Goal: Task Accomplishment & Management: Complete application form

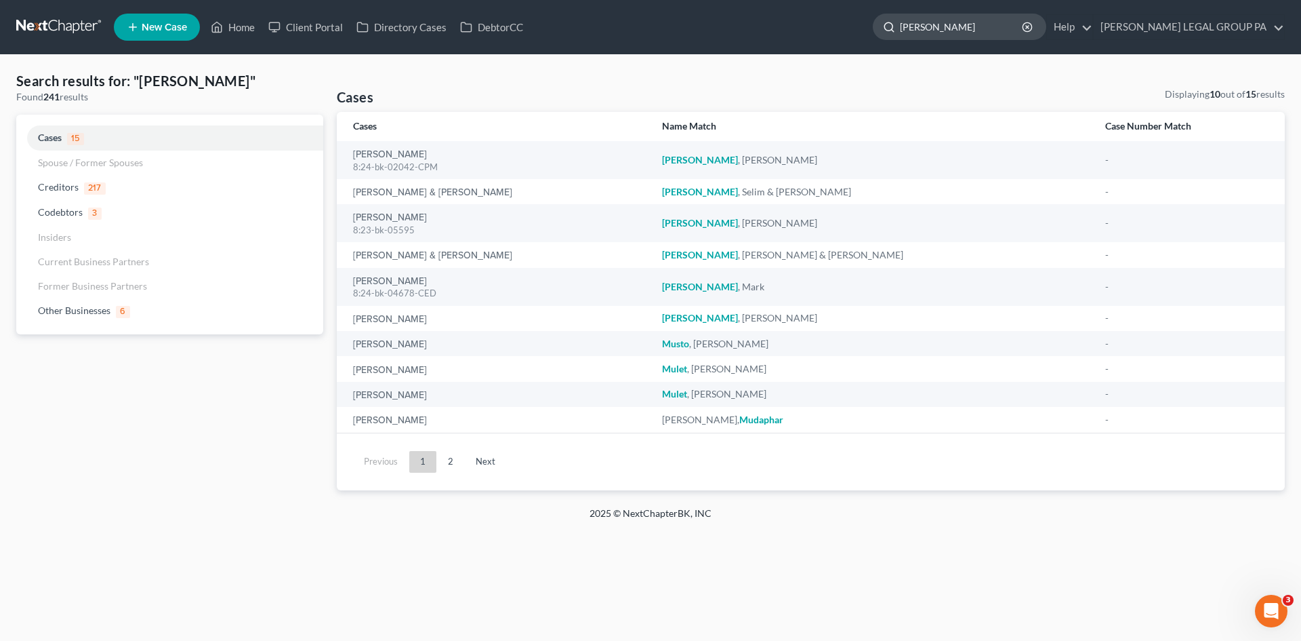
click at [972, 24] on input "[PERSON_NAME]" at bounding box center [962, 26] width 124 height 25
type input "sysol"
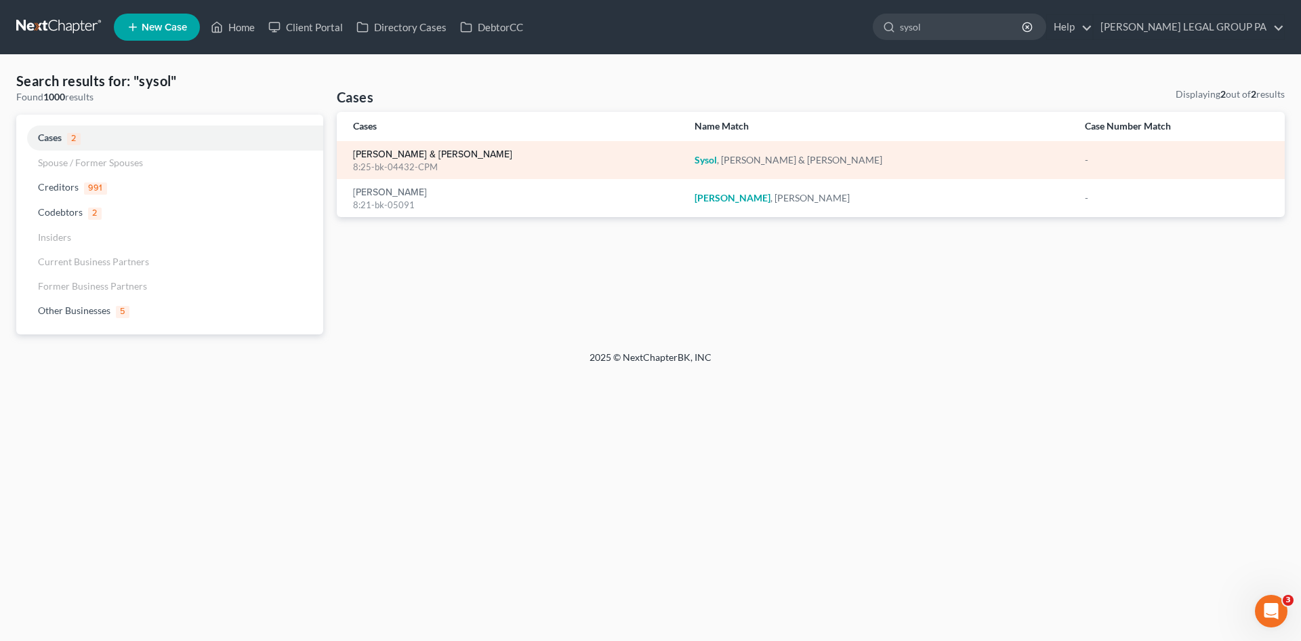
click at [390, 155] on link "[PERSON_NAME] & [PERSON_NAME]" at bounding box center [432, 154] width 159 height 9
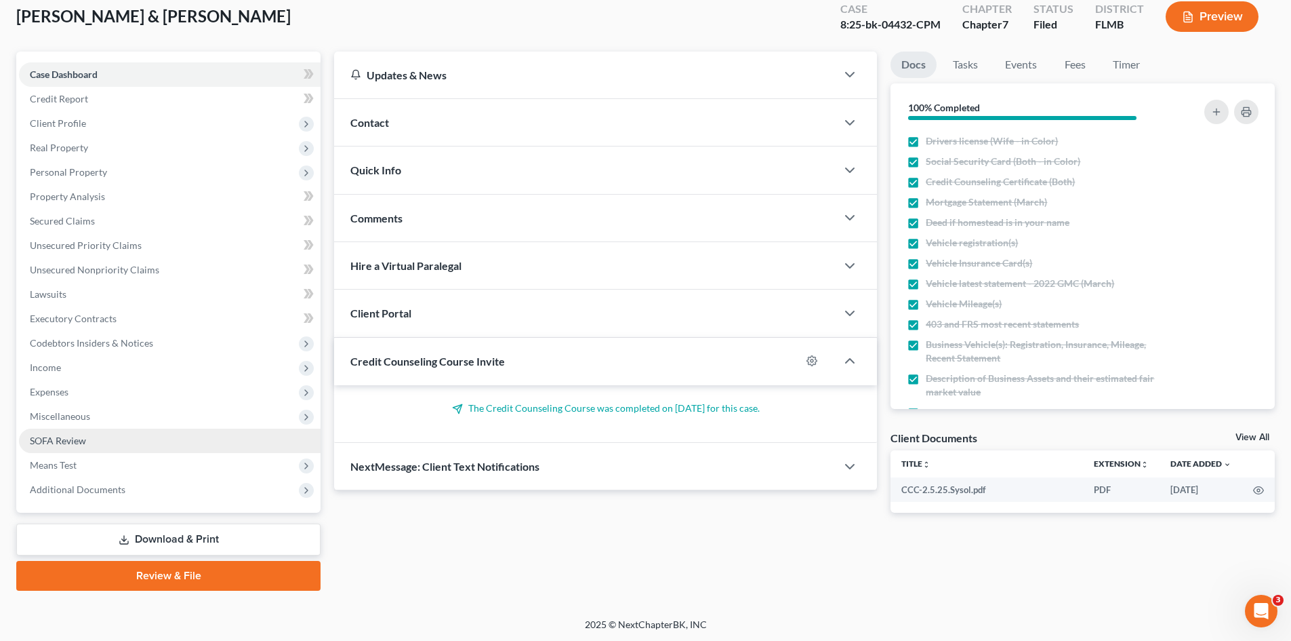
scroll to position [80, 0]
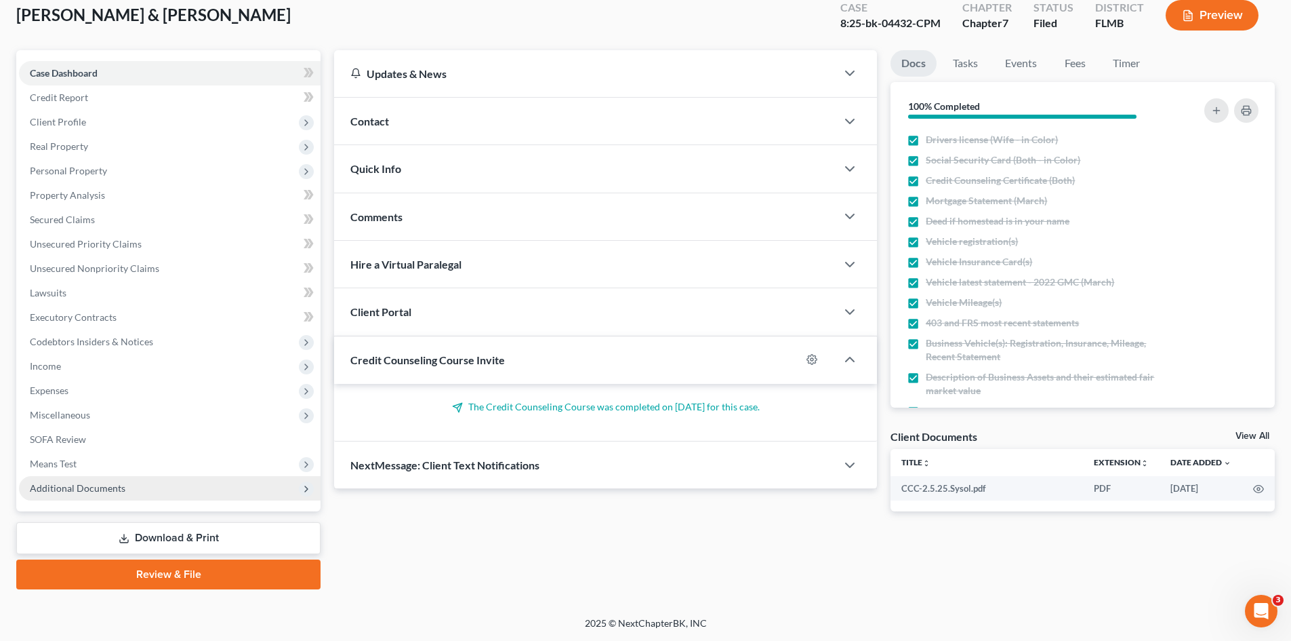
click at [82, 482] on span "Additional Documents" at bounding box center [78, 488] width 96 height 12
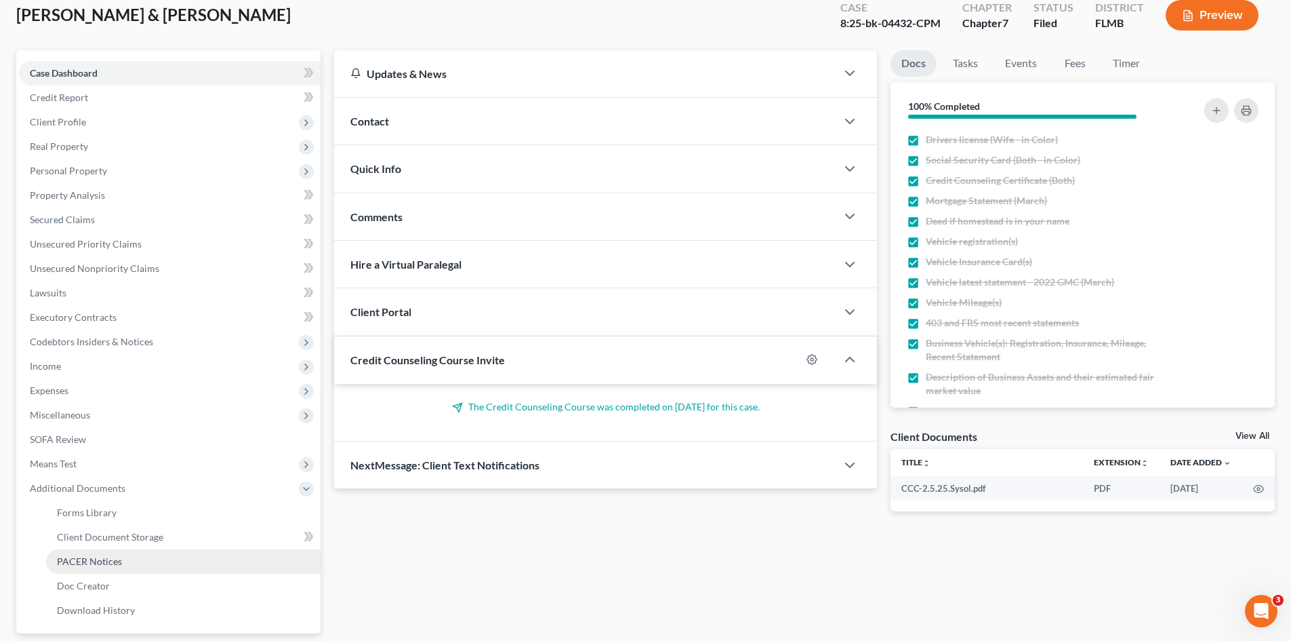
click at [100, 559] on span "PACER Notices" at bounding box center [89, 561] width 65 height 12
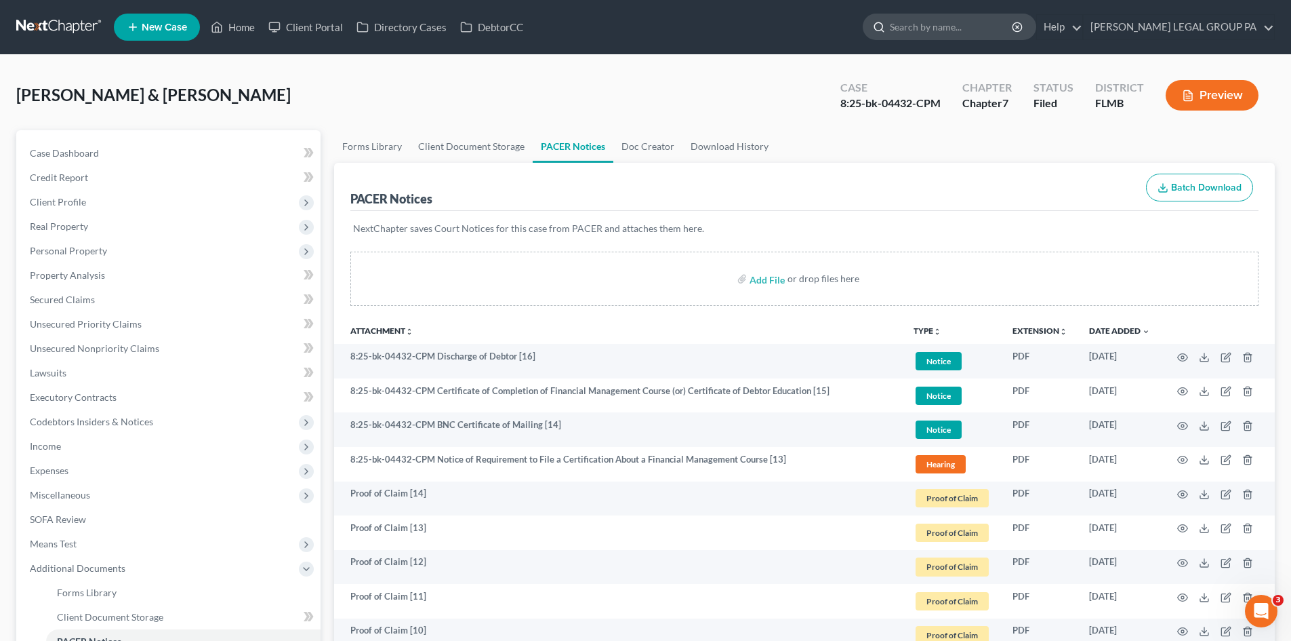
click at [947, 27] on input "search" at bounding box center [952, 26] width 124 height 25
type input "corpes"
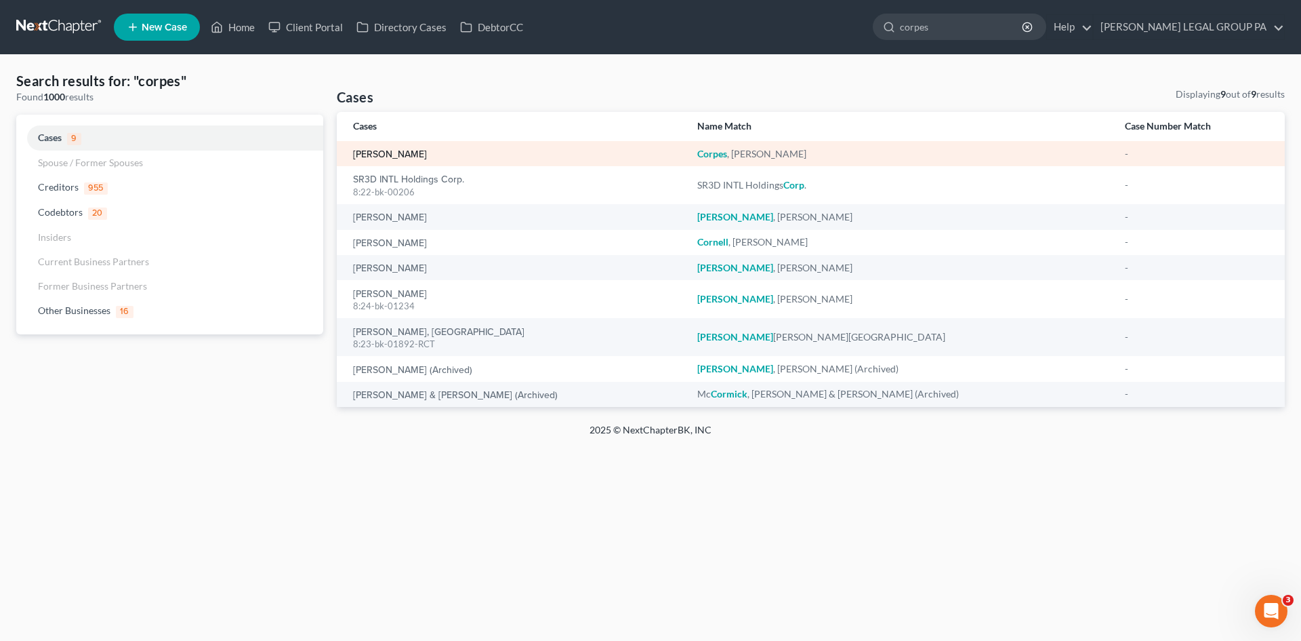
click at [416, 154] on link "[PERSON_NAME]" at bounding box center [390, 154] width 74 height 9
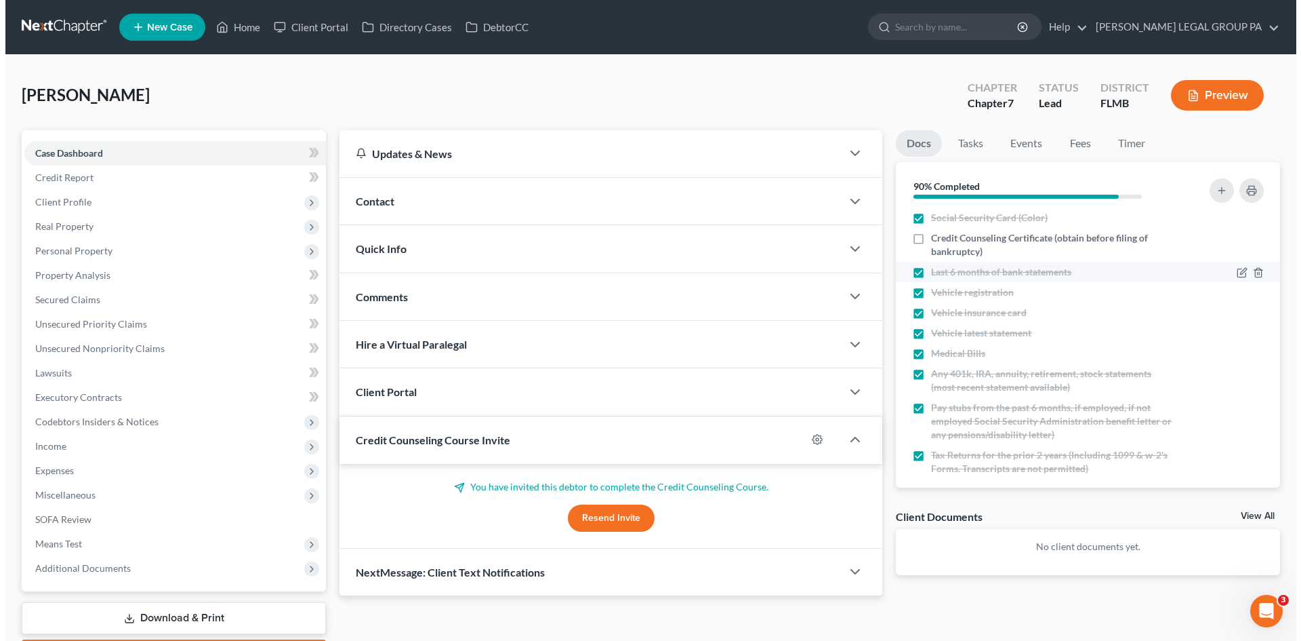
scroll to position [35, 0]
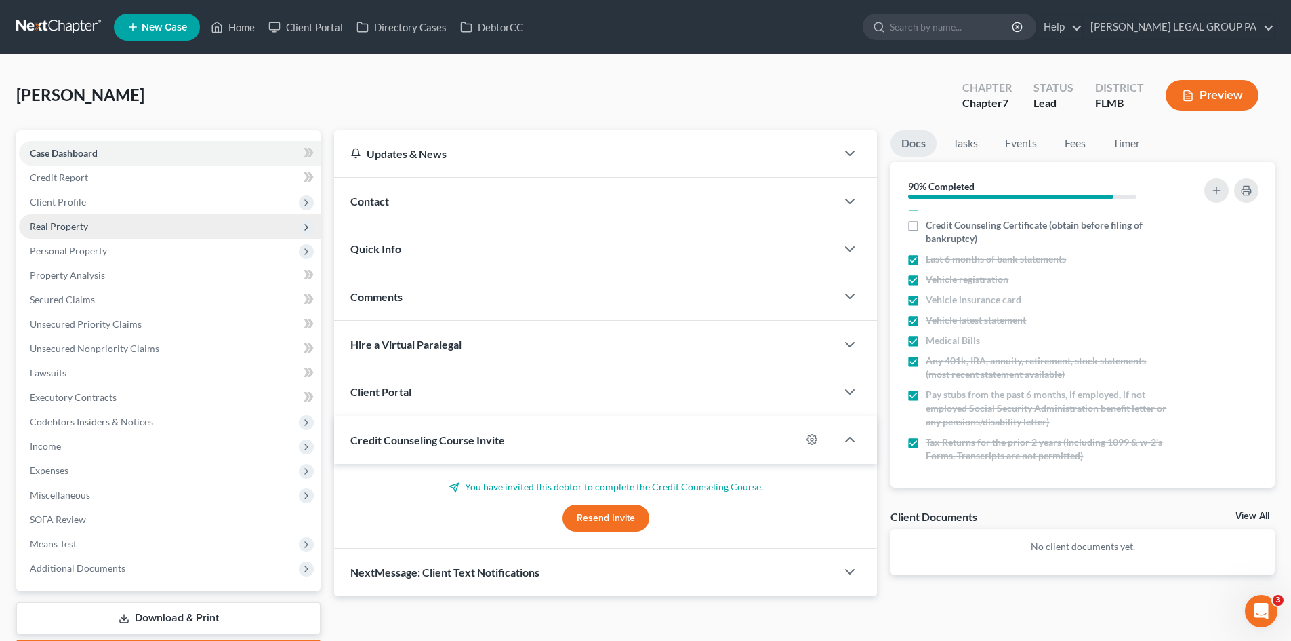
click at [90, 229] on span "Real Property" at bounding box center [170, 226] width 302 height 24
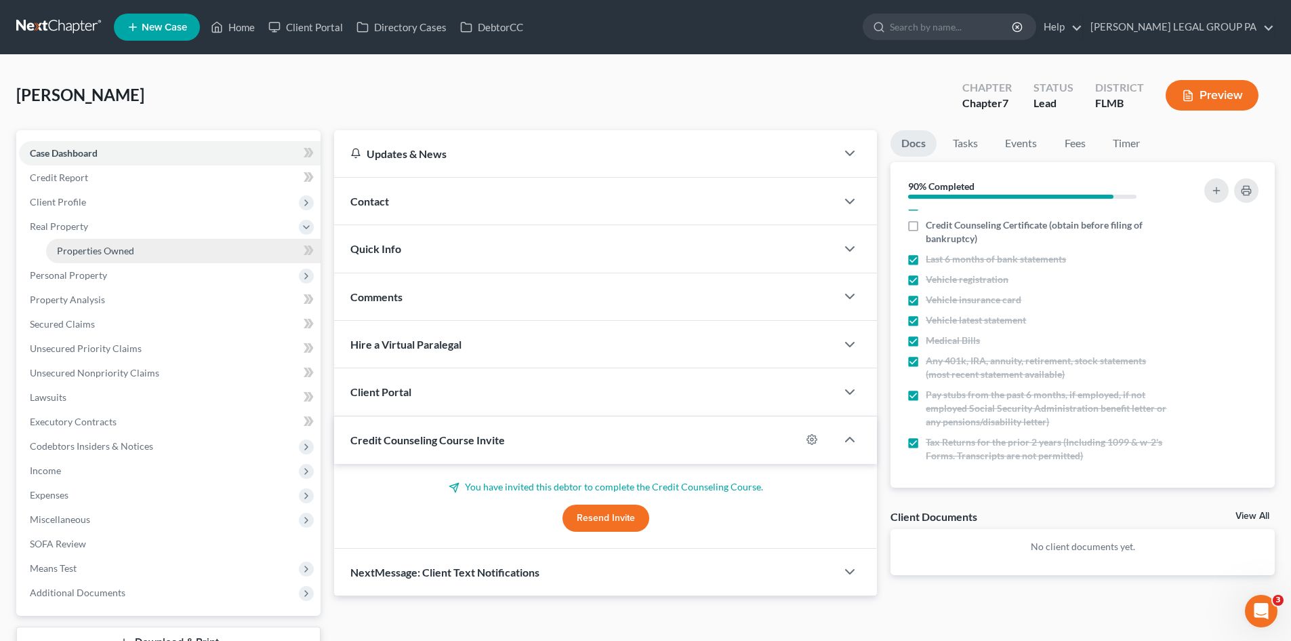
click at [149, 251] on link "Properties Owned" at bounding box center [183, 251] width 275 height 24
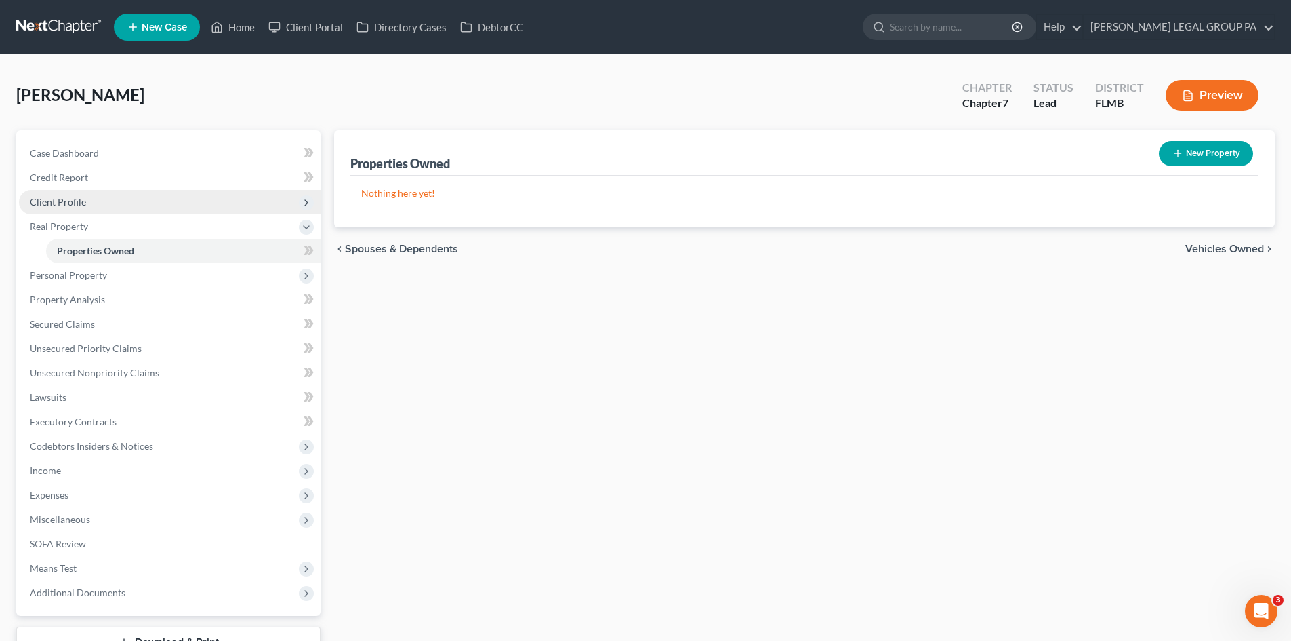
click at [123, 205] on span "Client Profile" at bounding box center [170, 202] width 302 height 24
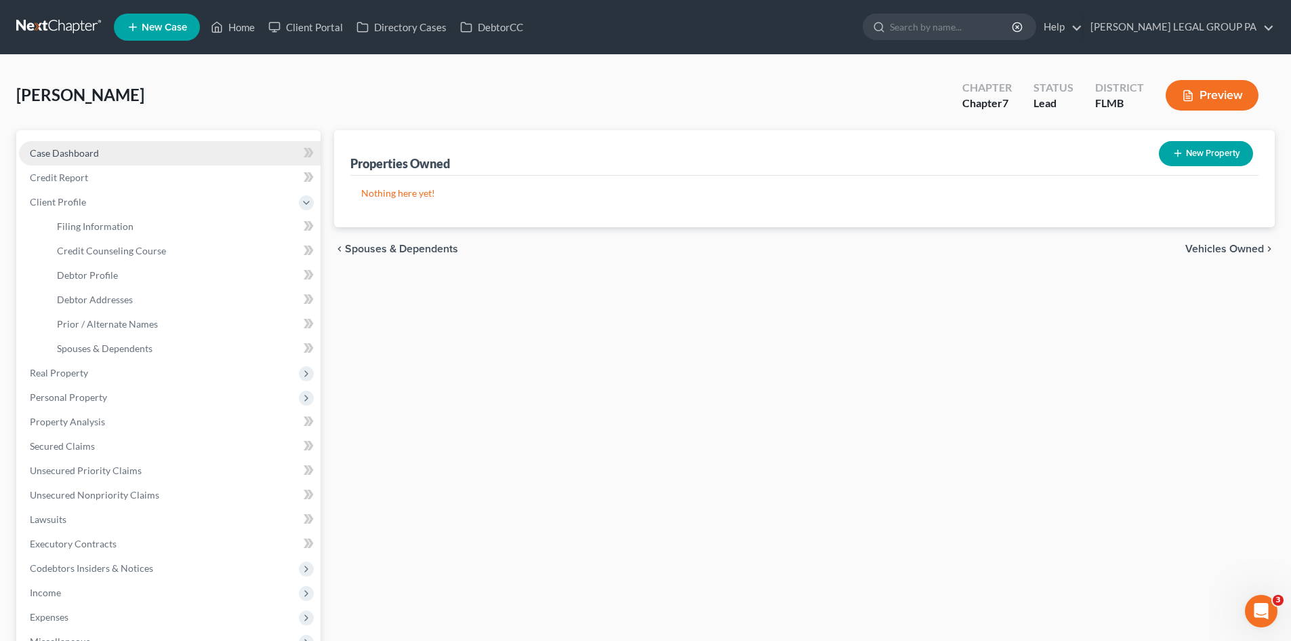
click at [85, 144] on link "Case Dashboard" at bounding box center [170, 153] width 302 height 24
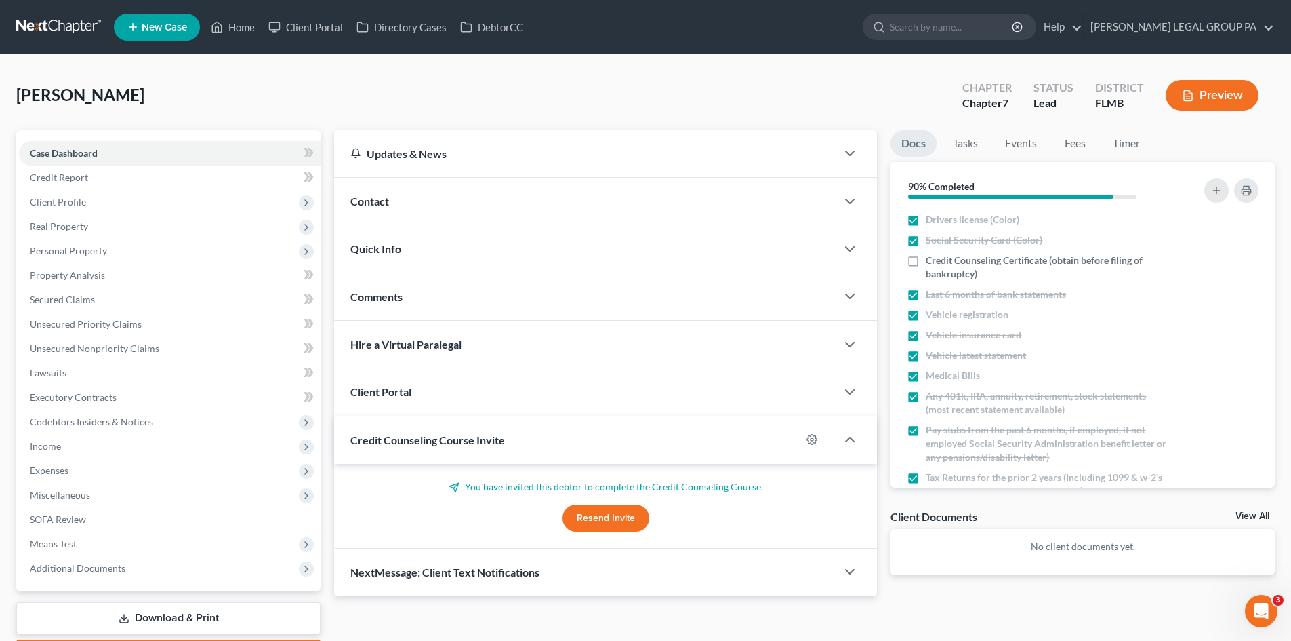
click at [614, 517] on button "Resend Invite" at bounding box center [606, 517] width 87 height 27
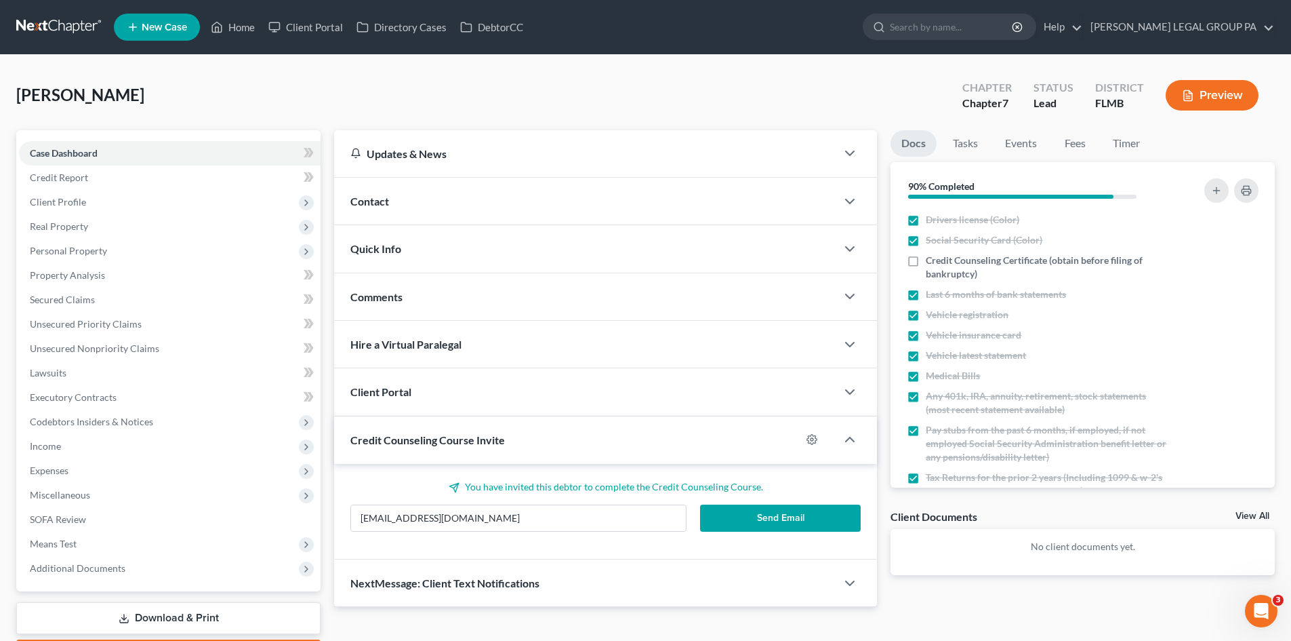
click at [752, 519] on button "Send Email" at bounding box center [780, 517] width 161 height 27
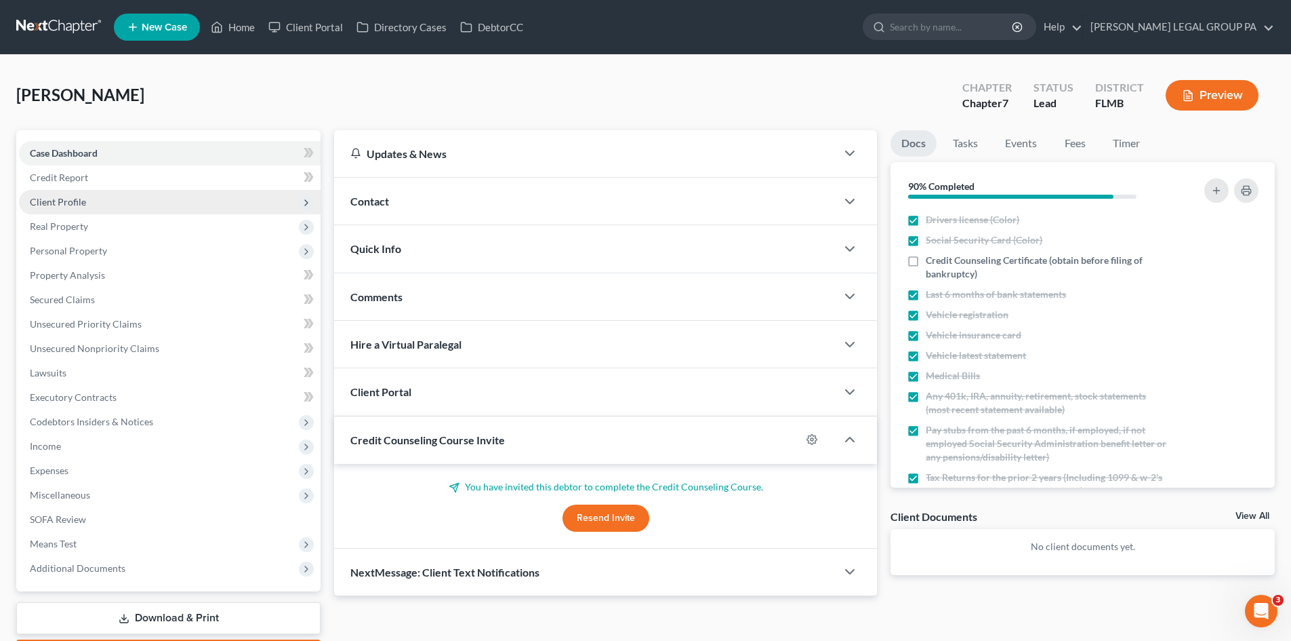
click at [140, 197] on span "Client Profile" at bounding box center [170, 202] width 302 height 24
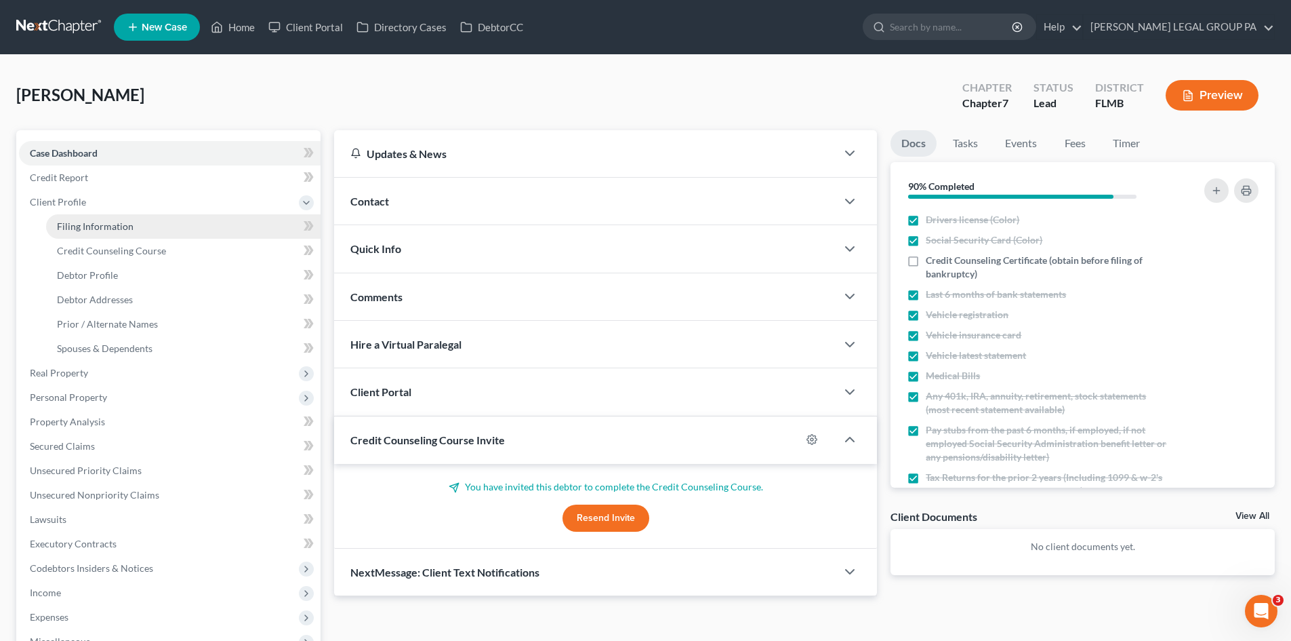
click at [143, 220] on link "Filing Information" at bounding box center [183, 226] width 275 height 24
select select "1"
select select "0"
select select "9"
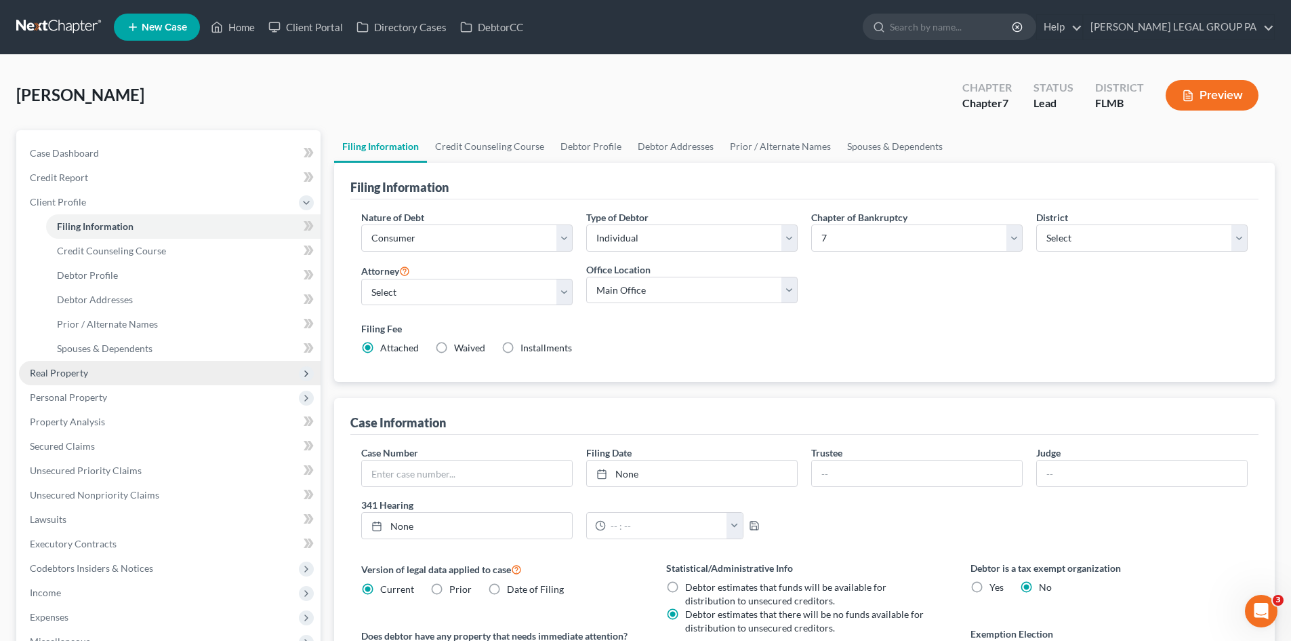
click at [83, 371] on span "Real Property" at bounding box center [59, 373] width 58 height 12
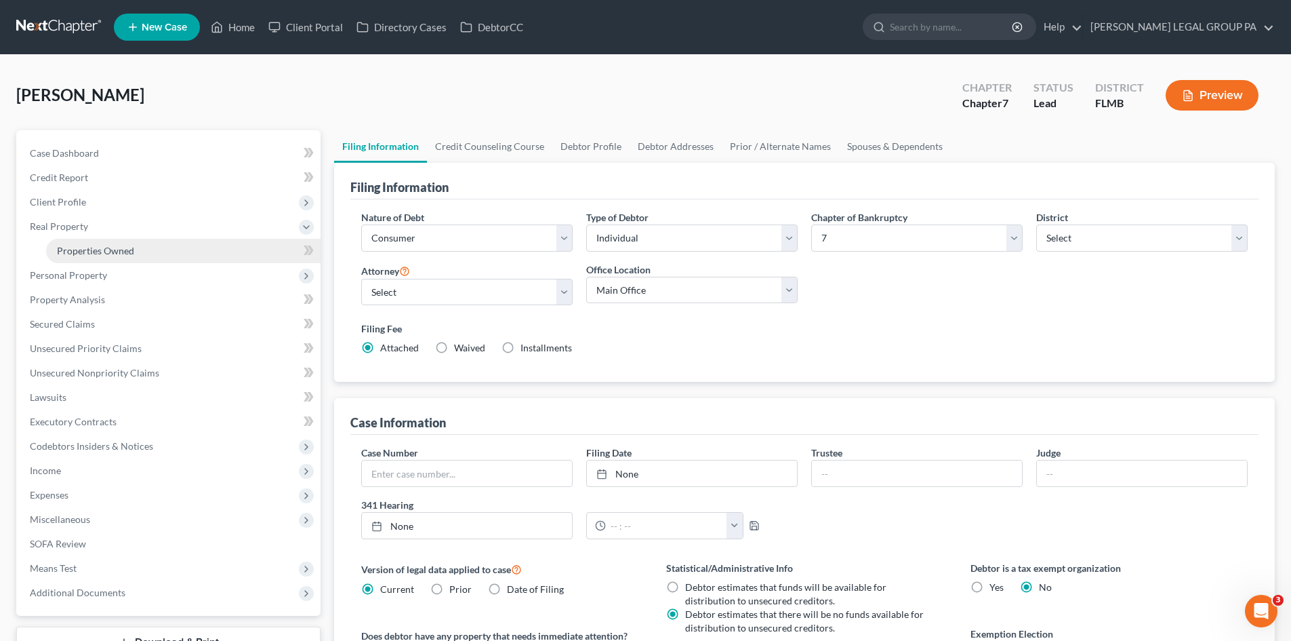
click at [119, 251] on span "Properties Owned" at bounding box center [95, 251] width 77 height 12
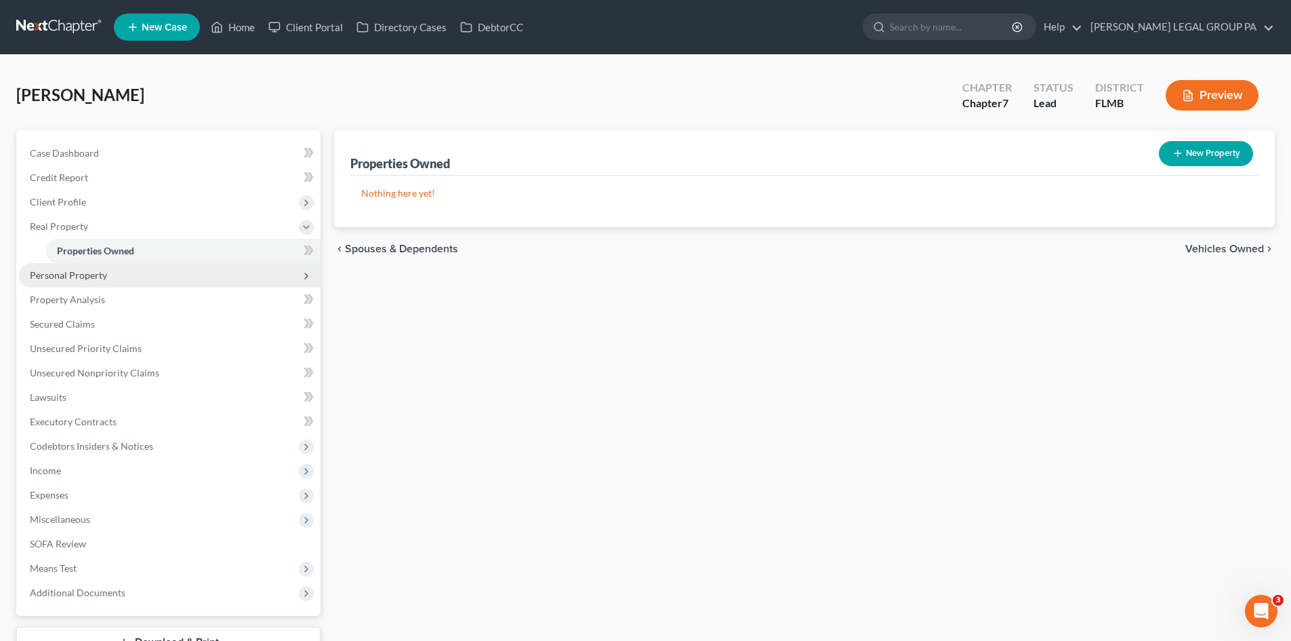
click at [100, 283] on span "Personal Property" at bounding box center [170, 275] width 302 height 24
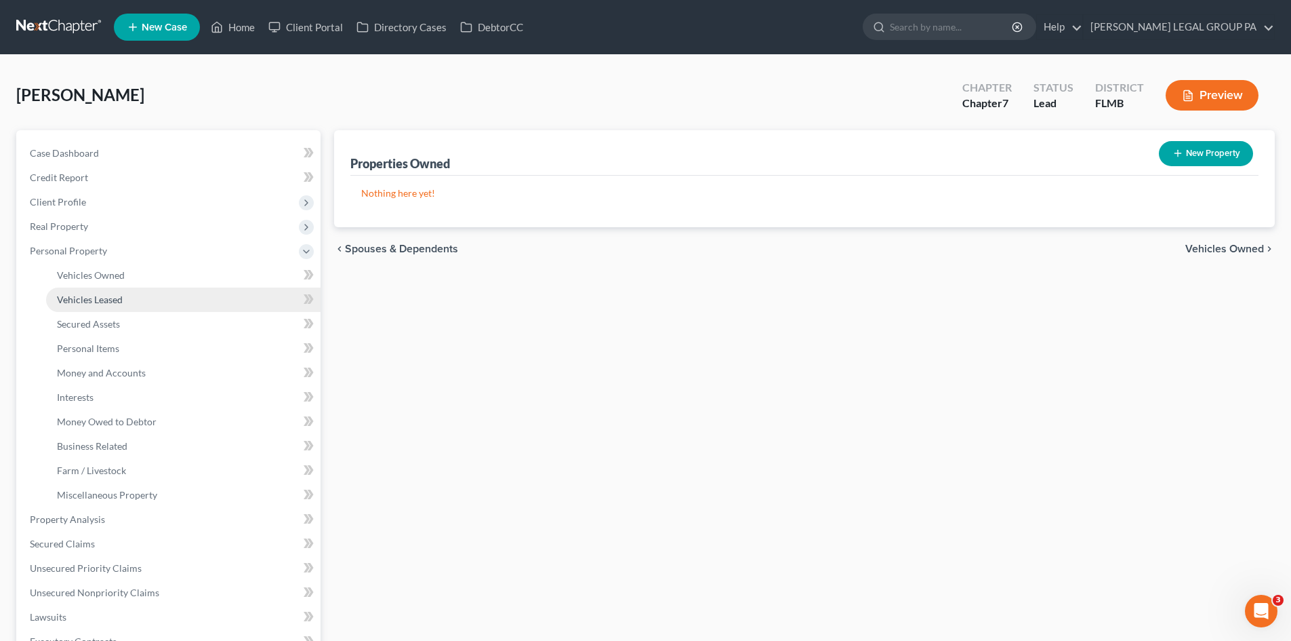
click at [98, 295] on span "Vehicles Leased" at bounding box center [90, 299] width 66 height 12
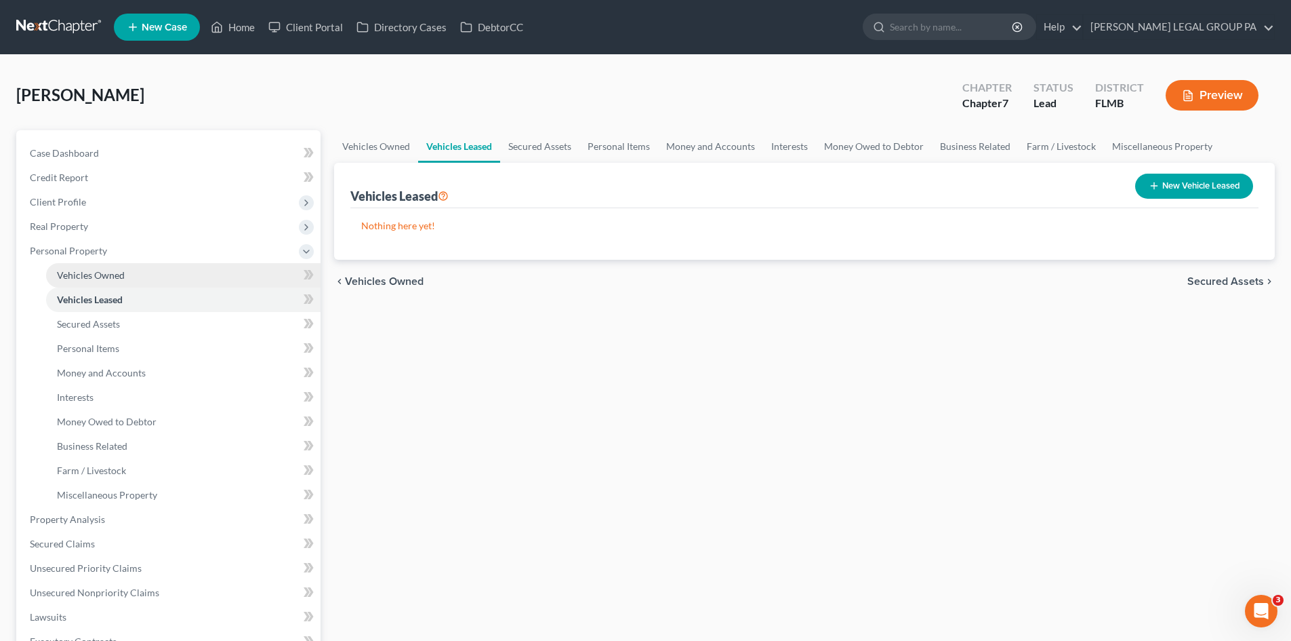
click at [106, 269] on span "Vehicles Owned" at bounding box center [91, 275] width 68 height 12
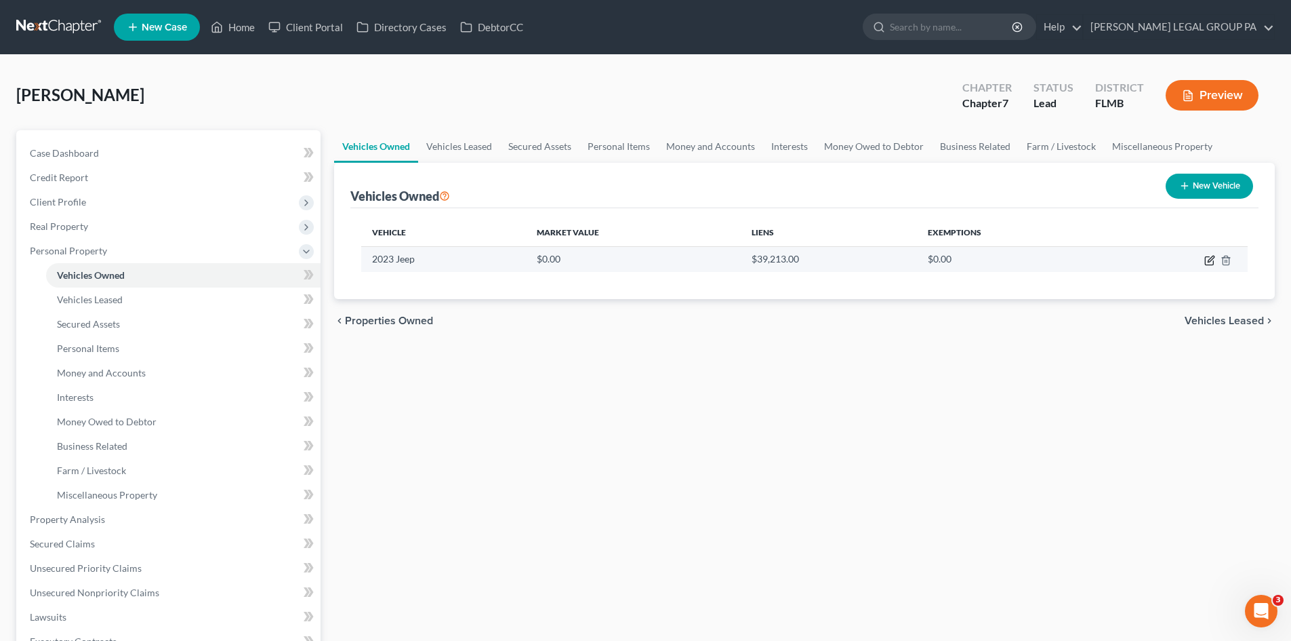
click at [1208, 263] on icon "button" at bounding box center [1209, 260] width 11 height 11
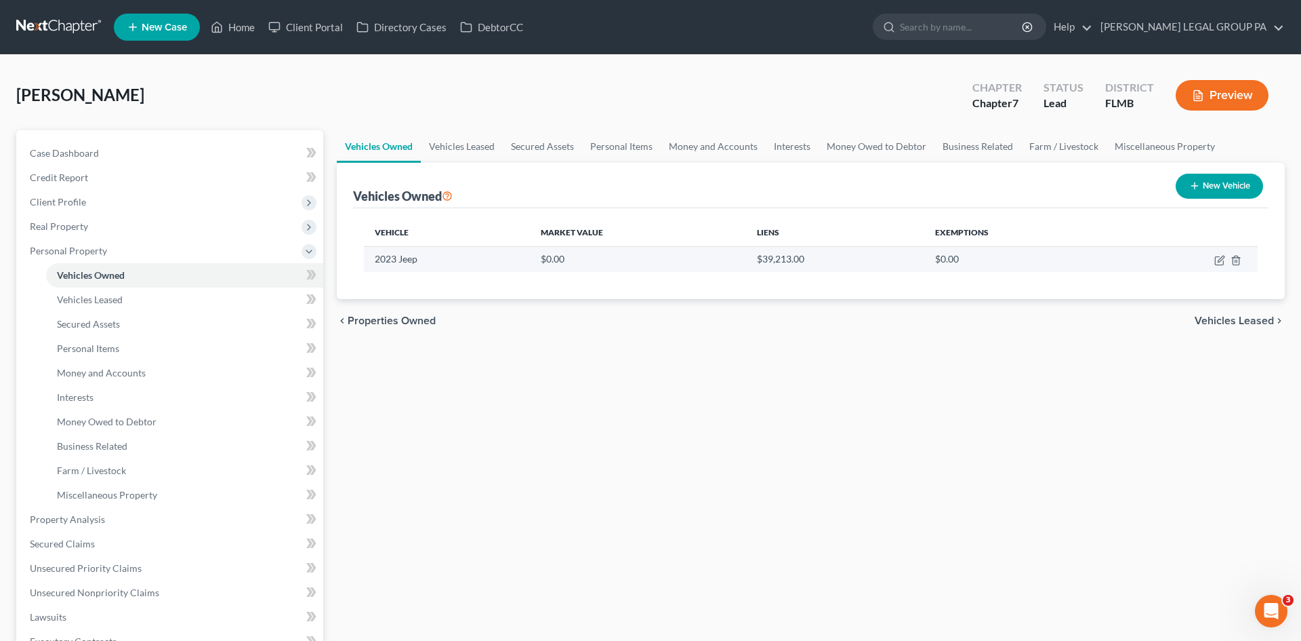
select select "0"
select select "3"
select select "2"
select select "0"
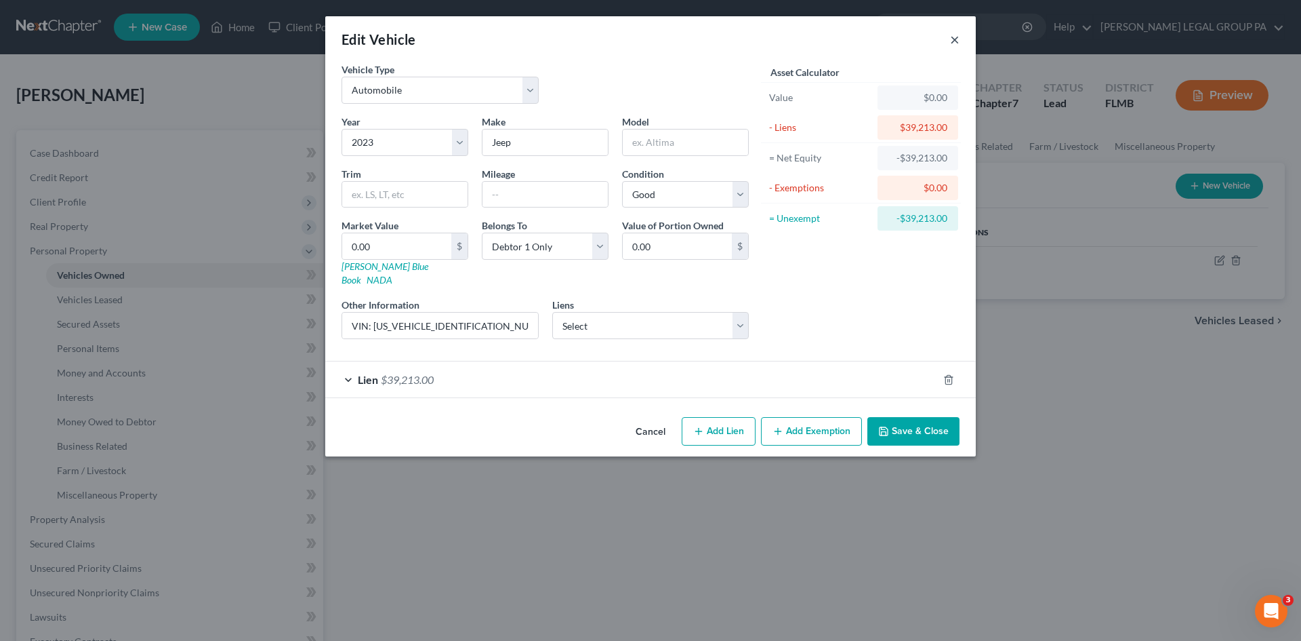
click at [956, 40] on button "×" at bounding box center [954, 39] width 9 height 16
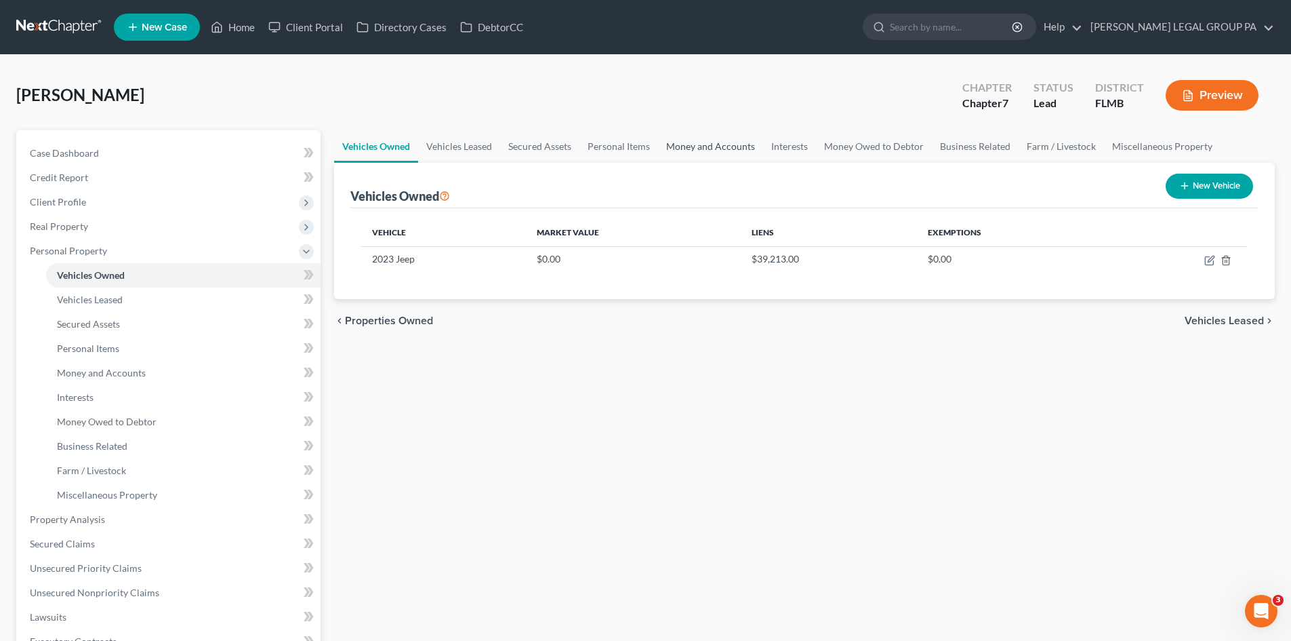
click at [697, 144] on link "Money and Accounts" at bounding box center [710, 146] width 105 height 33
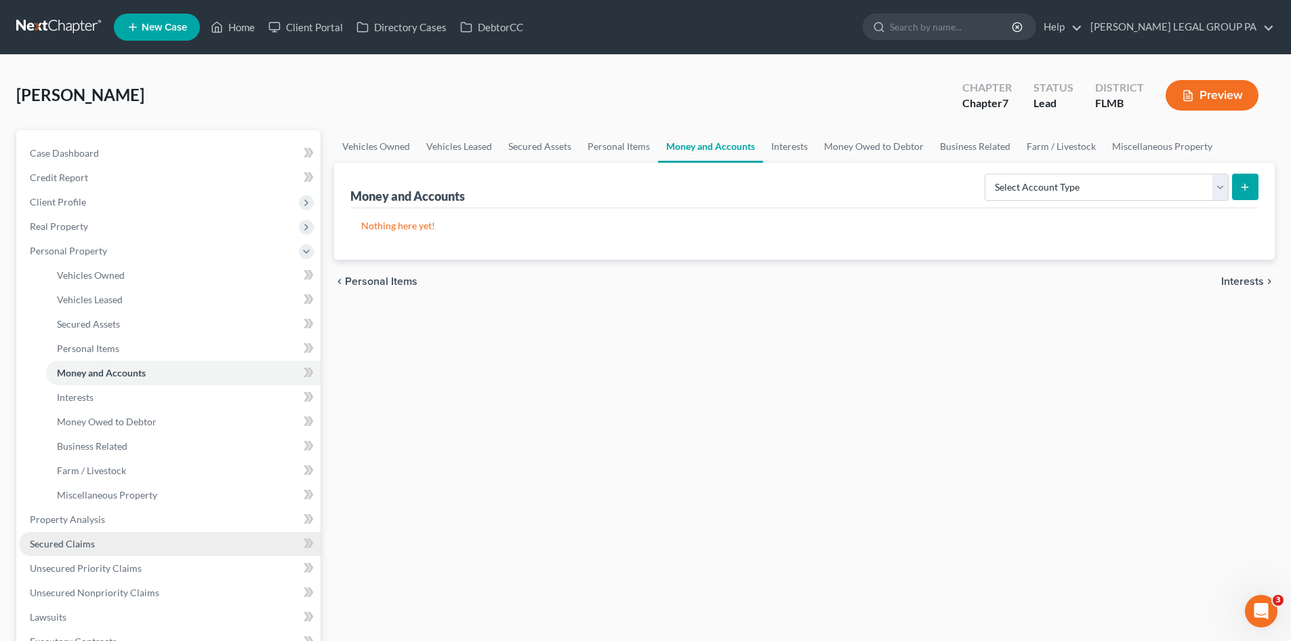
click at [85, 537] on span "Secured Claims" at bounding box center [62, 543] width 65 height 12
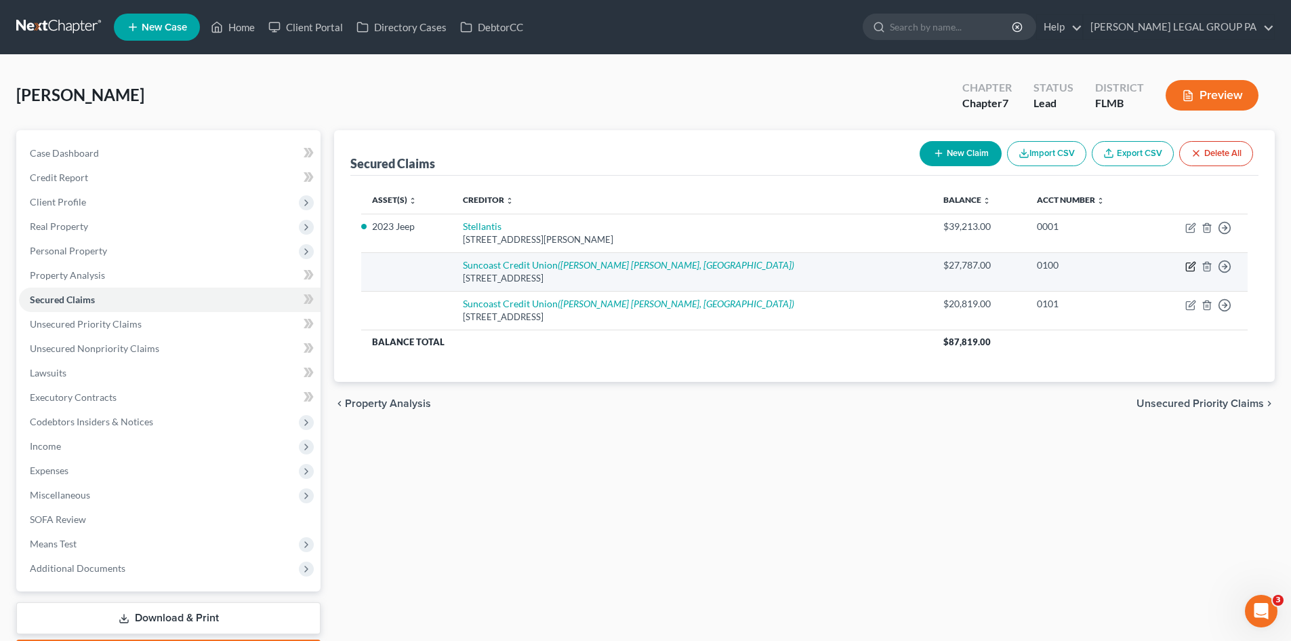
click at [1189, 267] on icon "button" at bounding box center [1190, 266] width 11 height 11
select select "9"
select select "0"
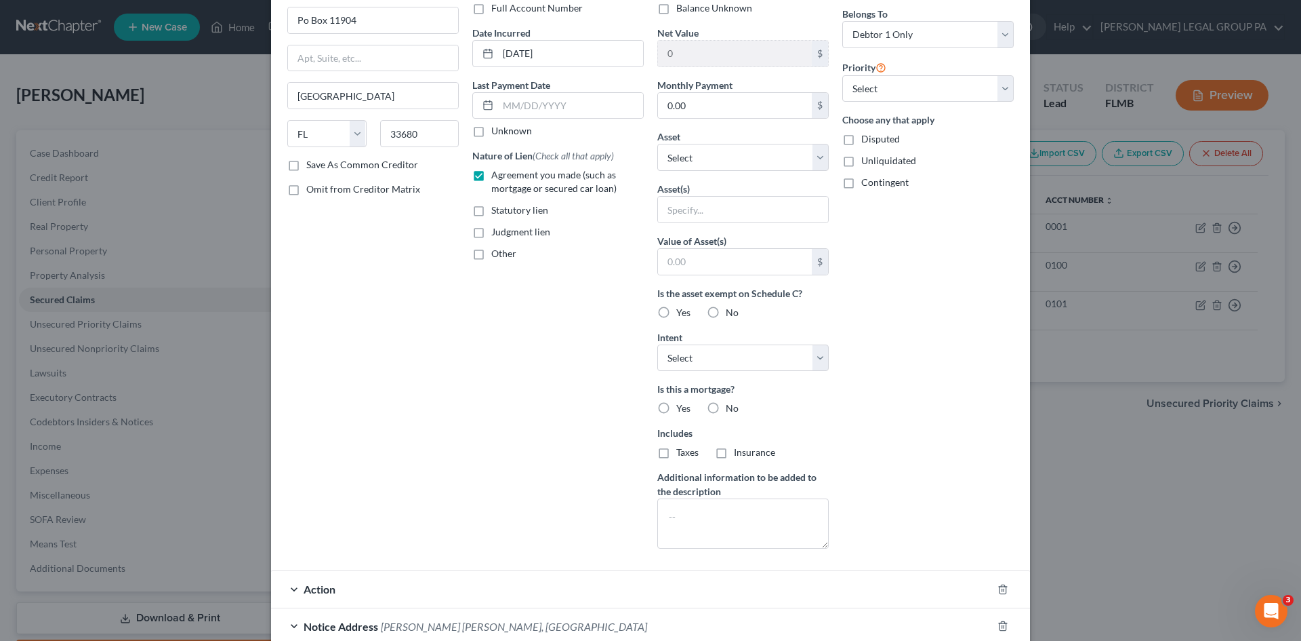
scroll to position [203, 0]
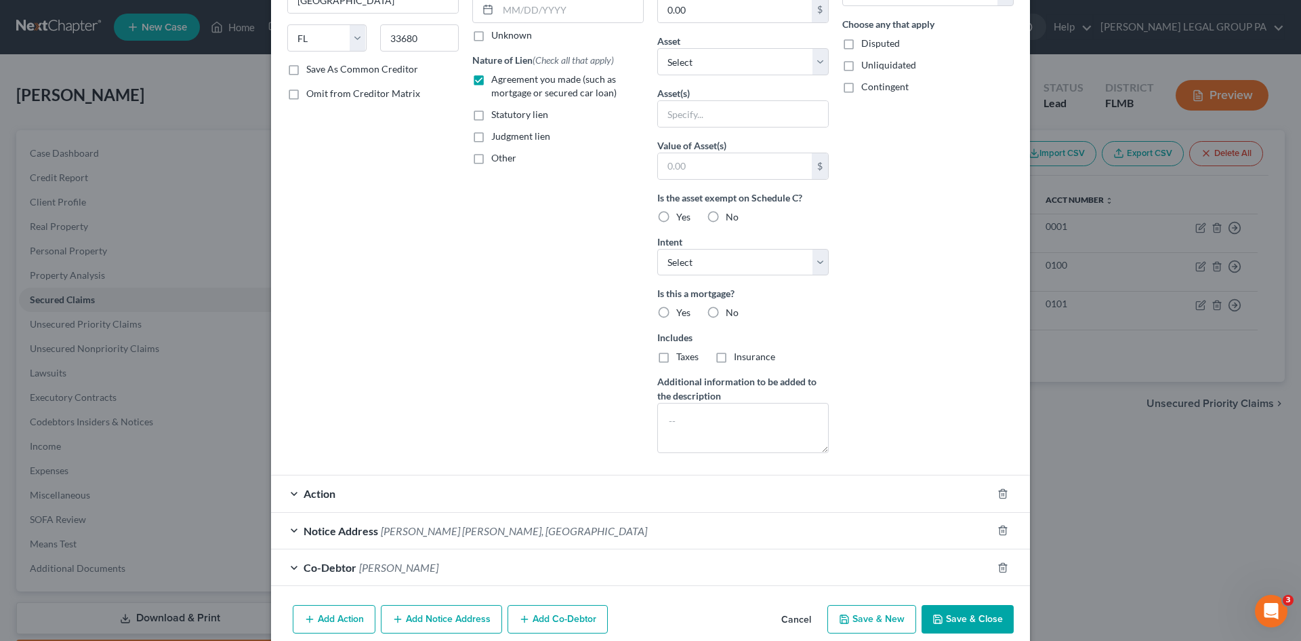
click at [367, 565] on span "[PERSON_NAME]" at bounding box center [398, 567] width 79 height 13
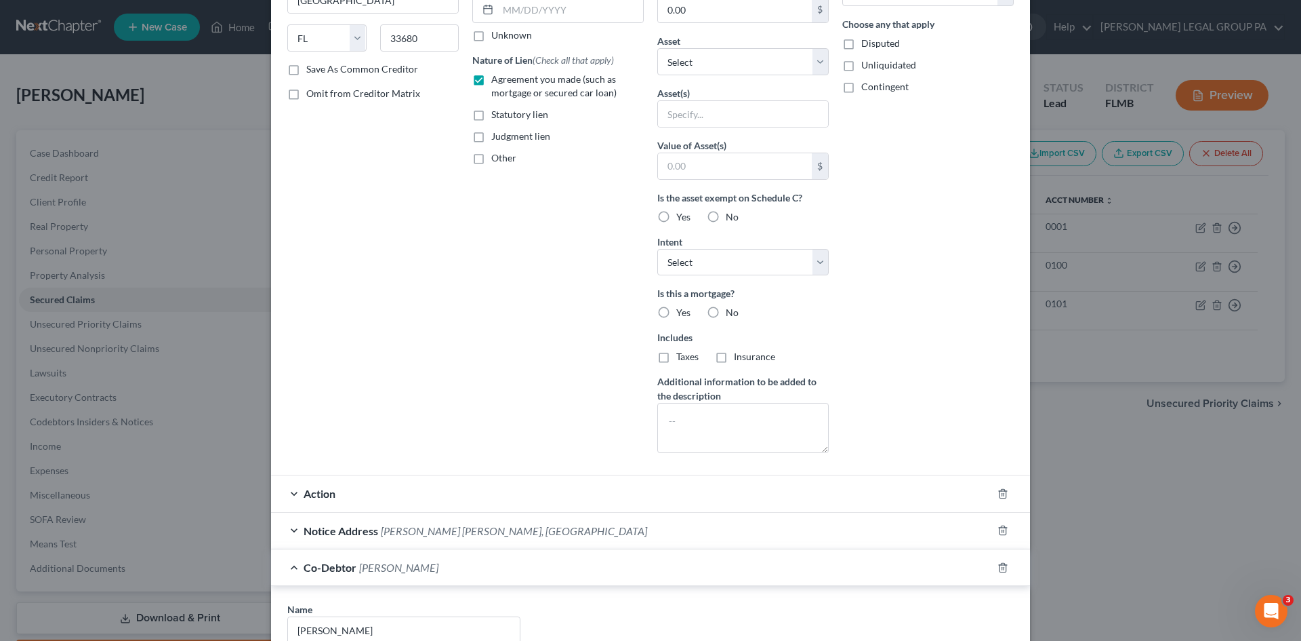
click at [390, 531] on span "[PERSON_NAME] [PERSON_NAME], [GEOGRAPHIC_DATA]" at bounding box center [514, 530] width 266 height 13
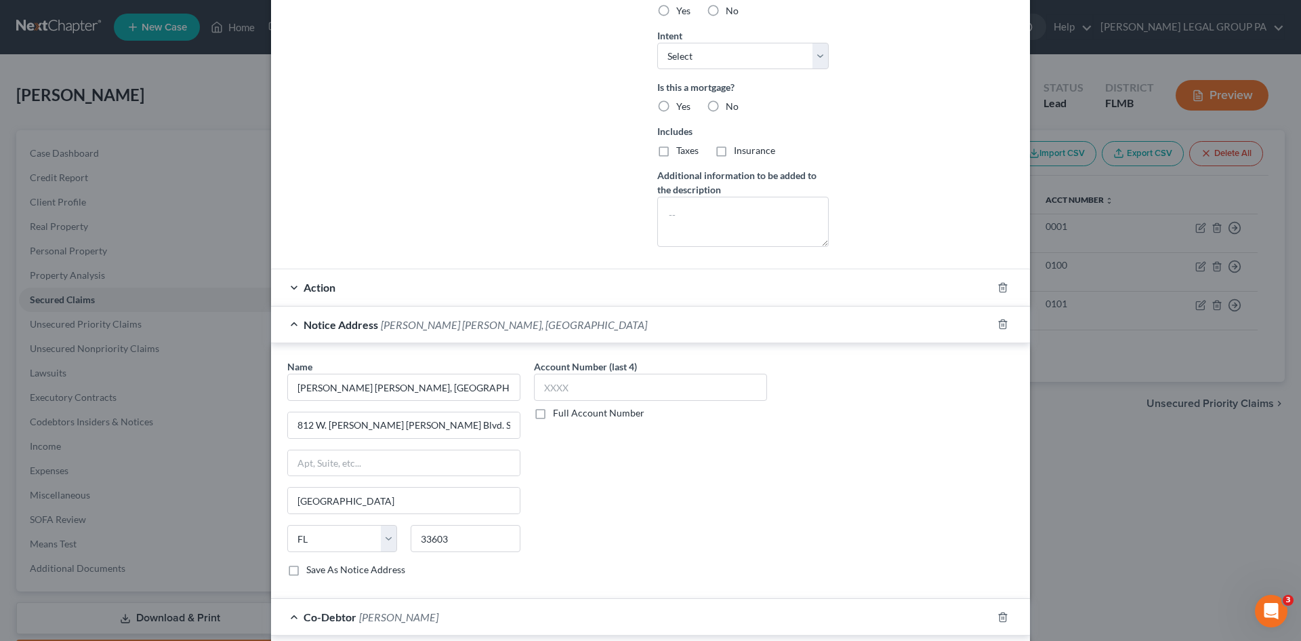
scroll to position [186, 0]
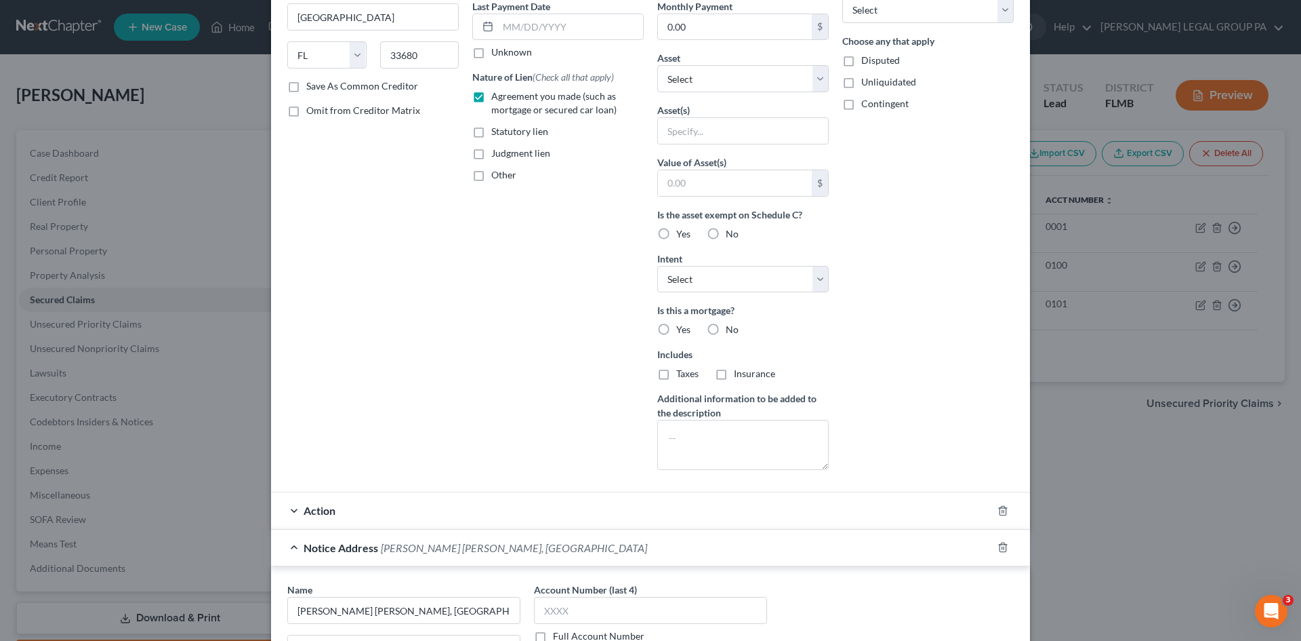
click at [459, 519] on div "Action" at bounding box center [631, 510] width 721 height 36
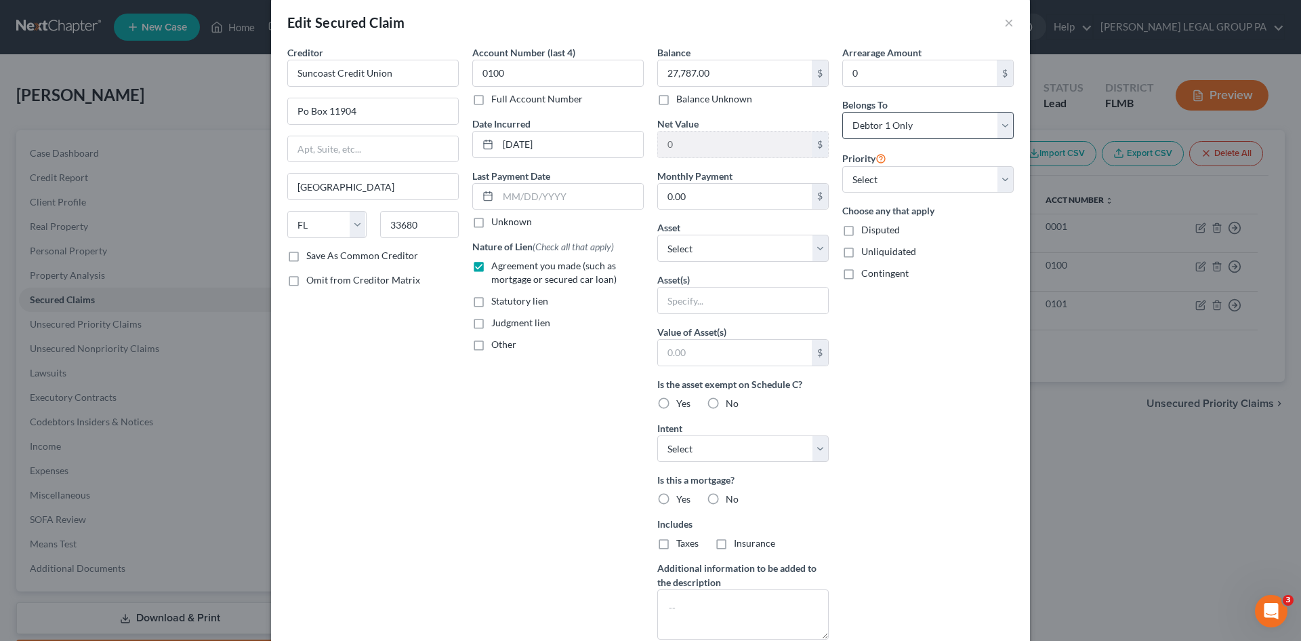
scroll to position [0, 0]
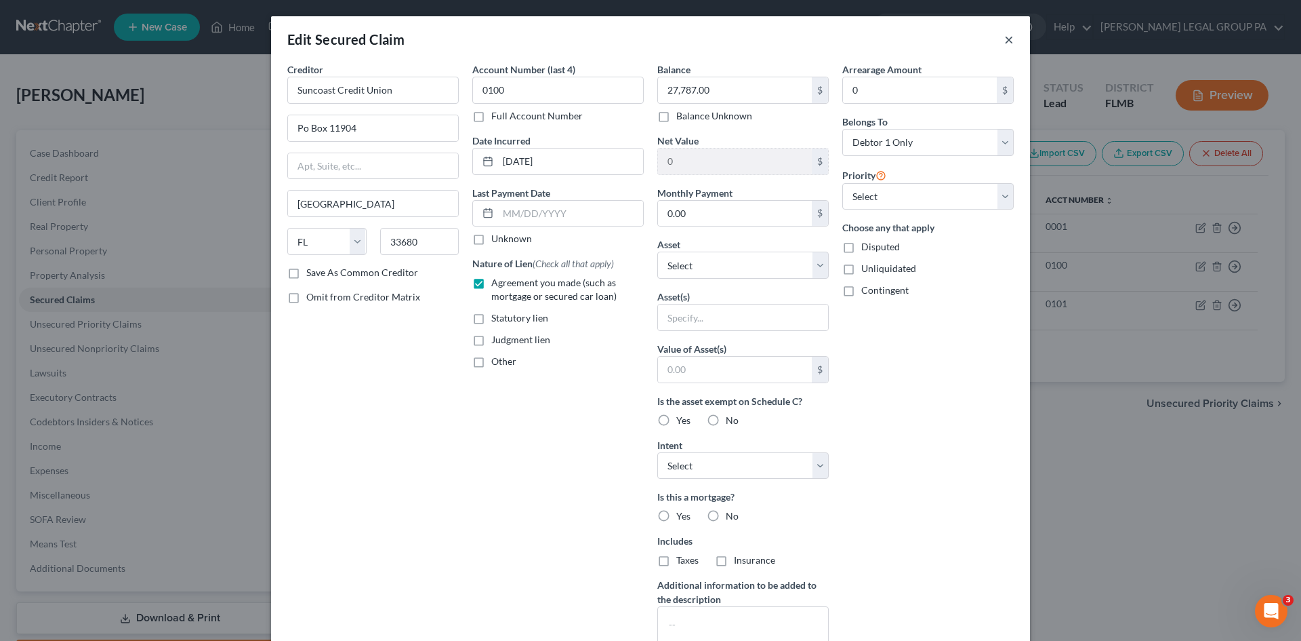
click at [1009, 39] on button "×" at bounding box center [1008, 39] width 9 height 16
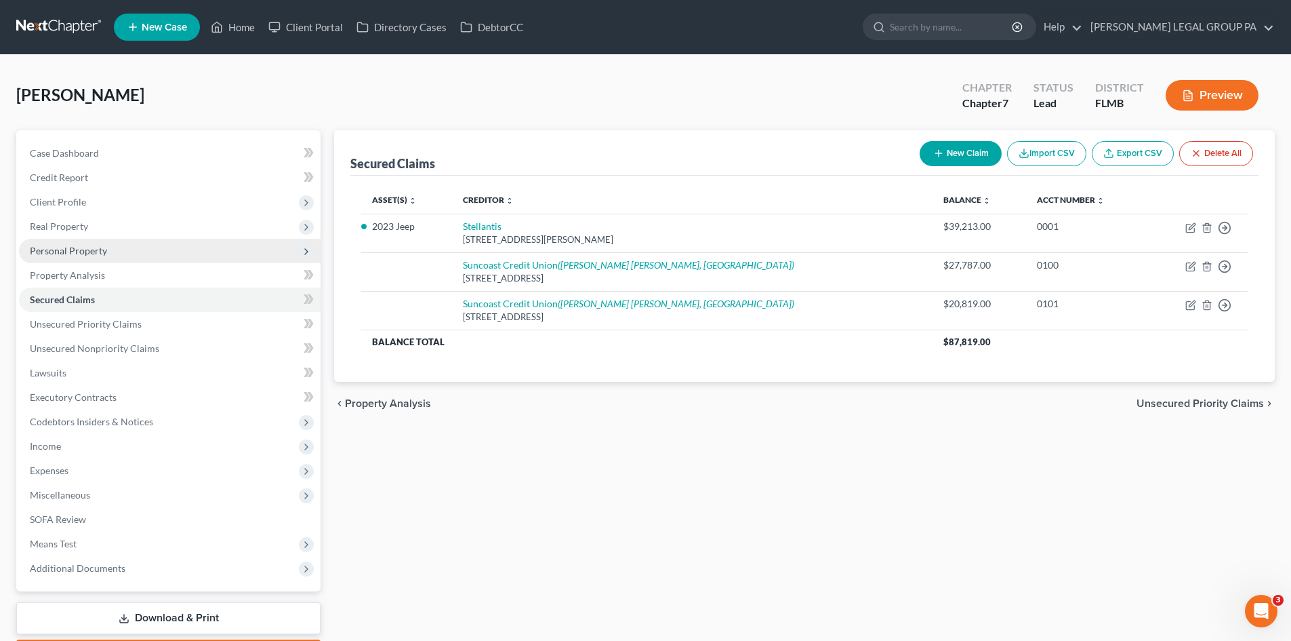
click at [88, 242] on span "Personal Property" at bounding box center [170, 251] width 302 height 24
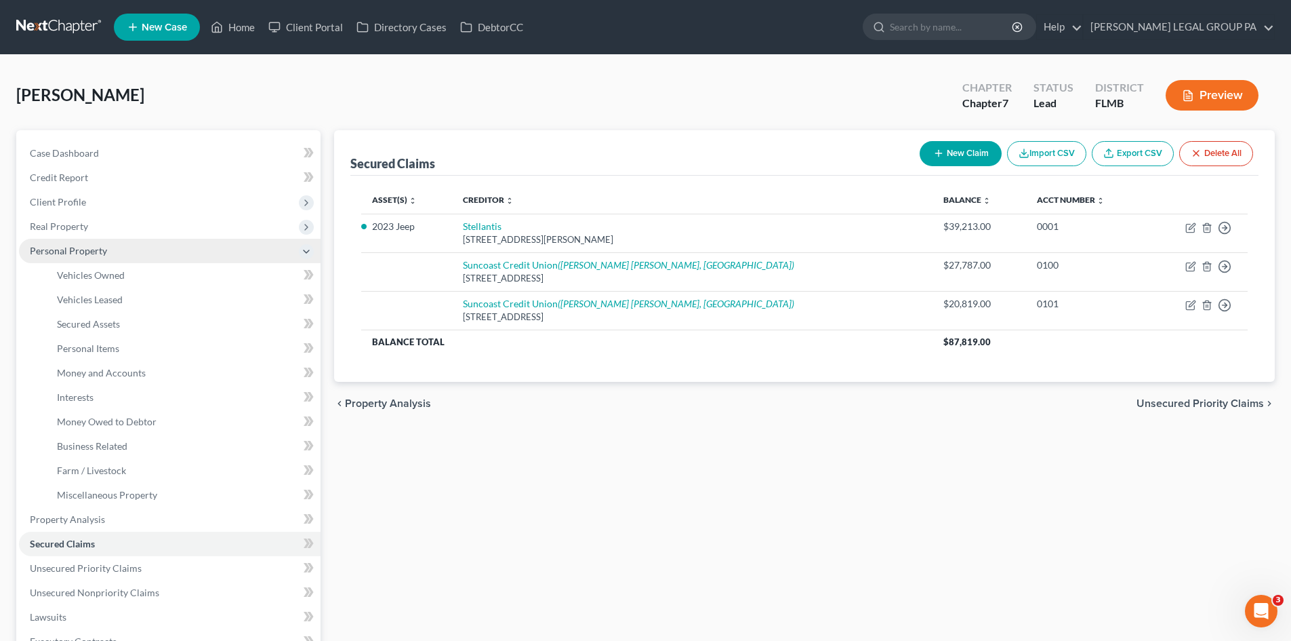
click at [101, 262] on span "Personal Property" at bounding box center [170, 251] width 302 height 24
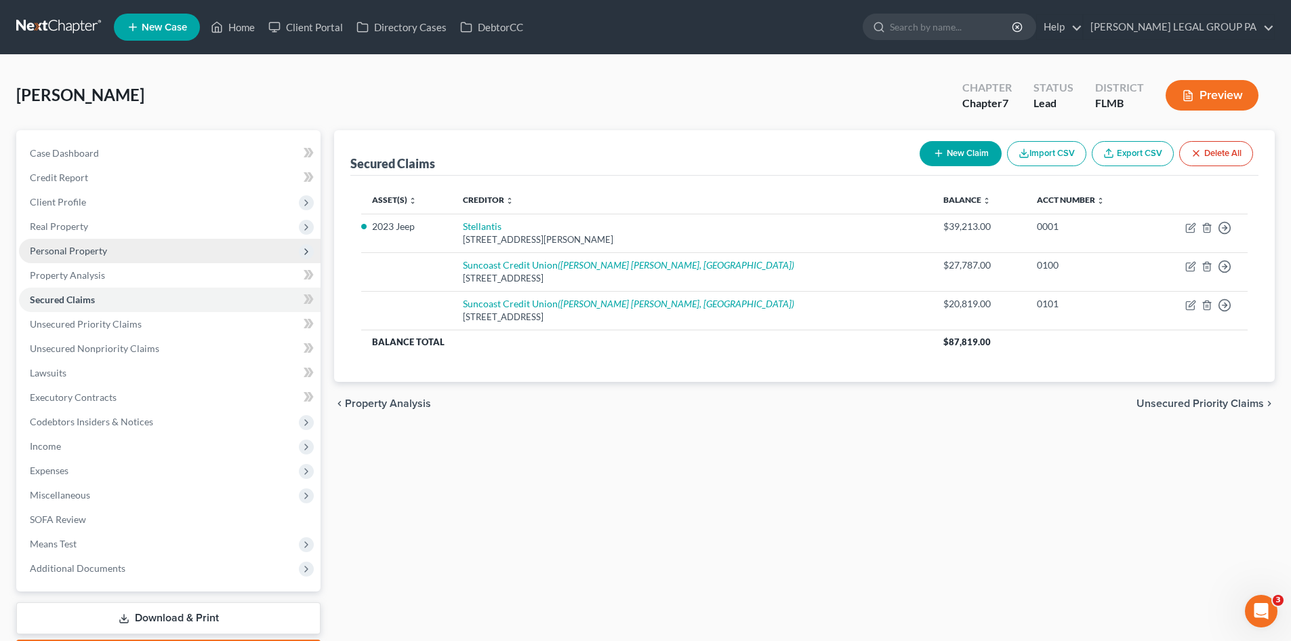
click at [108, 257] on span "Personal Property" at bounding box center [170, 251] width 302 height 24
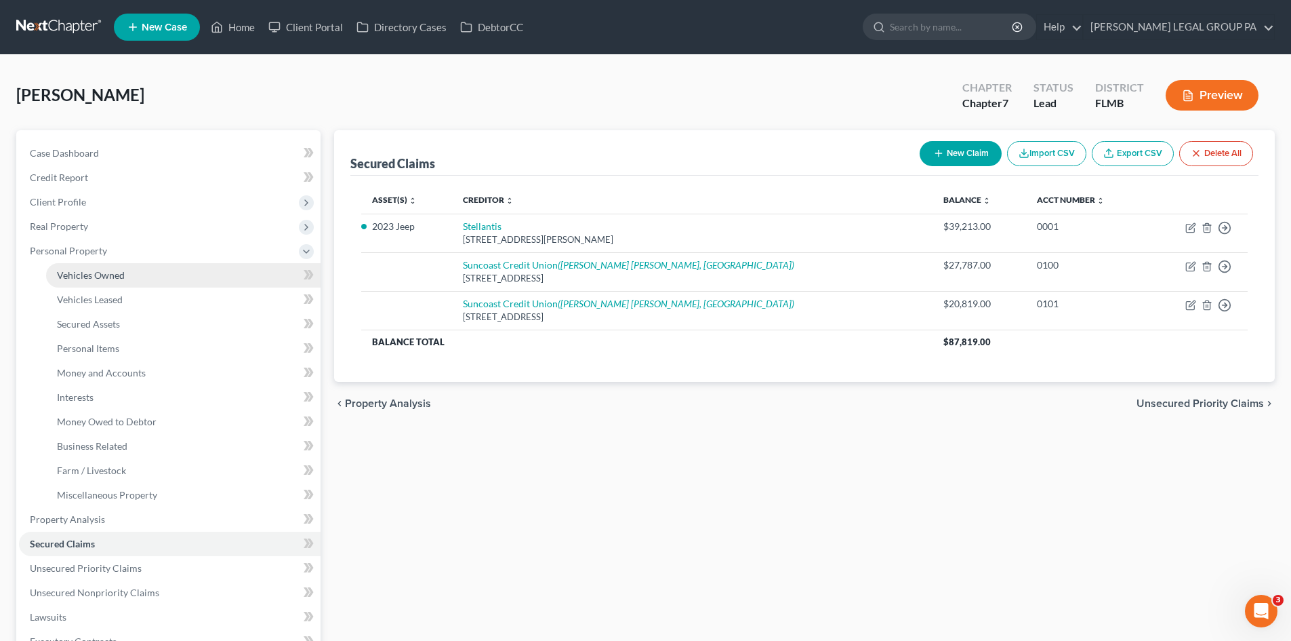
click at [111, 265] on link "Vehicles Owned" at bounding box center [183, 275] width 275 height 24
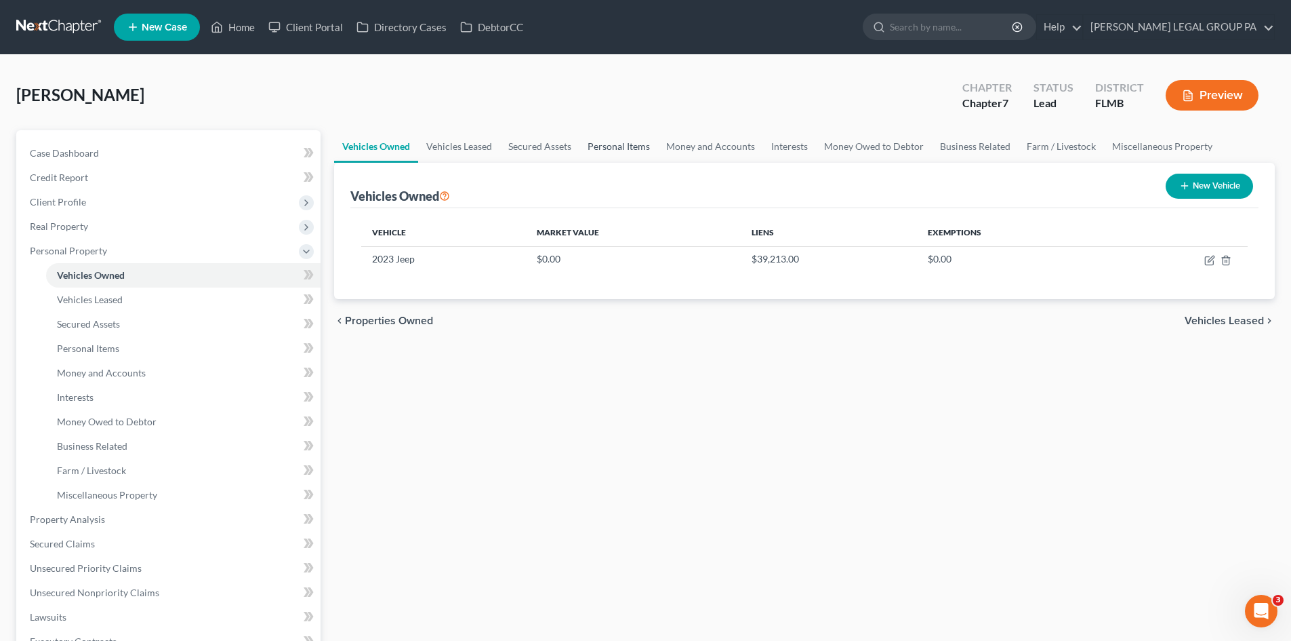
click at [635, 143] on link "Personal Items" at bounding box center [619, 146] width 79 height 33
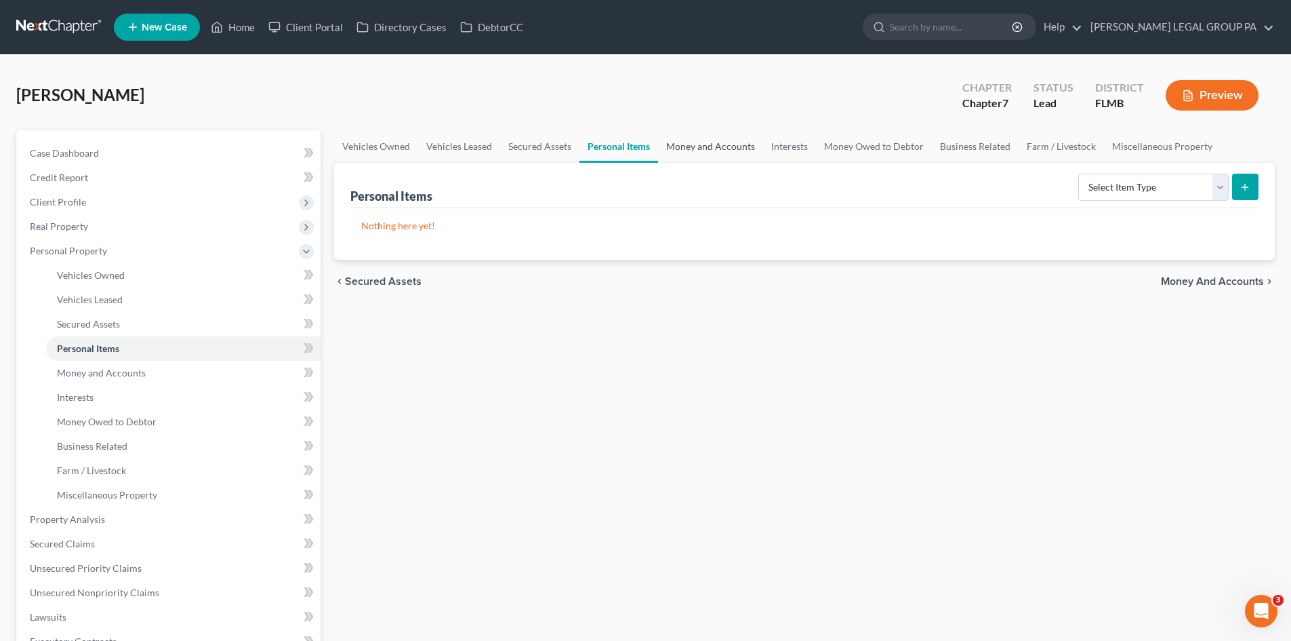
click at [718, 142] on link "Money and Accounts" at bounding box center [710, 146] width 105 height 33
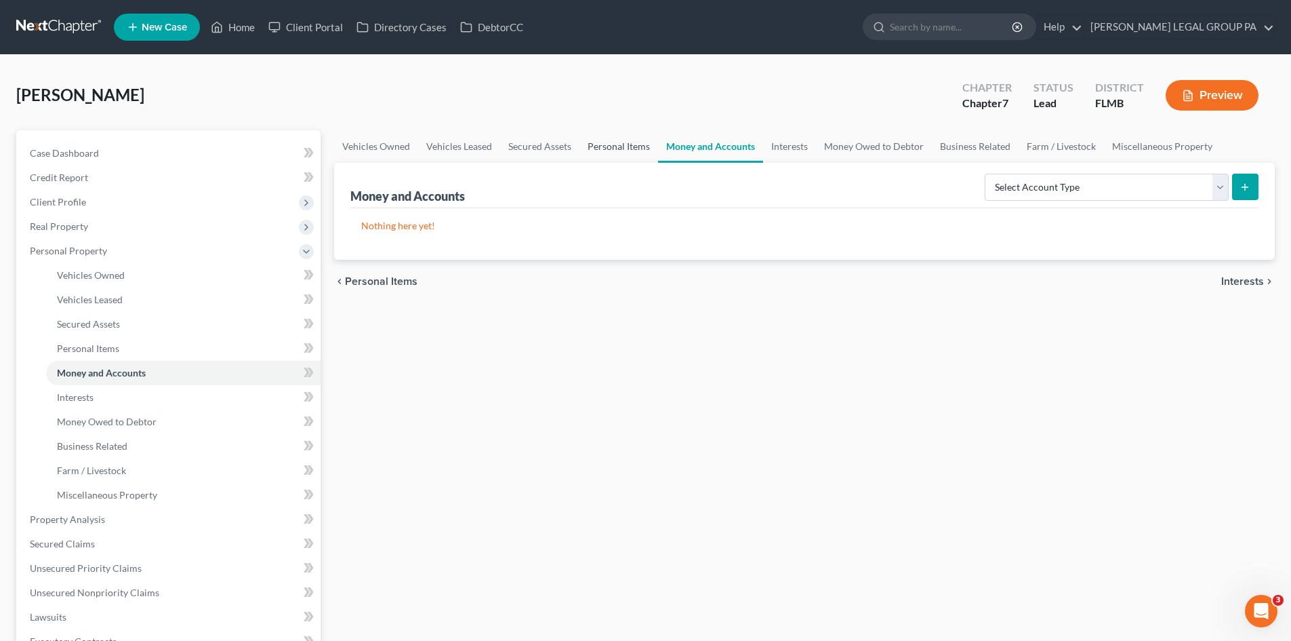
click at [604, 142] on link "Personal Items" at bounding box center [619, 146] width 79 height 33
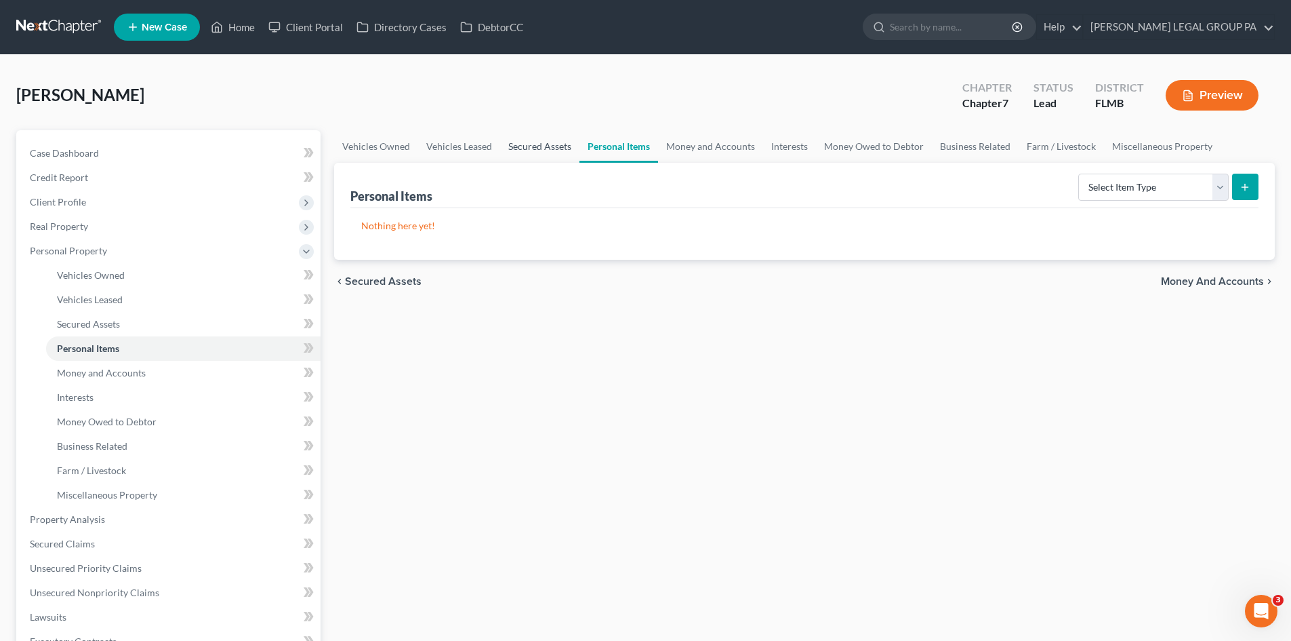
click at [535, 150] on link "Secured Assets" at bounding box center [539, 146] width 79 height 33
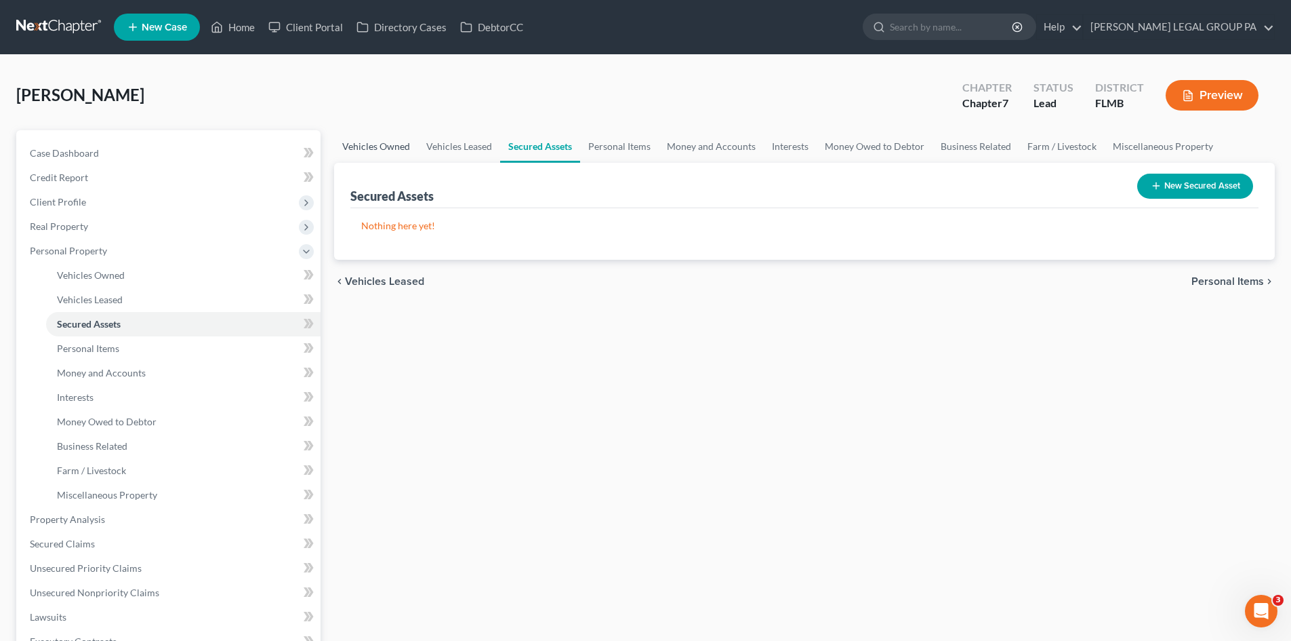
click at [365, 140] on link "Vehicles Owned" at bounding box center [376, 146] width 84 height 33
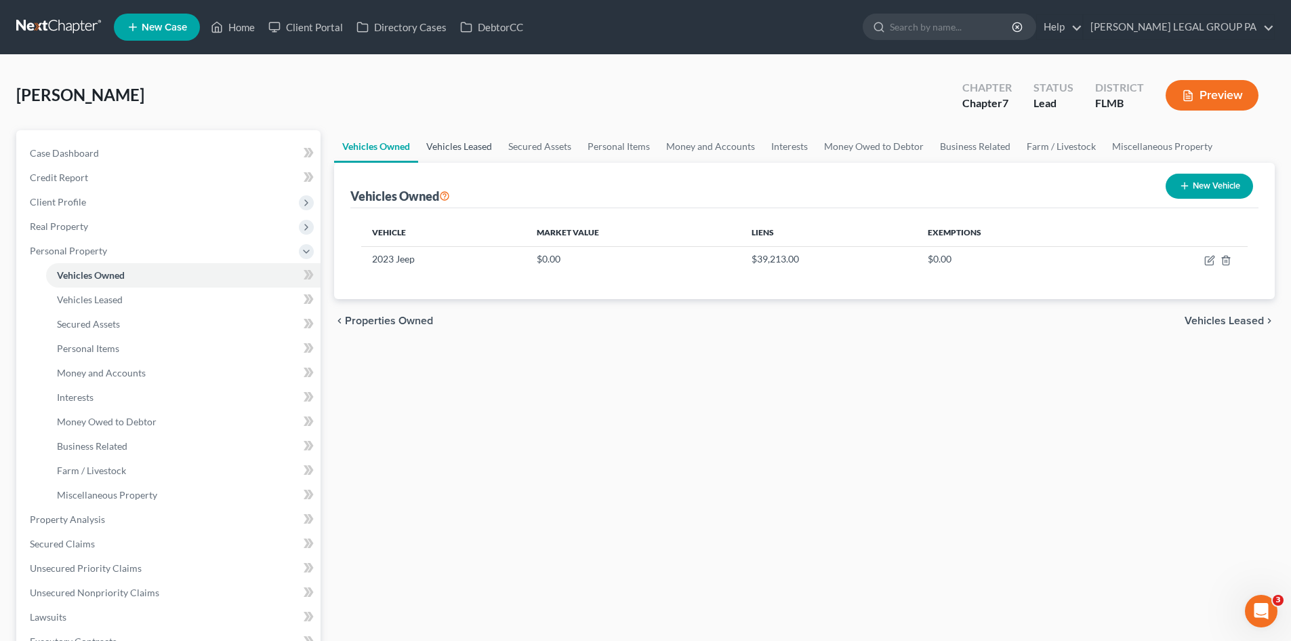
click at [477, 142] on link "Vehicles Leased" at bounding box center [459, 146] width 82 height 33
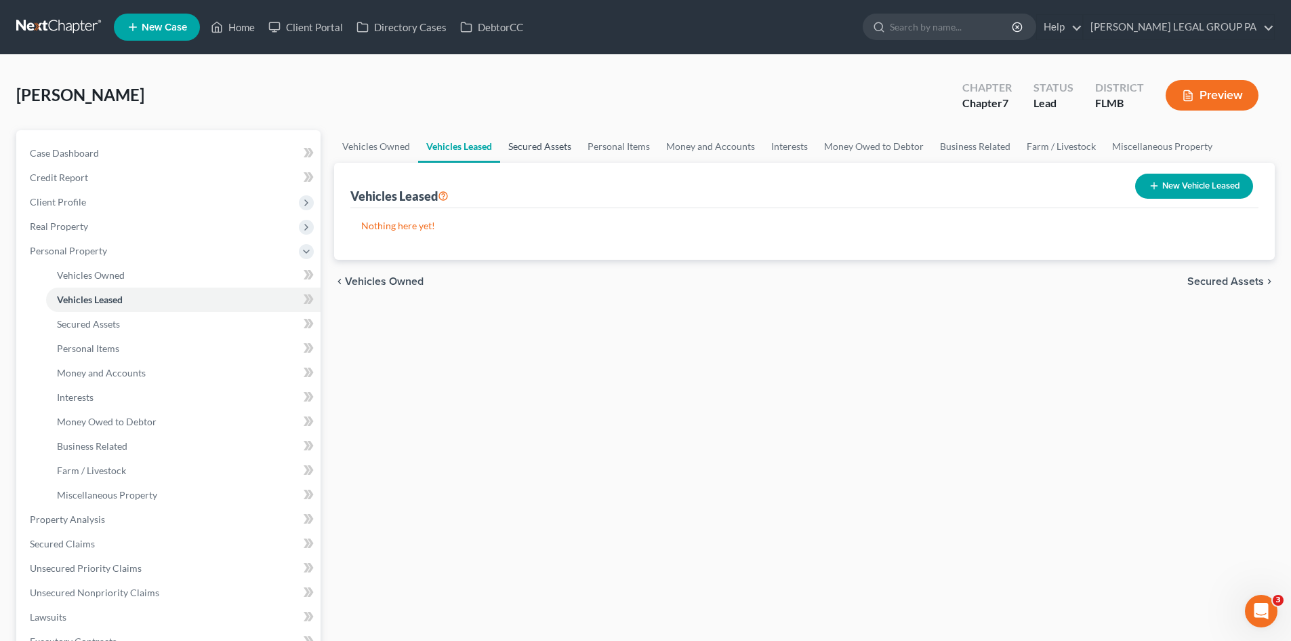
click at [562, 152] on link "Secured Assets" at bounding box center [539, 146] width 79 height 33
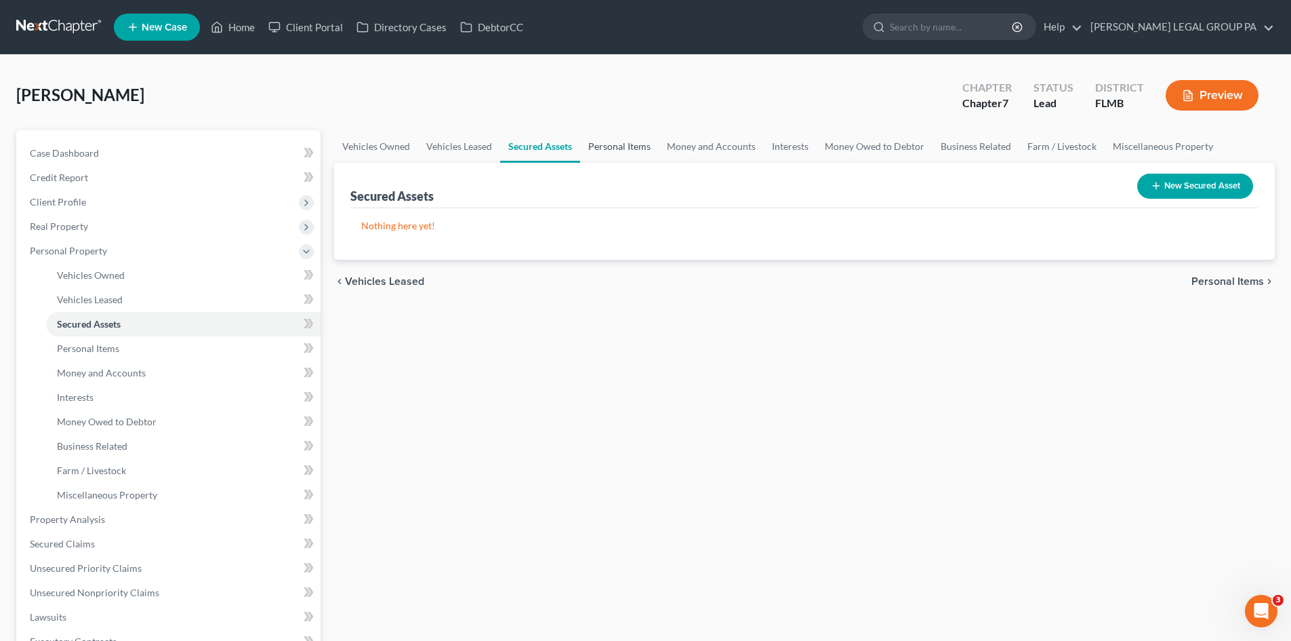
click at [622, 145] on link "Personal Items" at bounding box center [619, 146] width 79 height 33
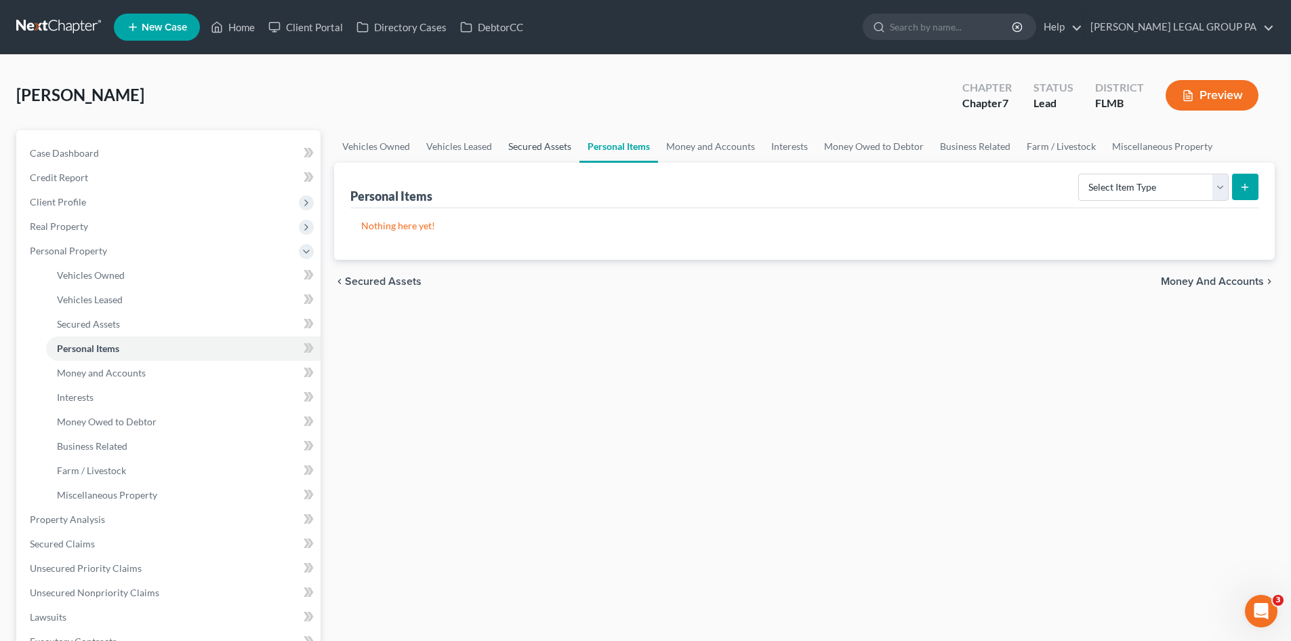
click at [521, 146] on link "Secured Assets" at bounding box center [539, 146] width 79 height 33
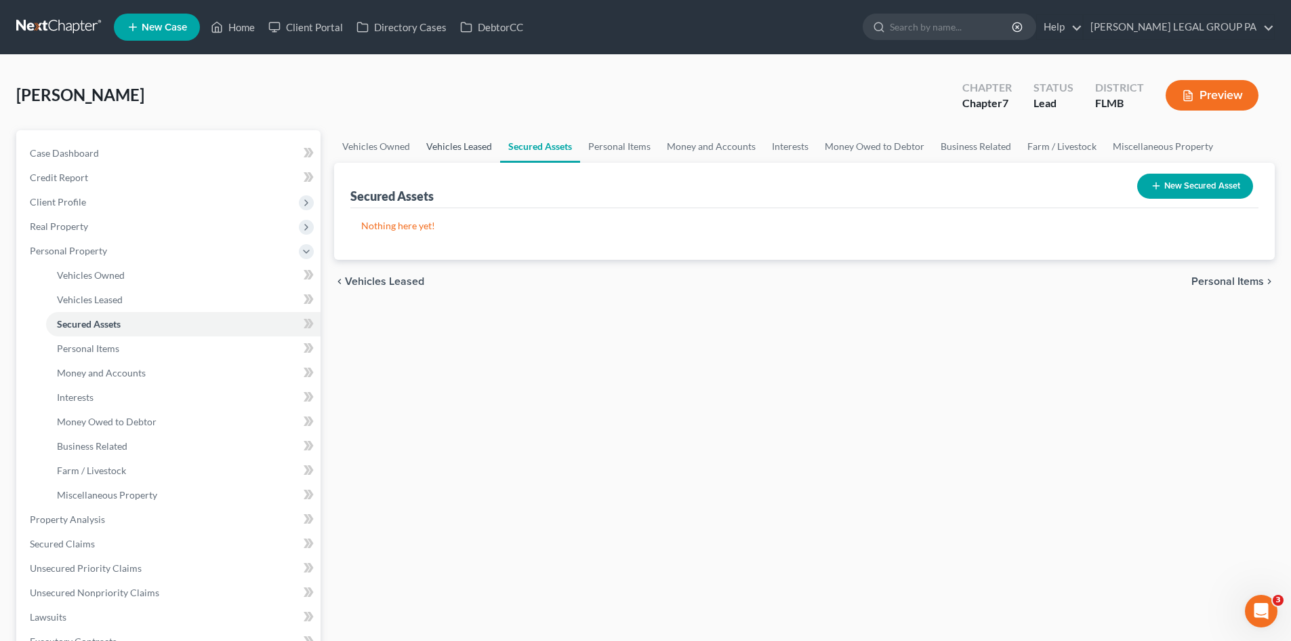
click at [454, 148] on link "Vehicles Leased" at bounding box center [459, 146] width 82 height 33
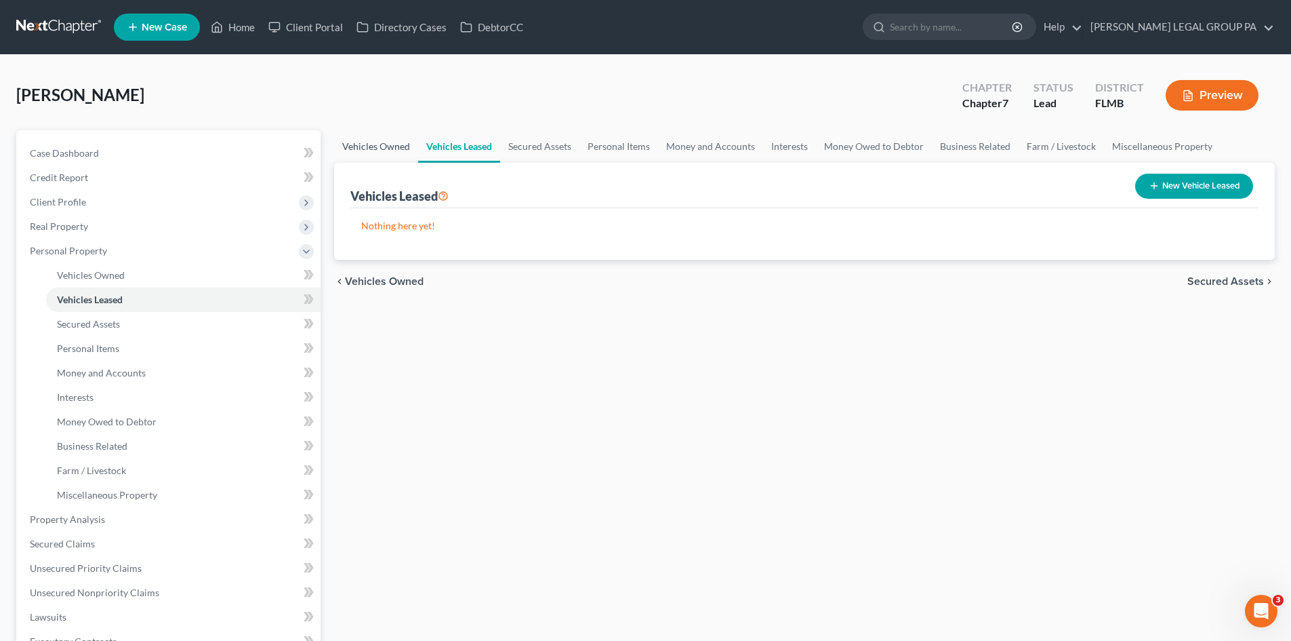
click at [383, 148] on link "Vehicles Owned" at bounding box center [376, 146] width 84 height 33
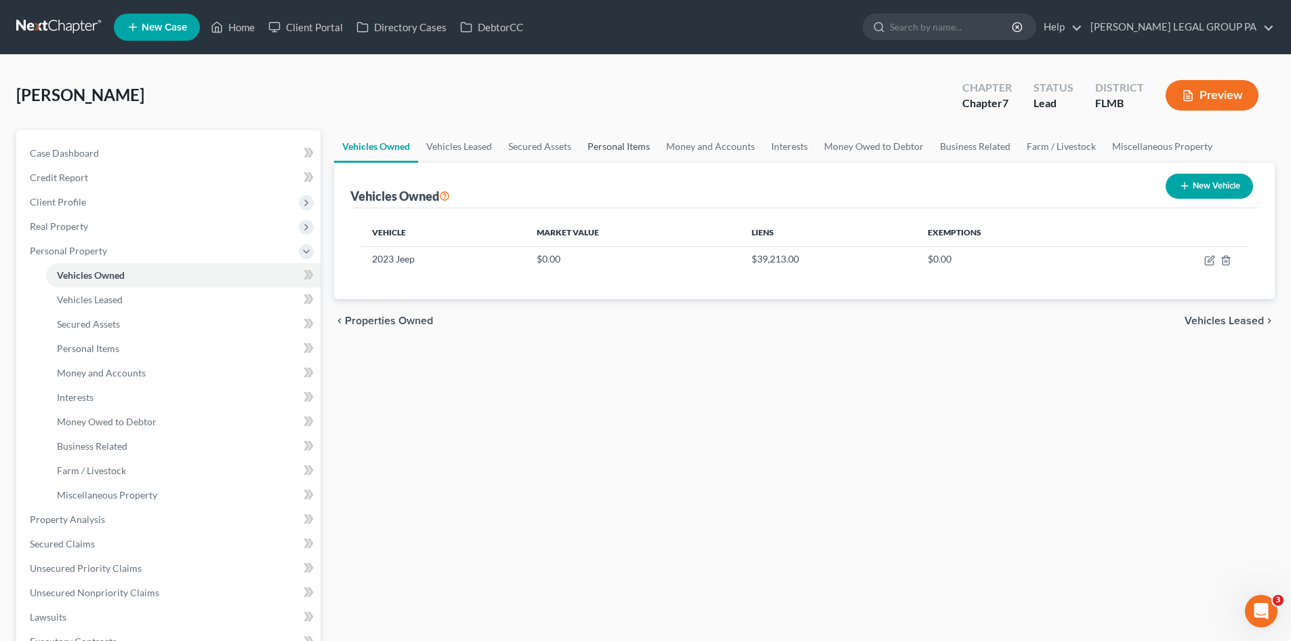
click at [626, 148] on link "Personal Items" at bounding box center [619, 146] width 79 height 33
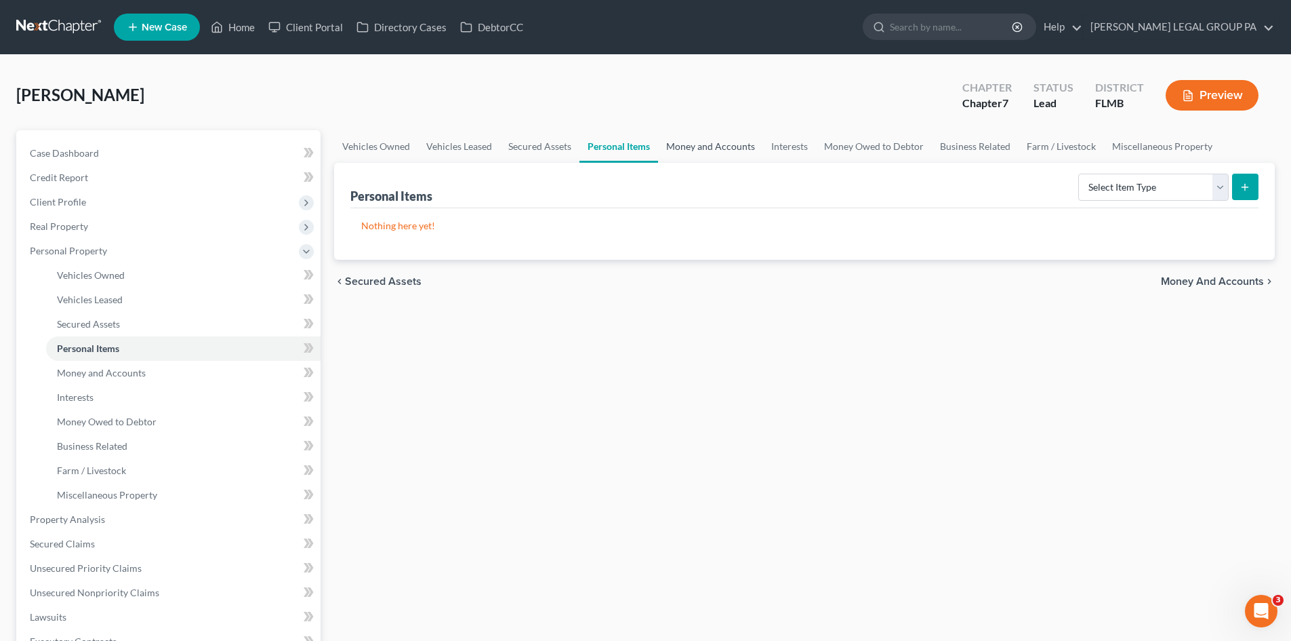
click at [706, 147] on link "Money and Accounts" at bounding box center [710, 146] width 105 height 33
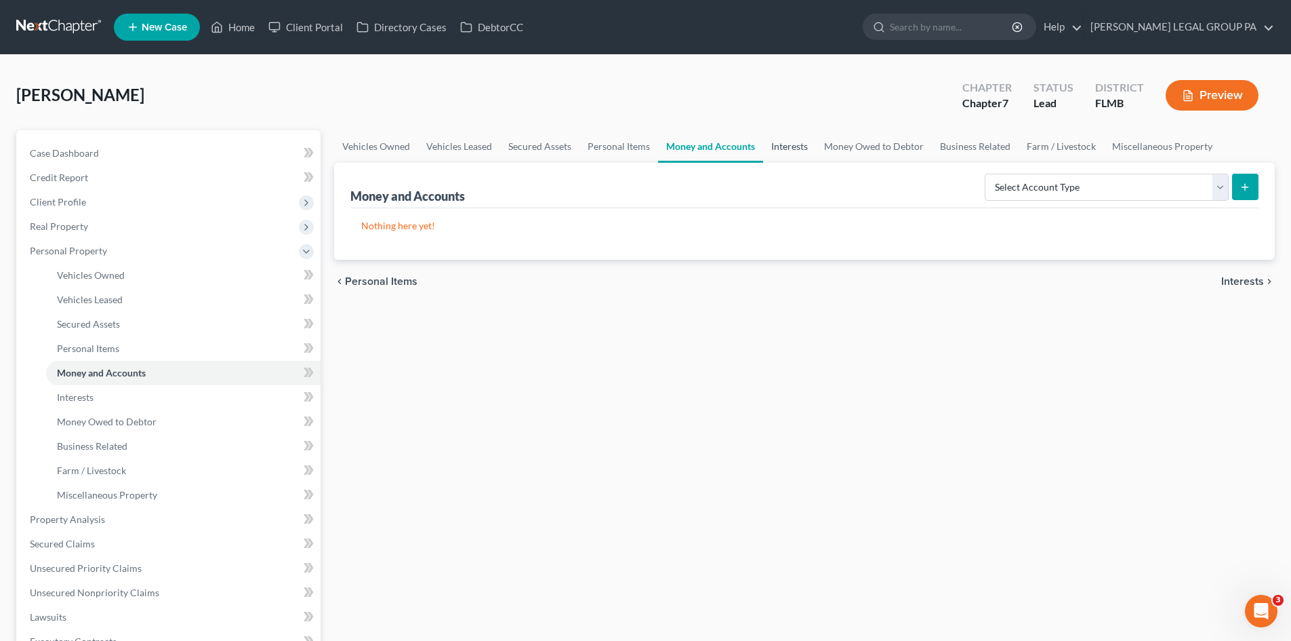
click at [795, 147] on link "Interests" at bounding box center [789, 146] width 53 height 33
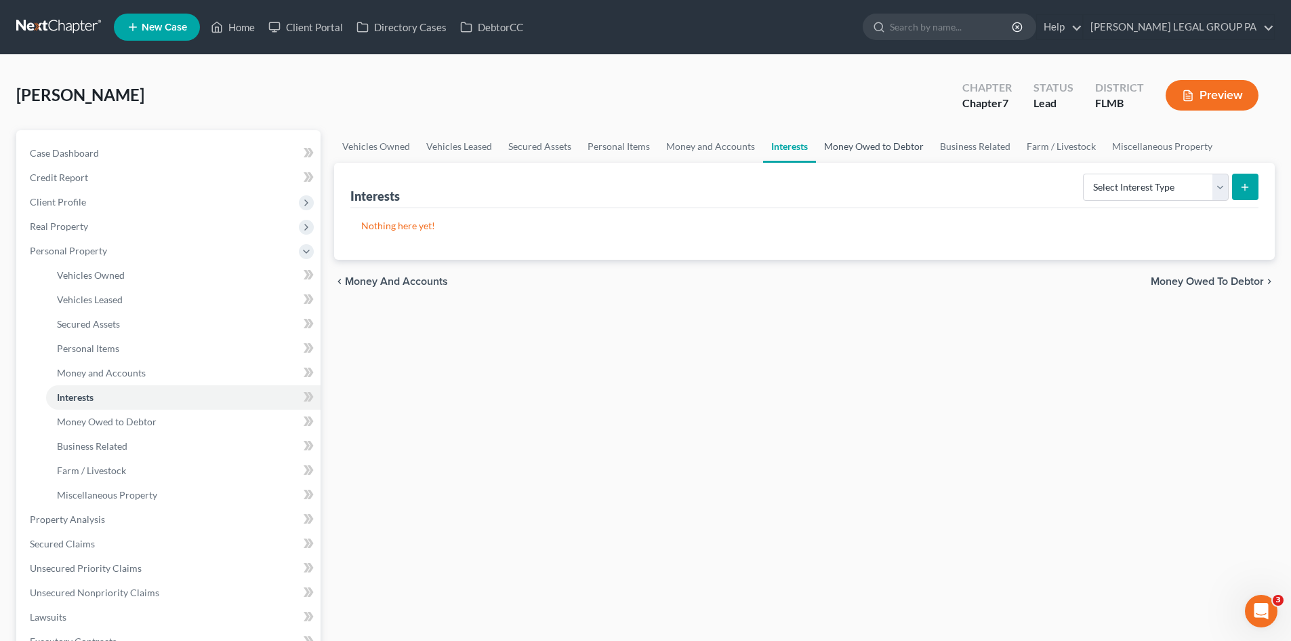
click at [906, 147] on link "Money Owed to Debtor" at bounding box center [874, 146] width 116 height 33
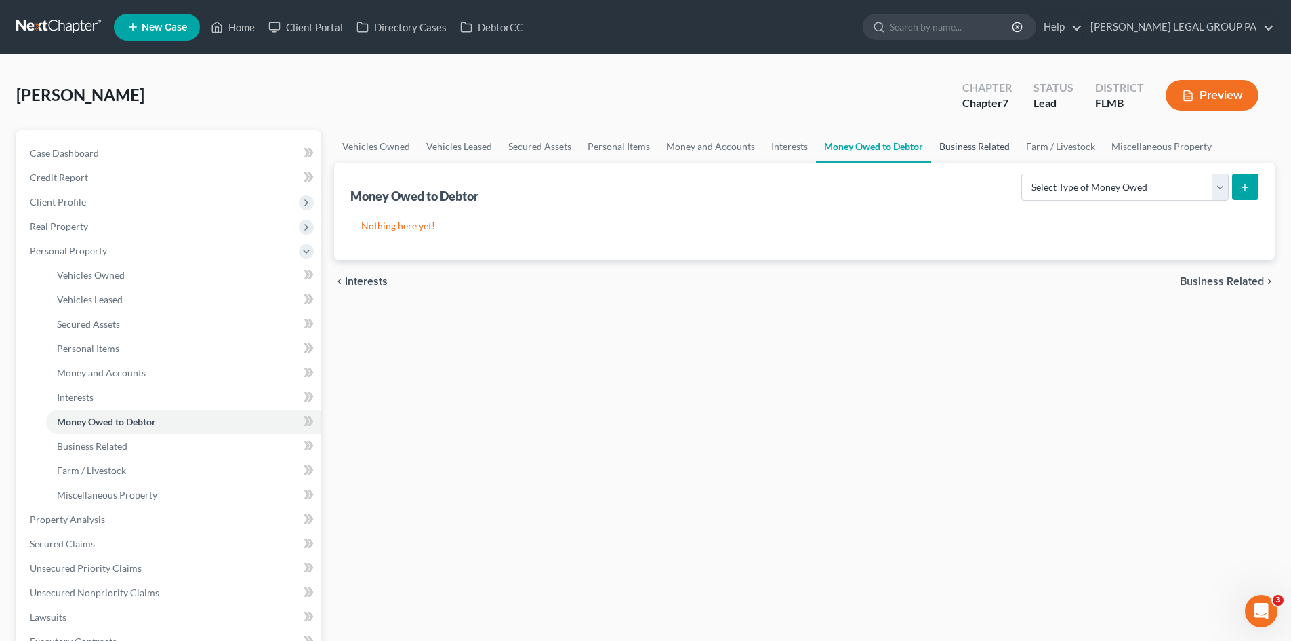
click at [994, 143] on link "Business Related" at bounding box center [974, 146] width 87 height 33
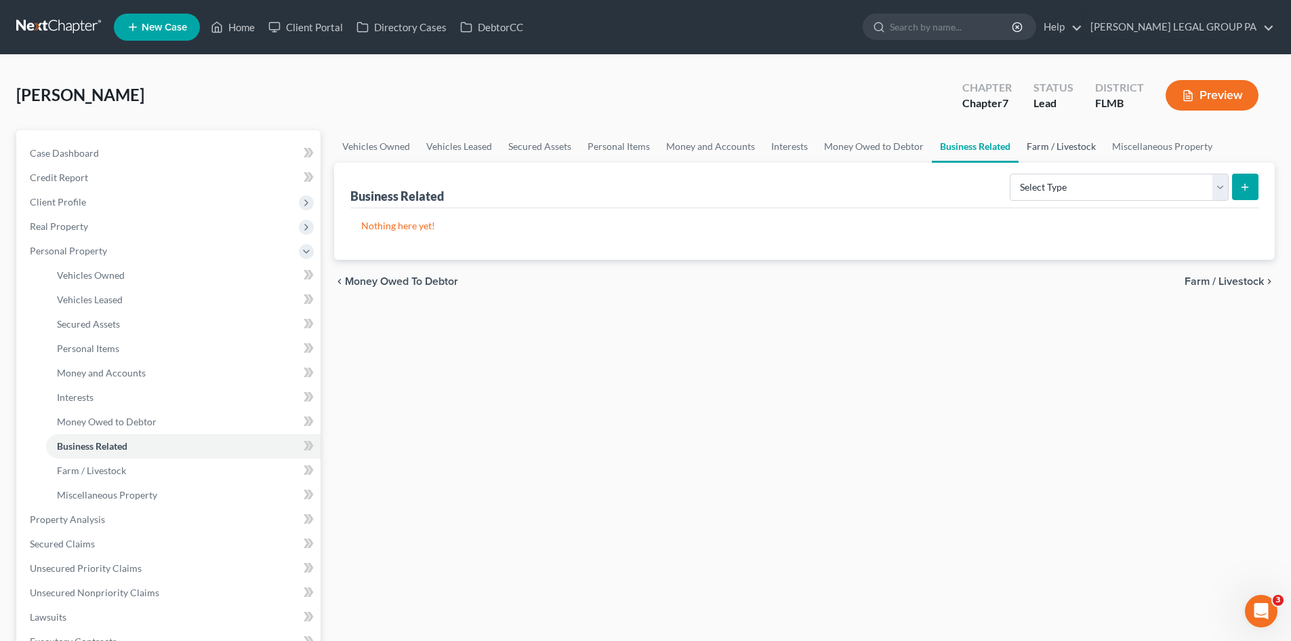
click at [1070, 149] on link "Farm / Livestock" at bounding box center [1061, 146] width 85 height 33
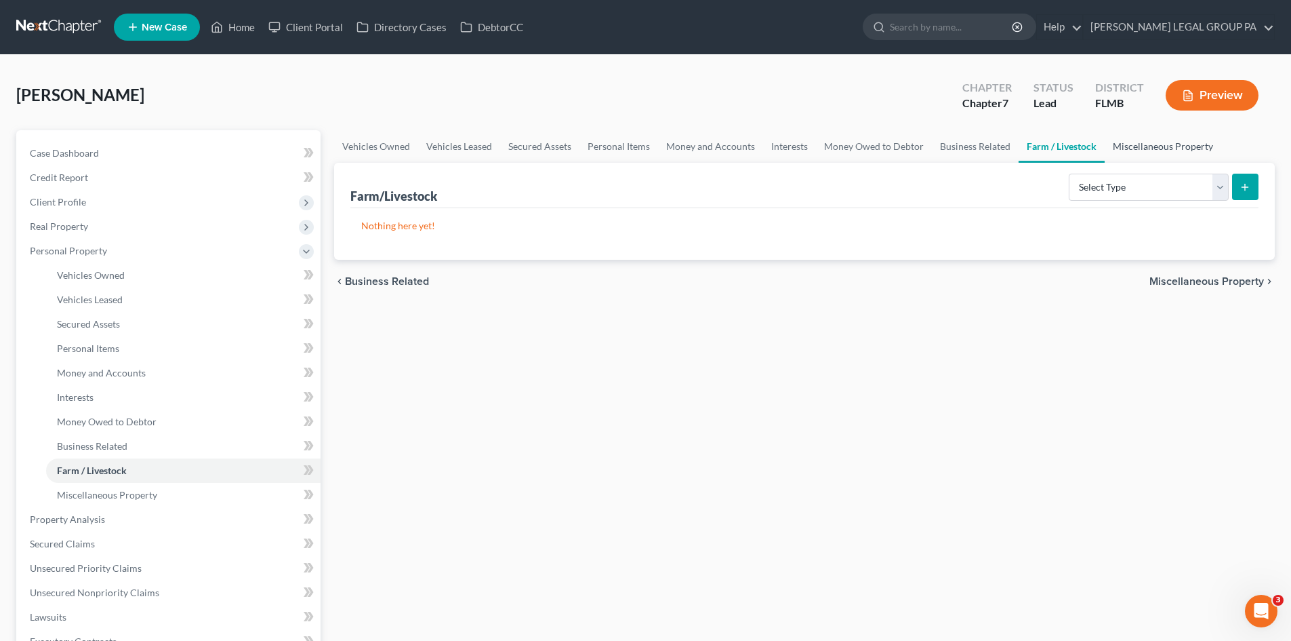
click at [1146, 145] on link "Miscellaneous Property" at bounding box center [1163, 146] width 117 height 33
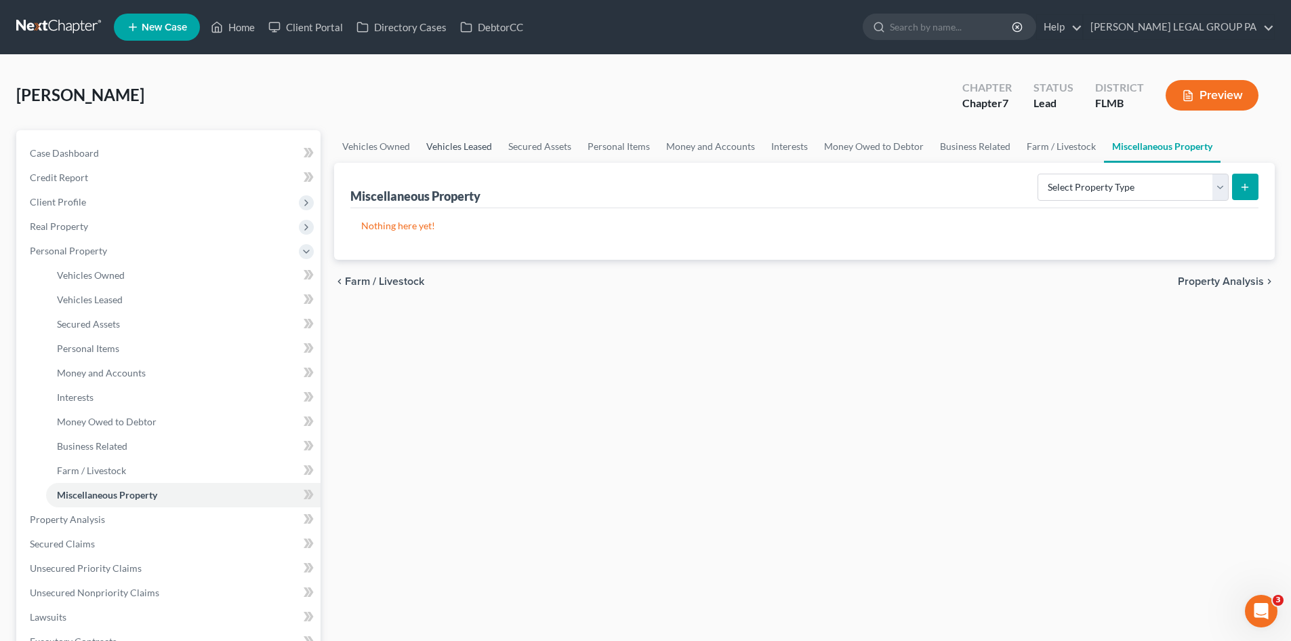
click at [457, 135] on link "Vehicles Leased" at bounding box center [459, 146] width 82 height 33
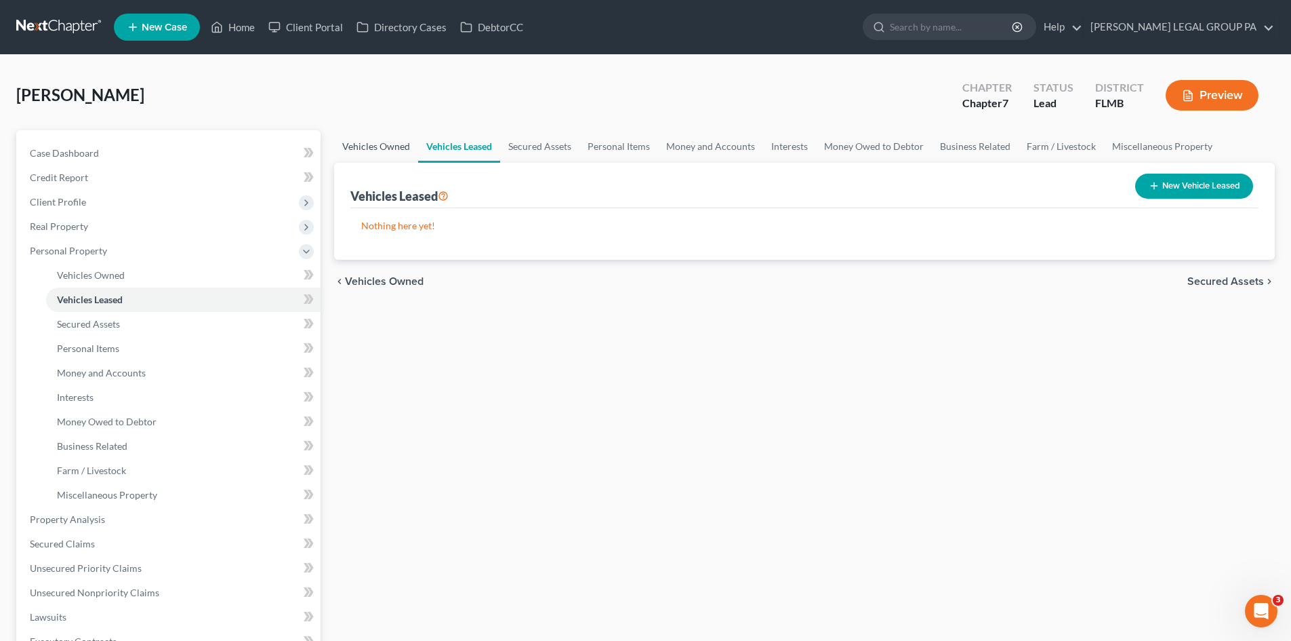
click at [377, 145] on link "Vehicles Owned" at bounding box center [376, 146] width 84 height 33
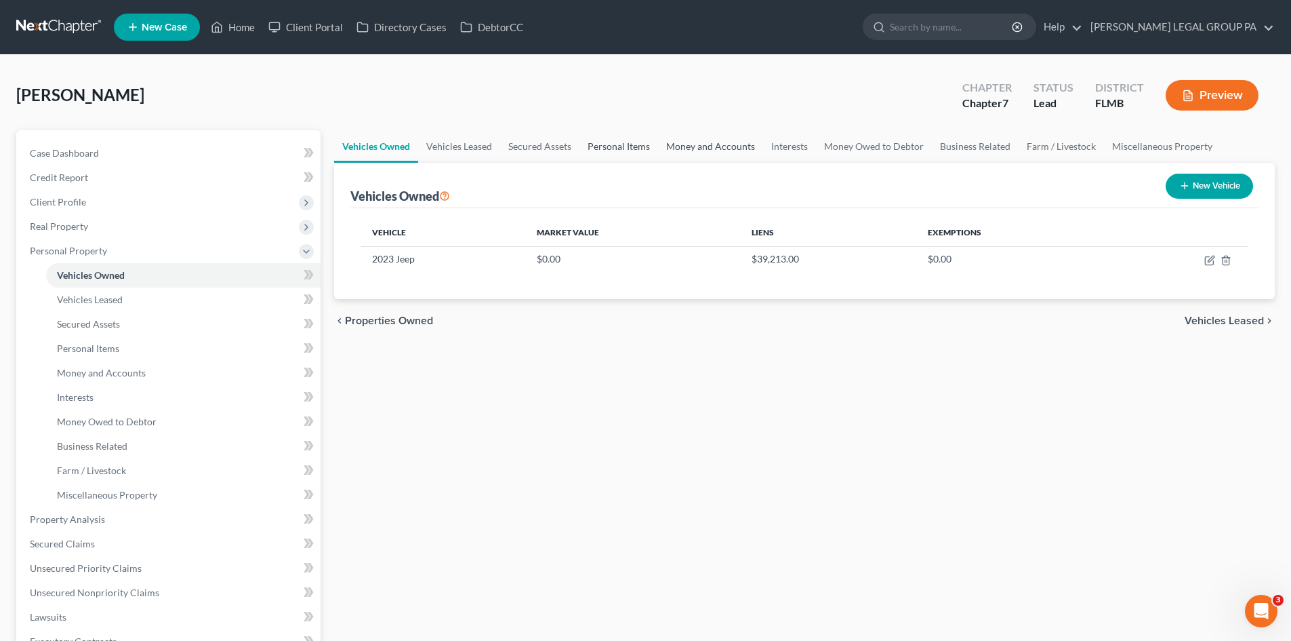
drag, startPoint x: 630, startPoint y: 142, endPoint x: 722, endPoint y: 155, distance: 93.1
click at [630, 142] on link "Personal Items" at bounding box center [619, 146] width 79 height 33
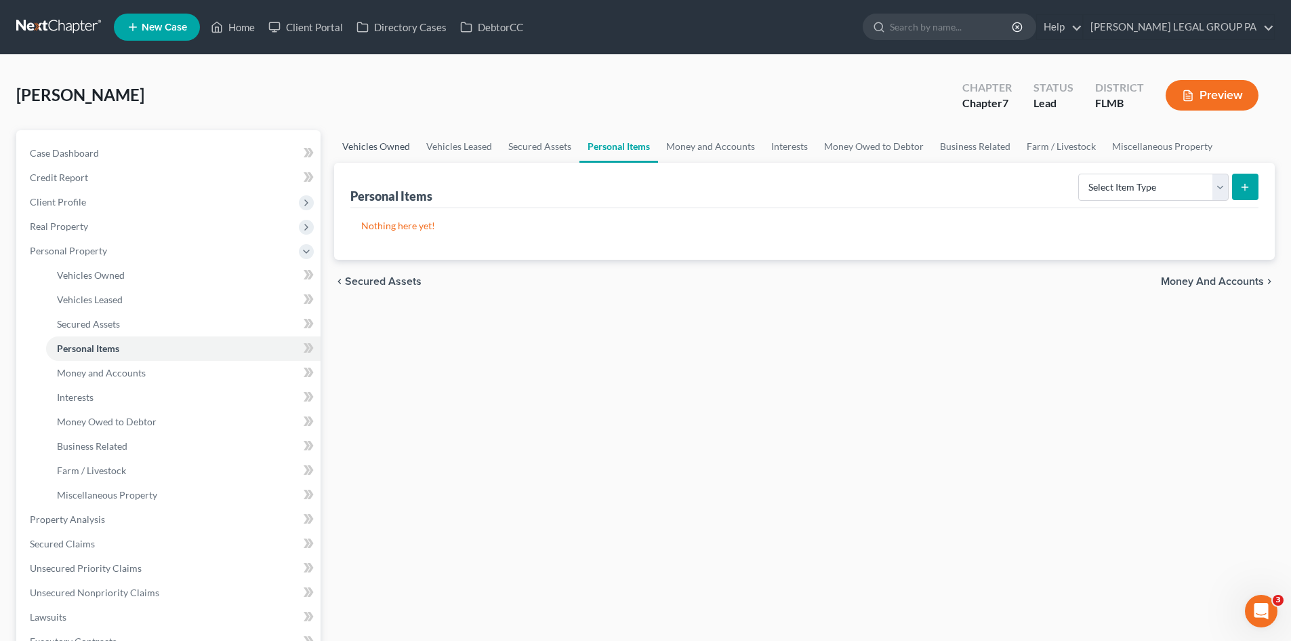
click at [394, 148] on link "Vehicles Owned" at bounding box center [376, 146] width 84 height 33
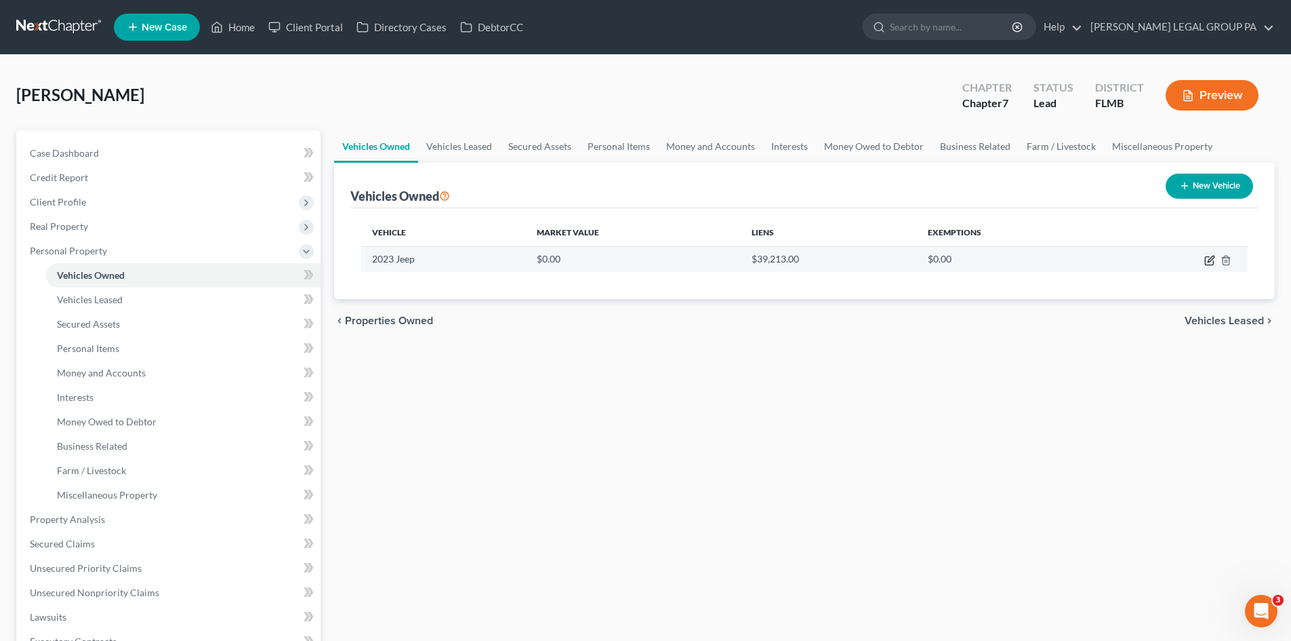
click at [1208, 259] on icon "button" at bounding box center [1209, 260] width 11 height 11
select select "0"
select select "3"
select select "2"
select select "0"
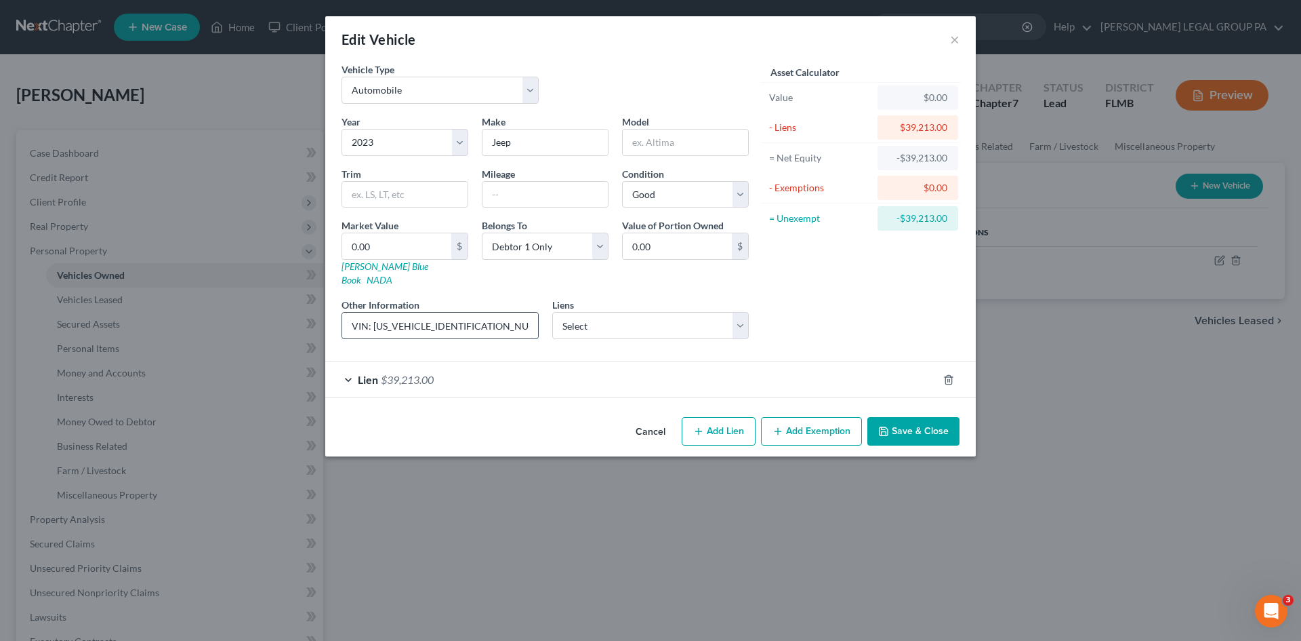
click at [418, 312] on input "VIN: [US_VEHICLE_IDENTIFICATION_NUMBER]" at bounding box center [440, 325] width 196 height 26
drag, startPoint x: 657, startPoint y: 132, endPoint x: 659, endPoint y: 140, distance: 8.4
click at [657, 135] on input "text" at bounding box center [685, 142] width 125 height 26
paste input "Grand Cherokee"
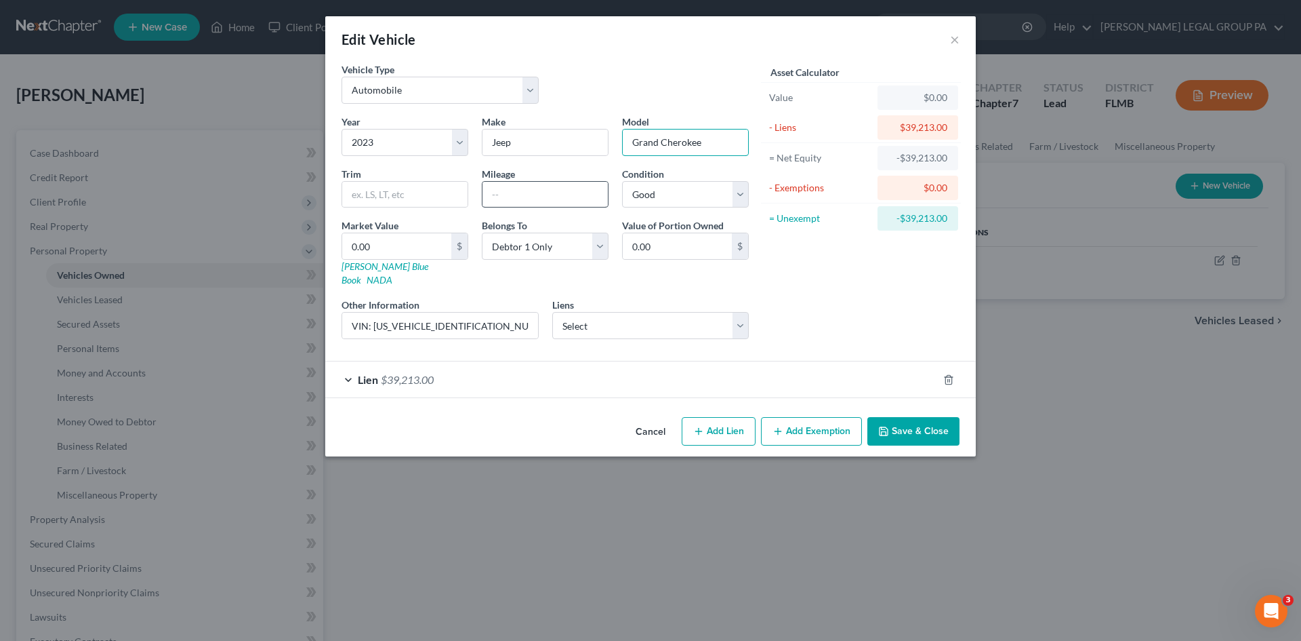
type input "Grand Cherokee"
click at [544, 195] on input "text" at bounding box center [545, 195] width 125 height 26
type input "50,000"
drag, startPoint x: 853, startPoint y: 287, endPoint x: 736, endPoint y: 70, distance: 246.6
click at [854, 287] on div "Asset Calculator Value $0.00 - Liens $39,213.00 = Net Equity -$39,213.00 - Exem…" at bounding box center [861, 205] width 211 height 287
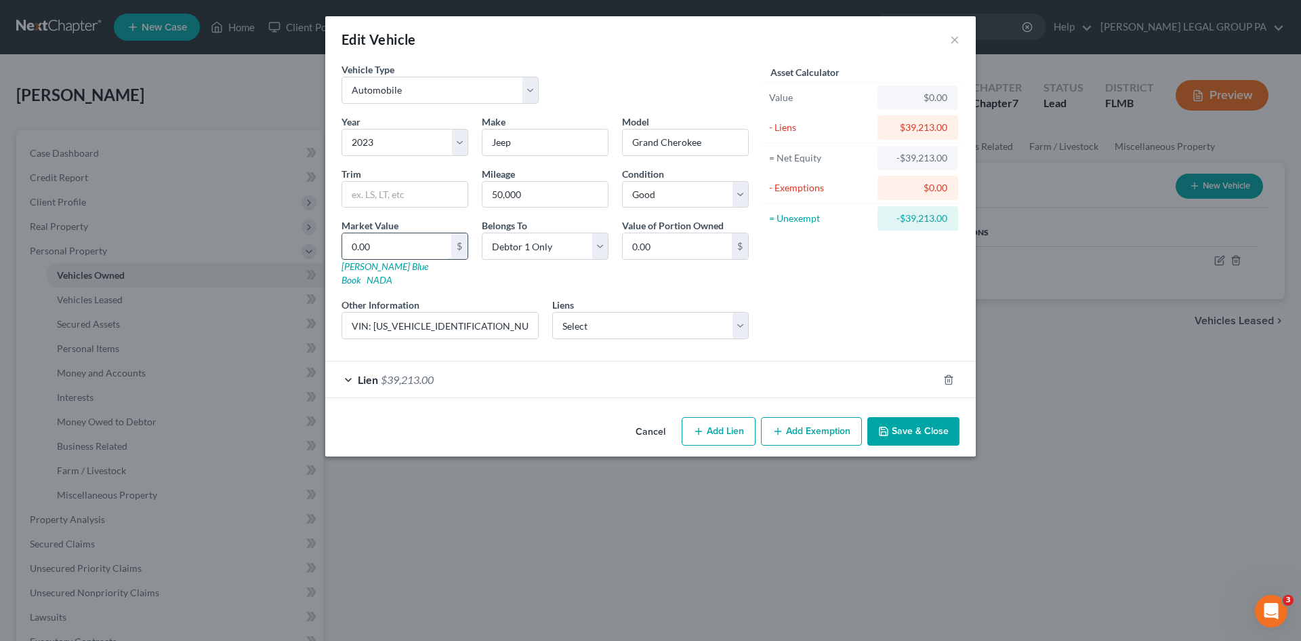
click at [412, 248] on input "0.00" at bounding box center [396, 246] width 109 height 26
type input "1"
type input "1.00"
type input "18"
type input "18.00"
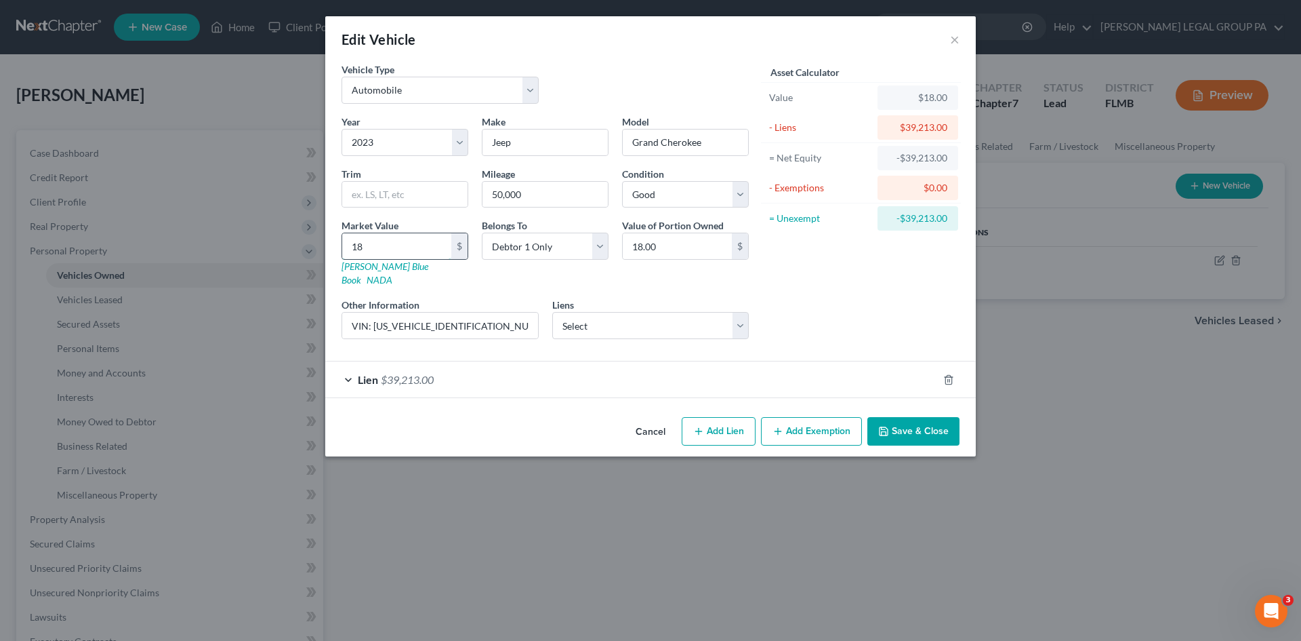
type input "180"
type input "180.00"
type input "1800"
type input "1,800.00"
type input "1,8003"
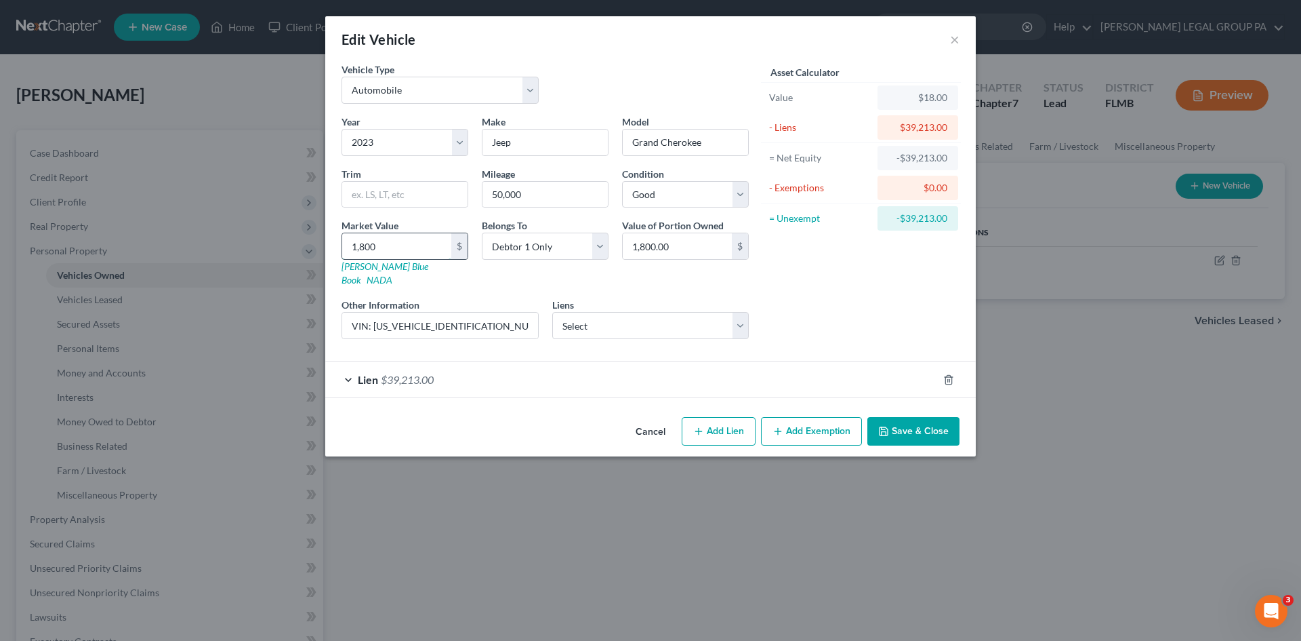
type input "18,003.00"
click at [796, 290] on div "Asset Calculator Value $18,003.00 - Liens $39,213.00 = Net Equity -$21,210.00 -…" at bounding box center [861, 205] width 211 height 287
click at [690, 319] on select "Select Suncoast Credit Union - $27,787.00 Suncoast Credit Union - $20,819.00" at bounding box center [650, 325] width 197 height 27
click at [847, 314] on div "Asset Calculator Value $18,003.00 - Liens $39,213.00 = Net Equity -$21,210.00 -…" at bounding box center [861, 205] width 211 height 287
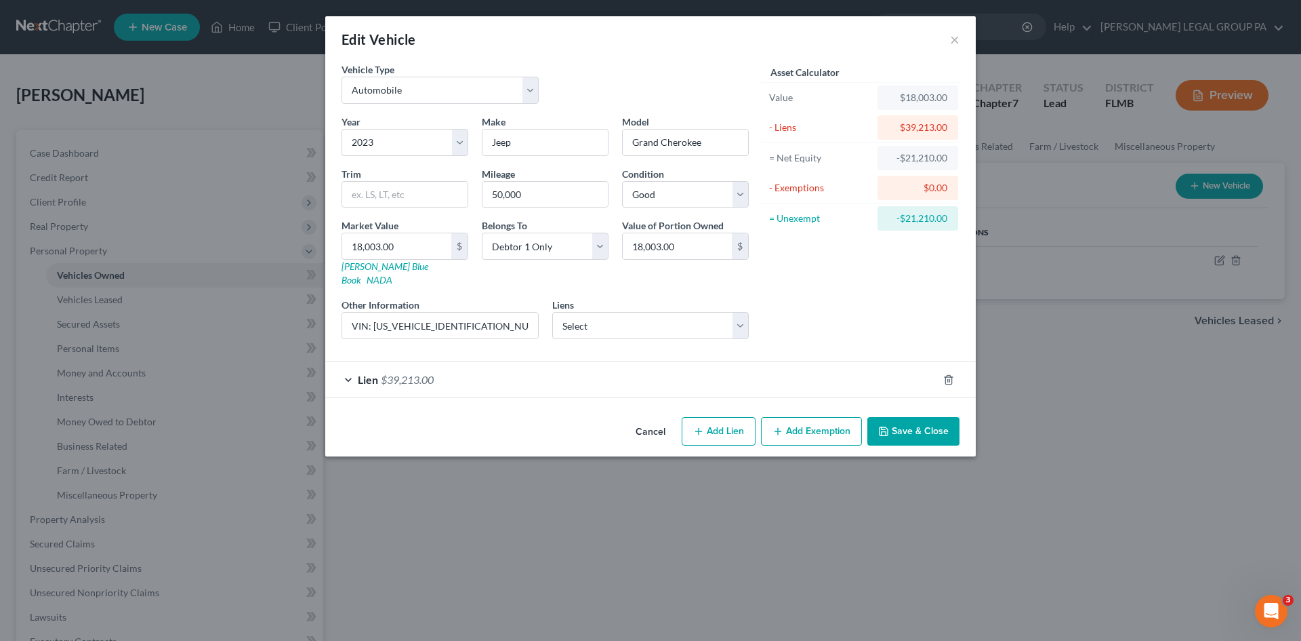
click at [617, 361] on div "Lien $39,213.00" at bounding box center [631, 379] width 613 height 36
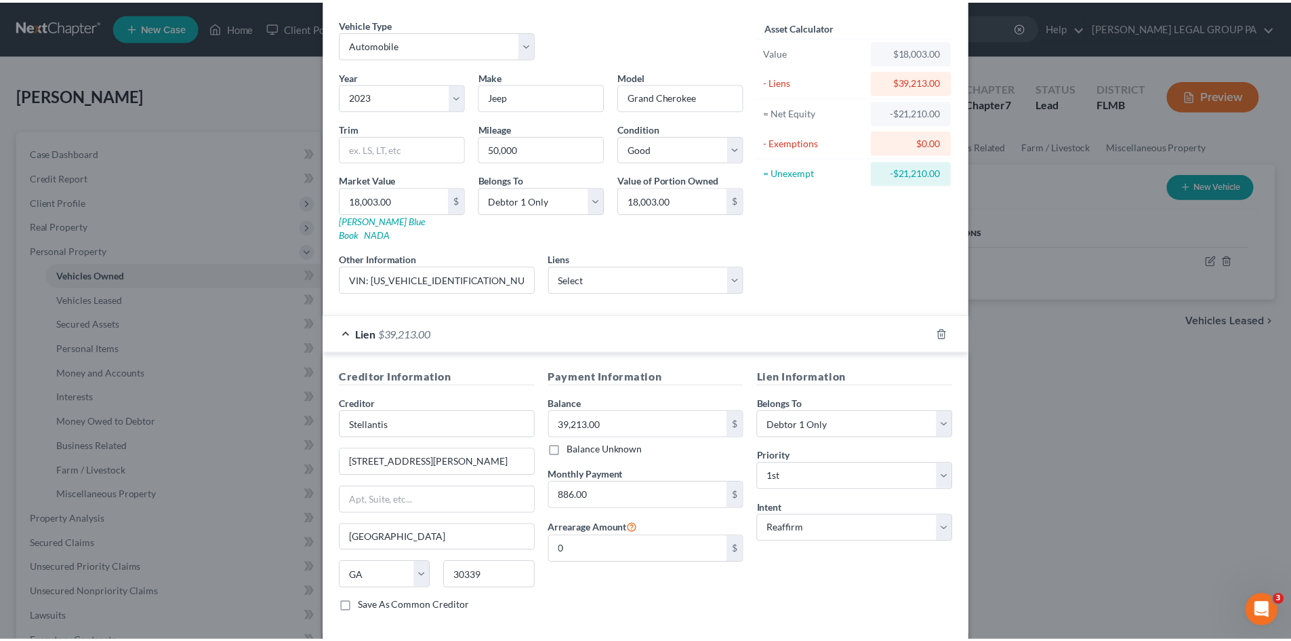
scroll to position [101, 0]
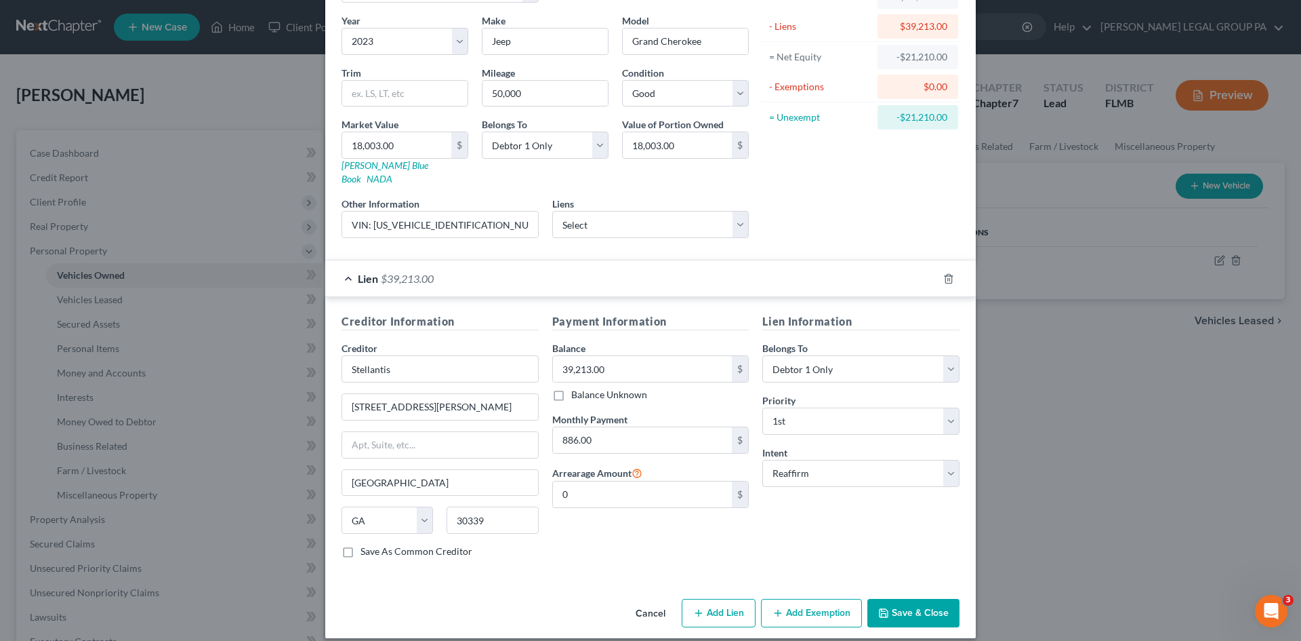
click at [915, 602] on button "Save & Close" at bounding box center [914, 612] width 92 height 28
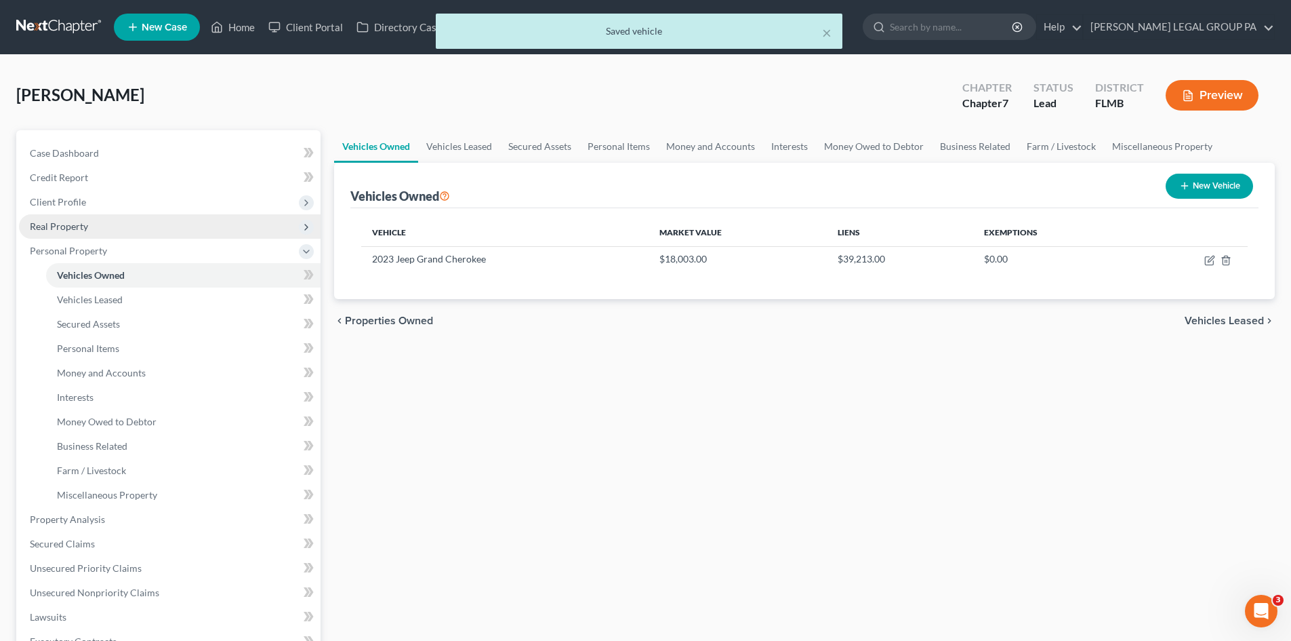
click at [65, 228] on span "Real Property" at bounding box center [59, 226] width 58 height 12
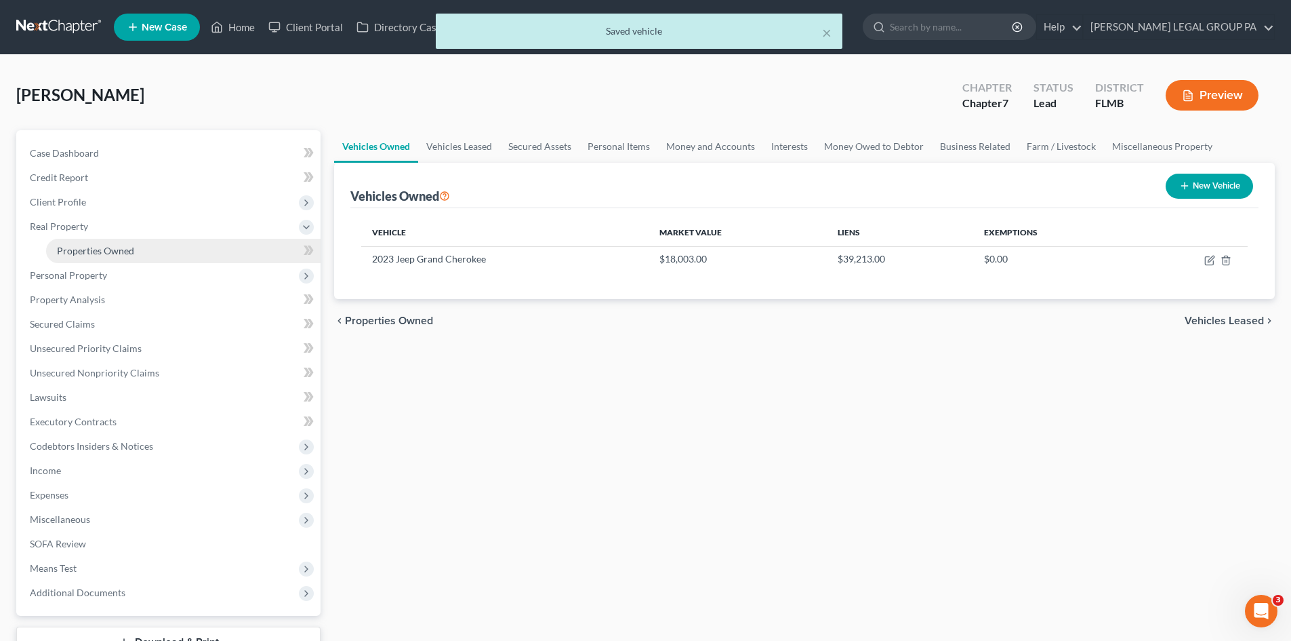
click at [76, 239] on link "Properties Owned" at bounding box center [183, 251] width 275 height 24
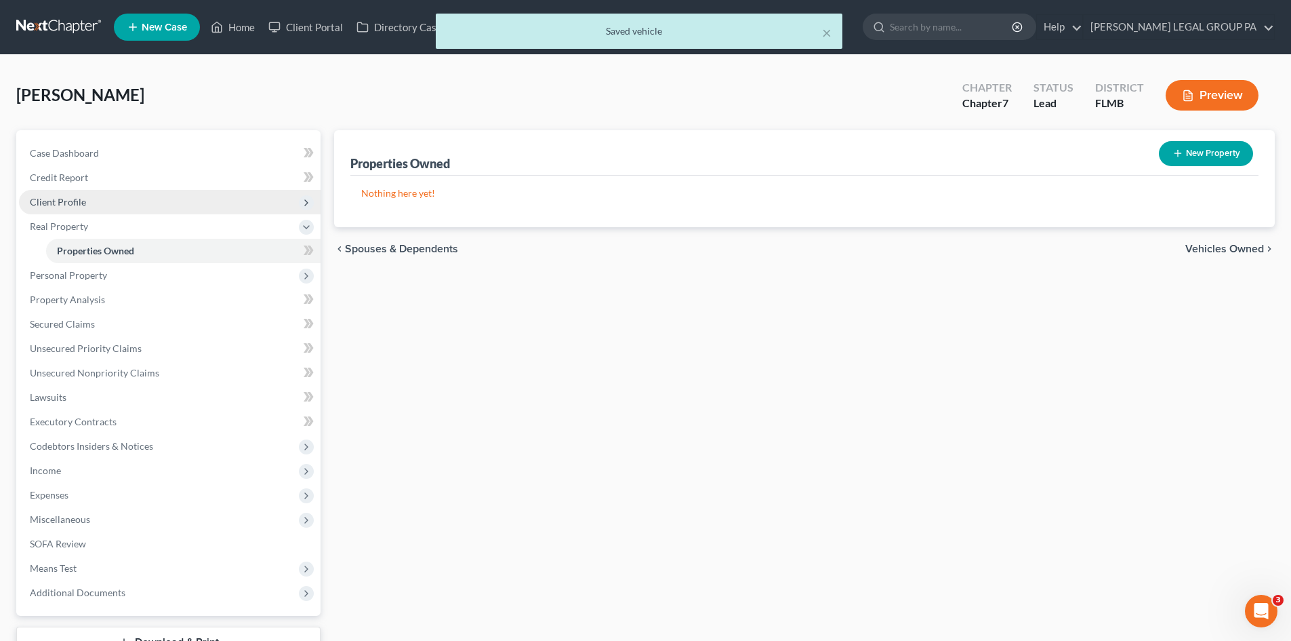
click at [82, 203] on span "Client Profile" at bounding box center [58, 202] width 56 height 12
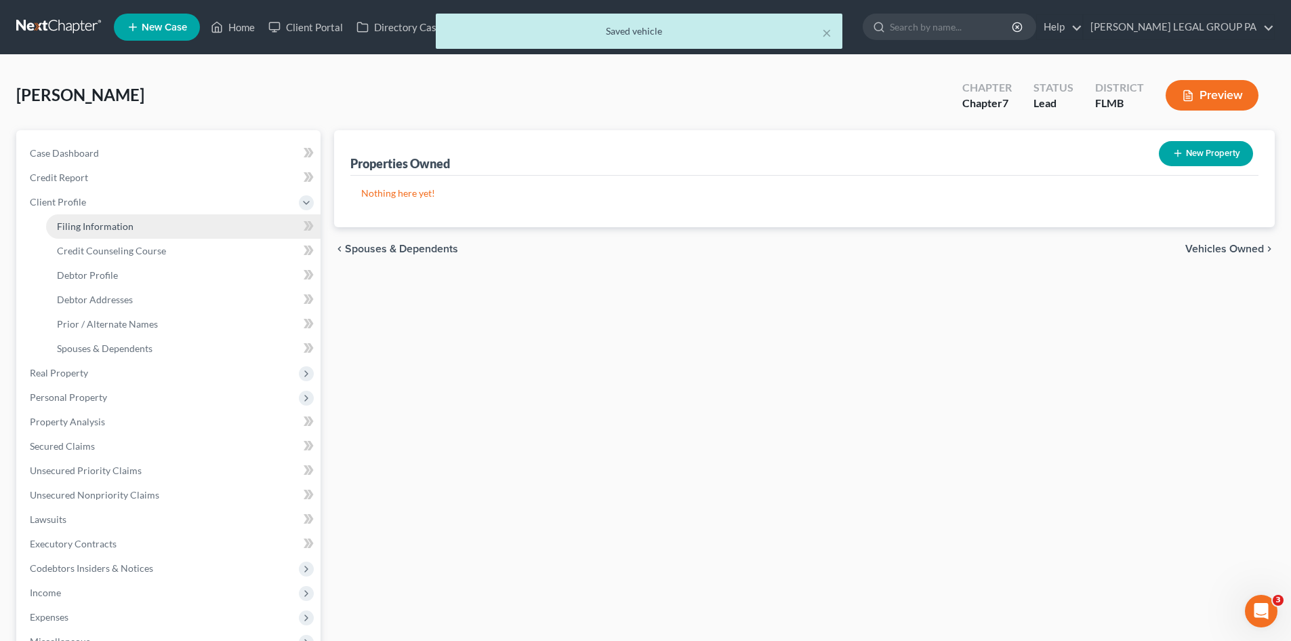
click at [91, 218] on link "Filing Information" at bounding box center [183, 226] width 275 height 24
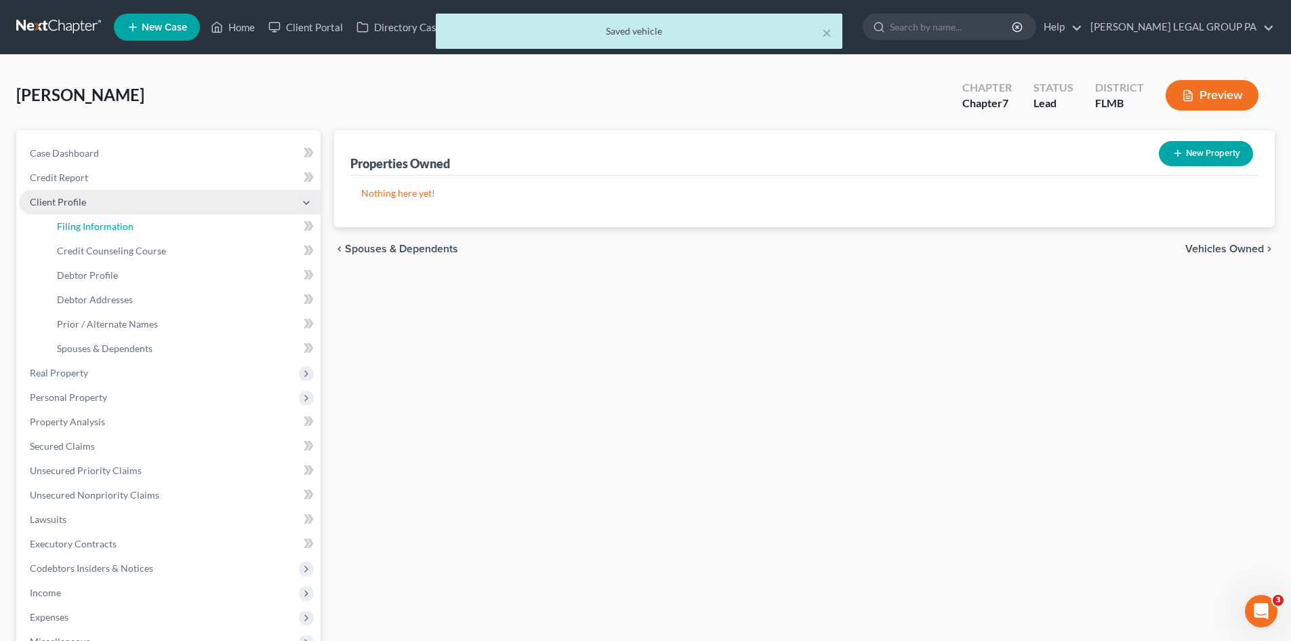
select select "1"
select select "0"
select select "15"
select select "0"
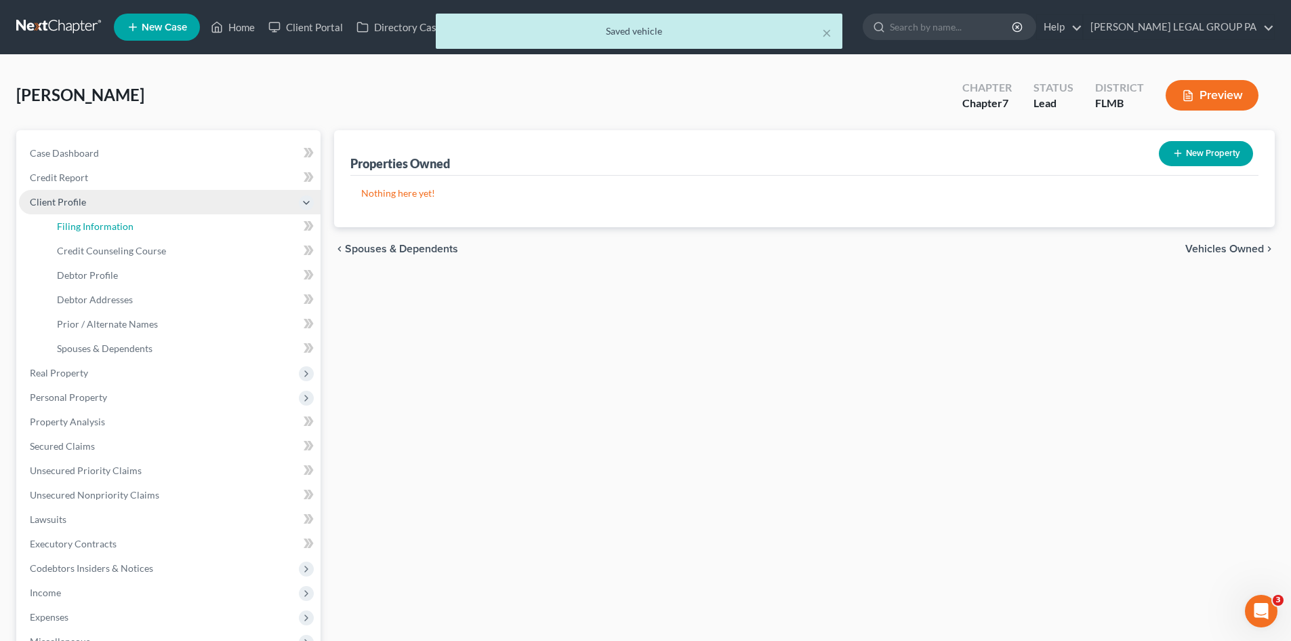
select select "9"
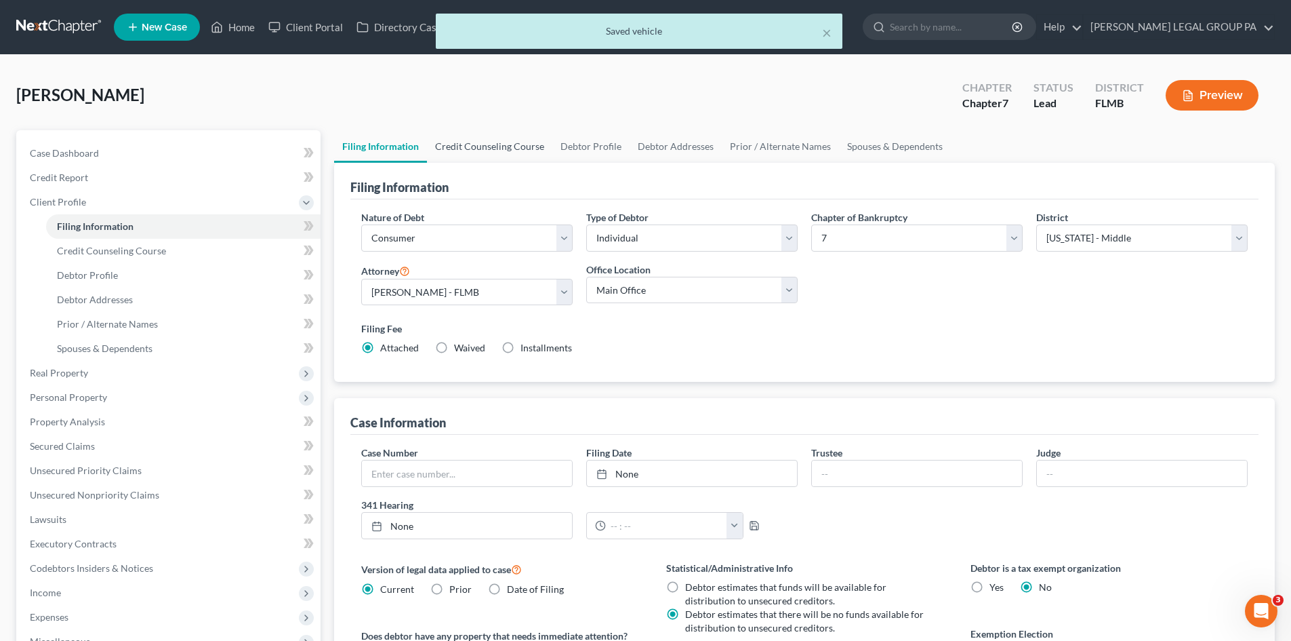
click at [514, 140] on link "Credit Counseling Course" at bounding box center [489, 146] width 125 height 33
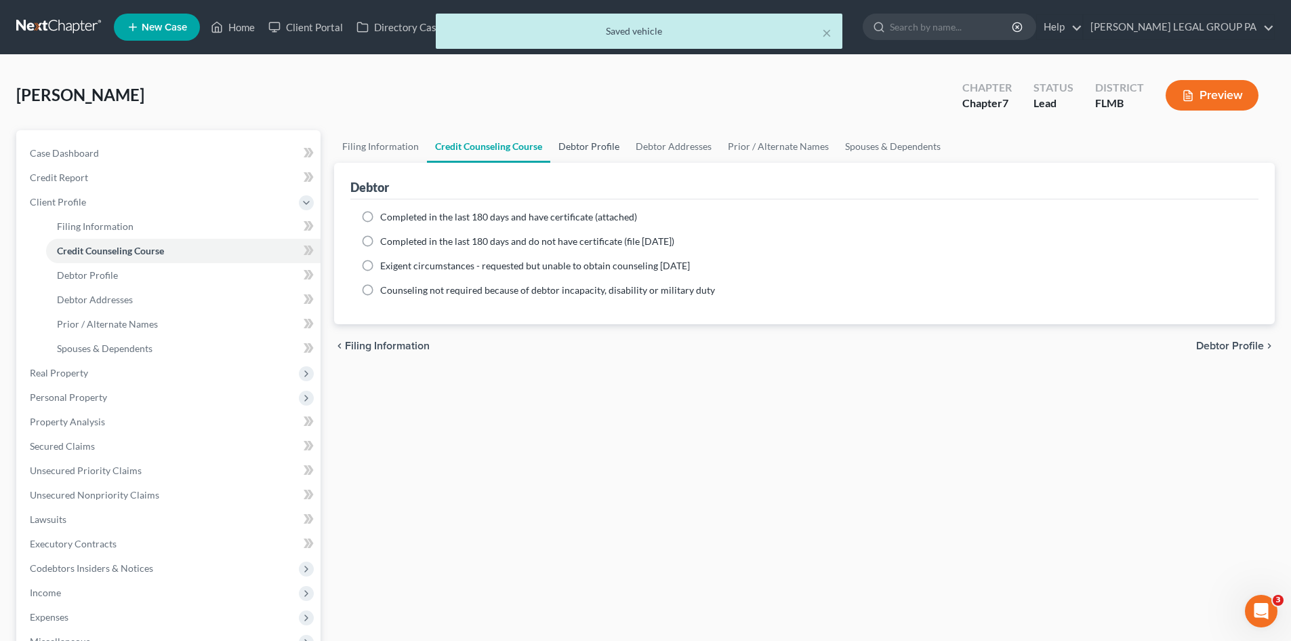
click at [581, 144] on link "Debtor Profile" at bounding box center [588, 146] width 77 height 33
select select "0"
select select "2"
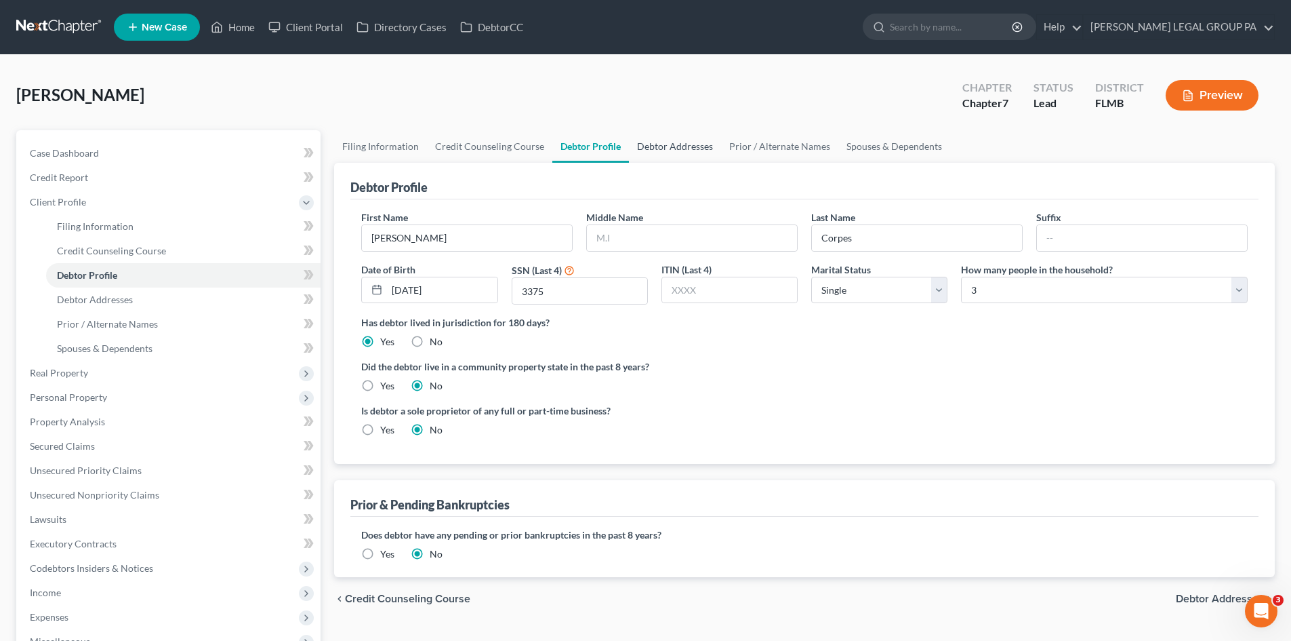
click at [644, 146] on link "Debtor Addresses" at bounding box center [675, 146] width 92 height 33
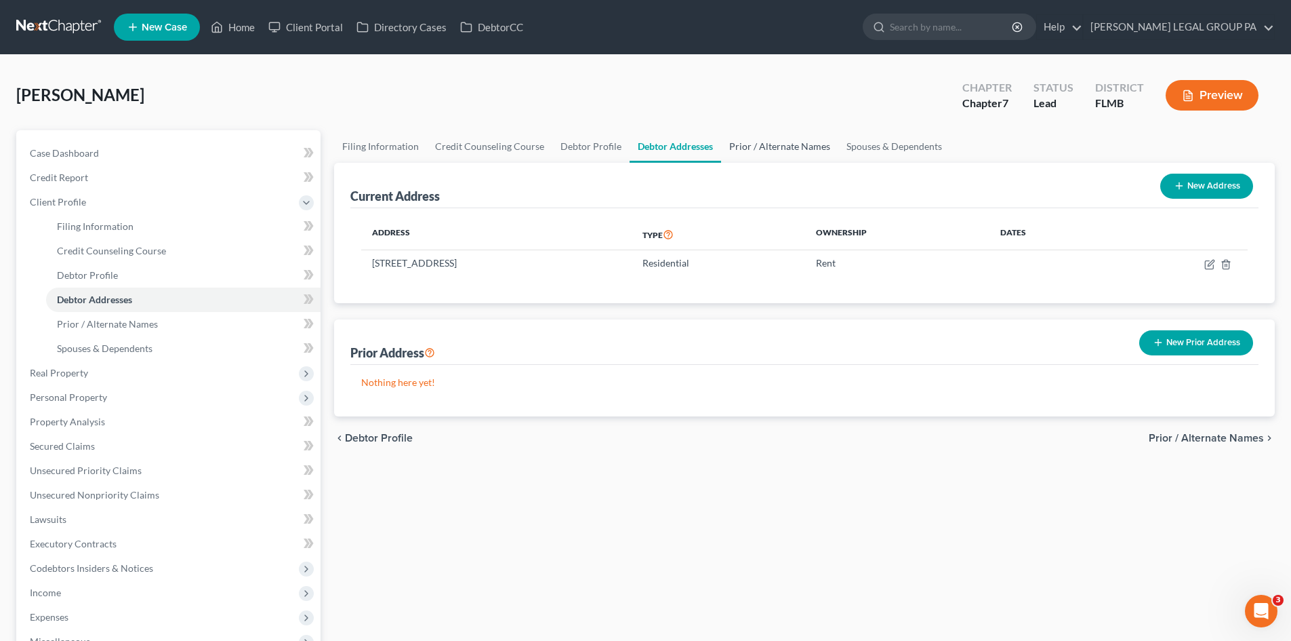
click at [800, 137] on link "Prior / Alternate Names" at bounding box center [779, 146] width 117 height 33
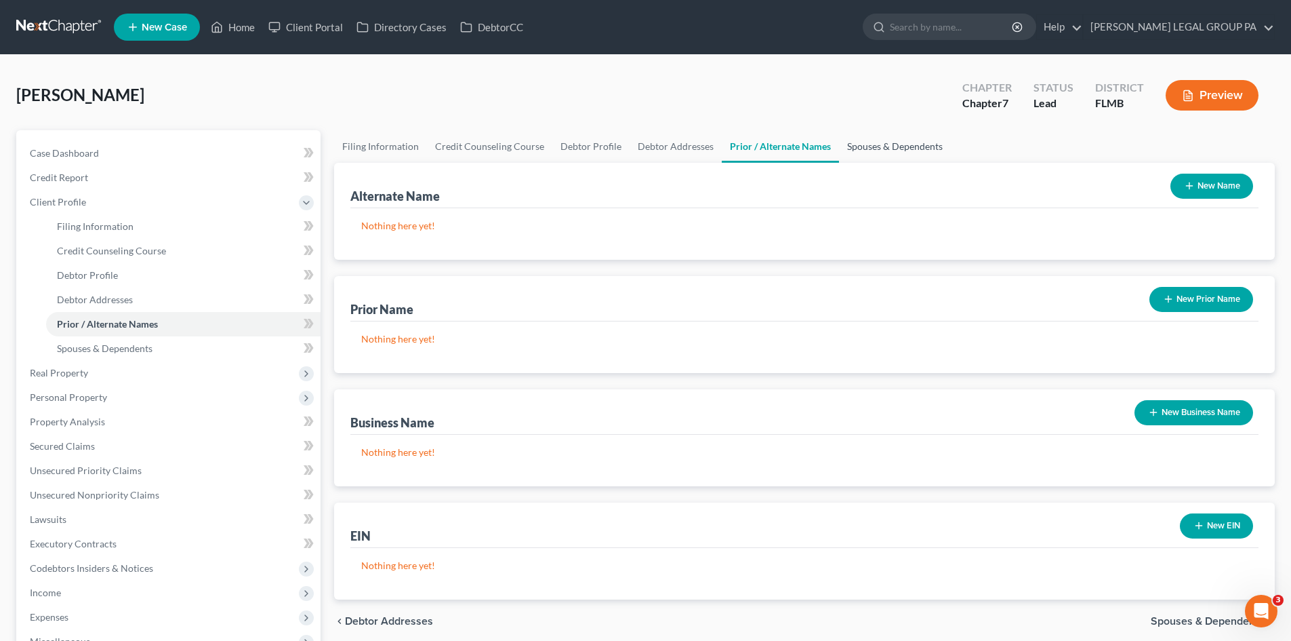
click at [924, 144] on link "Spouses & Dependents" at bounding box center [895, 146] width 112 height 33
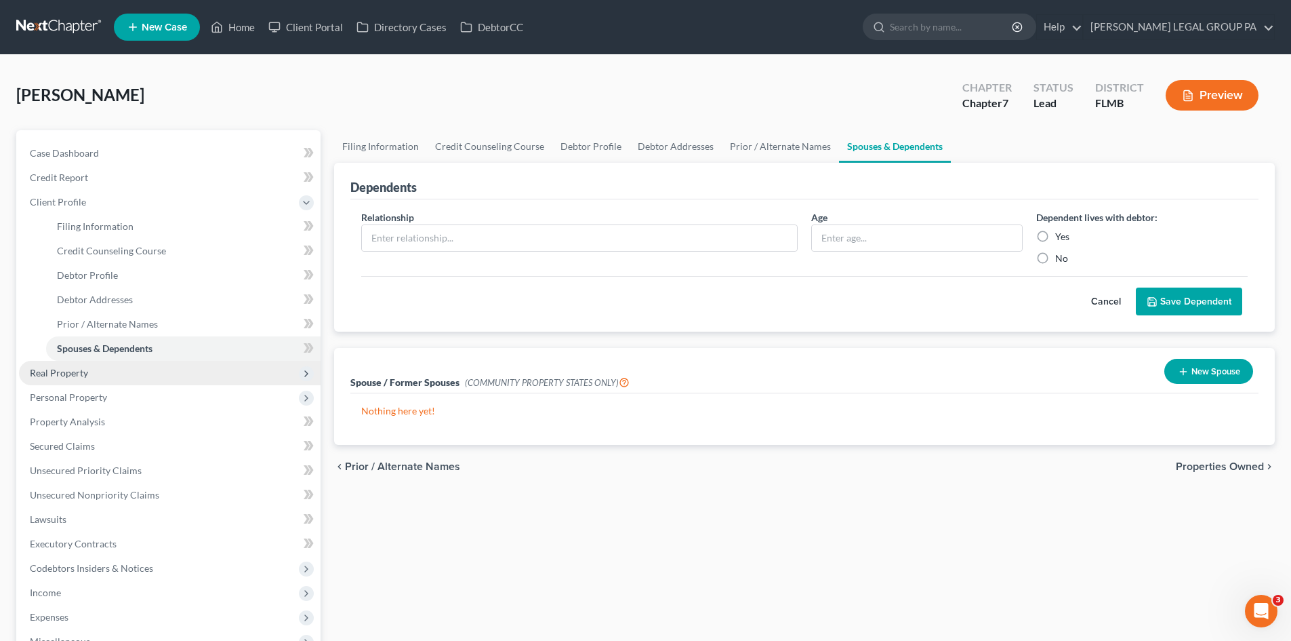
click at [92, 369] on span "Real Property" at bounding box center [170, 373] width 302 height 24
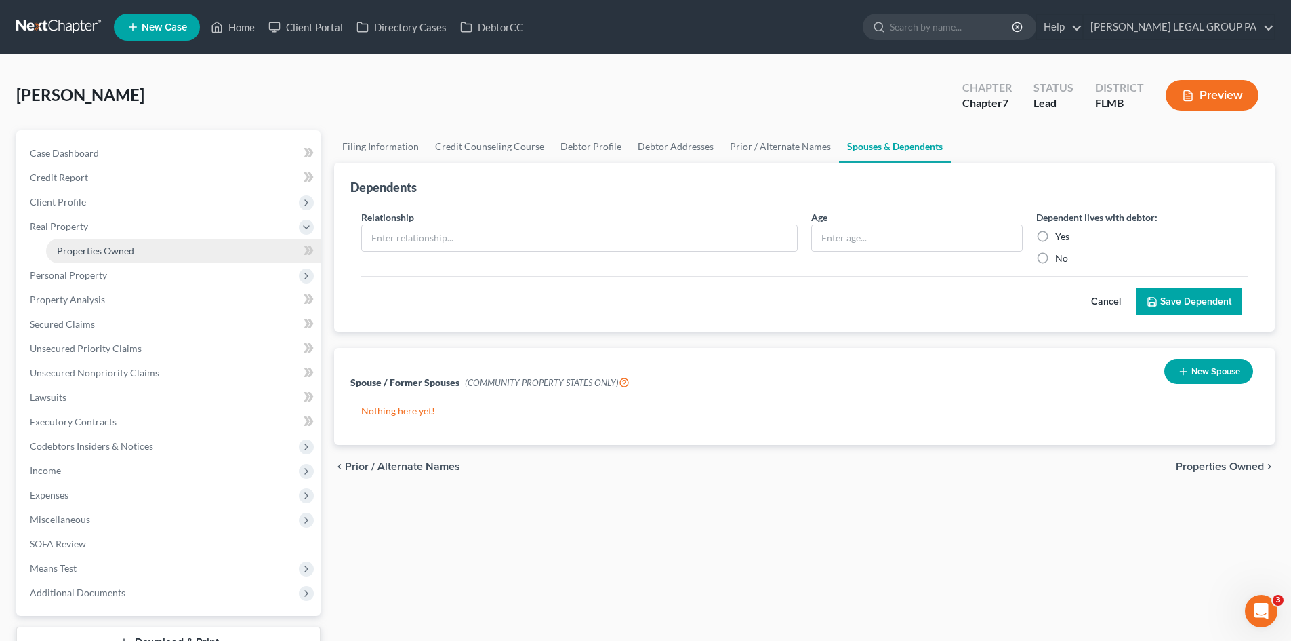
click at [126, 245] on span "Properties Owned" at bounding box center [95, 251] width 77 height 12
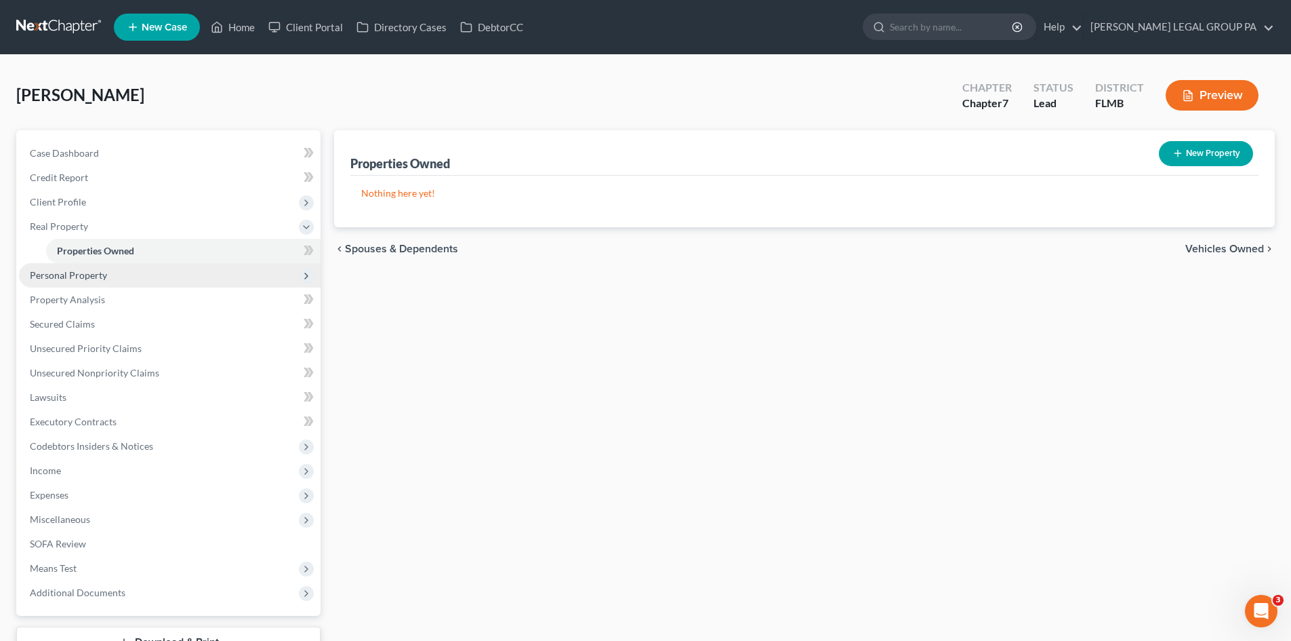
click at [95, 270] on span "Personal Property" at bounding box center [68, 275] width 77 height 12
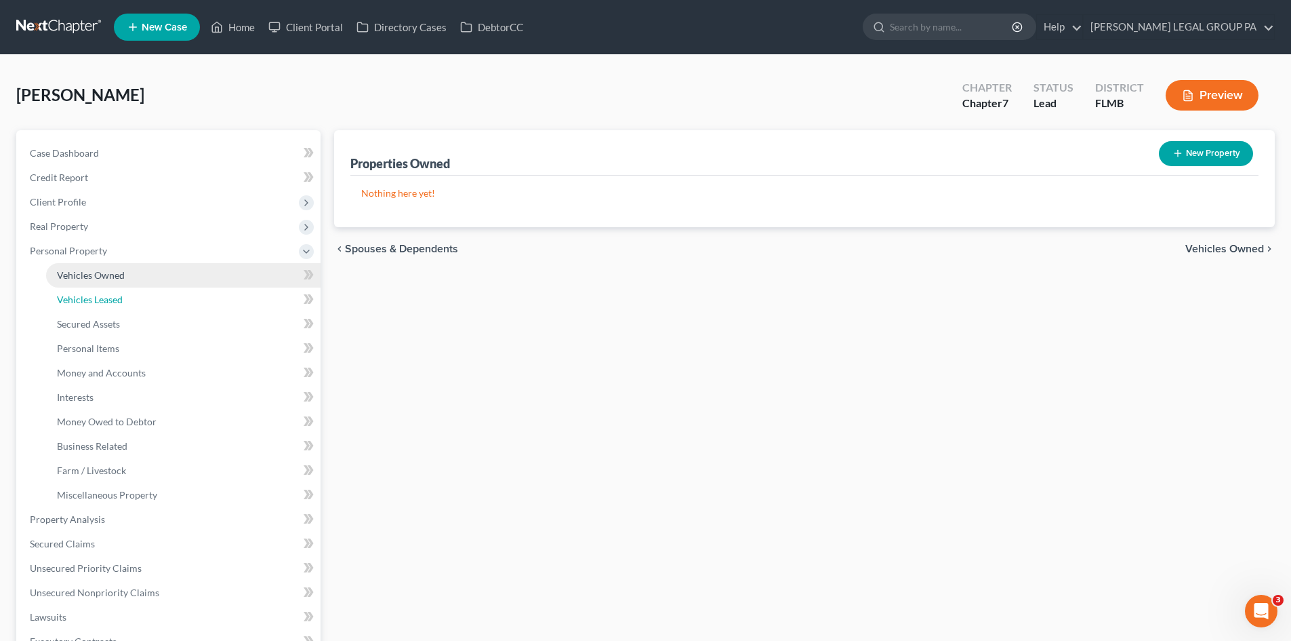
click at [96, 289] on link "Vehicles Leased" at bounding box center [183, 299] width 275 height 24
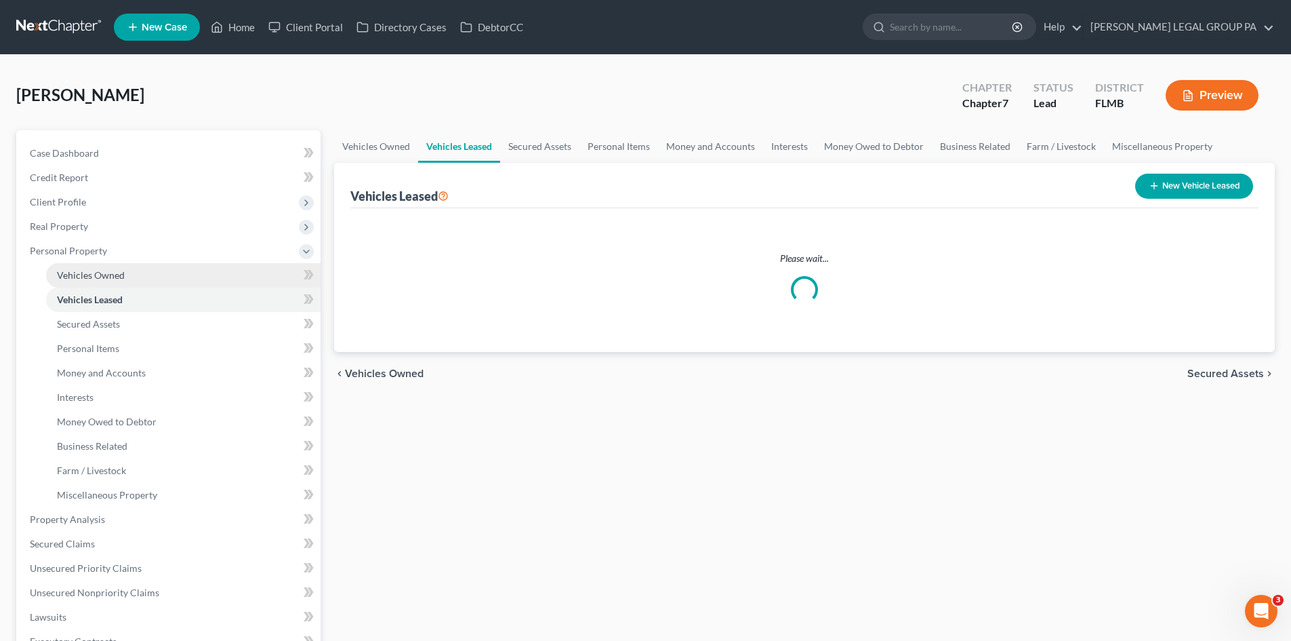
click at [105, 277] on span "Vehicles Owned" at bounding box center [91, 275] width 68 height 12
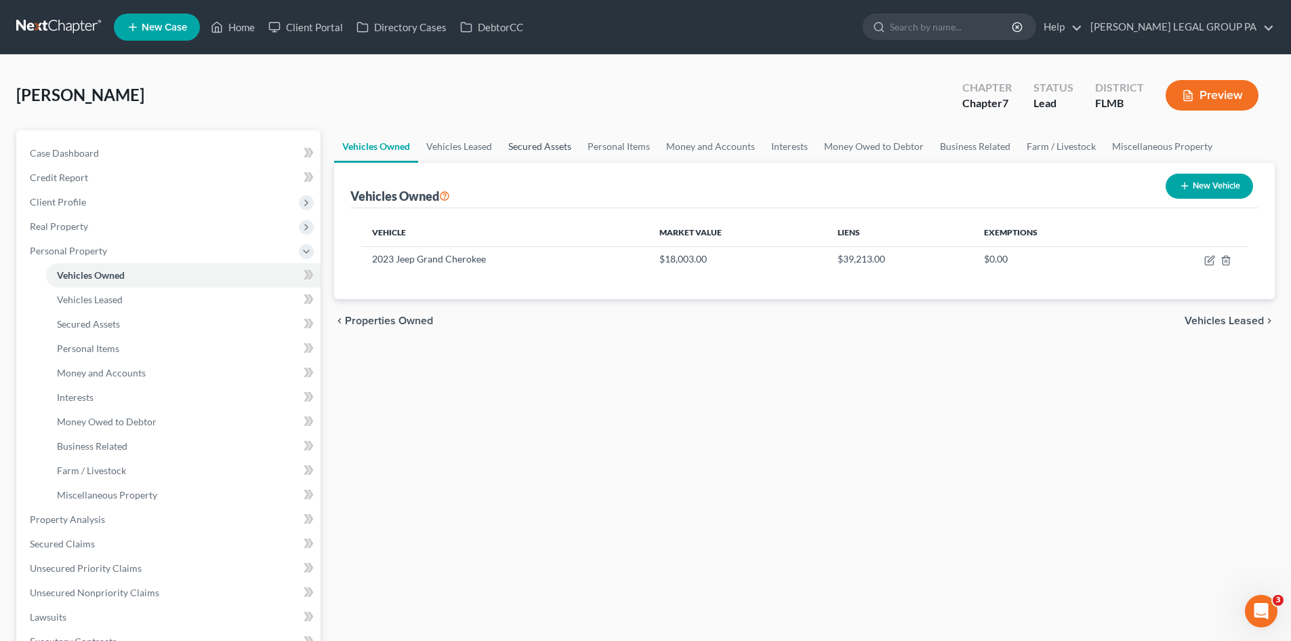
click at [540, 149] on link "Secured Assets" at bounding box center [539, 146] width 79 height 33
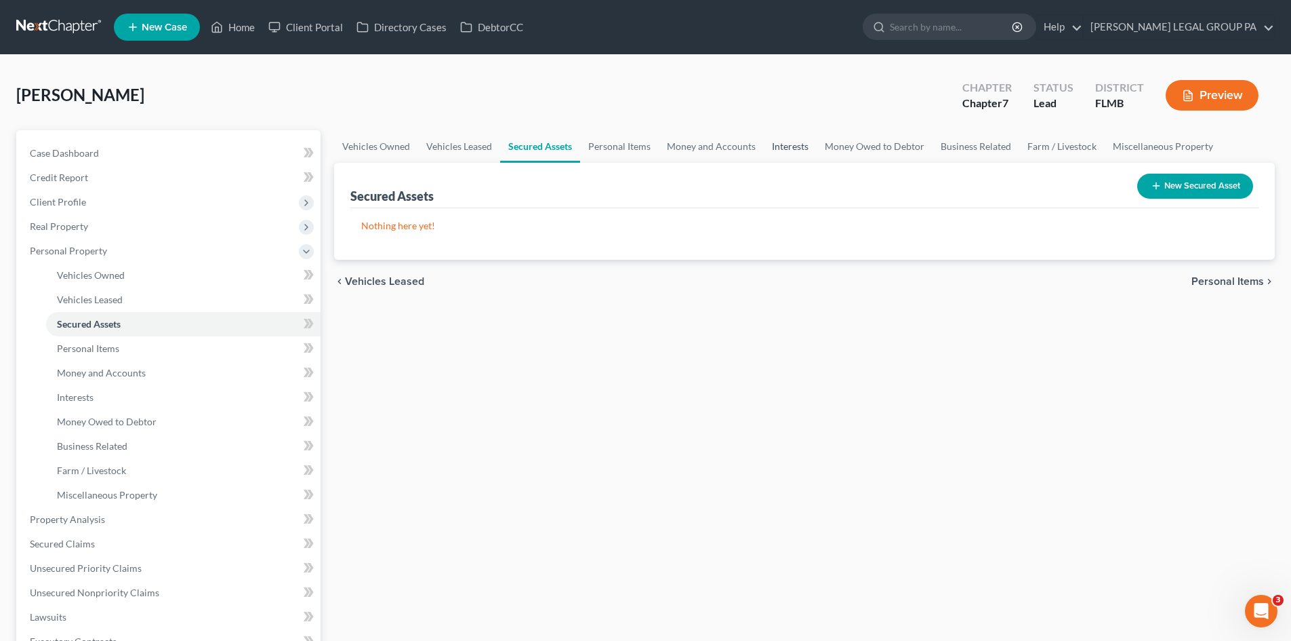
click at [773, 146] on link "Interests" at bounding box center [790, 146] width 53 height 33
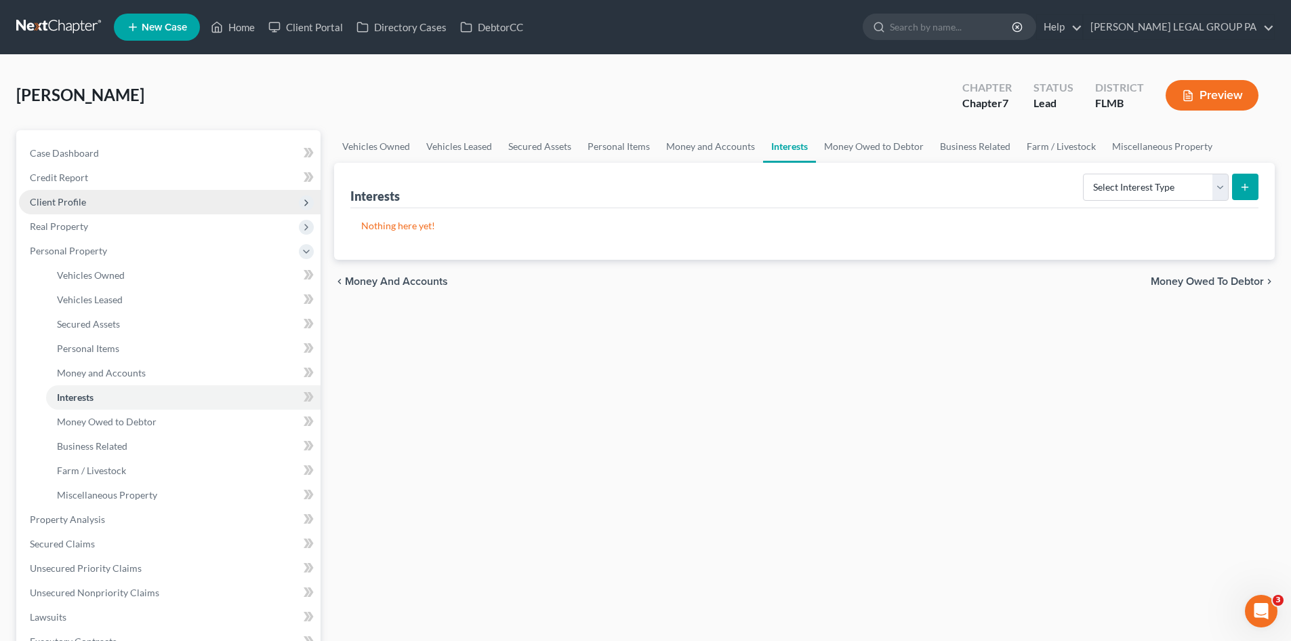
drag, startPoint x: 70, startPoint y: 203, endPoint x: 207, endPoint y: 207, distance: 137.0
click at [70, 203] on span "Client Profile" at bounding box center [58, 202] width 56 height 12
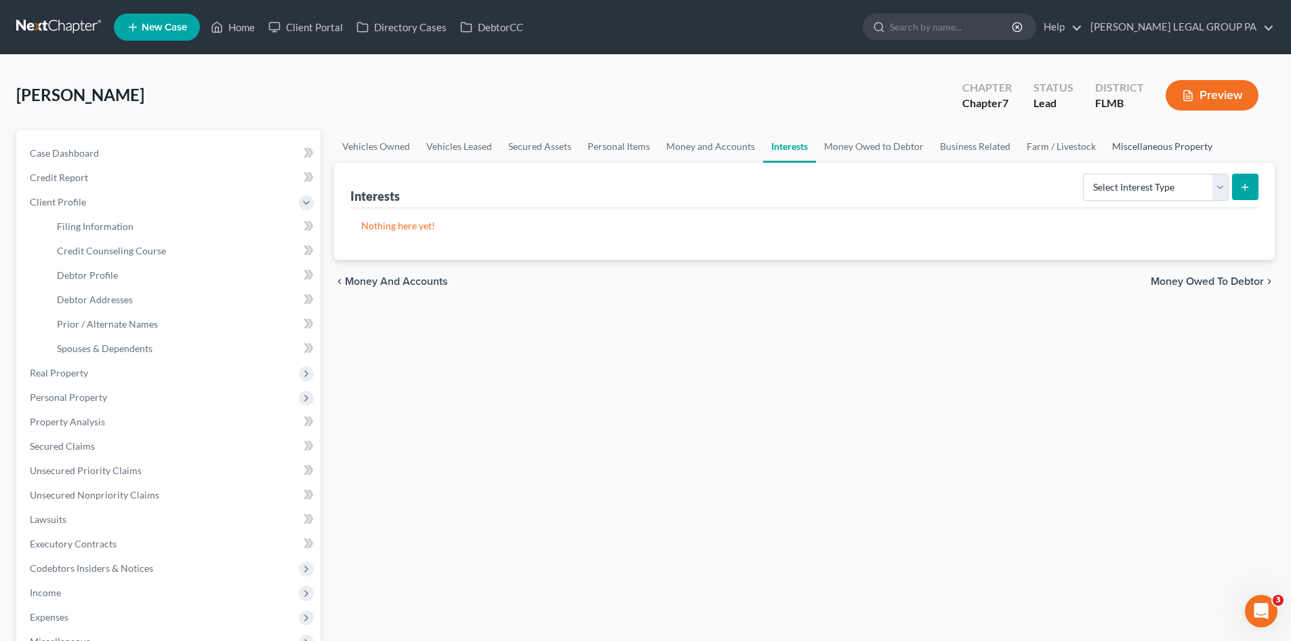
click at [1156, 146] on link "Miscellaneous Property" at bounding box center [1162, 146] width 117 height 33
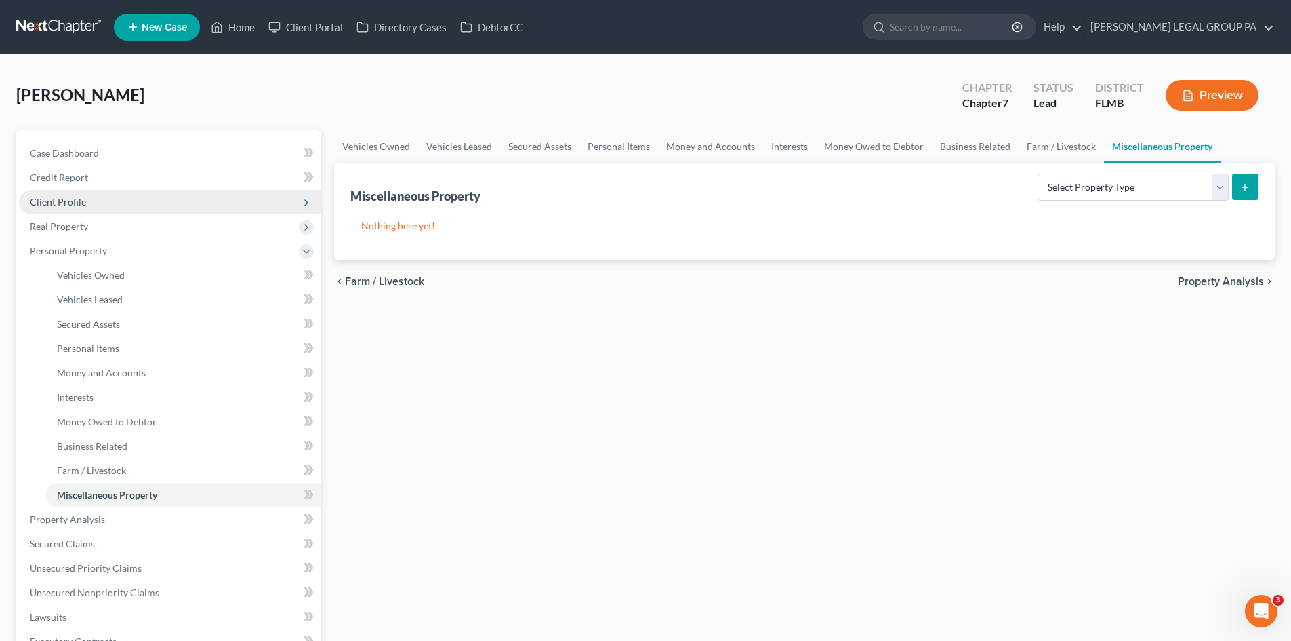
click at [91, 213] on span "Client Profile" at bounding box center [170, 202] width 302 height 24
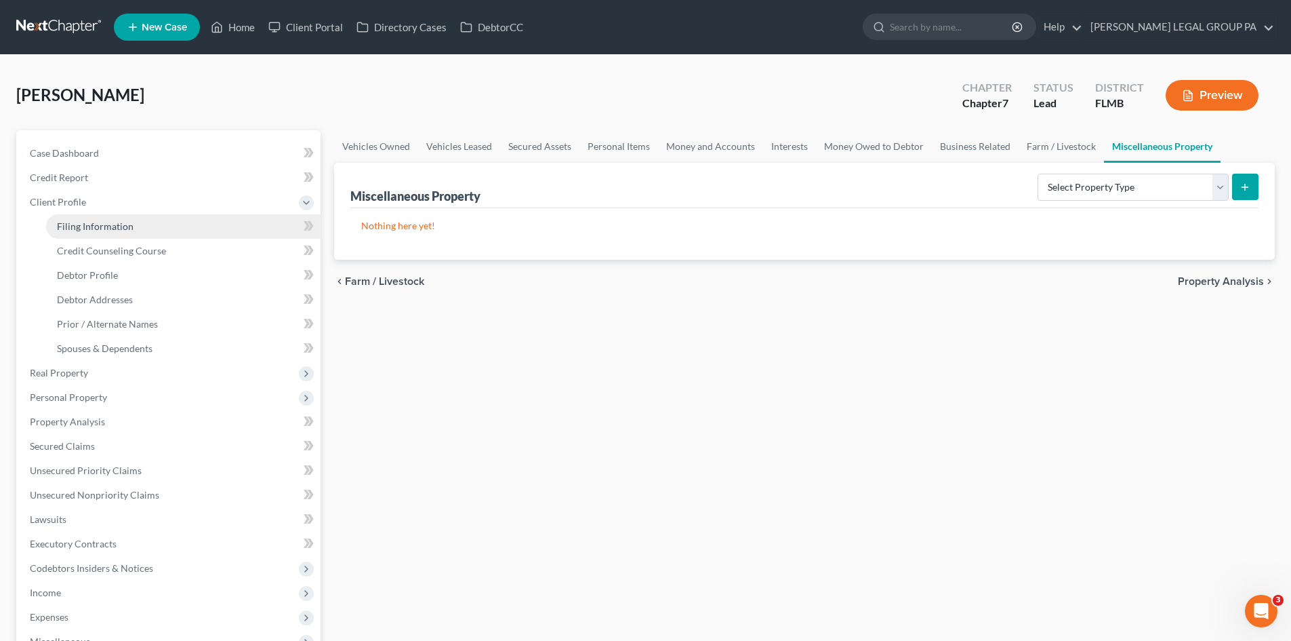
click at [94, 220] on span "Filing Information" at bounding box center [95, 226] width 77 height 12
select select "1"
select select "0"
select select "15"
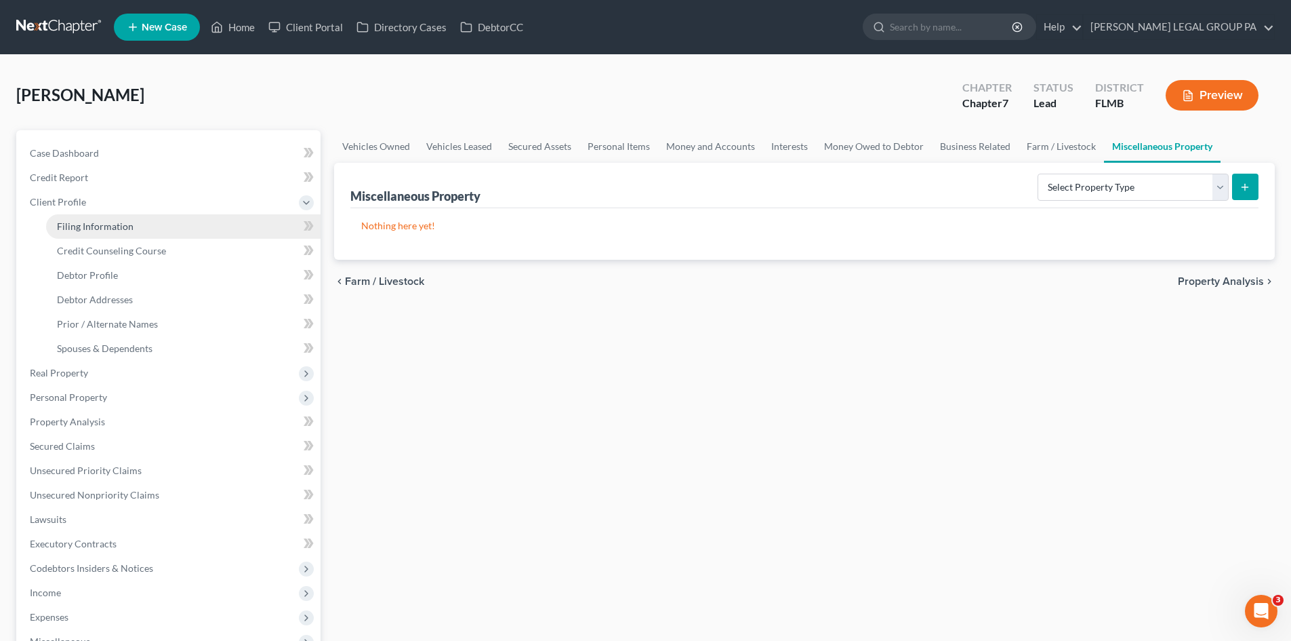
select select "0"
select select "9"
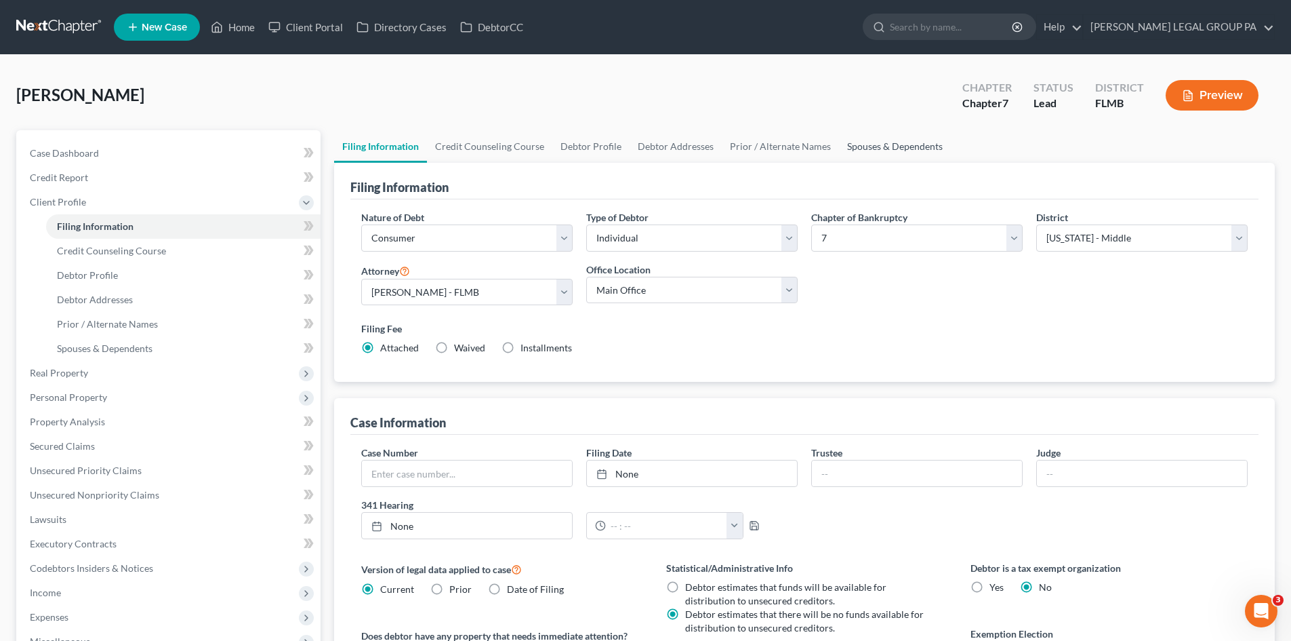
click at [857, 146] on link "Spouses & Dependents" at bounding box center [895, 146] width 112 height 33
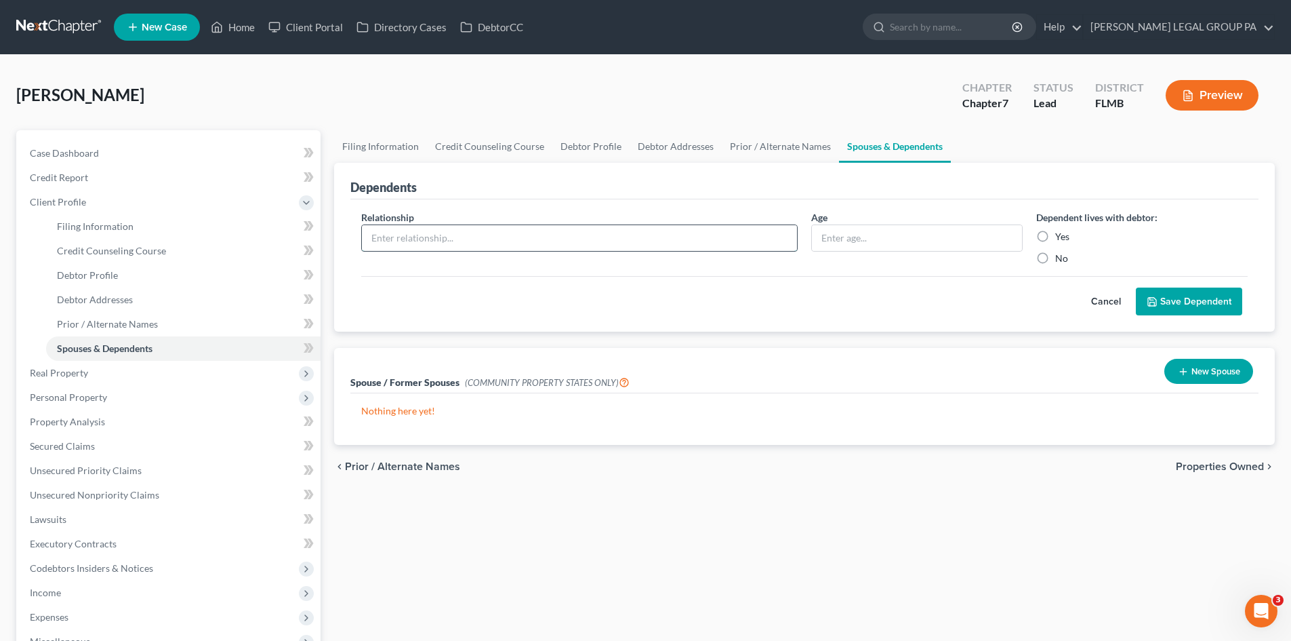
click at [426, 246] on input "text" at bounding box center [579, 238] width 435 height 26
type input "Son"
drag, startPoint x: 1040, startPoint y: 238, endPoint x: 1006, endPoint y: 238, distance: 34.6
click at [1055, 238] on label "Yes" at bounding box center [1062, 237] width 14 height 14
click at [1061, 238] on input "Yes" at bounding box center [1065, 234] width 9 height 9
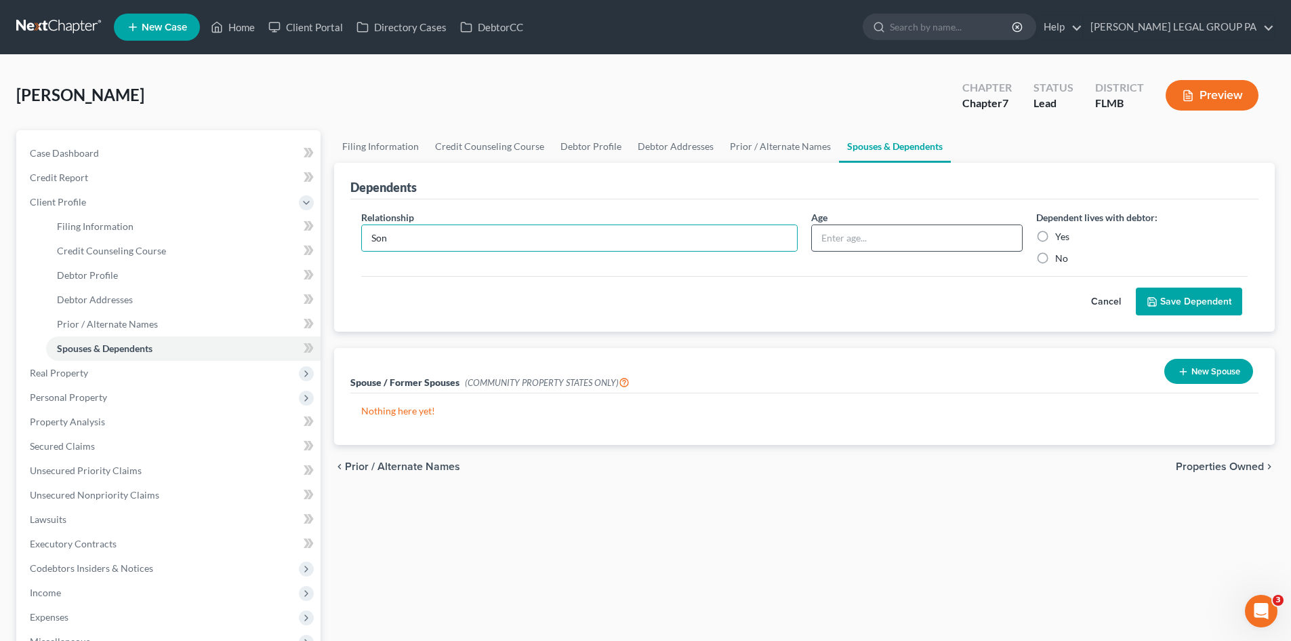
radio input "true"
click at [980, 239] on input "text" at bounding box center [917, 238] width 210 height 26
type input "5"
click at [1241, 297] on button "Save Dependent" at bounding box center [1189, 301] width 106 height 28
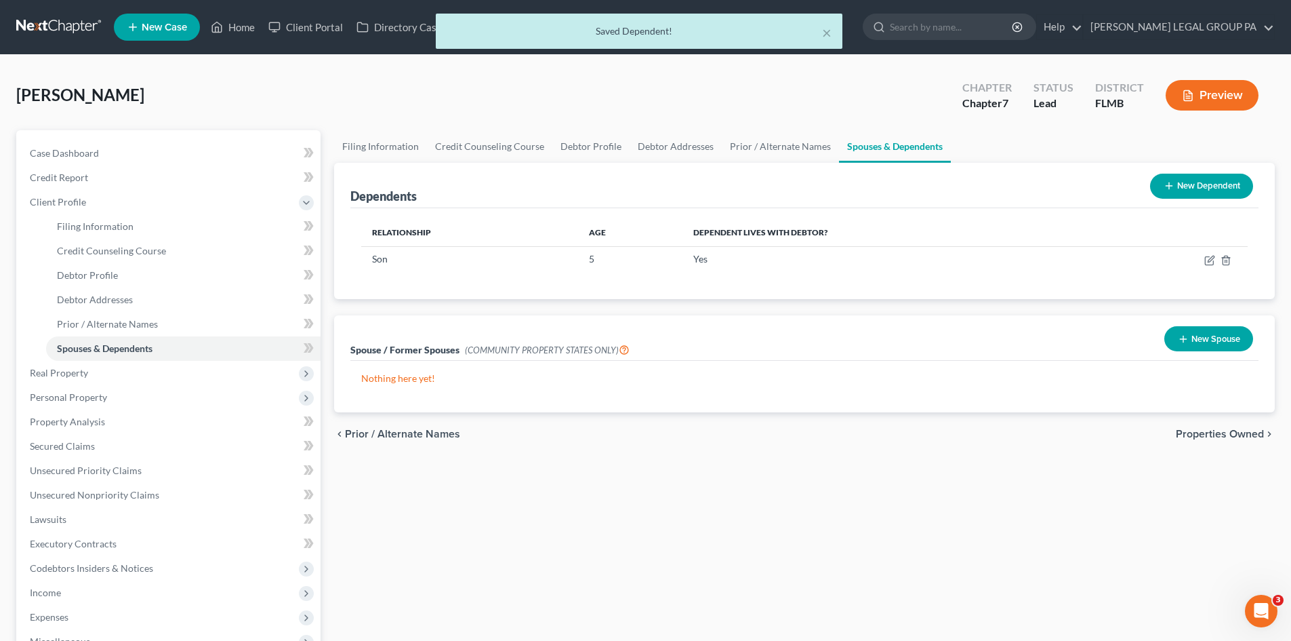
click at [1192, 186] on button "New Dependent" at bounding box center [1201, 186] width 103 height 25
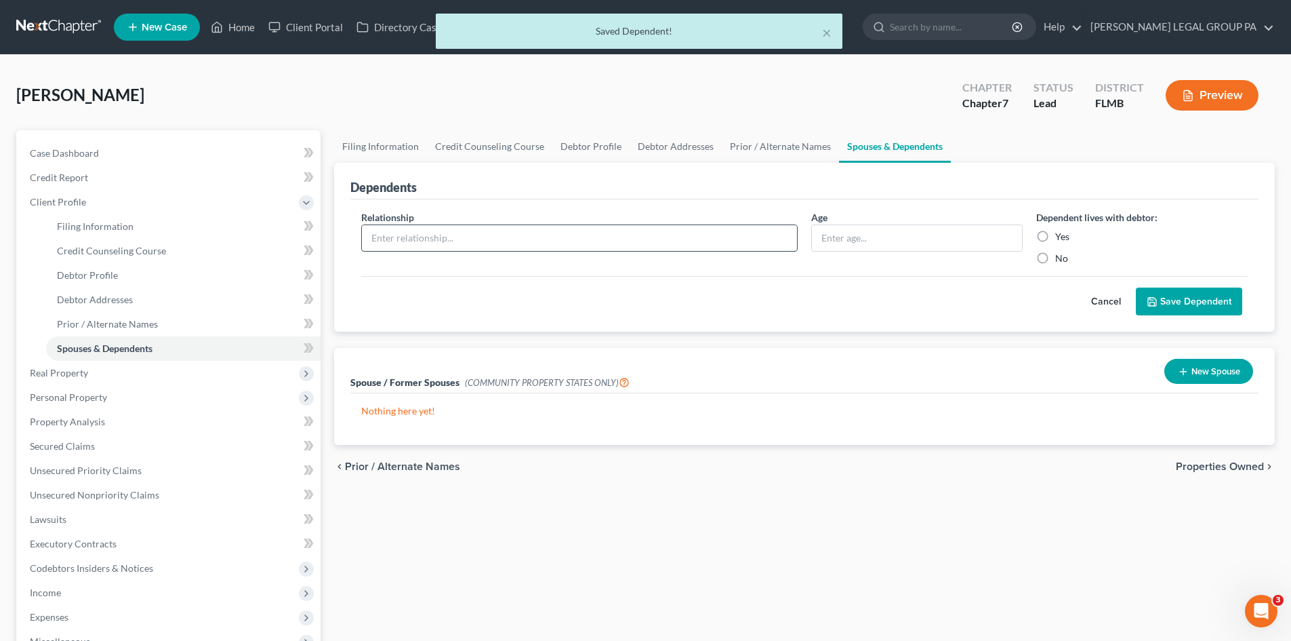
click at [500, 234] on input "text" at bounding box center [579, 238] width 435 height 26
type input "Son"
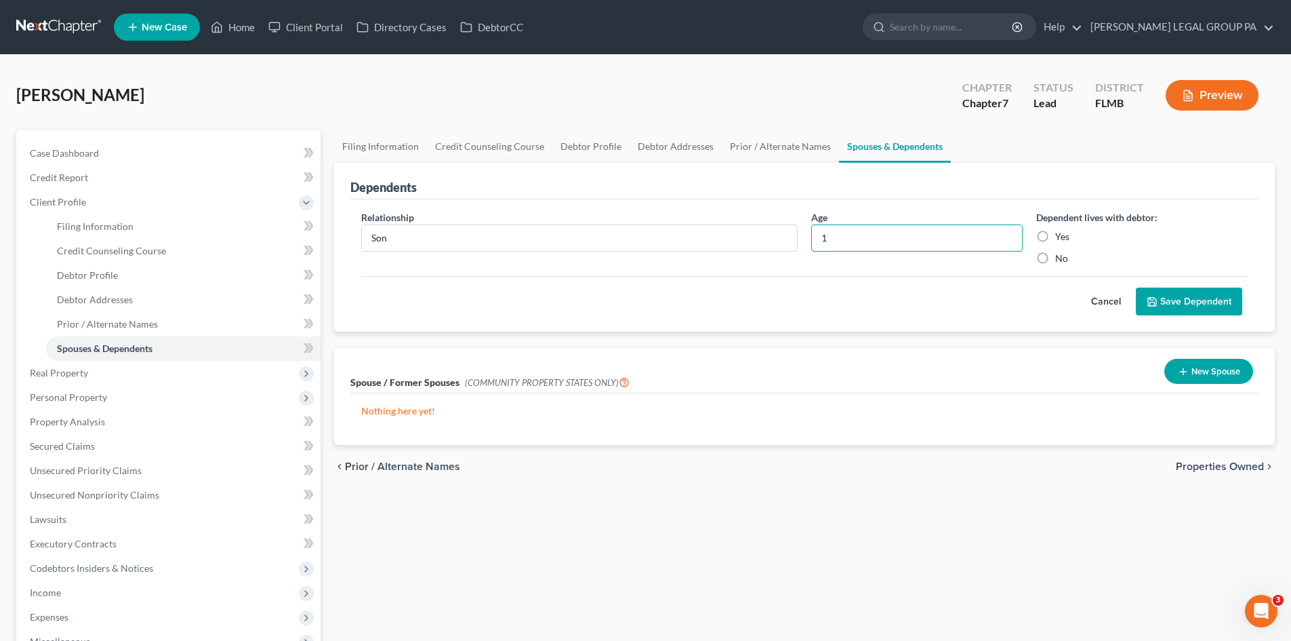
type input "1"
click at [1055, 235] on label "Yes" at bounding box center [1062, 237] width 14 height 14
click at [1061, 235] on input "Yes" at bounding box center [1065, 234] width 9 height 9
radio input "true"
click at [1188, 291] on button "Save Dependent" at bounding box center [1189, 301] width 106 height 28
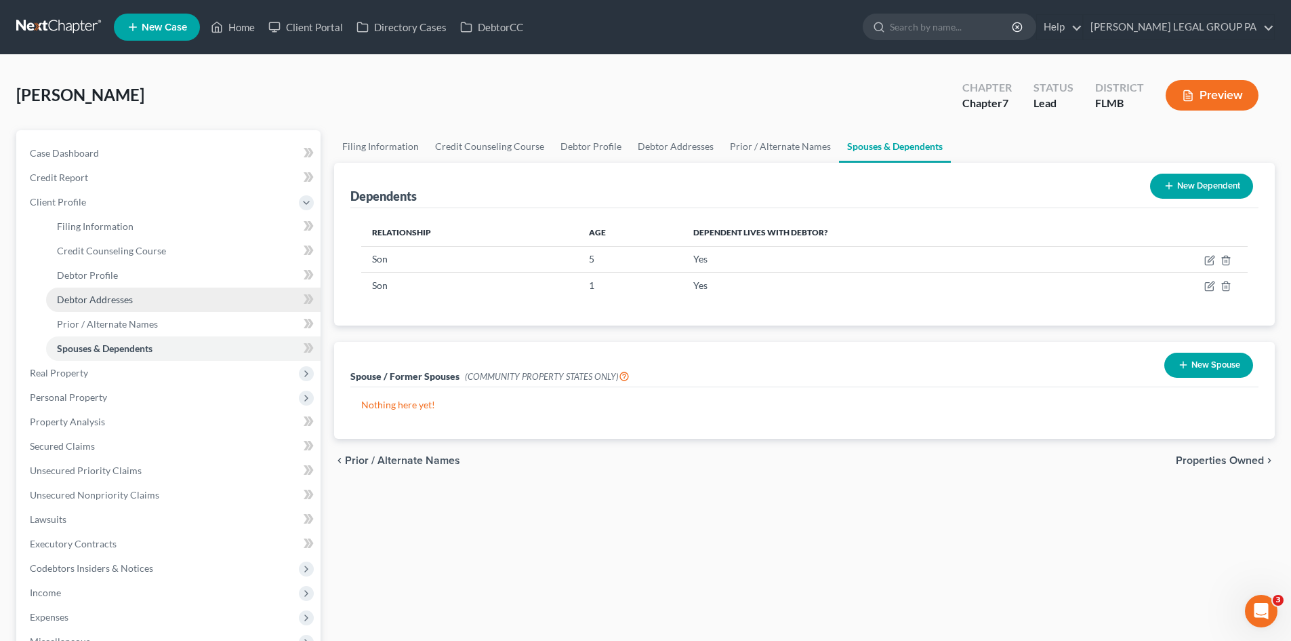
scroll to position [68, 0]
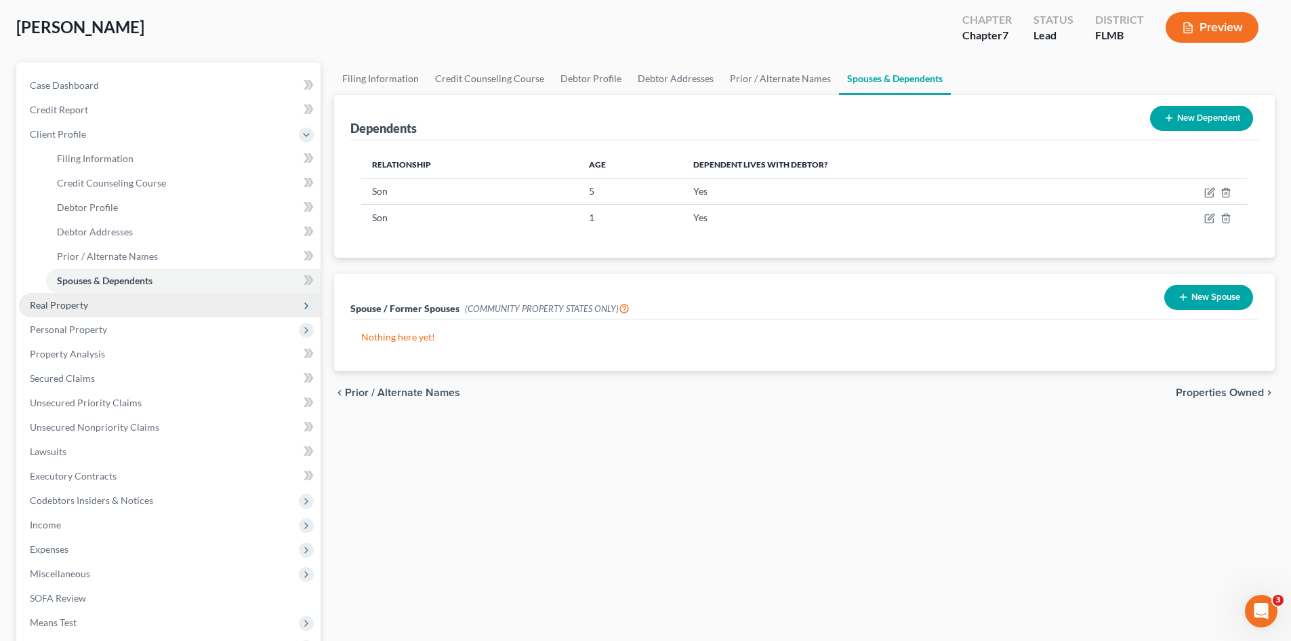
click at [56, 303] on span "Real Property" at bounding box center [59, 305] width 58 height 12
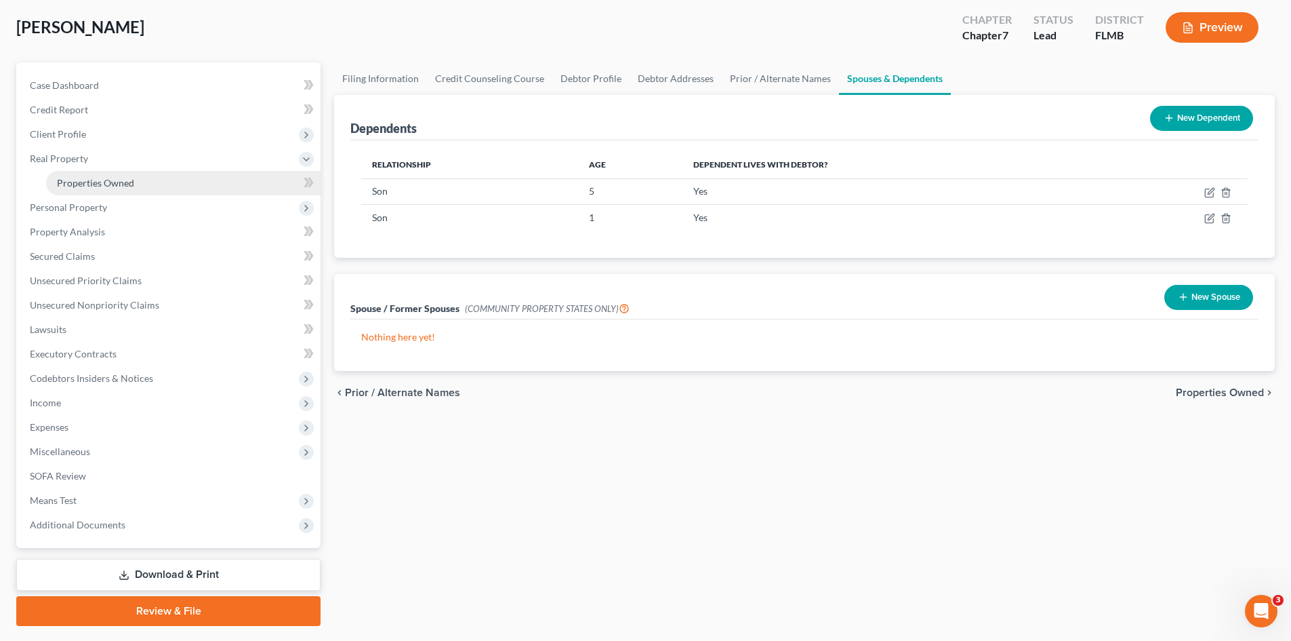
click at [146, 176] on link "Properties Owned" at bounding box center [183, 183] width 275 height 24
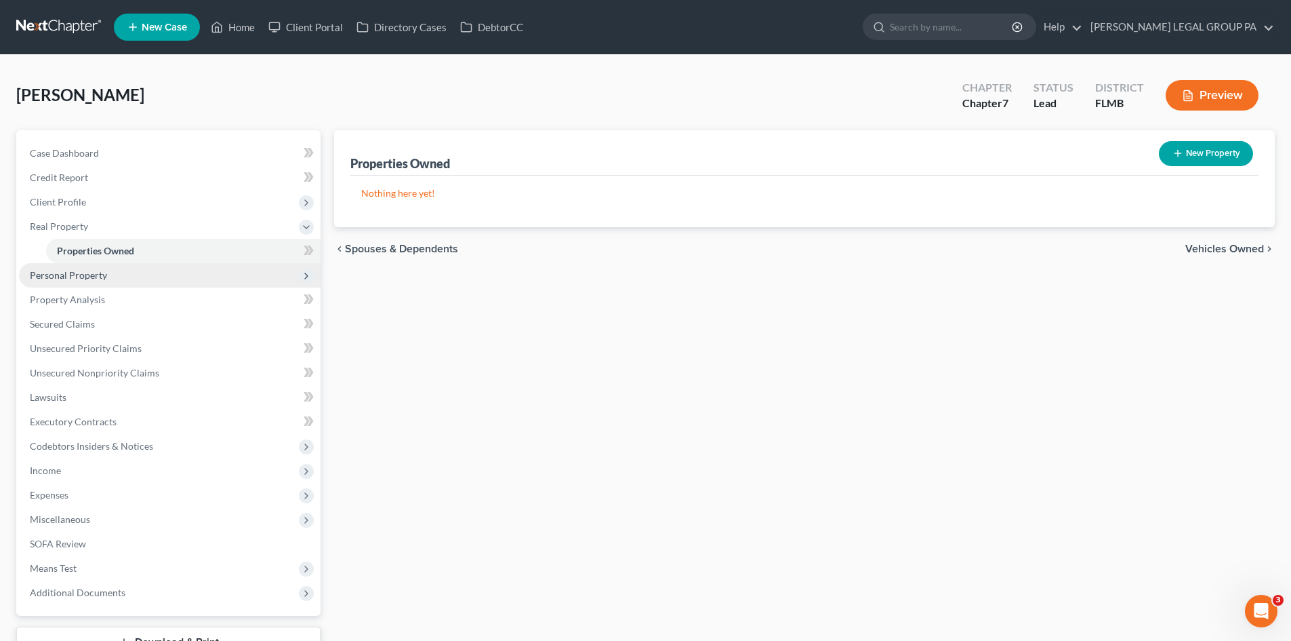
click at [92, 271] on span "Personal Property" at bounding box center [68, 275] width 77 height 12
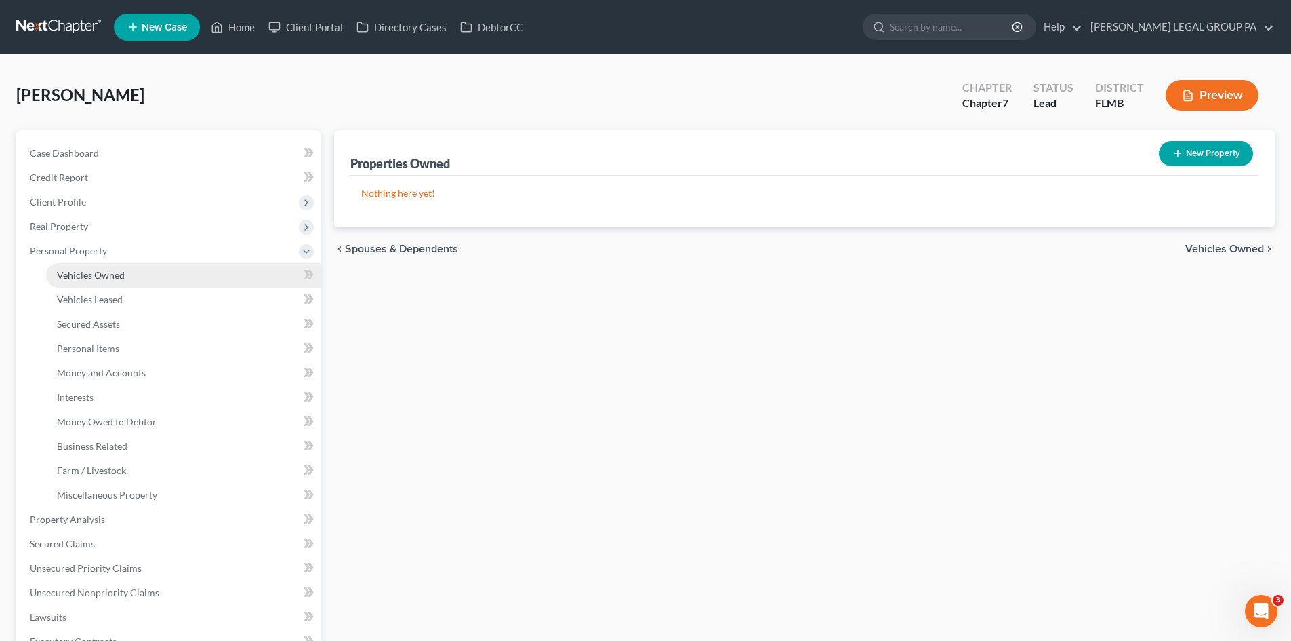
click at [101, 283] on link "Vehicles Owned" at bounding box center [183, 275] width 275 height 24
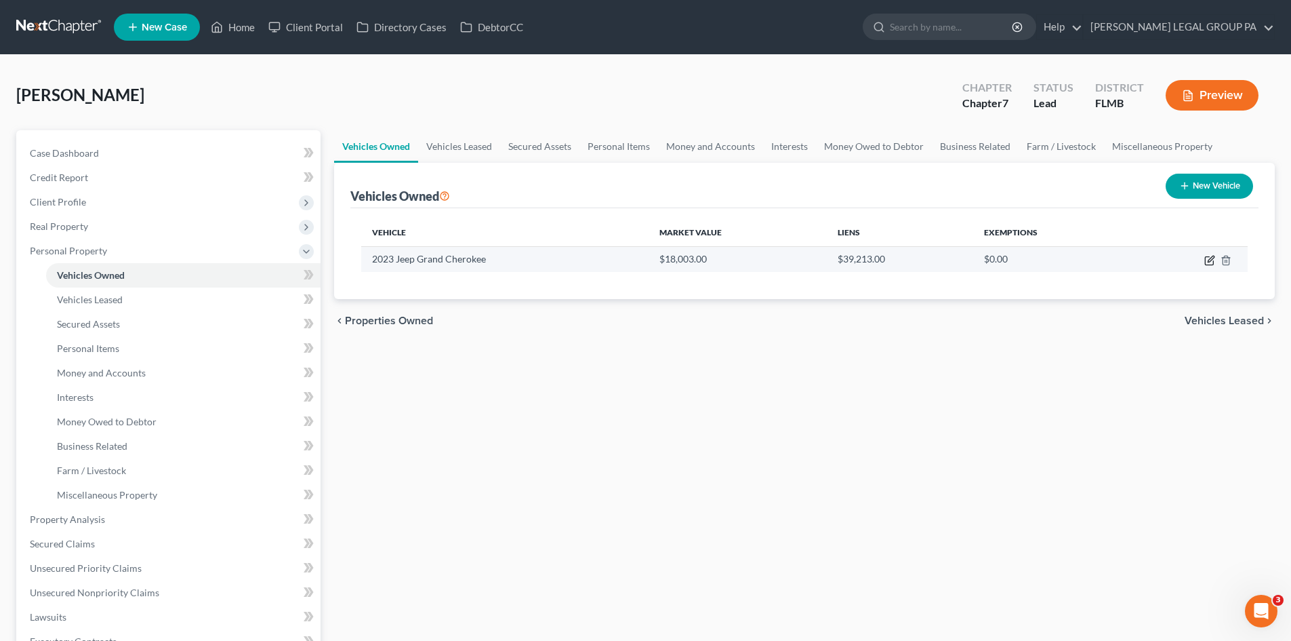
click at [1210, 256] on icon "button" at bounding box center [1209, 260] width 11 height 11
select select "0"
select select "3"
select select "2"
select select "0"
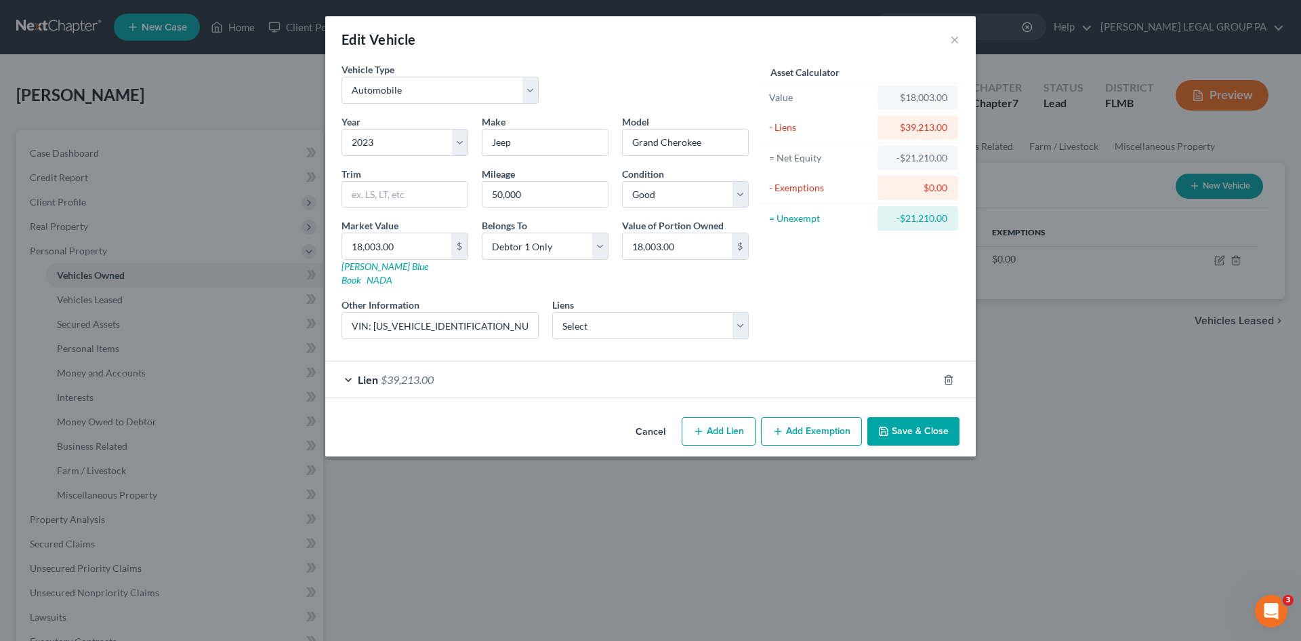
click at [832, 420] on button "Add Exemption" at bounding box center [811, 431] width 101 height 28
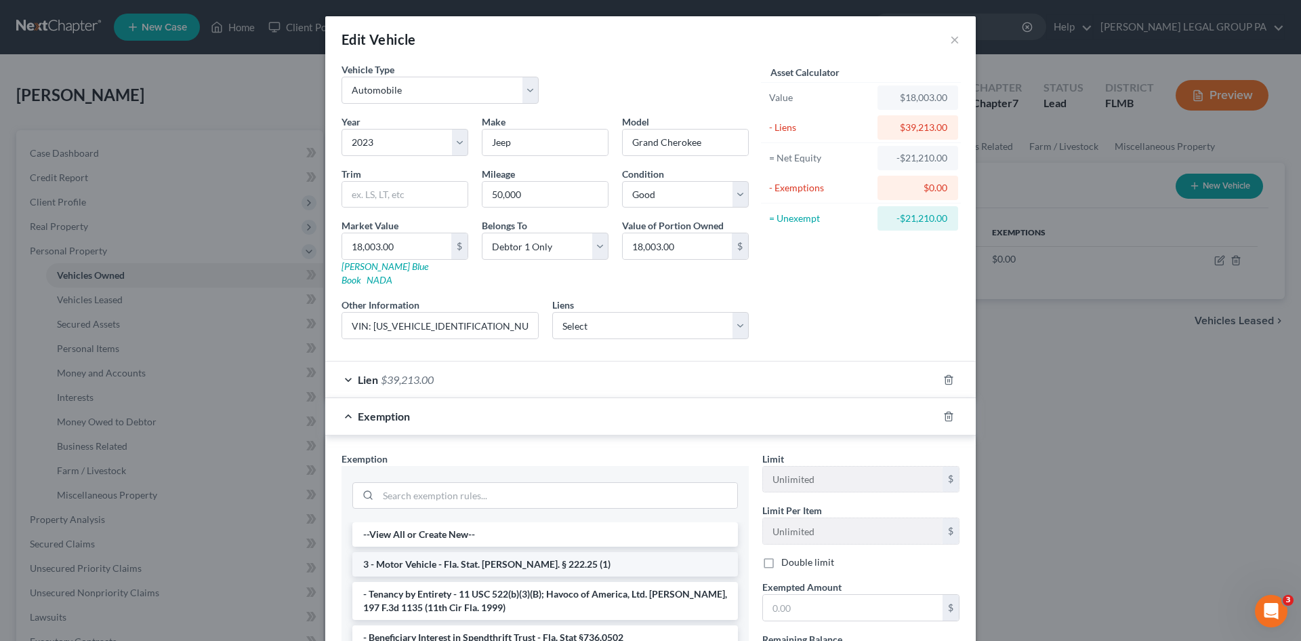
click at [495, 552] on li "3 - Motor Vehicle - Fla. Stat. [PERSON_NAME]. § 222.25 (1)" at bounding box center [545, 564] width 386 height 24
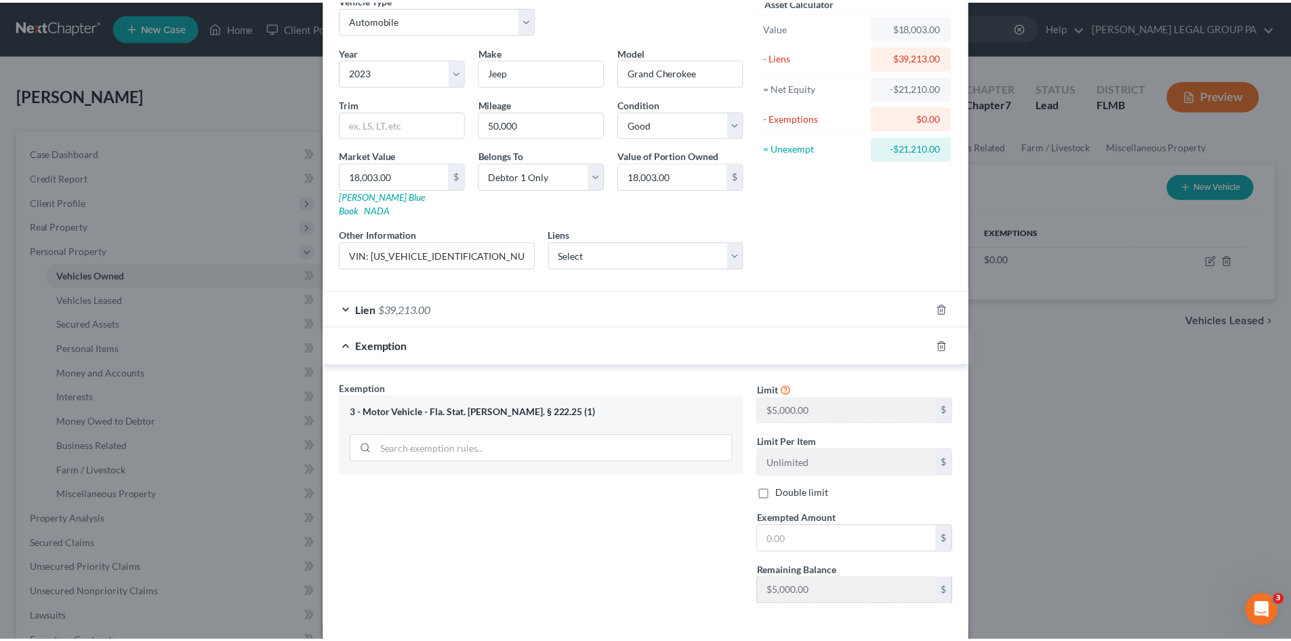
scroll to position [117, 0]
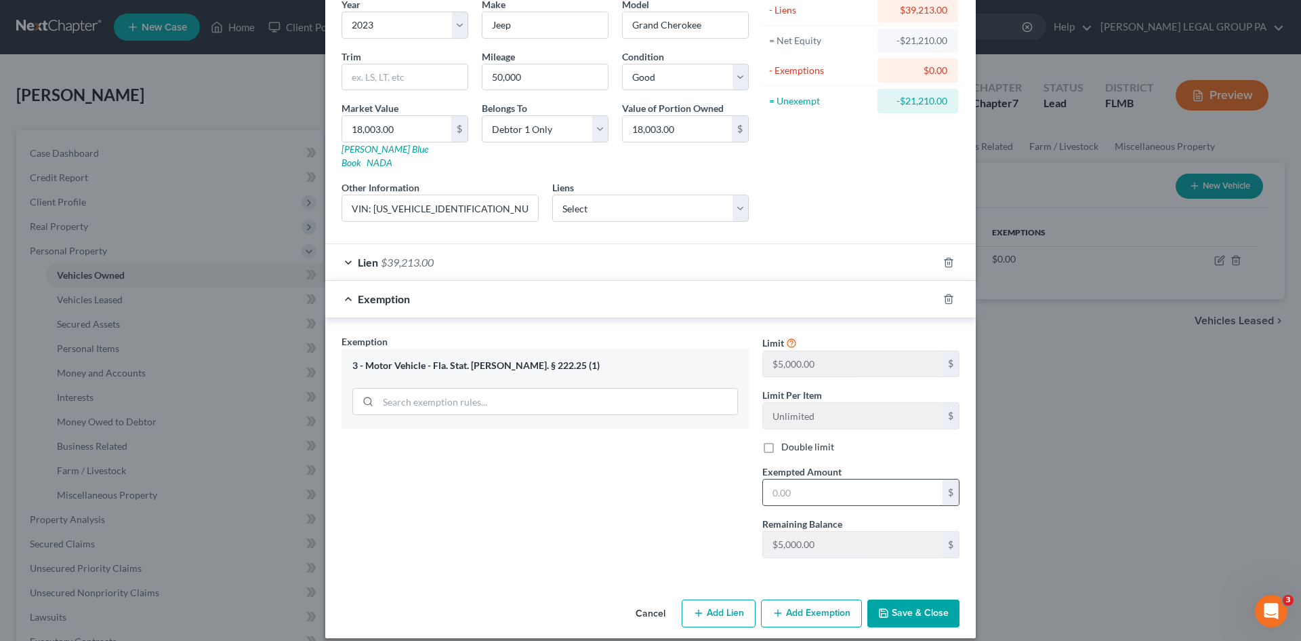
click at [863, 479] on input "text" at bounding box center [853, 492] width 180 height 26
type input "0.00"
click at [910, 603] on button "Save & Close" at bounding box center [914, 613] width 92 height 28
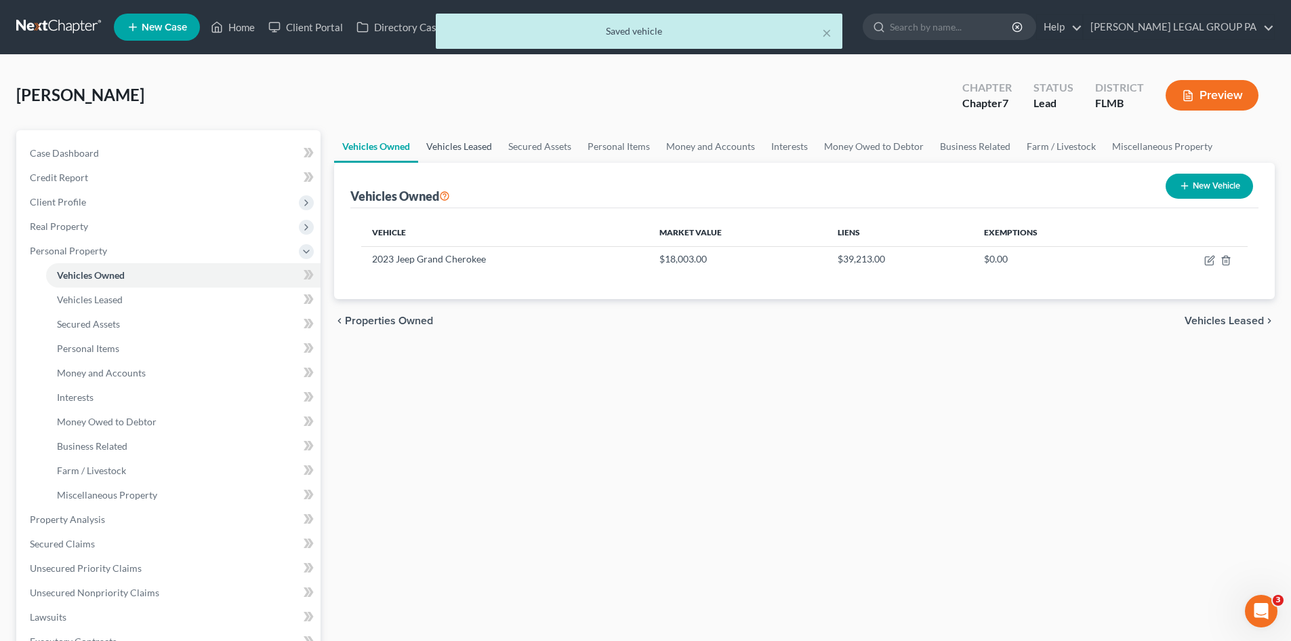
click at [480, 148] on link "Vehicles Leased" at bounding box center [459, 146] width 82 height 33
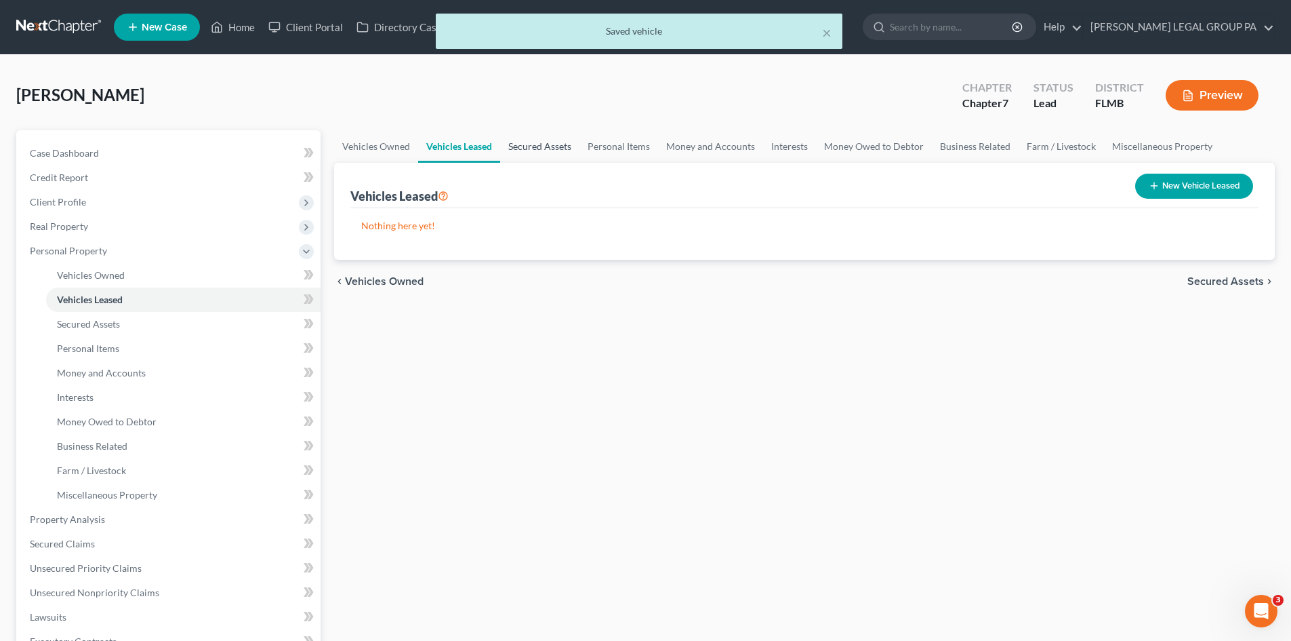
click at [523, 146] on link "Secured Assets" at bounding box center [539, 146] width 79 height 33
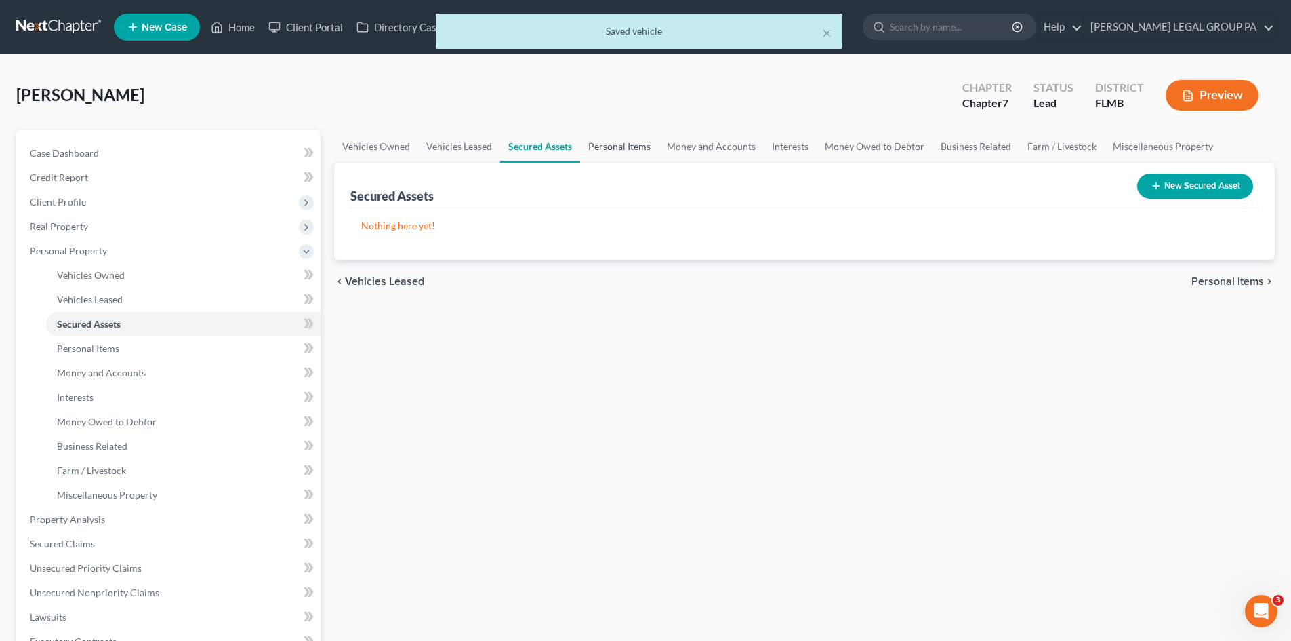
click at [619, 146] on link "Personal Items" at bounding box center [619, 146] width 79 height 33
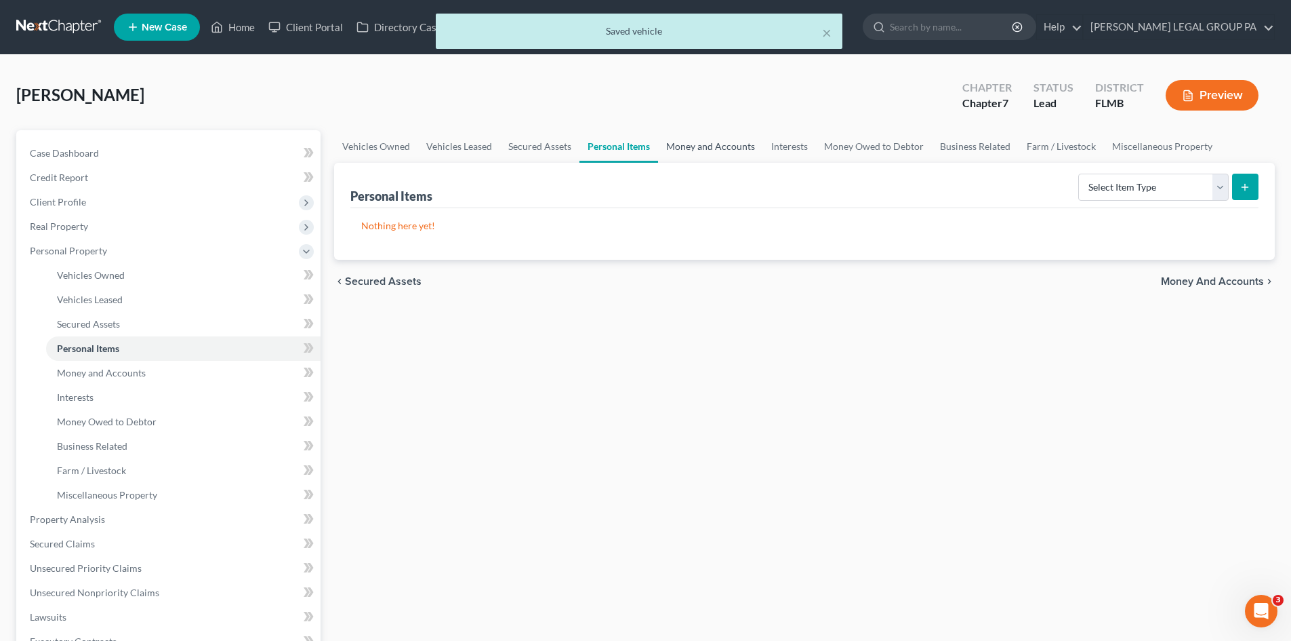
click at [690, 146] on link "Money and Accounts" at bounding box center [710, 146] width 105 height 33
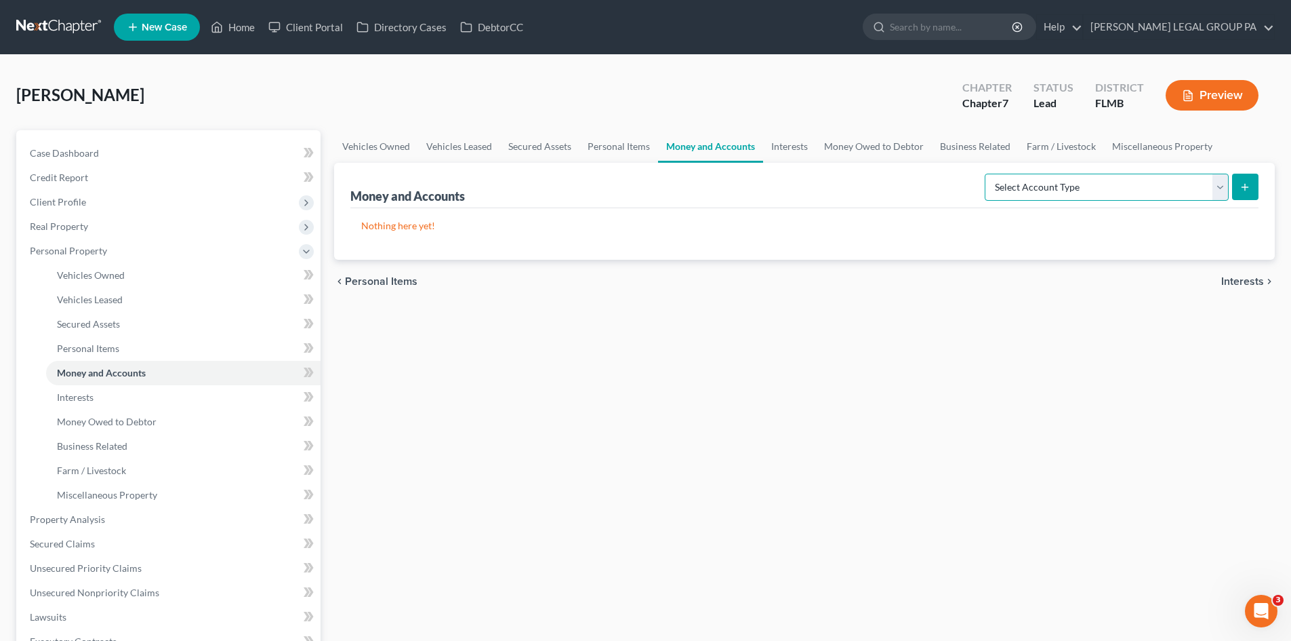
click at [1099, 187] on select "Select Account Type Brokerage Cash on Hand Certificates of Deposit Checking Acc…" at bounding box center [1107, 187] width 244 height 27
select select "checking"
click at [988, 174] on select "Select Account Type Brokerage Cash on Hand Certificates of Deposit Checking Acc…" at bounding box center [1107, 187] width 244 height 27
click at [1251, 184] on icon "submit" at bounding box center [1245, 187] width 11 height 11
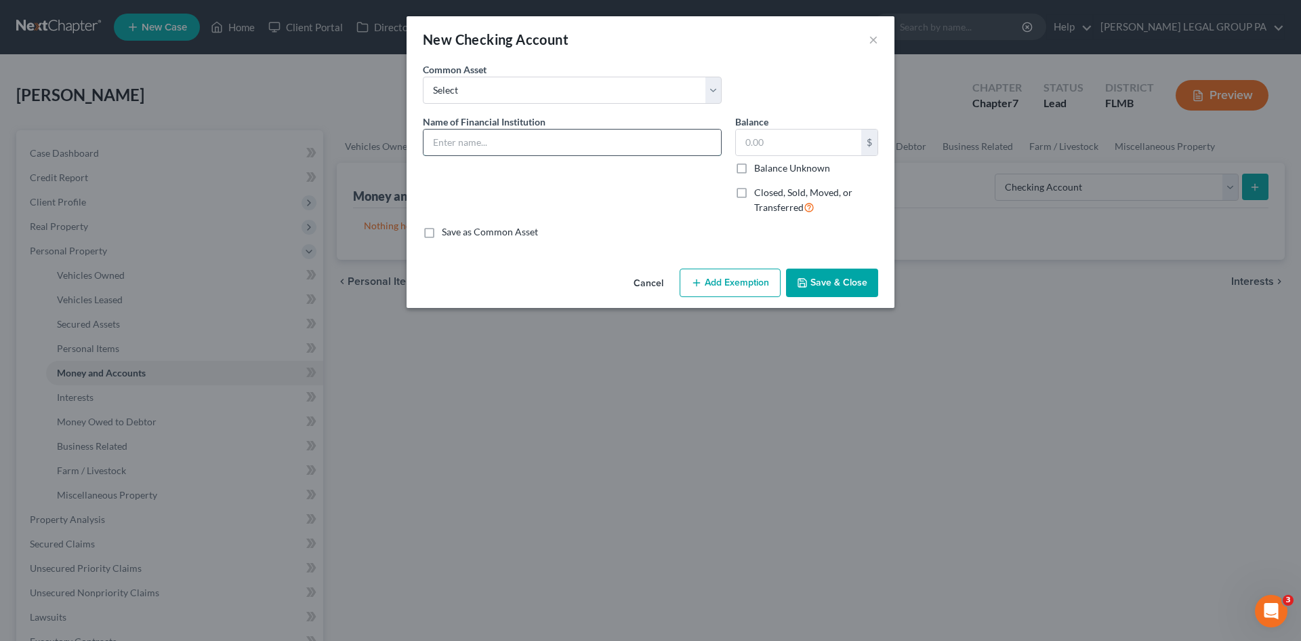
click at [522, 144] on input "text" at bounding box center [573, 142] width 298 height 26
type input "BOA checking 9052"
click at [834, 281] on button "Save & Close" at bounding box center [832, 282] width 92 height 28
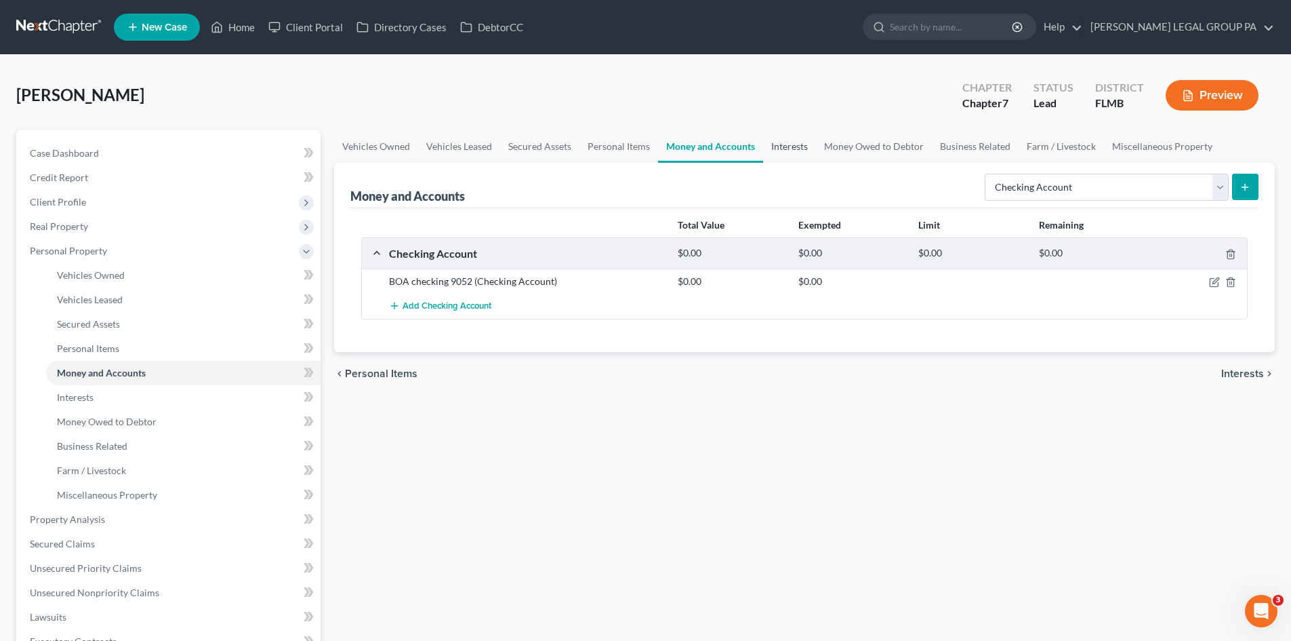
click at [786, 145] on link "Interests" at bounding box center [789, 146] width 53 height 33
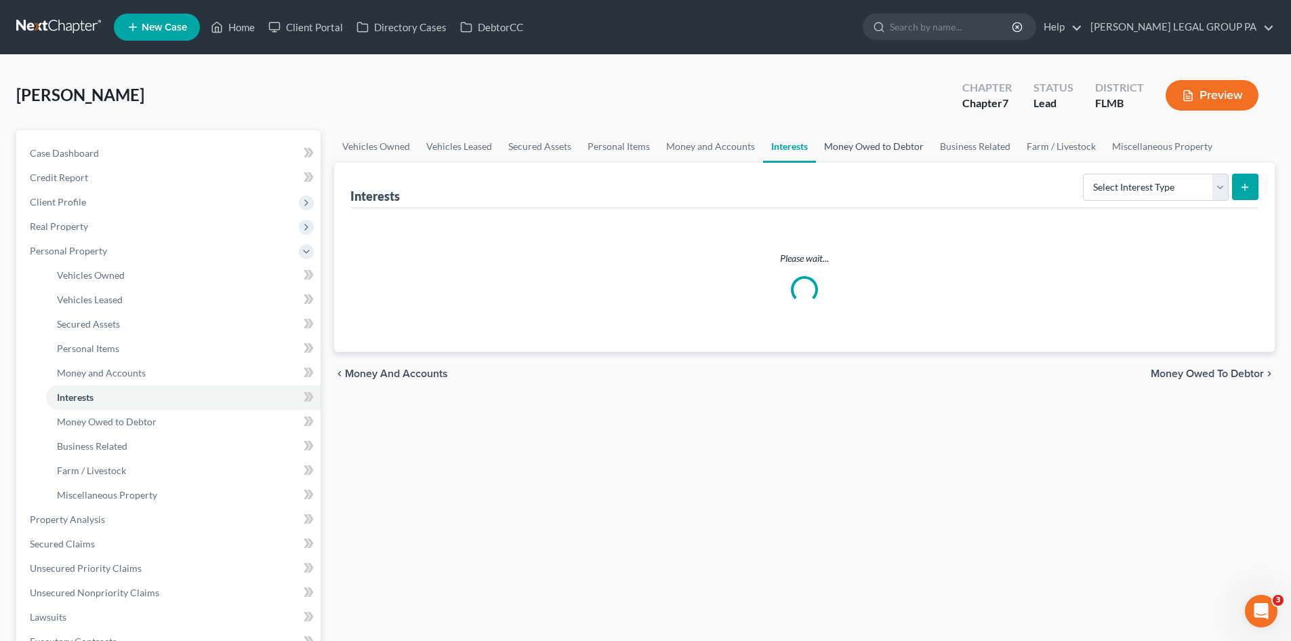
click at [868, 142] on link "Money Owed to Debtor" at bounding box center [874, 146] width 116 height 33
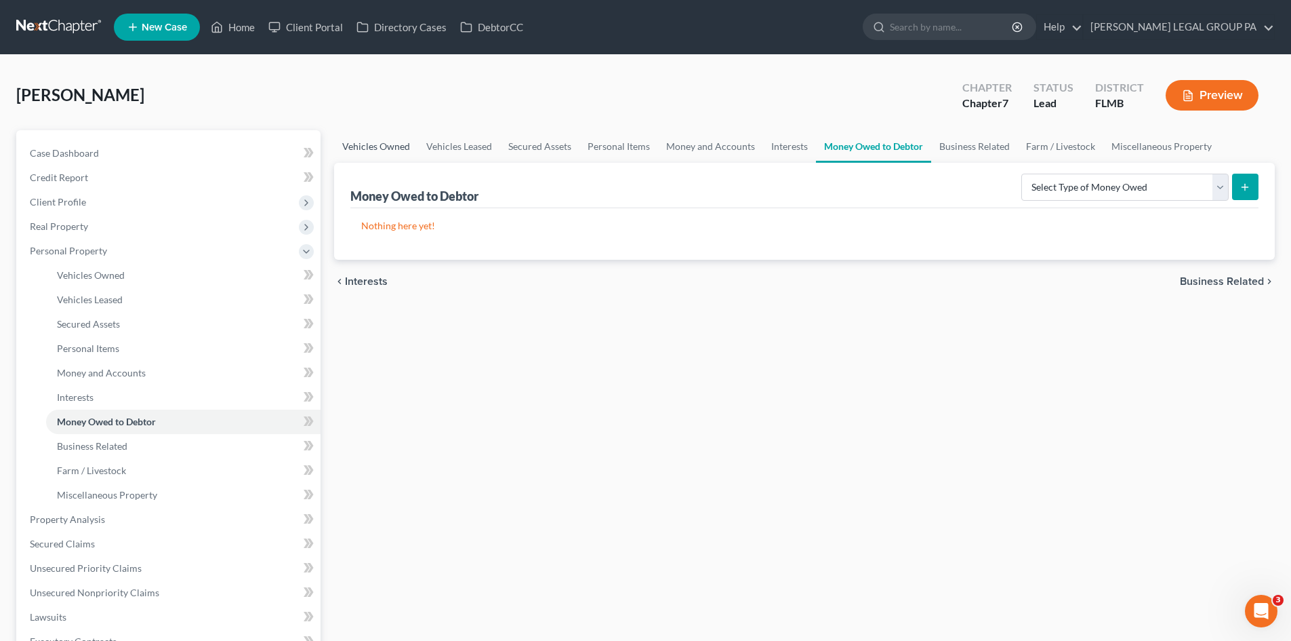
click at [407, 137] on link "Vehicles Owned" at bounding box center [376, 146] width 84 height 33
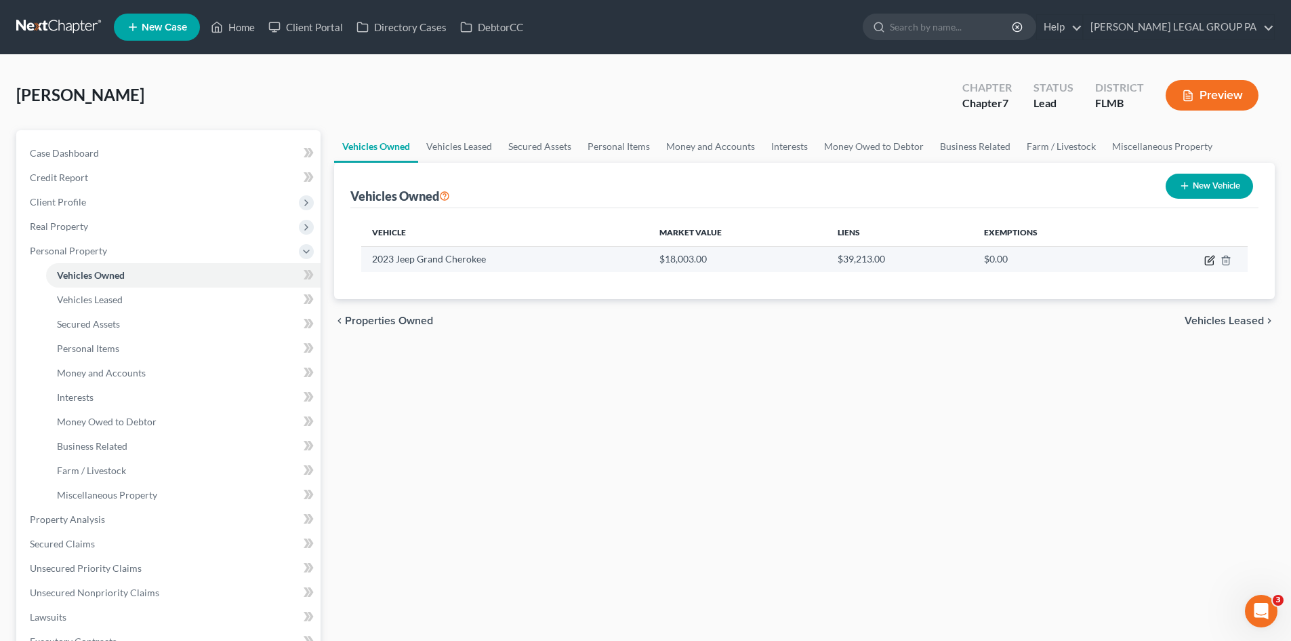
click at [1211, 259] on icon "button" at bounding box center [1209, 260] width 11 height 11
select select "0"
select select "3"
select select "2"
select select "0"
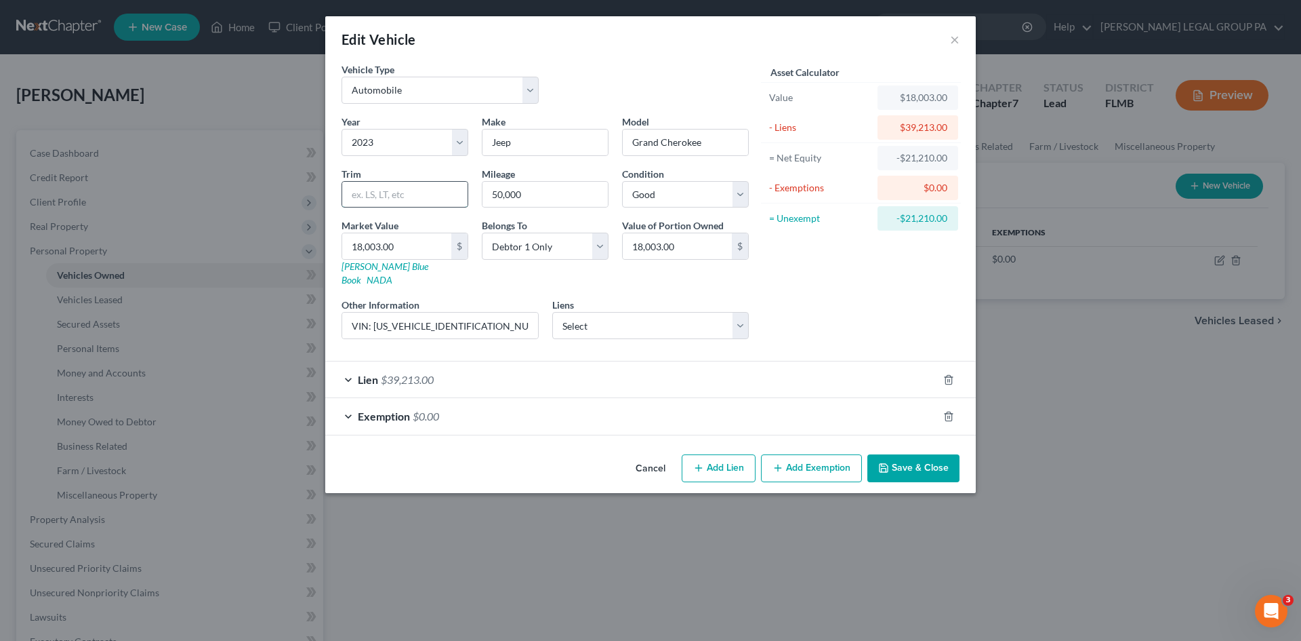
click at [401, 188] on input "text" at bounding box center [404, 195] width 125 height 26
paste input "Laredo"
type input "Laredo"
click at [899, 220] on div "-$21,210.00" at bounding box center [918, 218] width 59 height 14
click at [906, 454] on button "Save & Close" at bounding box center [914, 468] width 92 height 28
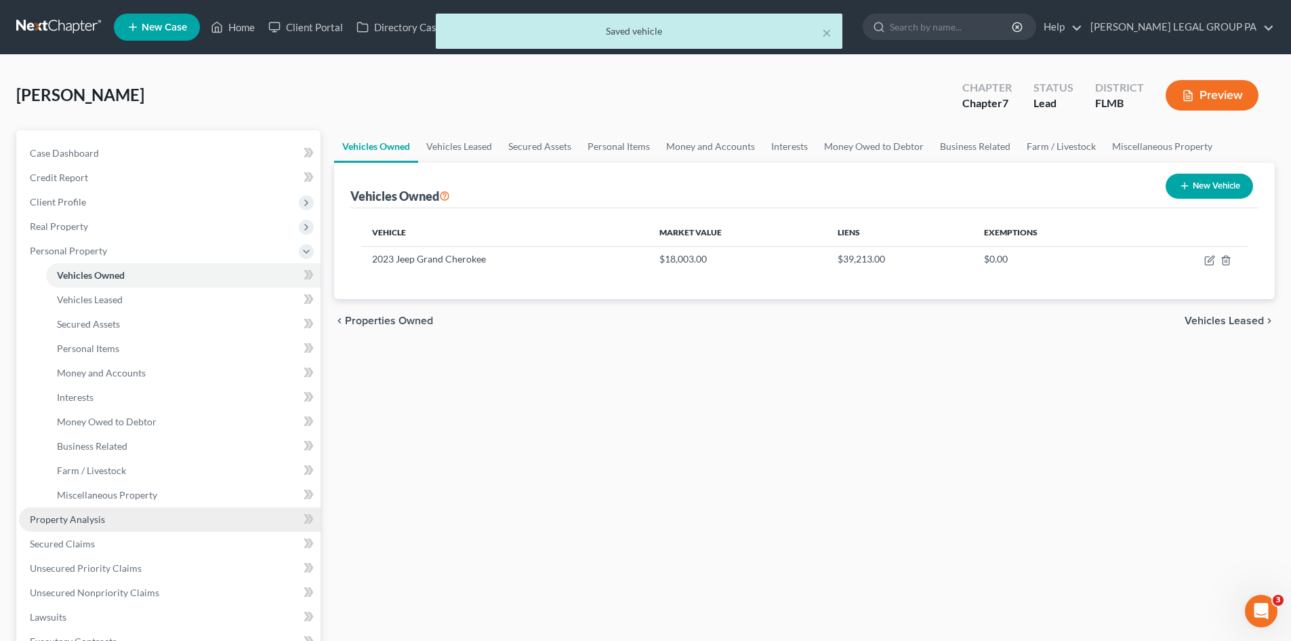
click at [94, 521] on span "Property Analysis" at bounding box center [67, 519] width 75 height 12
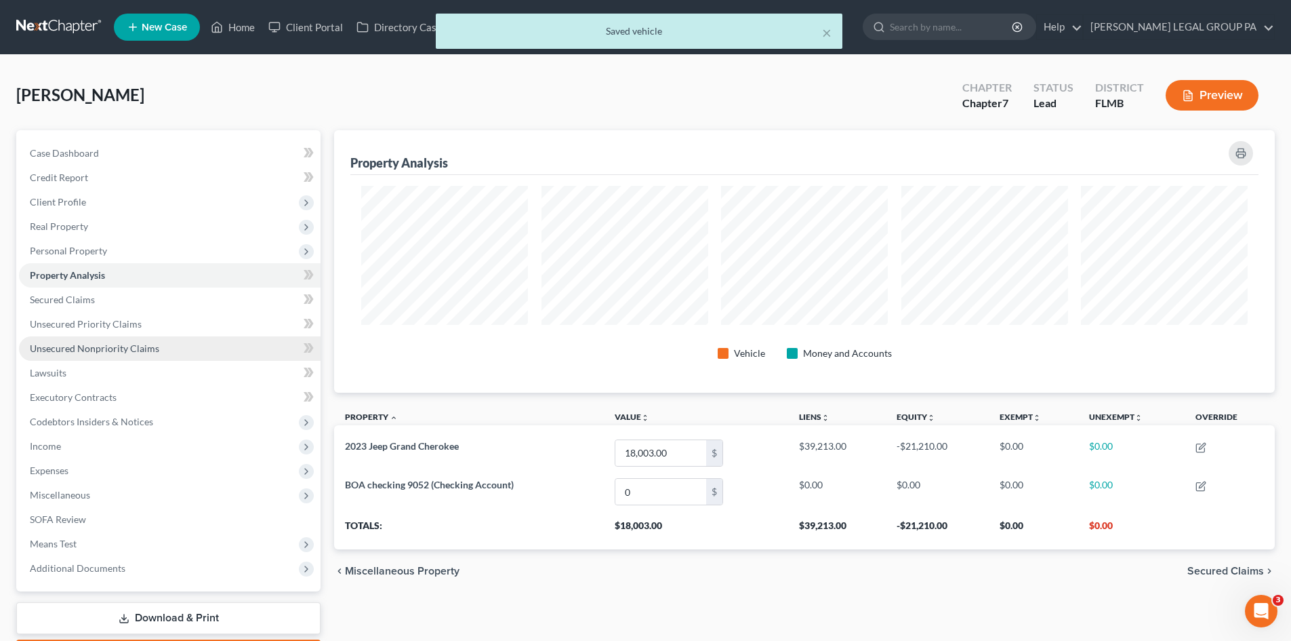
scroll to position [262, 941]
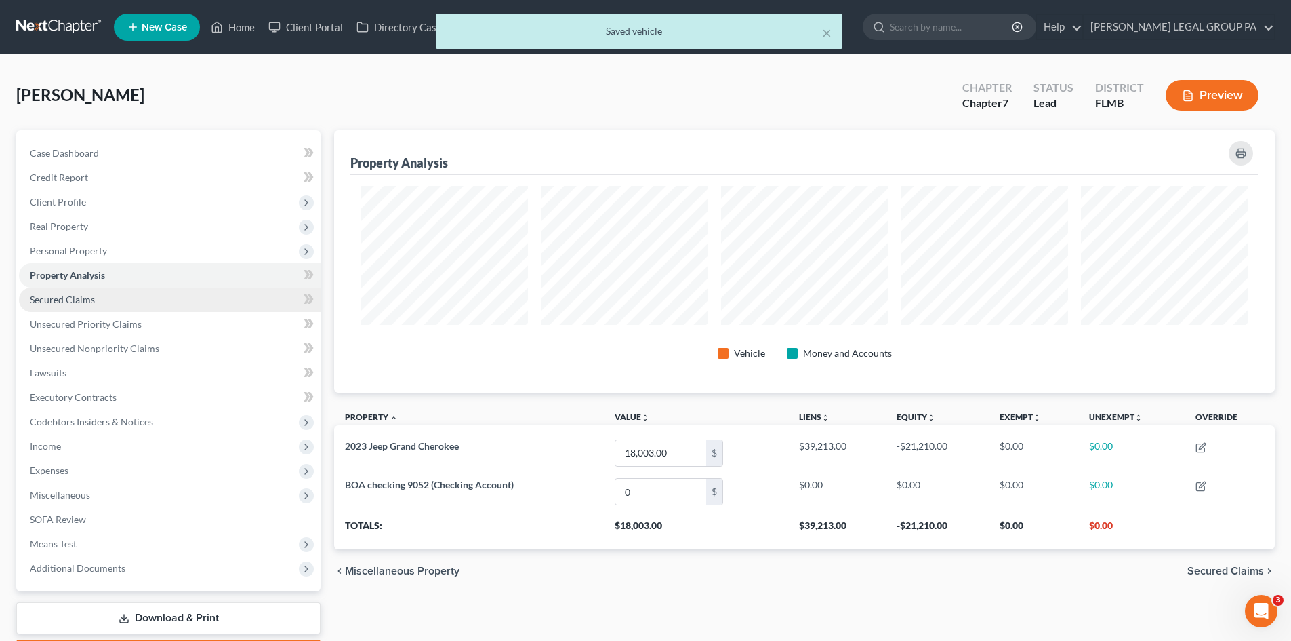
click at [100, 306] on link "Secured Claims" at bounding box center [170, 299] width 302 height 24
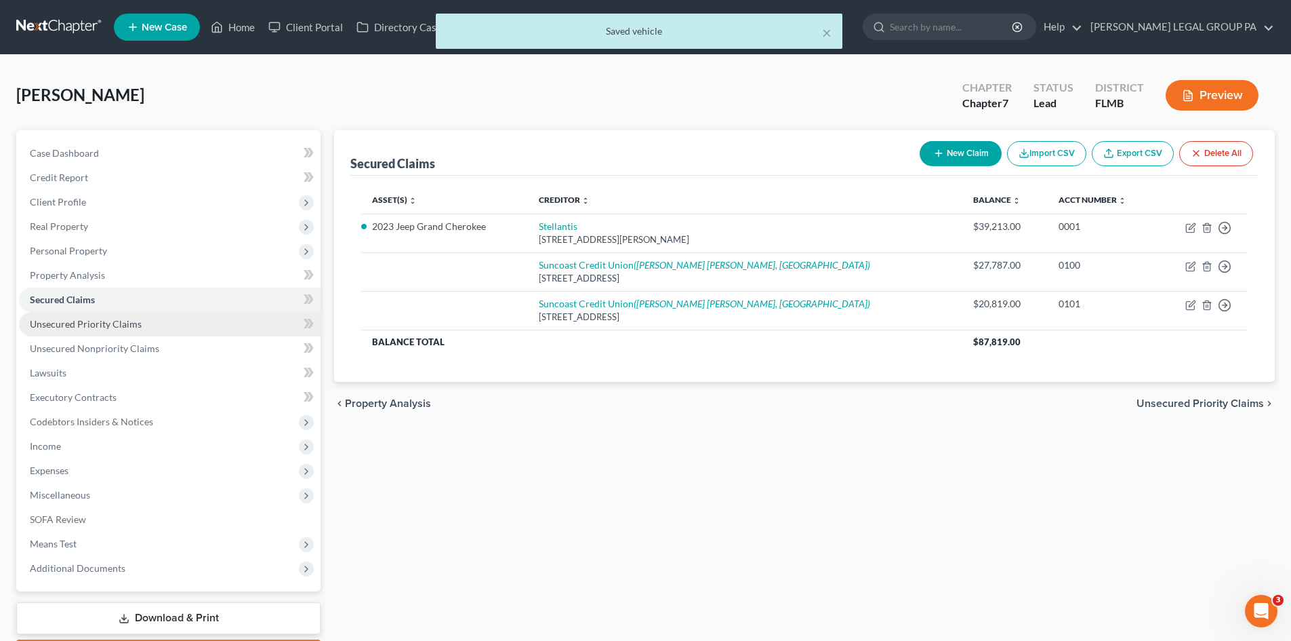
click at [110, 329] on span "Unsecured Priority Claims" at bounding box center [86, 324] width 112 height 12
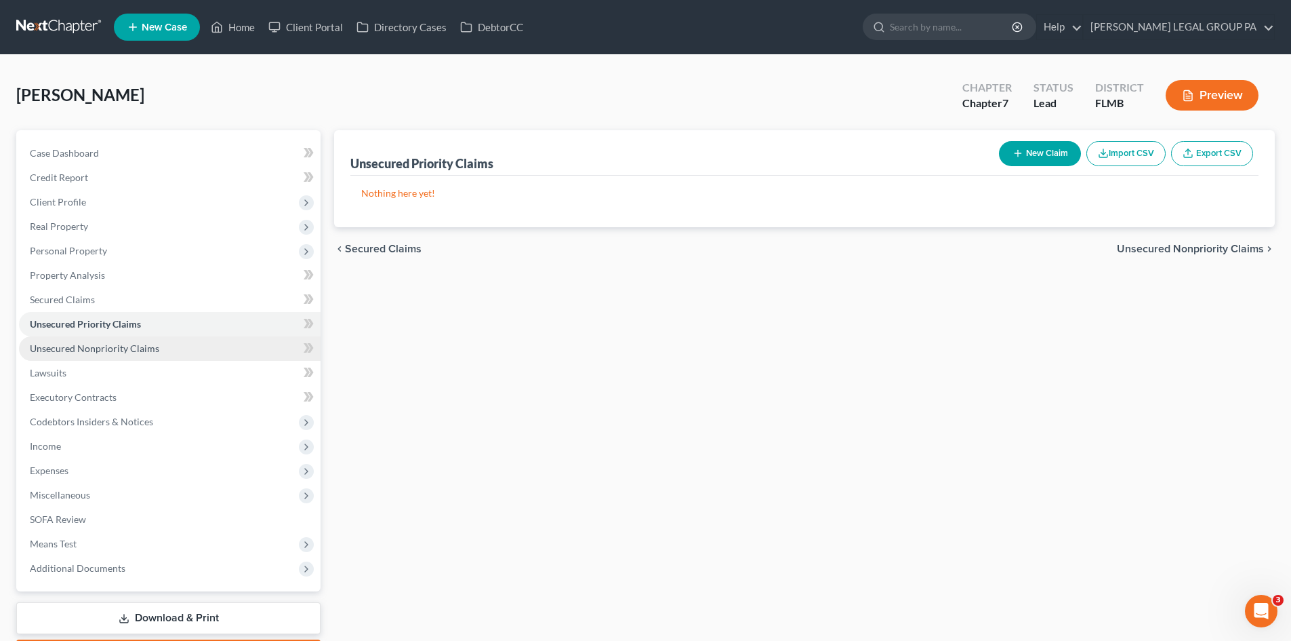
click at [119, 350] on span "Unsecured Nonpriority Claims" at bounding box center [94, 348] width 129 height 12
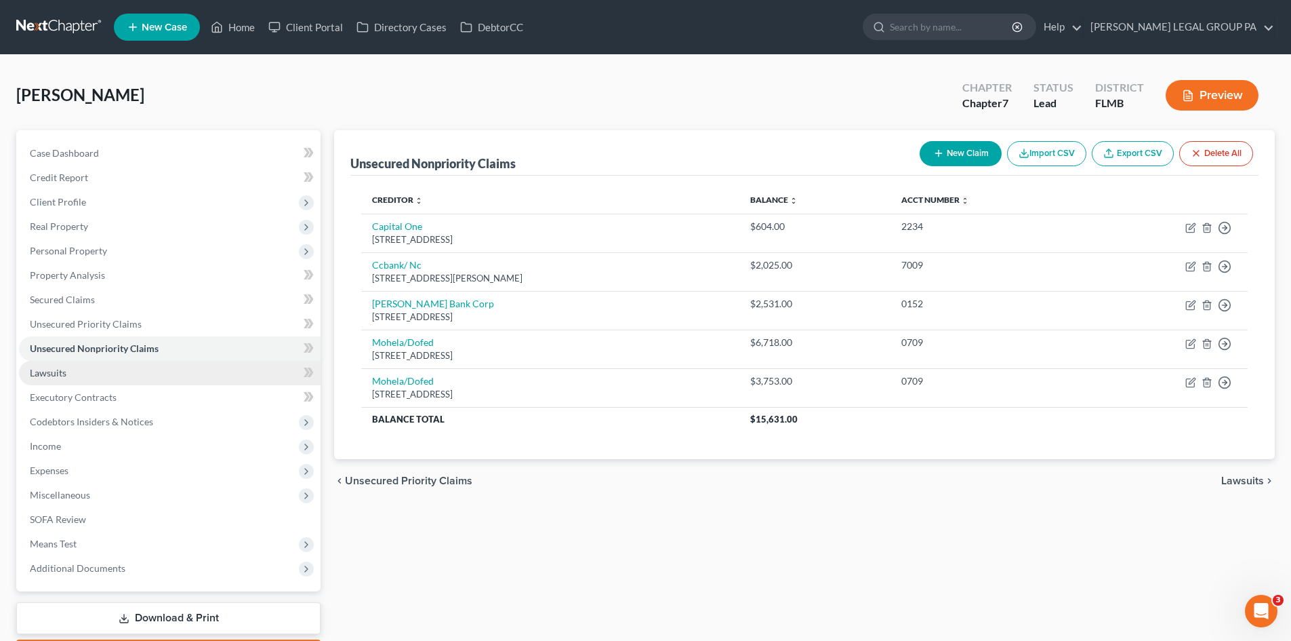
click at [102, 377] on link "Lawsuits" at bounding box center [170, 373] width 302 height 24
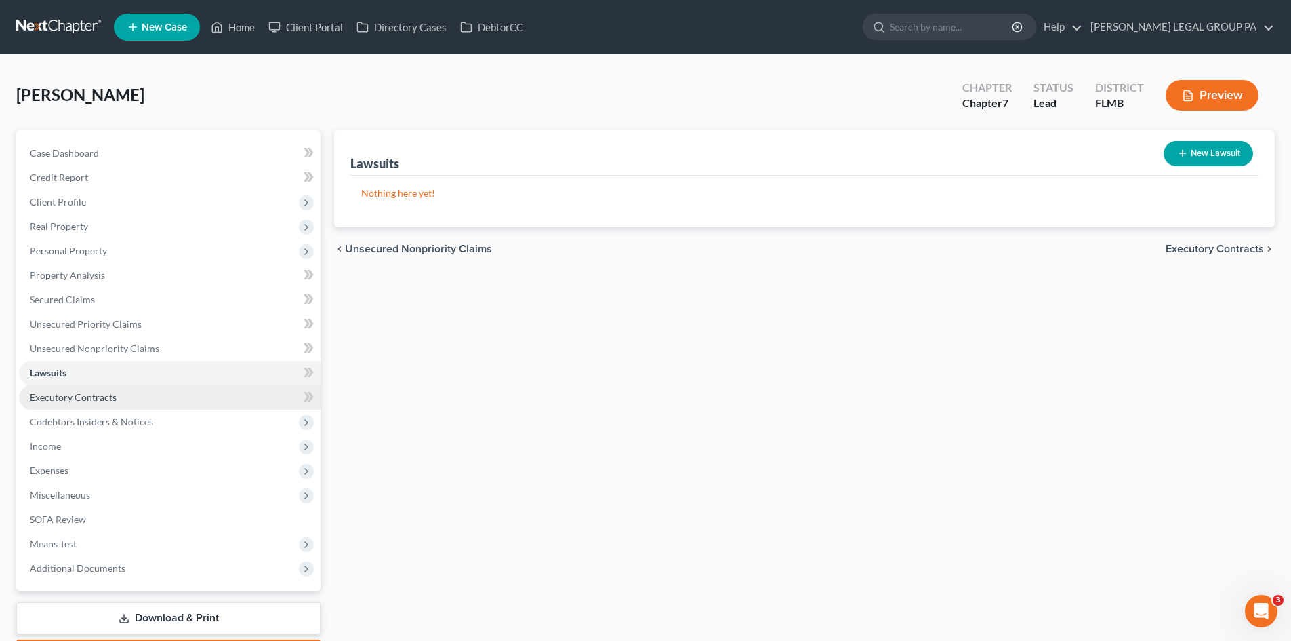
click at [105, 407] on link "Executory Contracts" at bounding box center [170, 397] width 302 height 24
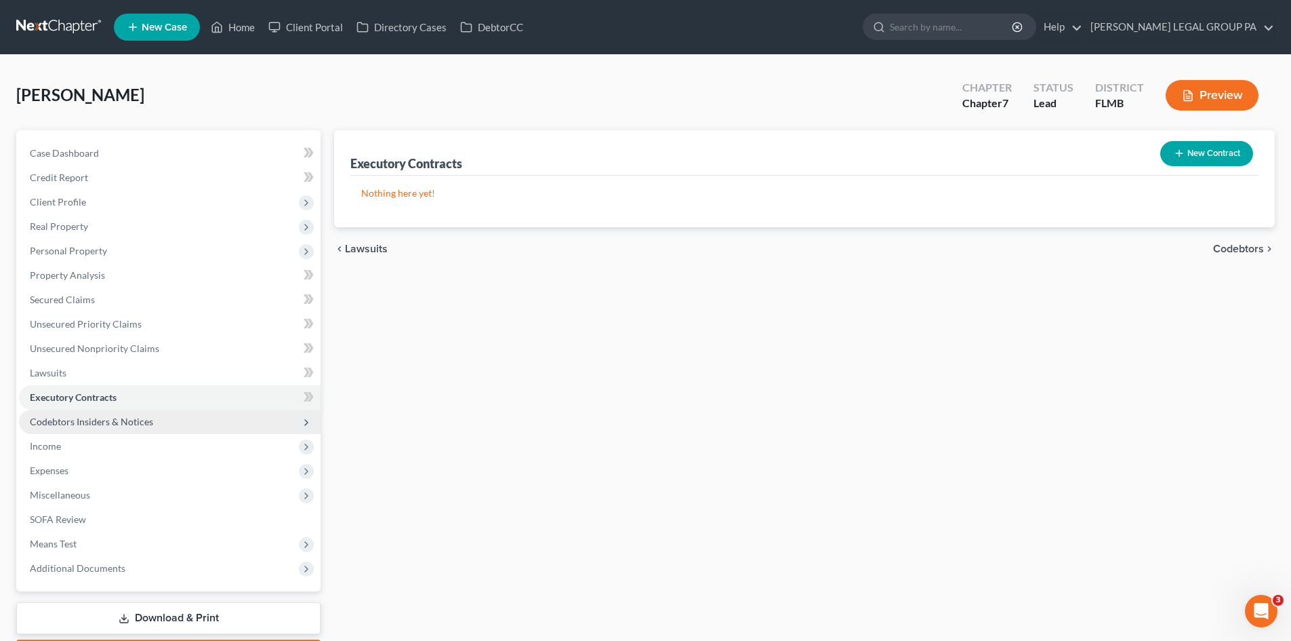
click at [109, 422] on span "Codebtors Insiders & Notices" at bounding box center [91, 421] width 123 height 12
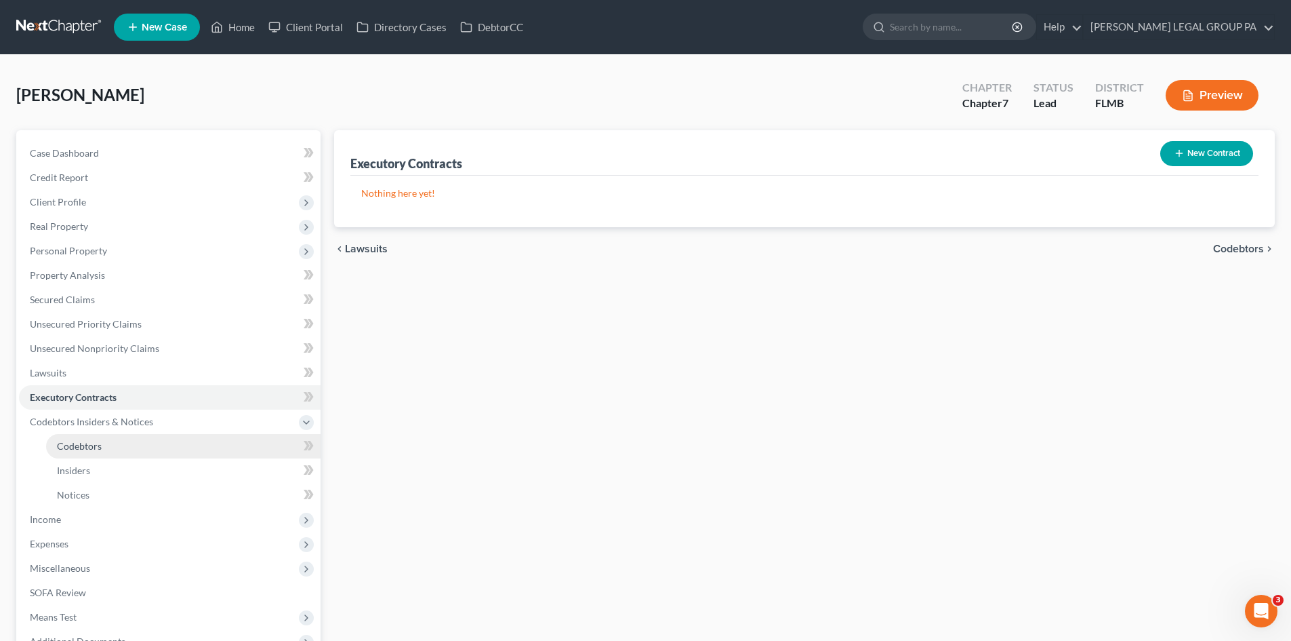
click at [104, 442] on link "Codebtors" at bounding box center [183, 446] width 275 height 24
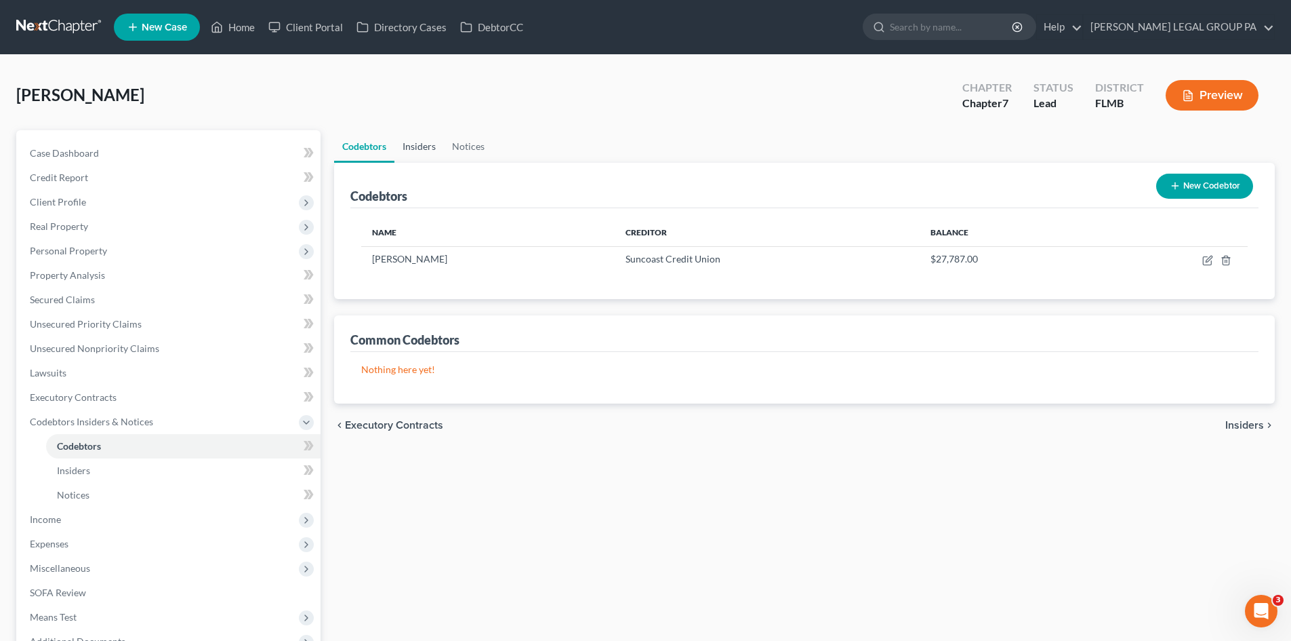
click at [412, 155] on link "Insiders" at bounding box center [418, 146] width 49 height 33
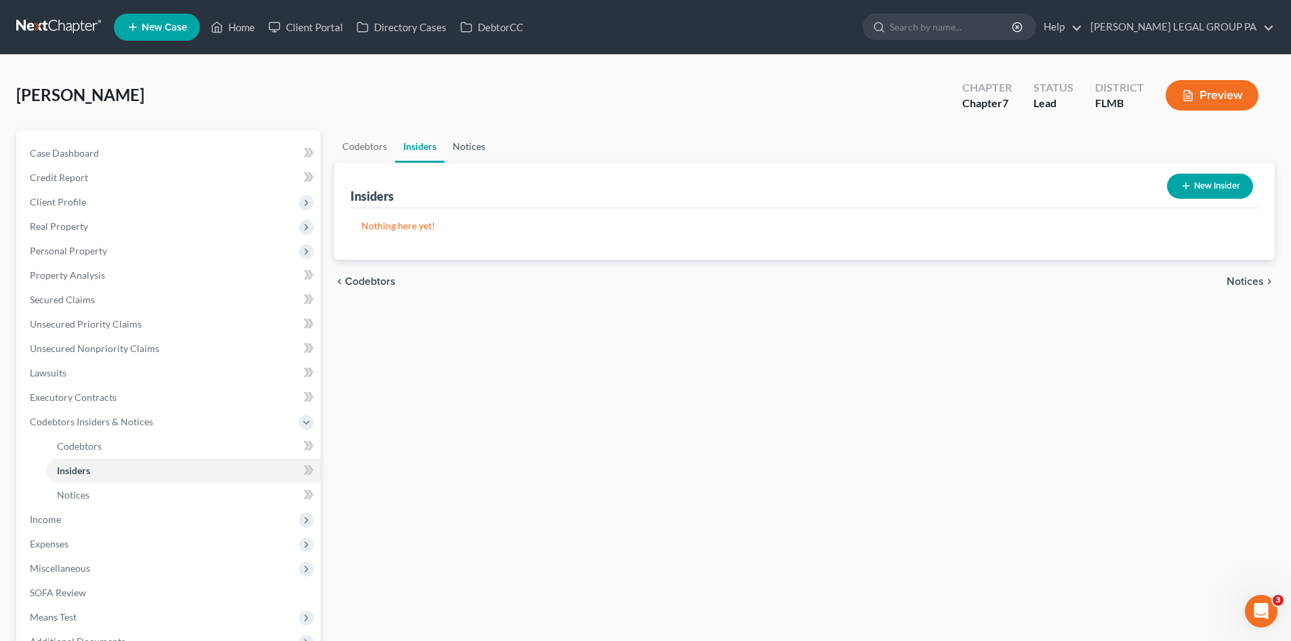
click at [458, 150] on link "Notices" at bounding box center [469, 146] width 49 height 33
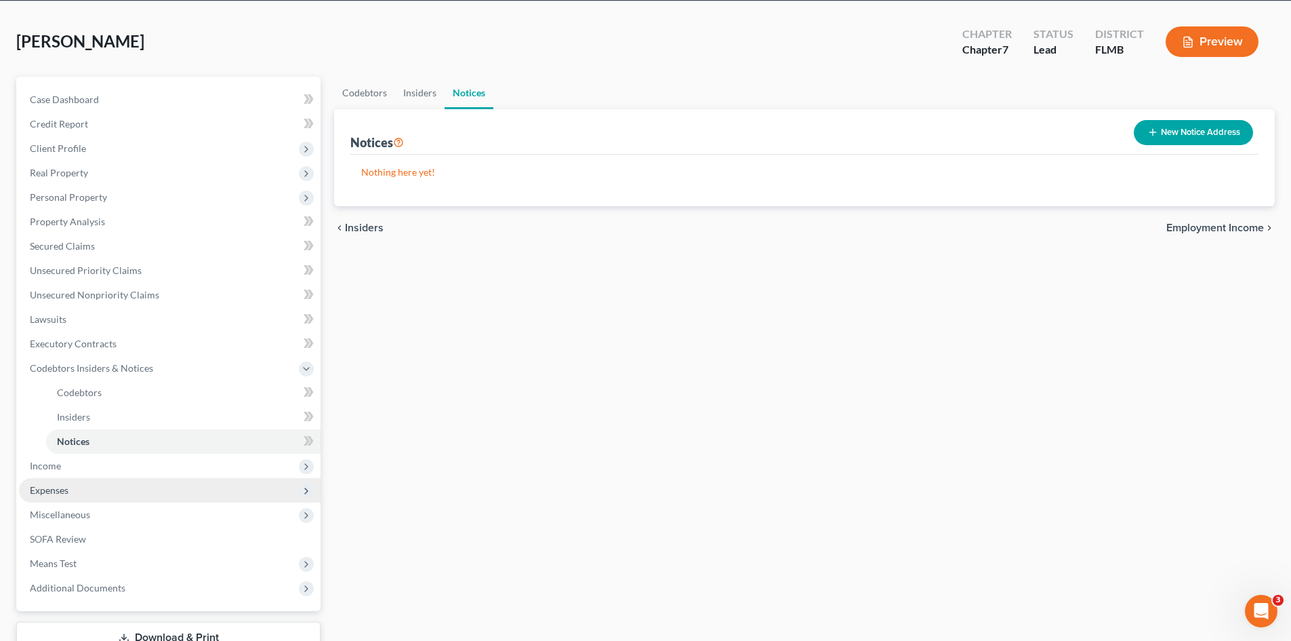
scroll to position [136, 0]
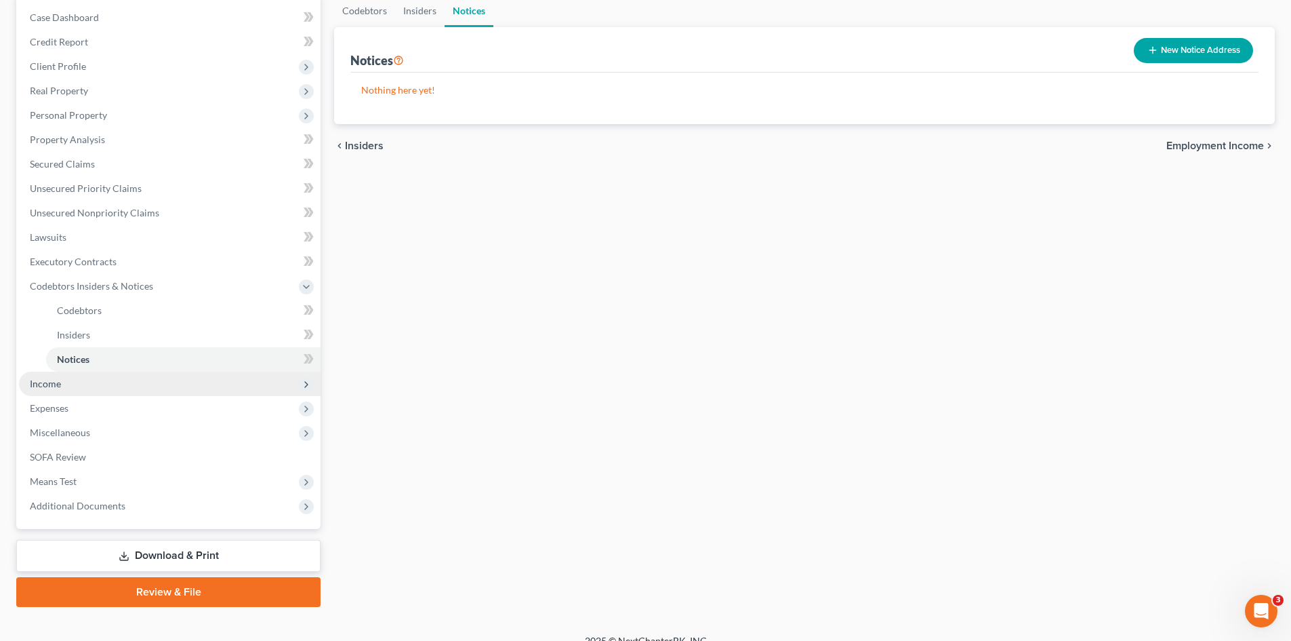
click at [73, 390] on span "Income" at bounding box center [170, 383] width 302 height 24
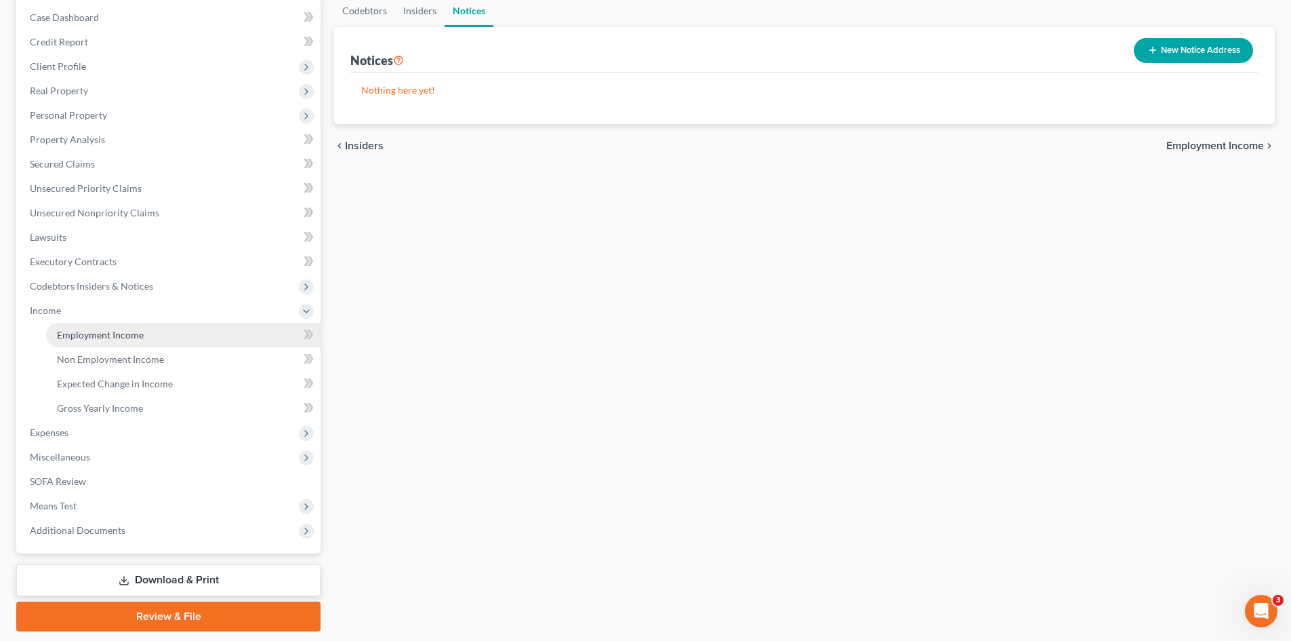
click at [100, 342] on link "Employment Income" at bounding box center [183, 335] width 275 height 24
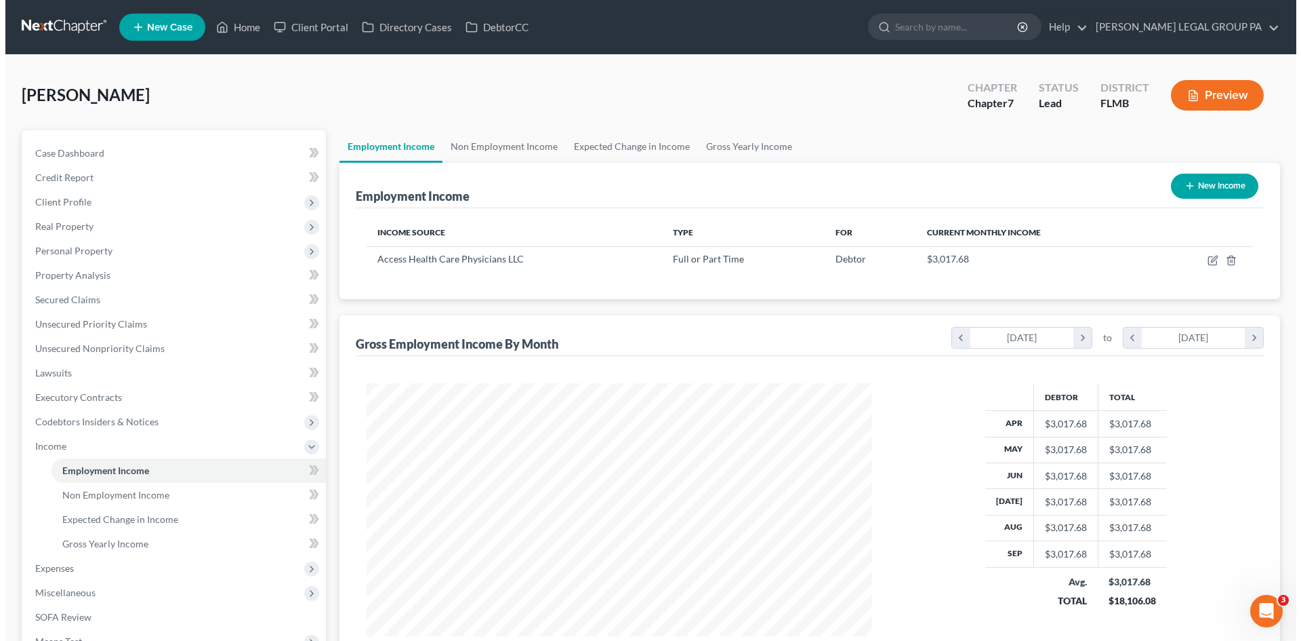
scroll to position [253, 533]
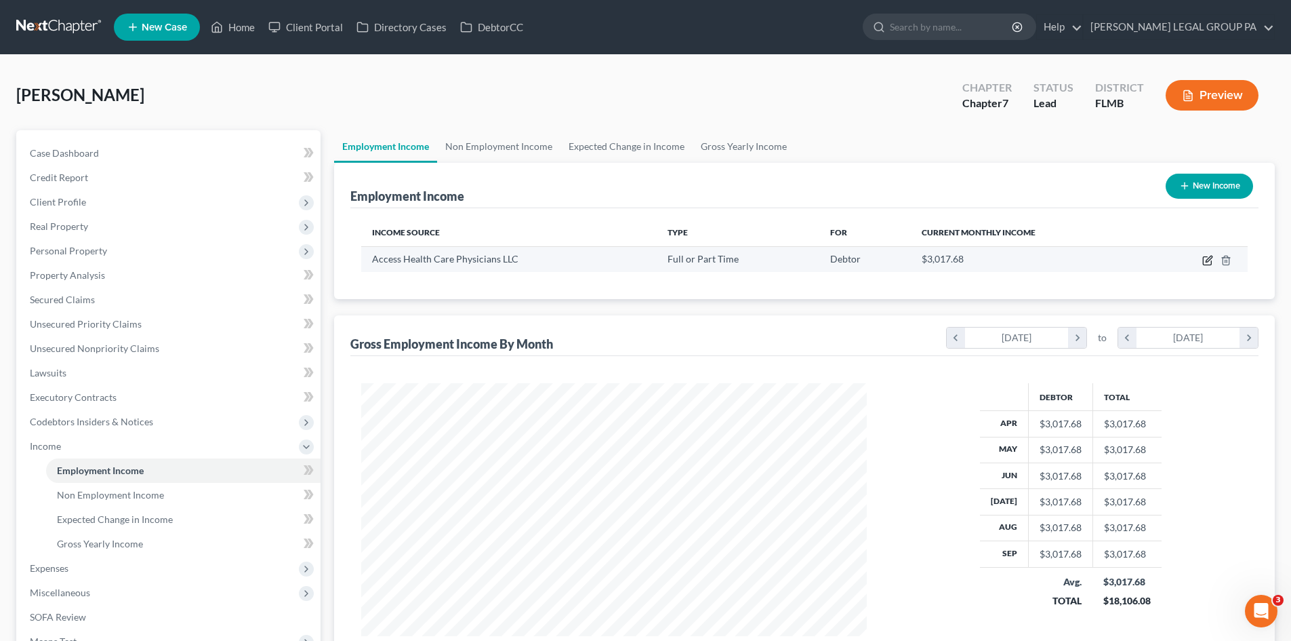
click at [1208, 264] on icon "button" at bounding box center [1207, 261] width 8 height 8
select select "0"
select select "9"
select select "0"
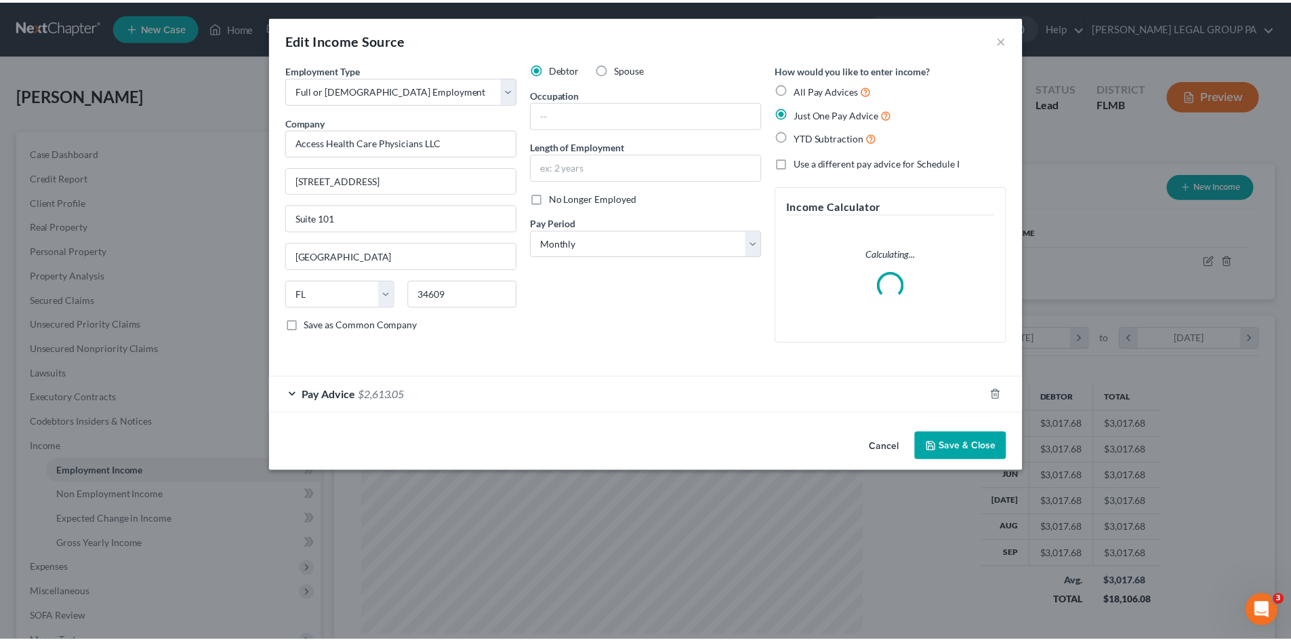
scroll to position [255, 537]
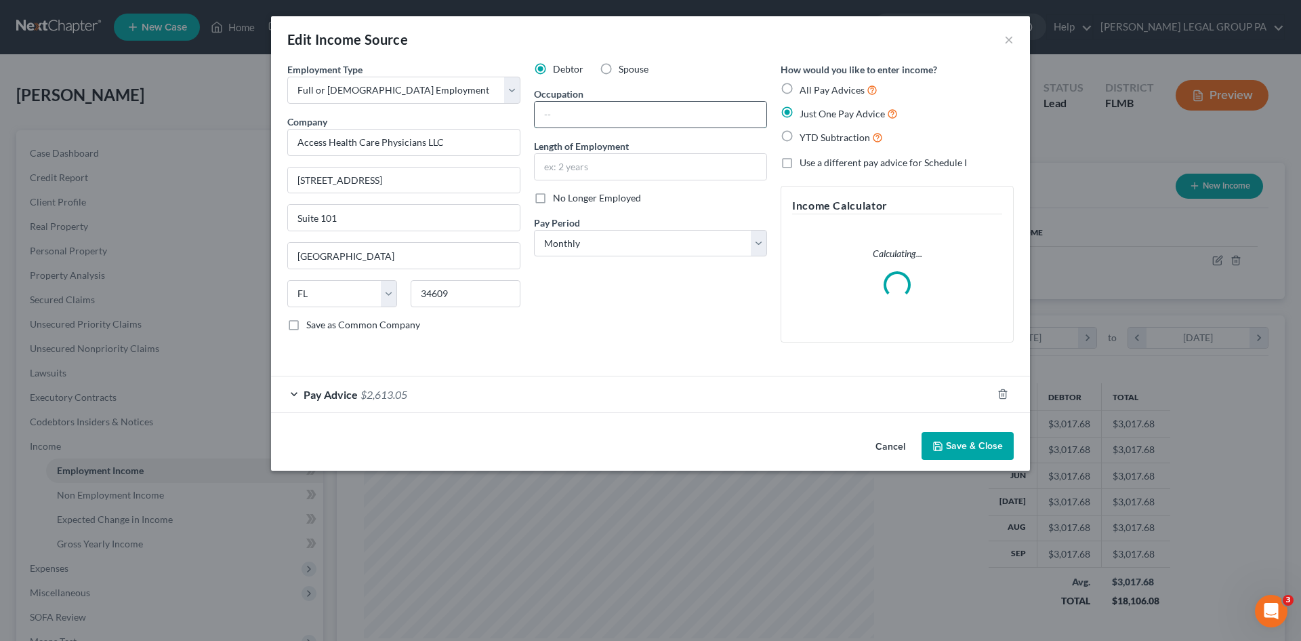
click at [614, 124] on input "text" at bounding box center [651, 115] width 232 height 26
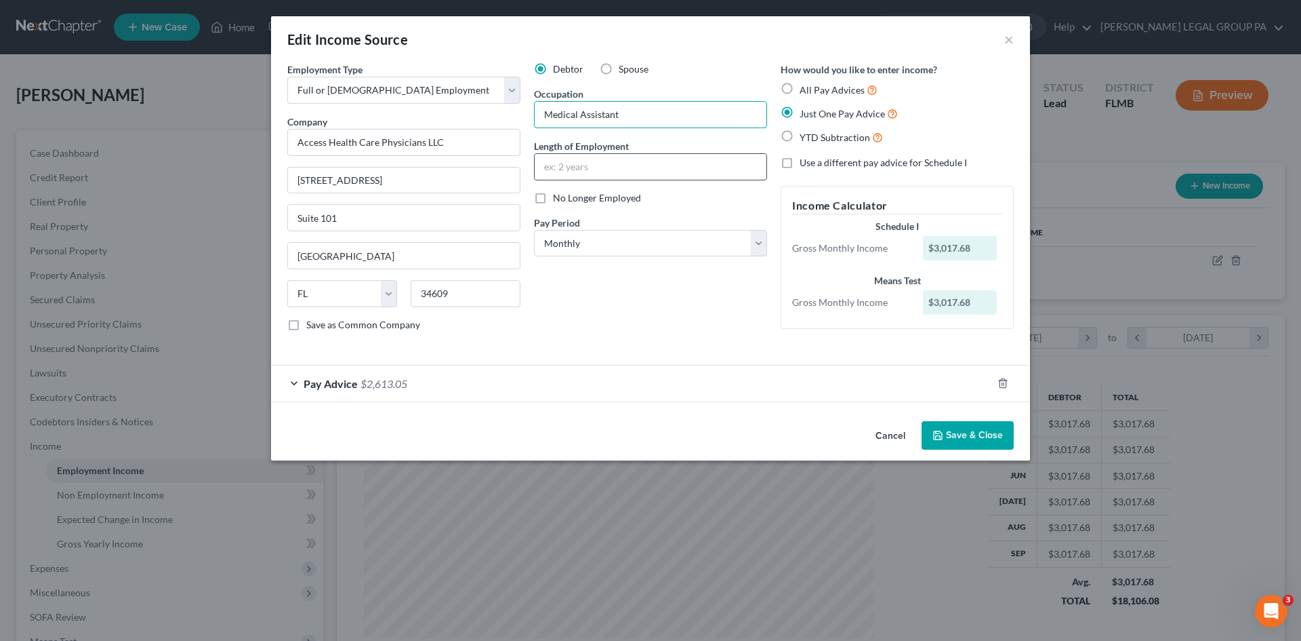
type input "Medical Assistant"
click at [567, 160] on input "text" at bounding box center [651, 167] width 232 height 26
click at [550, 164] on input "8 months" at bounding box center [651, 167] width 232 height 26
type input "9 months"
click at [969, 435] on button "Save & Close" at bounding box center [968, 435] width 92 height 28
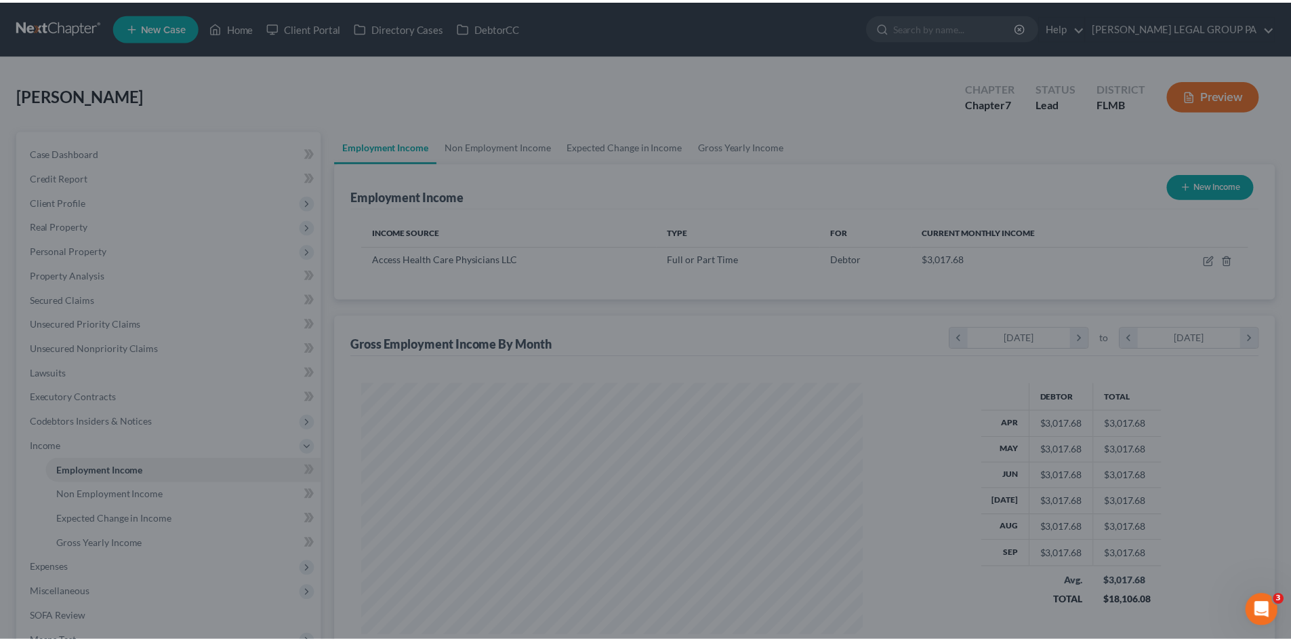
scroll to position [677526, 677246]
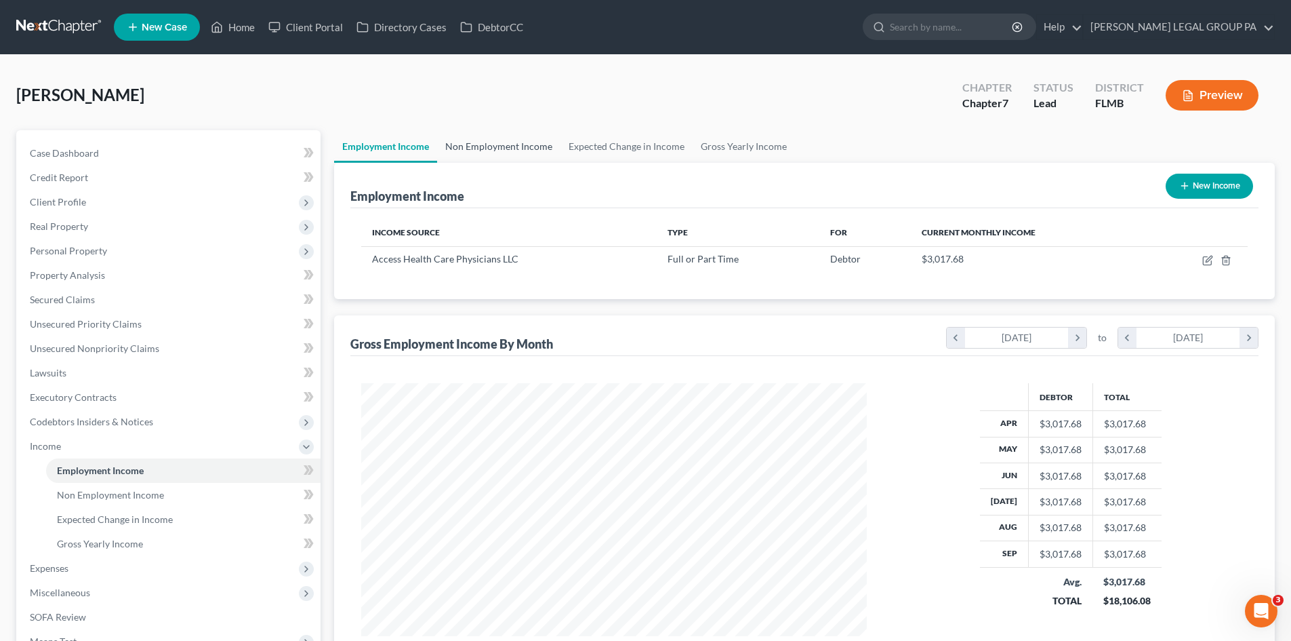
click at [519, 146] on link "Non Employment Income" at bounding box center [498, 146] width 123 height 33
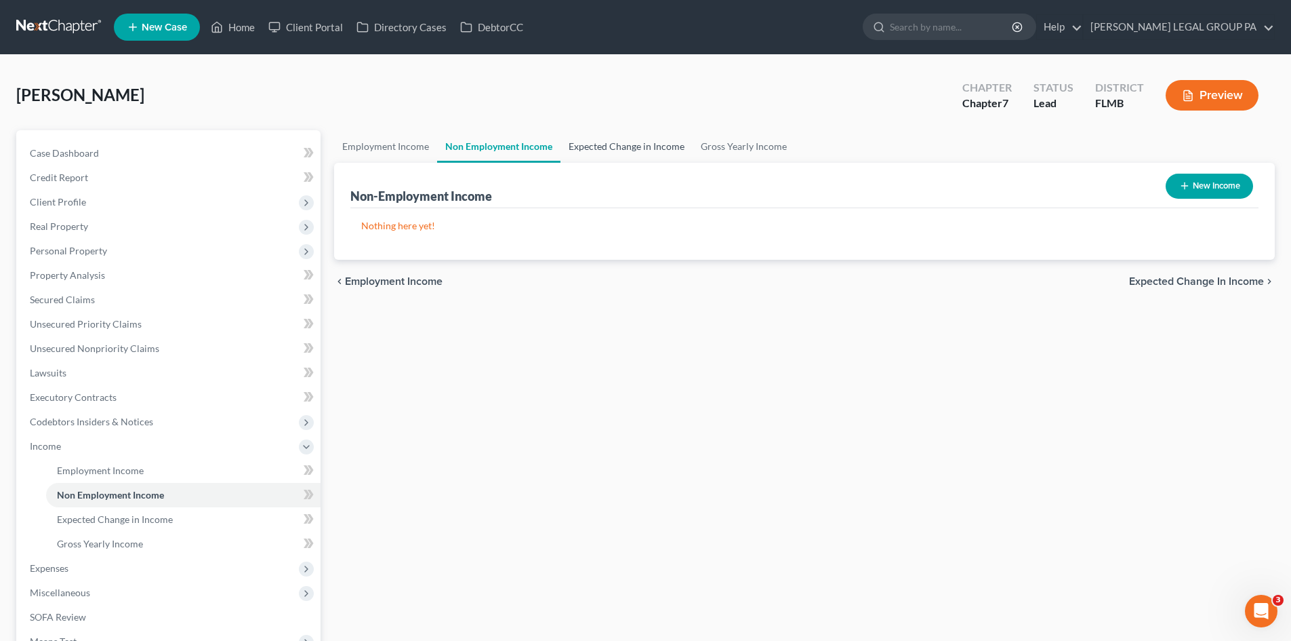
click at [618, 144] on link "Expected Change in Income" at bounding box center [627, 146] width 132 height 33
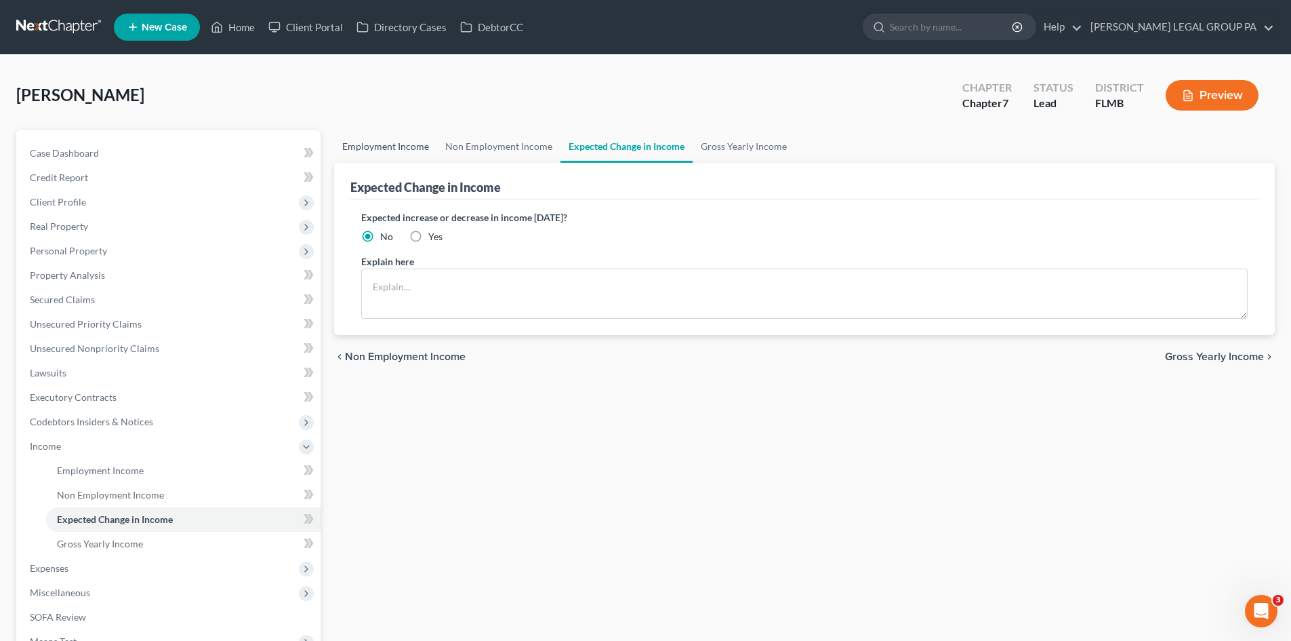
click at [404, 151] on link "Employment Income" at bounding box center [385, 146] width 103 height 33
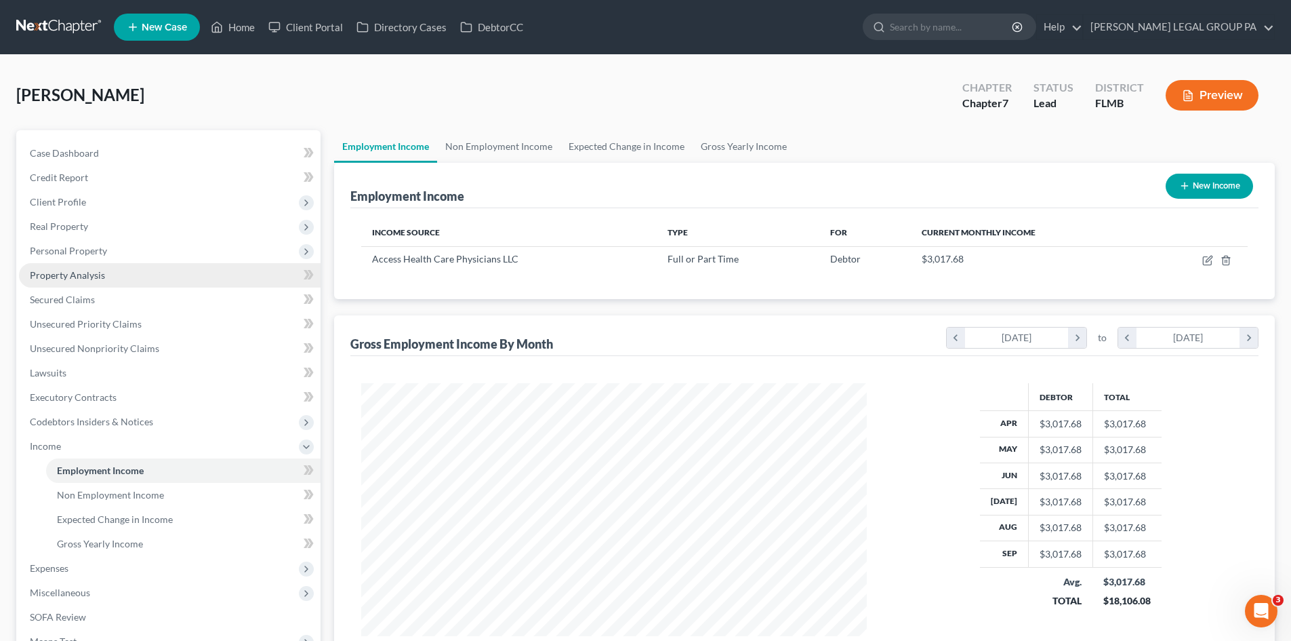
scroll to position [253, 533]
click at [534, 146] on link "Non Employment Income" at bounding box center [498, 146] width 123 height 33
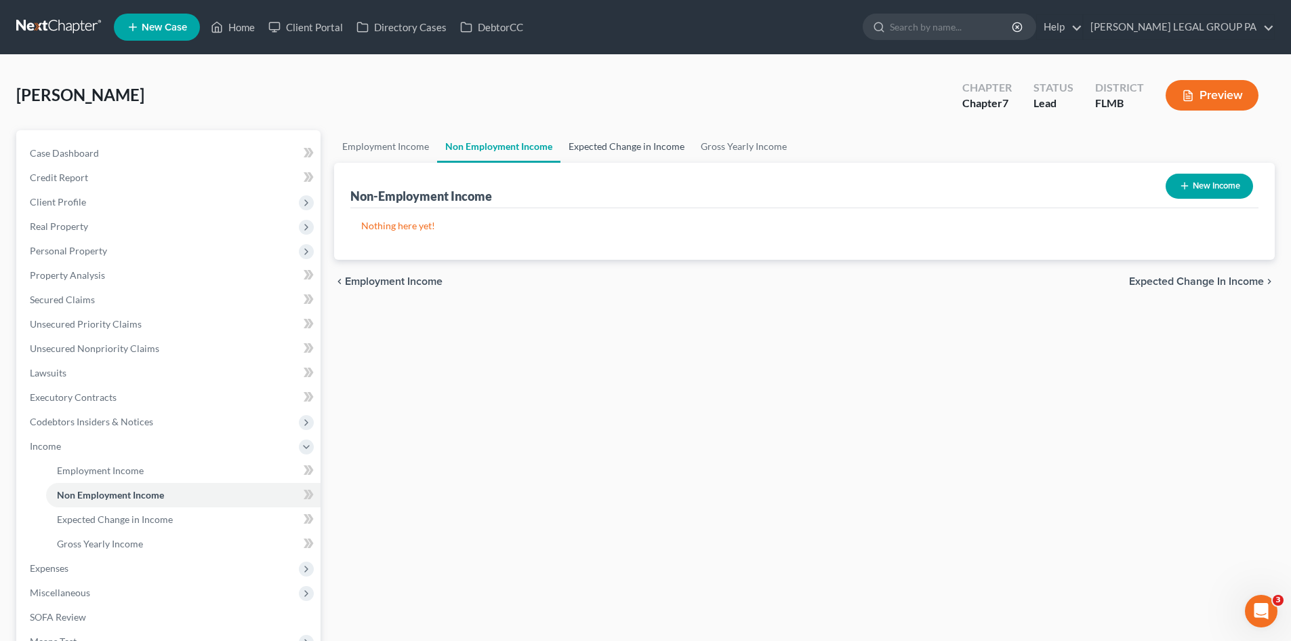
click at [585, 147] on link "Expected Change in Income" at bounding box center [627, 146] width 132 height 33
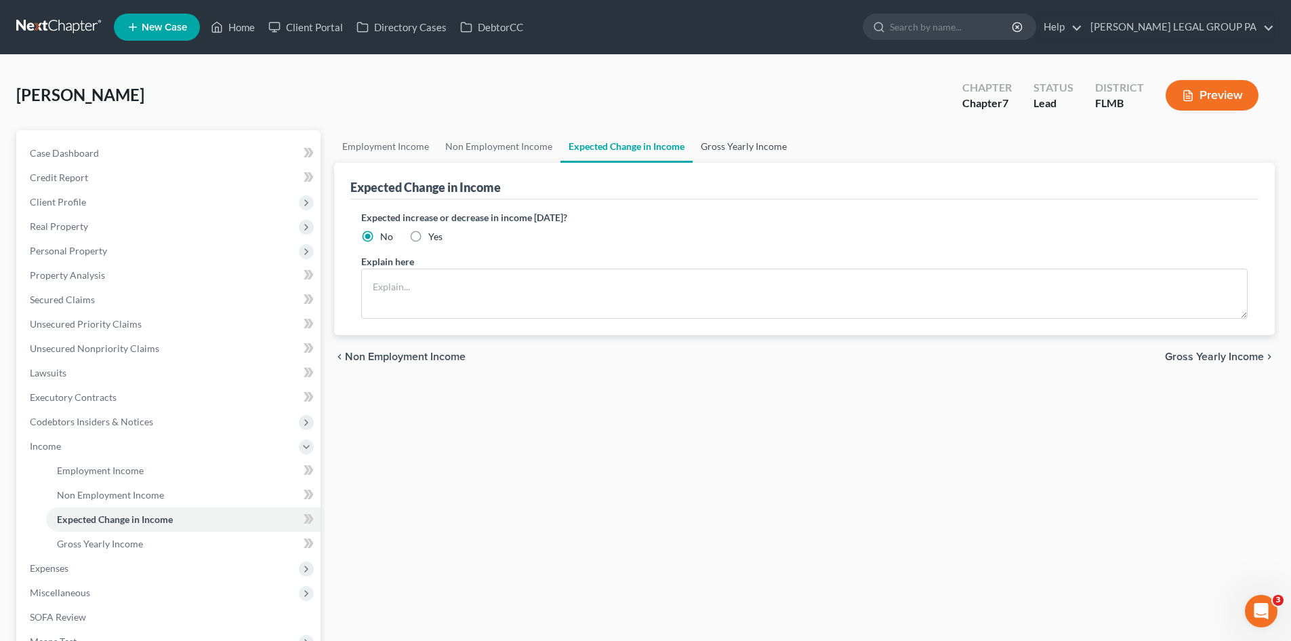
click at [754, 146] on link "Gross Yearly Income" at bounding box center [744, 146] width 102 height 33
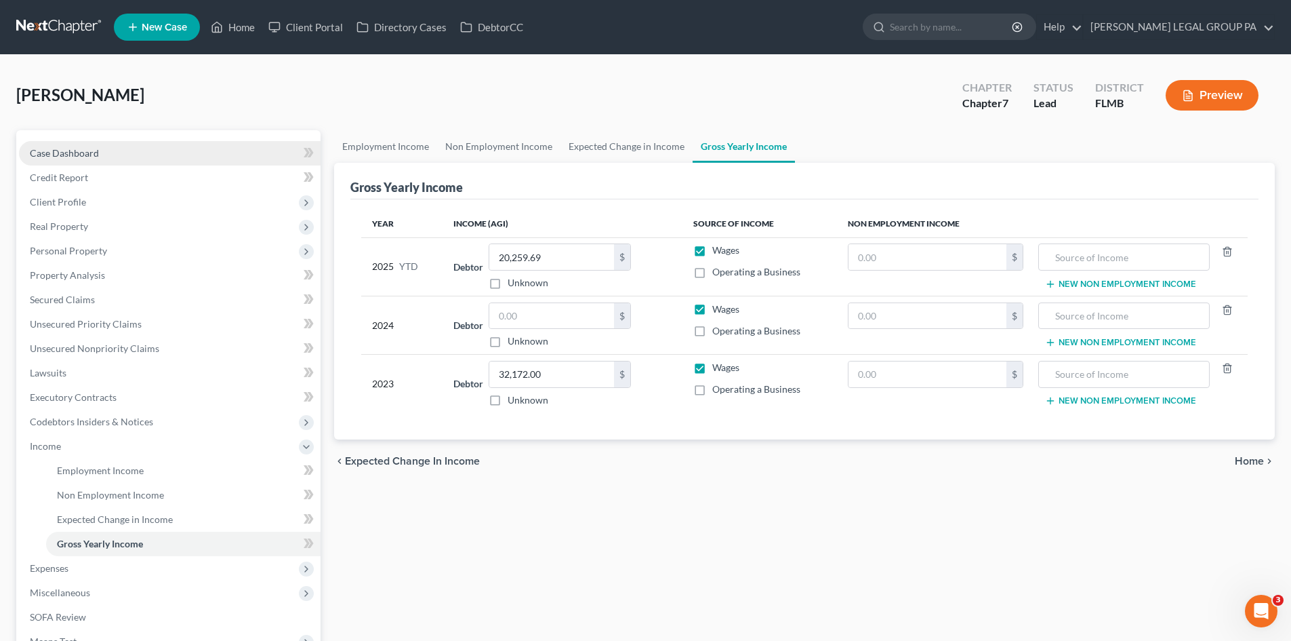
click at [153, 158] on link "Case Dashboard" at bounding box center [170, 153] width 302 height 24
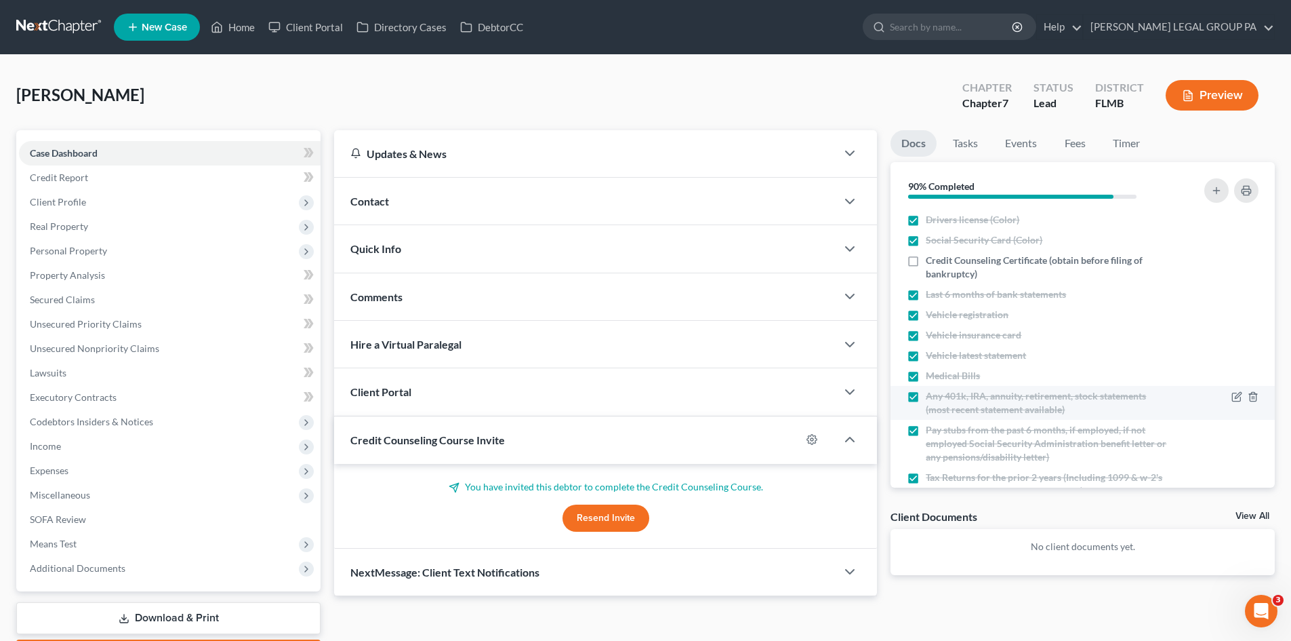
scroll to position [35, 0]
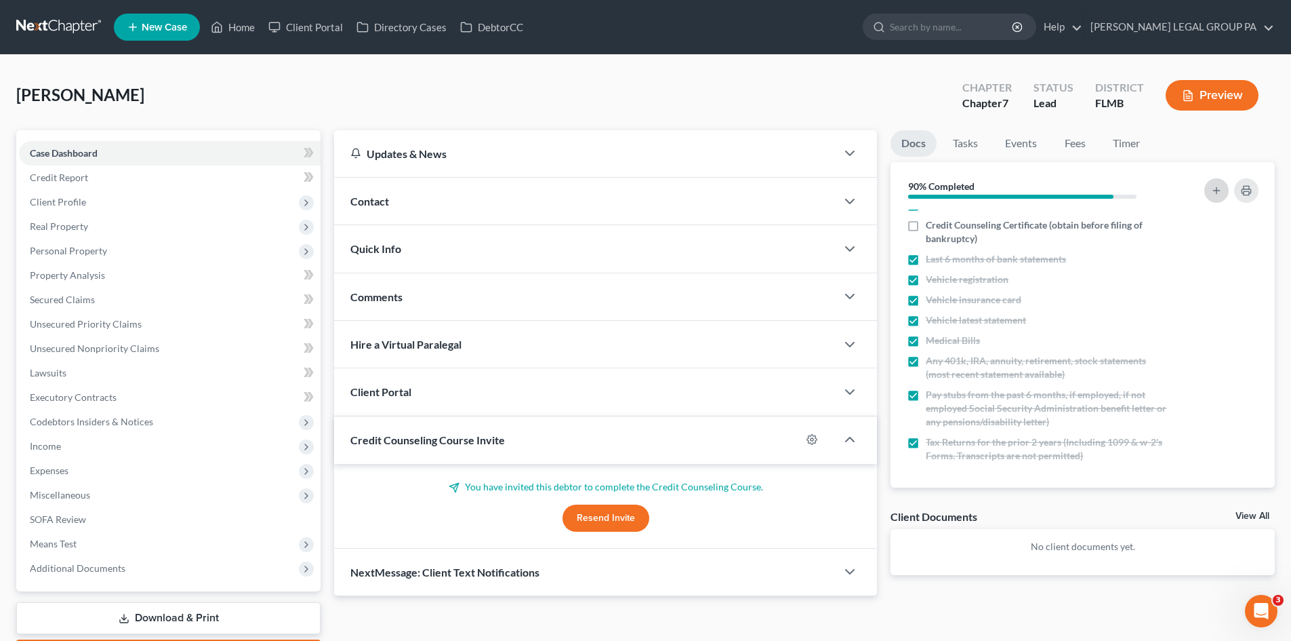
click at [1218, 194] on icon "button" at bounding box center [1216, 190] width 11 height 11
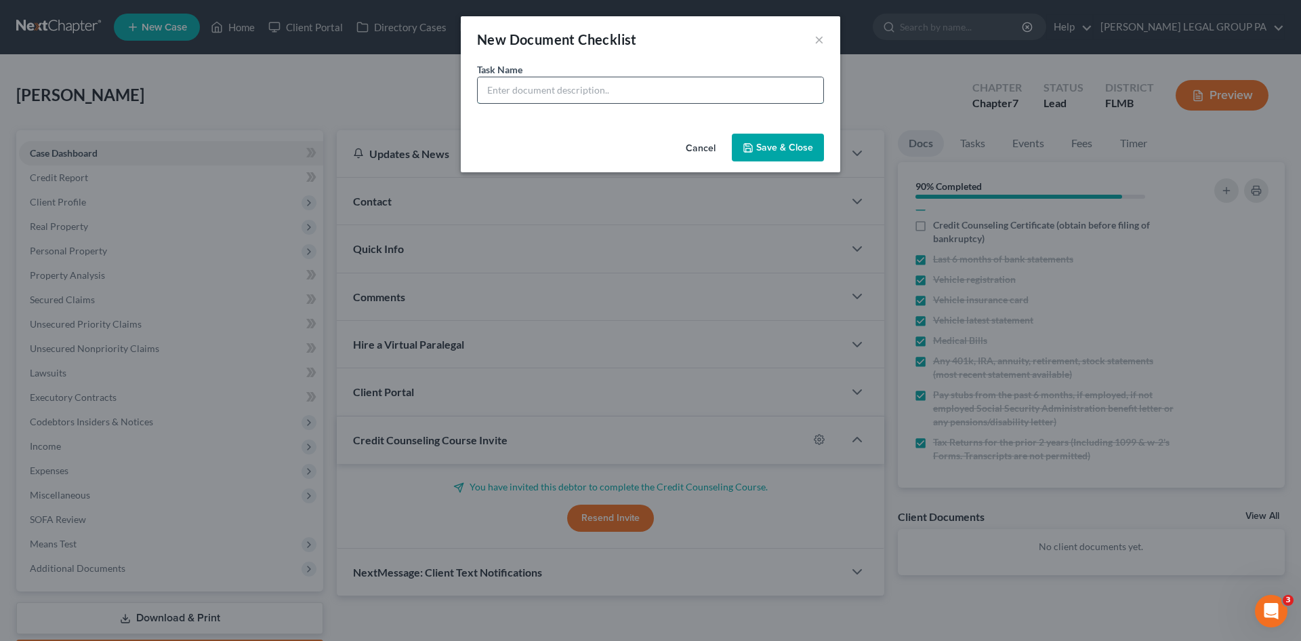
click at [755, 89] on input "text" at bounding box center [651, 90] width 346 height 26
drag, startPoint x: 628, startPoint y: 89, endPoint x: 712, endPoint y: 92, distance: 84.1
click at [712, 92] on input "Affidavit of non-filling Tax Returns for 2022, 2023, and 2024" at bounding box center [651, 90] width 346 height 26
click at [627, 92] on input "Affidavit of non-filling Tax Returns for 2024" at bounding box center [651, 90] width 346 height 26
type input "Affidavit of non-filling Tax Return for 2024"
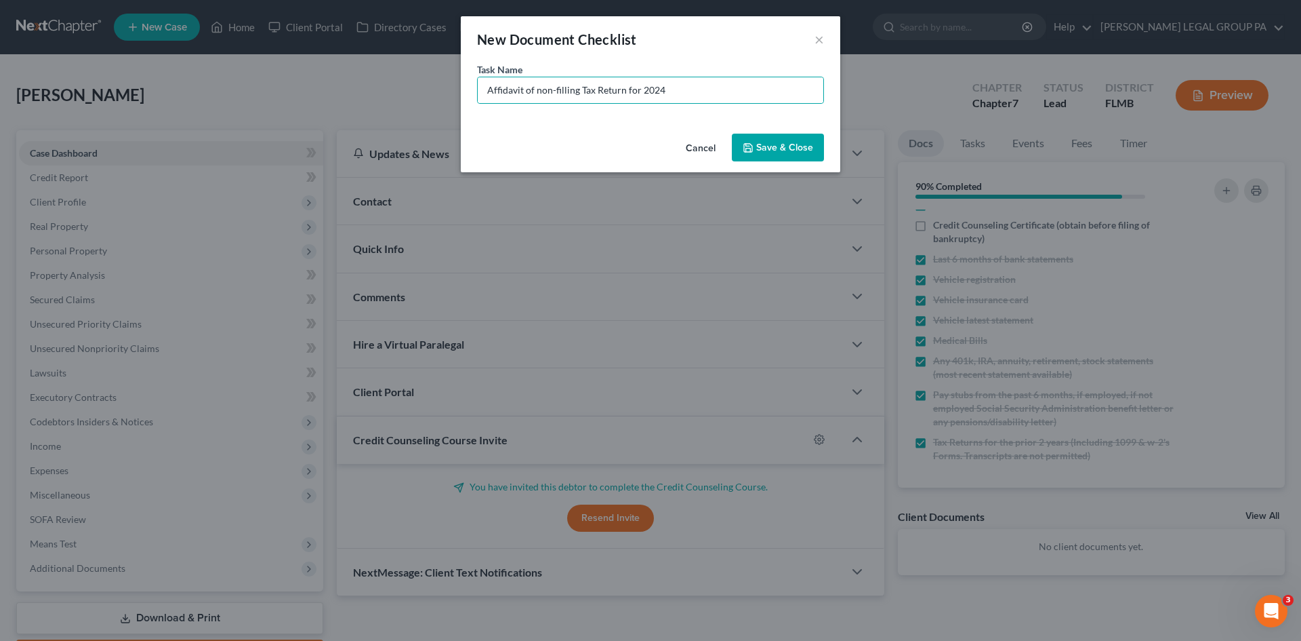
click at [774, 145] on button "Save & Close" at bounding box center [778, 148] width 92 height 28
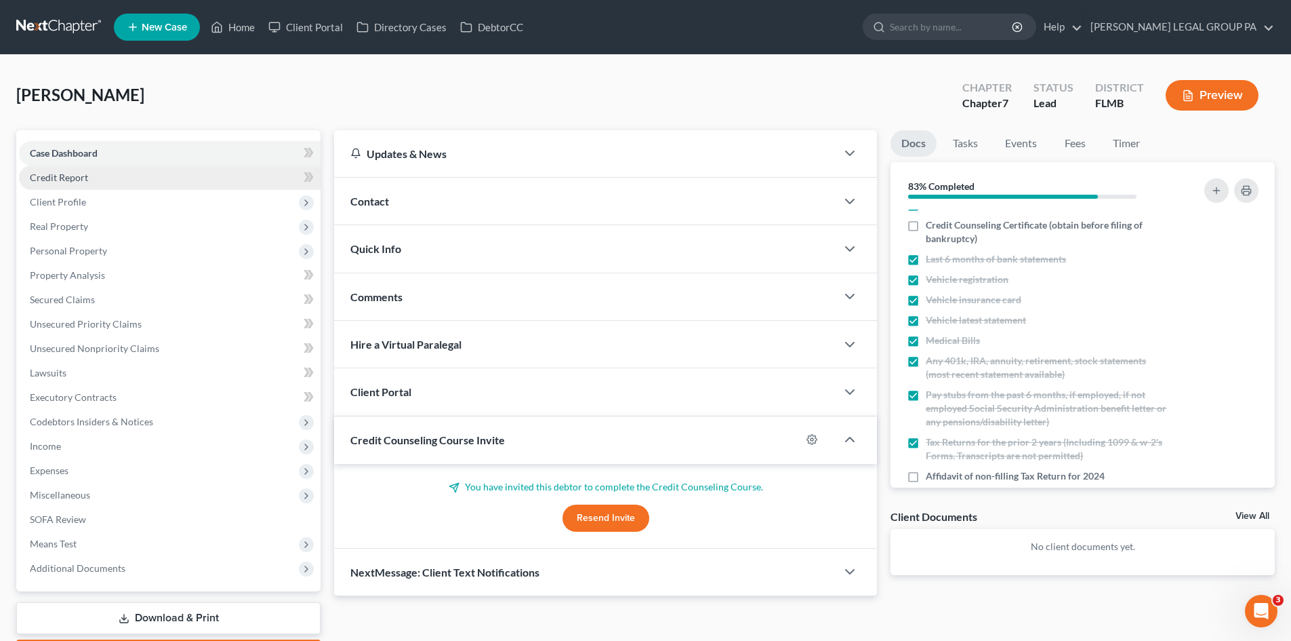
click at [125, 179] on link "Credit Report" at bounding box center [170, 177] width 302 height 24
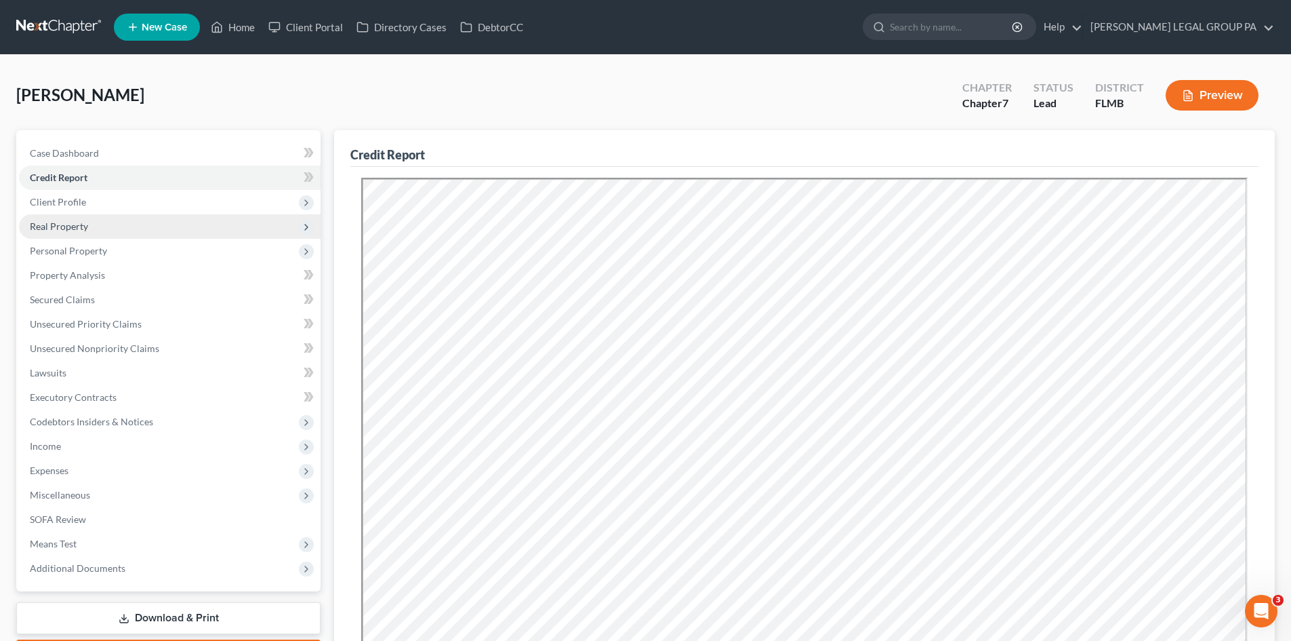
click at [82, 231] on span "Real Property" at bounding box center [59, 226] width 58 height 12
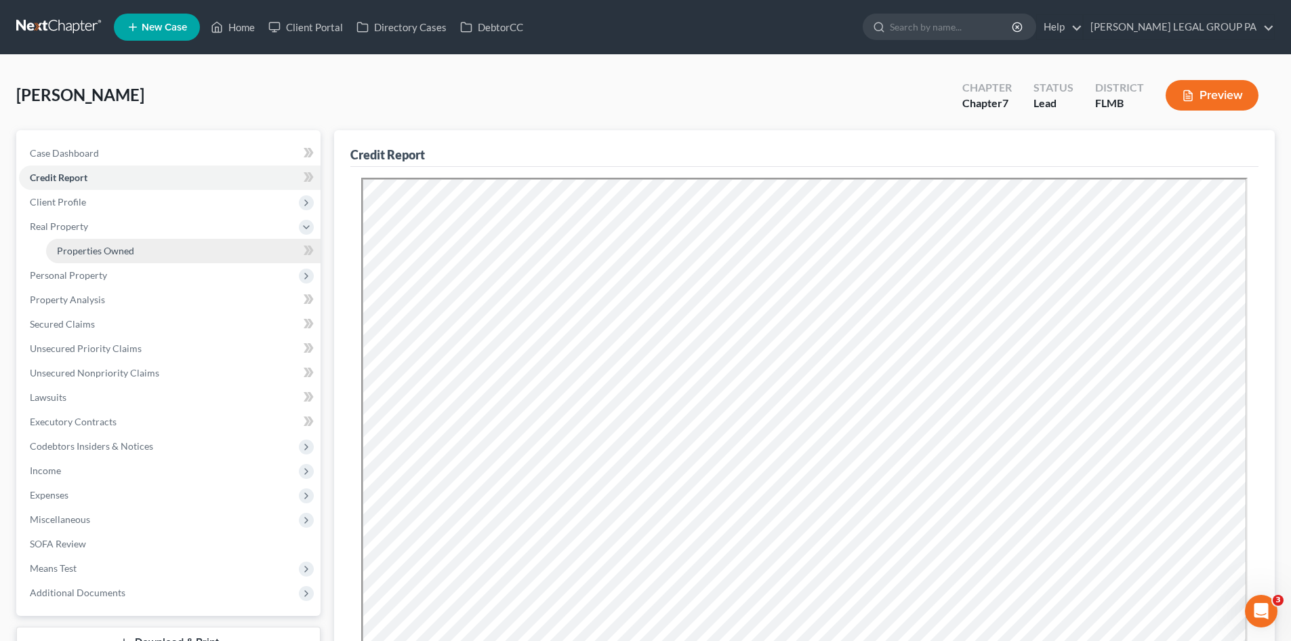
click at [87, 247] on span "Properties Owned" at bounding box center [95, 251] width 77 height 12
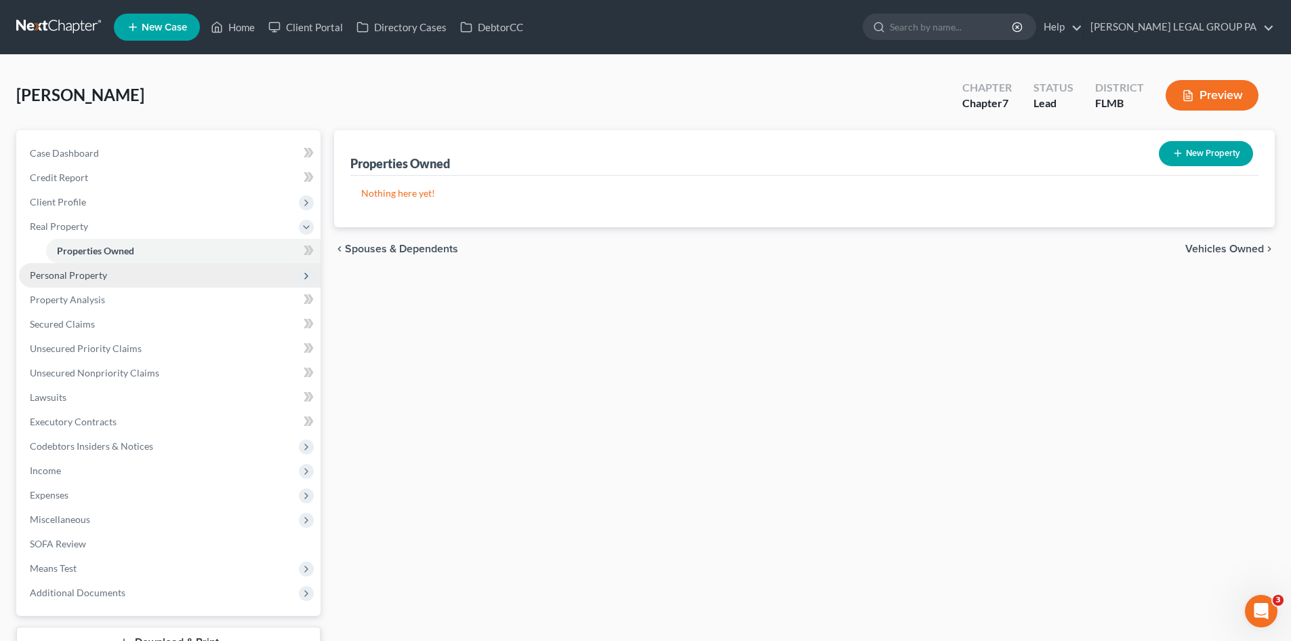
click at [90, 280] on span "Personal Property" at bounding box center [68, 275] width 77 height 12
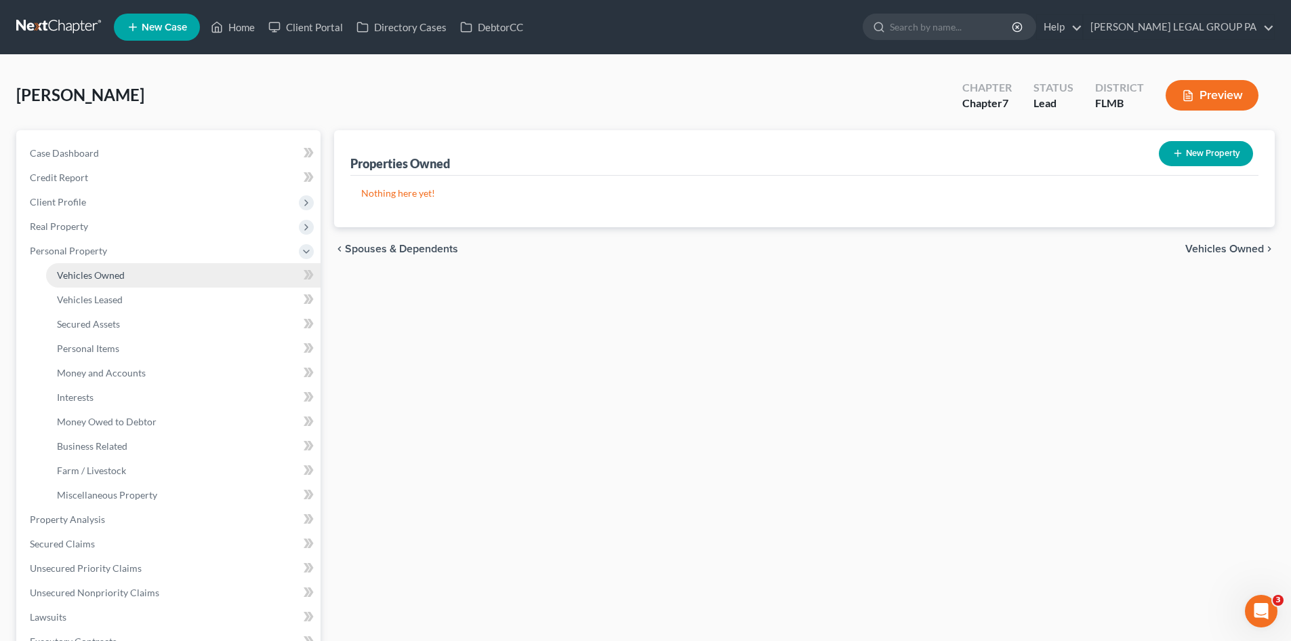
click at [98, 283] on link "Vehicles Owned" at bounding box center [183, 275] width 275 height 24
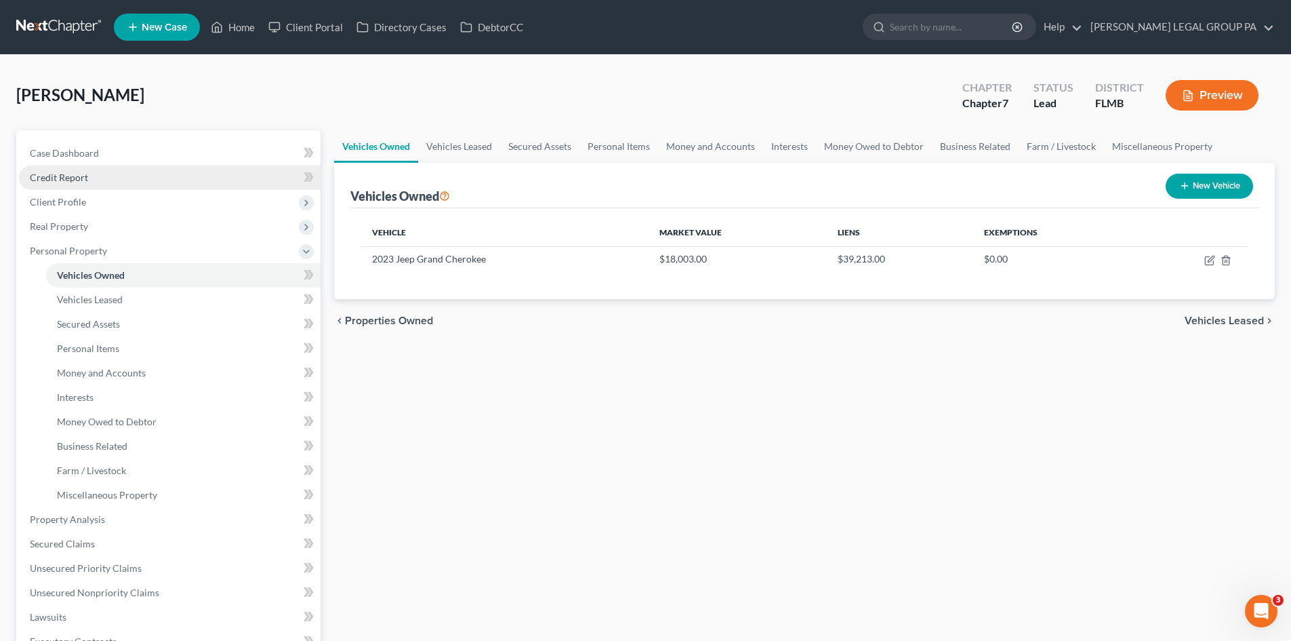
click at [79, 180] on span "Credit Report" at bounding box center [59, 177] width 58 height 12
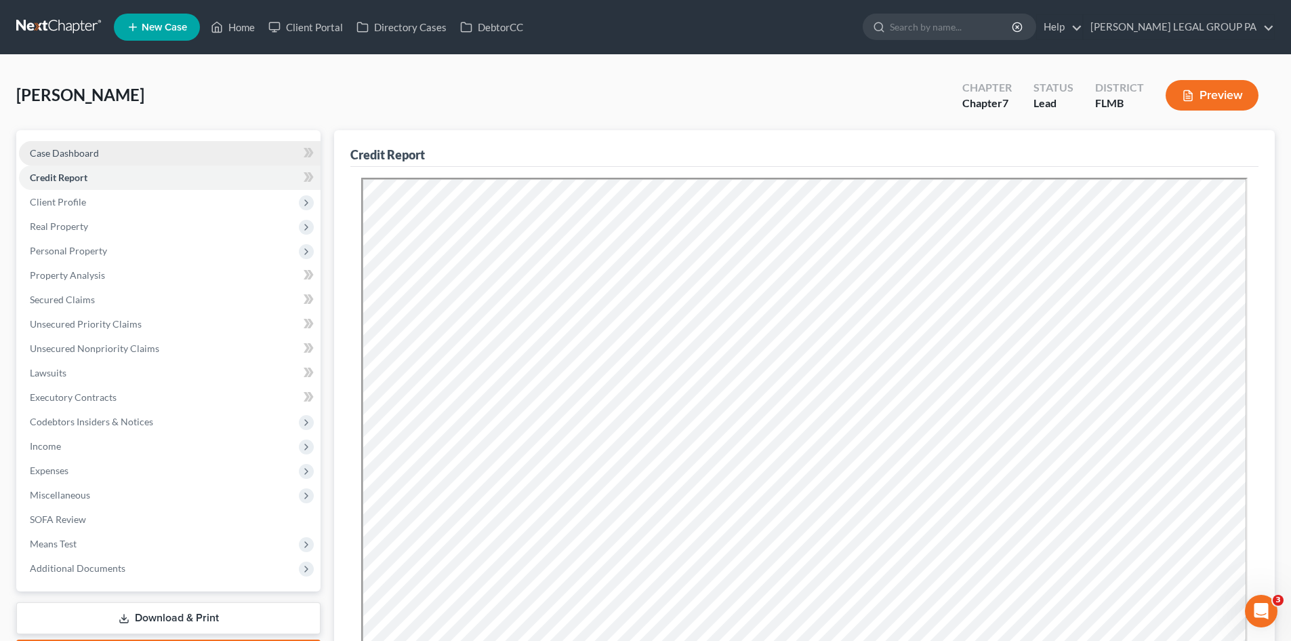
click at [119, 150] on link "Case Dashboard" at bounding box center [170, 153] width 302 height 24
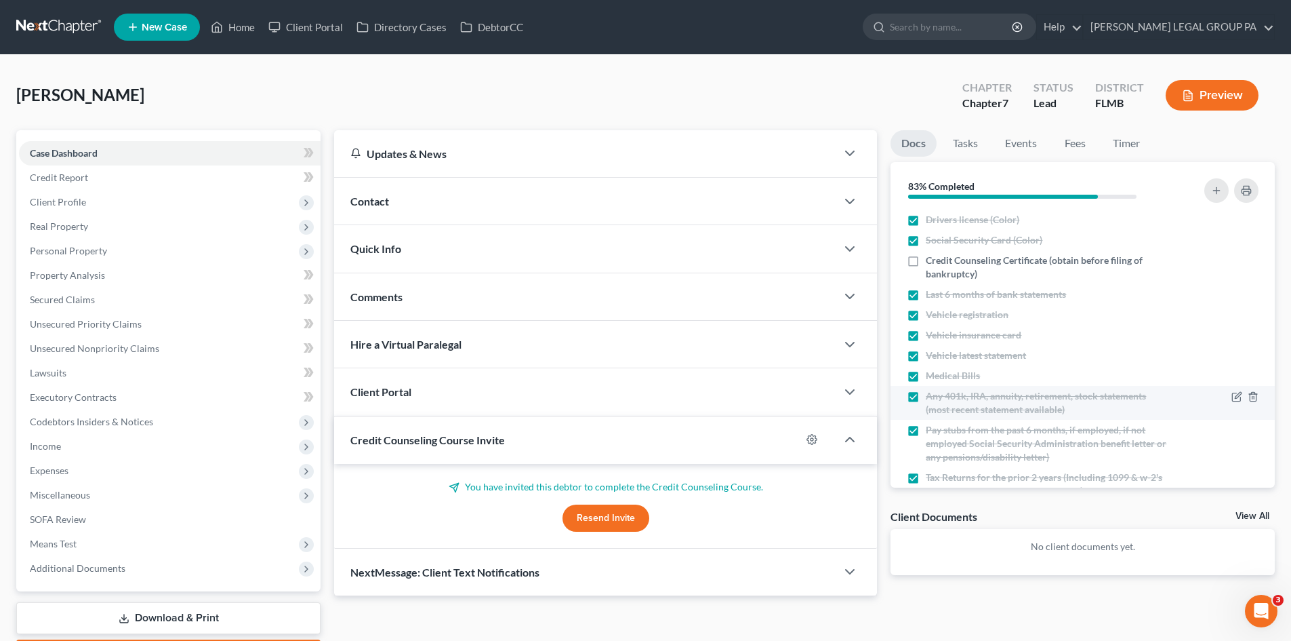
scroll to position [56, 0]
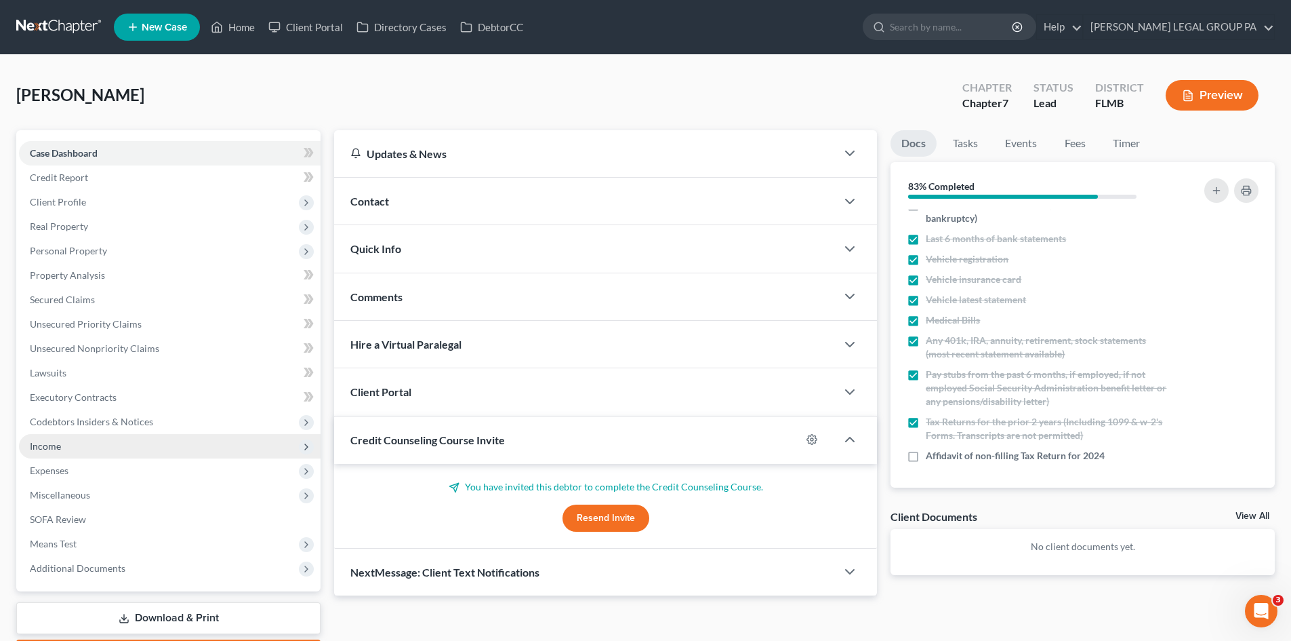
drag, startPoint x: 84, startPoint y: 440, endPoint x: 90, endPoint y: 457, distance: 18.0
click at [84, 440] on span "Income" at bounding box center [170, 446] width 302 height 24
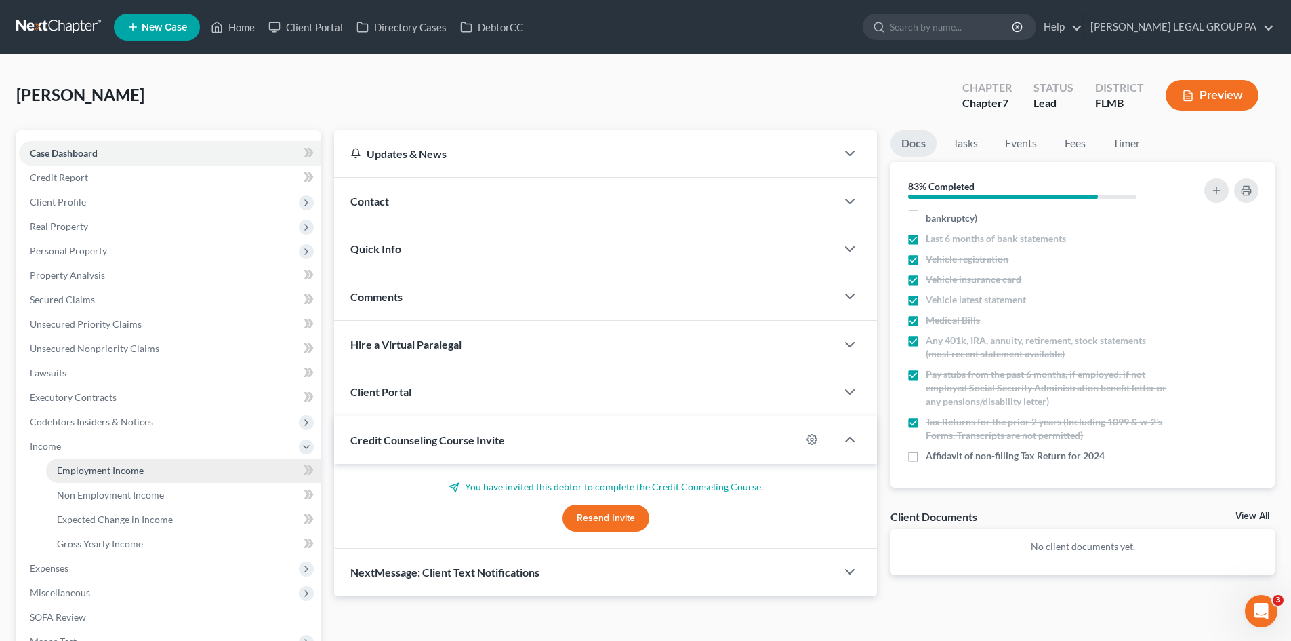
click at [100, 470] on span "Employment Income" at bounding box center [100, 470] width 87 height 12
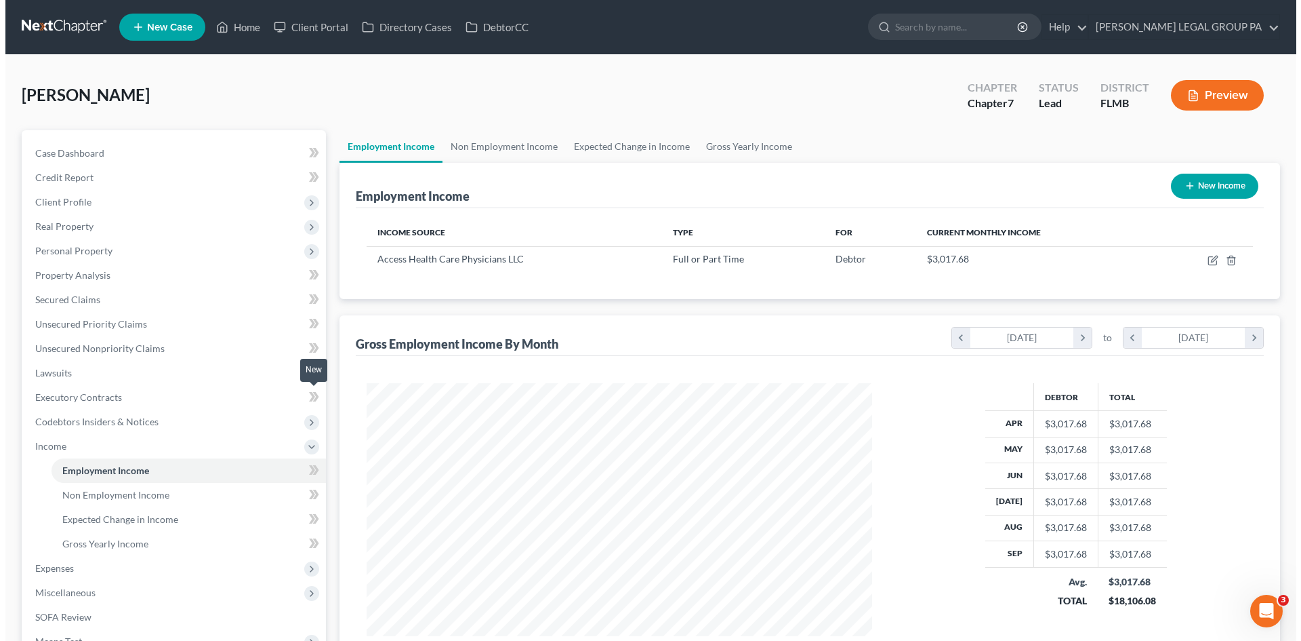
scroll to position [253, 533]
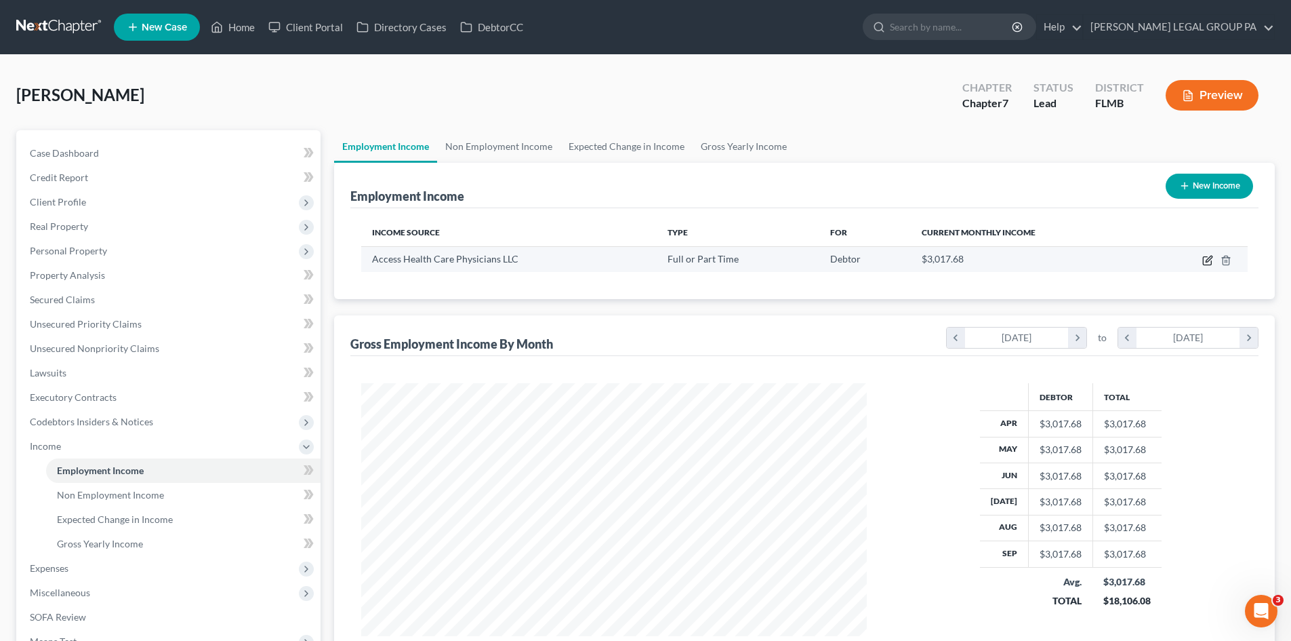
click at [1203, 262] on icon "button" at bounding box center [1207, 261] width 8 height 8
select select "0"
select select "9"
select select "0"
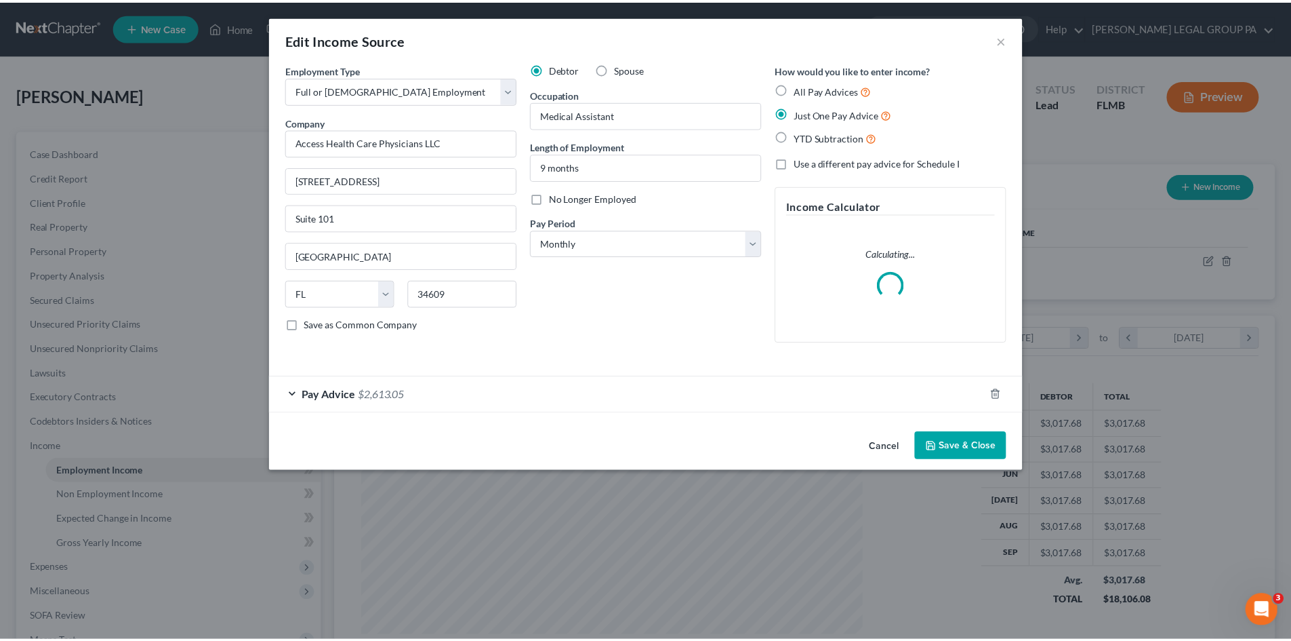
scroll to position [255, 537]
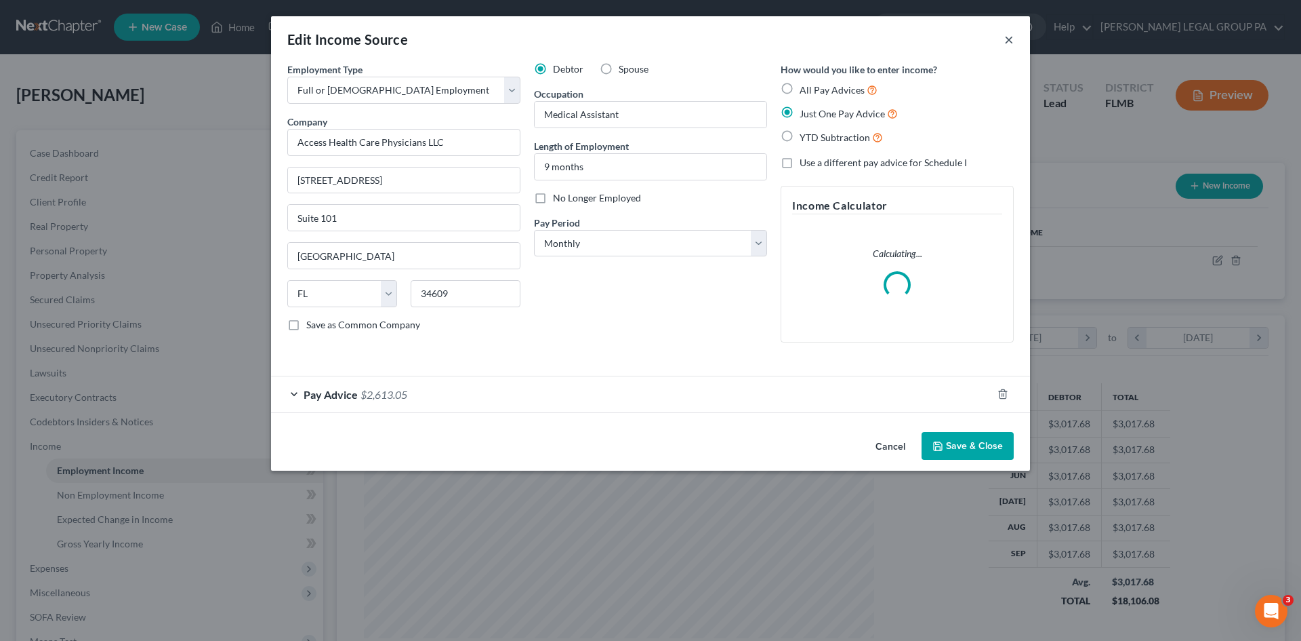
click at [1012, 41] on button "×" at bounding box center [1008, 39] width 9 height 16
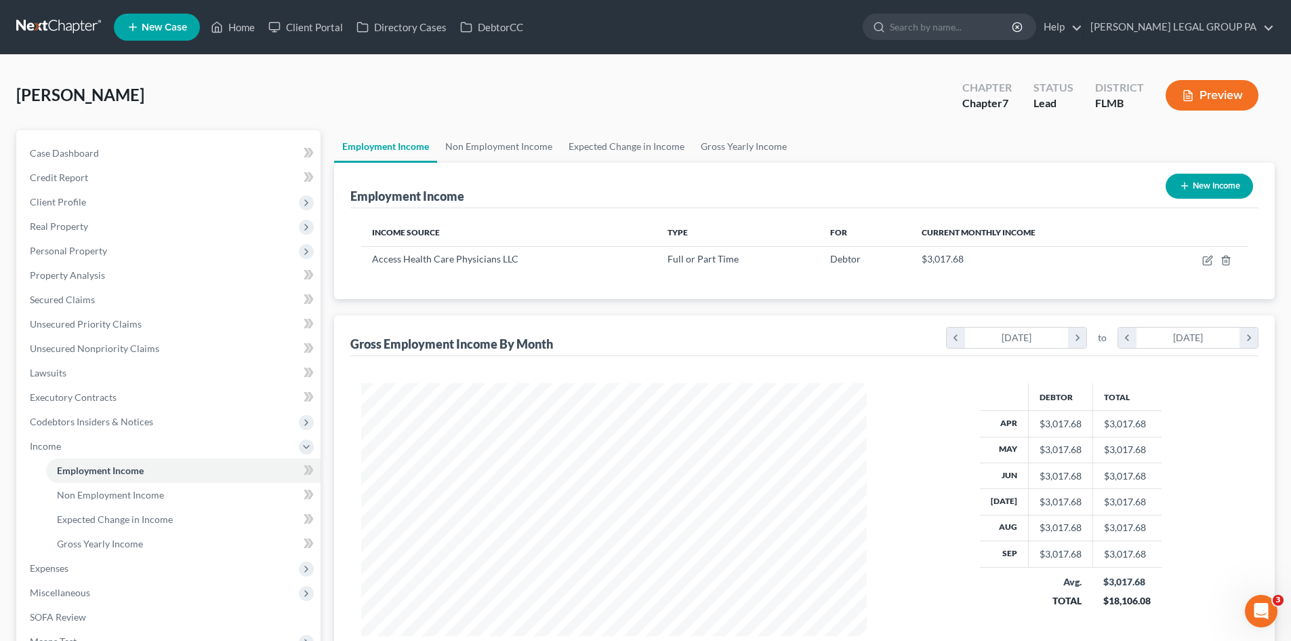
scroll to position [677526, 677246]
click at [726, 146] on link "Gross Yearly Income" at bounding box center [744, 146] width 102 height 33
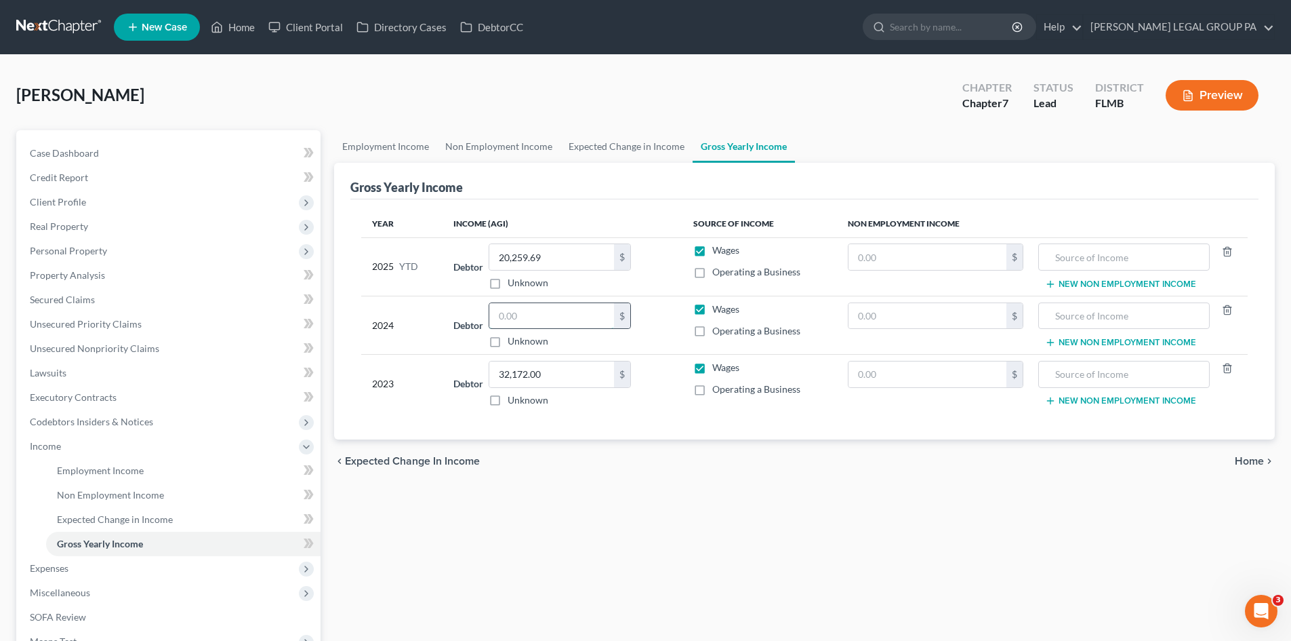
click at [518, 316] on input "text" at bounding box center [551, 316] width 125 height 26
type input "0.00"
click at [602, 146] on link "Expected Change in Income" at bounding box center [627, 146] width 132 height 33
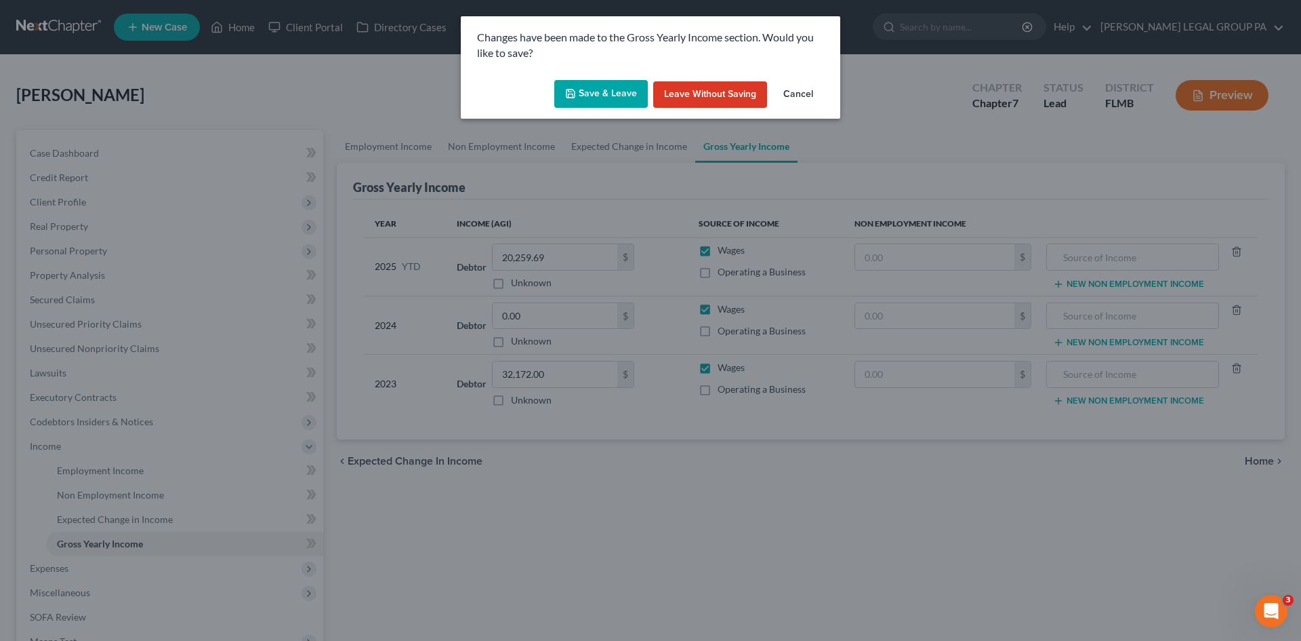
click at [588, 91] on button "Save & Leave" at bounding box center [601, 94] width 94 height 28
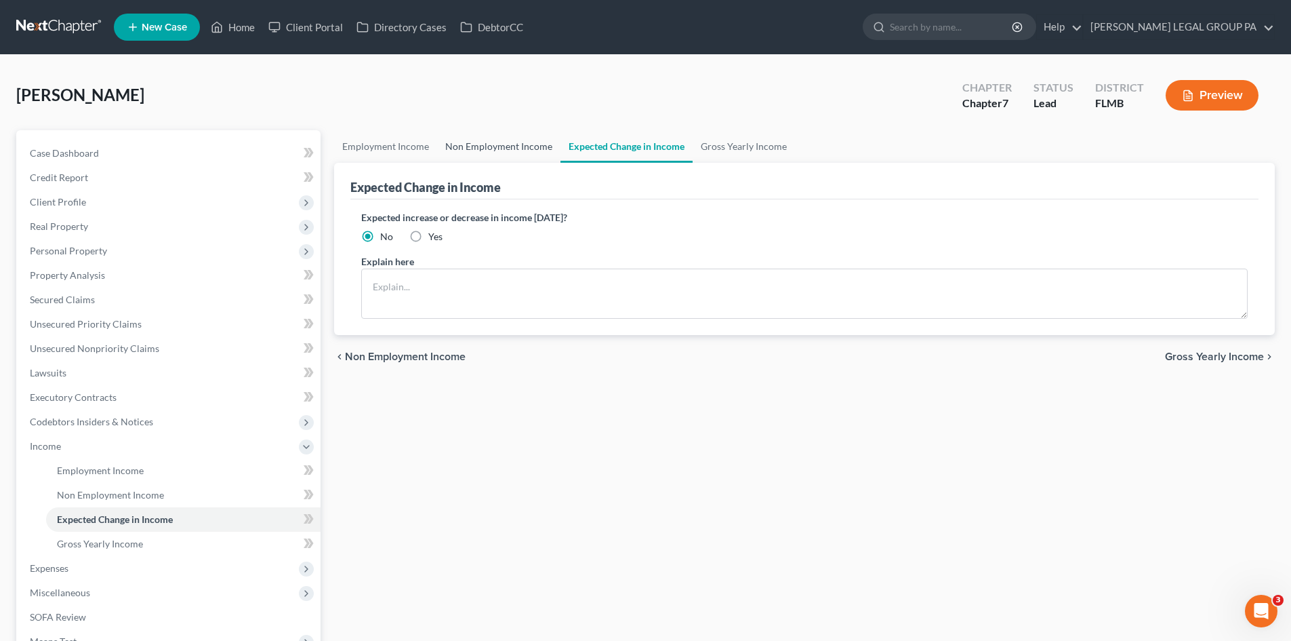
click at [491, 144] on link "Non Employment Income" at bounding box center [498, 146] width 123 height 33
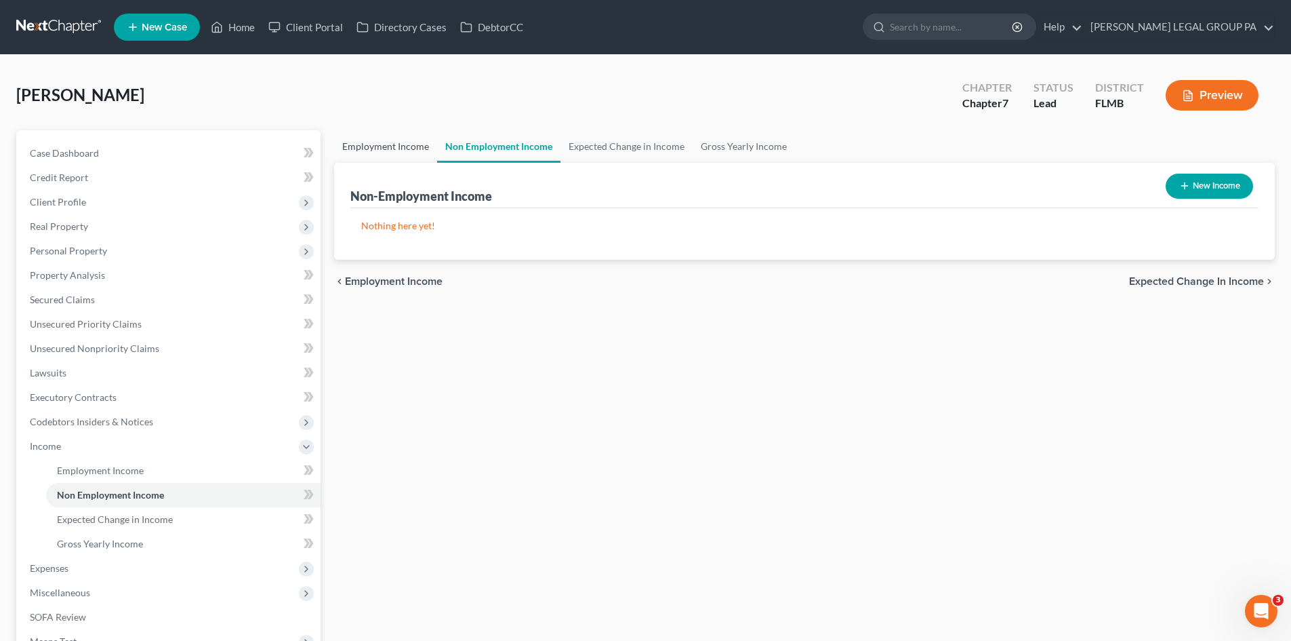
click at [403, 146] on link "Employment Income" at bounding box center [385, 146] width 103 height 33
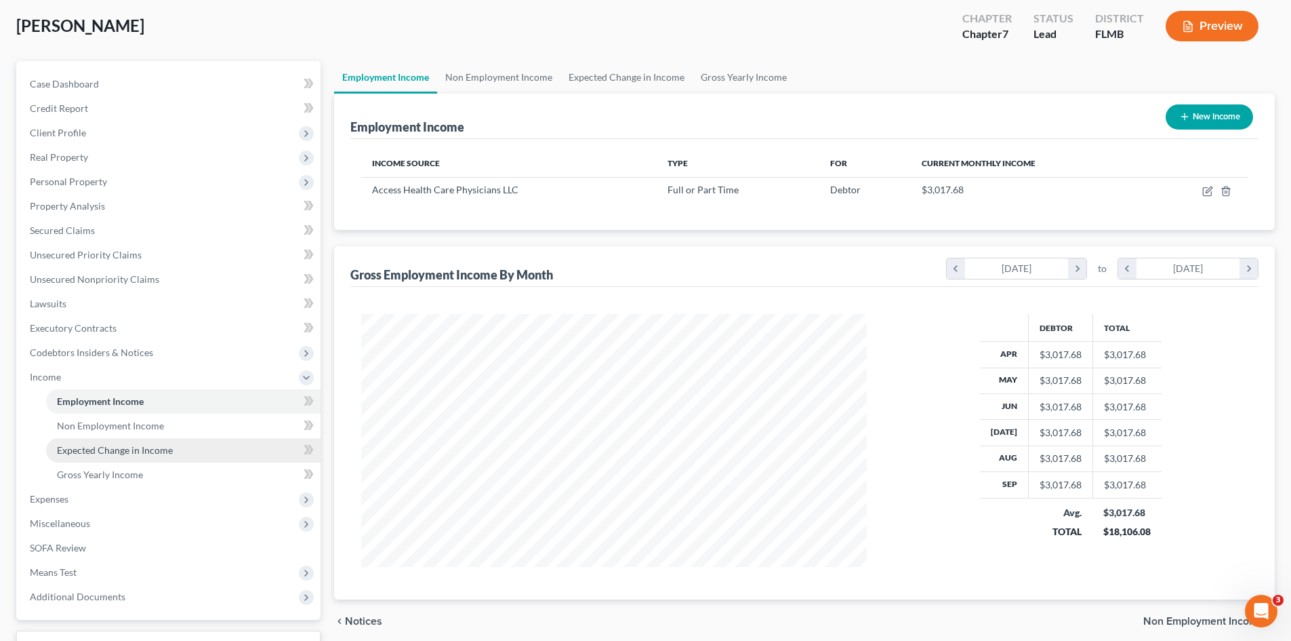
scroll to position [136, 0]
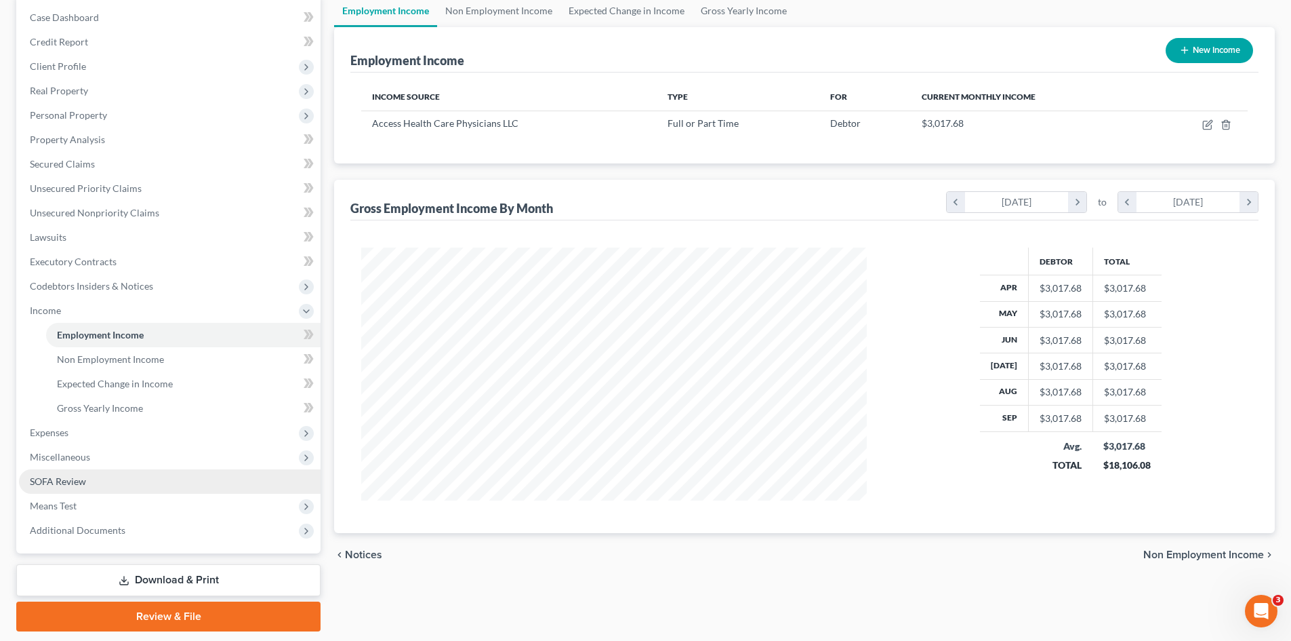
drag, startPoint x: 68, startPoint y: 458, endPoint x: 77, endPoint y: 469, distance: 14.5
click at [68, 458] on span "Miscellaneous" at bounding box center [60, 457] width 60 height 12
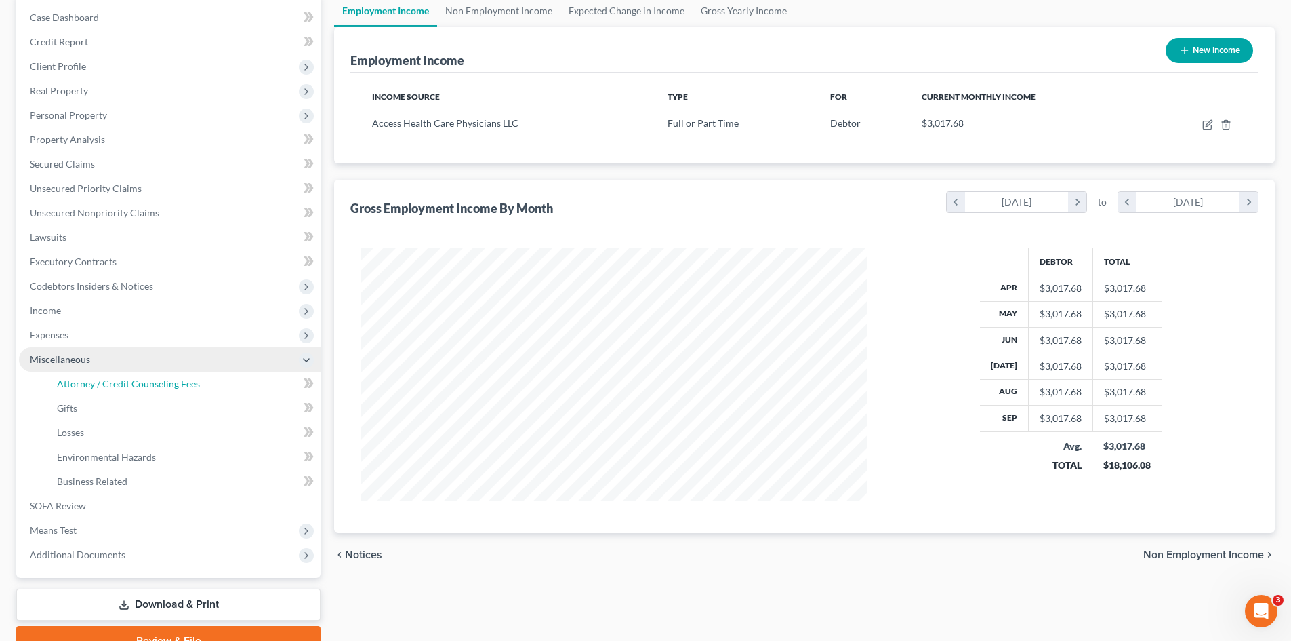
drag, startPoint x: 125, startPoint y: 385, endPoint x: 289, endPoint y: 358, distance: 166.2
click at [125, 384] on span "Attorney / Credit Counseling Fees" at bounding box center [128, 384] width 143 height 12
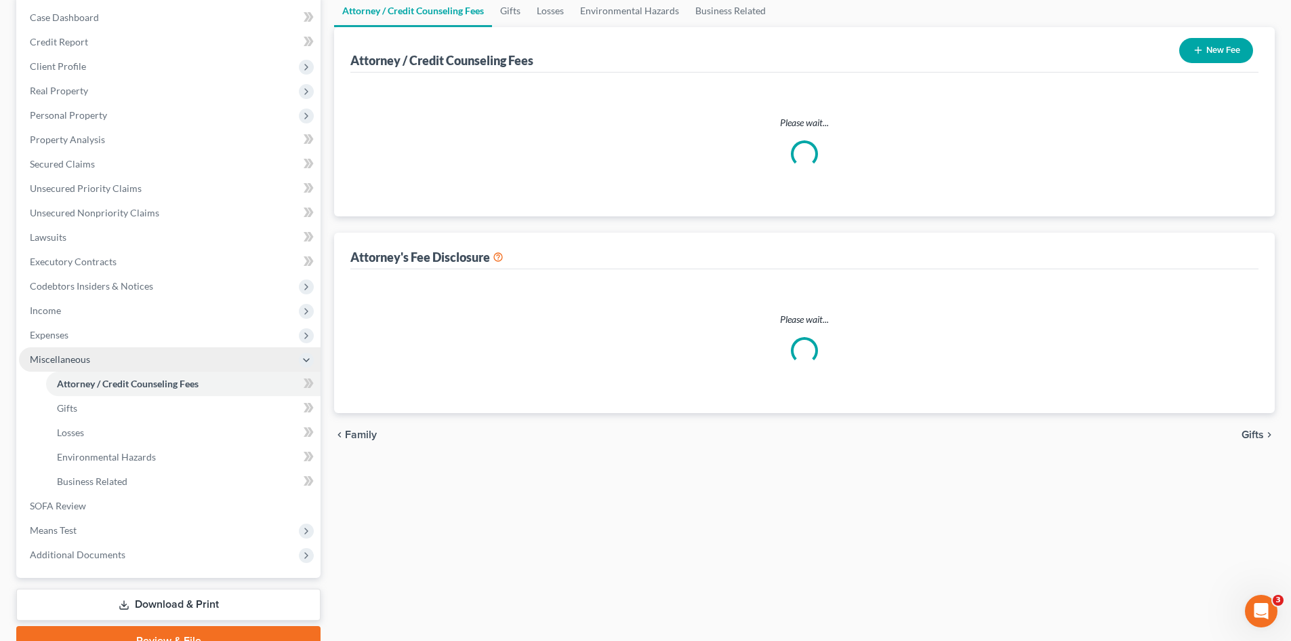
scroll to position [19, 0]
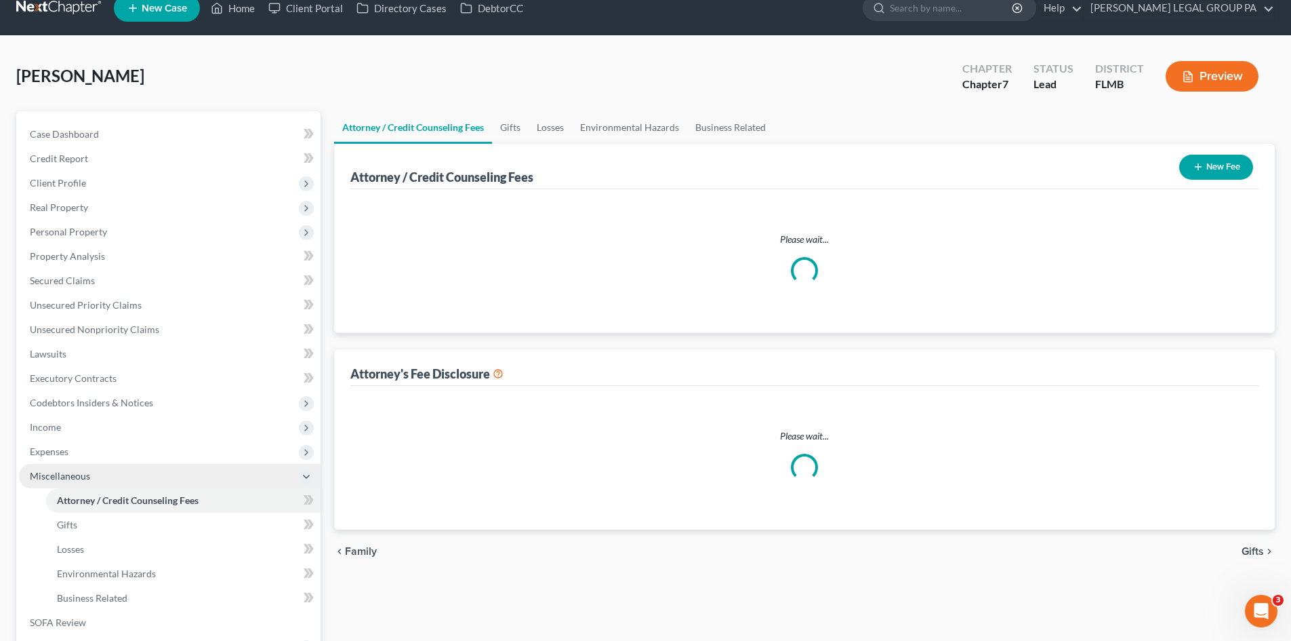
select select "0"
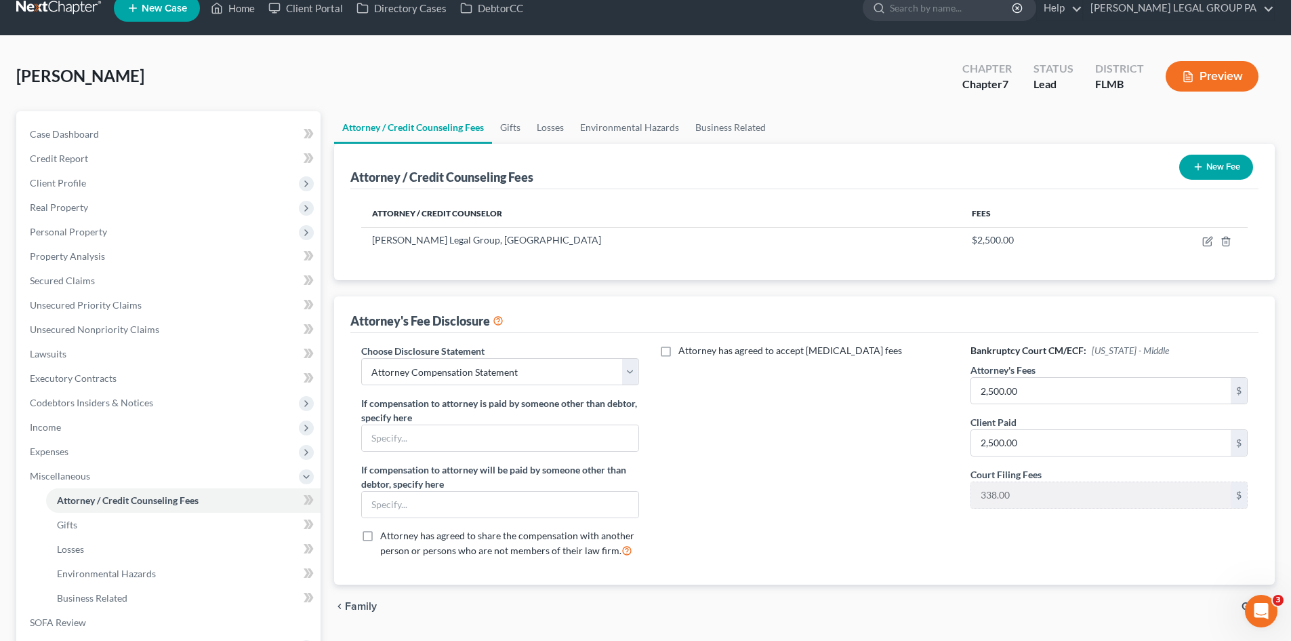
scroll to position [0, 0]
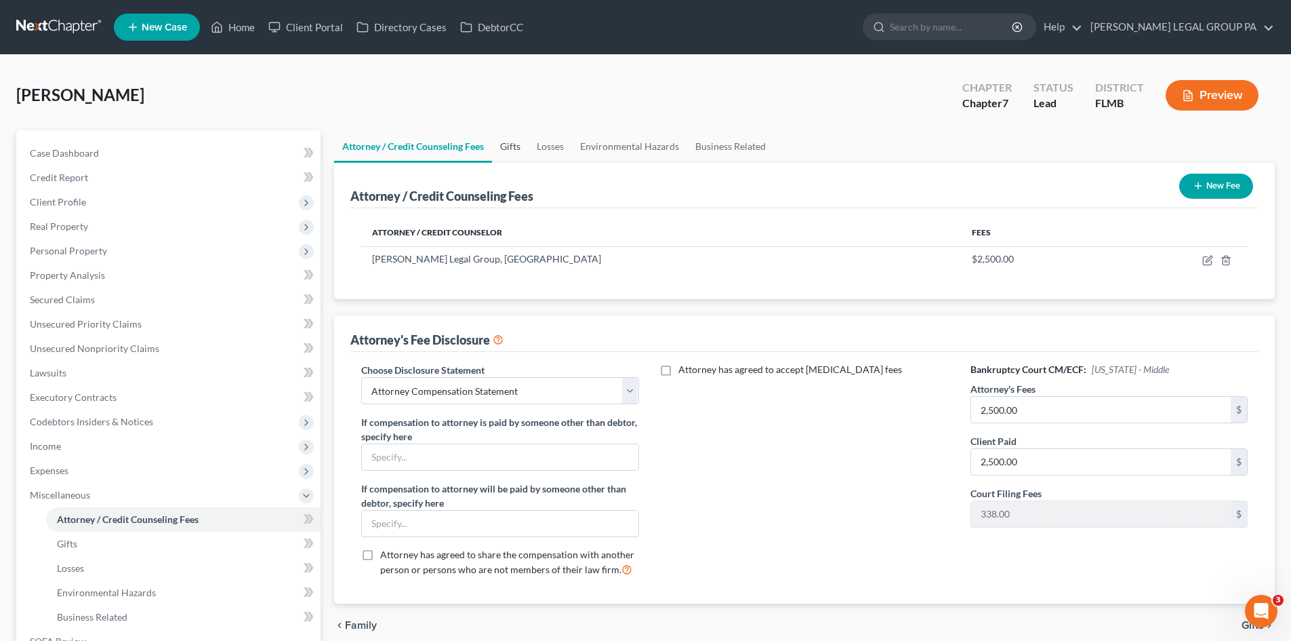
click at [509, 144] on link "Gifts" at bounding box center [510, 146] width 37 height 33
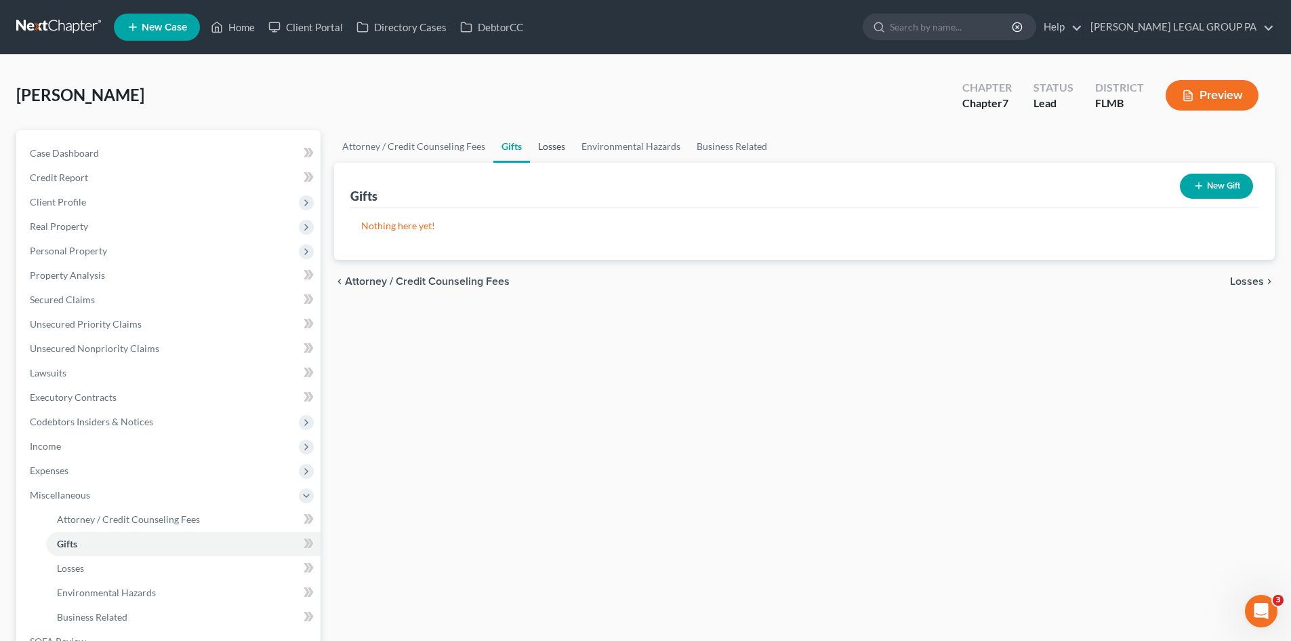
click at [537, 147] on link "Losses" at bounding box center [551, 146] width 43 height 33
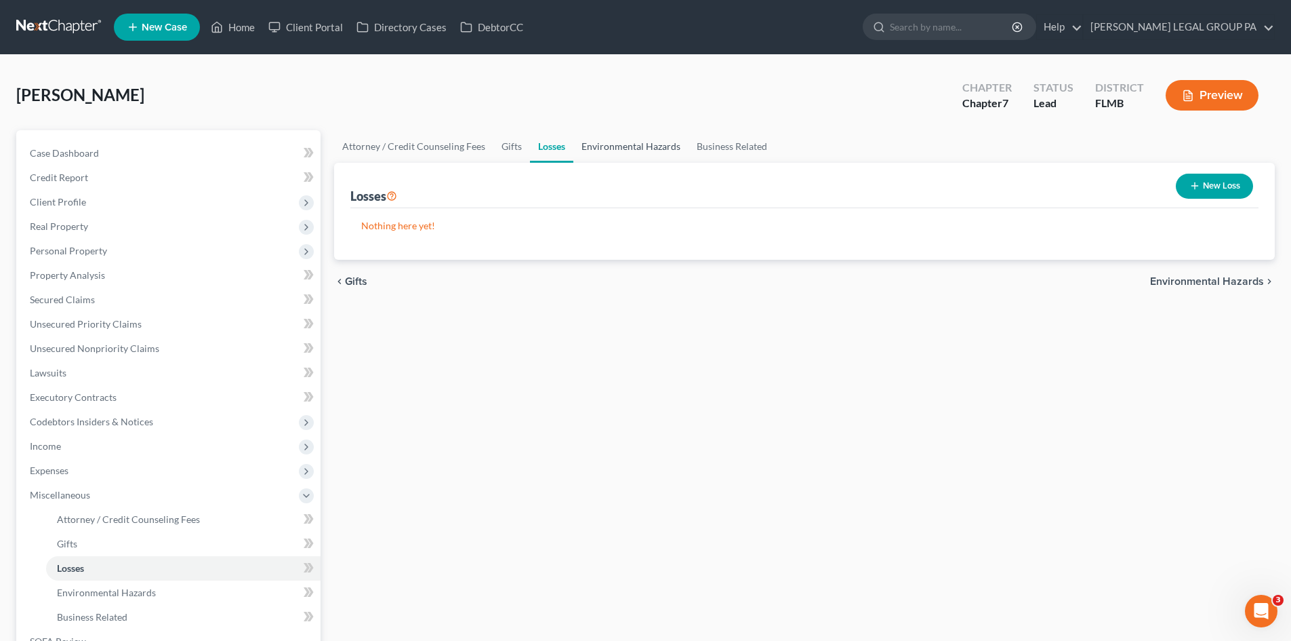
click at [605, 146] on link "Environmental Hazards" at bounding box center [630, 146] width 115 height 33
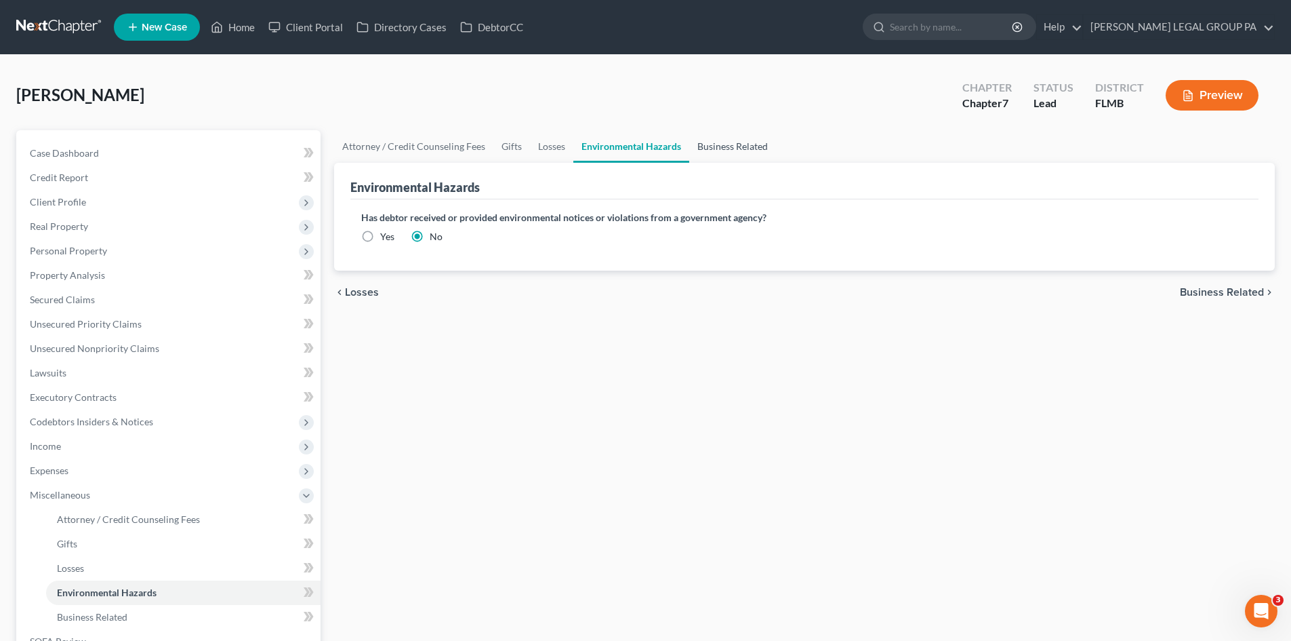
click at [734, 146] on link "Business Related" at bounding box center [732, 146] width 87 height 33
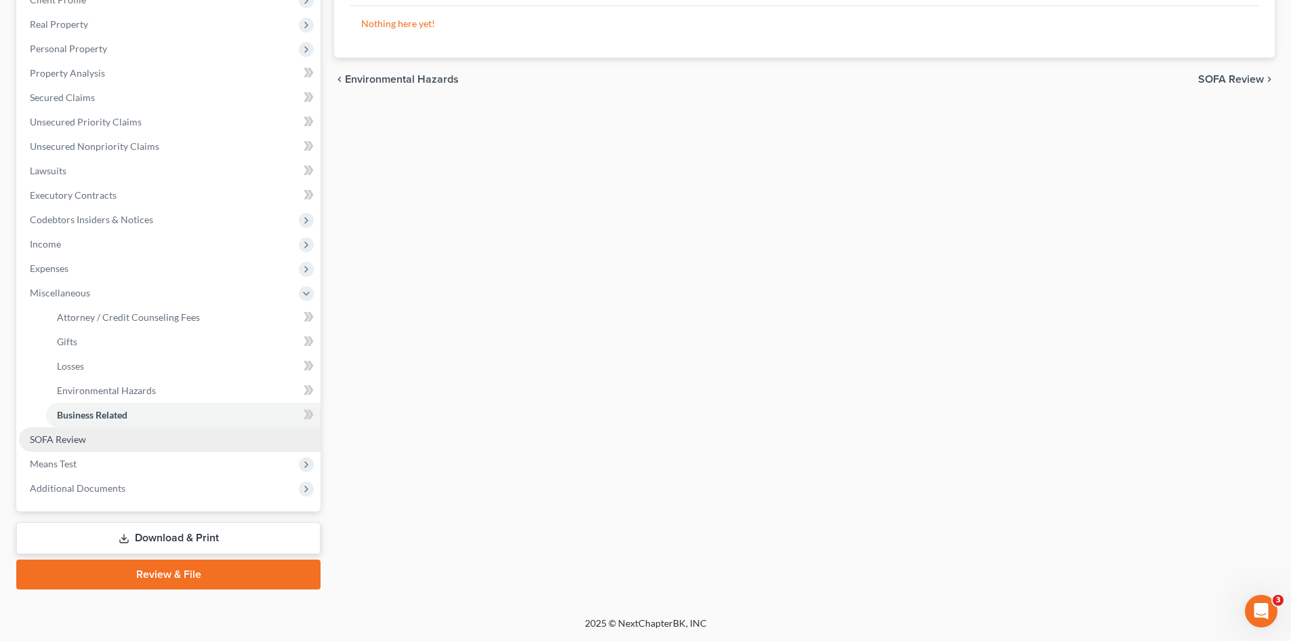
click at [92, 429] on link "SOFA Review" at bounding box center [170, 439] width 302 height 24
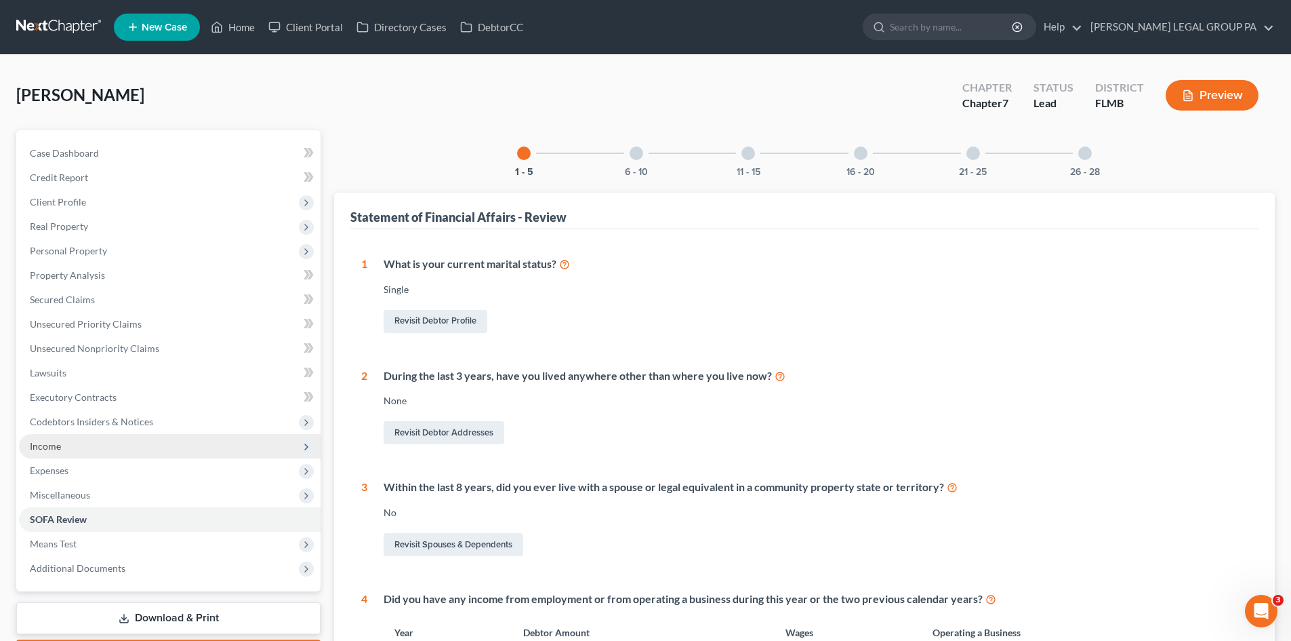
click at [70, 451] on span "Income" at bounding box center [170, 446] width 302 height 24
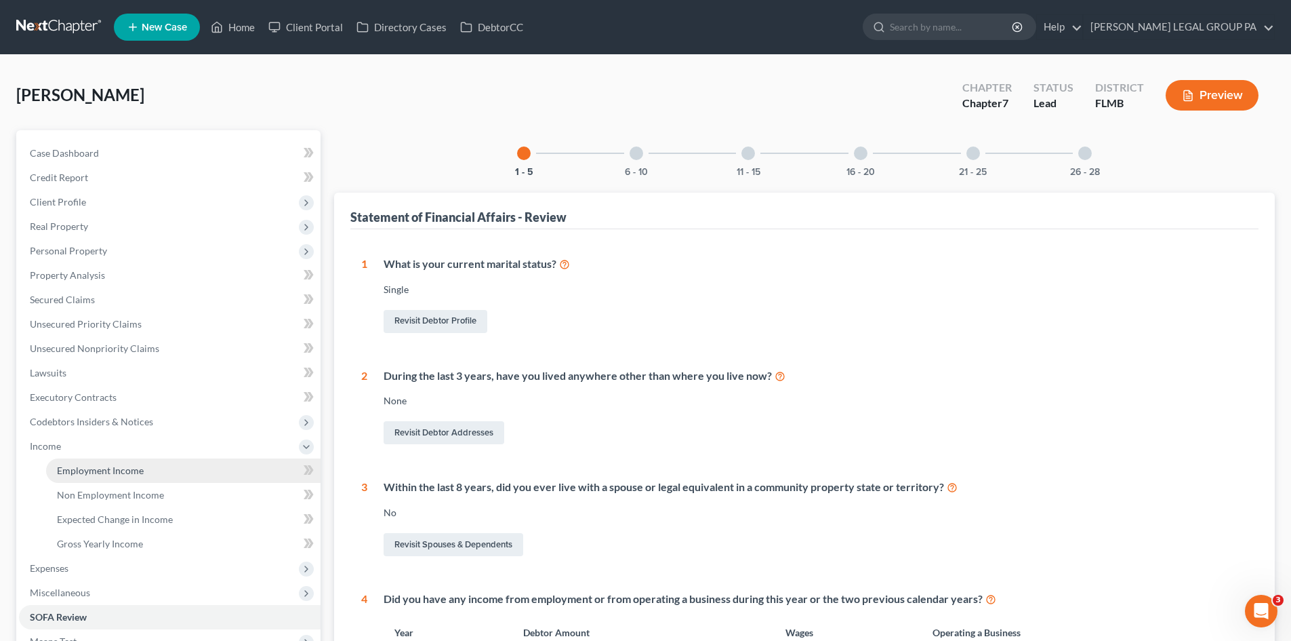
click at [85, 470] on span "Employment Income" at bounding box center [100, 470] width 87 height 12
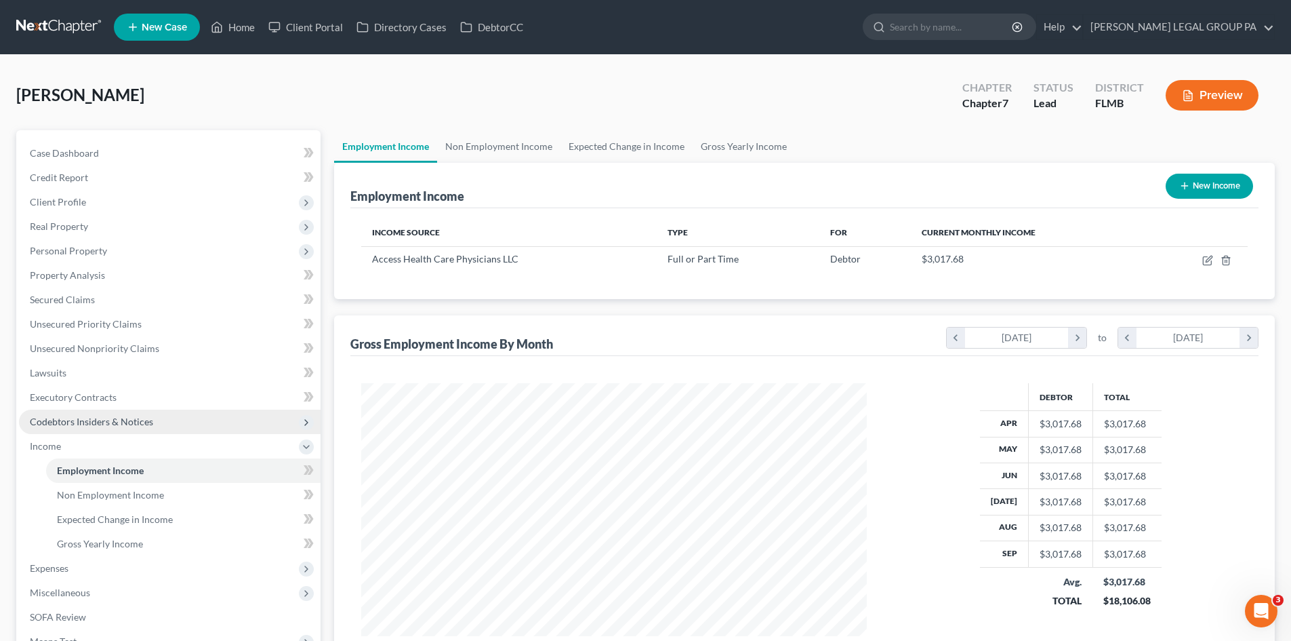
scroll to position [253, 533]
click at [86, 415] on span "Codebtors Insiders & Notices" at bounding box center [91, 421] width 123 height 12
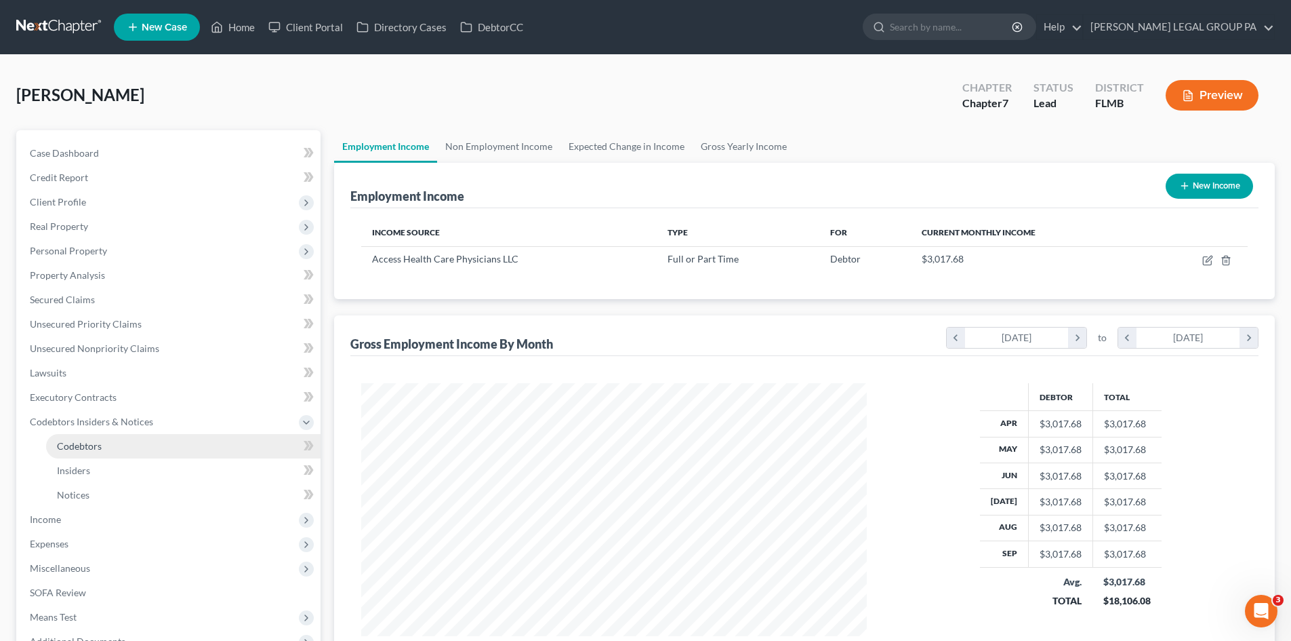
click at [94, 456] on link "Codebtors" at bounding box center [183, 446] width 275 height 24
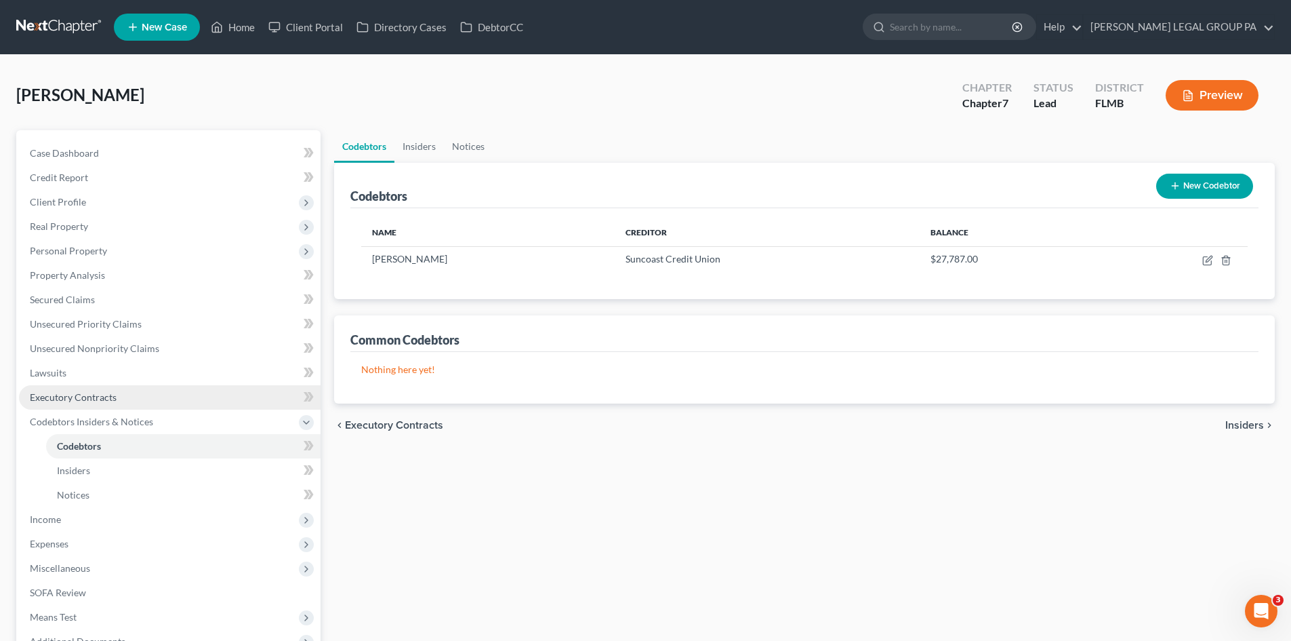
click at [64, 397] on span "Executory Contracts" at bounding box center [73, 397] width 87 height 12
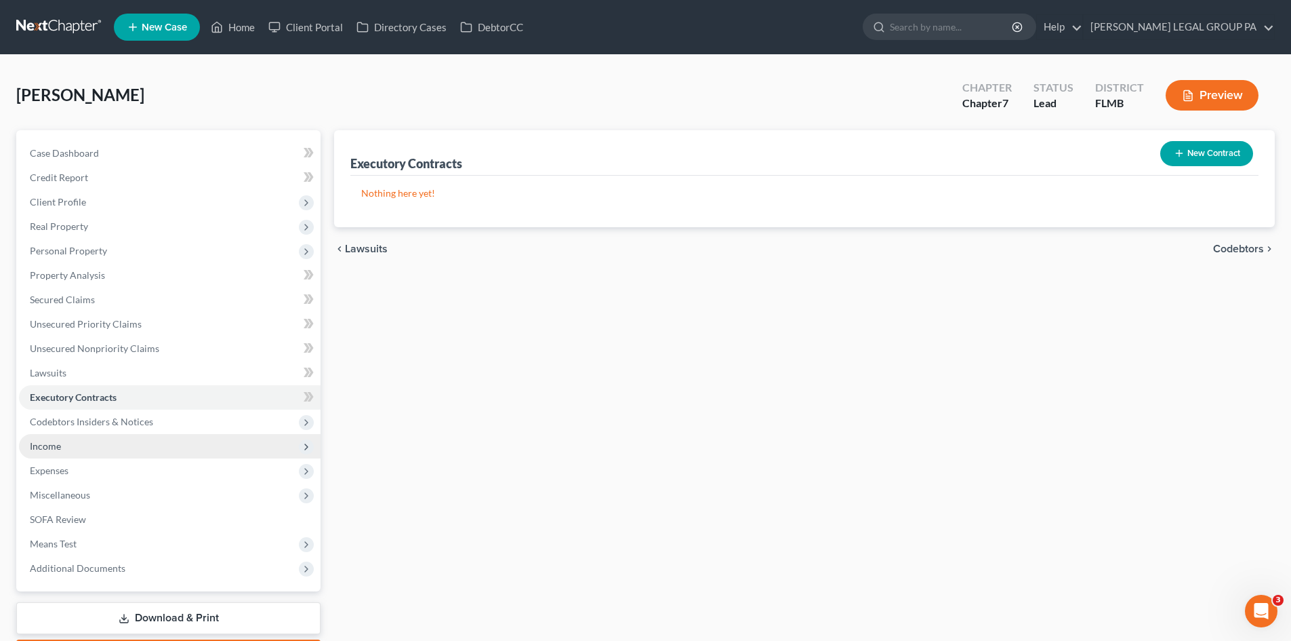
drag, startPoint x: 67, startPoint y: 439, endPoint x: 66, endPoint y: 446, distance: 7.5
click at [67, 440] on span "Income" at bounding box center [170, 446] width 302 height 24
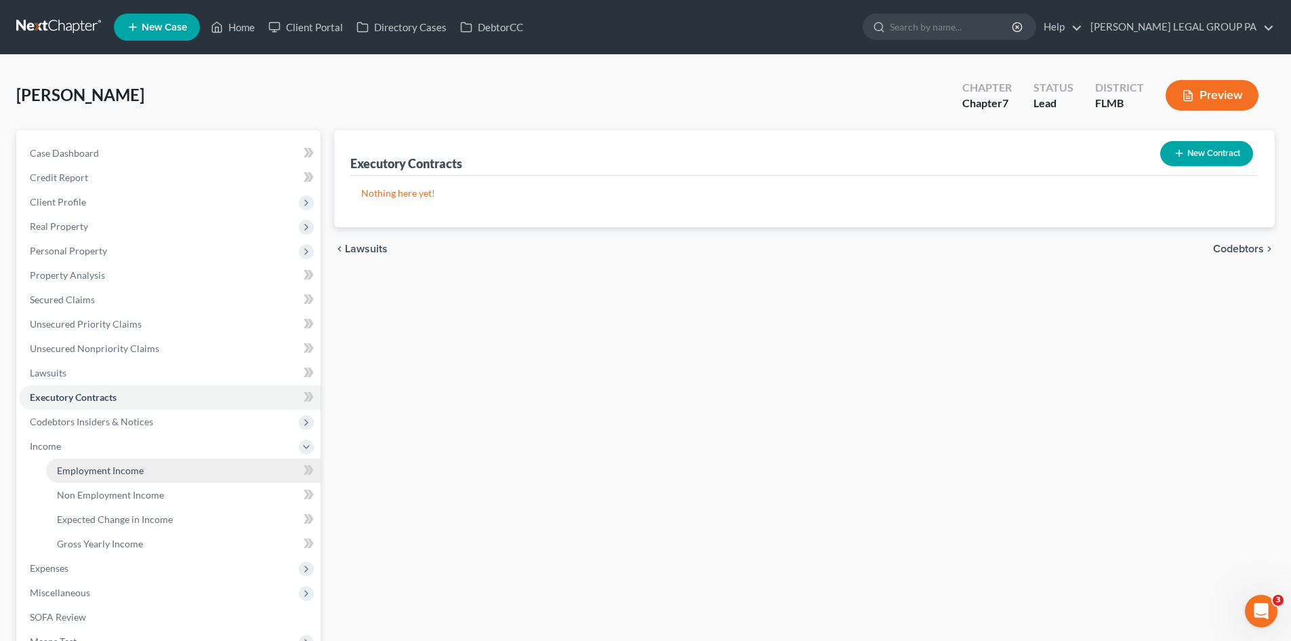
click at [71, 474] on span "Employment Income" at bounding box center [100, 470] width 87 height 12
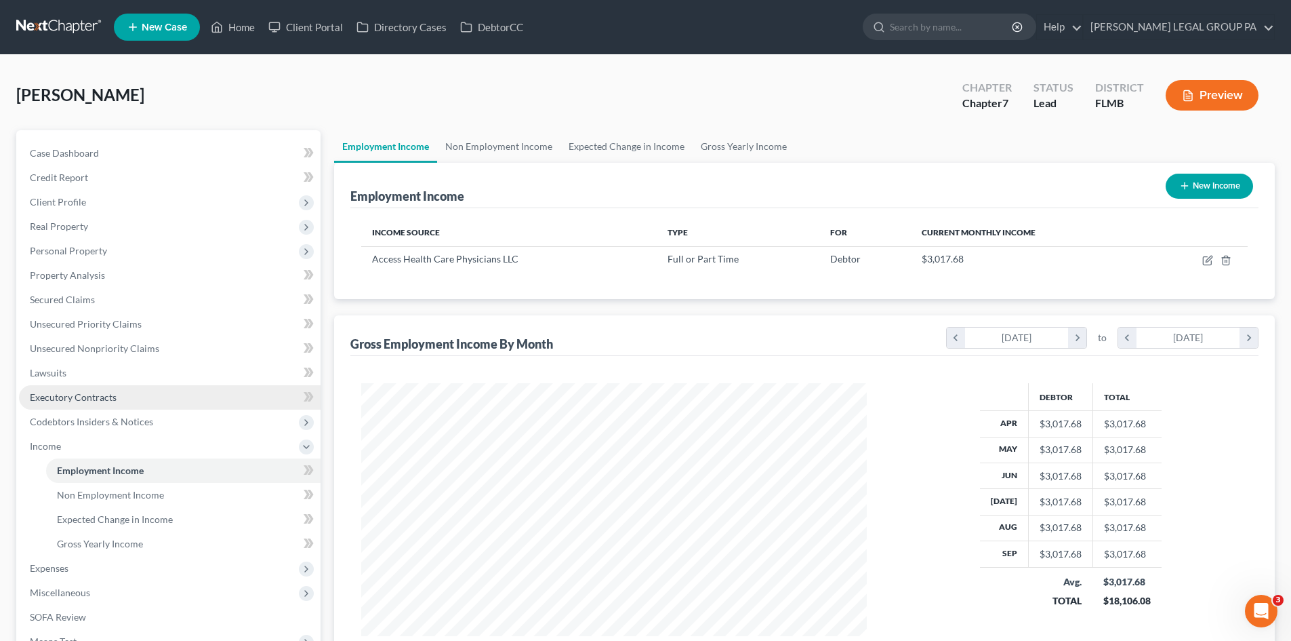
scroll to position [253, 533]
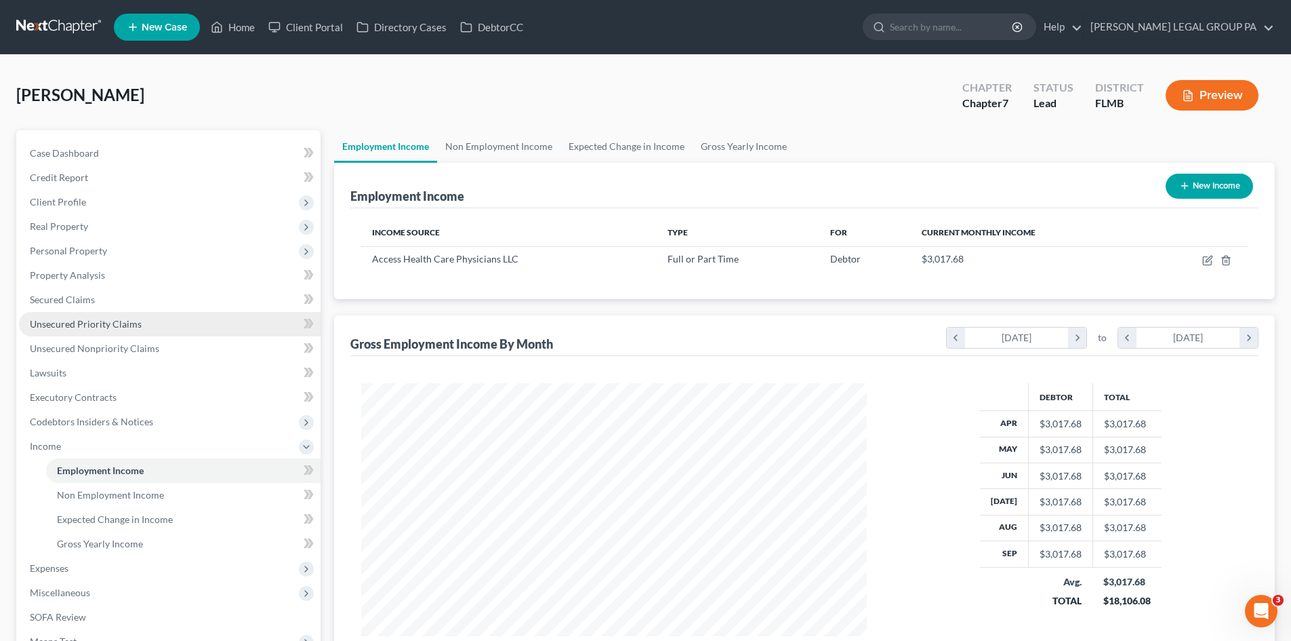
click at [41, 332] on link "Unsecured Priority Claims" at bounding box center [170, 324] width 302 height 24
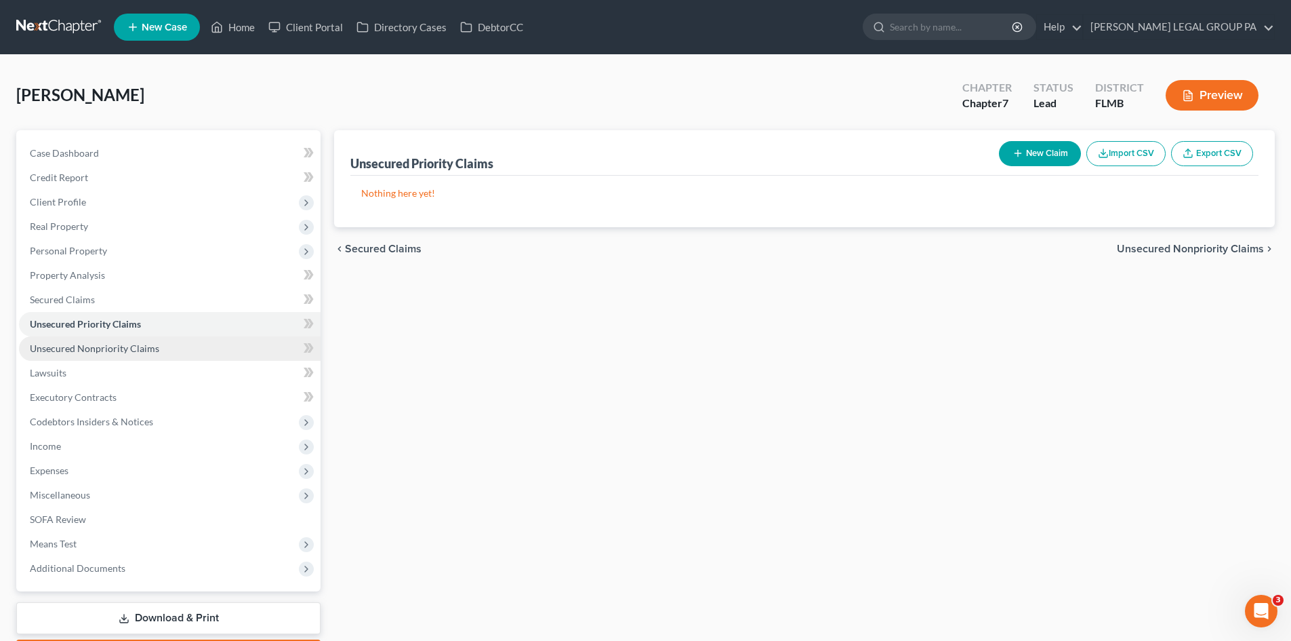
click at [62, 348] on span "Unsecured Nonpriority Claims" at bounding box center [94, 348] width 129 height 12
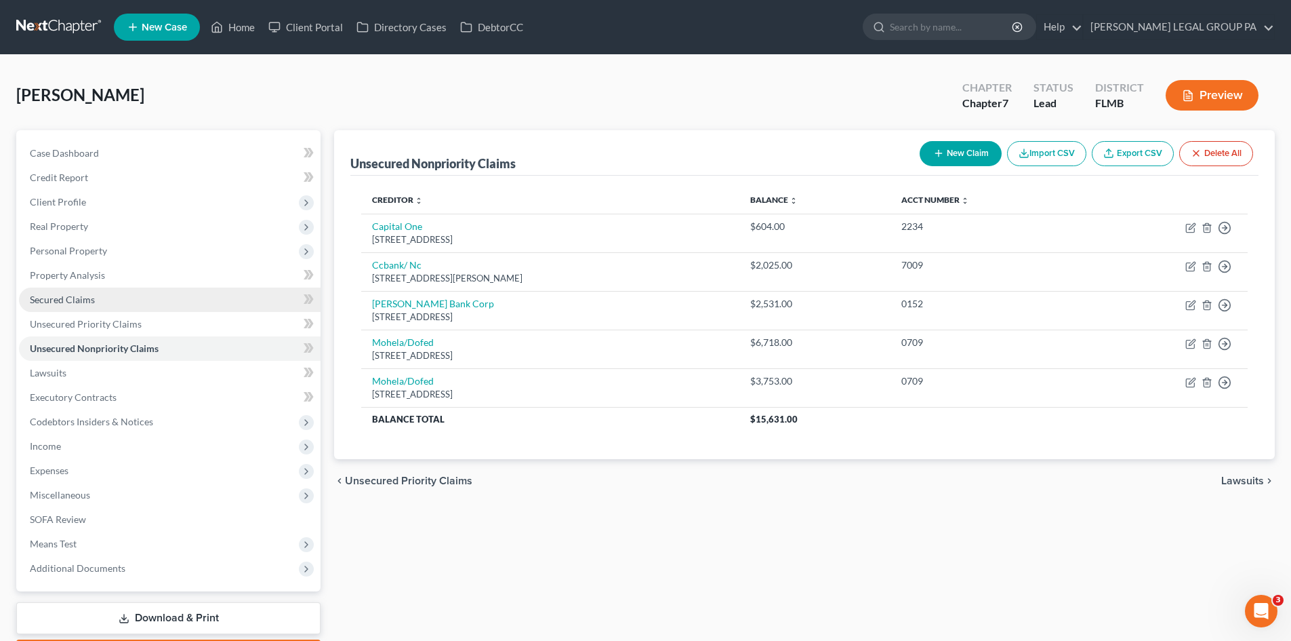
click at [58, 292] on link "Secured Claims" at bounding box center [170, 299] width 302 height 24
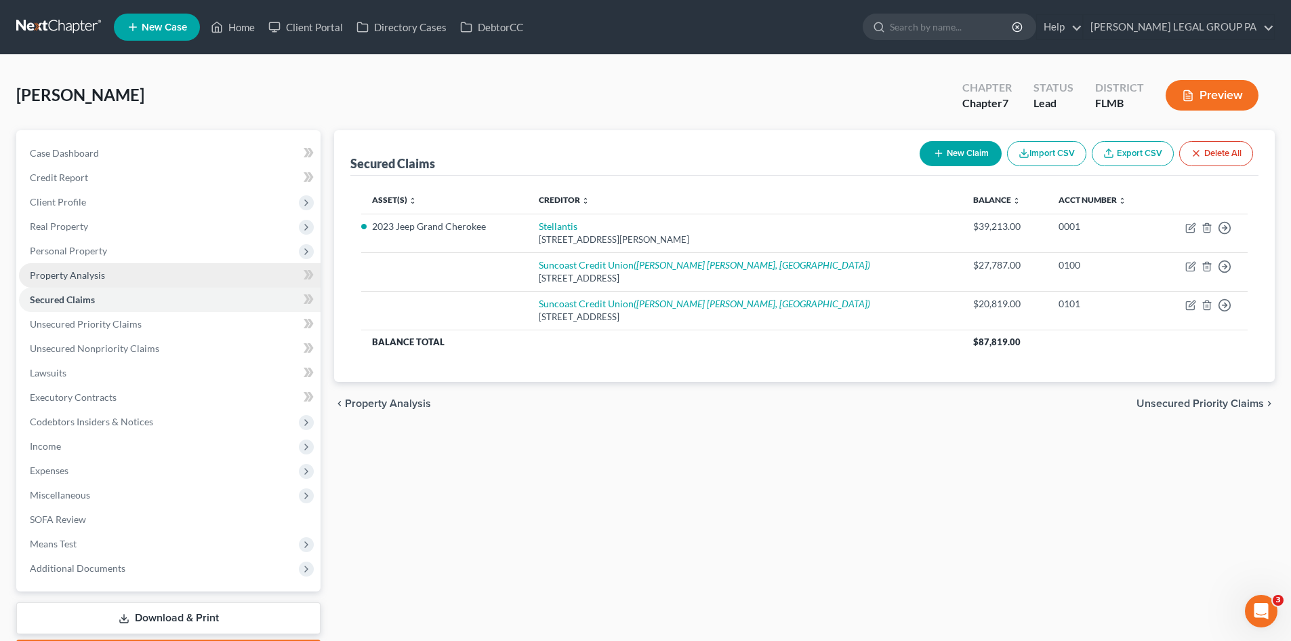
click at [104, 273] on link "Property Analysis" at bounding box center [170, 275] width 302 height 24
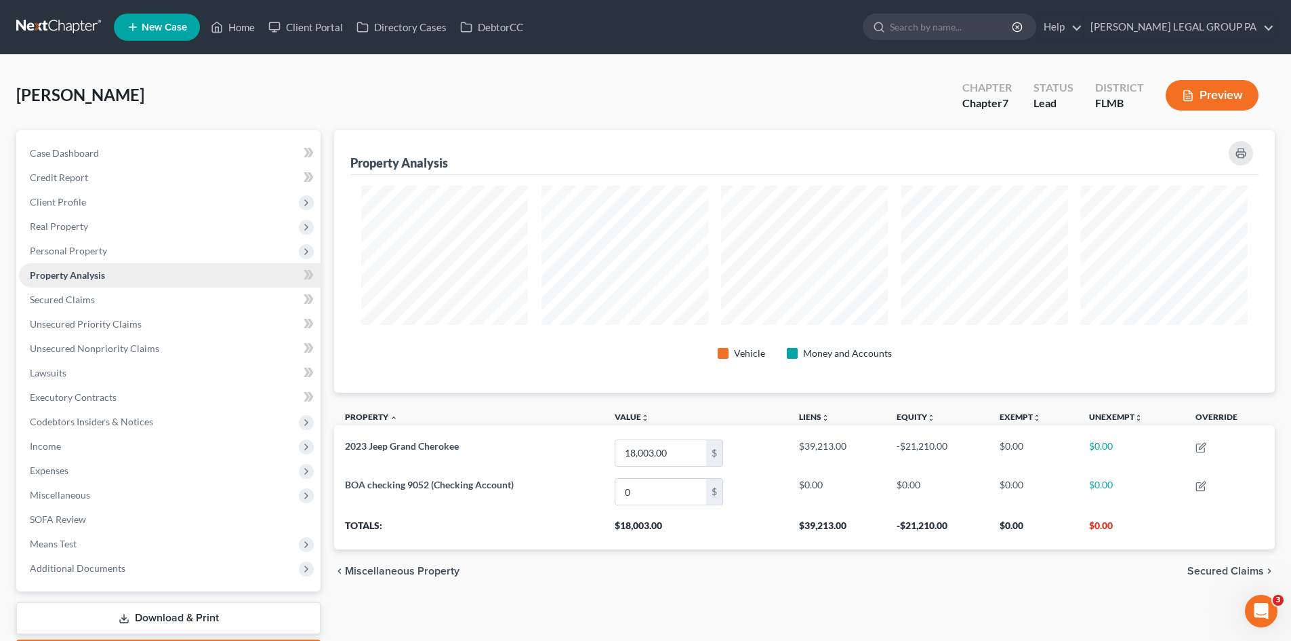
scroll to position [262, 941]
click at [99, 249] on span "Personal Property" at bounding box center [68, 251] width 77 height 12
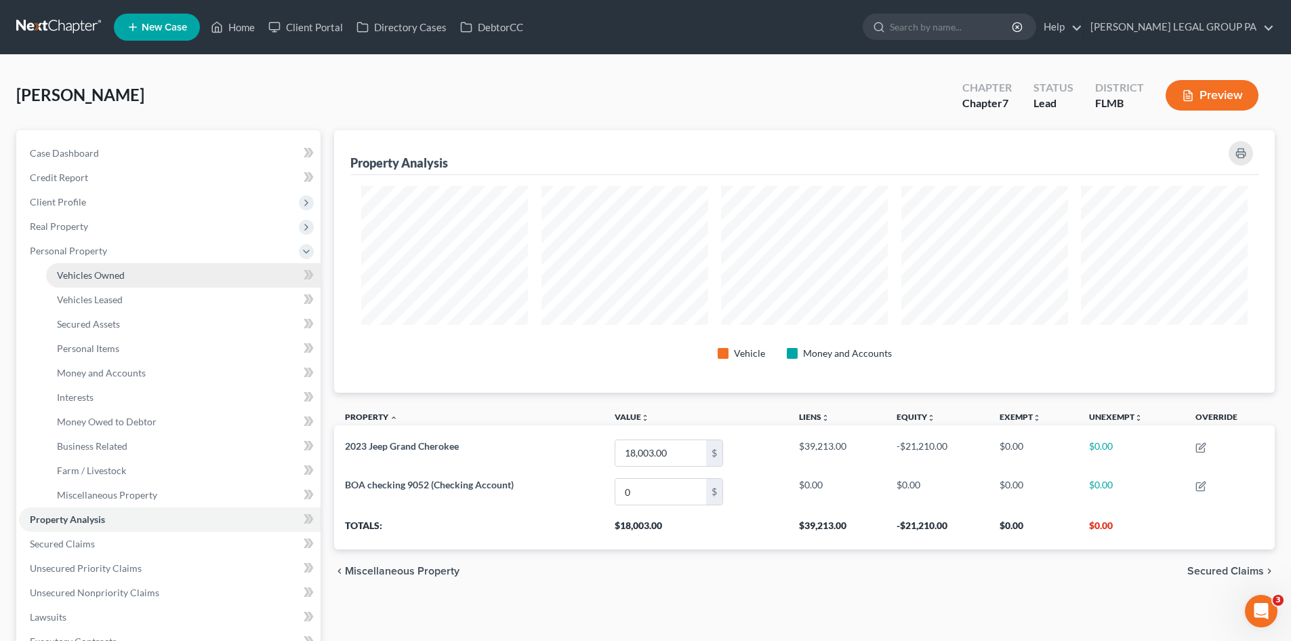
click at [99, 281] on link "Vehicles Owned" at bounding box center [183, 275] width 275 height 24
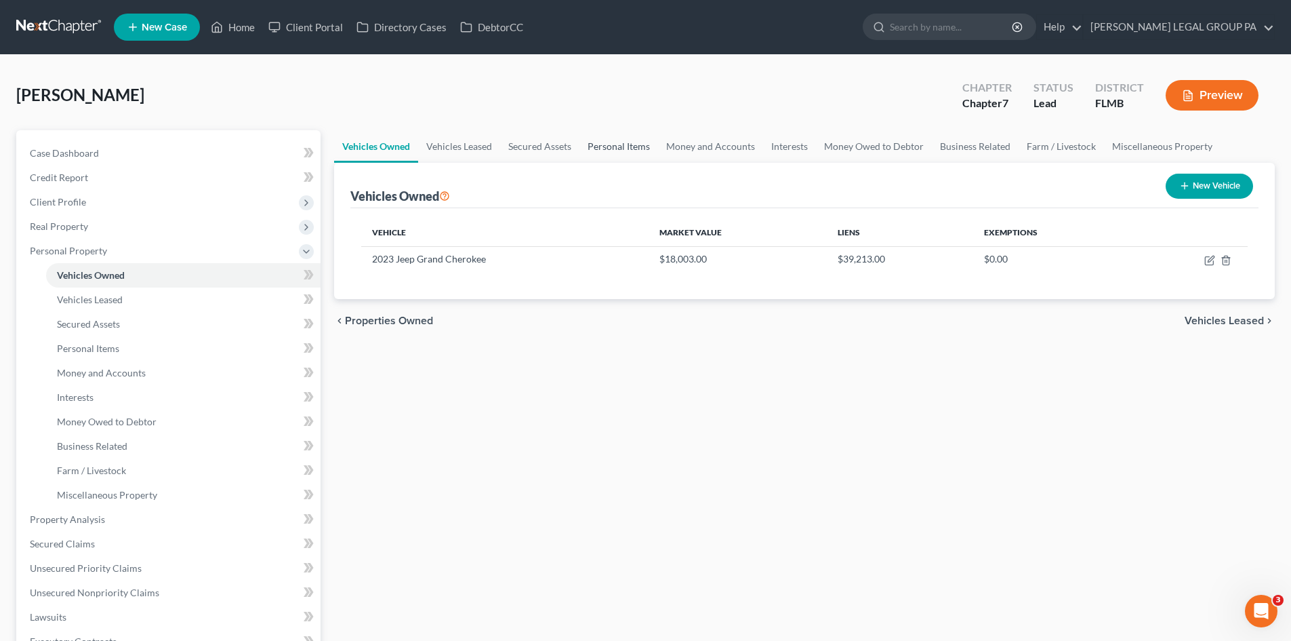
click at [617, 147] on link "Personal Items" at bounding box center [619, 146] width 79 height 33
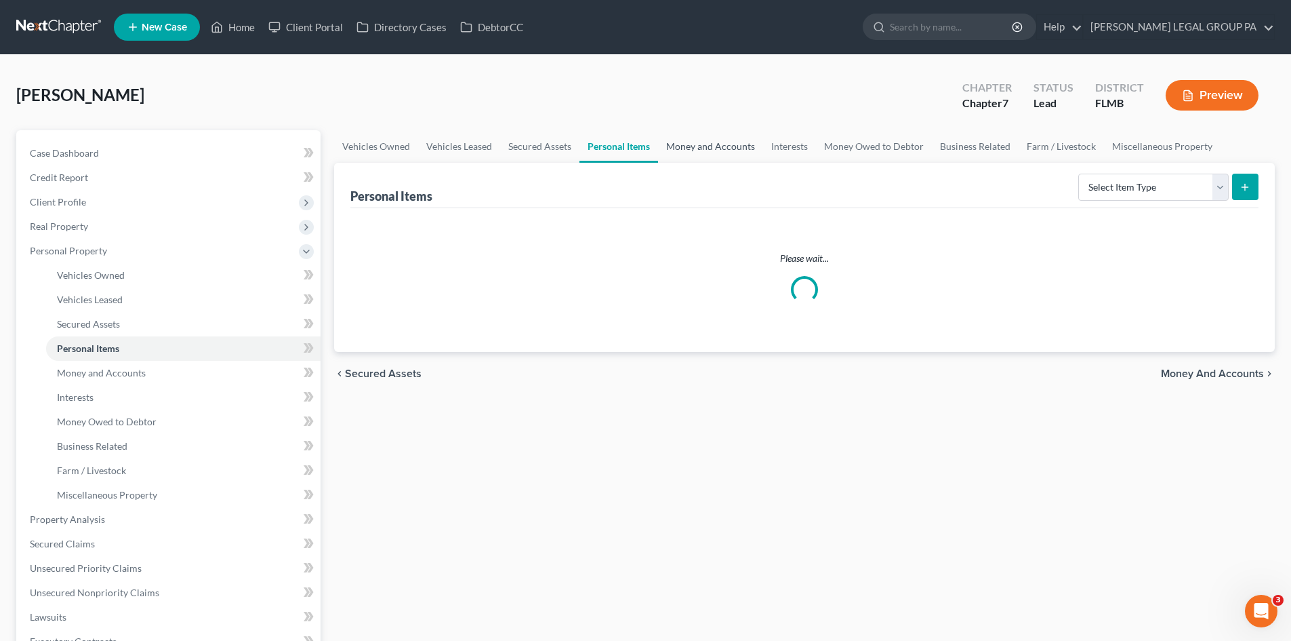
click at [700, 145] on link "Money and Accounts" at bounding box center [710, 146] width 105 height 33
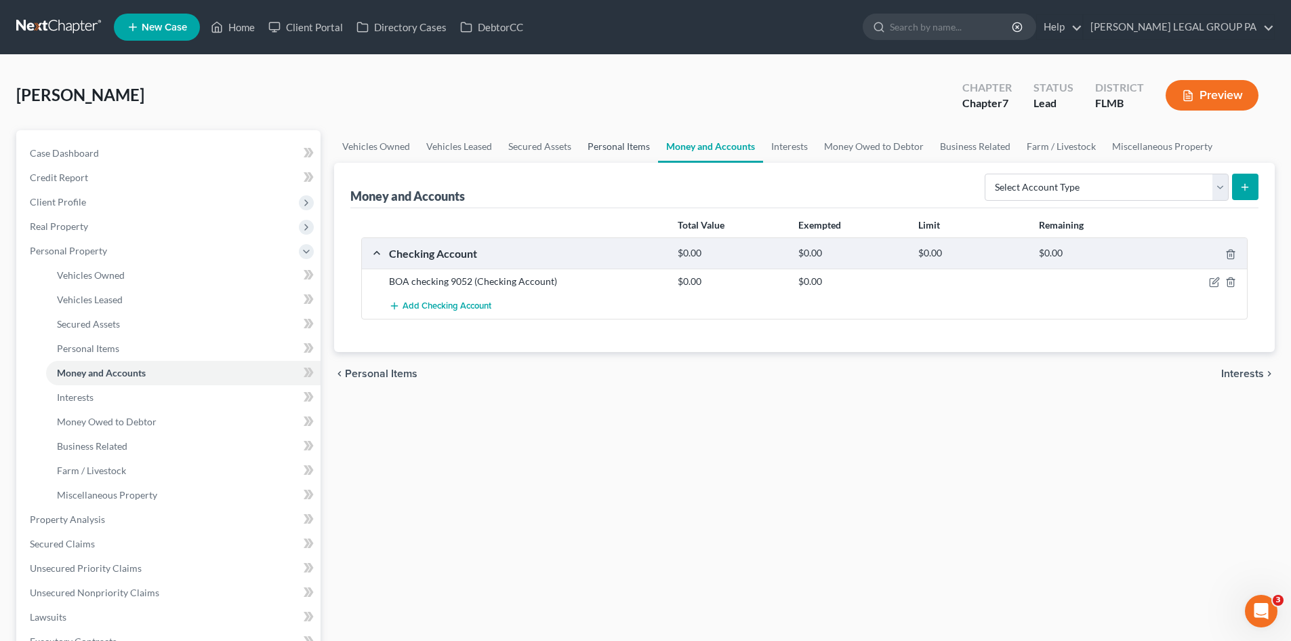
click at [611, 145] on link "Personal Items" at bounding box center [619, 146] width 79 height 33
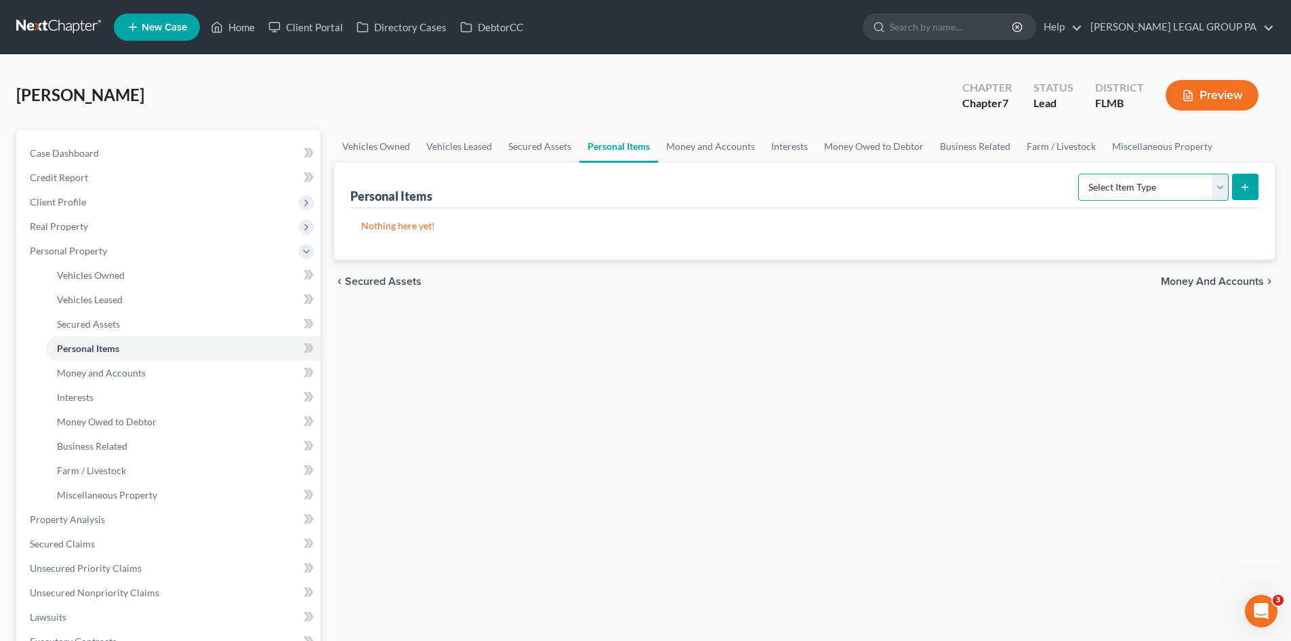
click at [1161, 181] on select "Select Item Type Clothing Collectibles Of Value Electronics Firearms Household …" at bounding box center [1153, 187] width 150 height 27
click at [1117, 197] on select "Select Item Type Clothing Collectibles Of Value Electronics Firearms Household …" at bounding box center [1153, 187] width 150 height 27
select select "clothing"
click at [1080, 174] on select "Select Item Type Clothing Collectibles Of Value Electronics Firearms Household …" at bounding box center [1153, 187] width 150 height 27
click at [1249, 184] on icon "submit" at bounding box center [1245, 187] width 11 height 11
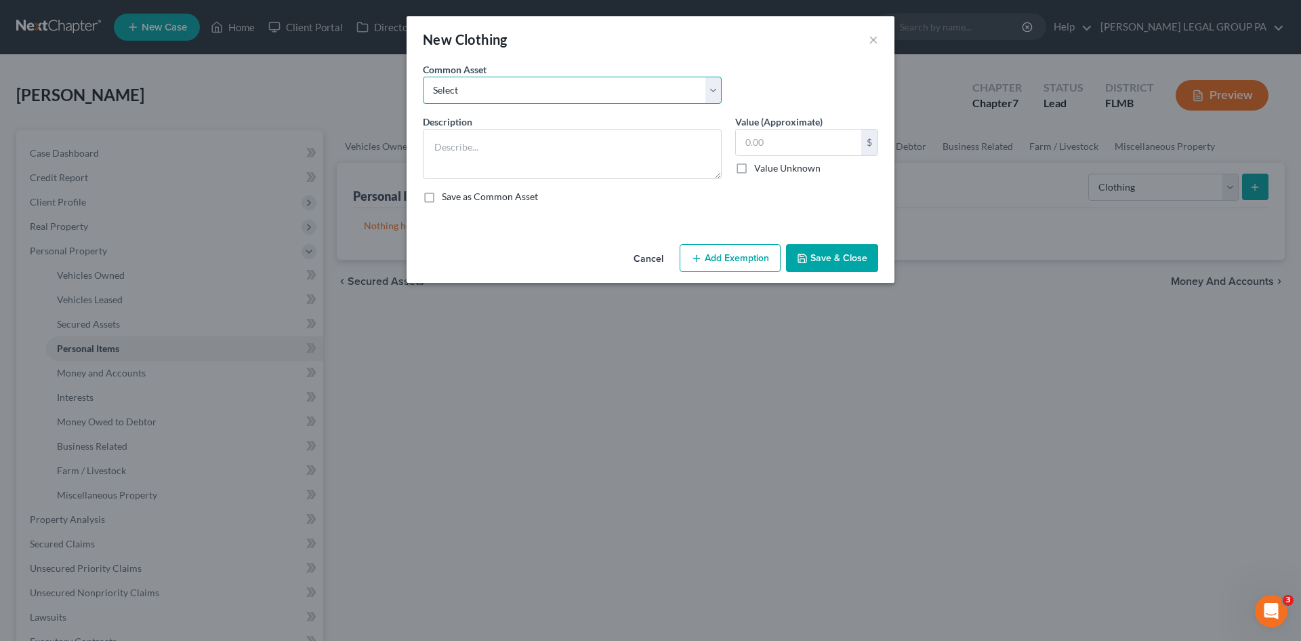
click at [647, 100] on select "Select All Clothing General Clothes Various Clothing Apparel Various Clothing A…" at bounding box center [572, 90] width 299 height 27
select select "1"
click at [423, 77] on select "Select All Clothing General Clothes Various Clothing Apparel Various Clothing A…" at bounding box center [572, 90] width 299 height 27
type textarea "General Clothes"
type input "250.00"
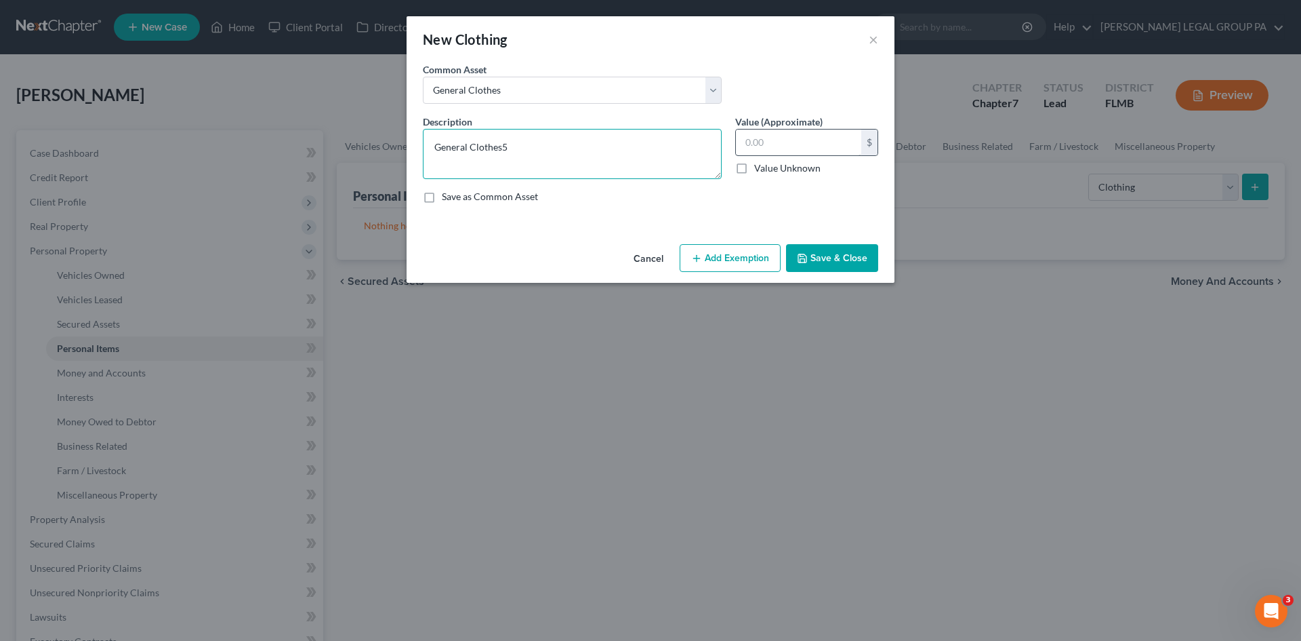
type textarea "General Clothes"
click at [796, 142] on input "text" at bounding box center [798, 142] width 125 height 26
type input "50.00"
click at [838, 264] on button "Save & Close" at bounding box center [832, 258] width 92 height 28
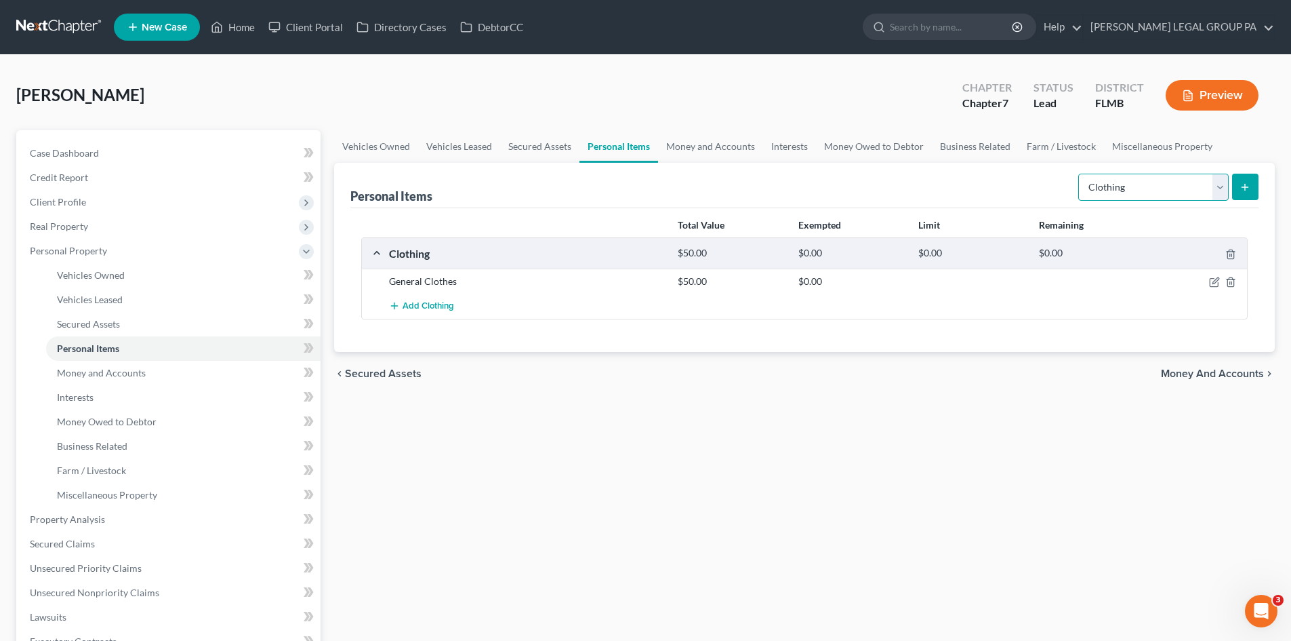
click at [1140, 199] on select "Select Item Type Clothing Collectibles Of Value Electronics Firearms Household …" at bounding box center [1153, 187] width 150 height 27
click at [1080, 174] on select "Select Item Type Clothing Collectibles Of Value Electronics Firearms Household …" at bounding box center [1153, 187] width 150 height 27
click at [1187, 190] on select "Select Item Type Clothing Collectibles Of Value Electronics Firearms Household …" at bounding box center [1153, 187] width 150 height 27
select select "electronics"
click at [1080, 174] on select "Select Item Type Clothing Collectibles Of Value Electronics Firearms Household …" at bounding box center [1153, 187] width 150 height 27
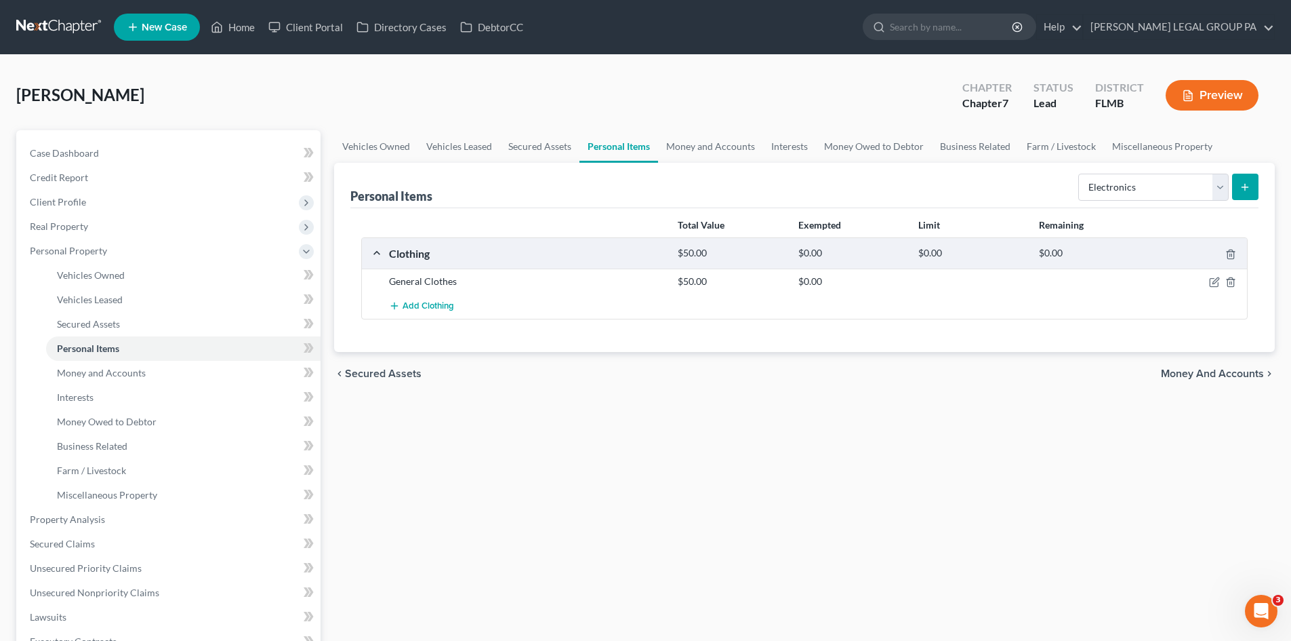
click at [1240, 194] on button "submit" at bounding box center [1245, 187] width 26 height 26
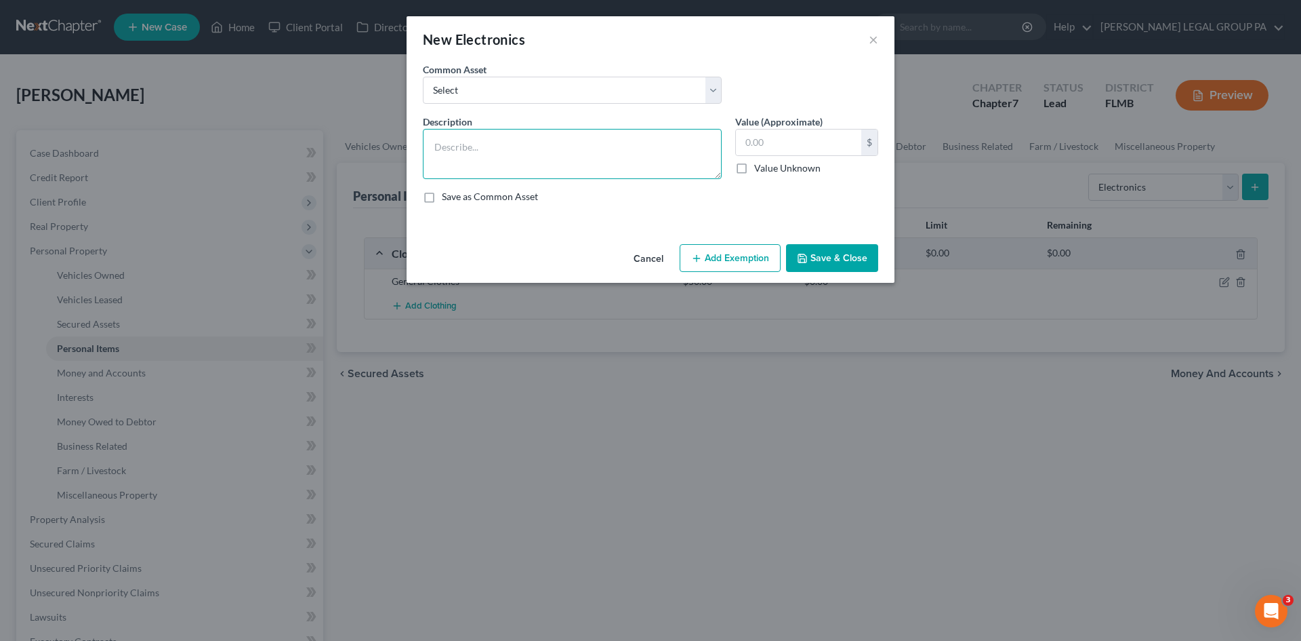
click at [668, 163] on textarea at bounding box center [572, 154] width 299 height 50
type textarea "B"
type textarea "Apple watch"
click at [831, 142] on input "text" at bounding box center [798, 142] width 125 height 26
click at [811, 148] on input "text" at bounding box center [798, 142] width 125 height 26
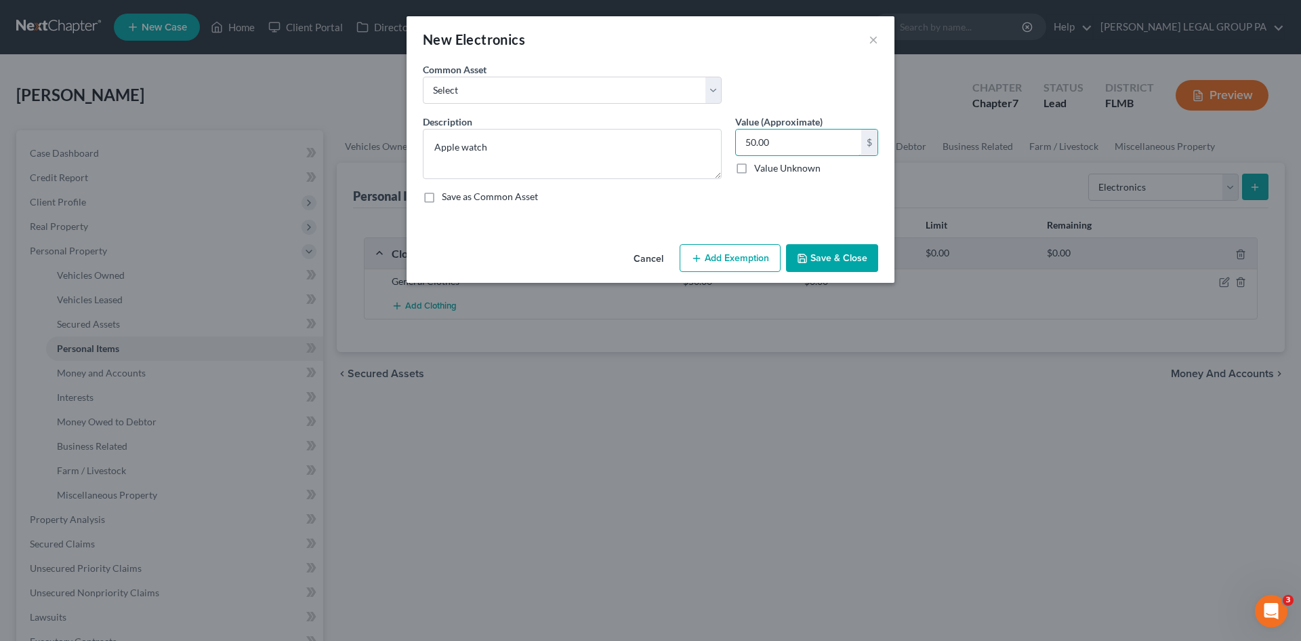
type input "50.00"
click at [836, 268] on button "Save & Close" at bounding box center [832, 258] width 92 height 28
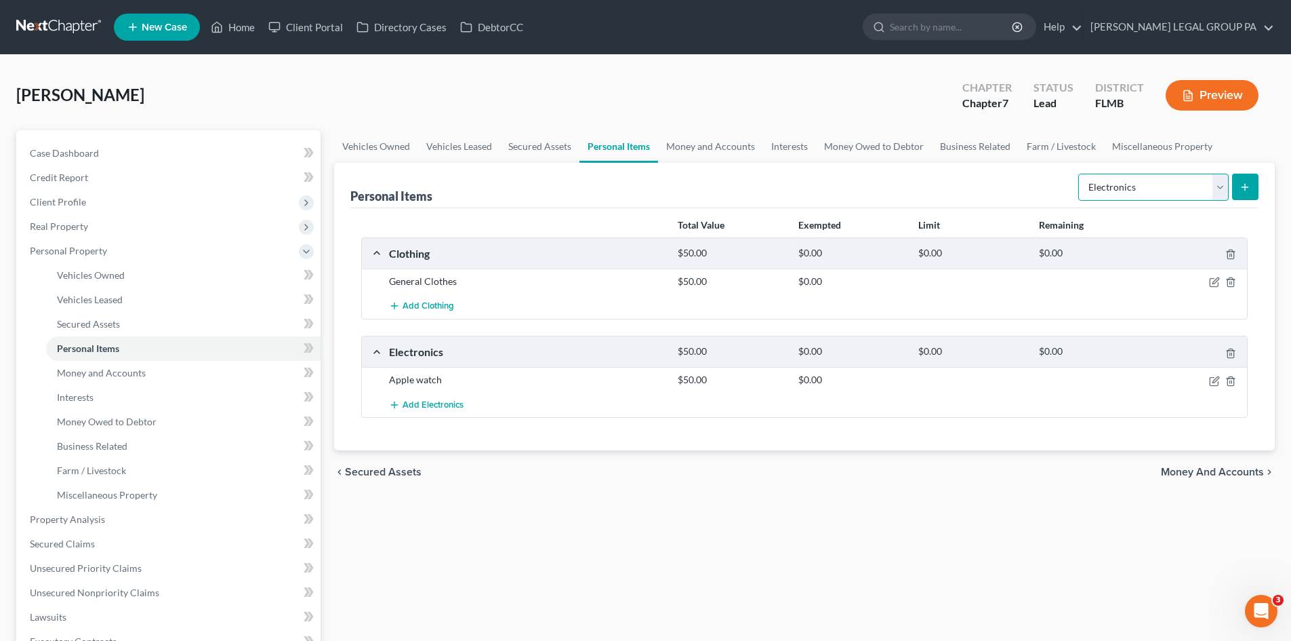
click at [1169, 195] on select "Select Item Type Clothing Collectibles Of Value Electronics Firearms Household …" at bounding box center [1153, 187] width 150 height 27
click at [1080, 174] on select "Select Item Type Clothing Collectibles Of Value Electronics Firearms Household …" at bounding box center [1153, 187] width 150 height 27
click at [1160, 187] on select "Select Item Type Clothing Collectibles Of Value Electronics Firearms Household …" at bounding box center [1153, 187] width 150 height 27
select select "household_goods"
click at [1080, 174] on select "Select Item Type Clothing Collectibles Of Value Electronics Firearms Household …" at bounding box center [1153, 187] width 150 height 27
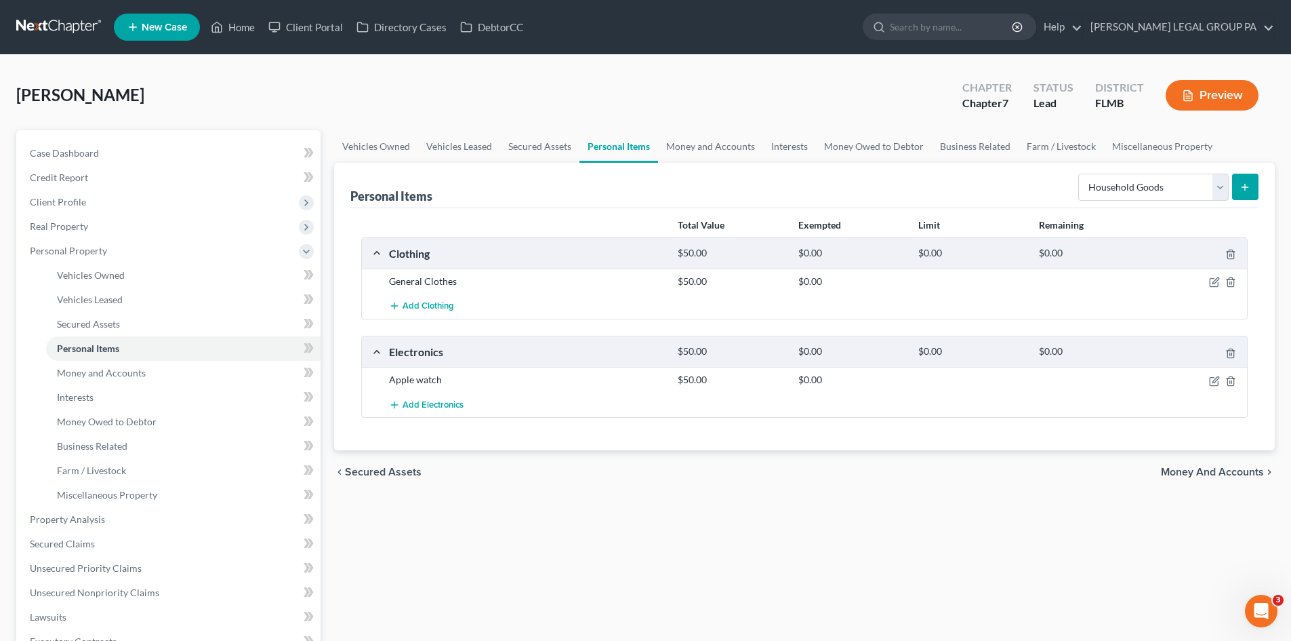
click at [1241, 186] on icon "submit" at bounding box center [1245, 187] width 11 height 11
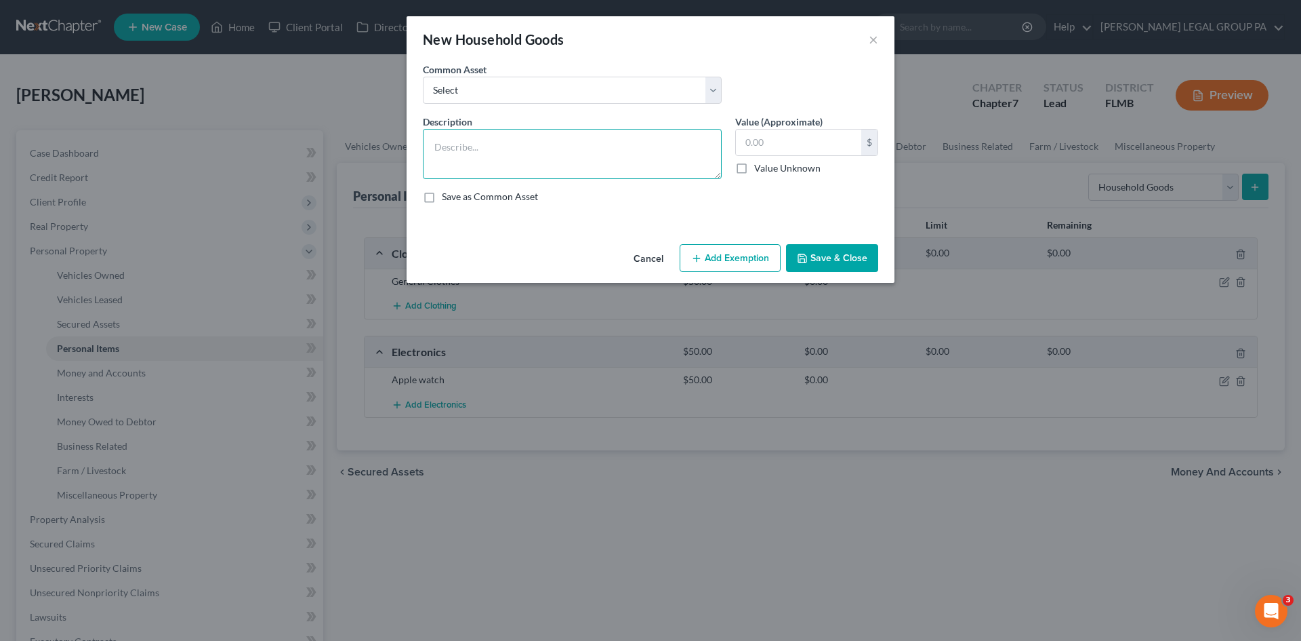
click at [575, 147] on textarea at bounding box center [572, 154] width 299 height 50
drag, startPoint x: 874, startPoint y: 35, endPoint x: 1166, endPoint y: 203, distance: 336.1
click at [874, 36] on button "×" at bounding box center [873, 39] width 9 height 16
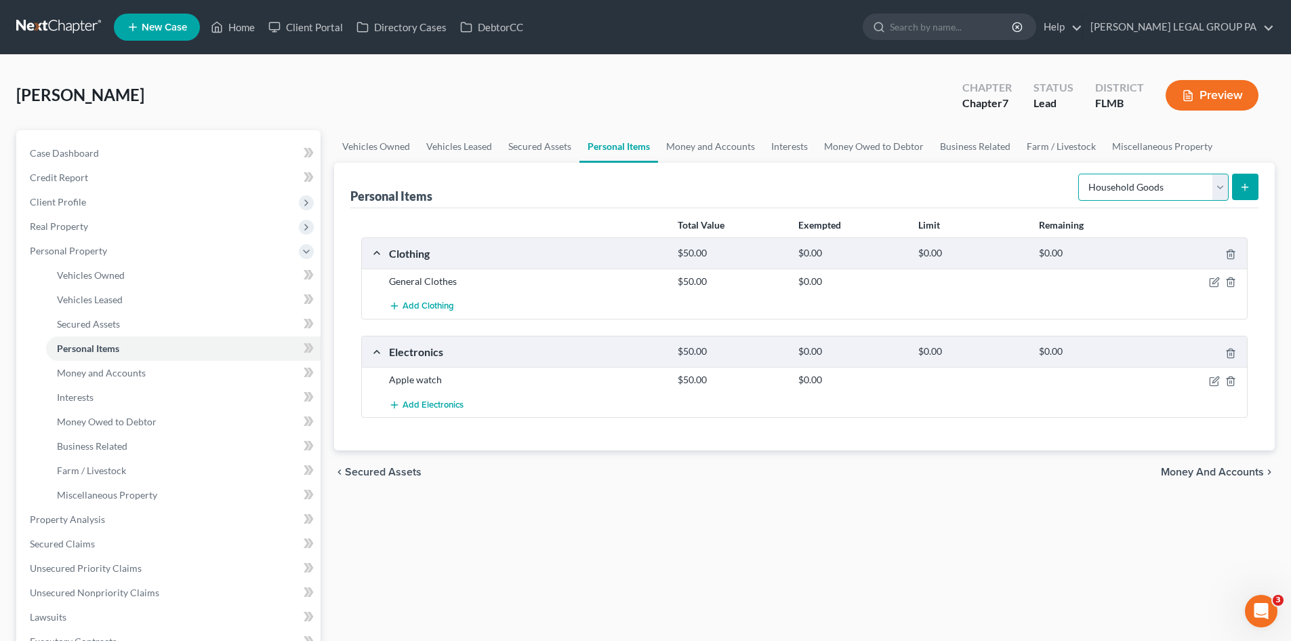
click at [1176, 199] on select "Select Item Type Clothing Collectibles Of Value Electronics Firearms Household …" at bounding box center [1153, 187] width 150 height 27
select select "jewelry"
click at [1080, 174] on select "Select Item Type Clothing Collectibles Of Value Electronics Firearms Household …" at bounding box center [1153, 187] width 150 height 27
click at [1240, 192] on button "submit" at bounding box center [1245, 187] width 26 height 26
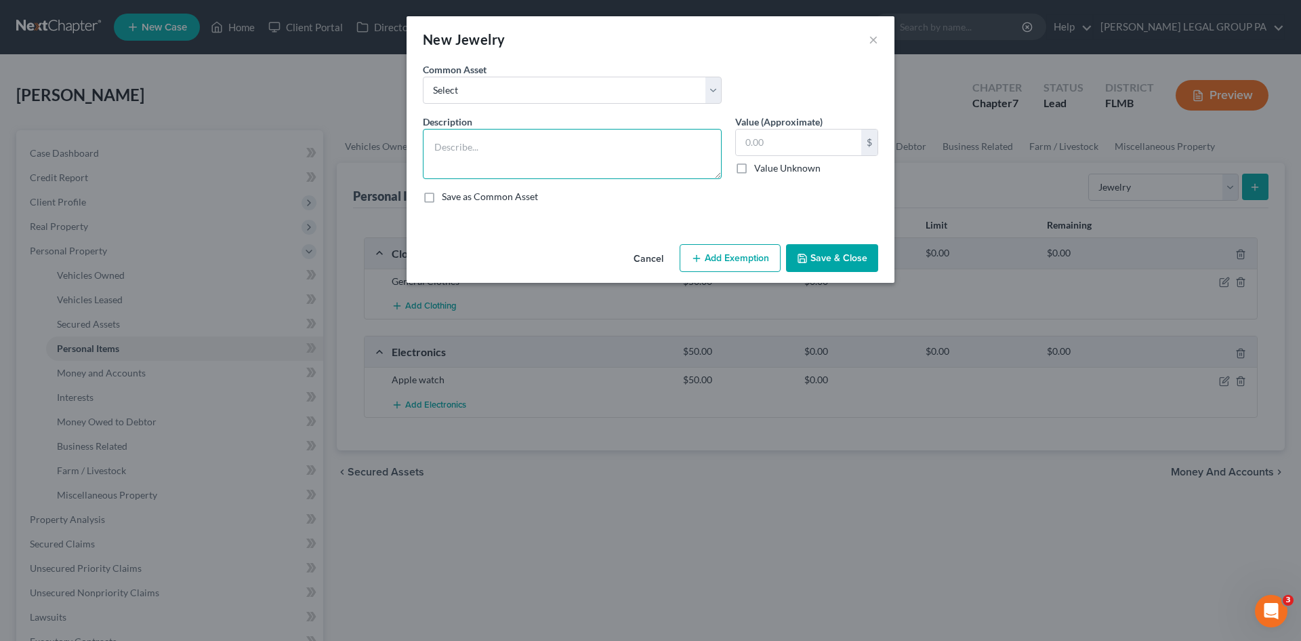
click at [460, 155] on textarea at bounding box center [572, 154] width 299 height 50
click at [876, 35] on button "×" at bounding box center [873, 39] width 9 height 16
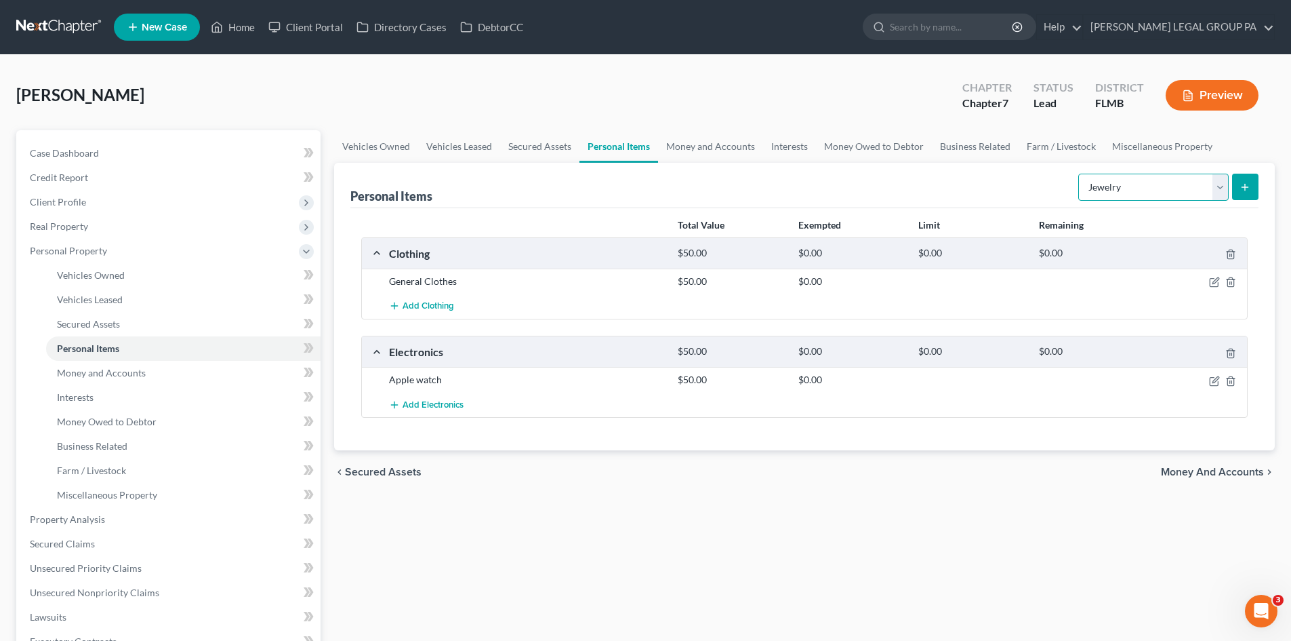
click at [1097, 178] on select "Select Item Type Clothing Collectibles Of Value Electronics Firearms Household …" at bounding box center [1153, 187] width 150 height 27
click at [1080, 174] on select "Select Item Type Clothing Collectibles Of Value Electronics Firearms Household …" at bounding box center [1153, 187] width 150 height 27
click at [1248, 186] on icon "submit" at bounding box center [1245, 187] width 11 height 11
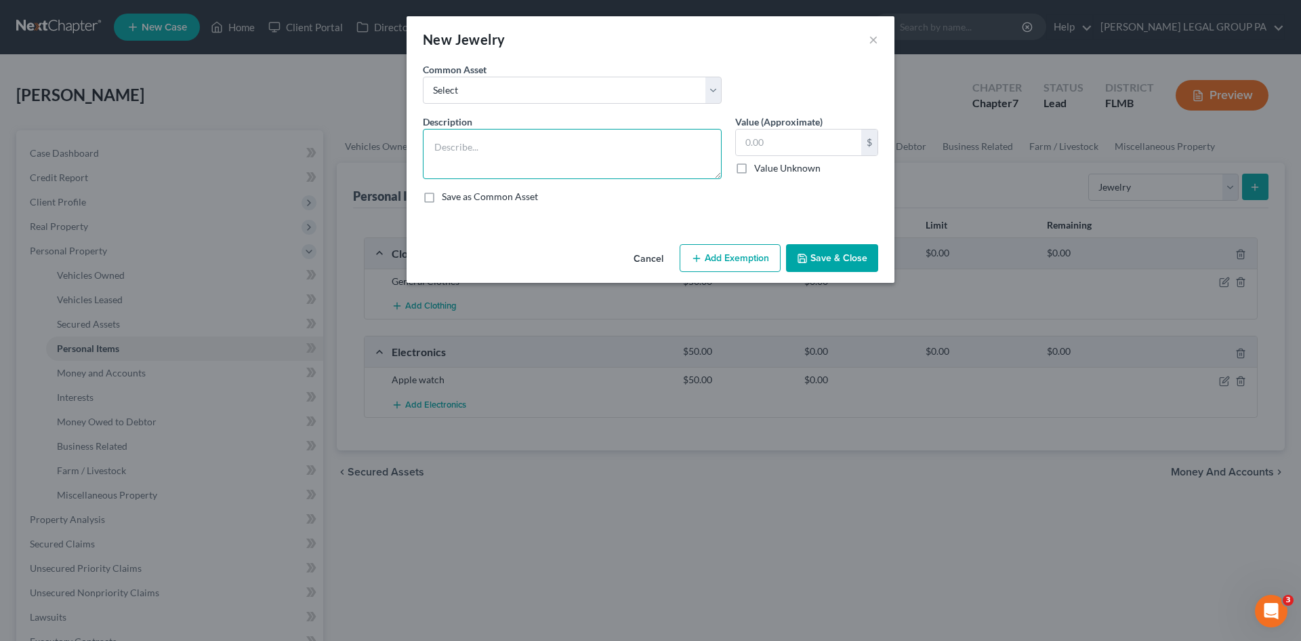
click at [474, 150] on textarea at bounding box center [572, 154] width 299 height 50
type textarea "2 rings"
click at [765, 148] on input "text" at bounding box center [798, 142] width 125 height 26
type input "20.00"
click at [833, 250] on button "Save & Close" at bounding box center [832, 258] width 92 height 28
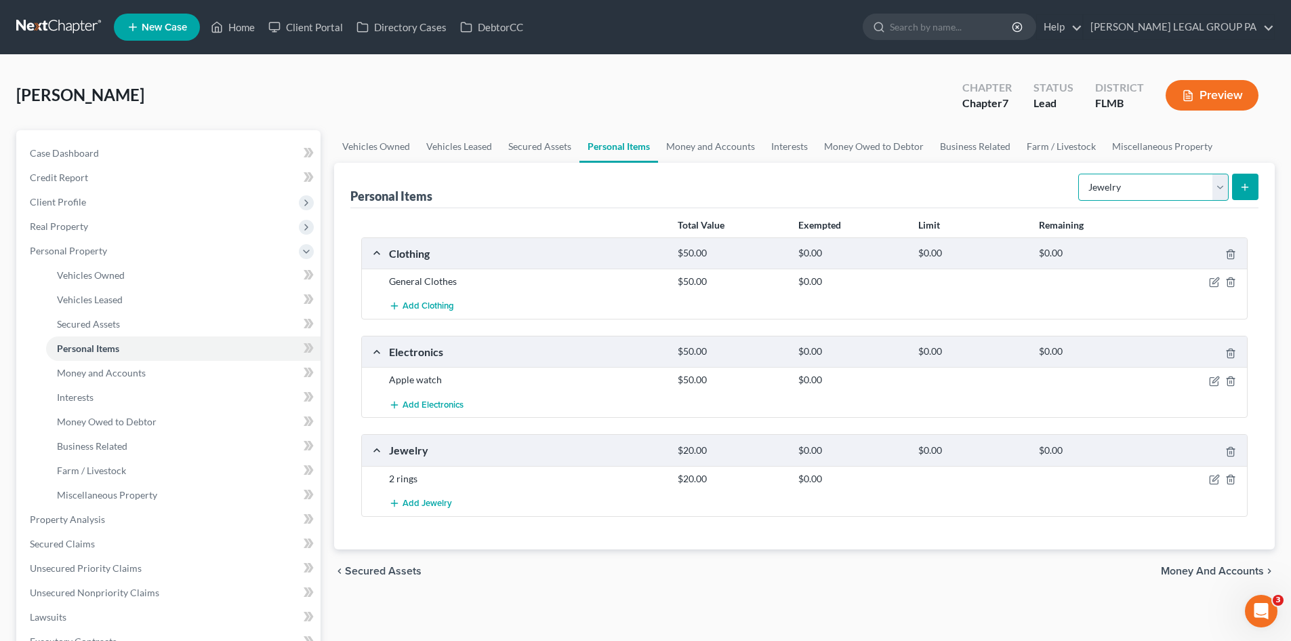
click at [1182, 190] on select "Select Item Type Clothing Collectibles Of Value Electronics Firearms Household …" at bounding box center [1153, 187] width 150 height 27
click at [1211, 479] on icon "button" at bounding box center [1214, 479] width 11 height 11
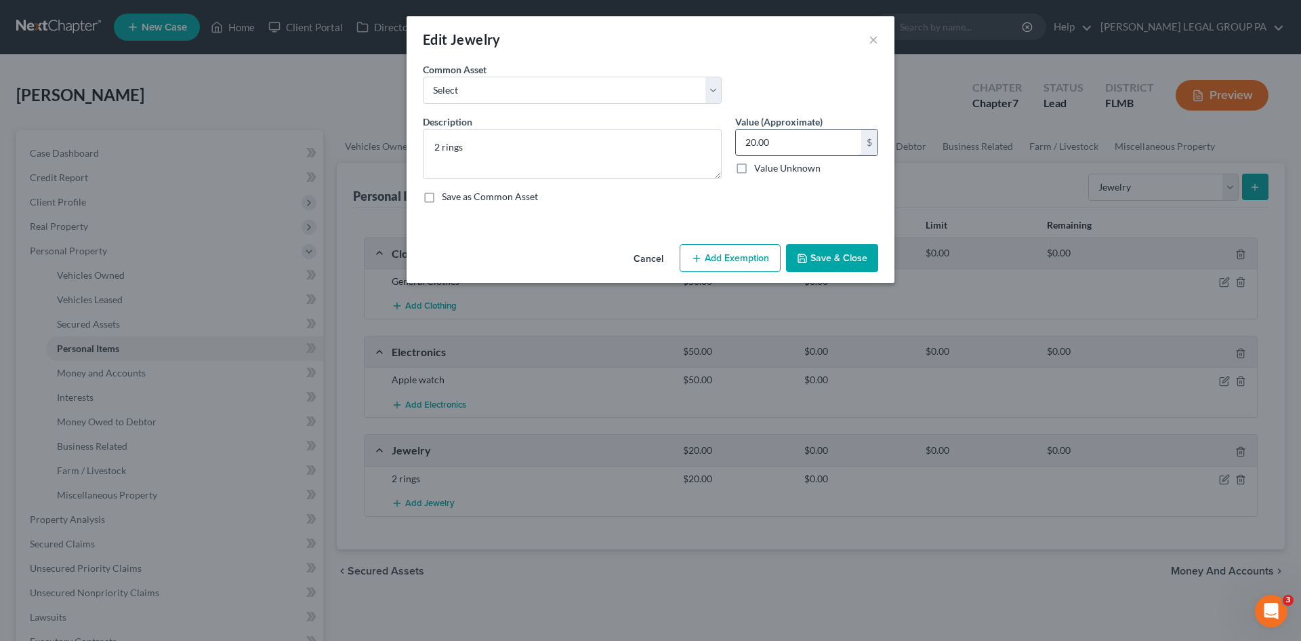
click at [806, 148] on input "20.00" at bounding box center [798, 142] width 125 height 26
type input "50"
drag, startPoint x: 443, startPoint y: 144, endPoint x: 369, endPoint y: 144, distance: 73.9
click at [370, 145] on div "Edit Jewelry × An exemption set must first be selected from the Filing Informat…" at bounding box center [650, 320] width 1301 height 641
click at [569, 150] on textarea "2 rings" at bounding box center [572, 154] width 299 height 50
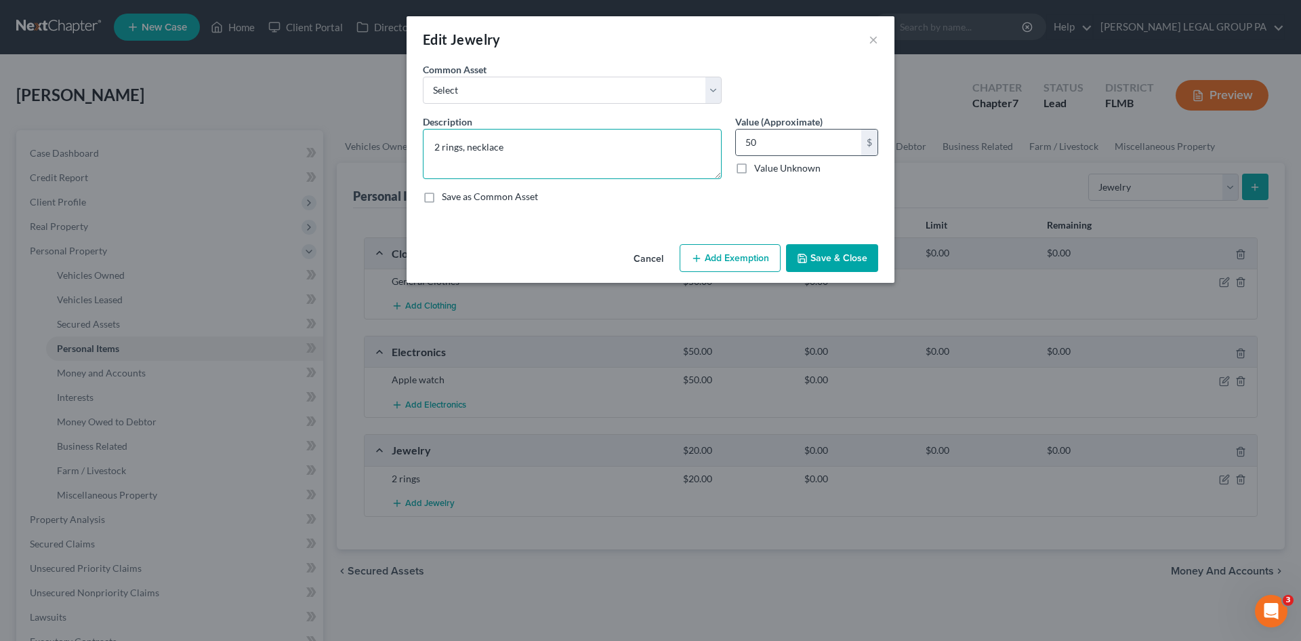
type textarea "2 rings, necklace"
click at [836, 129] on div "50 $" at bounding box center [806, 142] width 143 height 27
click at [829, 142] on input "50" at bounding box center [798, 142] width 125 height 26
type input "120.00"
drag, startPoint x: 854, startPoint y: 266, endPoint x: 931, endPoint y: 262, distance: 77.4
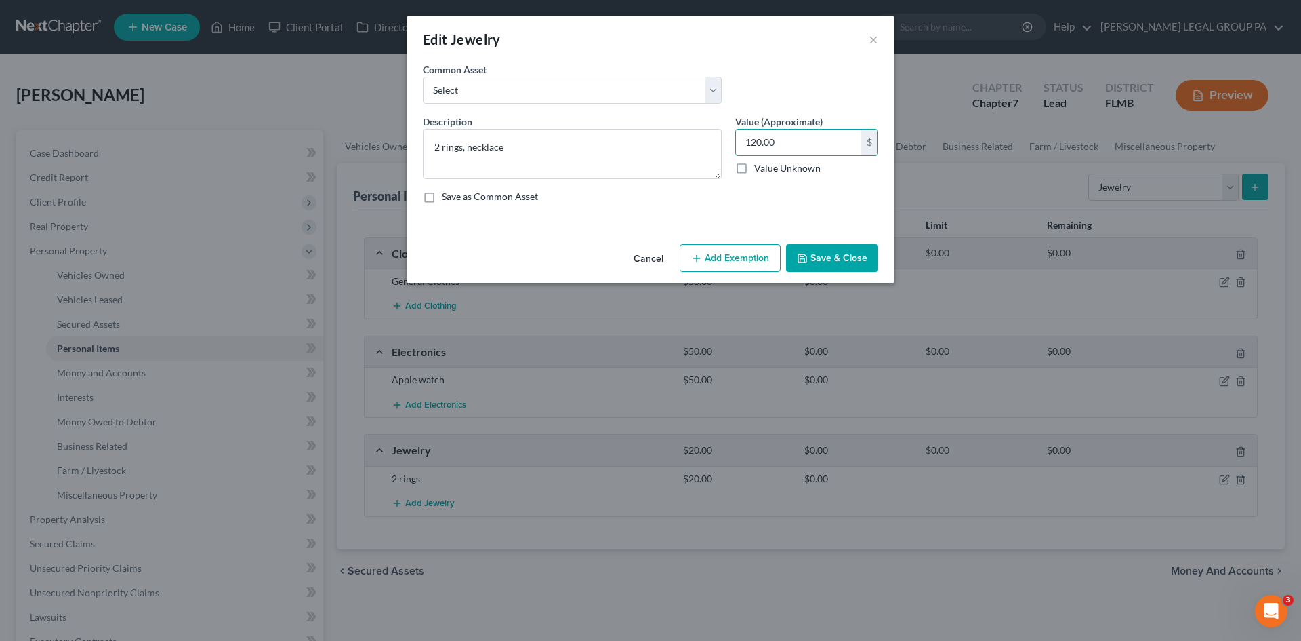
click at [854, 270] on button "Save & Close" at bounding box center [832, 258] width 92 height 28
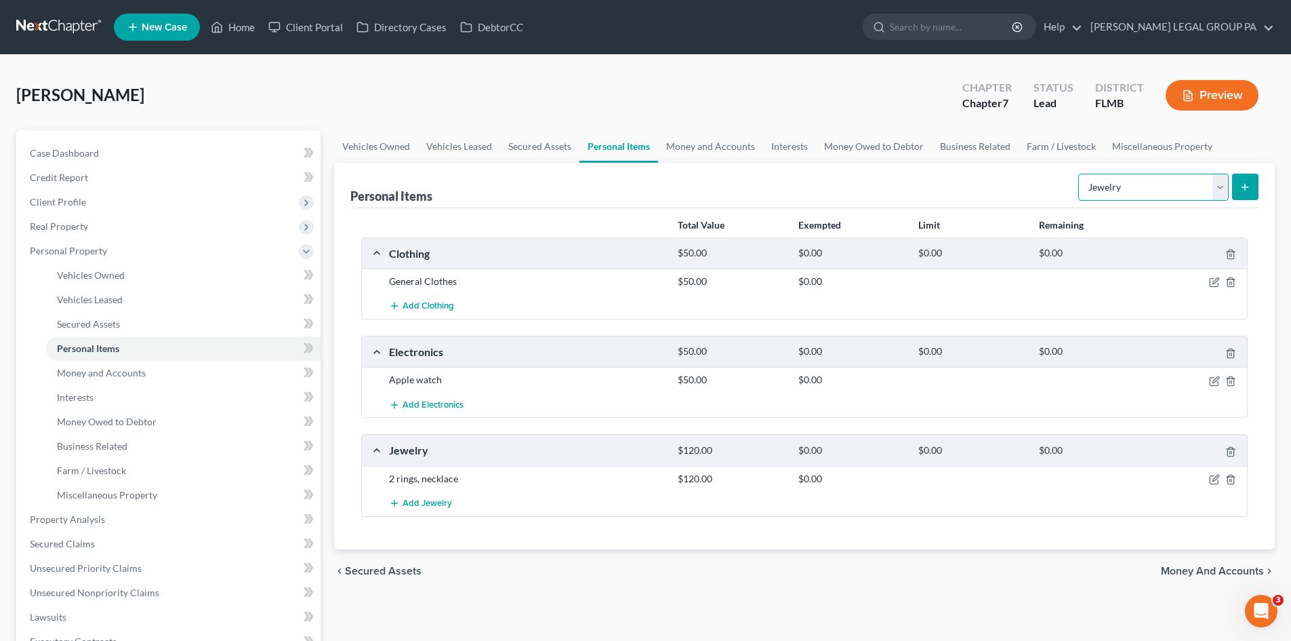
click at [1145, 184] on select "Select Item Type Clothing Collectibles Of Value Electronics Firearms Household …" at bounding box center [1153, 187] width 150 height 27
select select "sports_and_hobby_equipment"
click at [1080, 174] on select "Select Item Type Clothing Collectibles Of Value Electronics Firearms Household …" at bounding box center [1153, 187] width 150 height 27
click at [1128, 186] on select "Select Item Type Clothing Collectibles Of Value Electronics Firearms Household …" at bounding box center [1153, 187] width 150 height 27
click at [1080, 174] on select "Select Item Type Clothing Collectibles Of Value Electronics Firearms Household …" at bounding box center [1153, 187] width 150 height 27
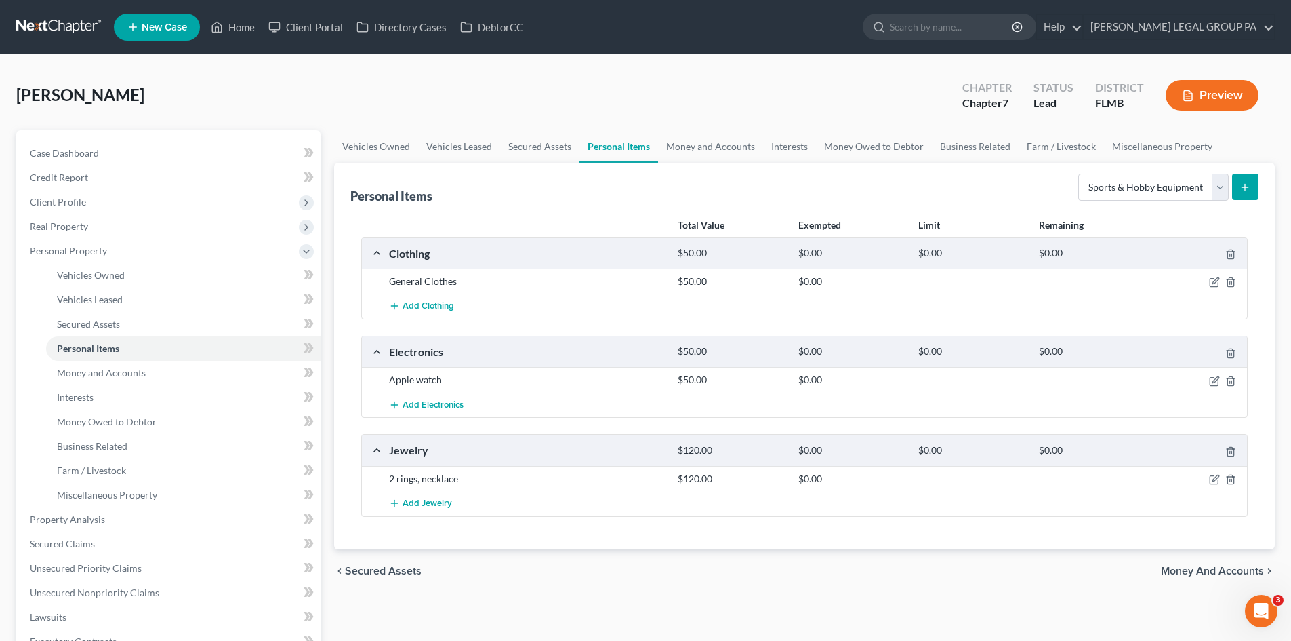
click at [1251, 187] on button "submit" at bounding box center [1245, 187] width 26 height 26
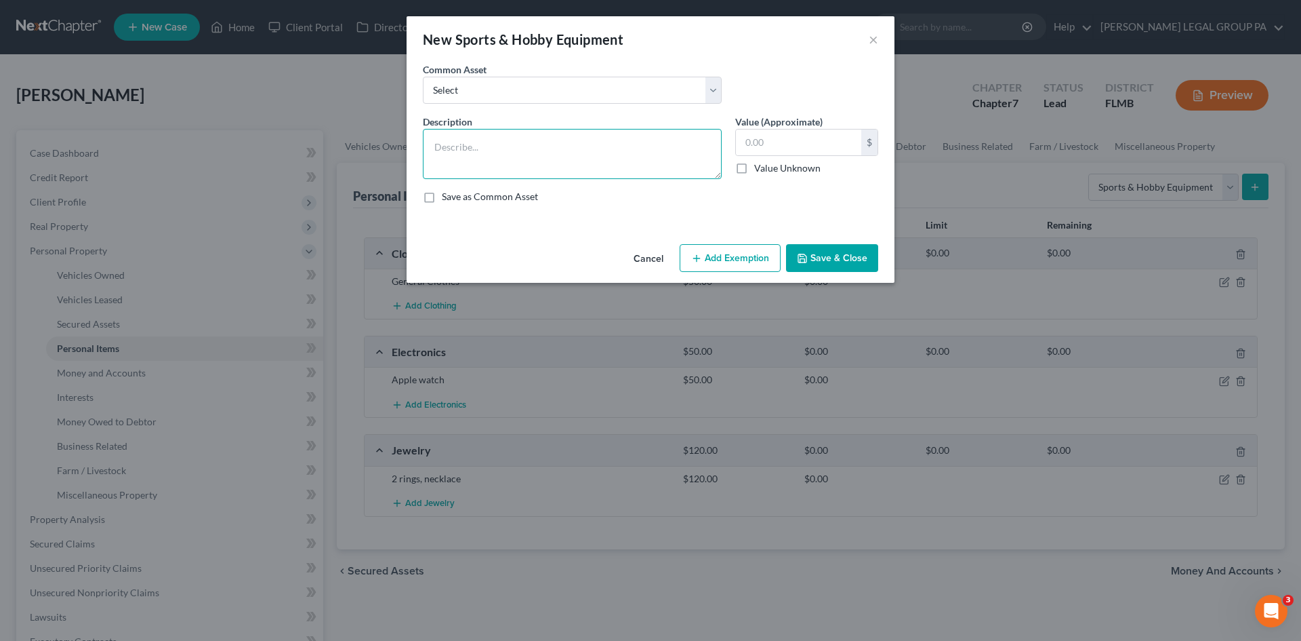
click at [610, 161] on textarea at bounding box center [572, 154] width 299 height 50
type textarea "Treadmill"
drag, startPoint x: 842, startPoint y: 131, endPoint x: 822, endPoint y: 131, distance: 20.3
click at [838, 131] on input "text" at bounding box center [798, 142] width 125 height 26
click at [828, 247] on button "Save & Close" at bounding box center [832, 258] width 92 height 28
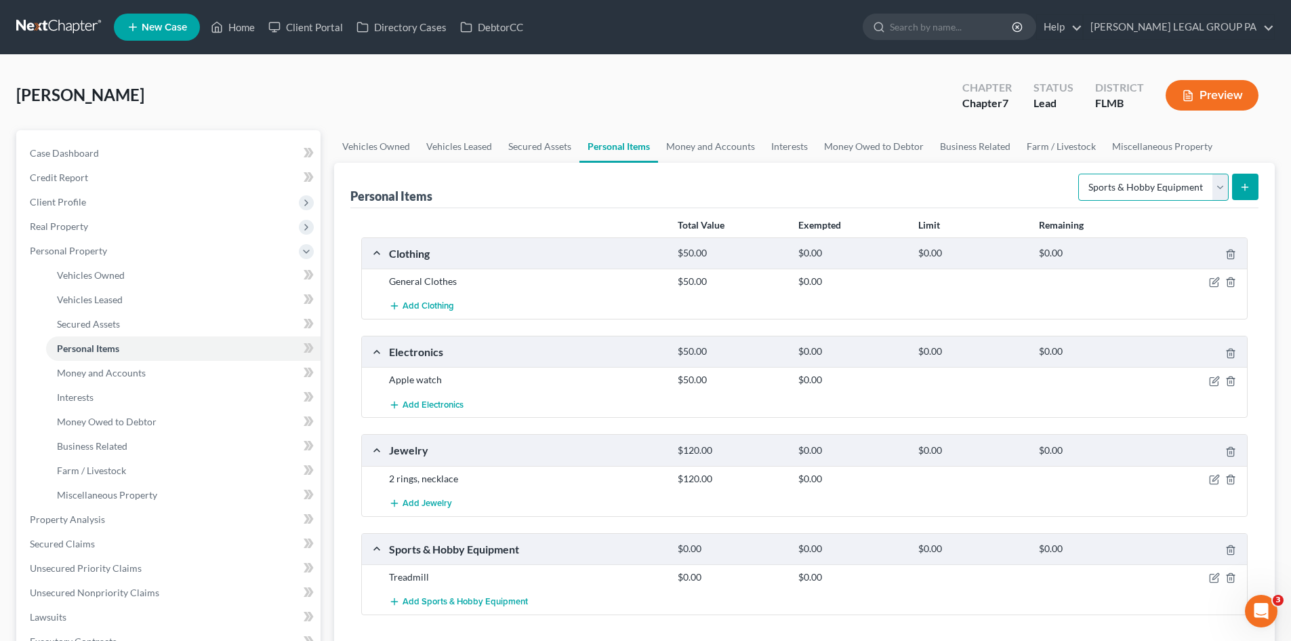
click at [1105, 199] on select "Select Item Type Clothing Collectibles Of Value Electronics Firearms Household …" at bounding box center [1153, 187] width 150 height 27
select select "household_goods"
click at [1080, 174] on select "Select Item Type Clothing Collectibles Of Value Electronics Firearms Household …" at bounding box center [1153, 187] width 150 height 27
click at [1236, 190] on button "submit" at bounding box center [1245, 187] width 26 height 26
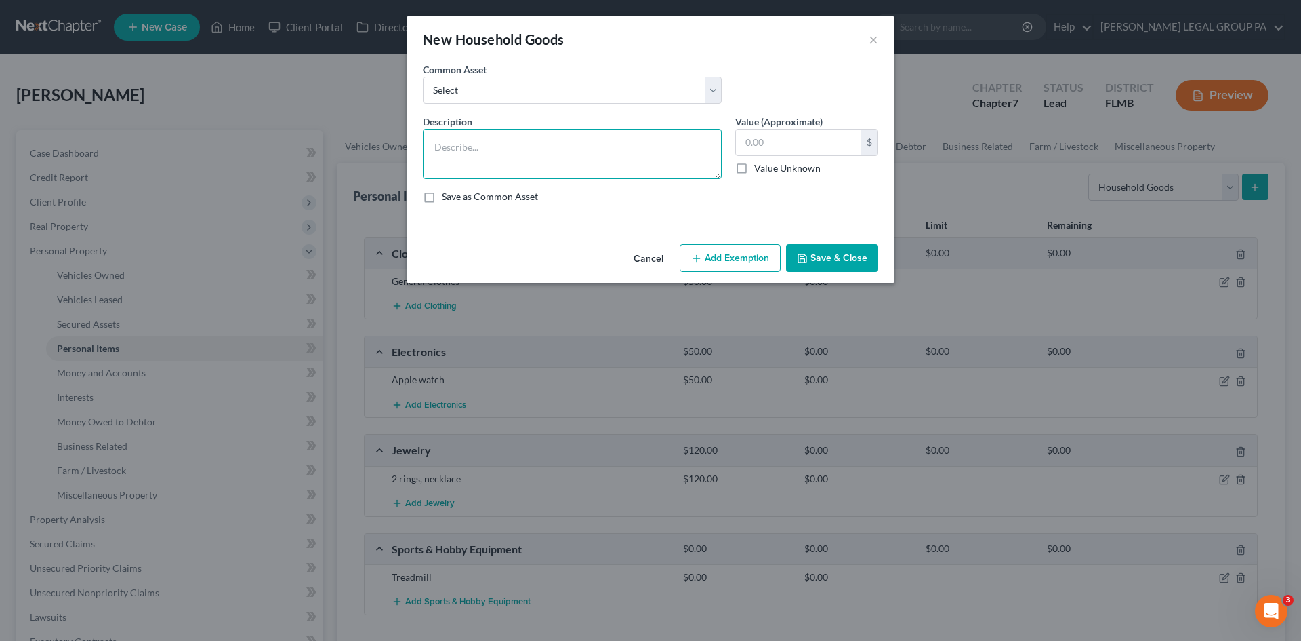
click at [571, 150] on textarea at bounding box center [572, 154] width 299 height 50
type textarea "Bed frame, matress"
click at [772, 151] on input "text" at bounding box center [798, 142] width 125 height 26
type input "250.00"
click at [717, 252] on button "Add Exemption" at bounding box center [730, 258] width 101 height 28
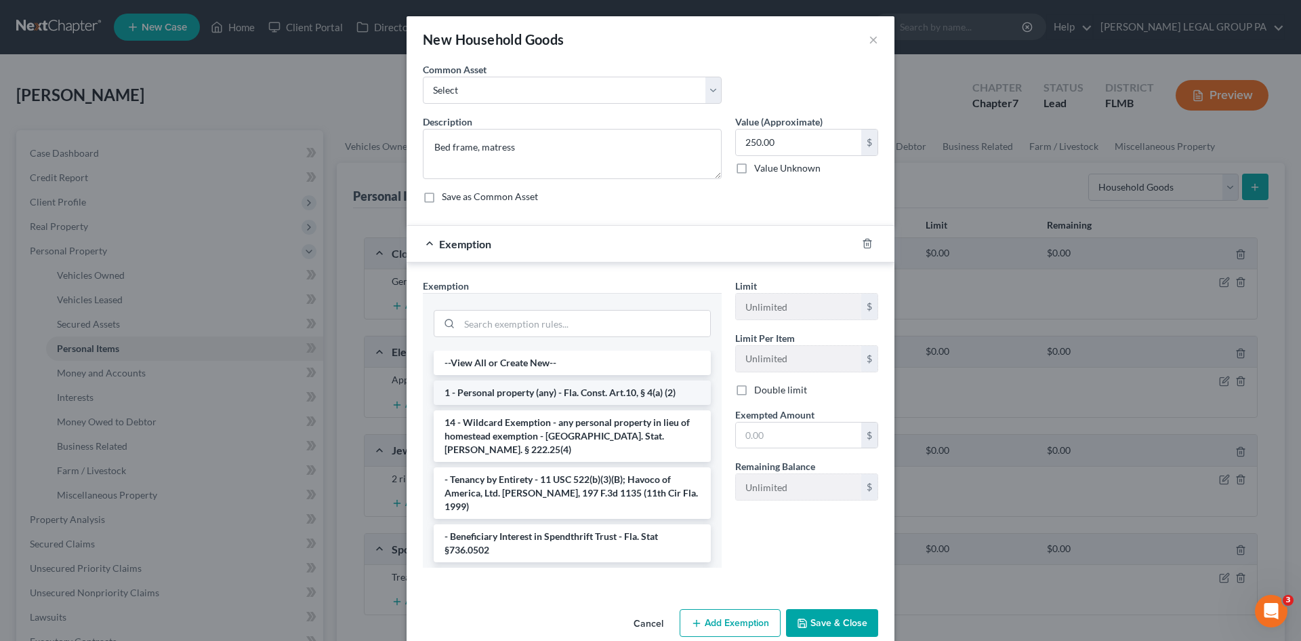
click at [556, 397] on li "1 - Personal property (any) - Fla. Const. Art.10, § 4(a) (2)" at bounding box center [572, 392] width 277 height 24
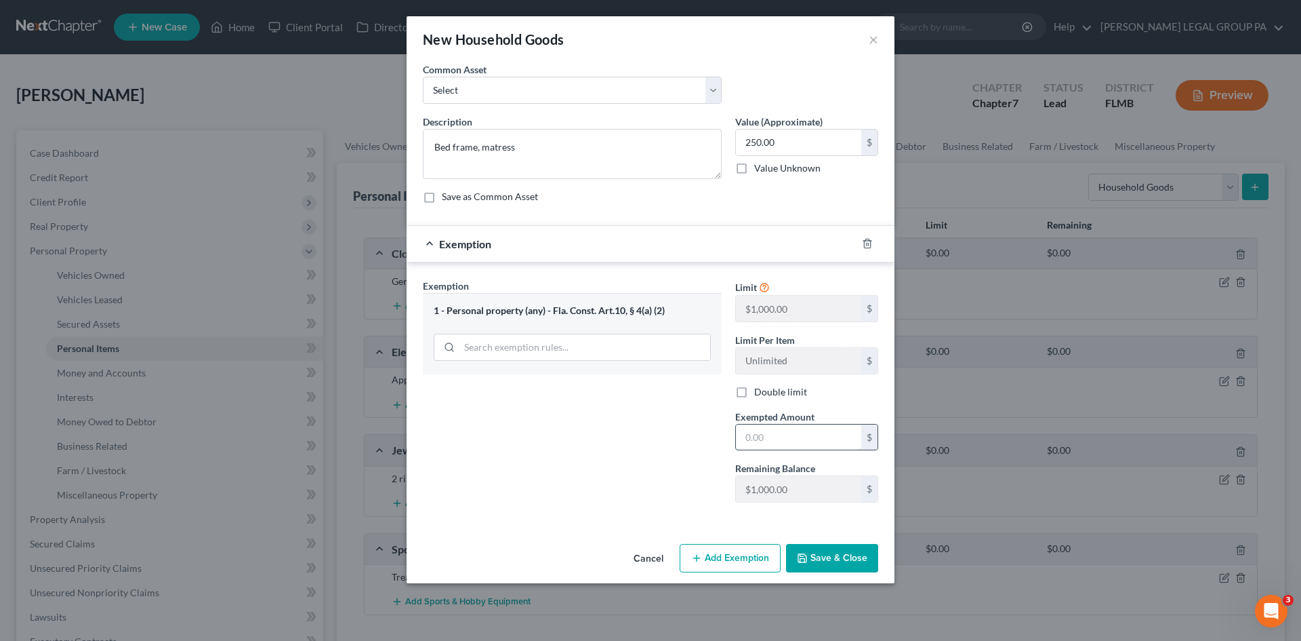
click at [784, 444] on input "text" at bounding box center [798, 437] width 125 height 26
type input "250.00"
click at [831, 559] on button "Save & Close" at bounding box center [832, 558] width 92 height 28
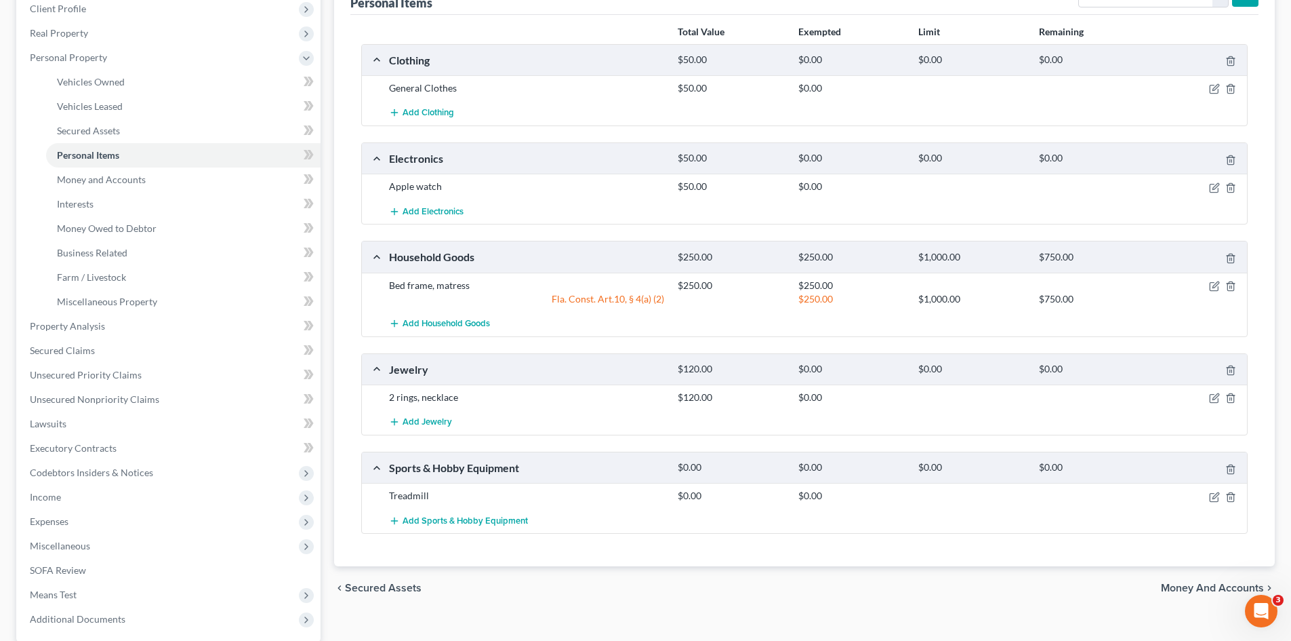
scroll to position [203, 0]
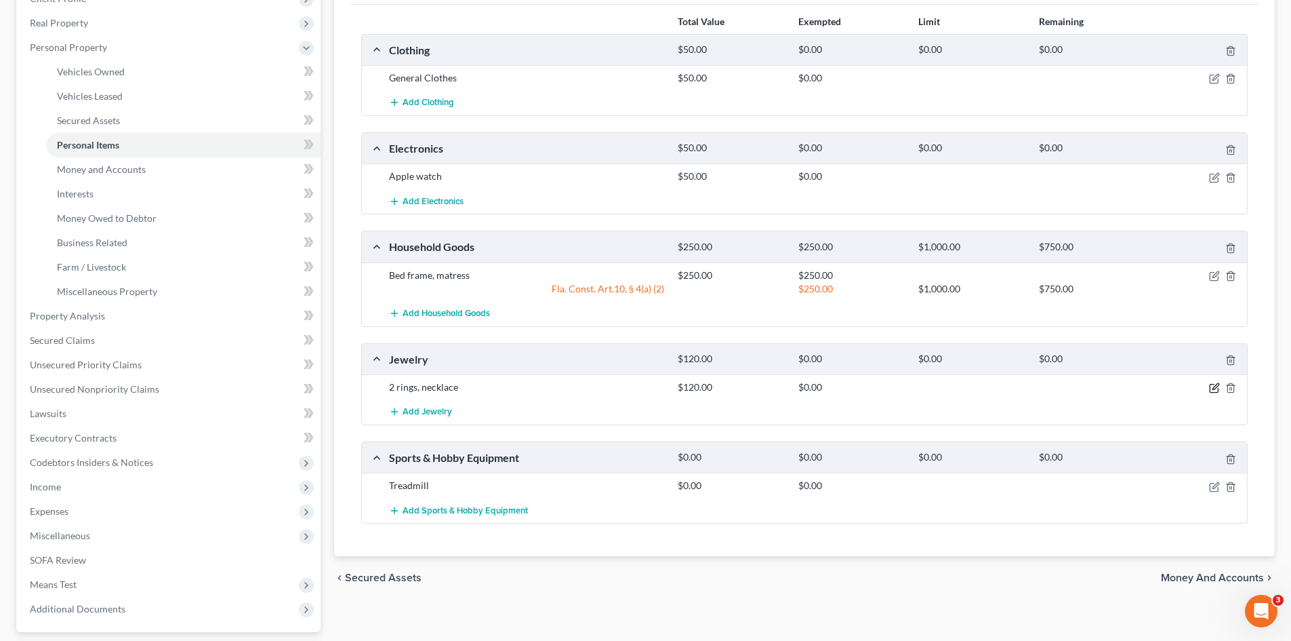
click at [1213, 386] on icon "button" at bounding box center [1214, 387] width 11 height 11
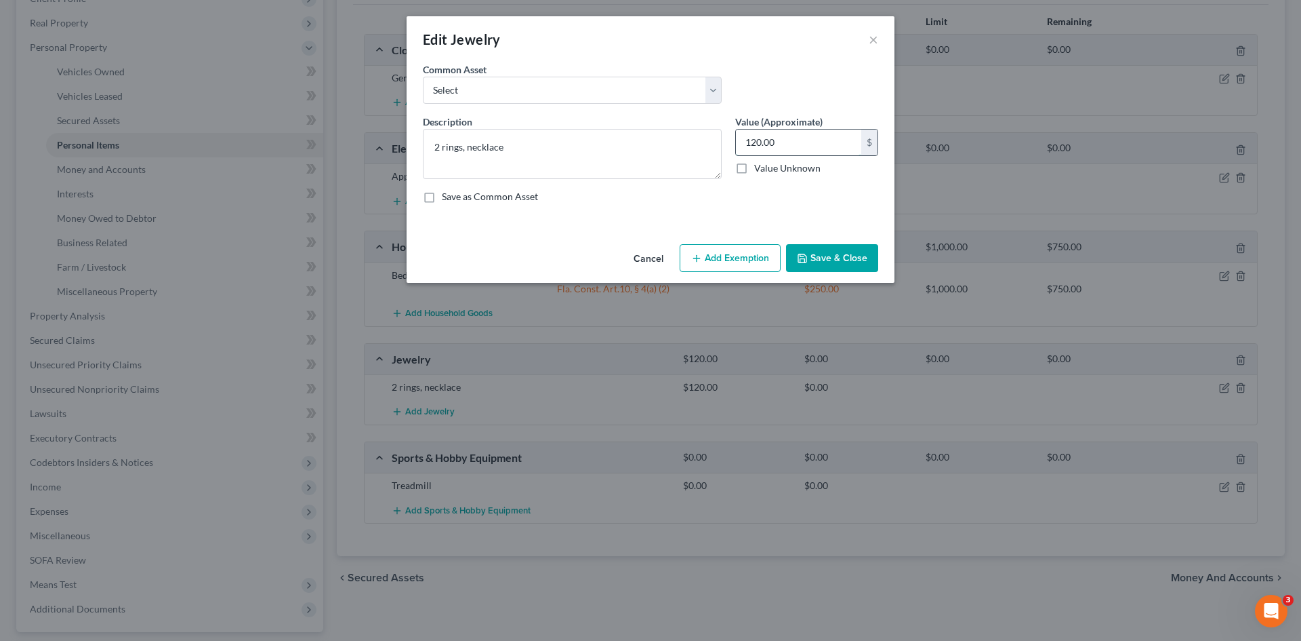
click at [794, 148] on input "120.00" at bounding box center [798, 142] width 125 height 26
type input "150.00"
click at [838, 251] on button "Save & Close" at bounding box center [832, 258] width 92 height 28
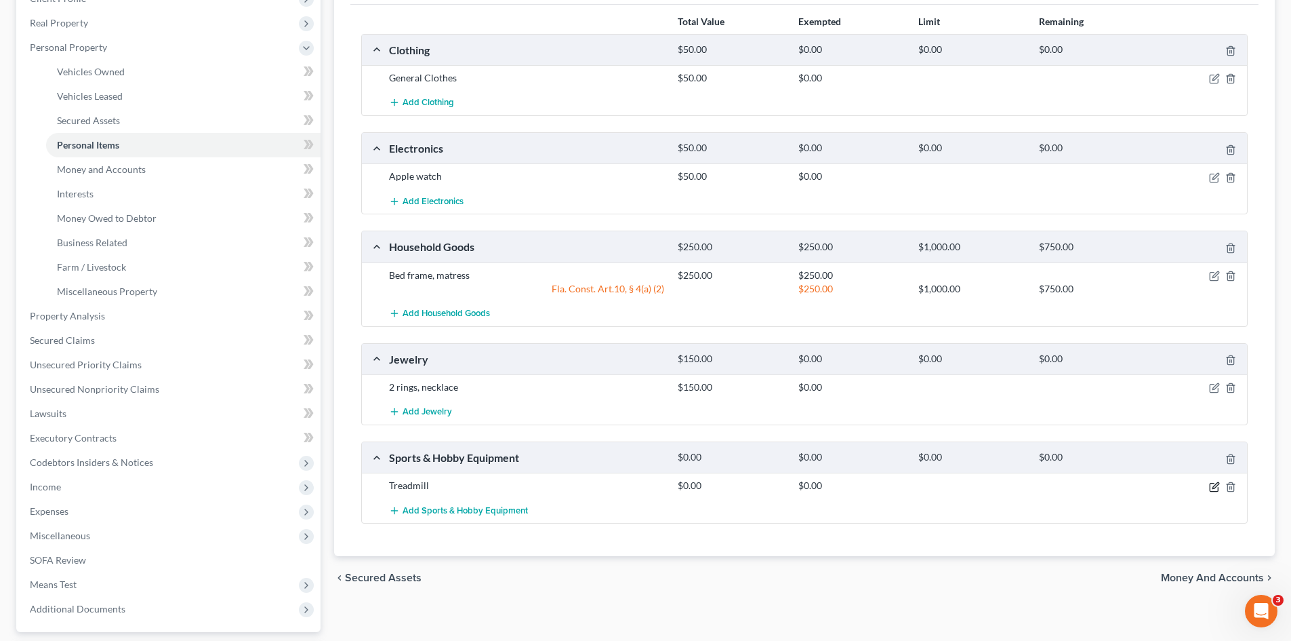
click at [1214, 485] on icon "button" at bounding box center [1214, 486] width 11 height 11
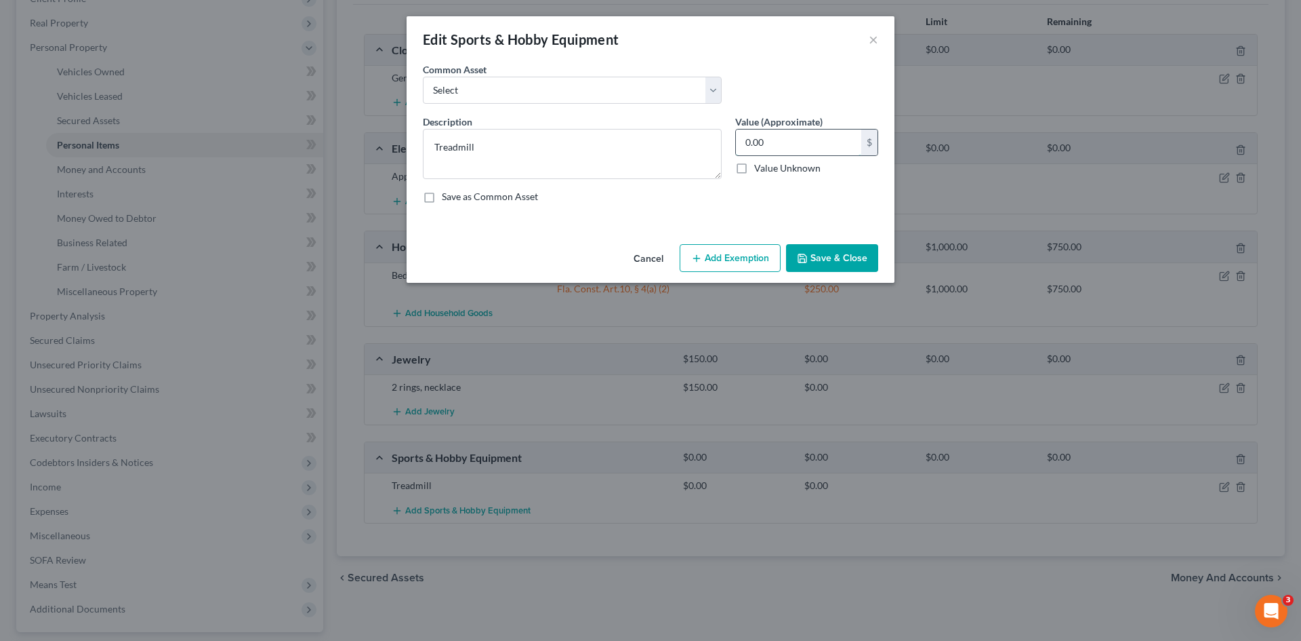
click at [762, 135] on input "0.00" at bounding box center [798, 142] width 125 height 26
type input "25.00"
click at [824, 251] on button "Save & Close" at bounding box center [832, 258] width 92 height 28
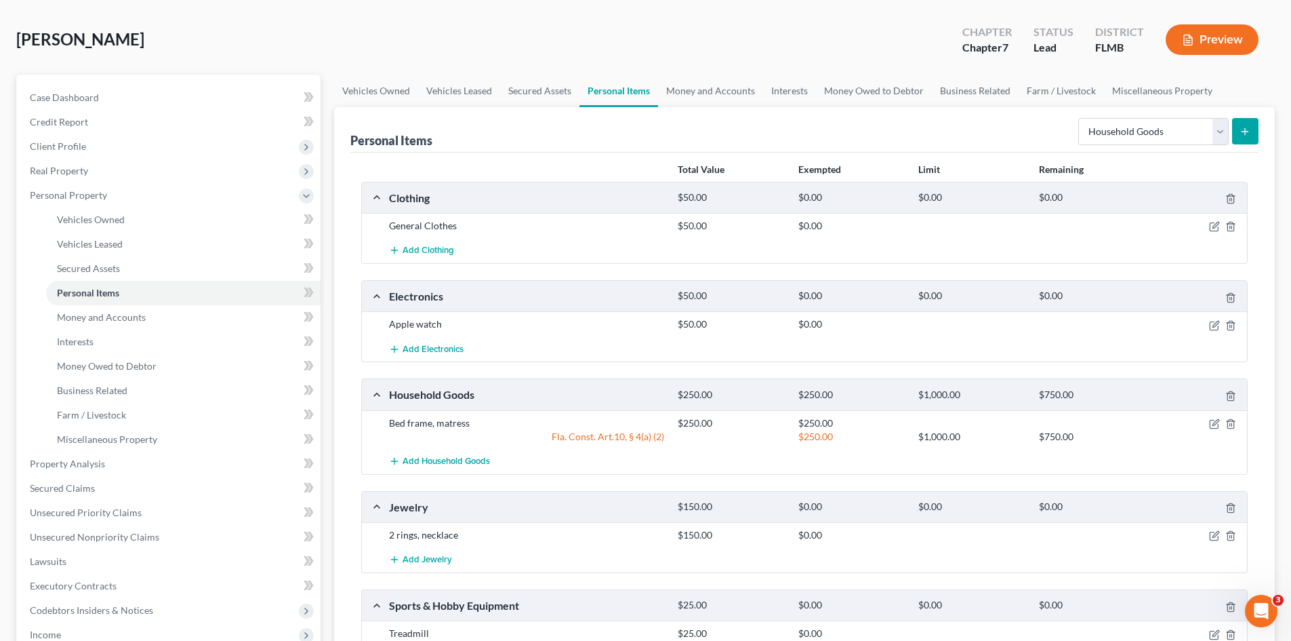
scroll to position [0, 0]
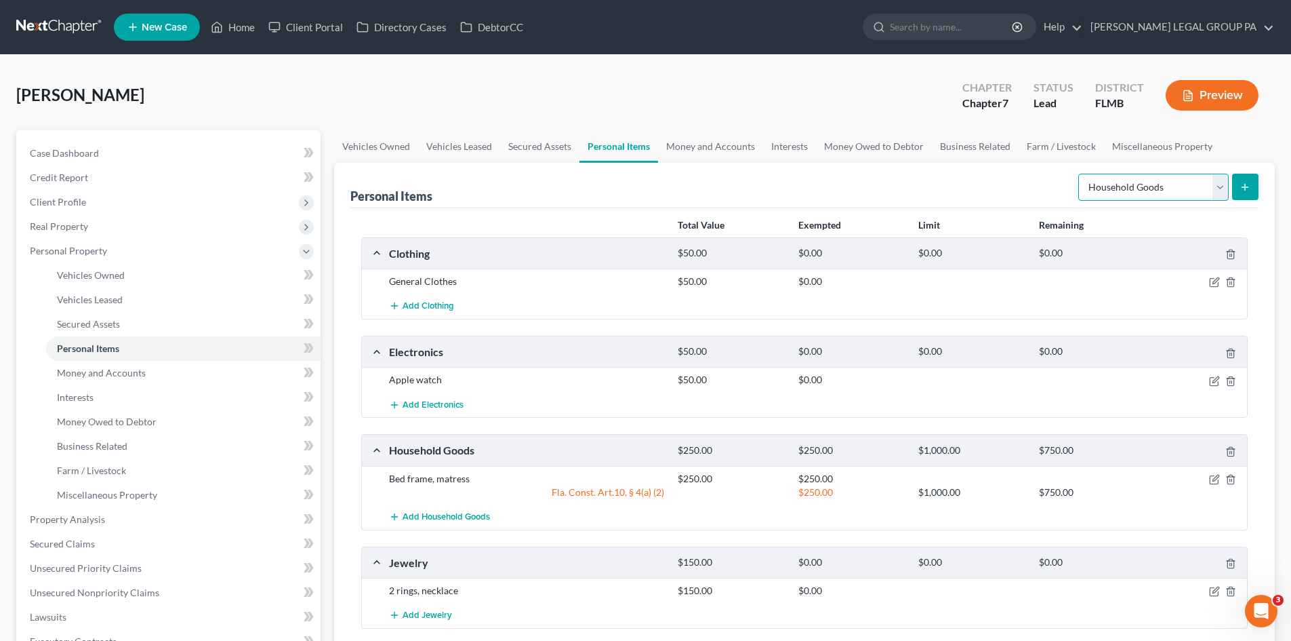
click at [1184, 195] on select "Select Item Type Clothing Collectibles Of Value Electronics Firearms Household …" at bounding box center [1153, 187] width 150 height 27
drag, startPoint x: 1010, startPoint y: 193, endPoint x: 1003, endPoint y: 199, distance: 9.1
click at [1010, 193] on div "Personal Items Select Item Type Clothing Collectibles Of Value Electronics Fire…" at bounding box center [804, 185] width 908 height 45
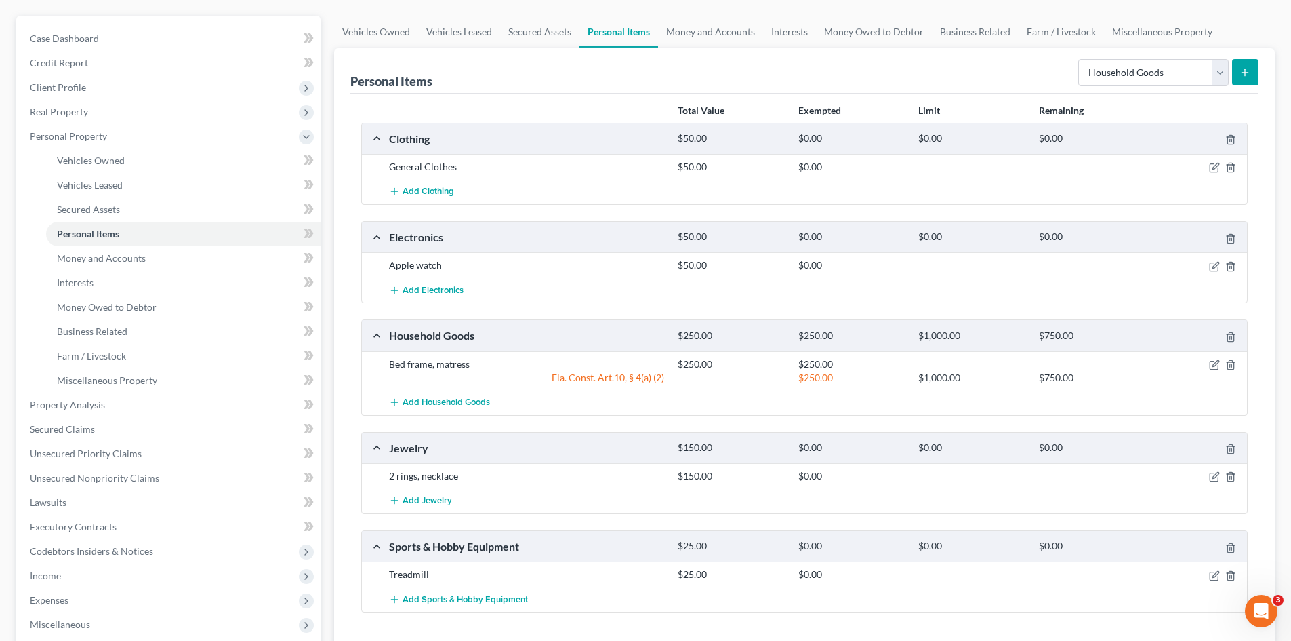
scroll to position [136, 0]
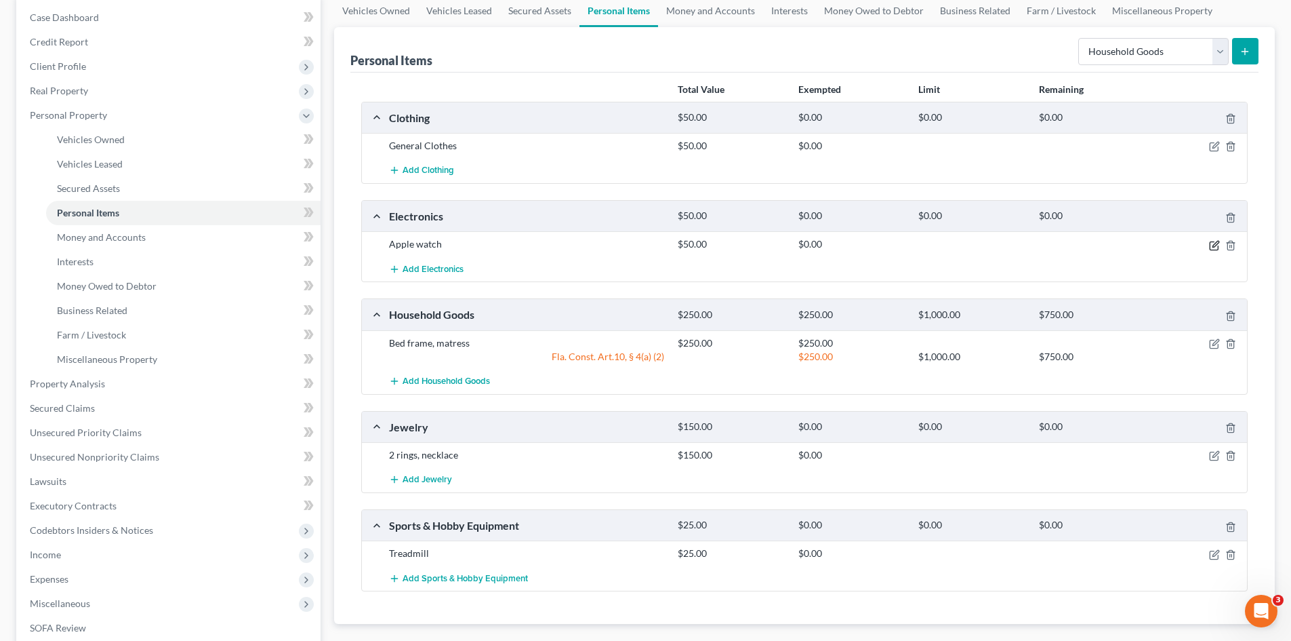
click at [1211, 245] on icon "button" at bounding box center [1214, 245] width 11 height 11
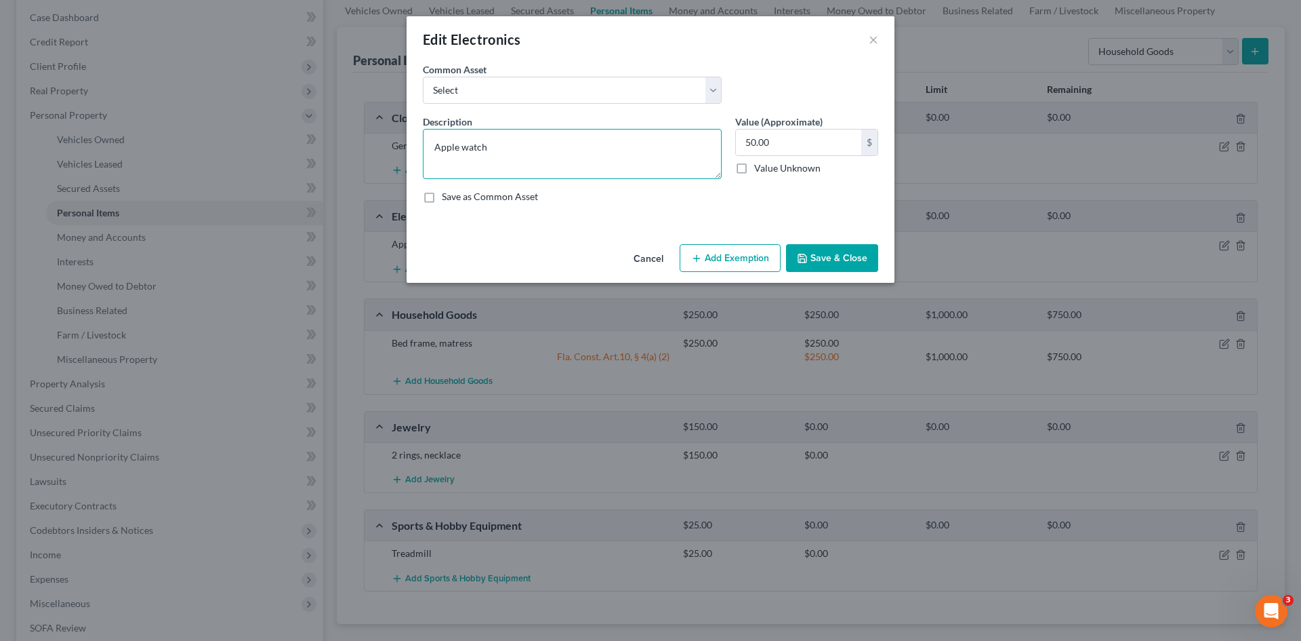
click at [523, 147] on textarea "Apple watch" at bounding box center [572, 154] width 299 height 50
type textarea "Apple watch, laptop (broken)"
click at [835, 252] on button "Save & Close" at bounding box center [832, 258] width 92 height 28
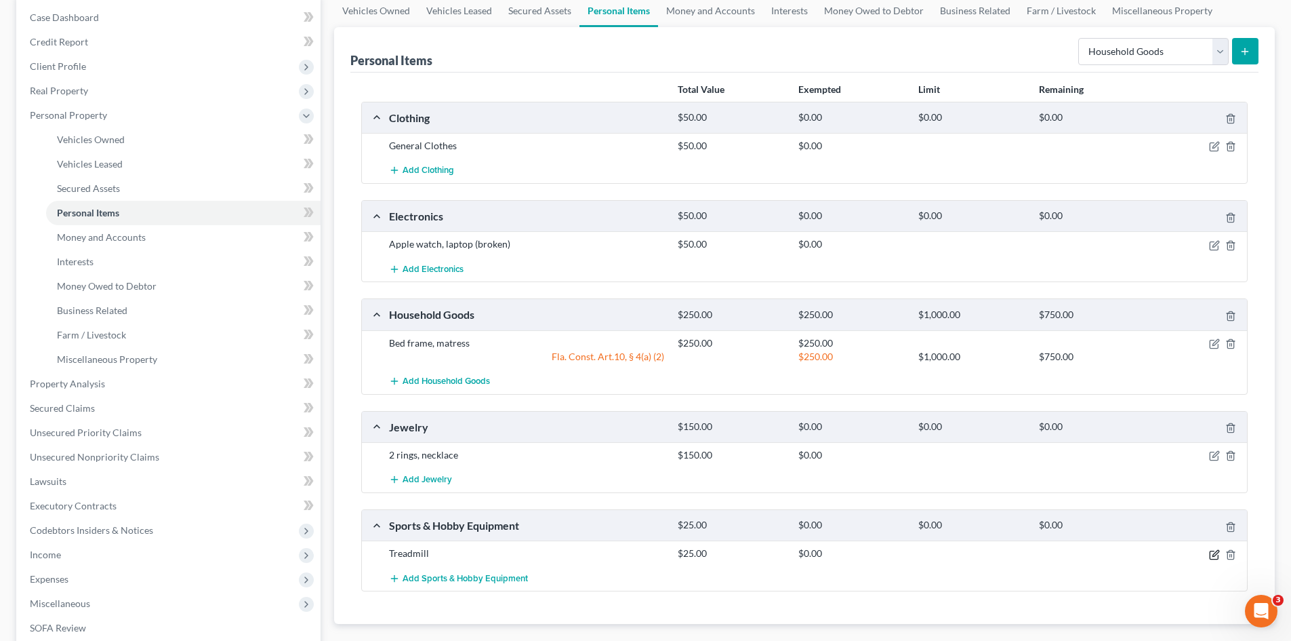
drag, startPoint x: 1213, startPoint y: 552, endPoint x: 664, endPoint y: 291, distance: 608.2
click at [1212, 551] on icon "button" at bounding box center [1214, 554] width 11 height 11
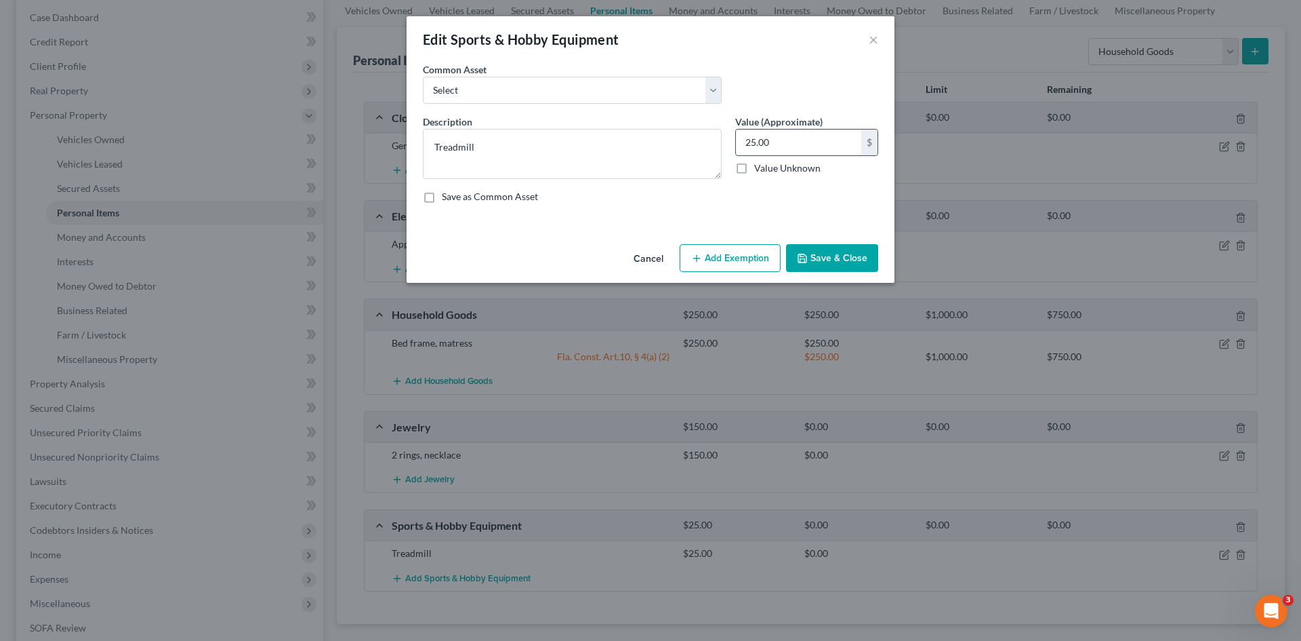
click at [786, 148] on input "25.00" at bounding box center [798, 142] width 125 height 26
type input "20.00"
click at [580, 146] on textarea "Treadmill" at bounding box center [572, 154] width 299 height 50
type textarea "Treadmill (broken)"
click at [826, 254] on button "Save & Close" at bounding box center [832, 258] width 92 height 28
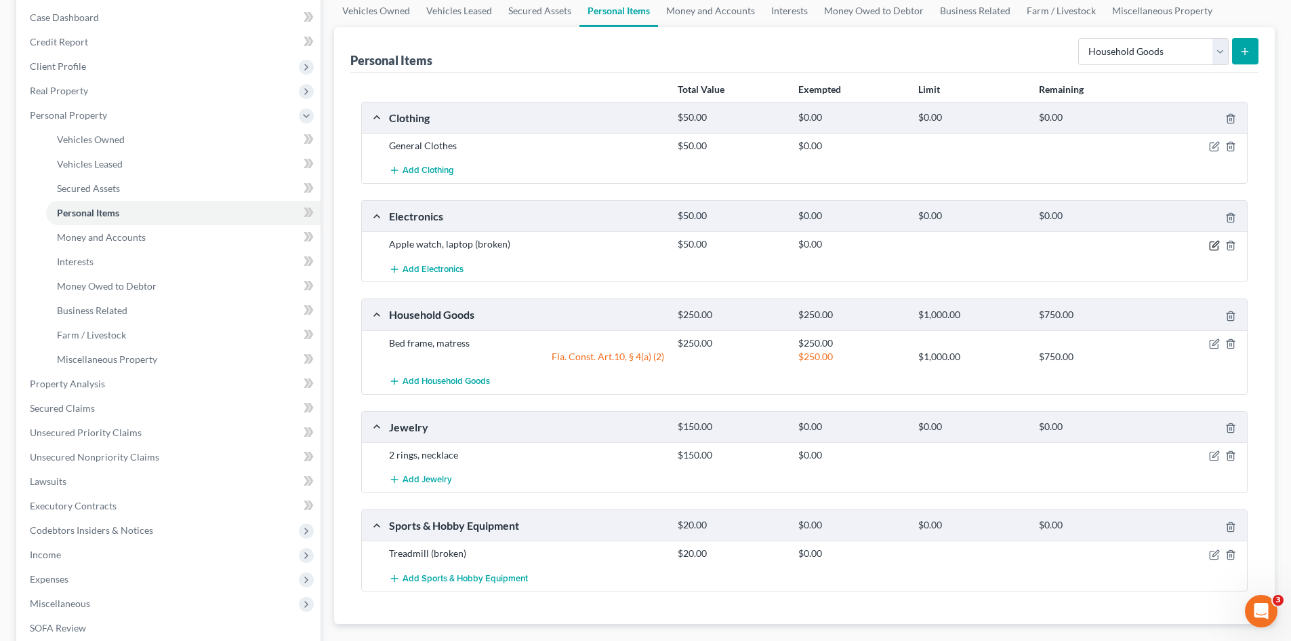
click at [1213, 245] on icon "button" at bounding box center [1214, 245] width 11 height 11
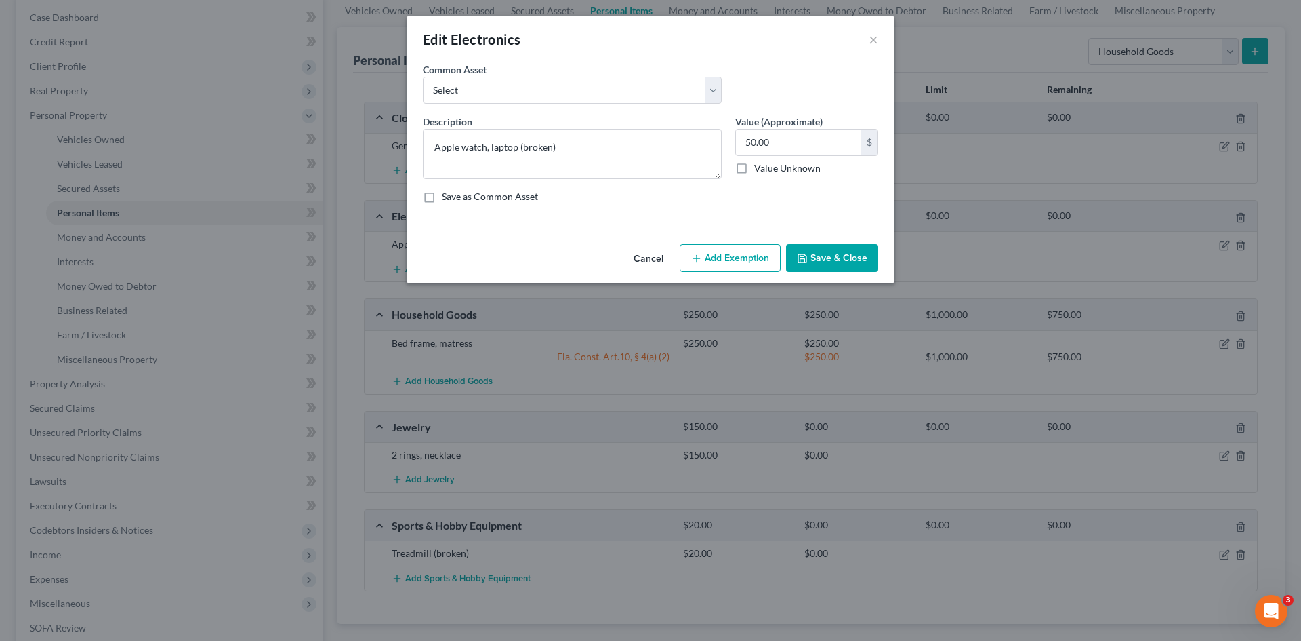
click at [741, 250] on button "Add Exemption" at bounding box center [730, 258] width 101 height 28
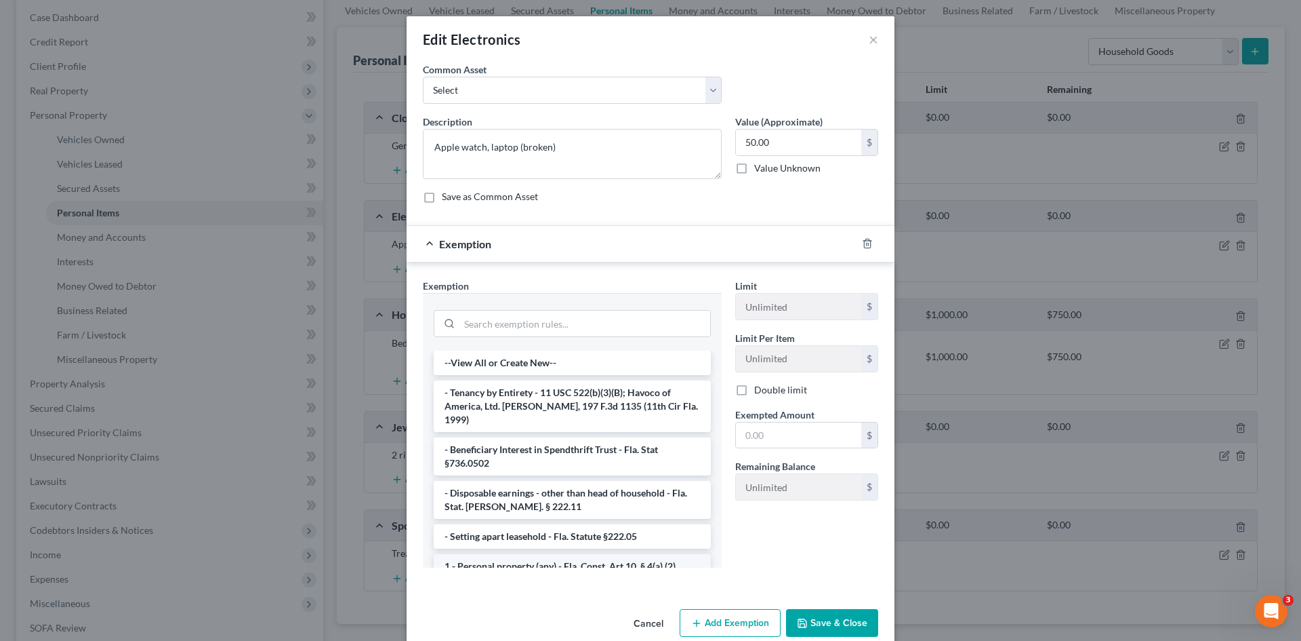
click at [546, 554] on li "1 - Personal property (any) - Fla. Const. Art.10, § 4(a) (2)" at bounding box center [572, 566] width 277 height 24
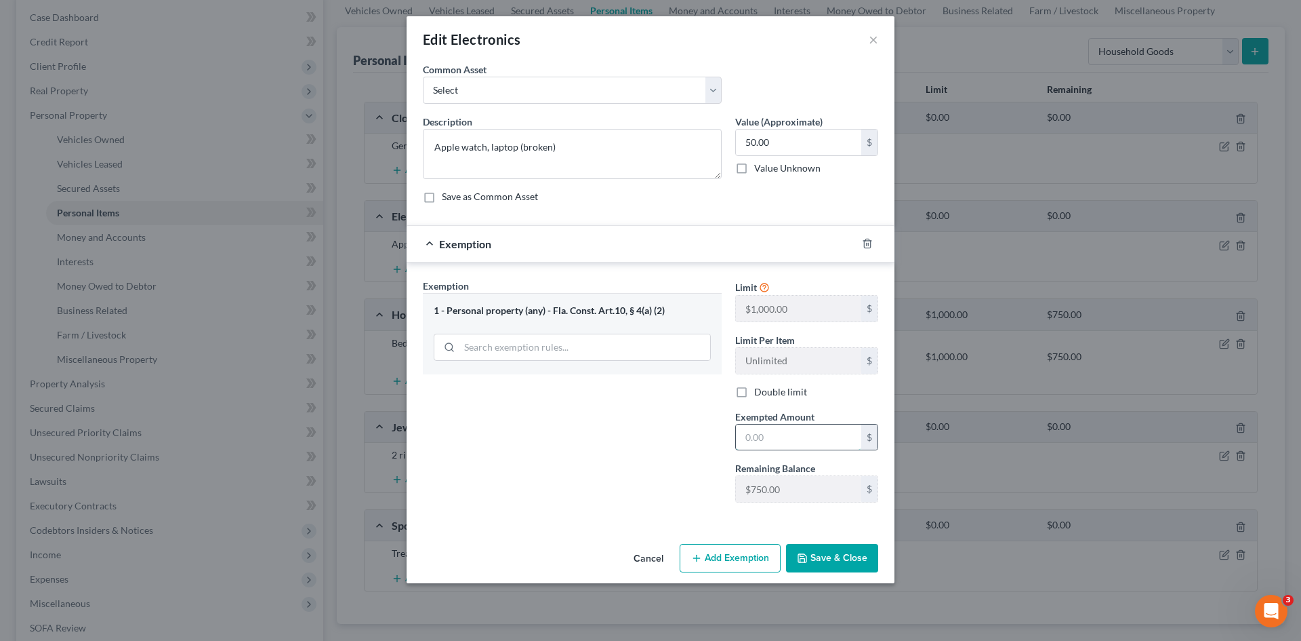
click at [784, 432] on input "text" at bounding box center [798, 437] width 125 height 26
type input "50.00"
click at [834, 556] on button "Save & Close" at bounding box center [832, 558] width 92 height 28
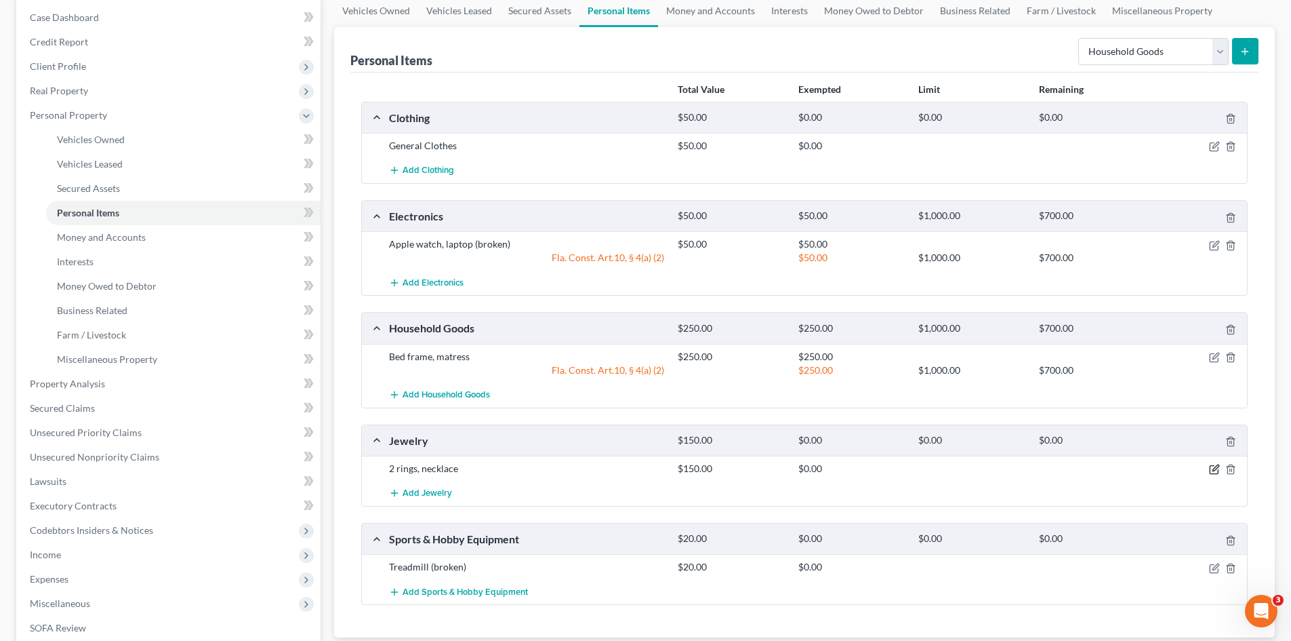
click at [1212, 467] on icon "button" at bounding box center [1214, 469] width 11 height 11
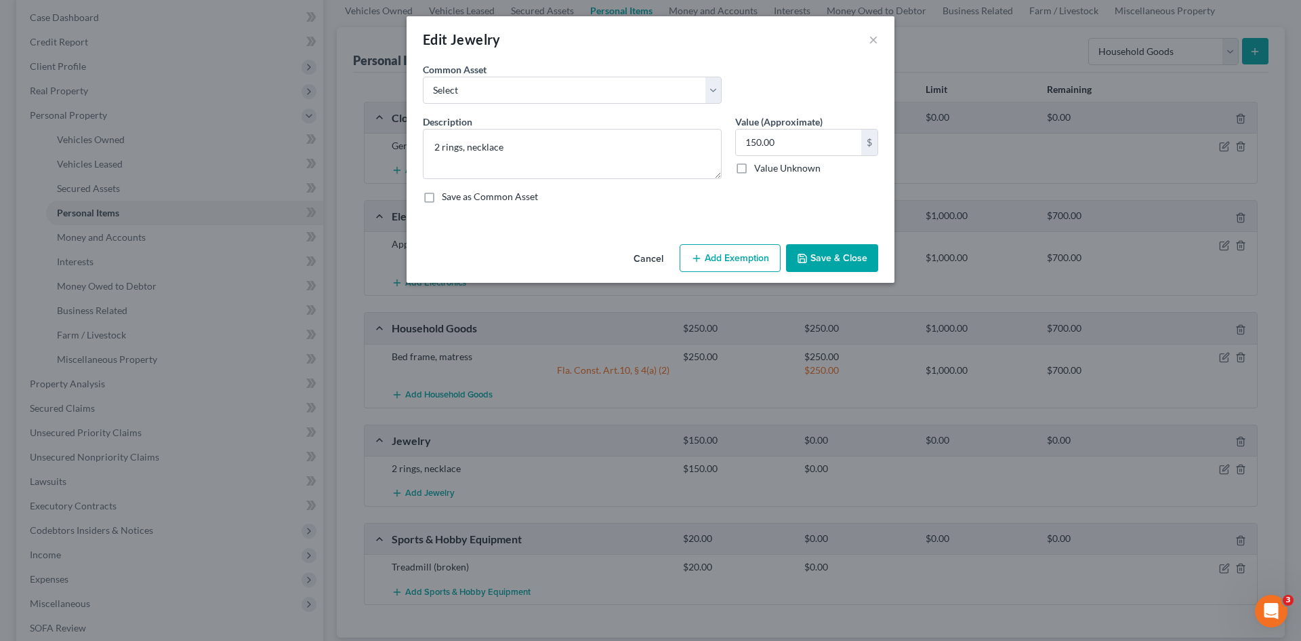
click at [741, 249] on button "Add Exemption" at bounding box center [730, 258] width 101 height 28
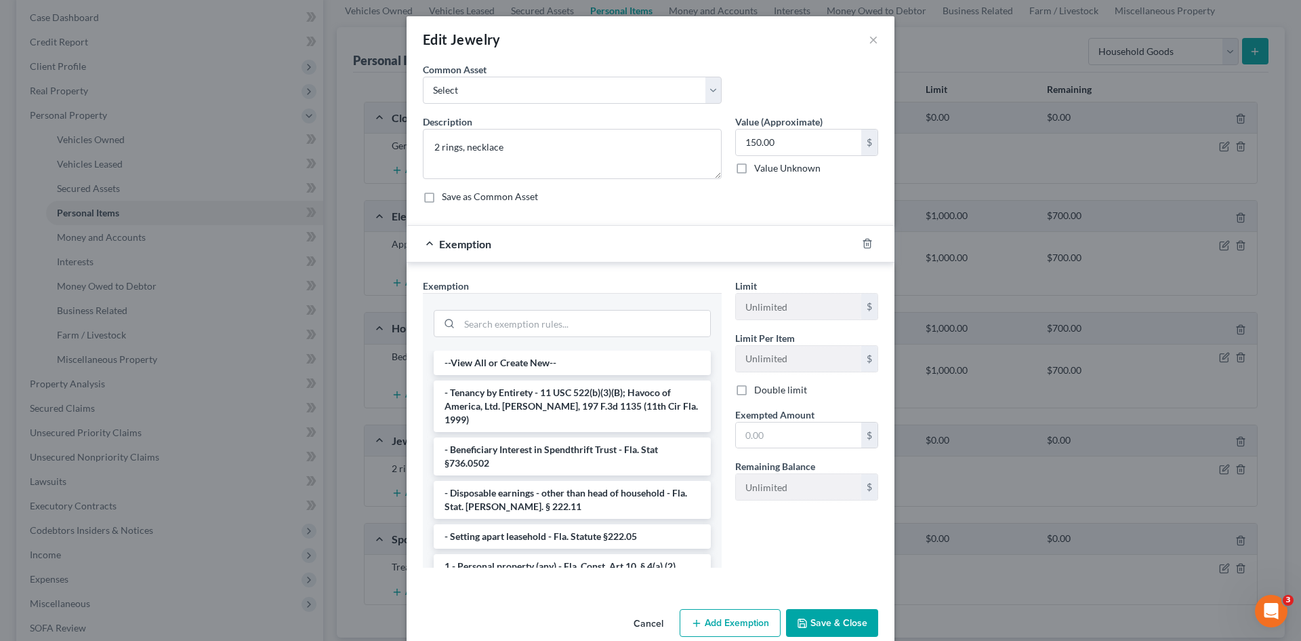
drag, startPoint x: 540, startPoint y: 545, endPoint x: 759, endPoint y: 464, distance: 233.9
click at [540, 554] on li "1 - Personal property (any) - Fla. Const. Art.10, § 4(a) (2)" at bounding box center [572, 566] width 277 height 24
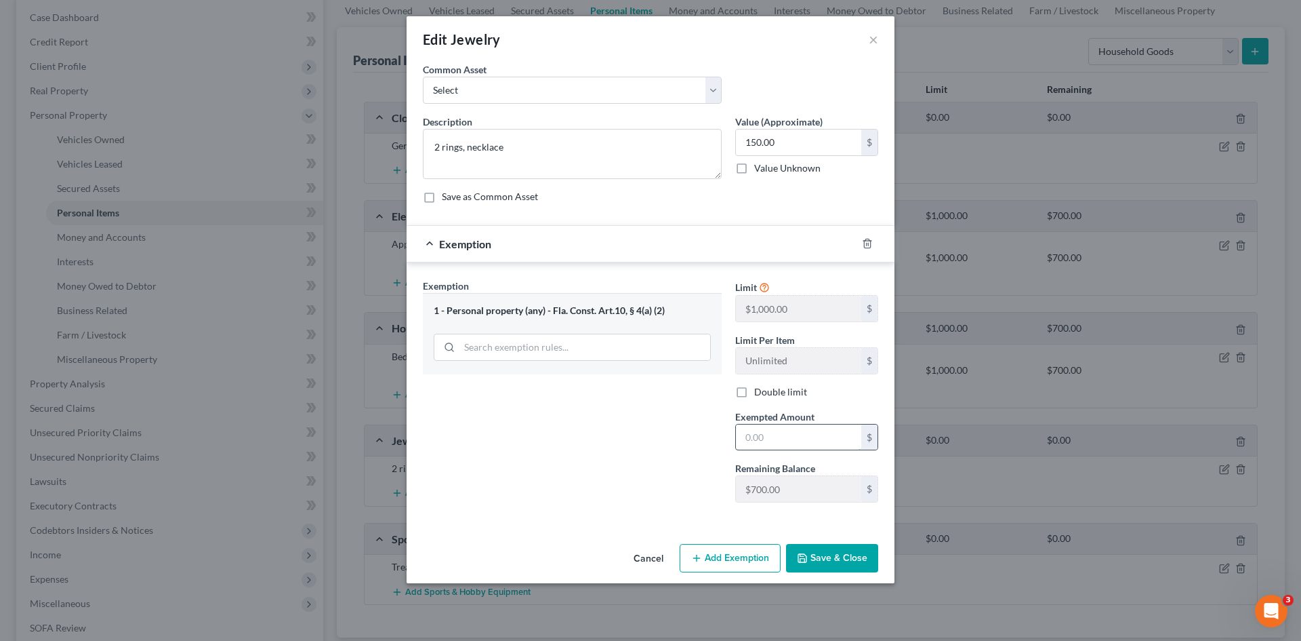
click at [796, 430] on input "text" at bounding box center [798, 437] width 125 height 26
type input "150.00"
click at [843, 556] on button "Save & Close" at bounding box center [832, 558] width 92 height 28
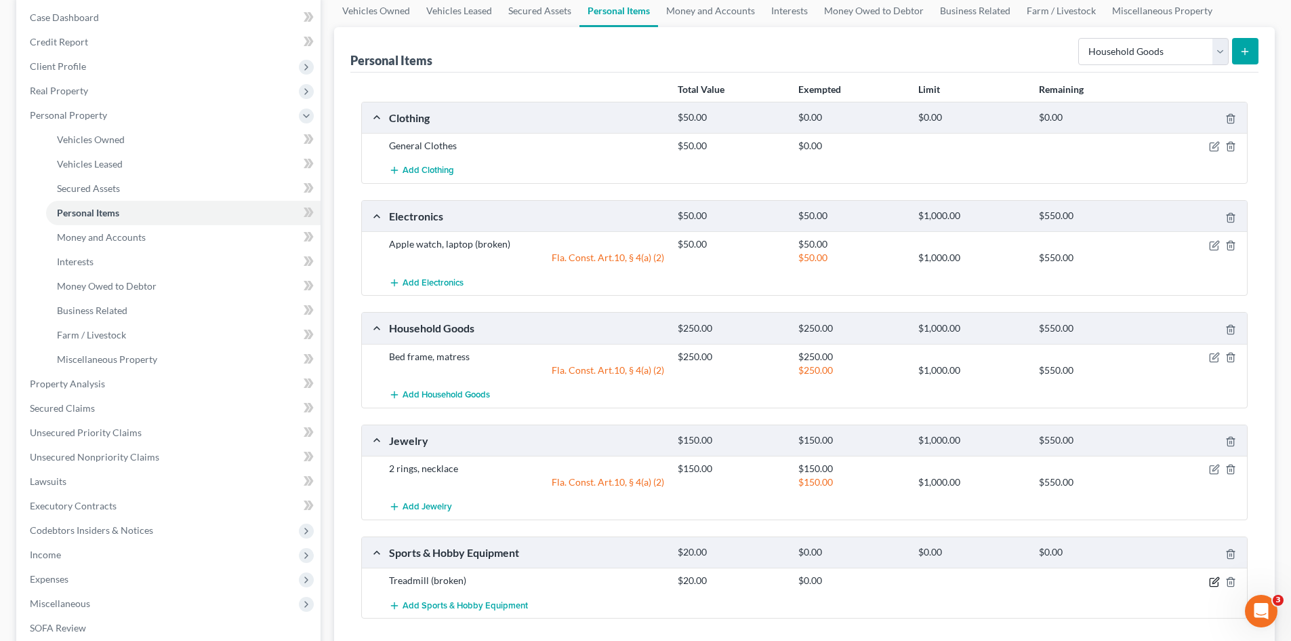
click at [1216, 581] on icon "button" at bounding box center [1216, 580] width 6 height 6
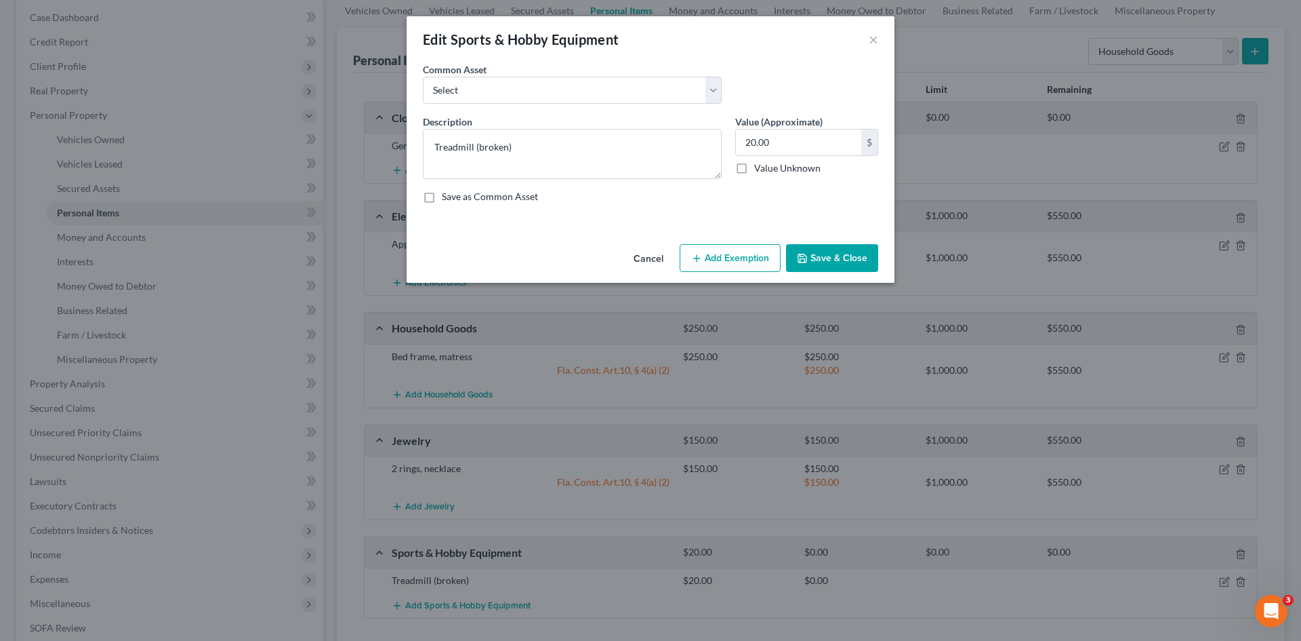
click at [750, 247] on button "Add Exemption" at bounding box center [730, 258] width 101 height 28
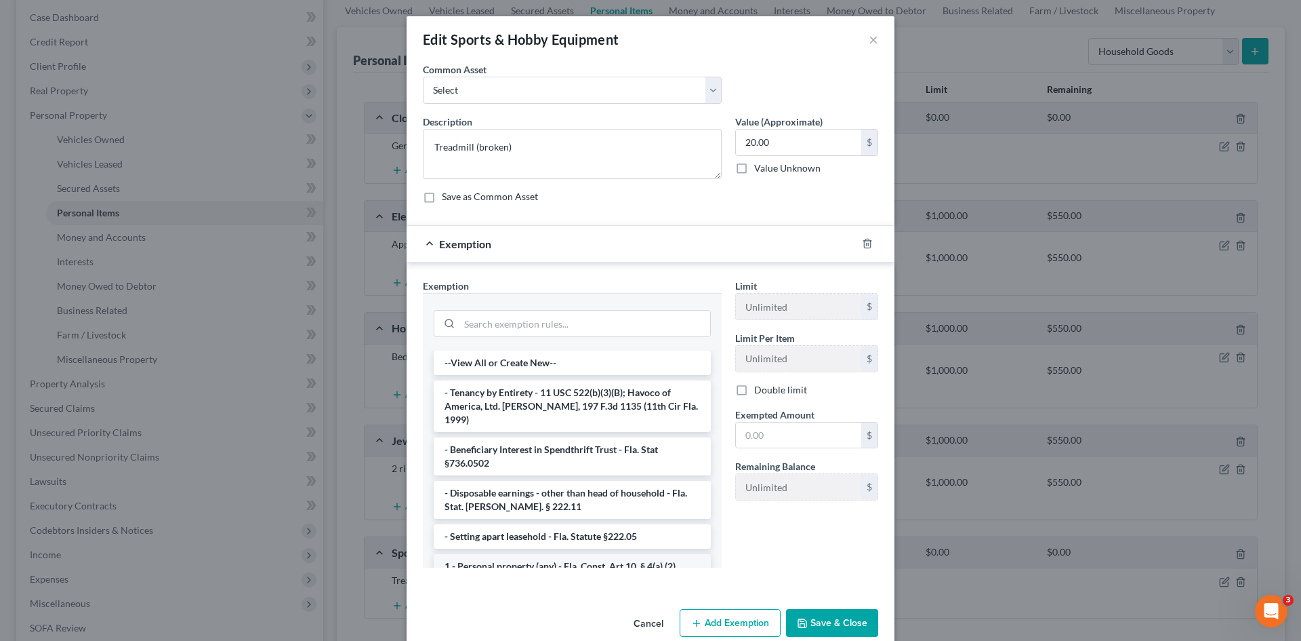
click at [580, 557] on li "1 - Personal property (any) - Fla. Const. Art.10, § 4(a) (2)" at bounding box center [572, 566] width 277 height 24
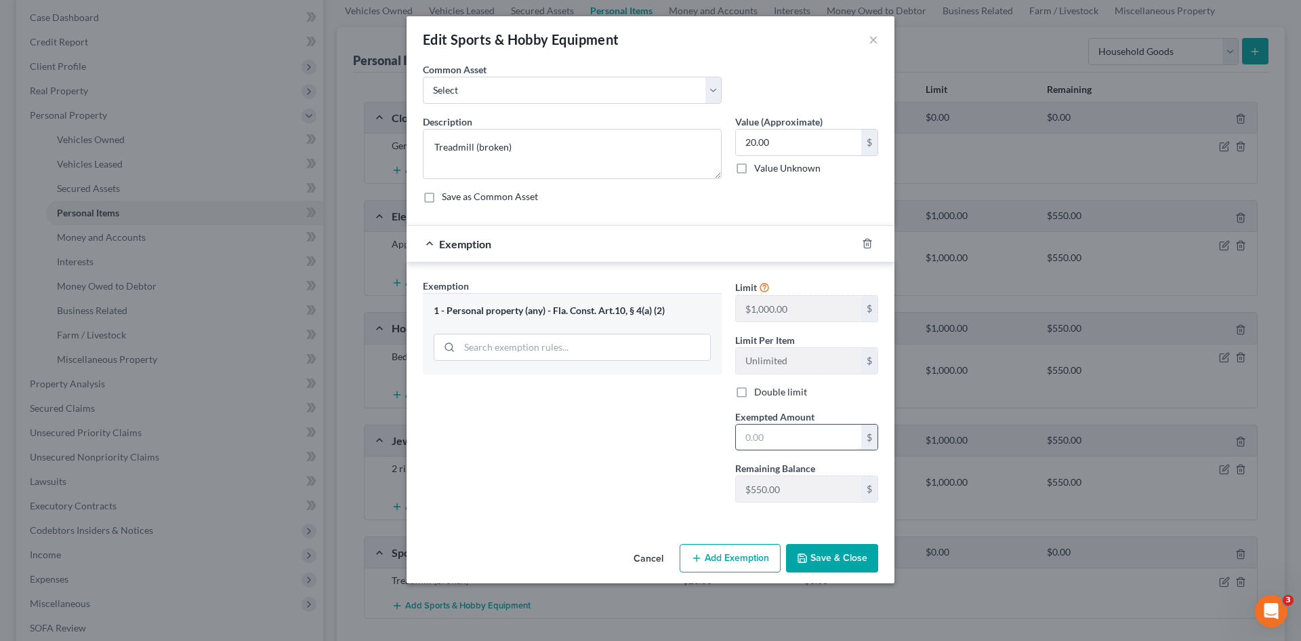
click at [789, 433] on input "text" at bounding box center [798, 437] width 125 height 26
type input "20.00"
click at [835, 565] on button "Save & Close" at bounding box center [832, 558] width 92 height 28
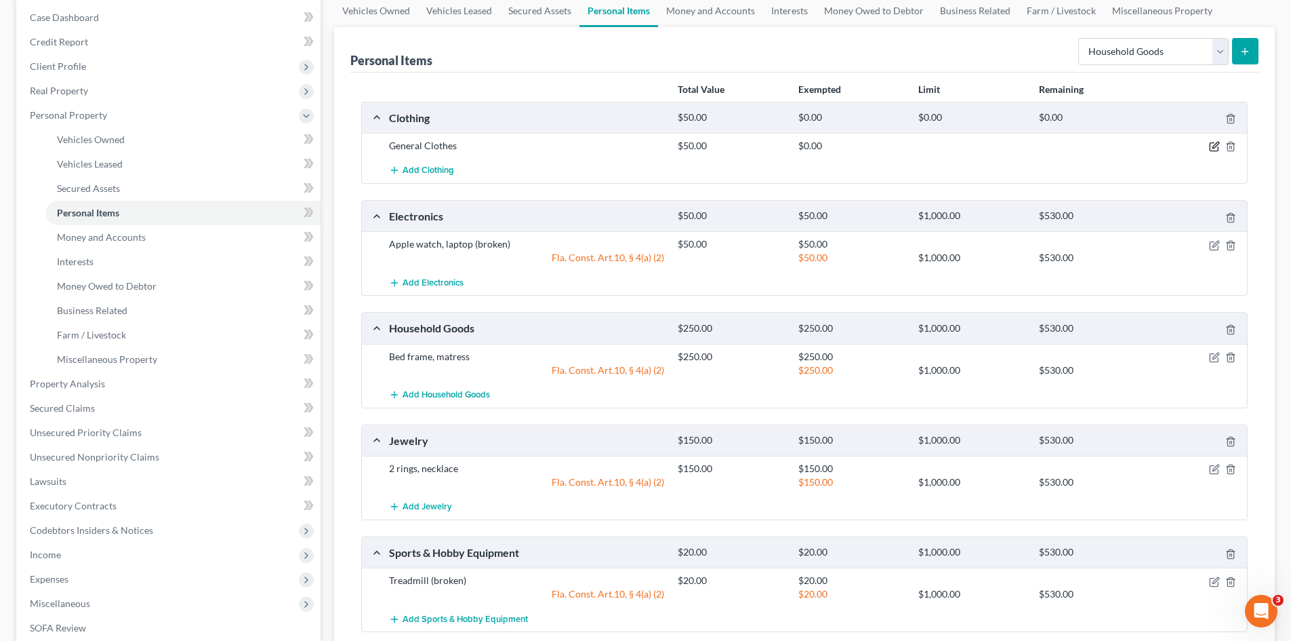
click at [1213, 146] on icon "button" at bounding box center [1216, 145] width 6 height 6
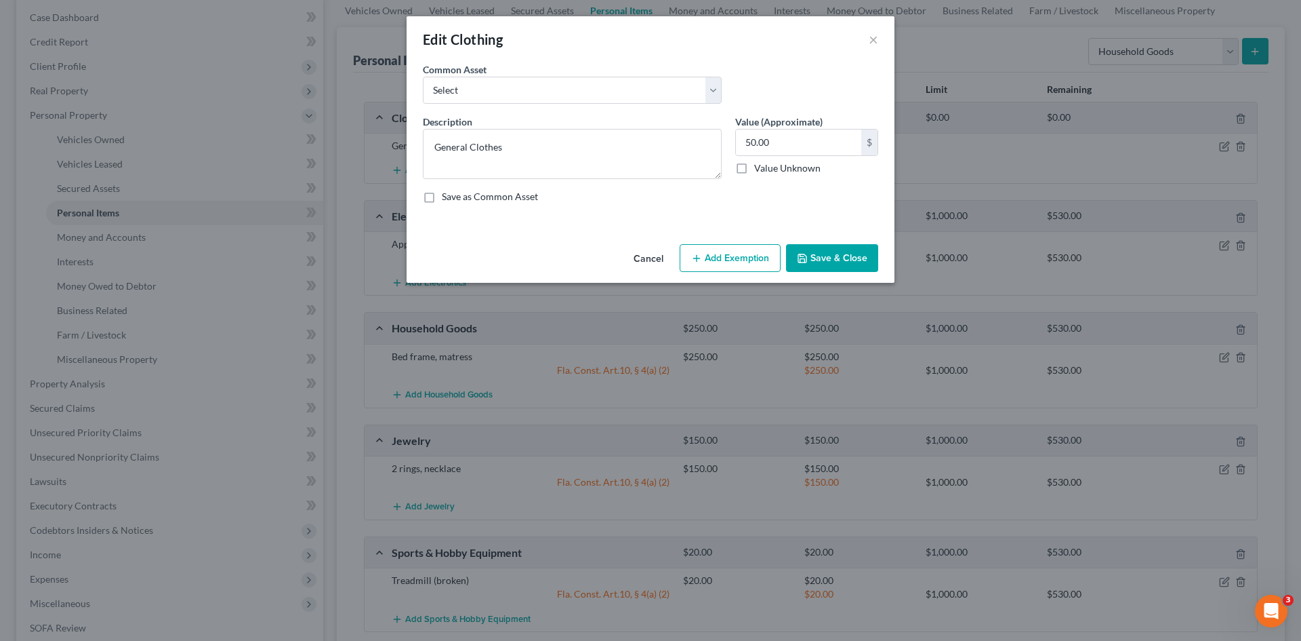
click at [728, 249] on button "Add Exemption" at bounding box center [730, 258] width 101 height 28
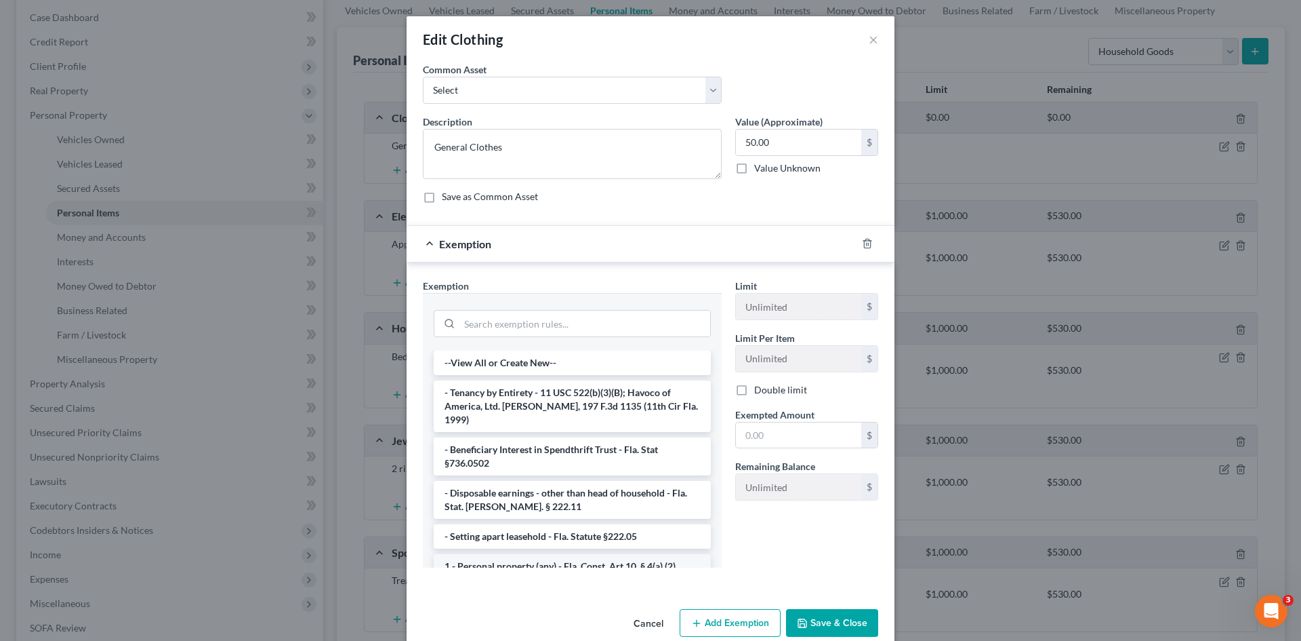
click at [591, 554] on li "1 - Personal property (any) - Fla. Const. Art.10, § 4(a) (2)" at bounding box center [572, 566] width 277 height 24
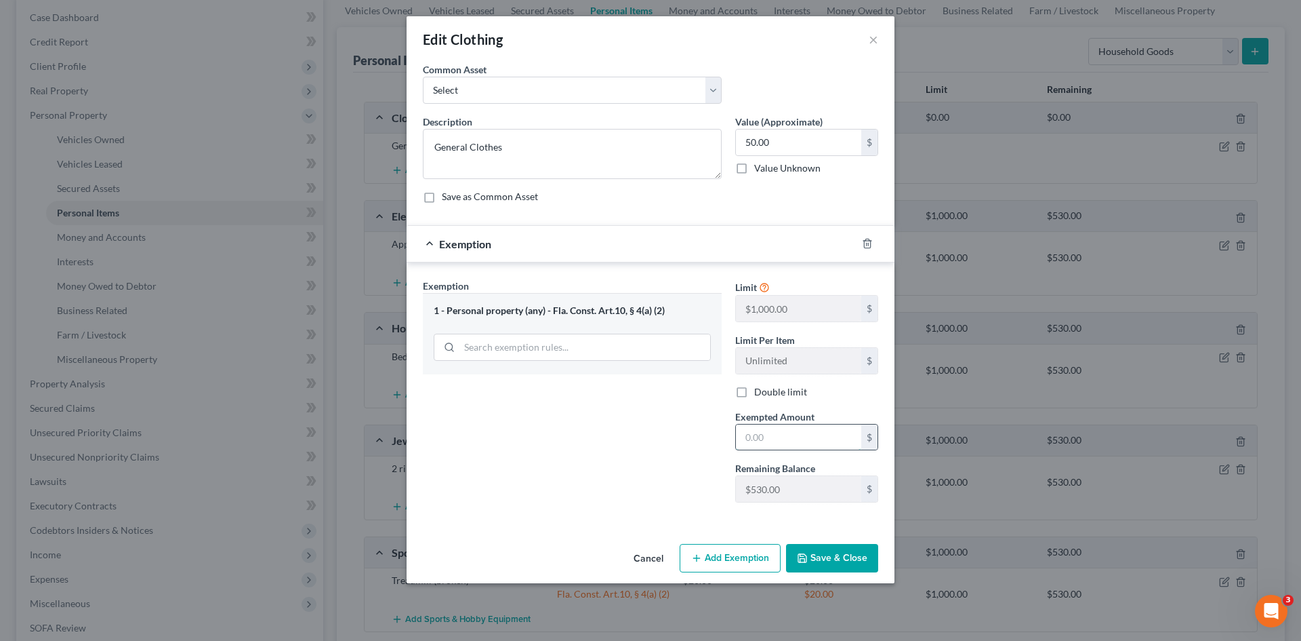
click at [771, 431] on input "text" at bounding box center [798, 437] width 125 height 26
type input "50.00"
click at [821, 544] on button "Save & Close" at bounding box center [832, 558] width 92 height 28
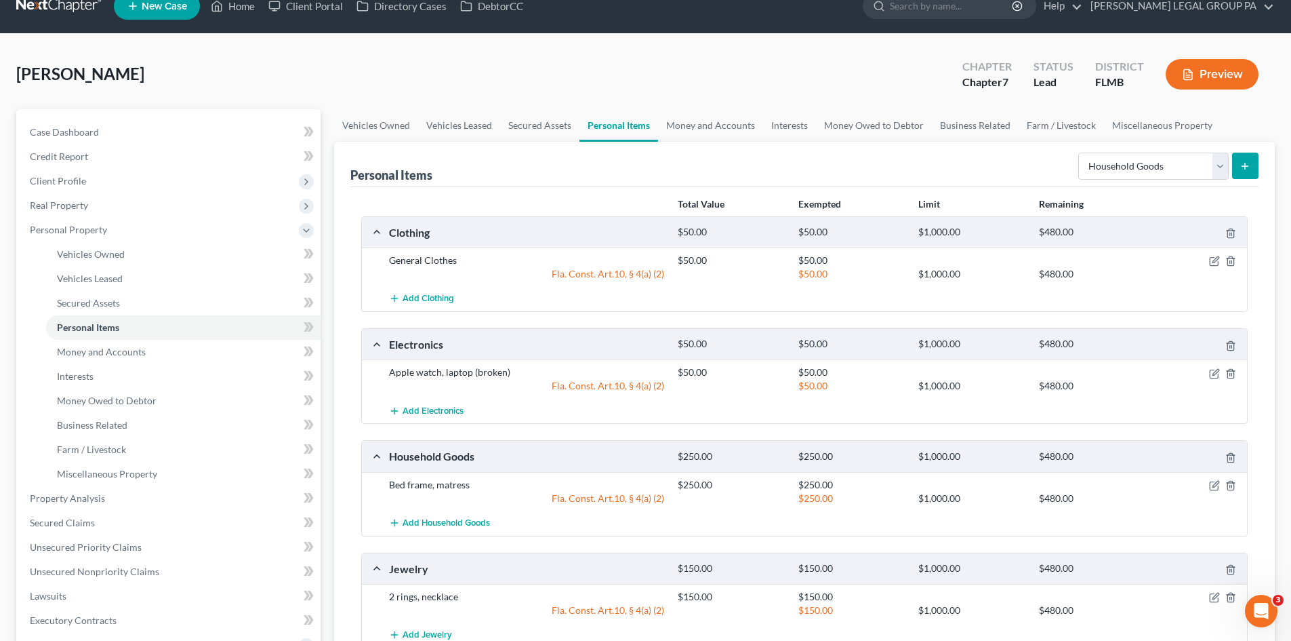
scroll to position [0, 0]
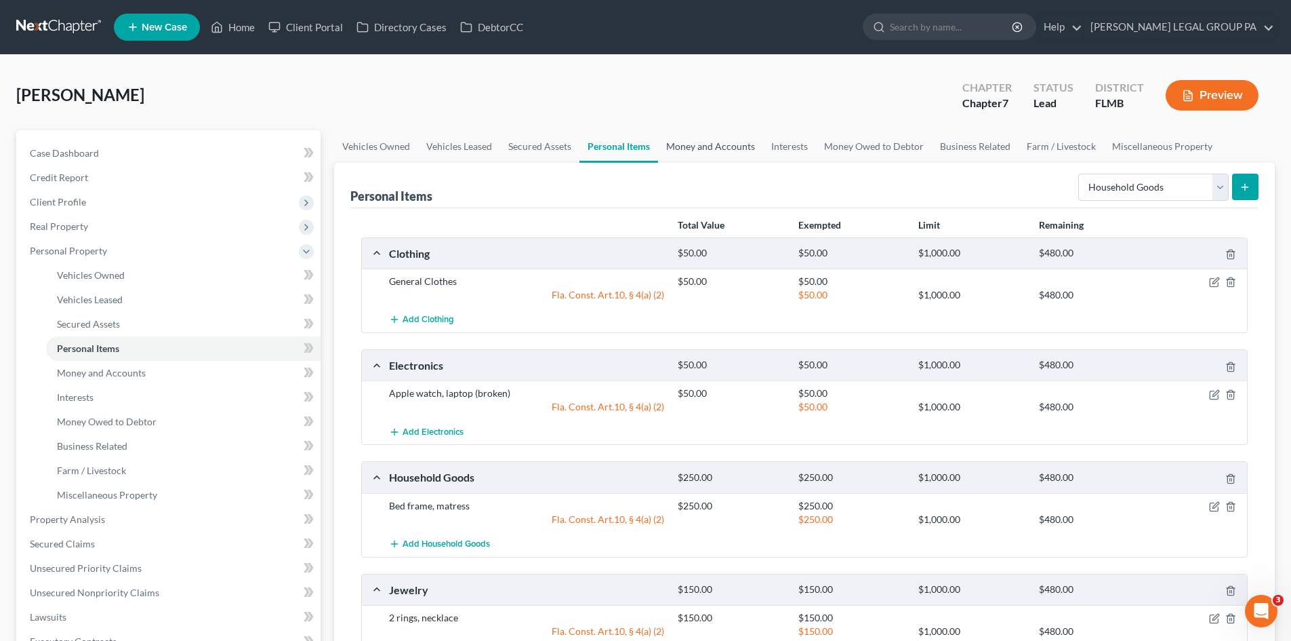
drag, startPoint x: 716, startPoint y: 150, endPoint x: 754, endPoint y: 148, distance: 38.7
click at [716, 150] on link "Money and Accounts" at bounding box center [710, 146] width 105 height 33
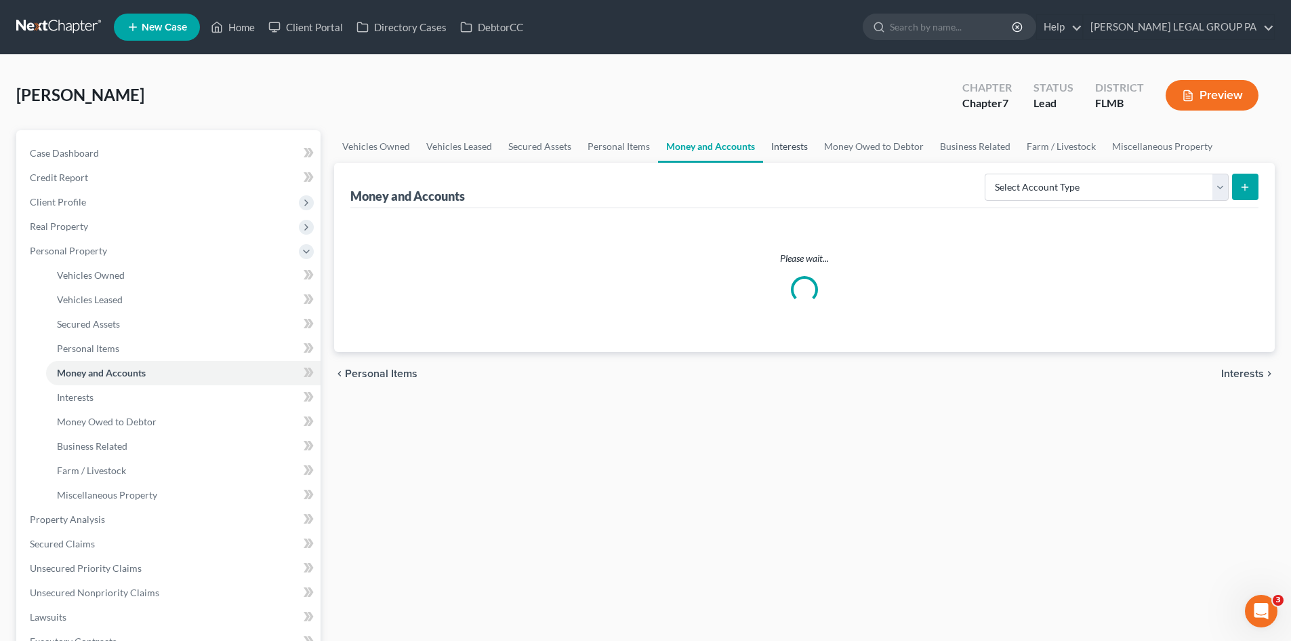
click at [793, 146] on link "Interests" at bounding box center [789, 146] width 53 height 33
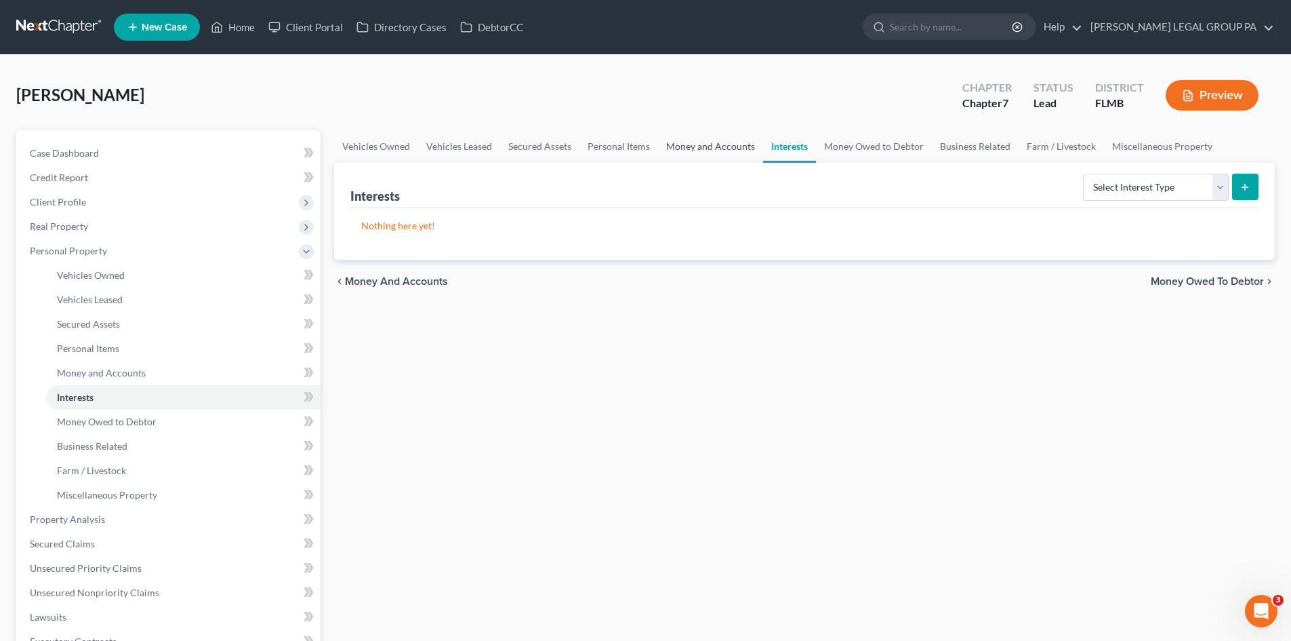
click at [731, 145] on link "Money and Accounts" at bounding box center [710, 146] width 105 height 33
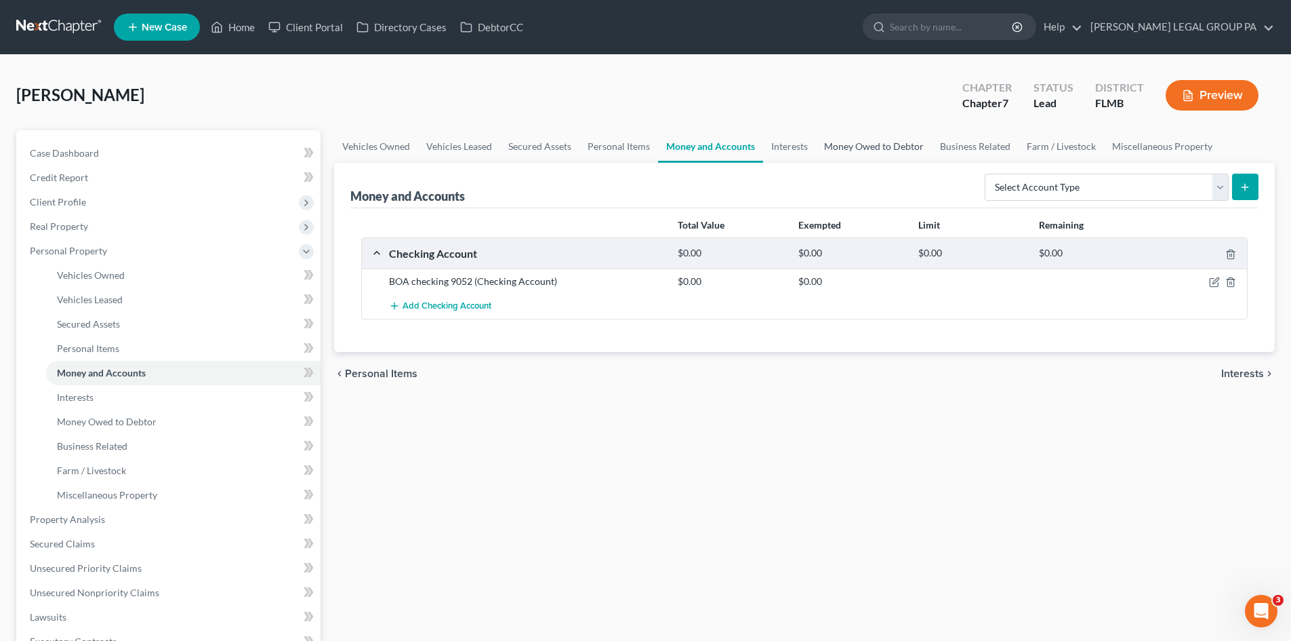
click at [837, 150] on link "Money Owed to Debtor" at bounding box center [874, 146] width 116 height 33
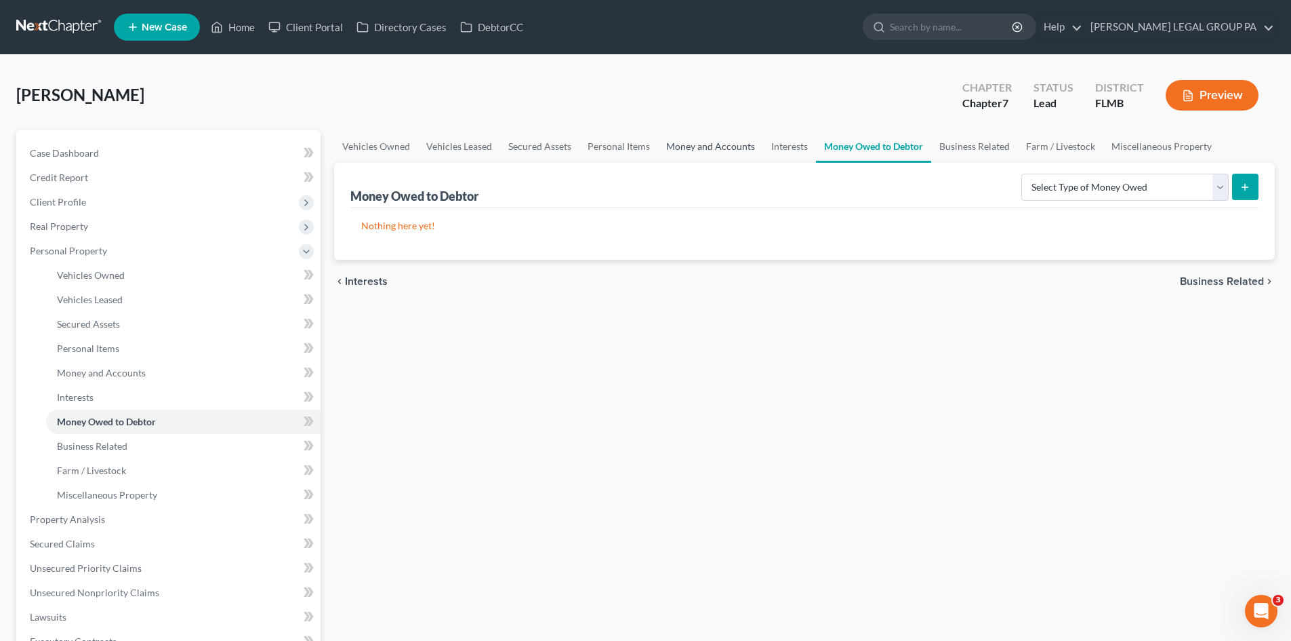
click at [722, 144] on link "Money and Accounts" at bounding box center [710, 146] width 105 height 33
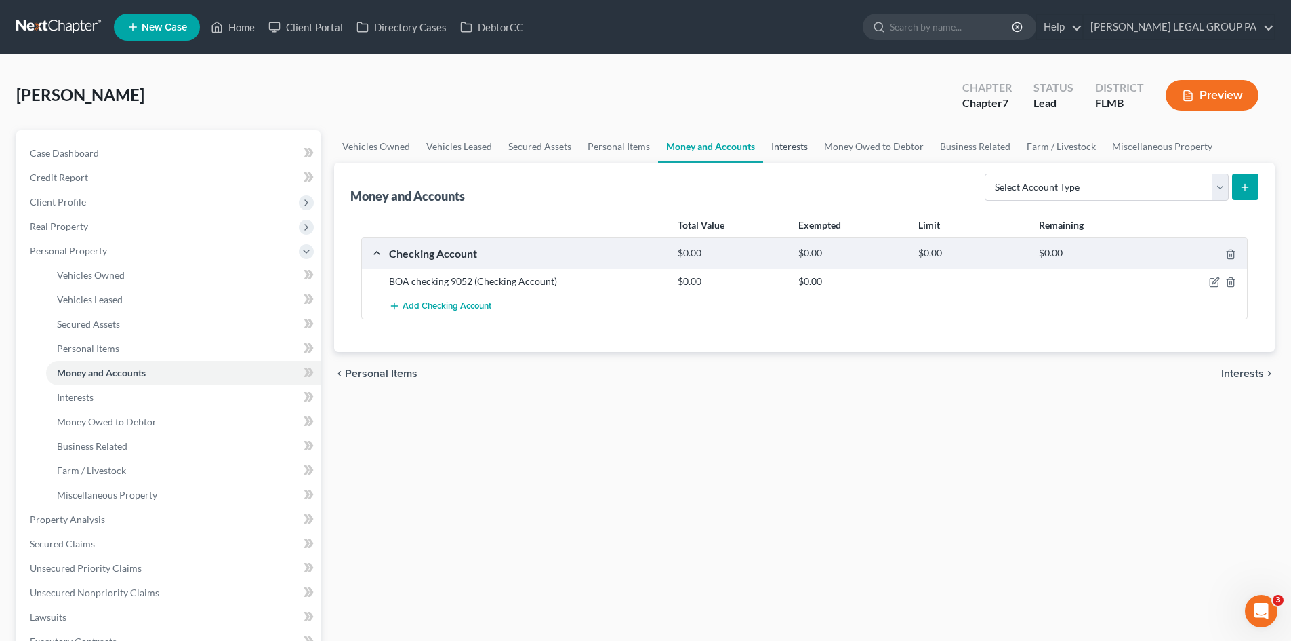
click at [786, 148] on link "Interests" at bounding box center [789, 146] width 53 height 33
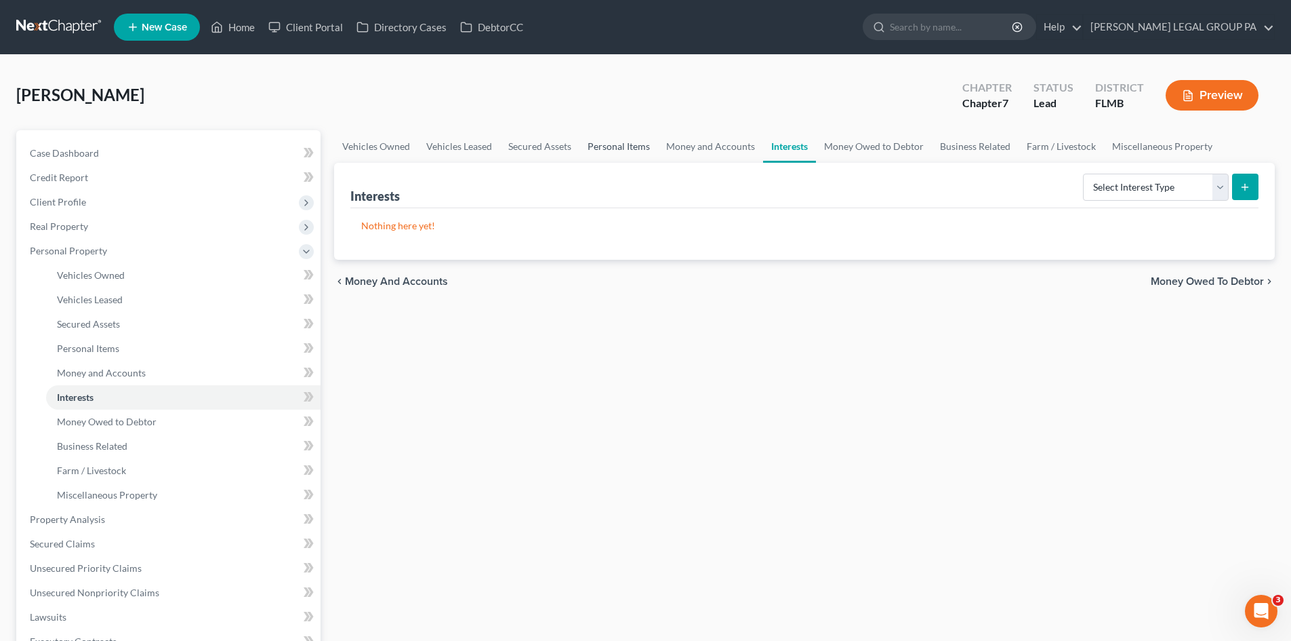
click at [638, 155] on link "Personal Items" at bounding box center [619, 146] width 79 height 33
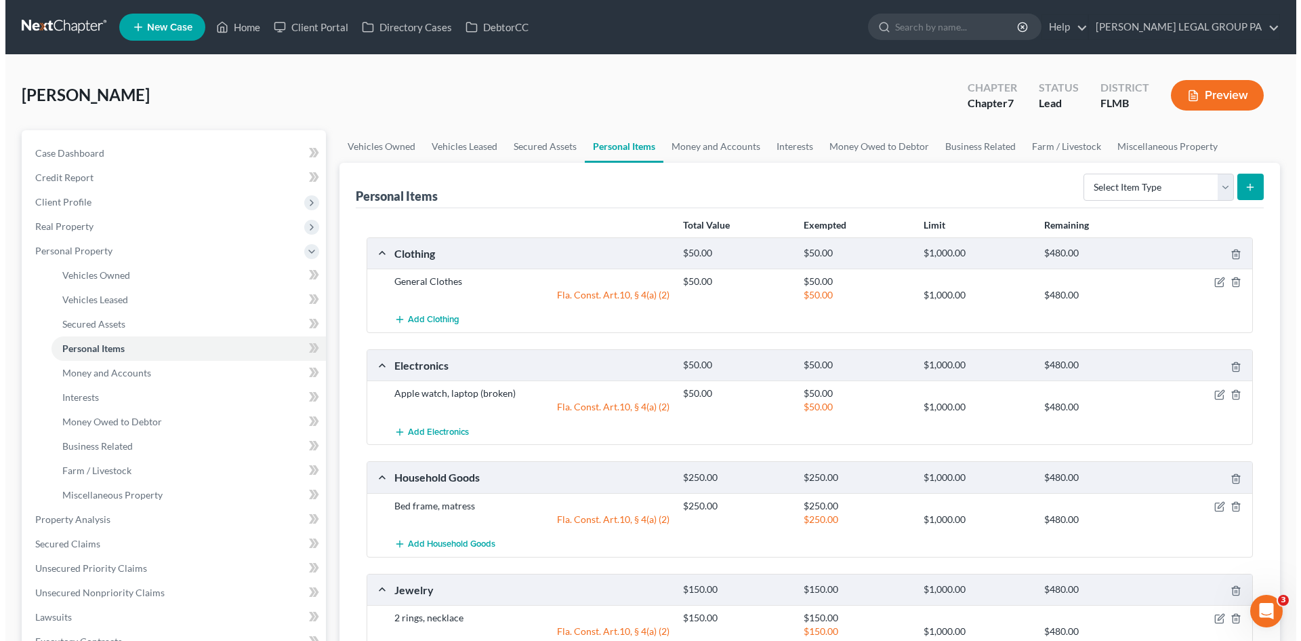
scroll to position [68, 0]
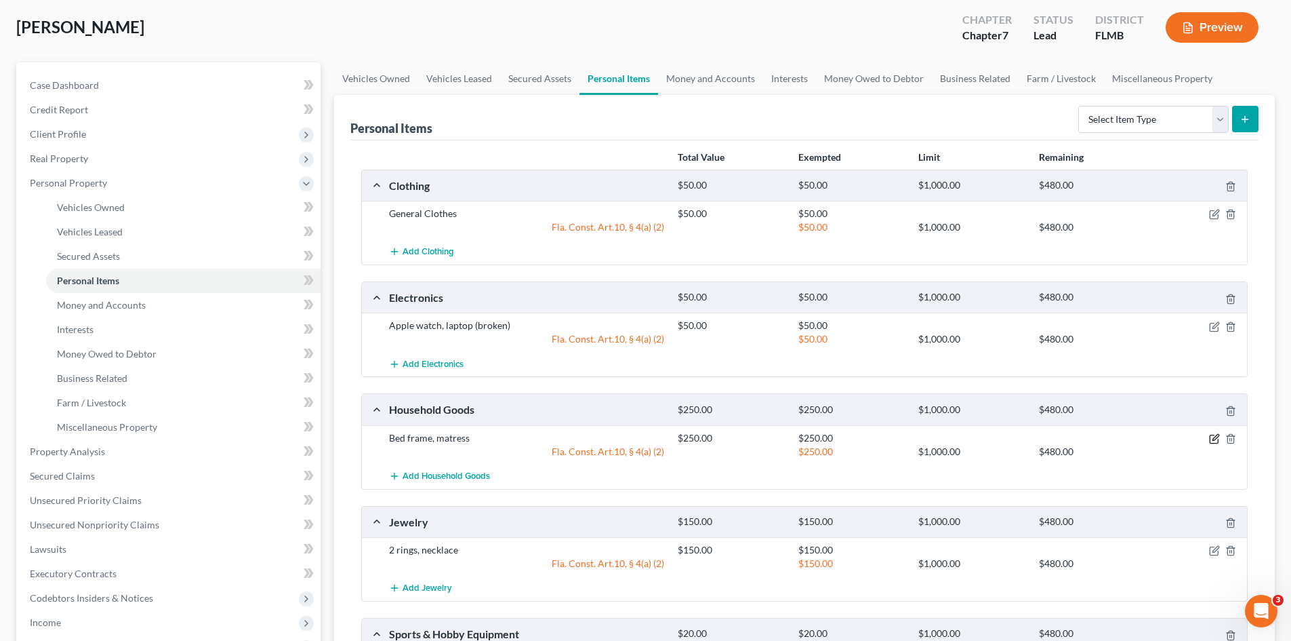
click at [1211, 439] on icon "button" at bounding box center [1214, 438] width 11 height 11
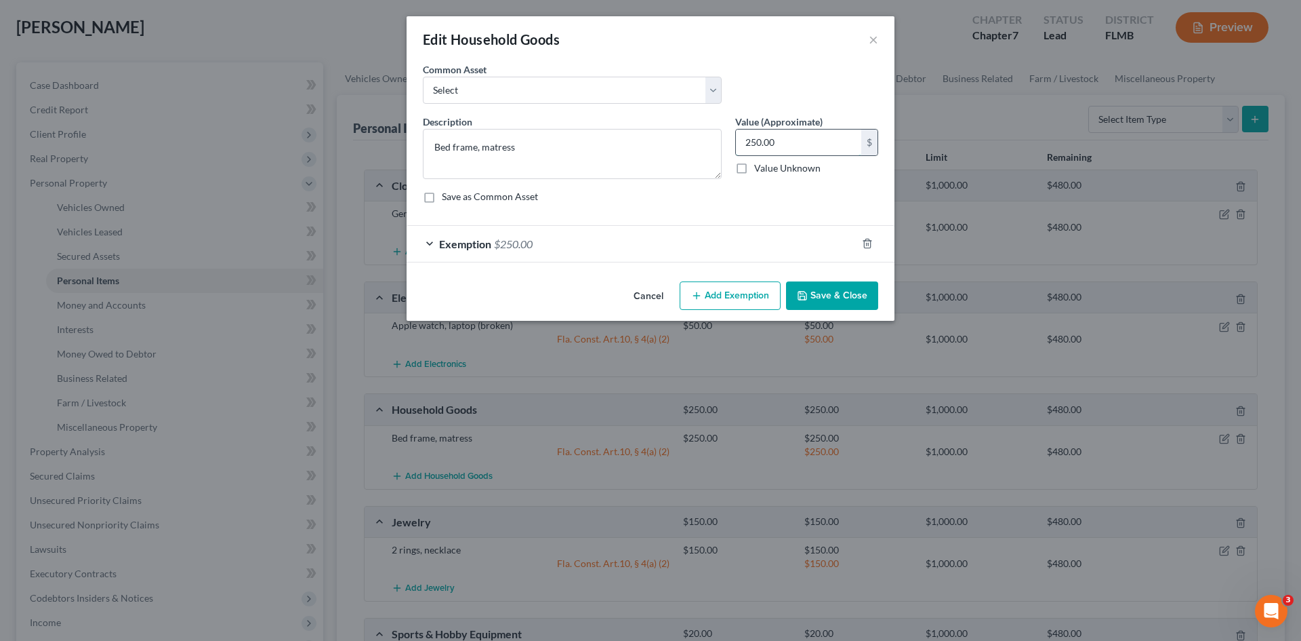
click at [794, 140] on input "250.00" at bounding box center [798, 142] width 125 height 26
type input "400.00"
click at [678, 241] on div "Exemption $250.00" at bounding box center [632, 244] width 450 height 36
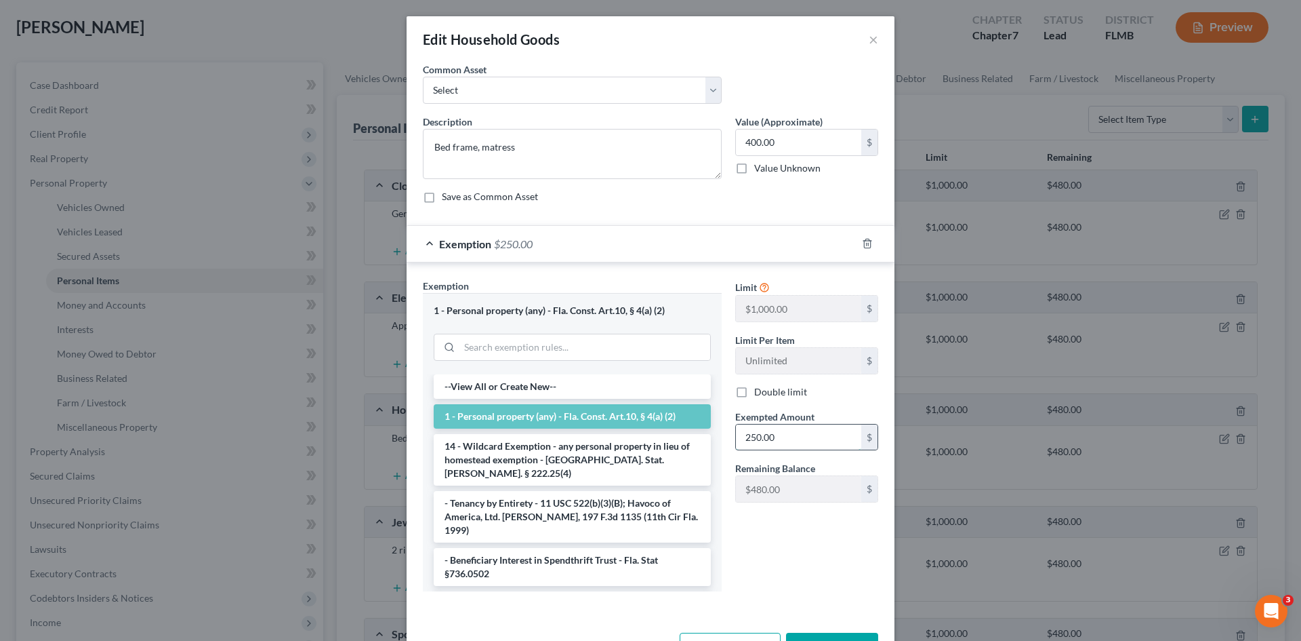
click at [807, 434] on input "250.00" at bounding box center [798, 437] width 125 height 26
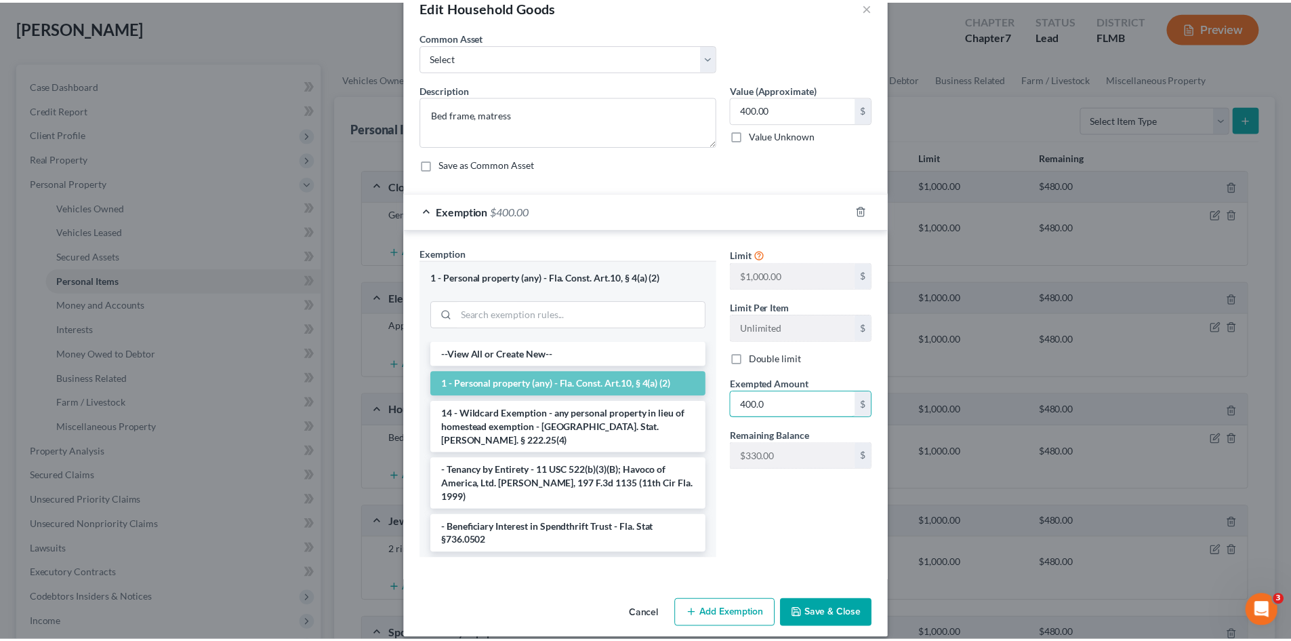
scroll to position [47, 0]
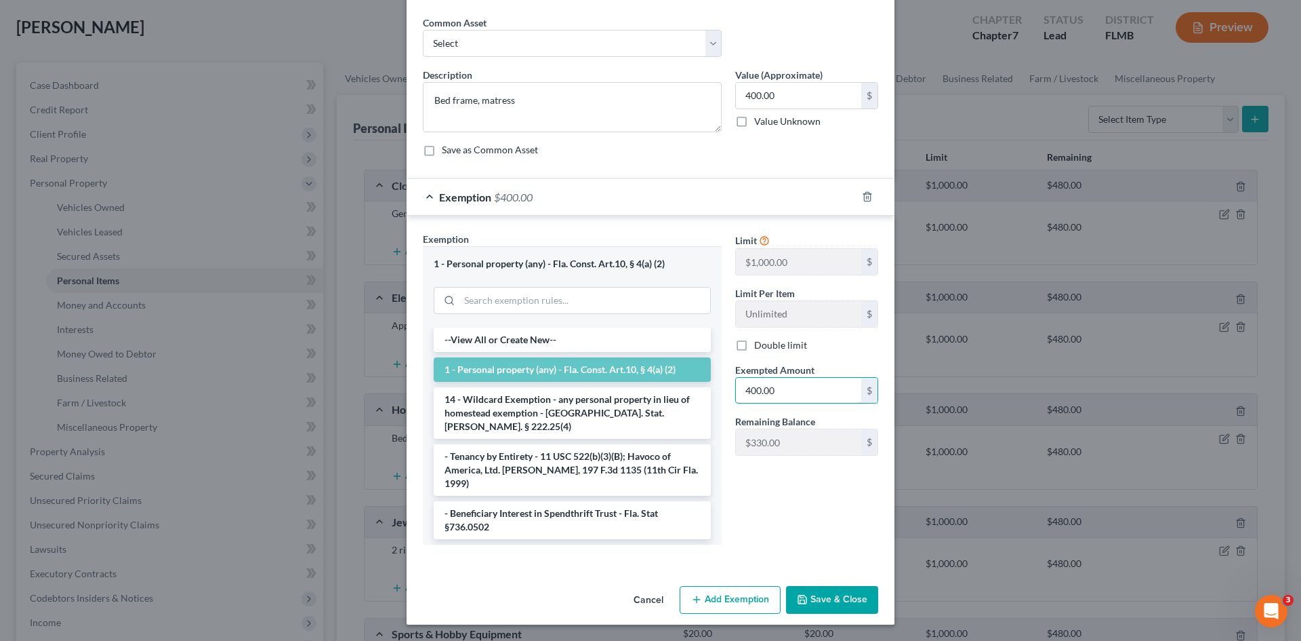
type input "400.00"
click at [758, 506] on div "Limit $1,000.00 $ Limit Per Item Unlimited $ Double limit Exempted Amount * 400…" at bounding box center [807, 393] width 157 height 323
click at [832, 595] on button "Save & Close" at bounding box center [832, 600] width 92 height 28
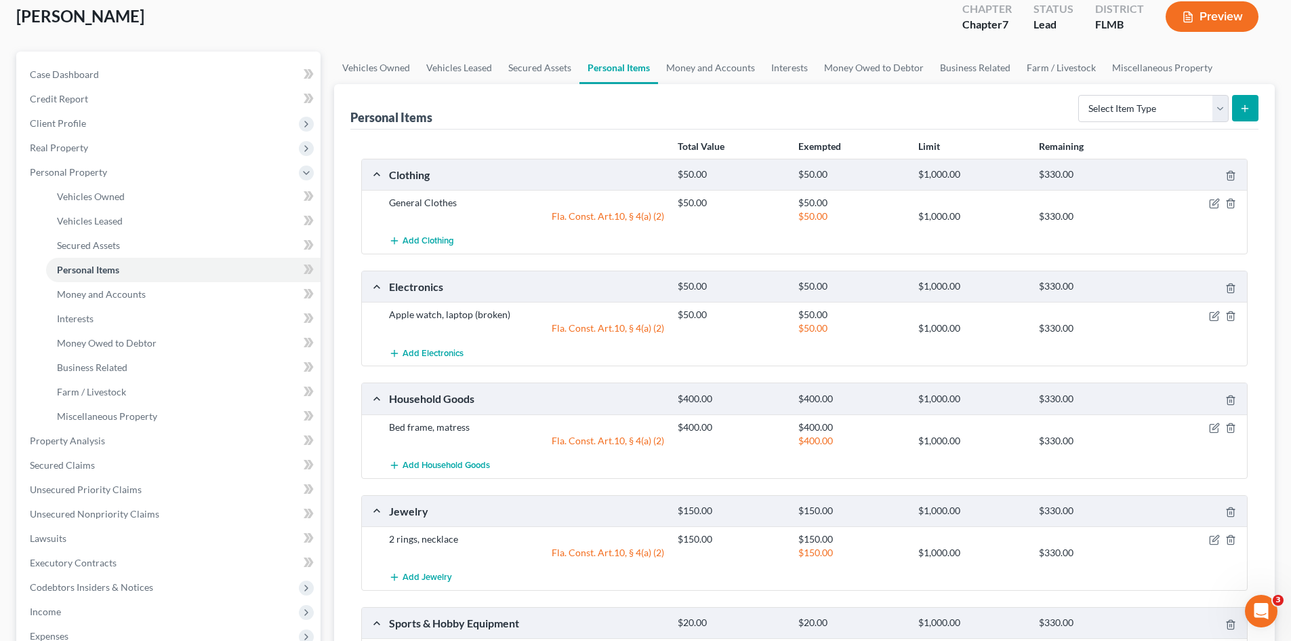
scroll to position [0, 0]
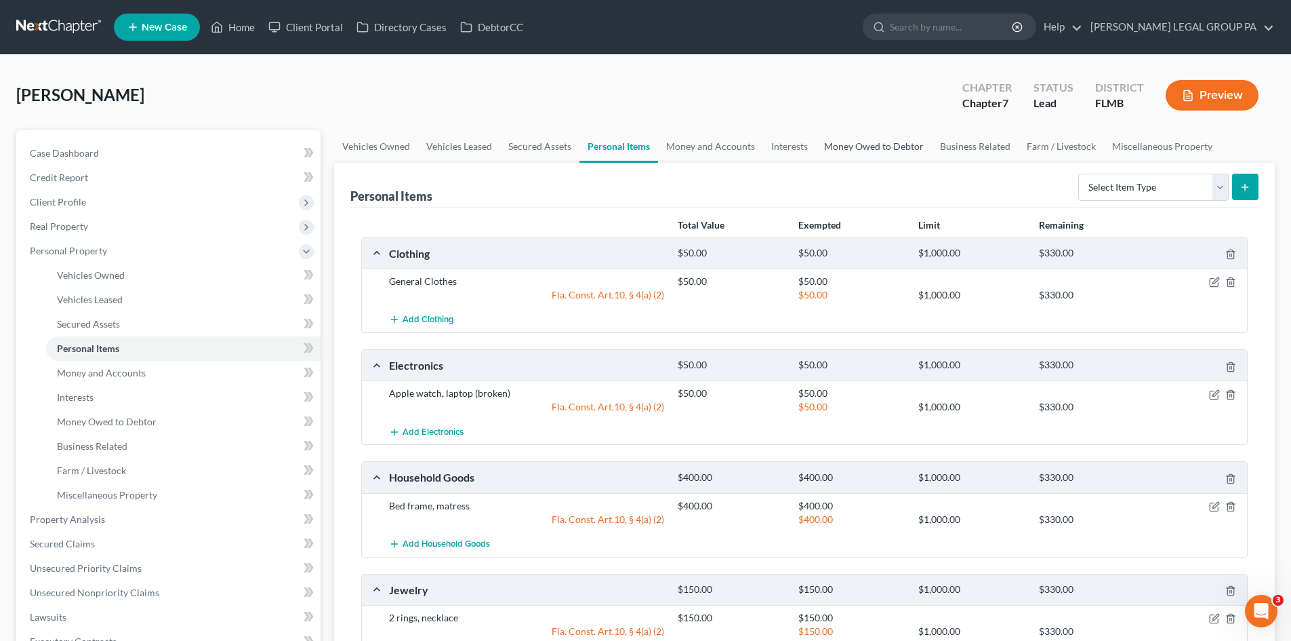
drag, startPoint x: 888, startPoint y: 153, endPoint x: 859, endPoint y: 152, distance: 29.2
click at [888, 153] on link "Money Owed to Debtor" at bounding box center [874, 146] width 116 height 33
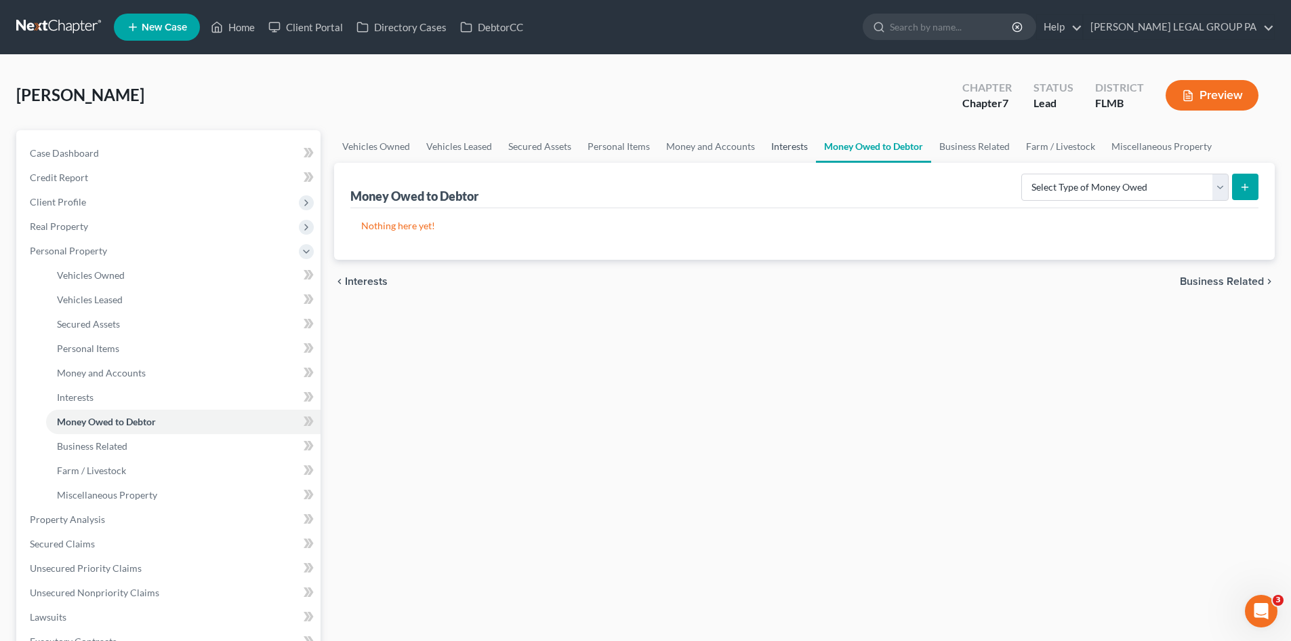
click at [791, 146] on link "Interests" at bounding box center [789, 146] width 53 height 33
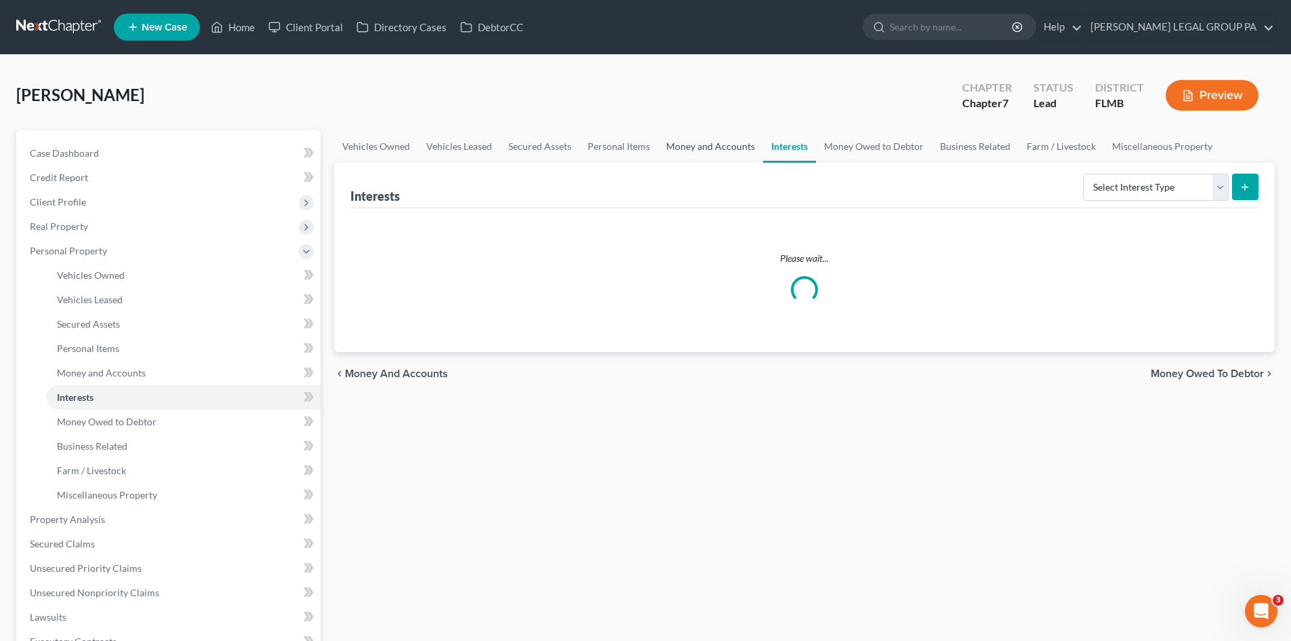
click at [716, 142] on link "Money and Accounts" at bounding box center [710, 146] width 105 height 33
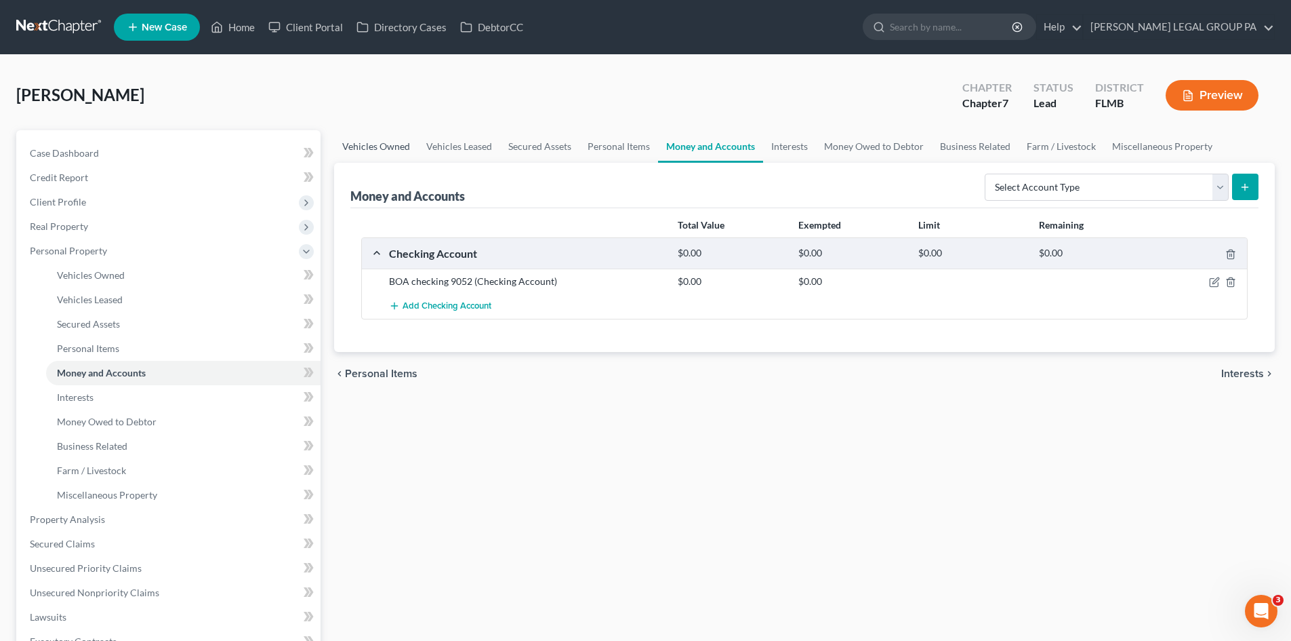
click at [382, 153] on link "Vehicles Owned" at bounding box center [376, 146] width 84 height 33
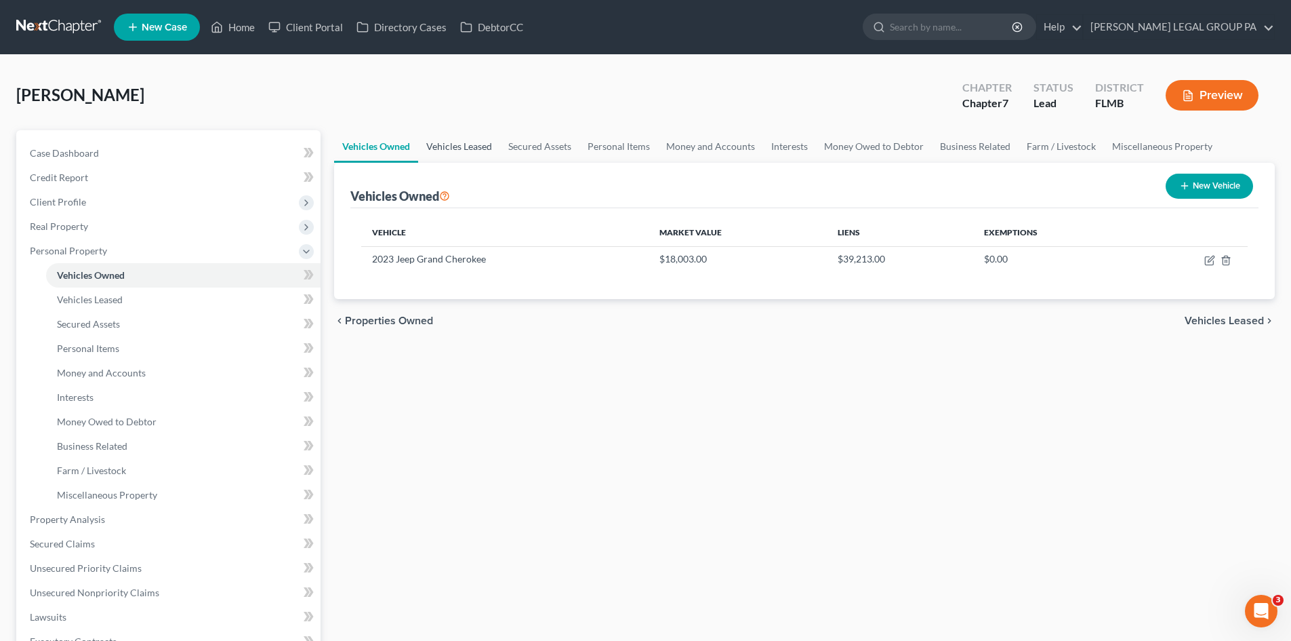
click at [468, 153] on link "Vehicles Leased" at bounding box center [459, 146] width 82 height 33
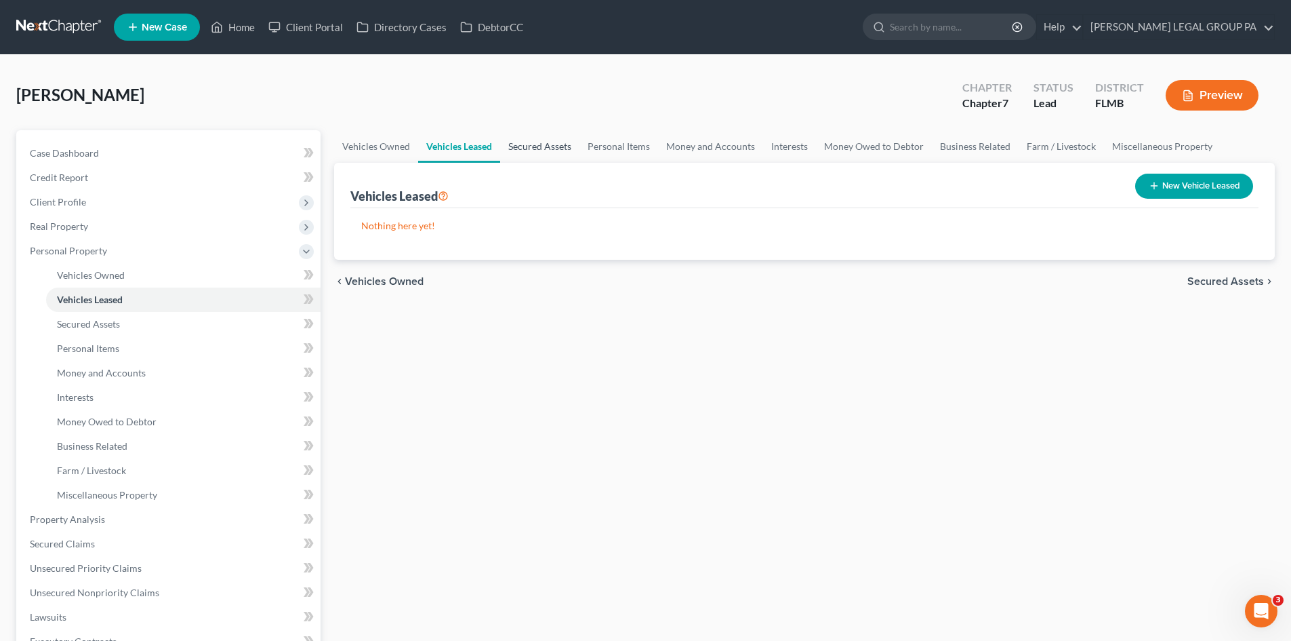
click at [561, 140] on link "Secured Assets" at bounding box center [539, 146] width 79 height 33
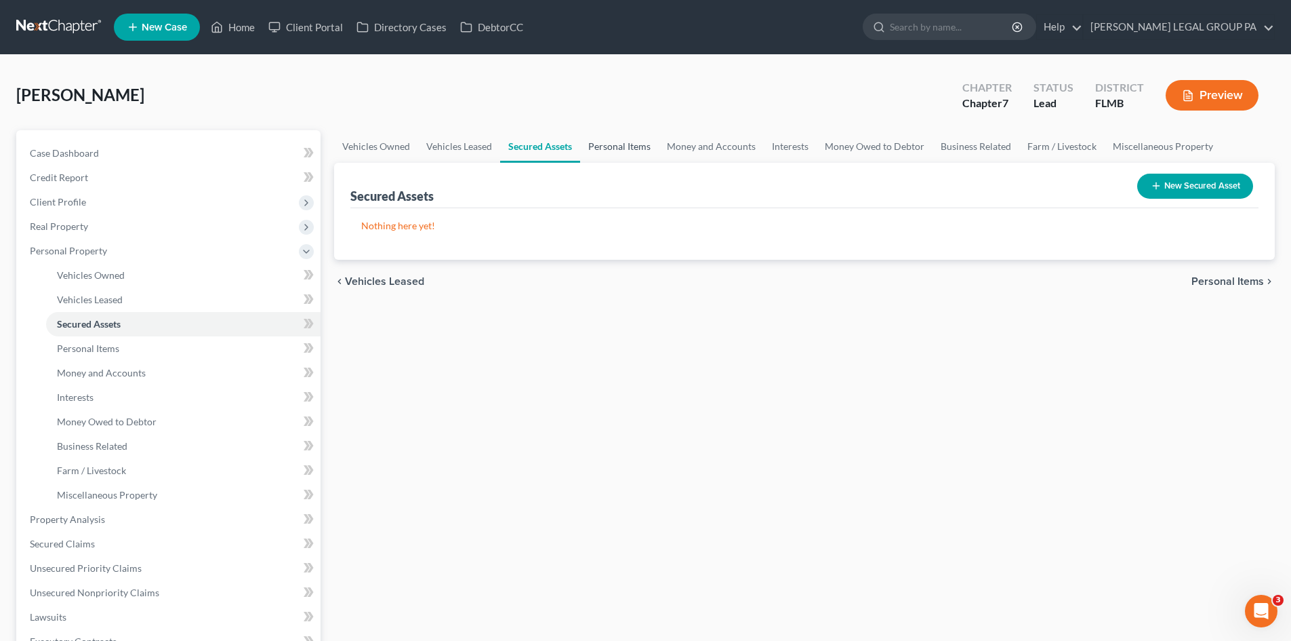
click at [630, 144] on link "Personal Items" at bounding box center [619, 146] width 79 height 33
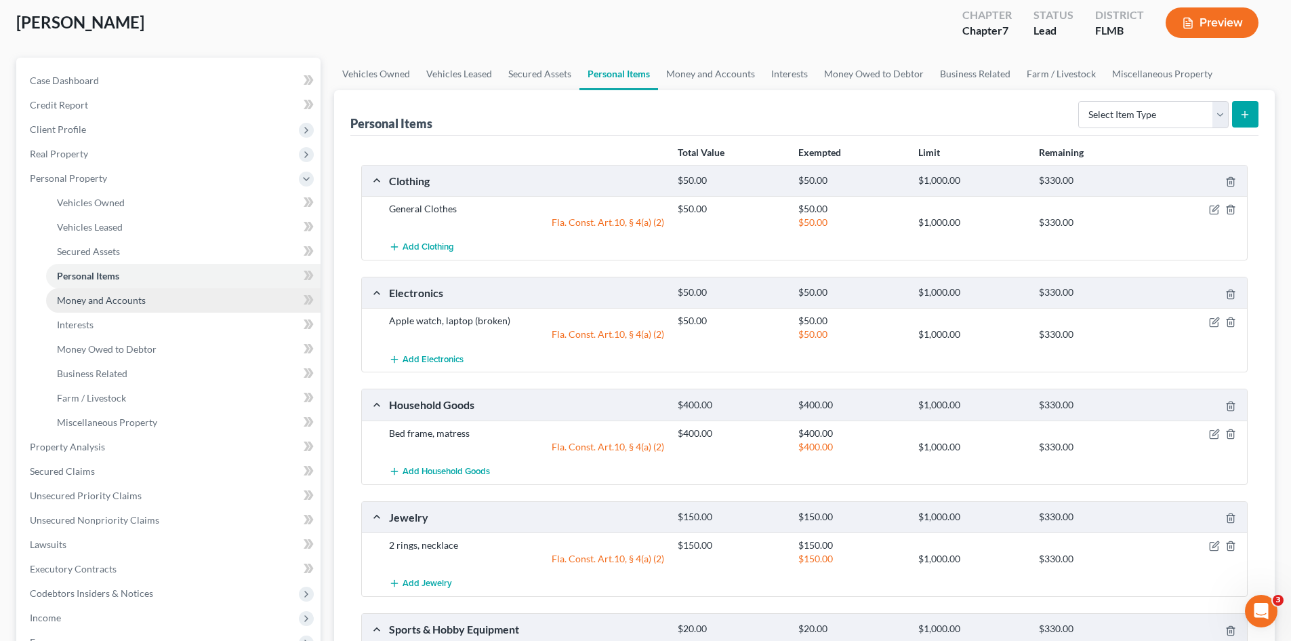
scroll to position [68, 0]
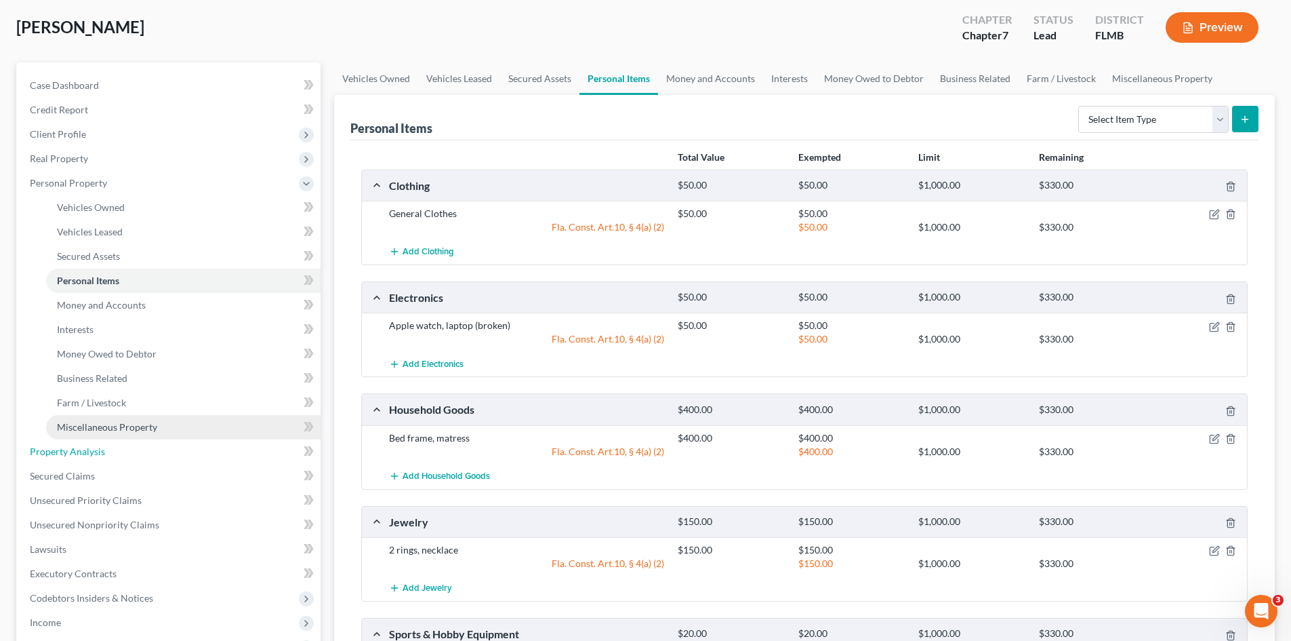
drag, startPoint x: 106, startPoint y: 455, endPoint x: 194, endPoint y: 420, distance: 94.0
click at [106, 455] on link "Property Analysis" at bounding box center [170, 451] width 302 height 24
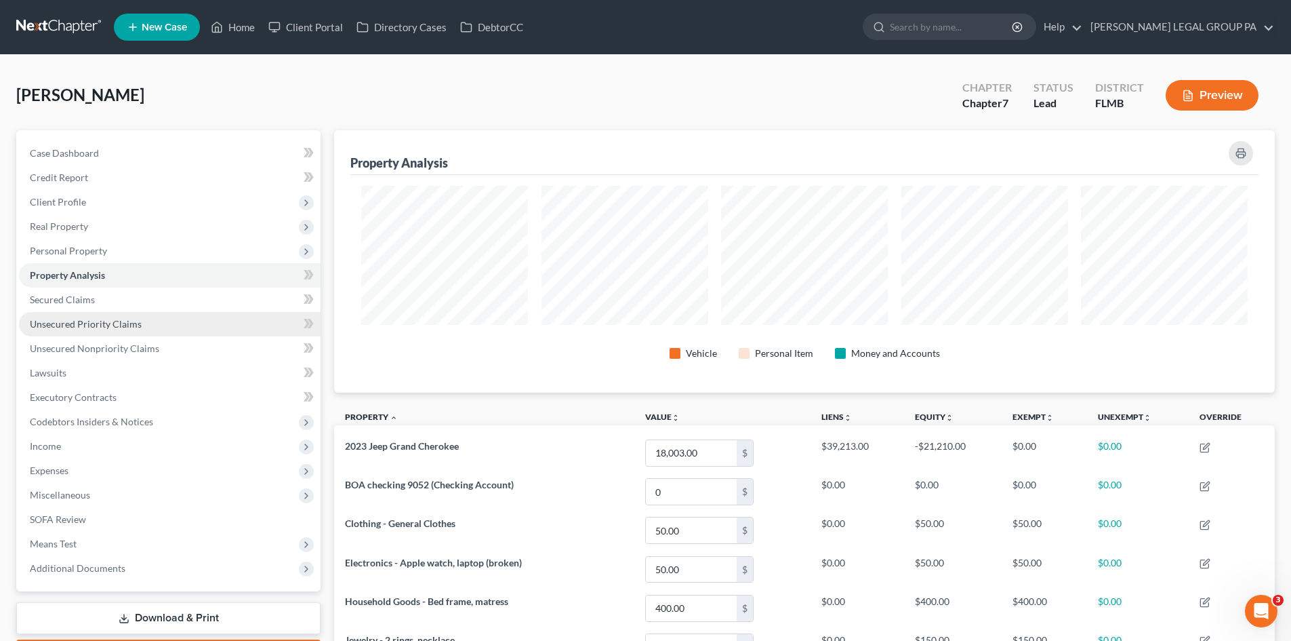
click at [75, 328] on span "Unsecured Priority Claims" at bounding box center [86, 324] width 112 height 12
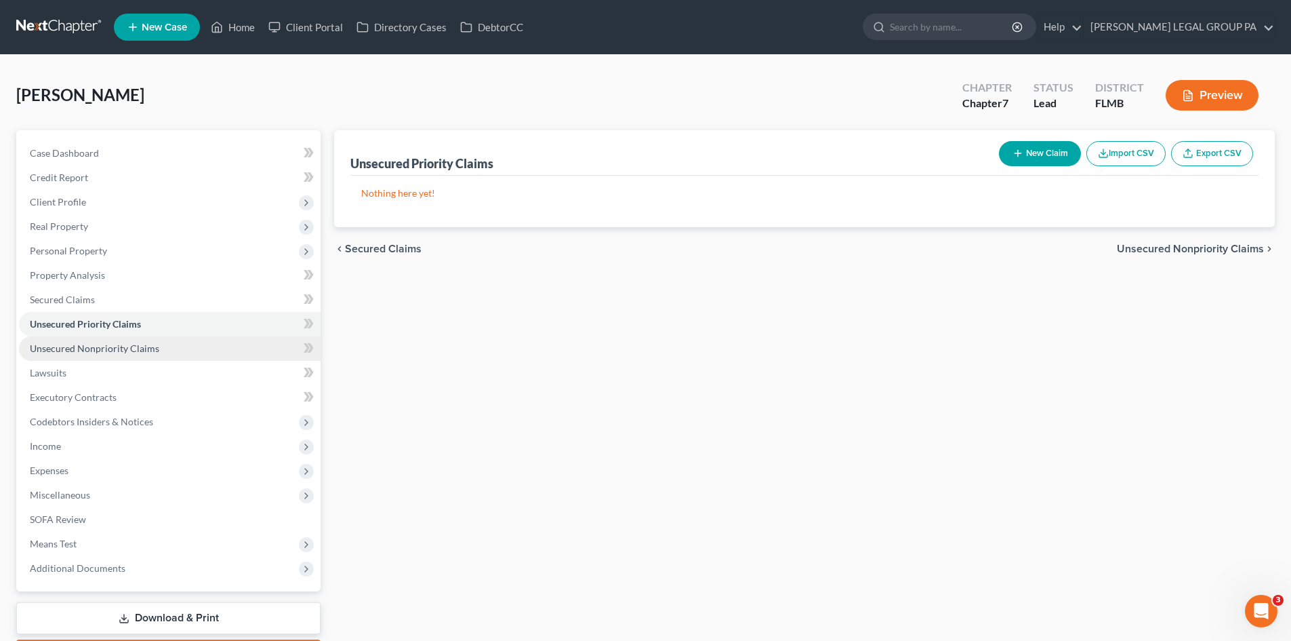
click at [101, 344] on span "Unsecured Nonpriority Claims" at bounding box center [94, 348] width 129 height 12
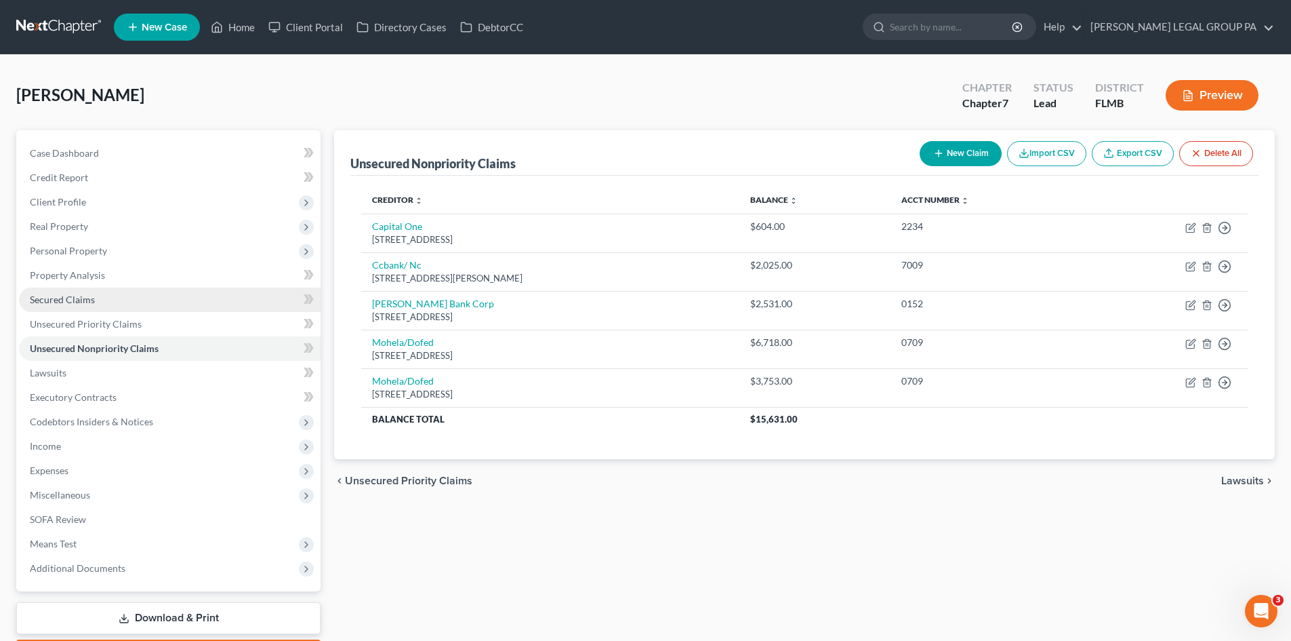
click at [93, 296] on span "Secured Claims" at bounding box center [62, 299] width 65 height 12
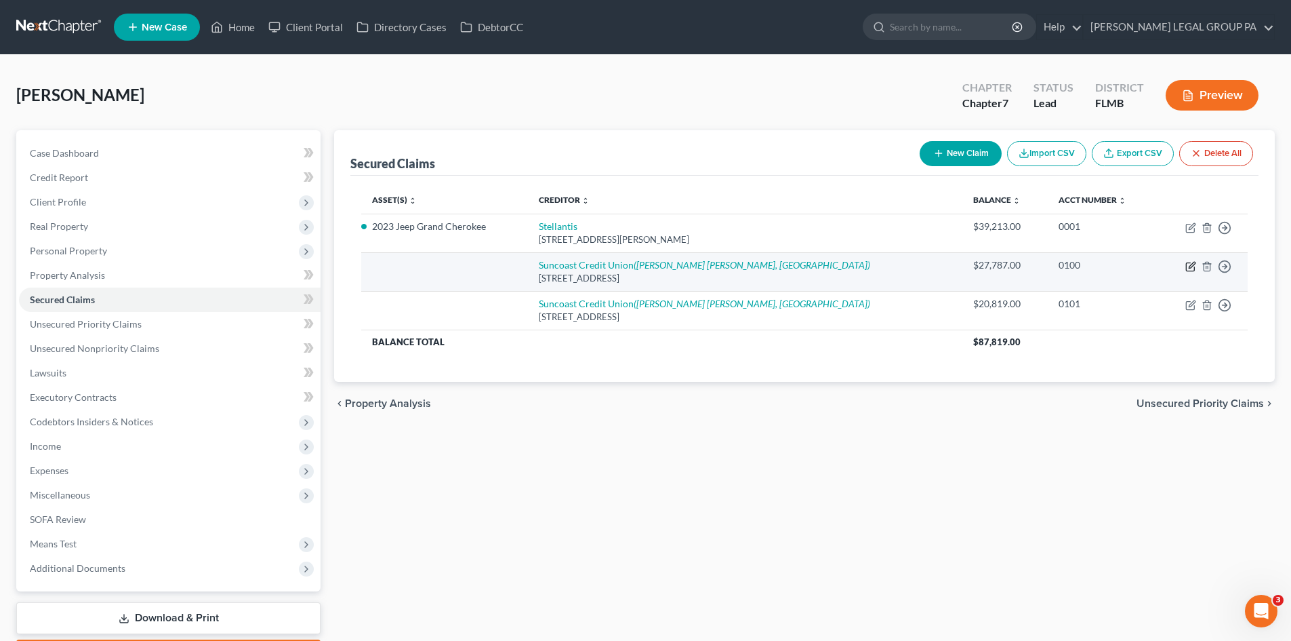
click at [1187, 264] on icon "button" at bounding box center [1190, 266] width 11 height 11
select select "9"
select select "0"
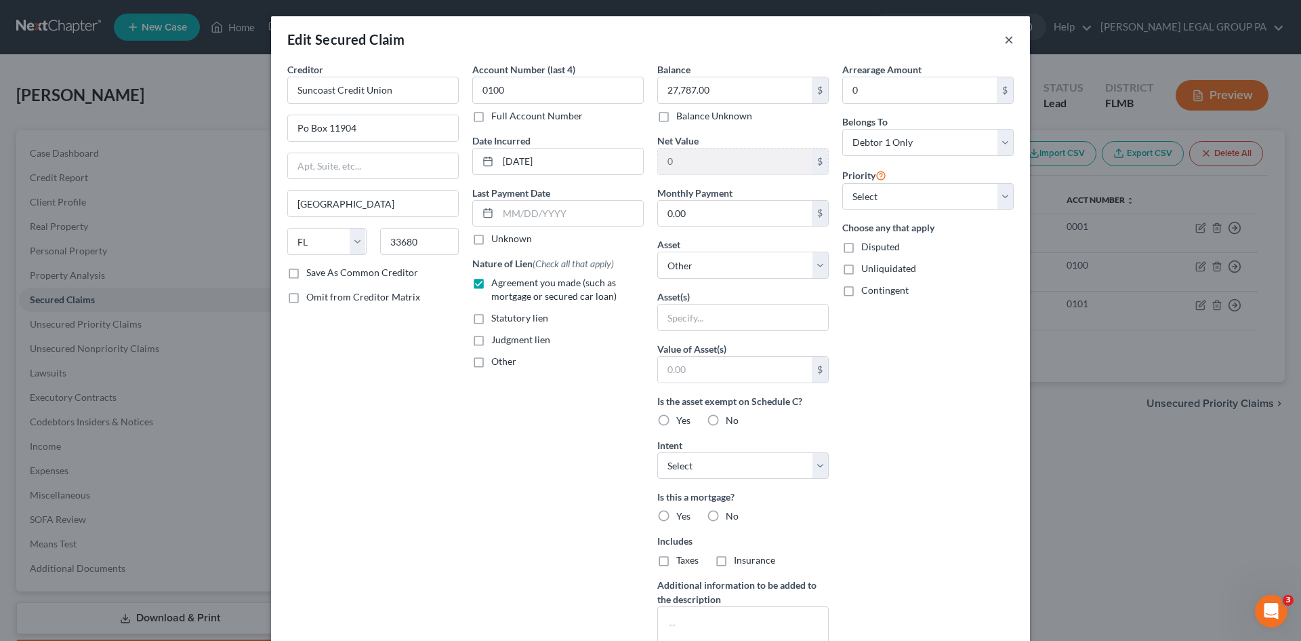
click at [1004, 38] on button "×" at bounding box center [1008, 39] width 9 height 16
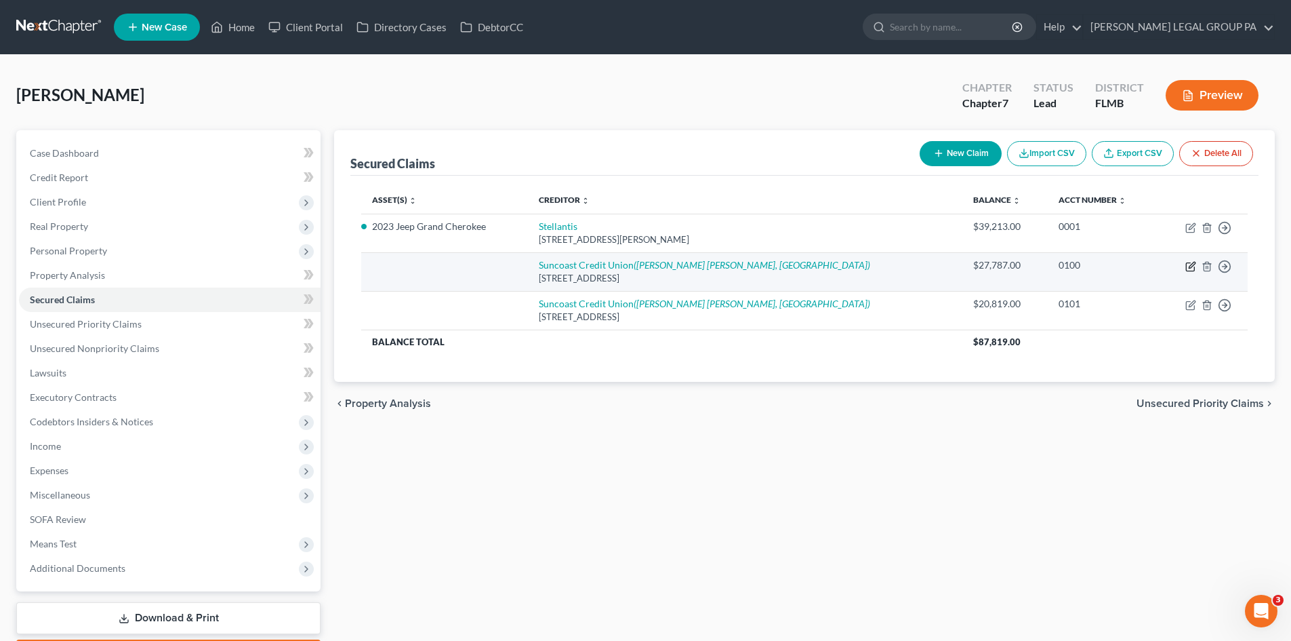
click at [1189, 265] on icon "button" at bounding box center [1190, 266] width 11 height 11
select select "9"
select select "0"
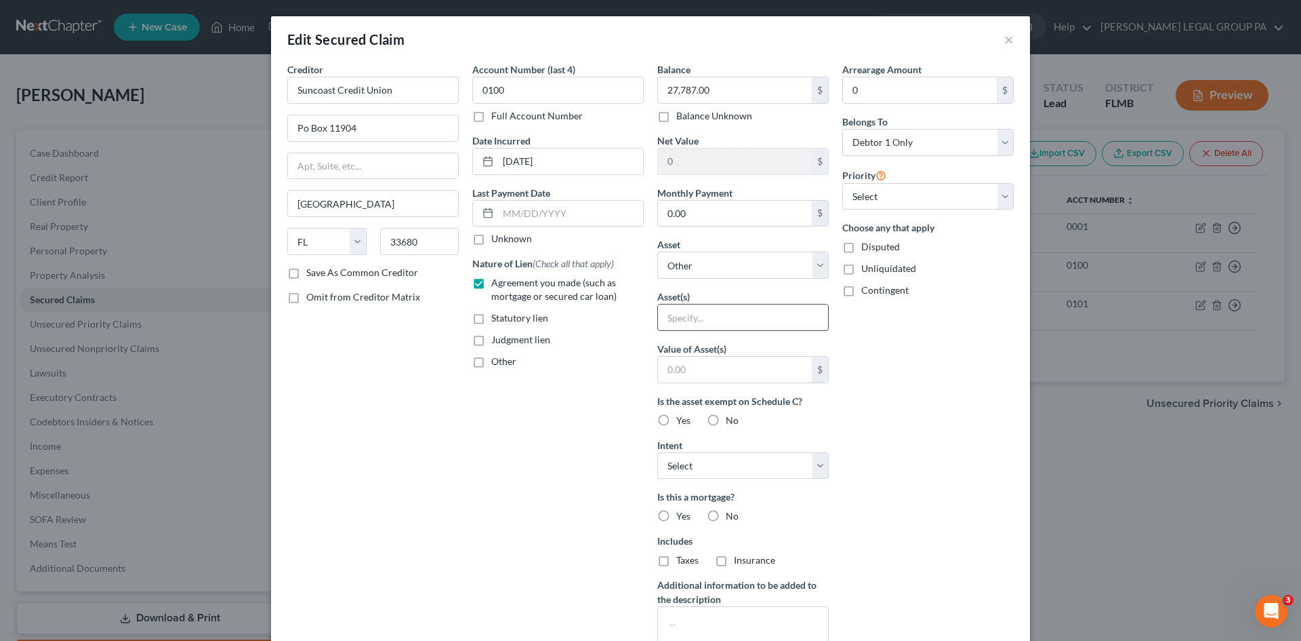
drag, startPoint x: 710, startPoint y: 313, endPoint x: 718, endPoint y: 324, distance: 13.2
click at [710, 313] on input "text" at bounding box center [743, 317] width 170 height 26
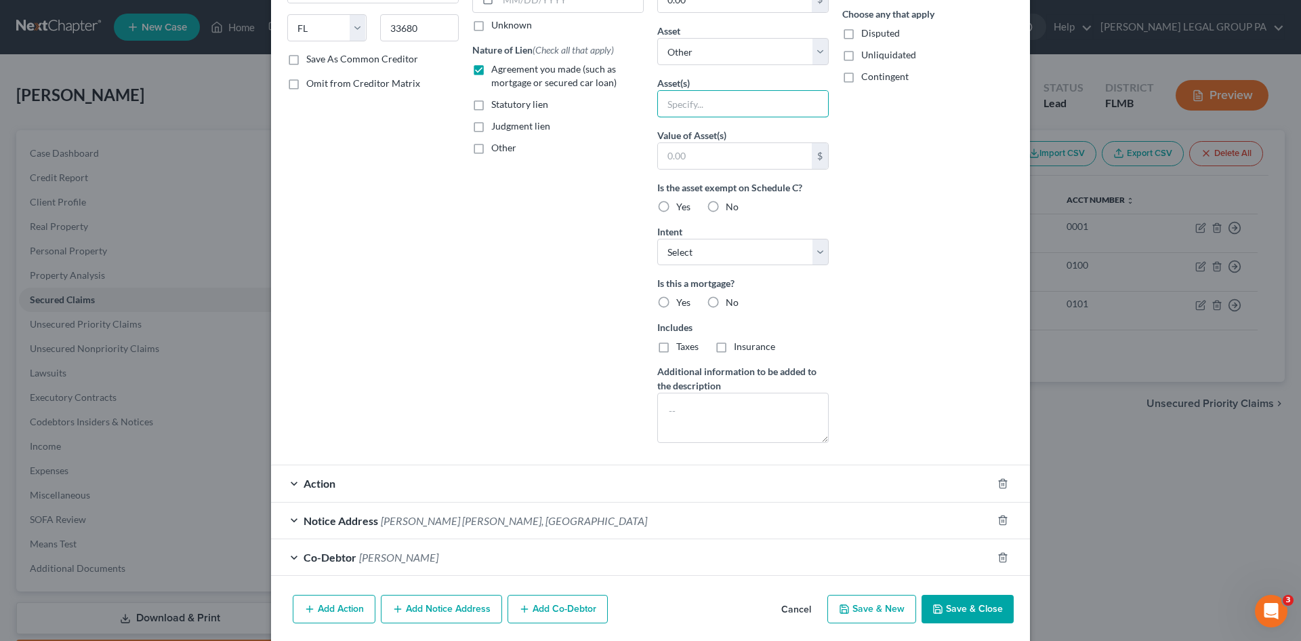
scroll to position [262, 0]
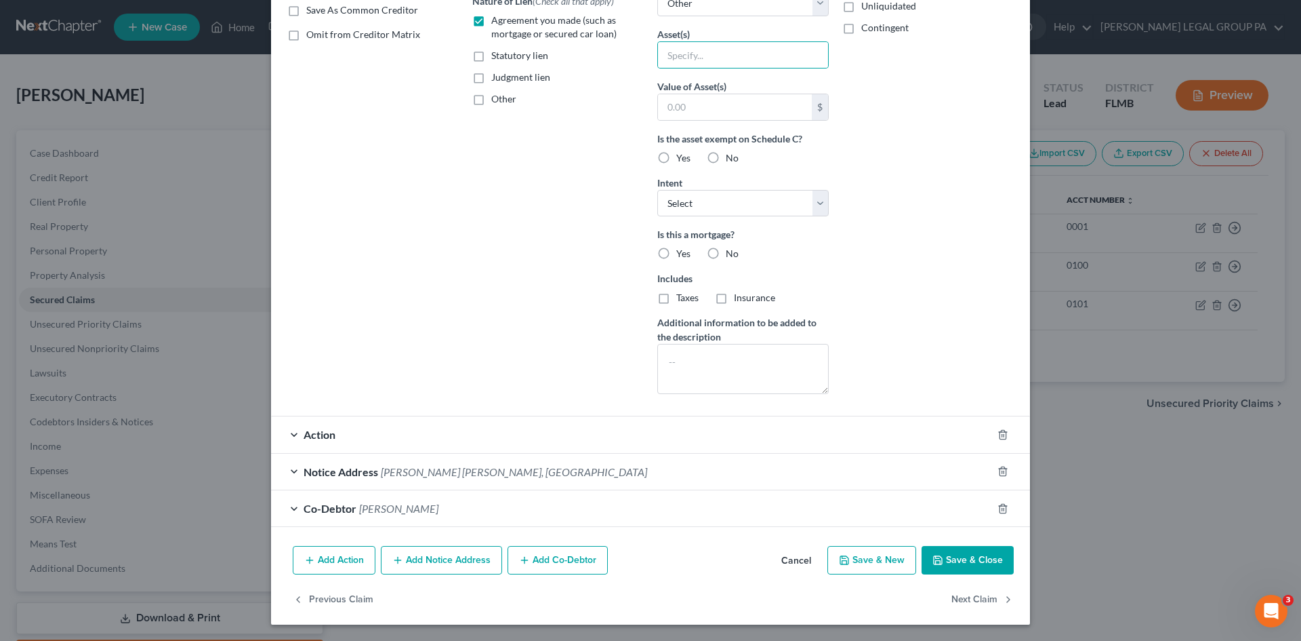
click at [330, 445] on div "Action" at bounding box center [631, 434] width 721 height 36
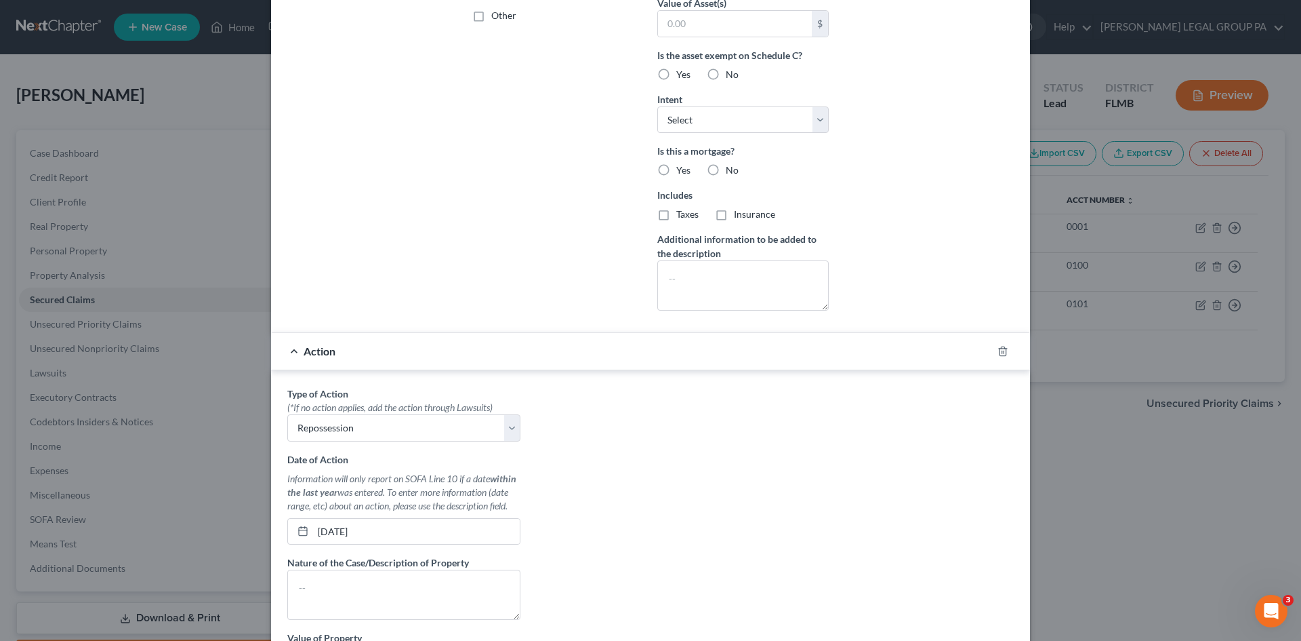
scroll to position [466, 0]
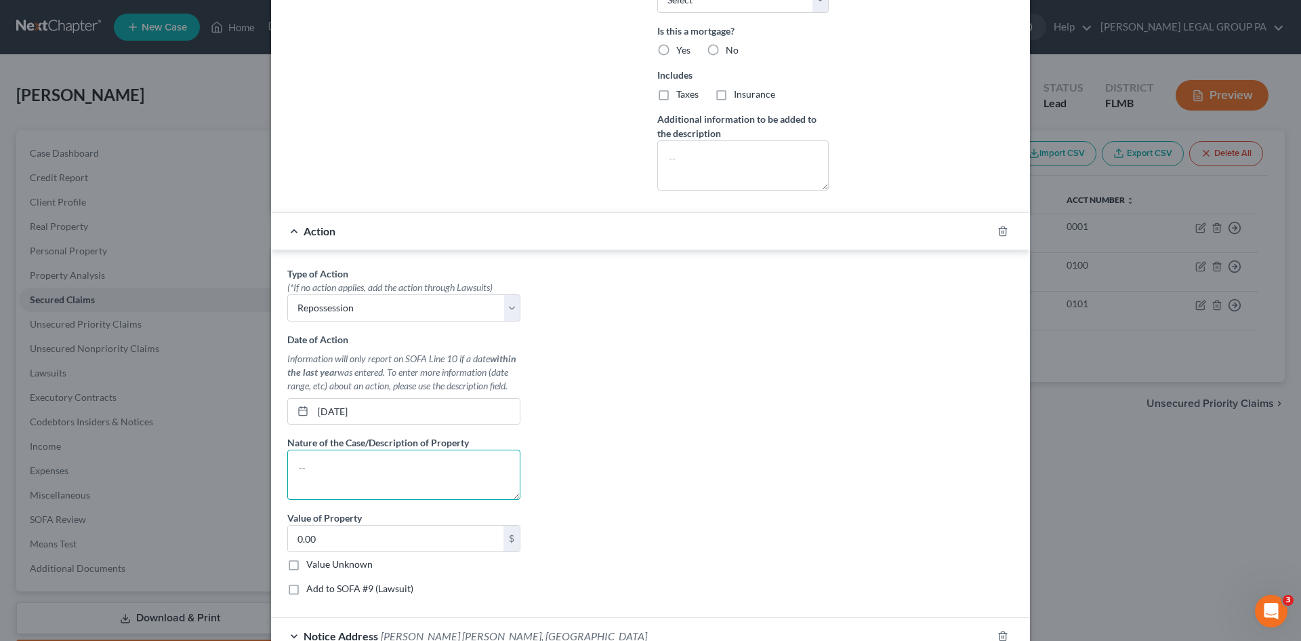
click at [344, 466] on textarea at bounding box center [403, 474] width 233 height 50
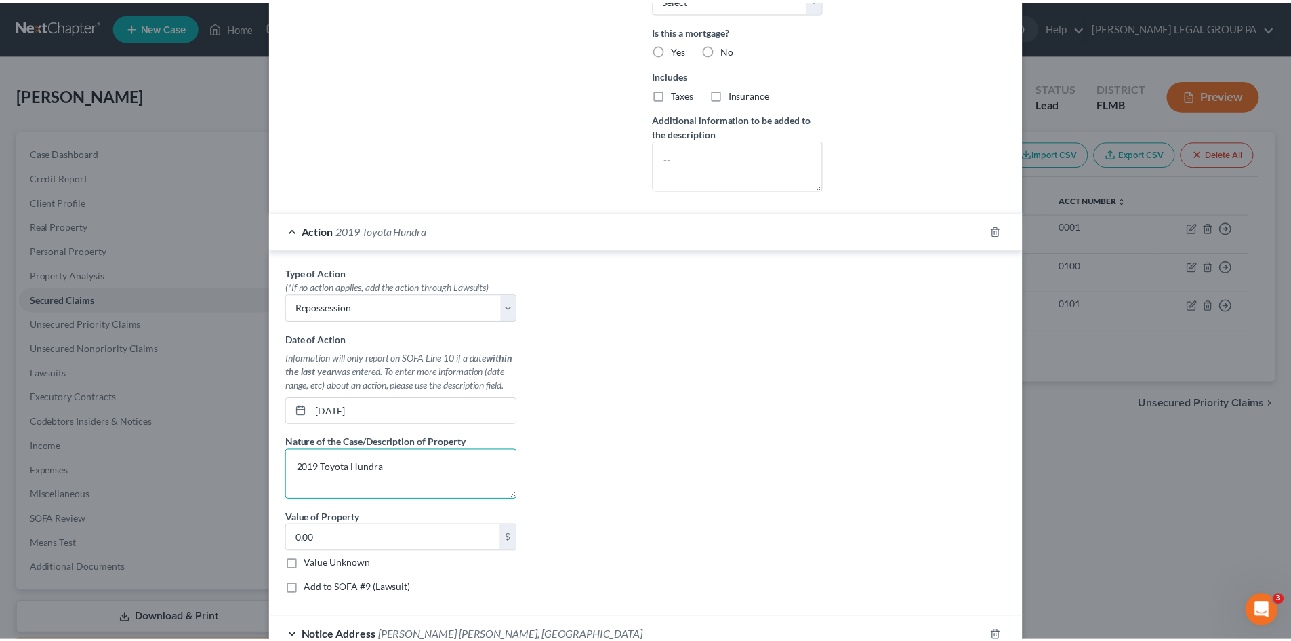
scroll to position [630, 0]
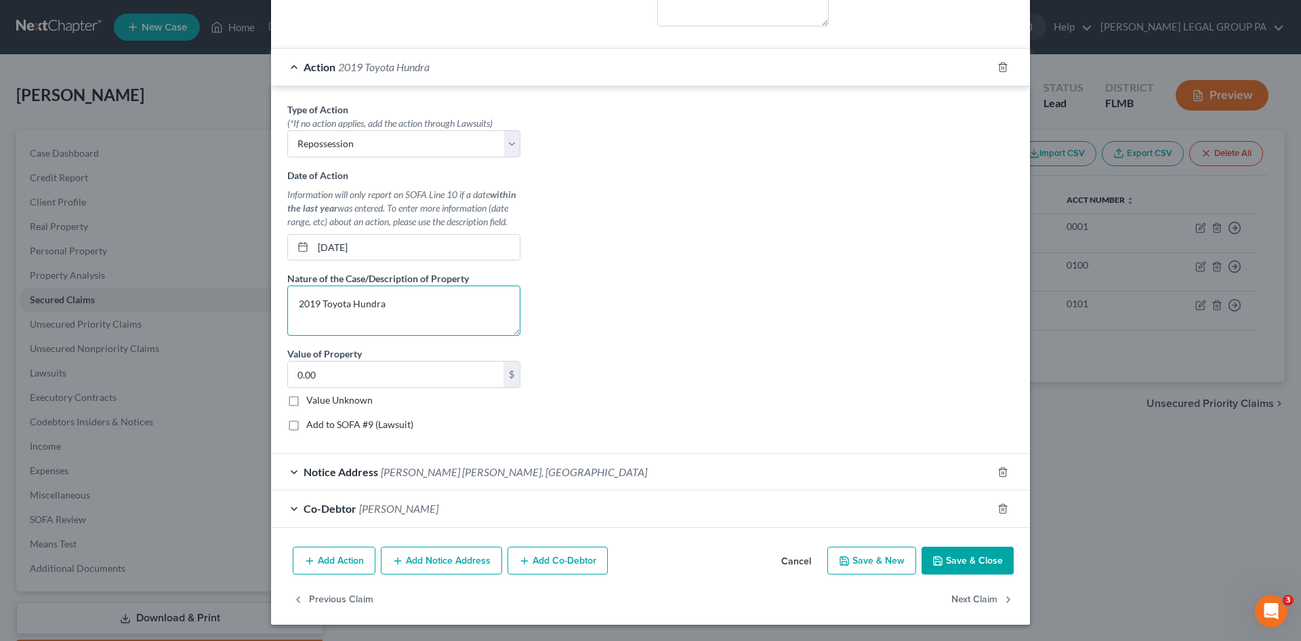
click at [357, 308] on textarea "2019 Toyota Hundra" at bounding box center [403, 310] width 233 height 50
click at [436, 291] on textarea "2019 Toyota Tundra" at bounding box center [403, 310] width 233 height 50
type textarea "2019 Toyota Tundra"
click at [980, 563] on button "Save & Close" at bounding box center [968, 560] width 92 height 28
select select
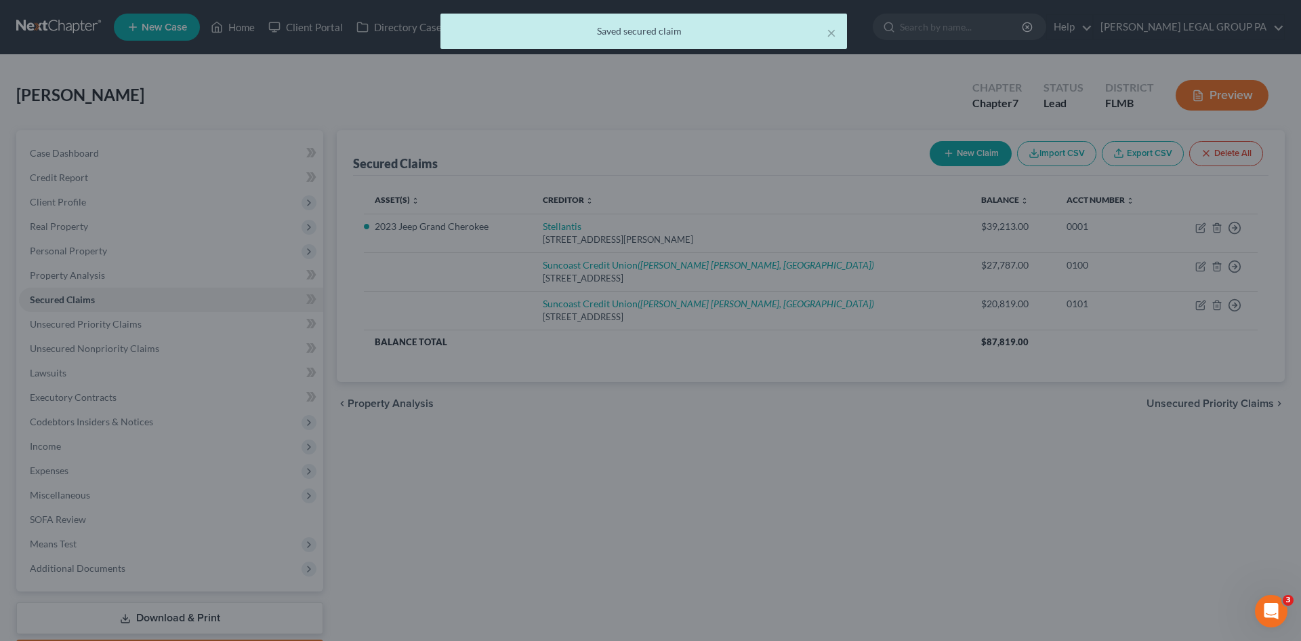
scroll to position [0, 0]
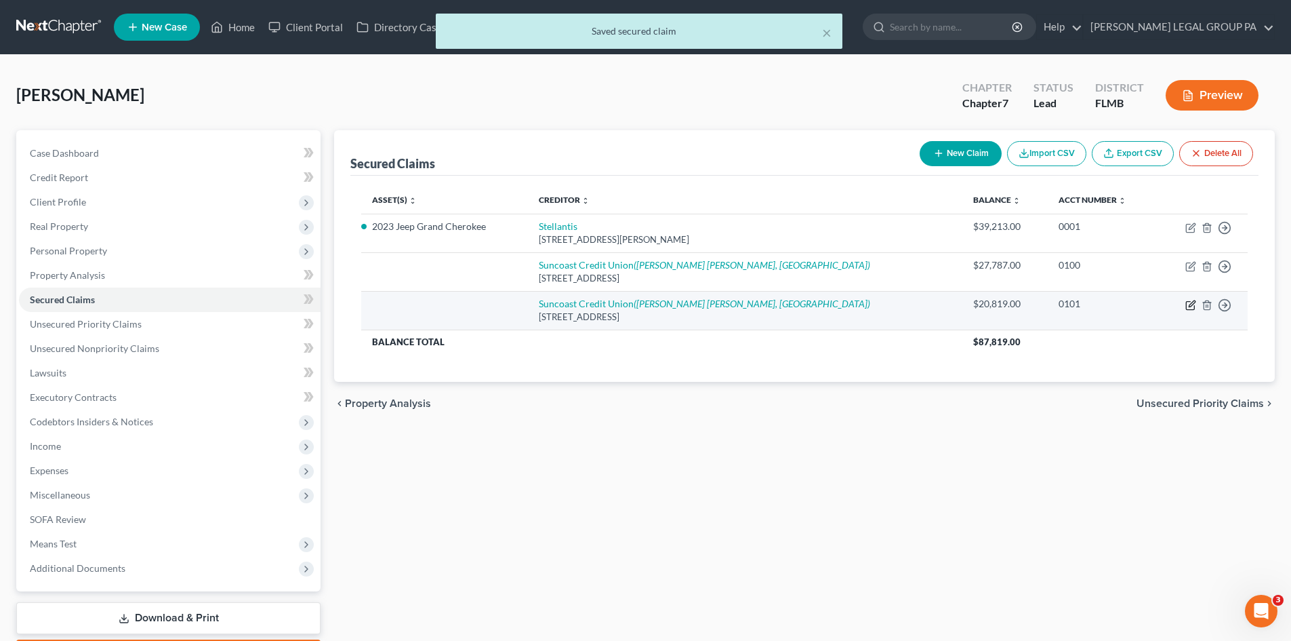
click at [1190, 308] on icon "button" at bounding box center [1190, 305] width 11 height 11
select select "9"
select select "0"
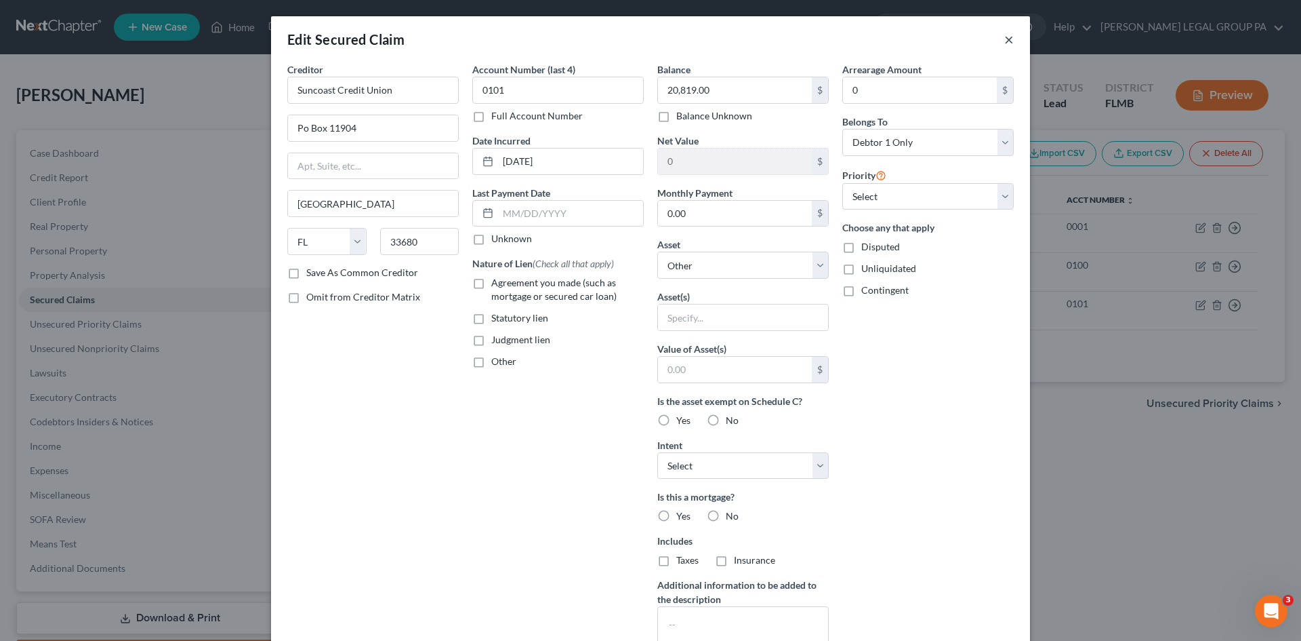
click at [1004, 40] on button "×" at bounding box center [1008, 39] width 9 height 16
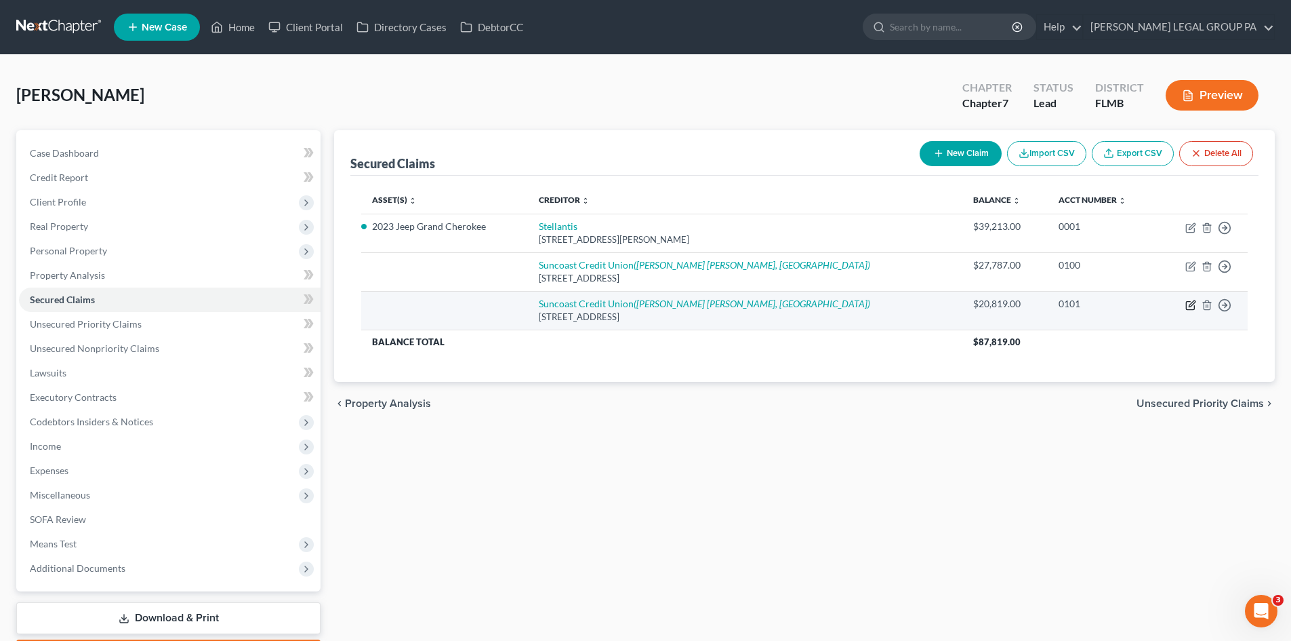
click at [1187, 304] on icon "button" at bounding box center [1190, 305] width 11 height 11
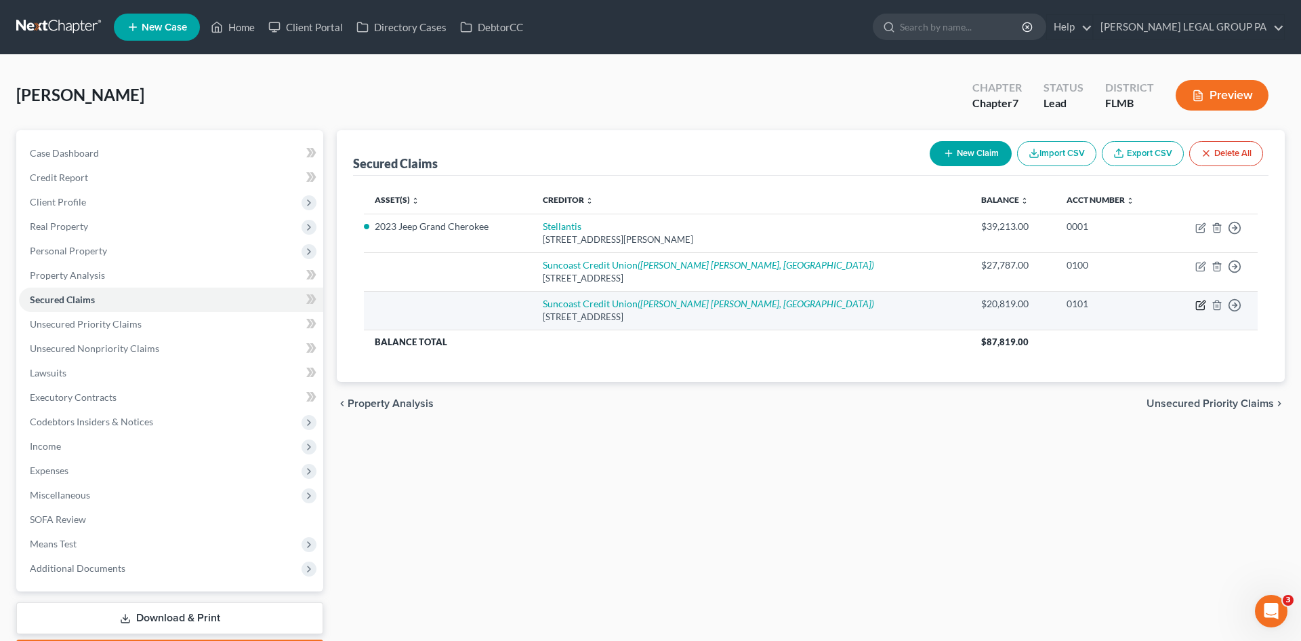
select select "9"
select select "0"
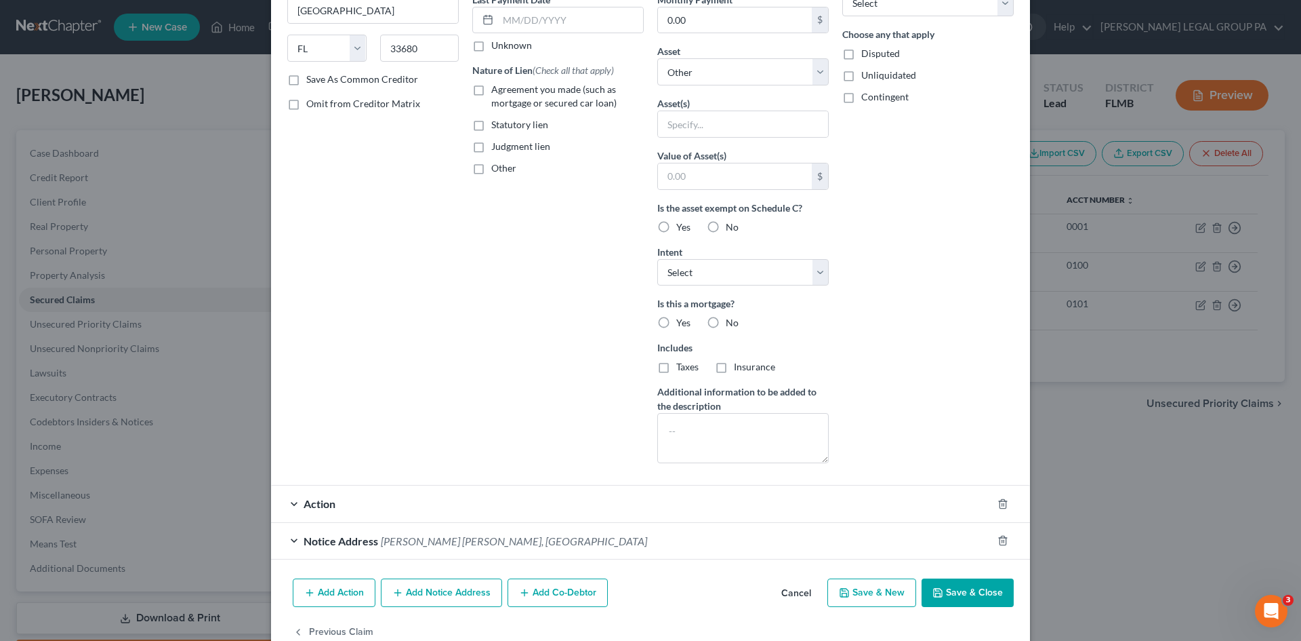
scroll to position [225, 0]
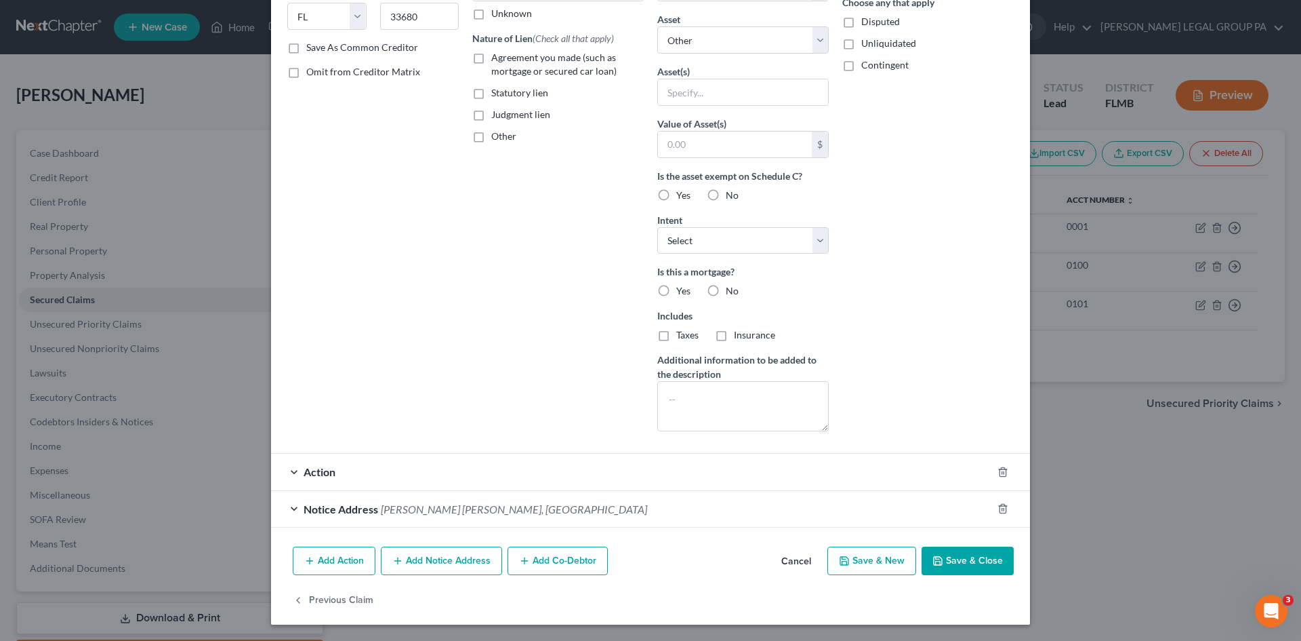
click at [485, 483] on div "Action" at bounding box center [631, 471] width 721 height 36
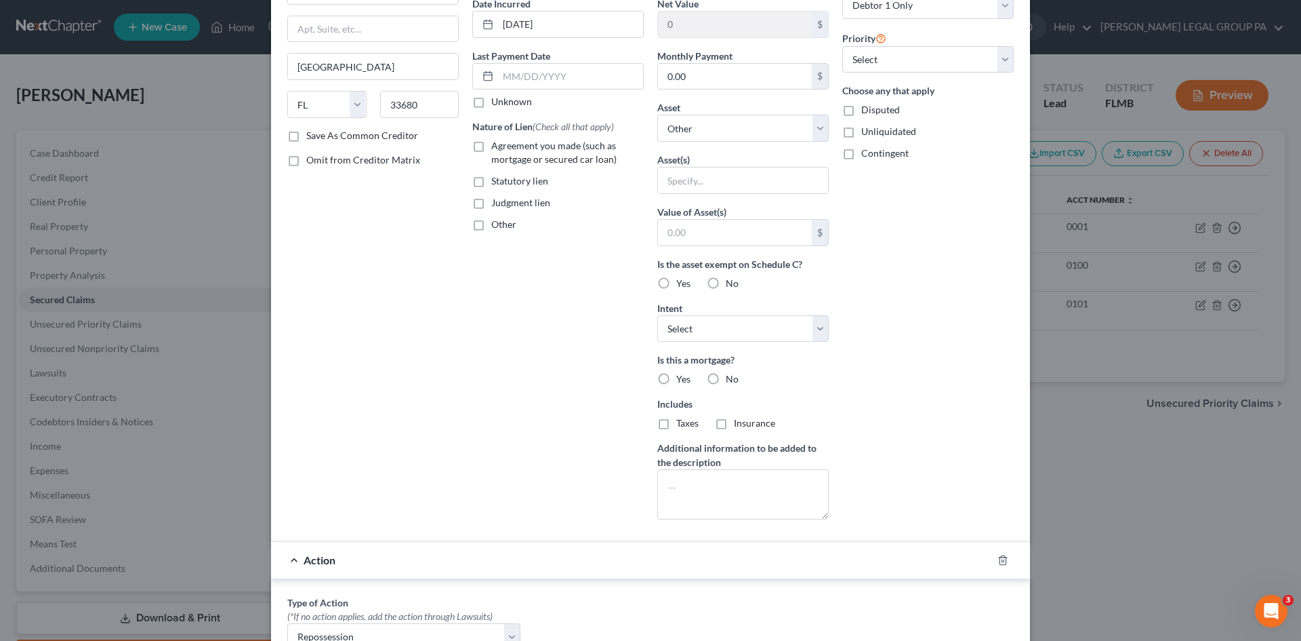
scroll to position [0, 0]
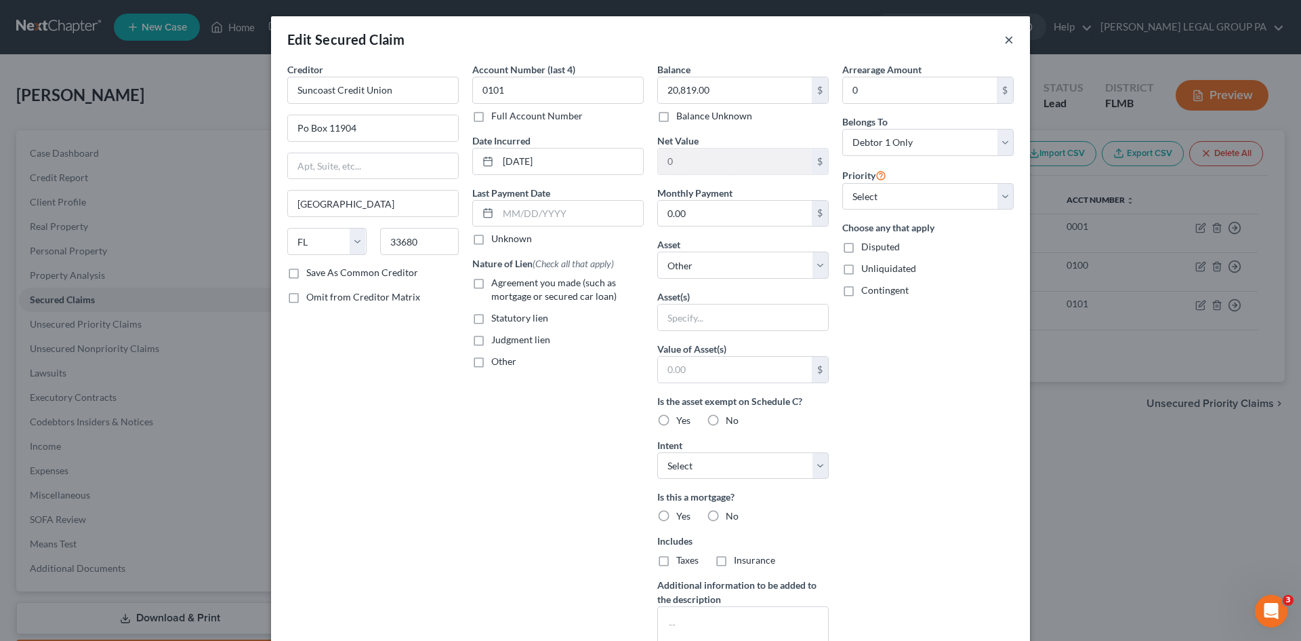
click at [1006, 39] on button "×" at bounding box center [1008, 39] width 9 height 16
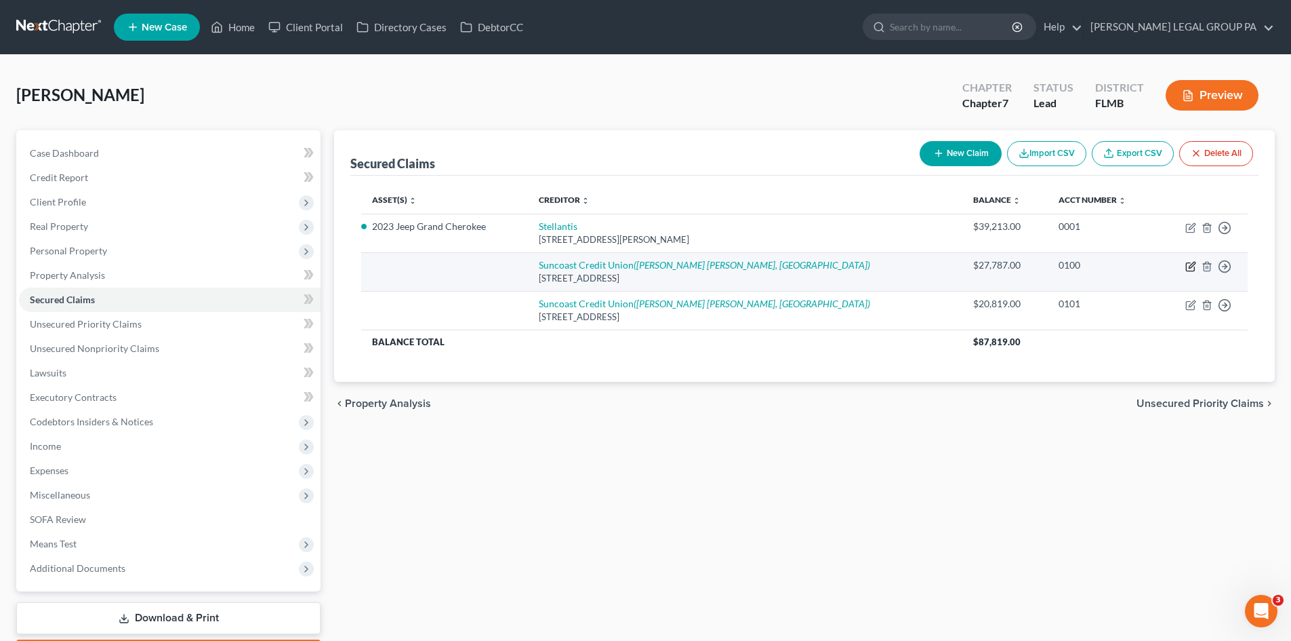
click at [1190, 266] on icon "button" at bounding box center [1192, 265] width 6 height 6
select select "9"
select select "0"
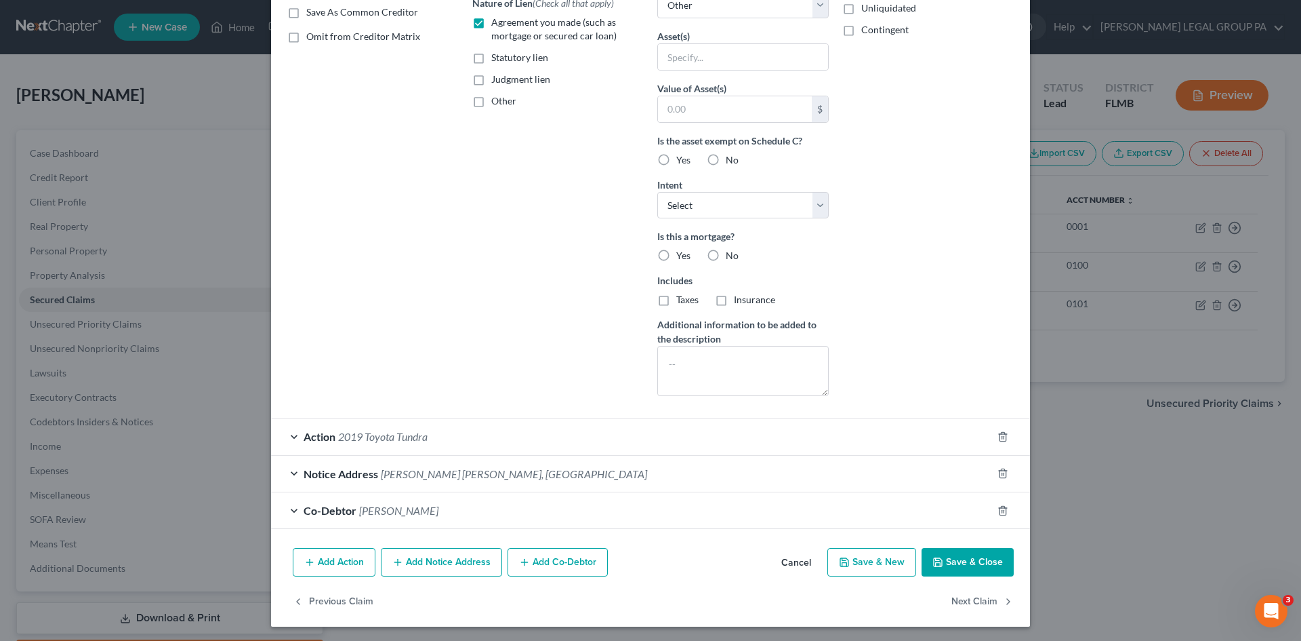
scroll to position [262, 0]
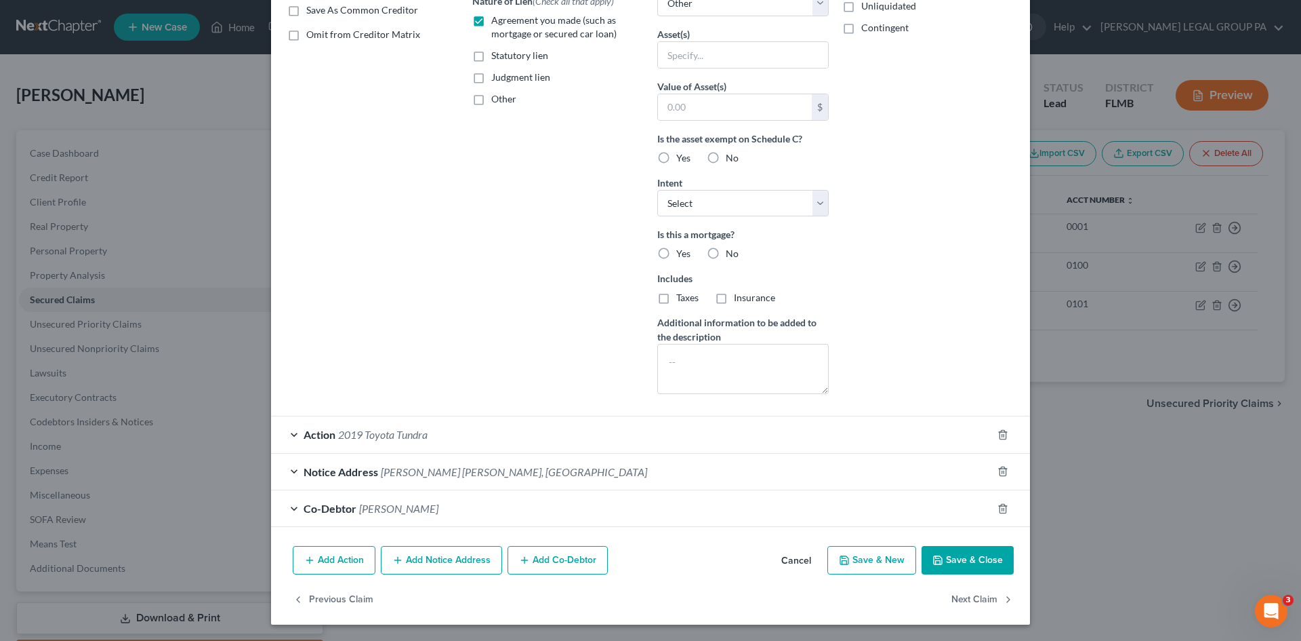
click at [420, 434] on span "2019 Toyota Tundra" at bounding box center [382, 434] width 89 height 13
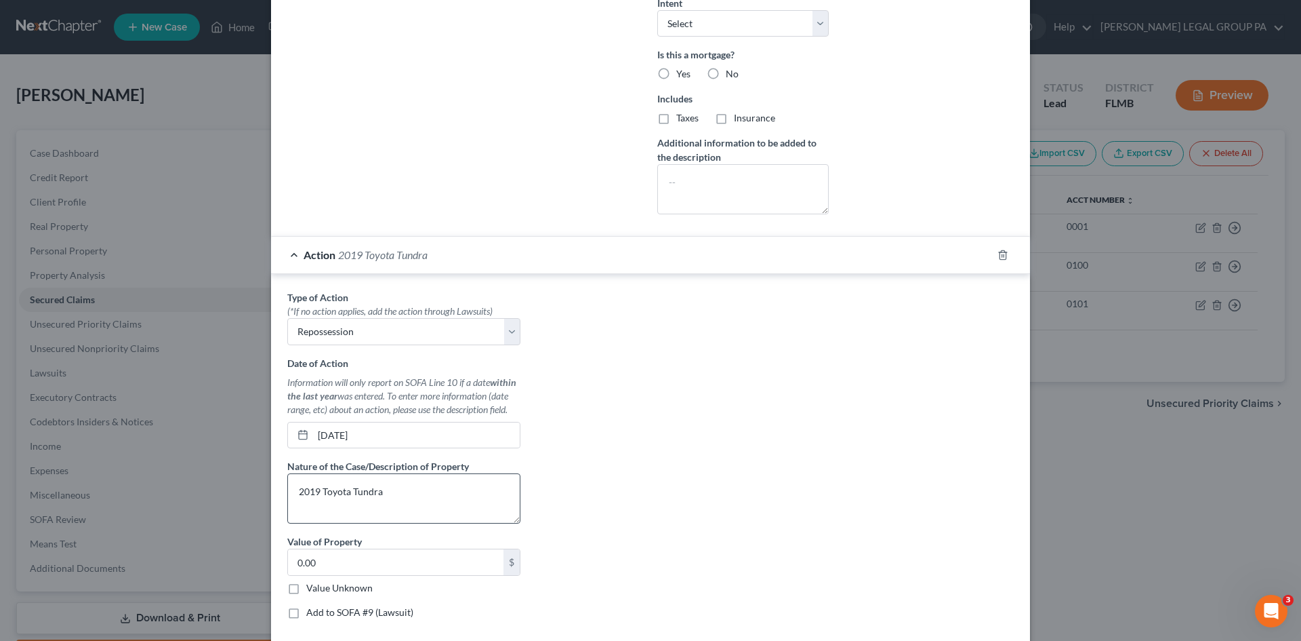
scroll to position [466, 0]
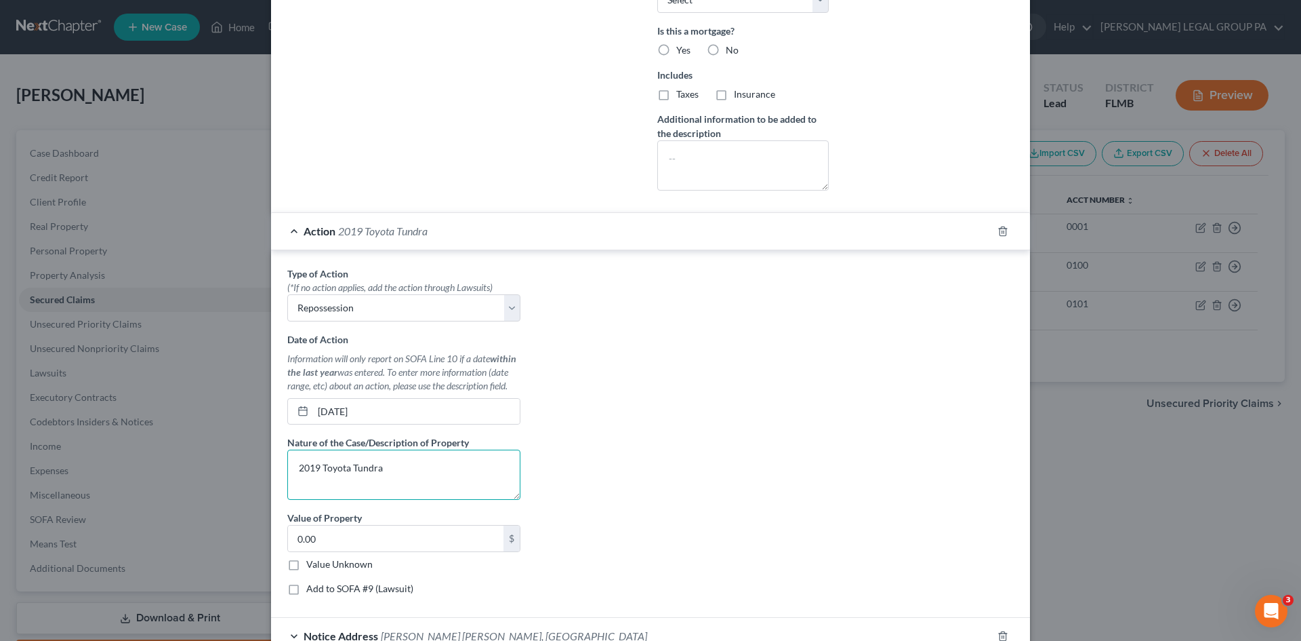
click at [289, 469] on textarea "2019 Toyota Tundra" at bounding box center [403, 474] width 233 height 50
click at [314, 468] on textarea "2019 Toyota Tundra" at bounding box center [403, 474] width 233 height 50
click at [426, 468] on textarea "2021 Toyota Tundra" at bounding box center [403, 474] width 233 height 50
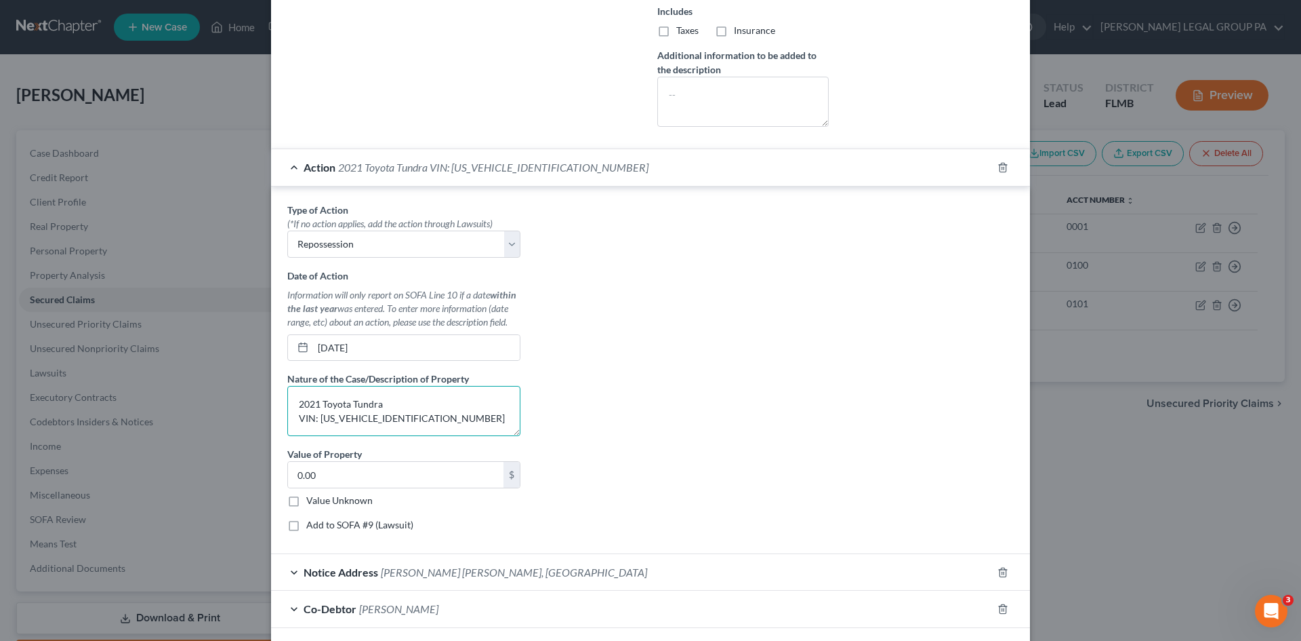
scroll to position [601, 0]
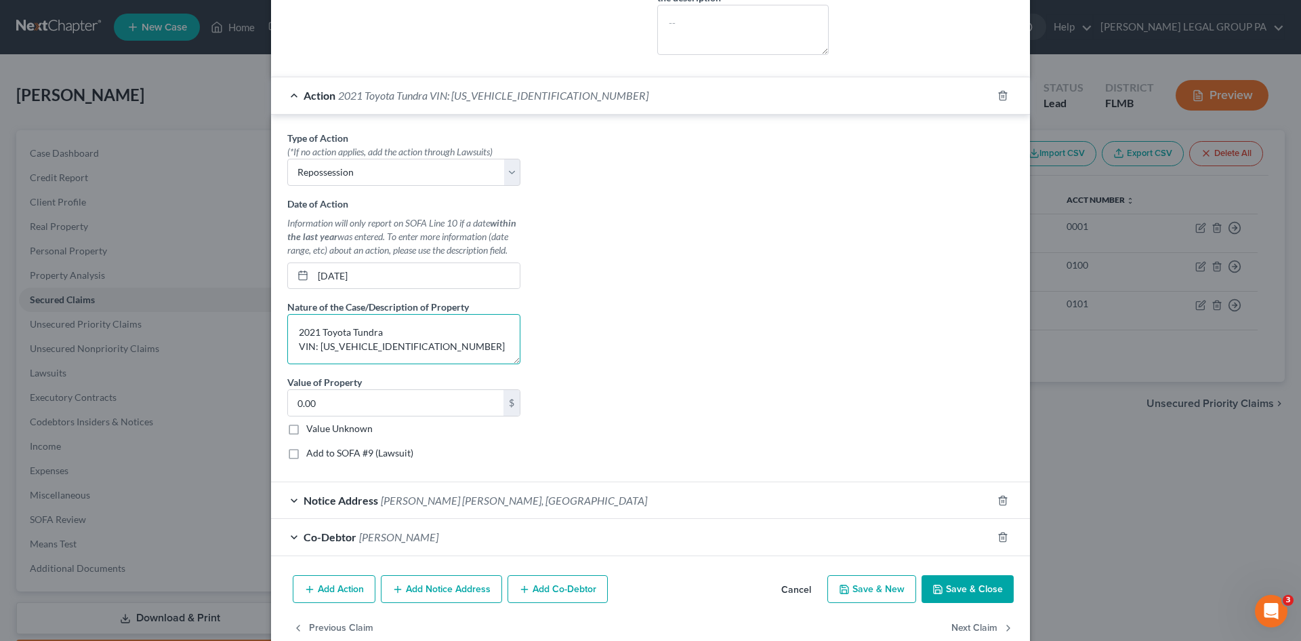
type textarea "2021 Toyota Tundra VIN: [US_VEHICLE_IDENTIFICATION_NUMBER]"
click at [966, 583] on button "Save & Close" at bounding box center [968, 589] width 92 height 28
select select
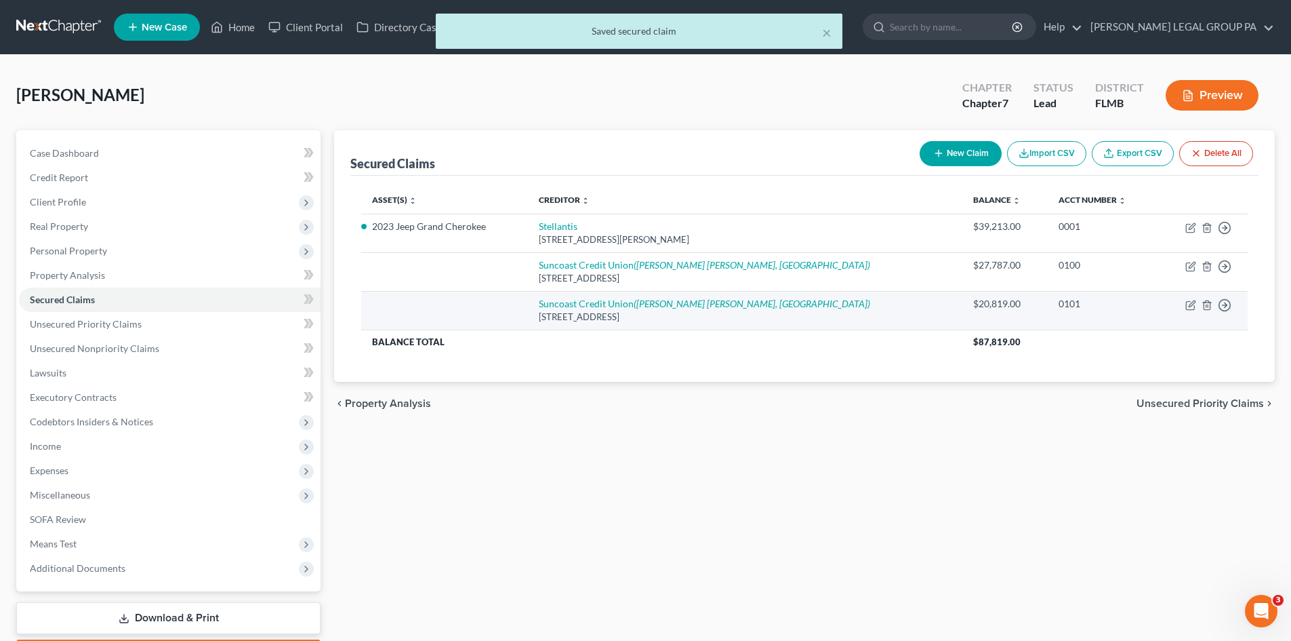
click at [1185, 304] on td "Move to E Move to F Move to G Move to Notice Only" at bounding box center [1203, 310] width 90 height 39
click at [1191, 304] on icon "button" at bounding box center [1190, 305] width 11 height 11
select select "9"
select select "0"
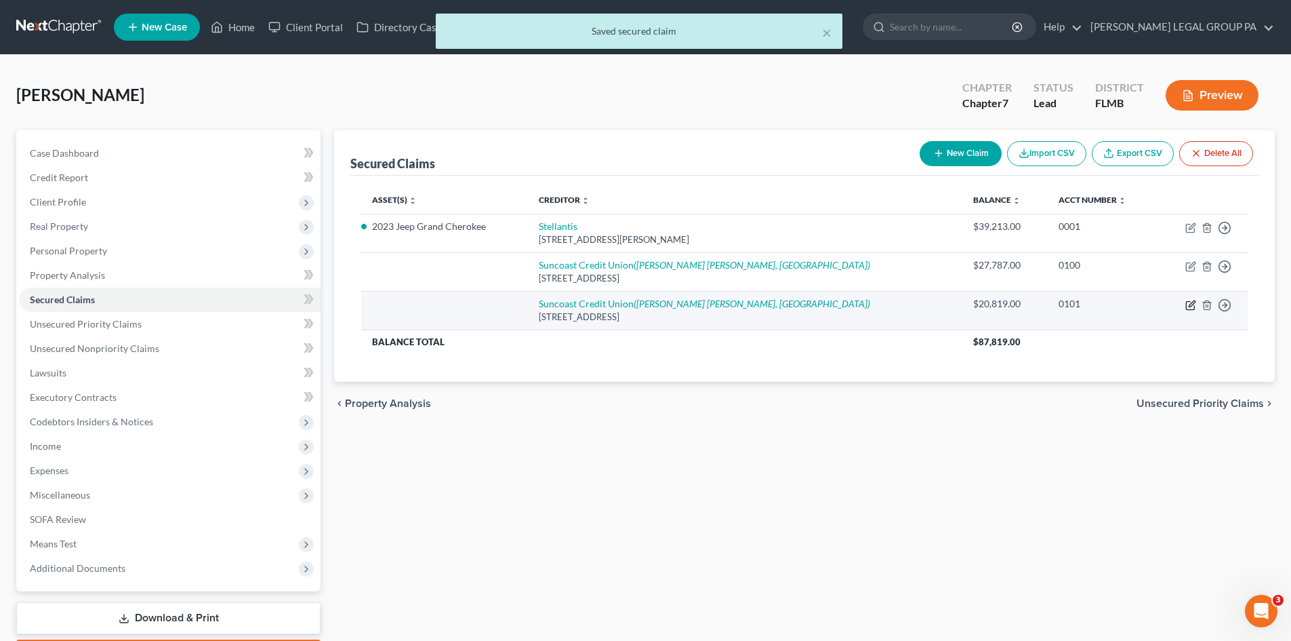
select select "0"
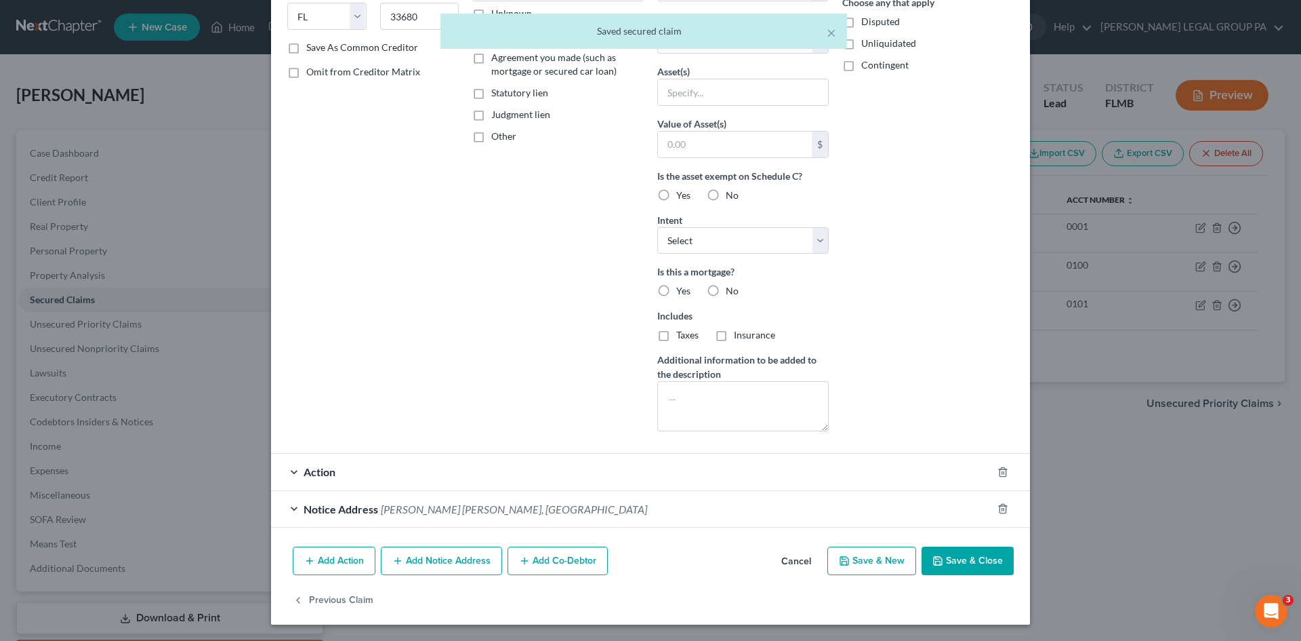
click at [406, 462] on div "Action" at bounding box center [631, 471] width 721 height 36
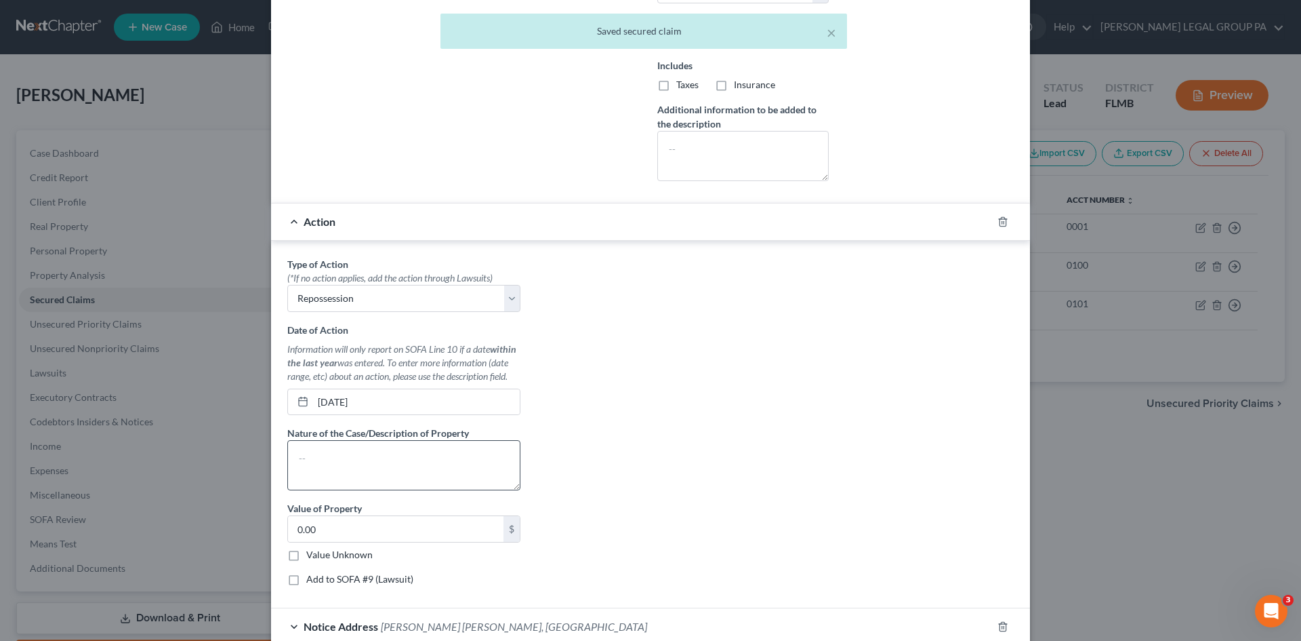
scroll to position [496, 0]
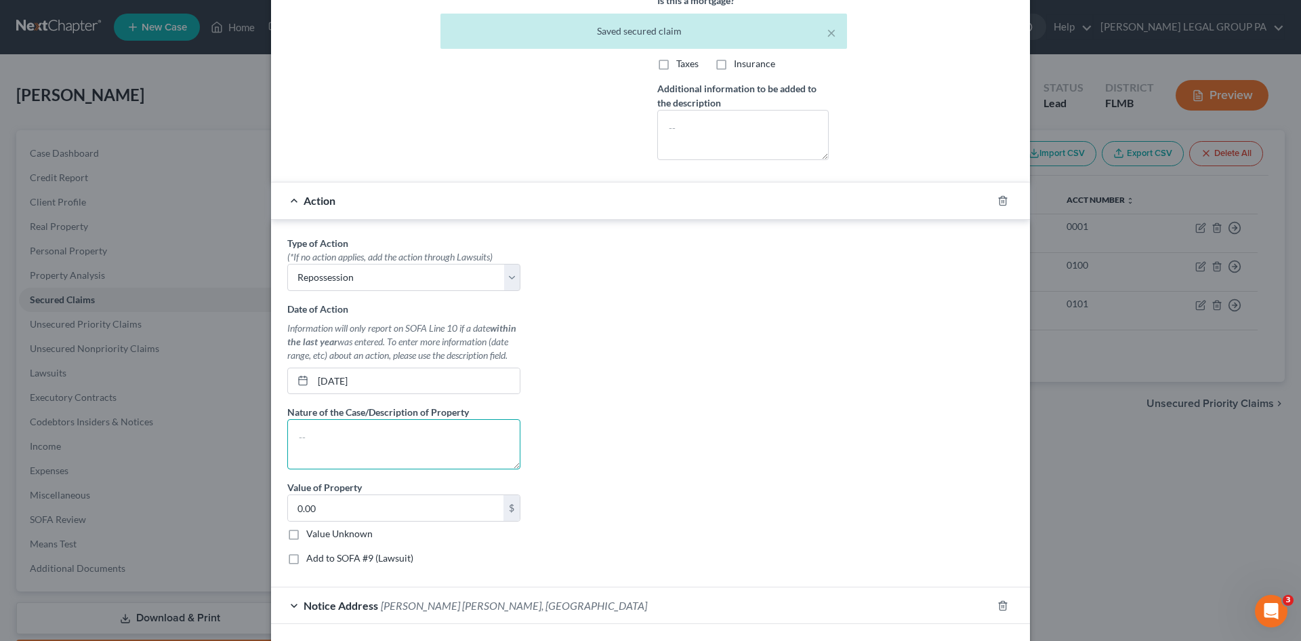
click at [371, 433] on textarea at bounding box center [403, 444] width 233 height 50
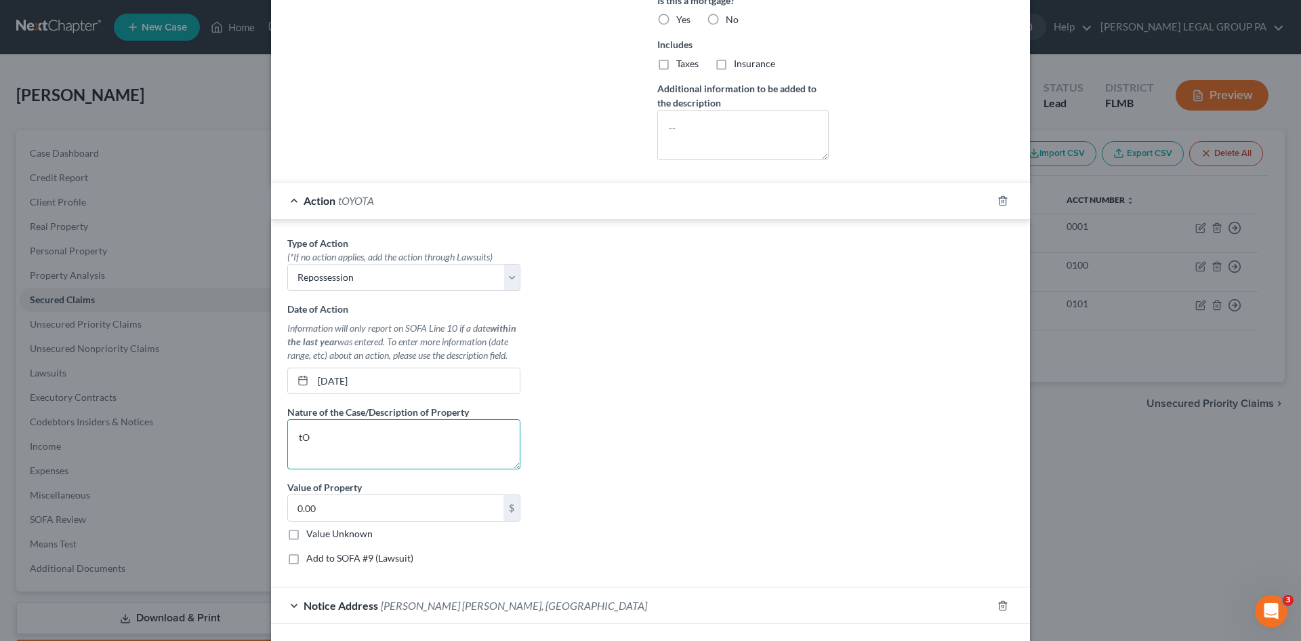
type textarea "t"
click at [359, 454] on textarea "Toyota Highlander VIN:" at bounding box center [403, 444] width 233 height 50
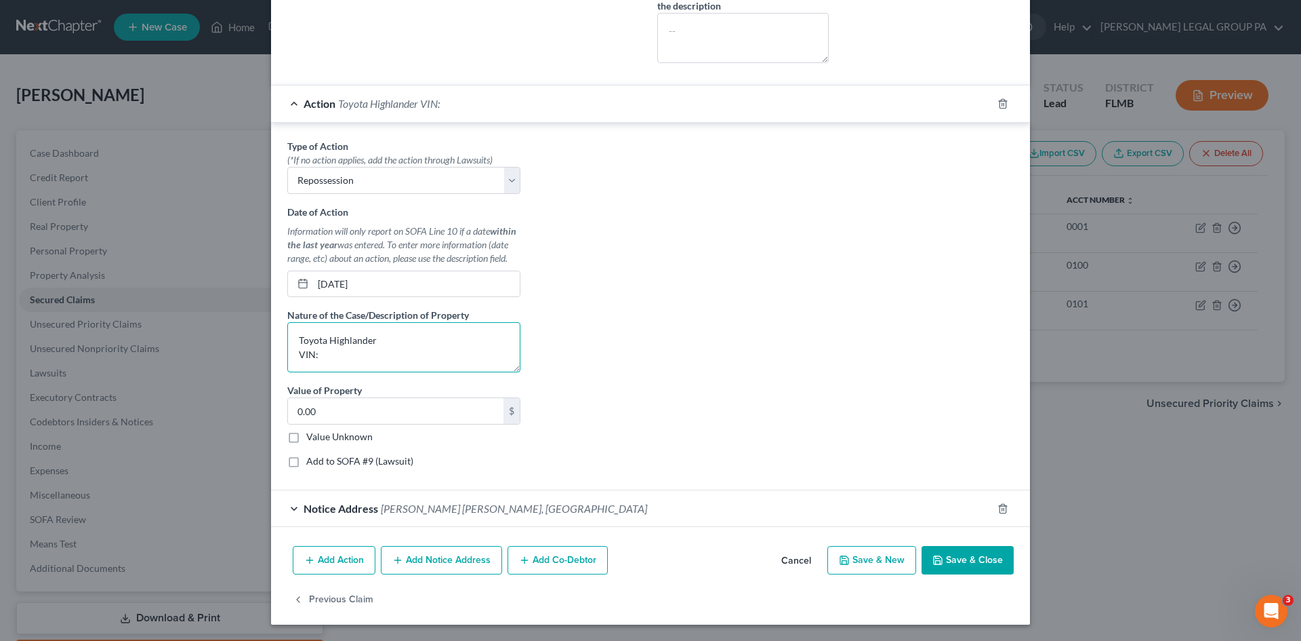
drag, startPoint x: 292, startPoint y: 337, endPoint x: 307, endPoint y: 358, distance: 25.8
click at [292, 337] on textarea "Toyota Highlander VIN:" at bounding box center [403, 347] width 233 height 50
drag, startPoint x: 340, startPoint y: 355, endPoint x: 270, endPoint y: 352, distance: 70.5
click at [275, 354] on div "Type of Action * (*If no action applies, add the action through Lawsuits) Selec…" at bounding box center [650, 306] width 759 height 367
type textarea "Toyota Highlander"
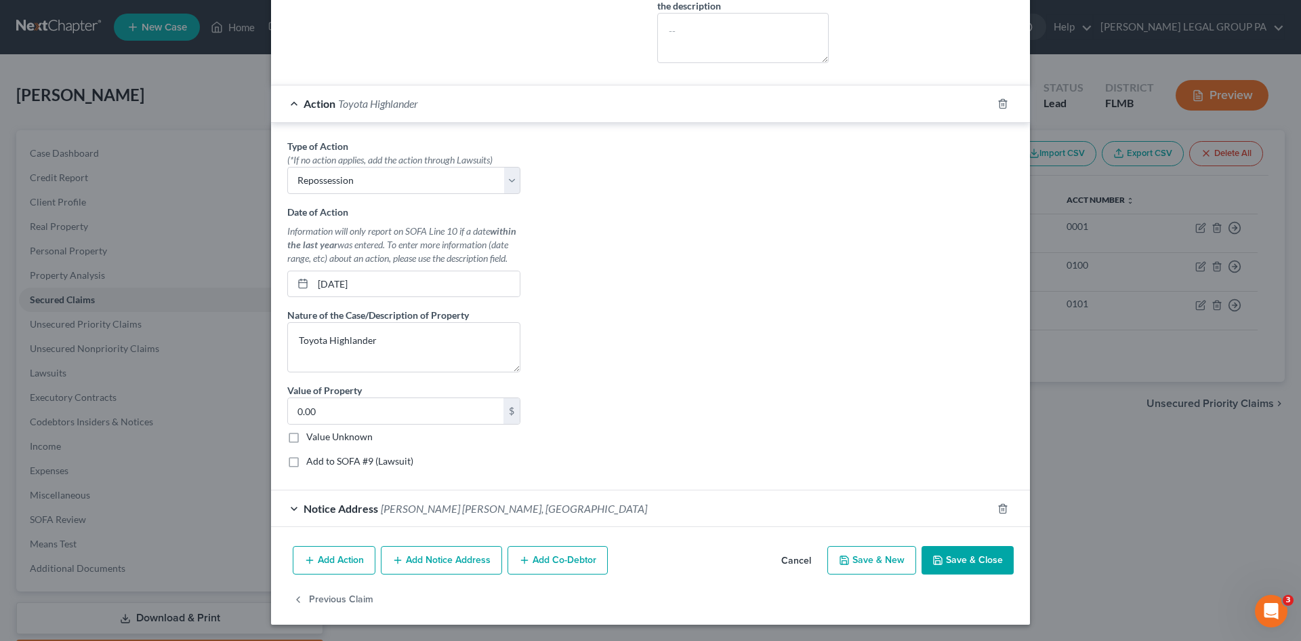
click at [535, 496] on div "Notice Address [PERSON_NAME][GEOGRAPHIC_DATA][PERSON_NAME]" at bounding box center [631, 508] width 721 height 36
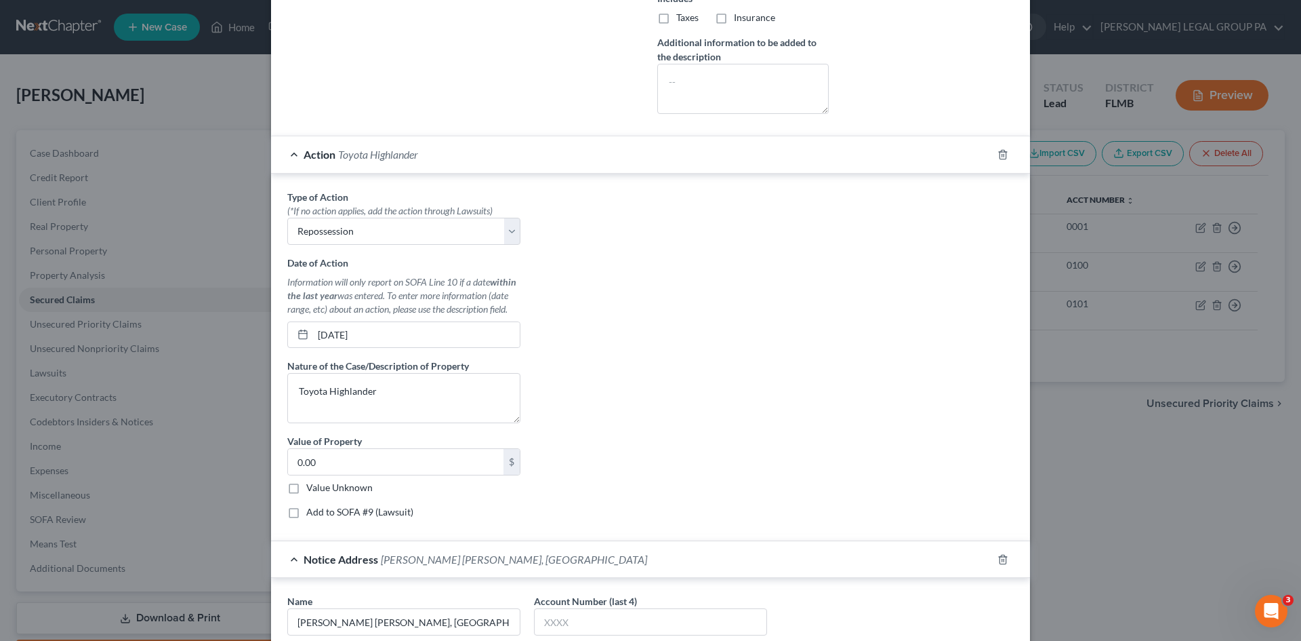
scroll to position [848, 0]
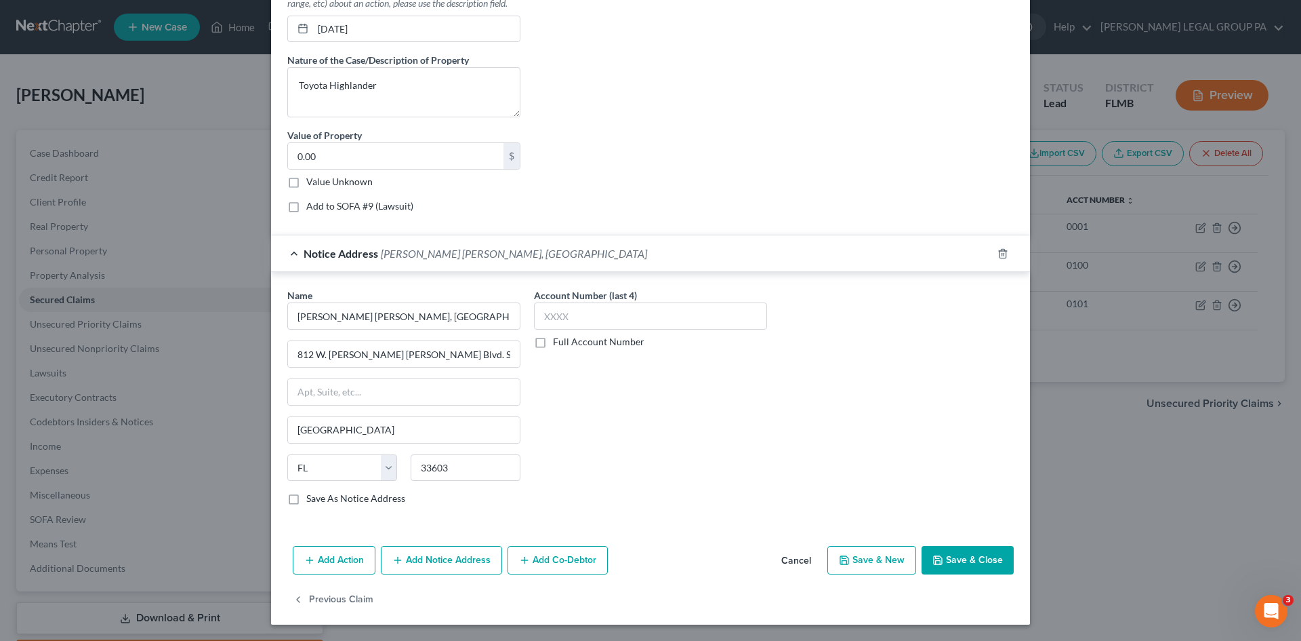
click at [975, 552] on button "Save & Close" at bounding box center [968, 560] width 92 height 28
select select
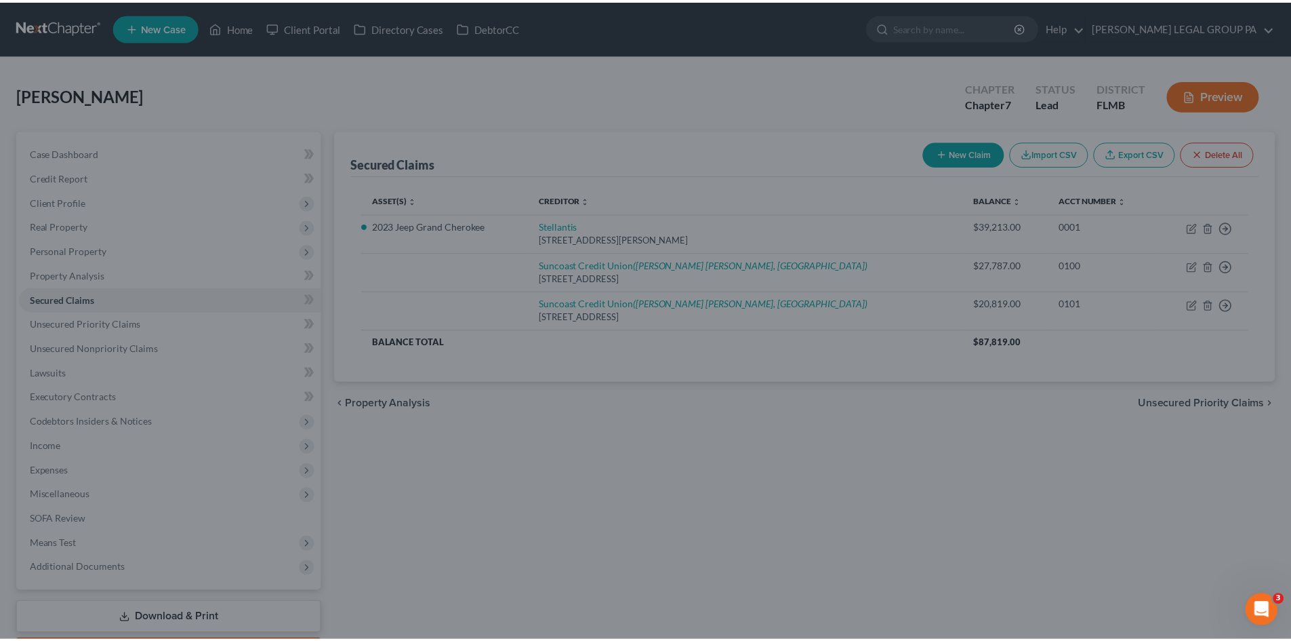
scroll to position [0, 0]
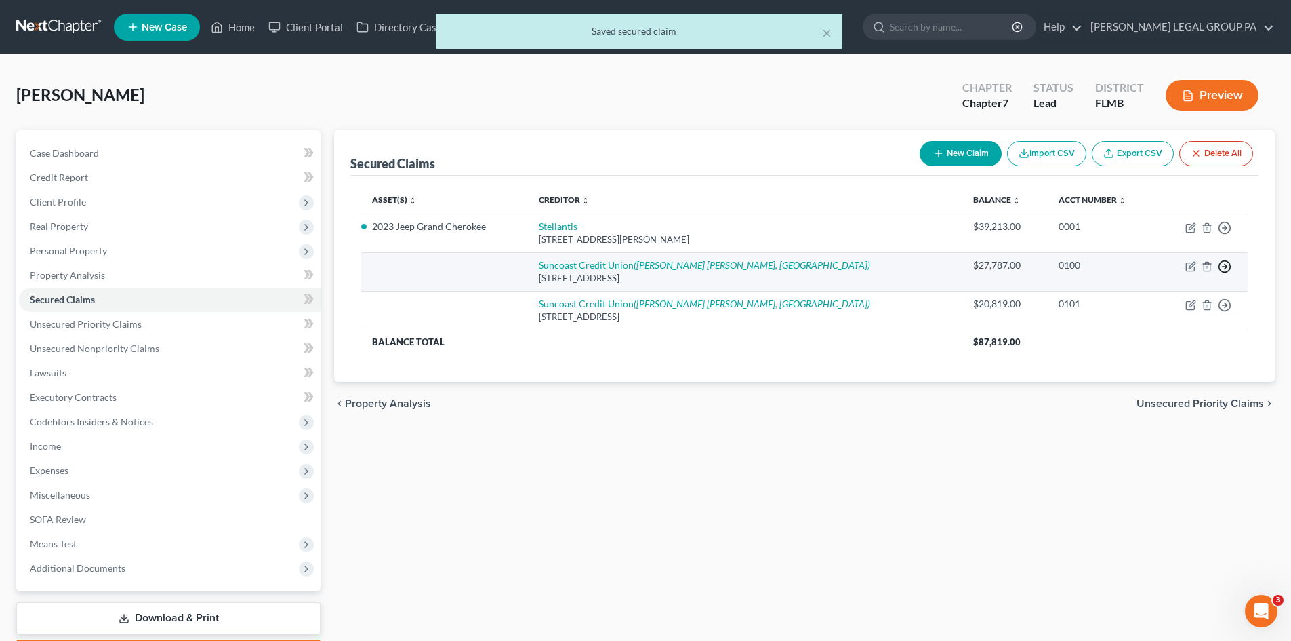
click at [1229, 266] on icon "button" at bounding box center [1225, 267] width 14 height 14
click at [1152, 296] on link "Move to F" at bounding box center [1162, 298] width 113 height 23
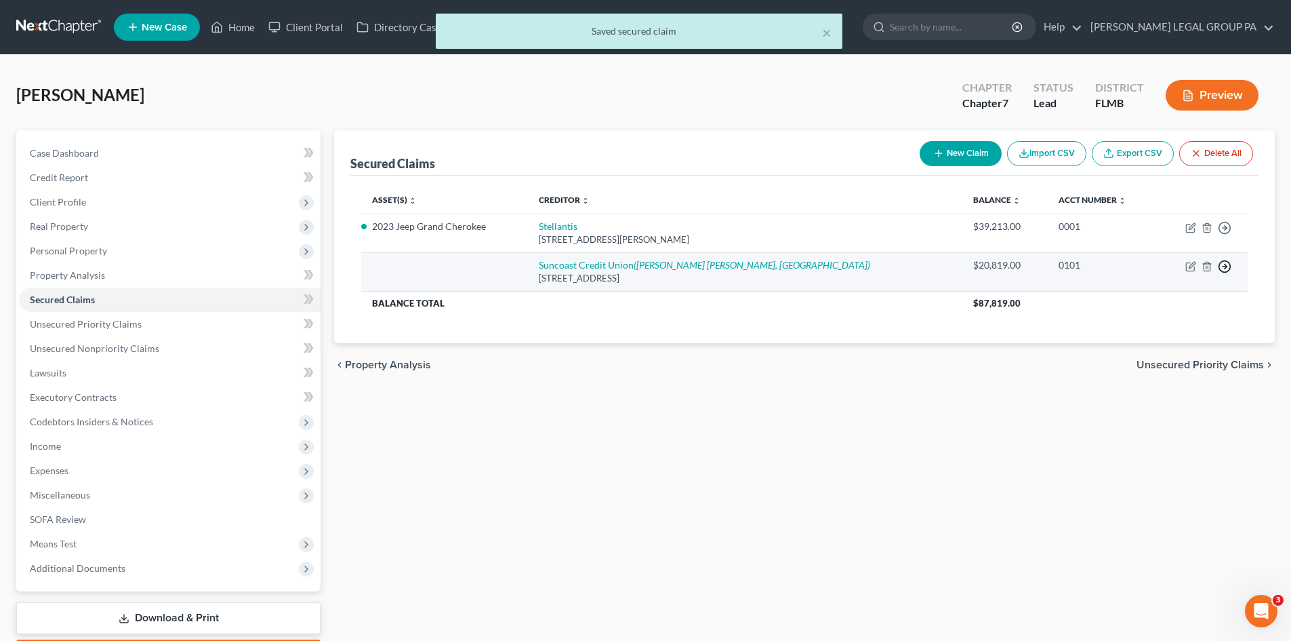
click at [1226, 262] on icon "button" at bounding box center [1225, 267] width 14 height 14
click at [1185, 299] on link "Move to F" at bounding box center [1162, 298] width 113 height 23
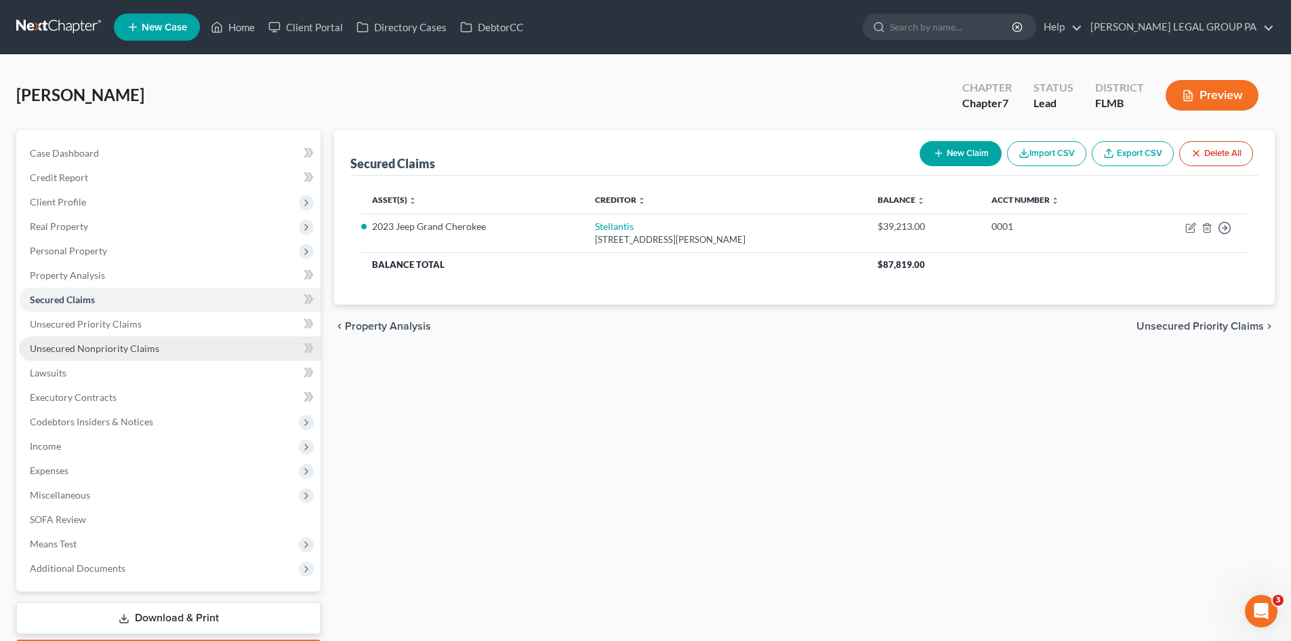
click at [116, 349] on span "Unsecured Nonpriority Claims" at bounding box center [94, 348] width 129 height 12
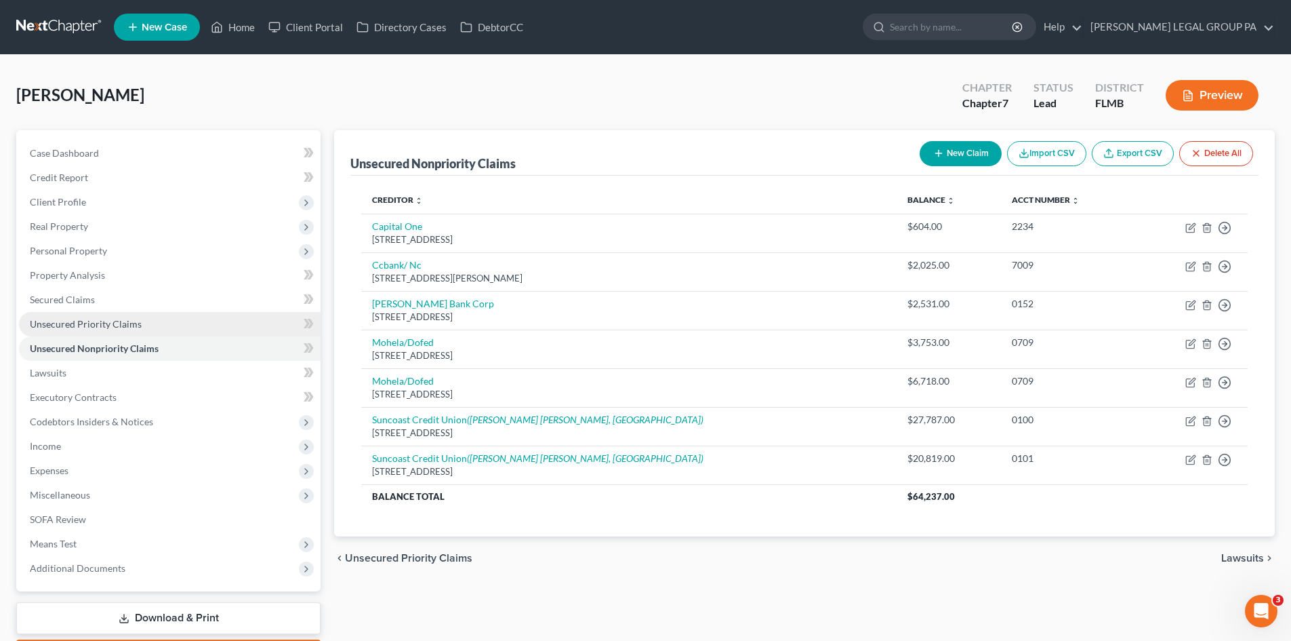
click at [95, 315] on link "Unsecured Priority Claims" at bounding box center [170, 324] width 302 height 24
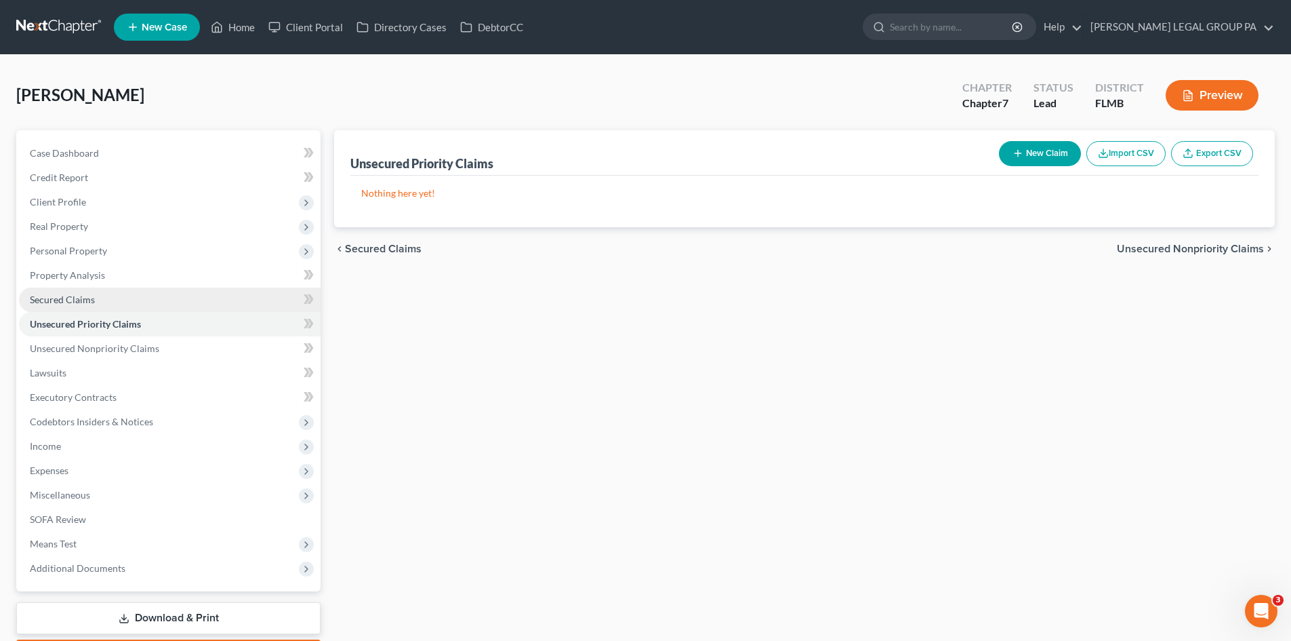
click at [95, 297] on link "Secured Claims" at bounding box center [170, 299] width 302 height 24
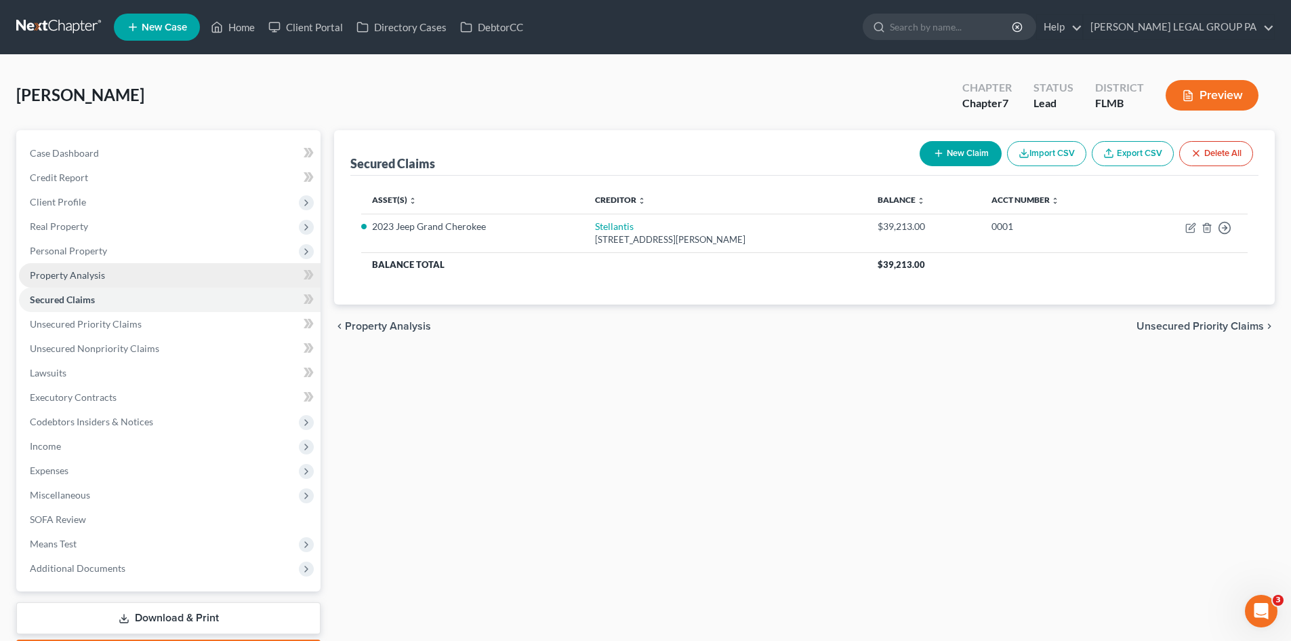
click at [104, 270] on link "Property Analysis" at bounding box center [170, 275] width 302 height 24
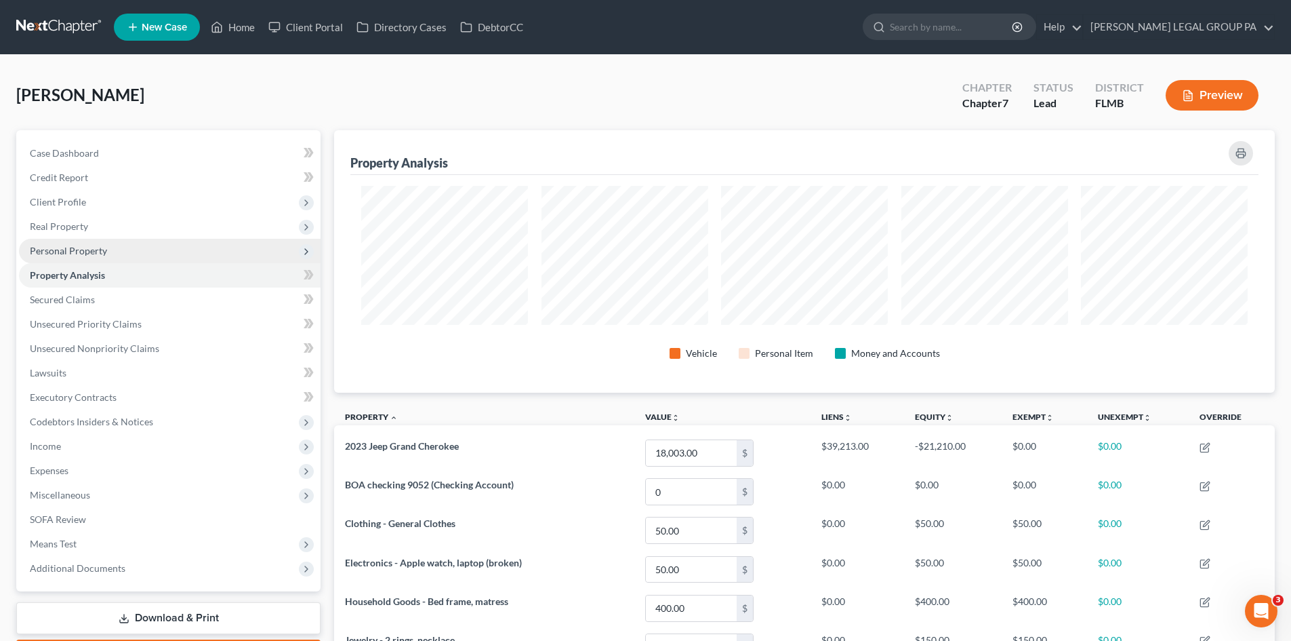
click at [56, 245] on span "Personal Property" at bounding box center [68, 251] width 77 height 12
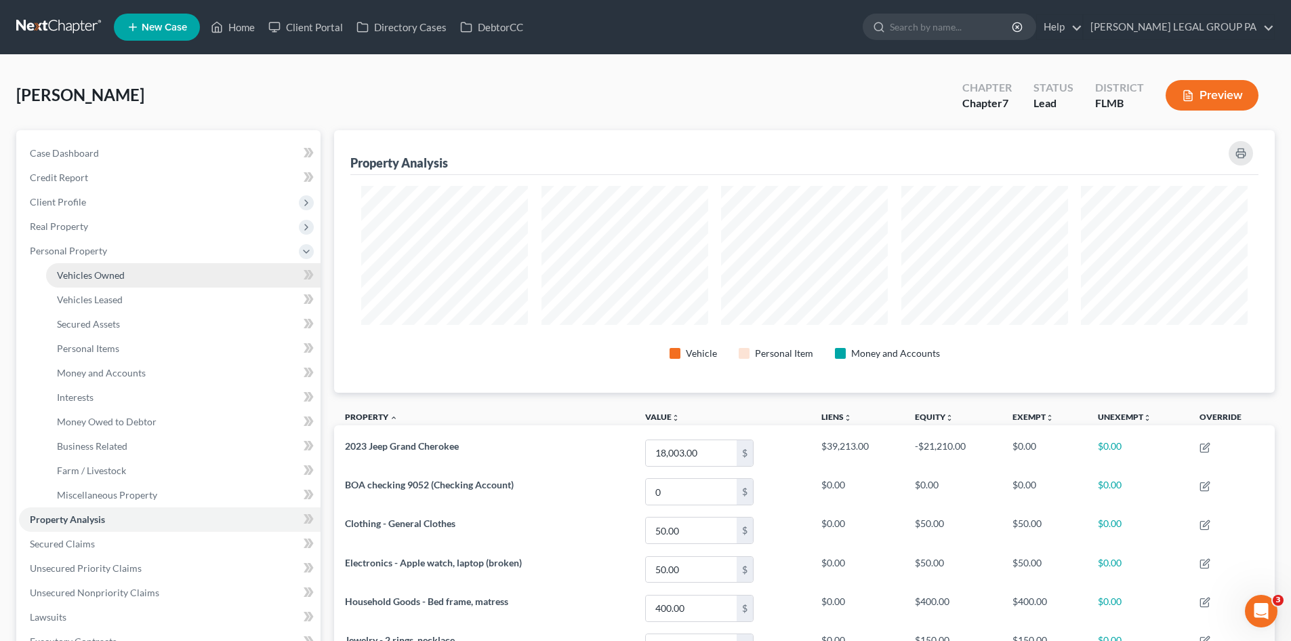
click at [92, 278] on span "Vehicles Owned" at bounding box center [91, 275] width 68 height 12
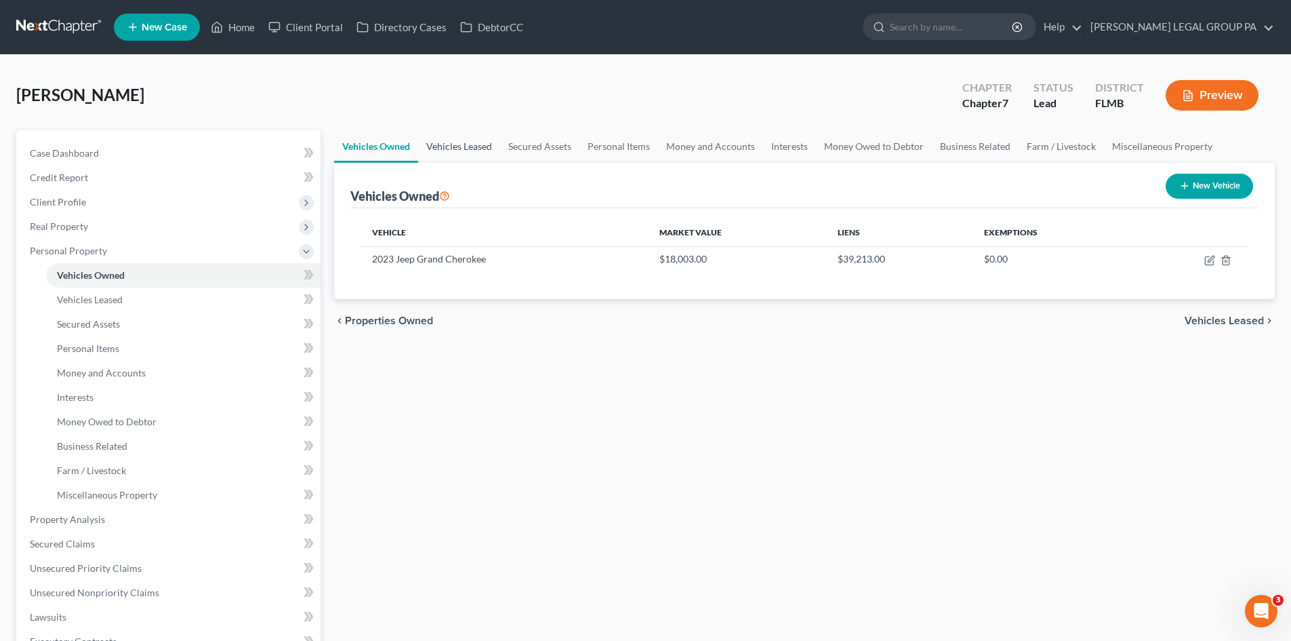
click at [447, 140] on link "Vehicles Leased" at bounding box center [459, 146] width 82 height 33
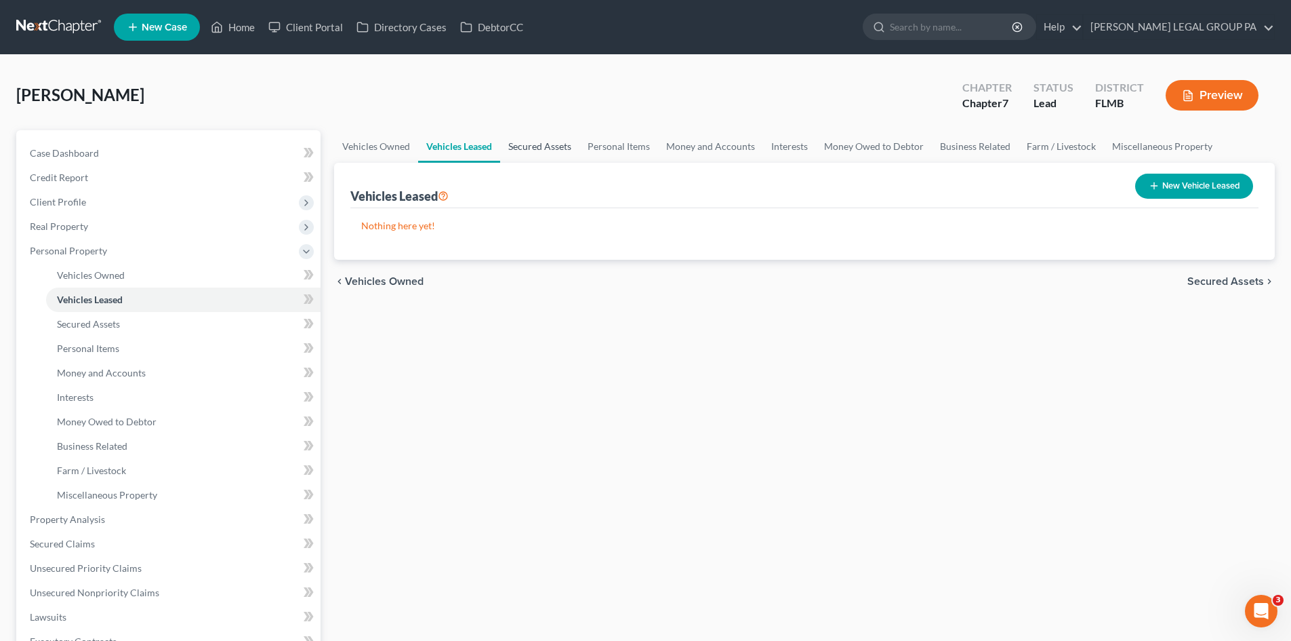
click at [535, 140] on link "Secured Assets" at bounding box center [539, 146] width 79 height 33
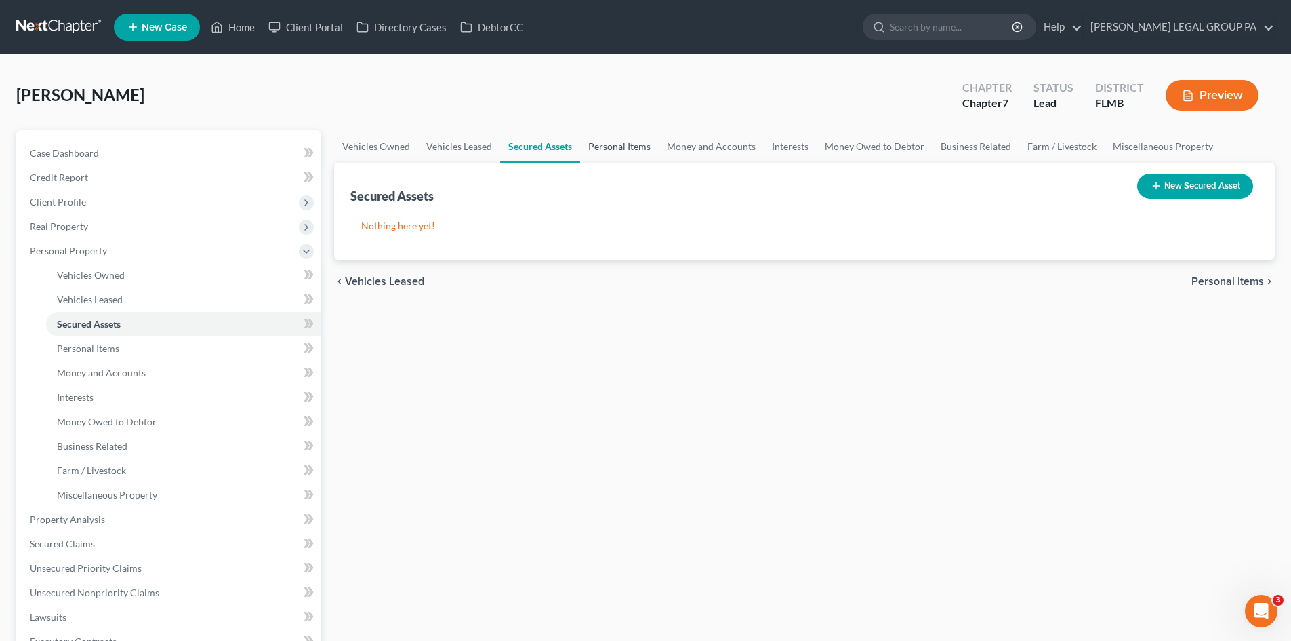
click at [603, 138] on link "Personal Items" at bounding box center [619, 146] width 79 height 33
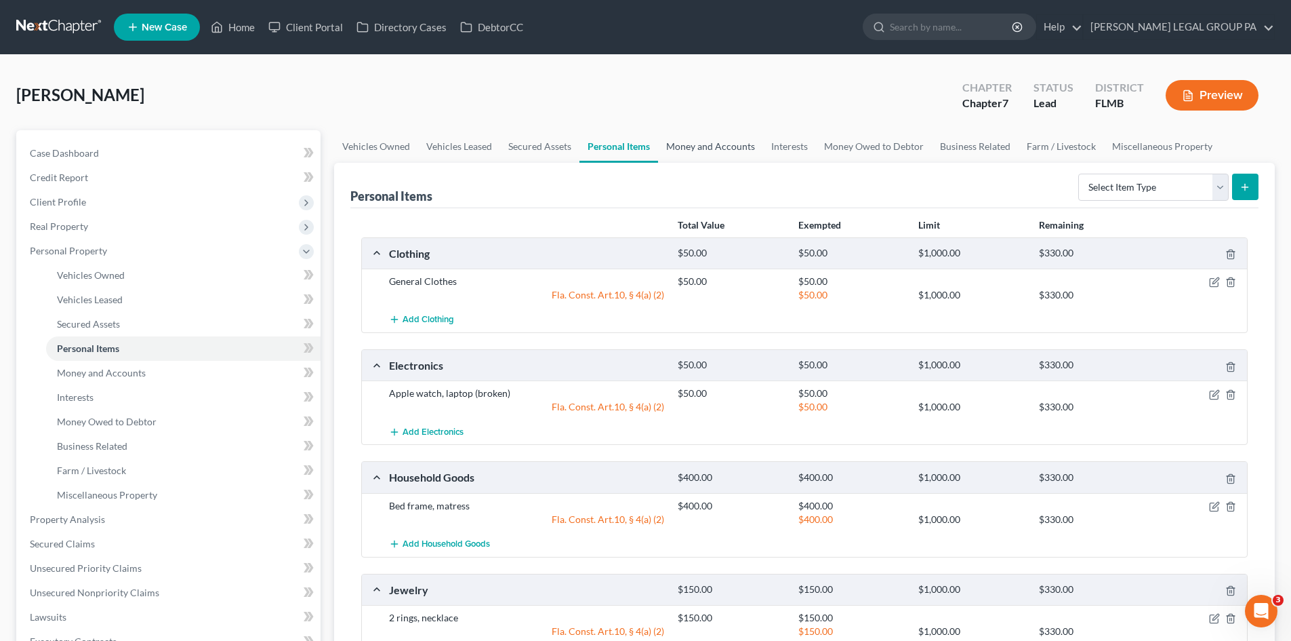
click at [740, 142] on link "Money and Accounts" at bounding box center [710, 146] width 105 height 33
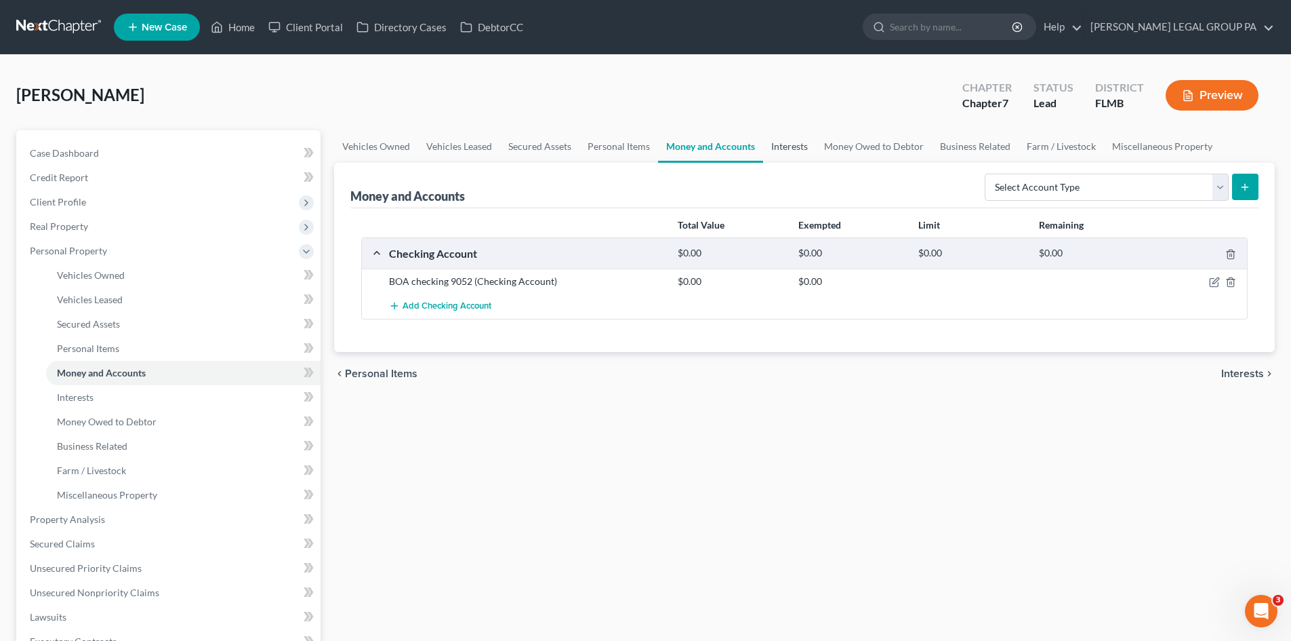
click at [789, 149] on link "Interests" at bounding box center [789, 146] width 53 height 33
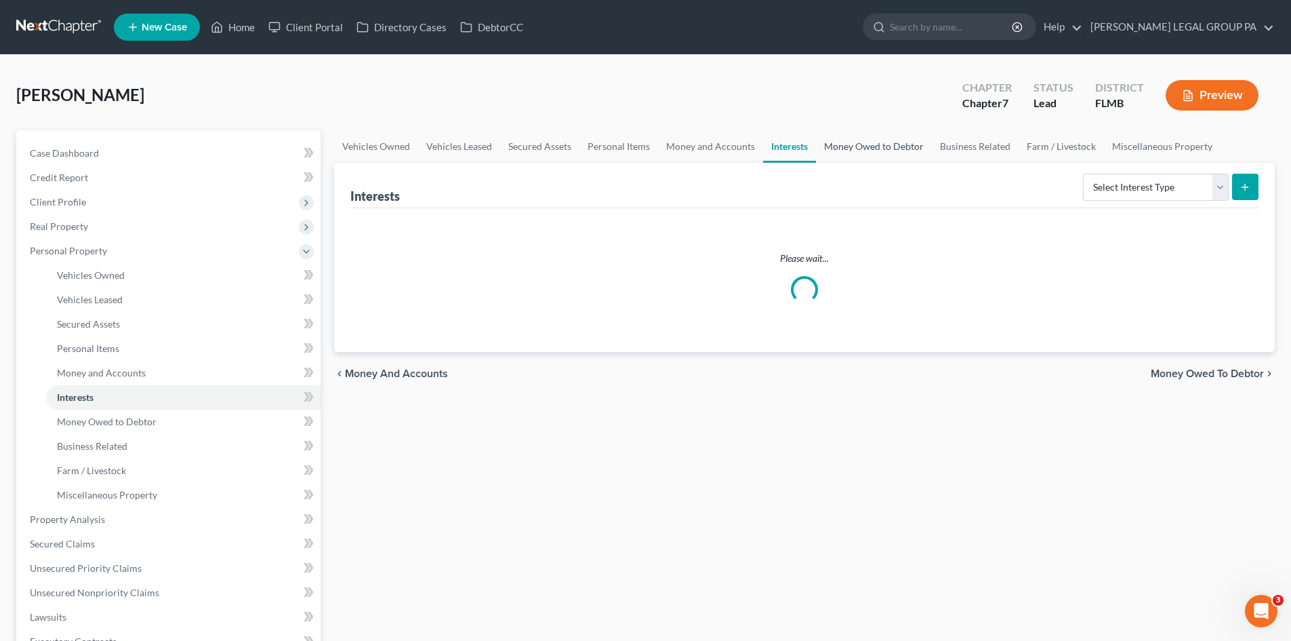
click at [896, 148] on link "Money Owed to Debtor" at bounding box center [874, 146] width 116 height 33
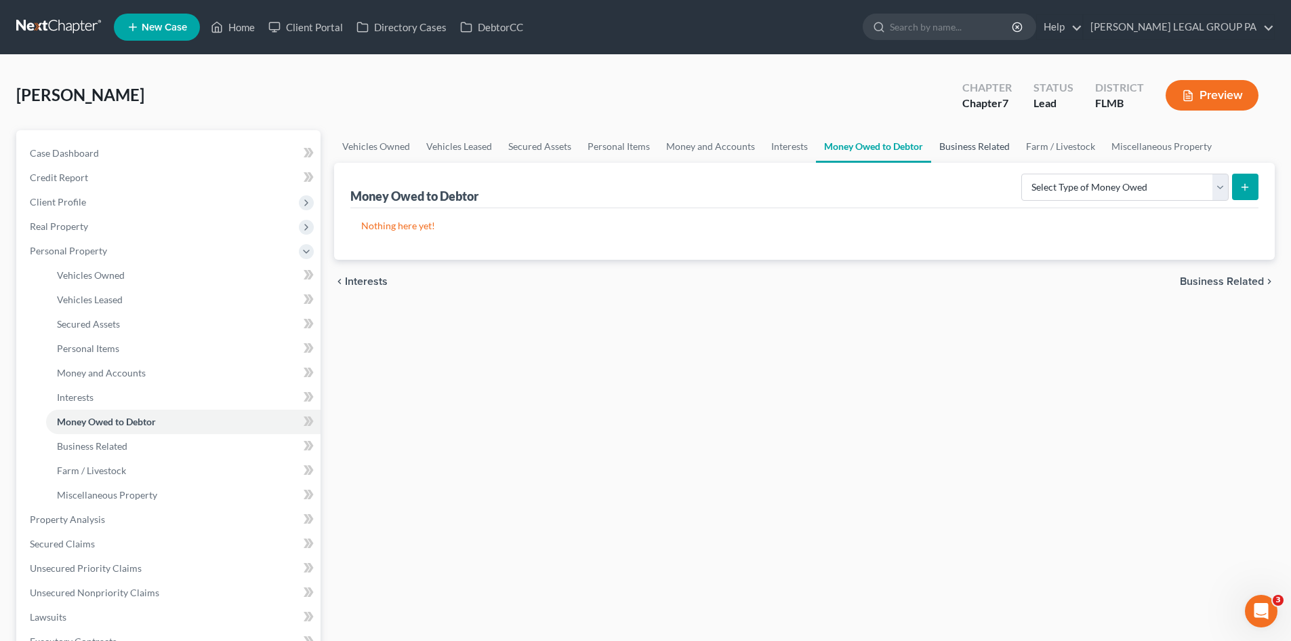
click at [978, 147] on link "Business Related" at bounding box center [974, 146] width 87 height 33
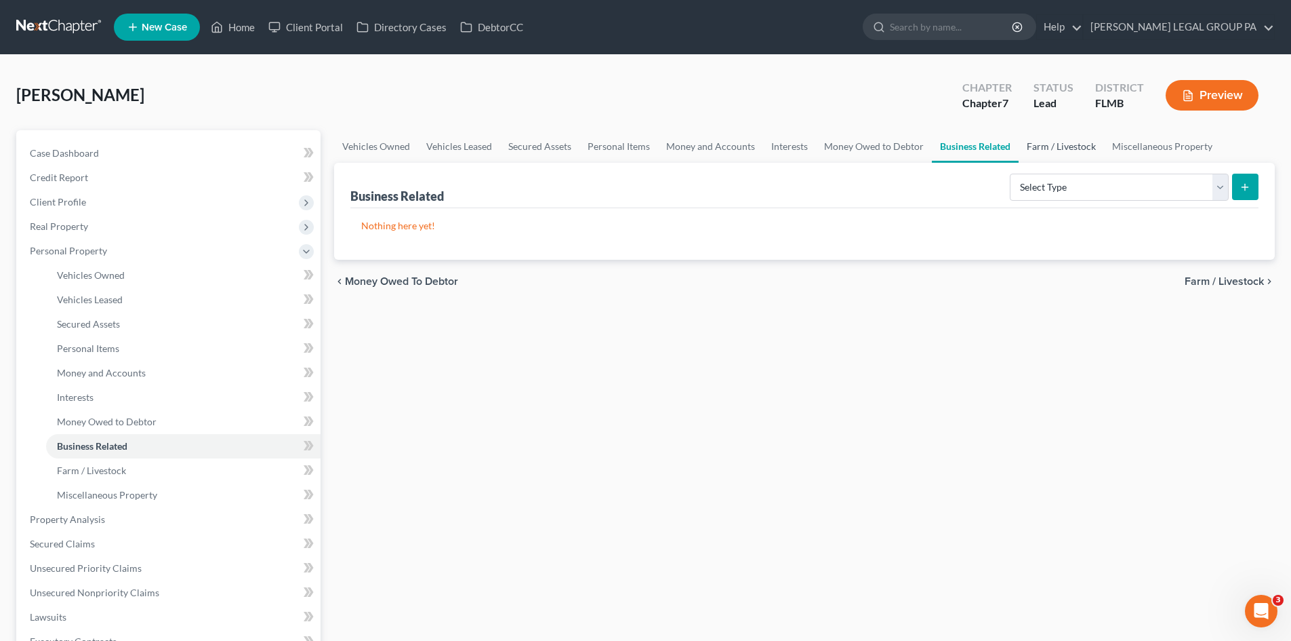
click at [1046, 143] on link "Farm / Livestock" at bounding box center [1061, 146] width 85 height 33
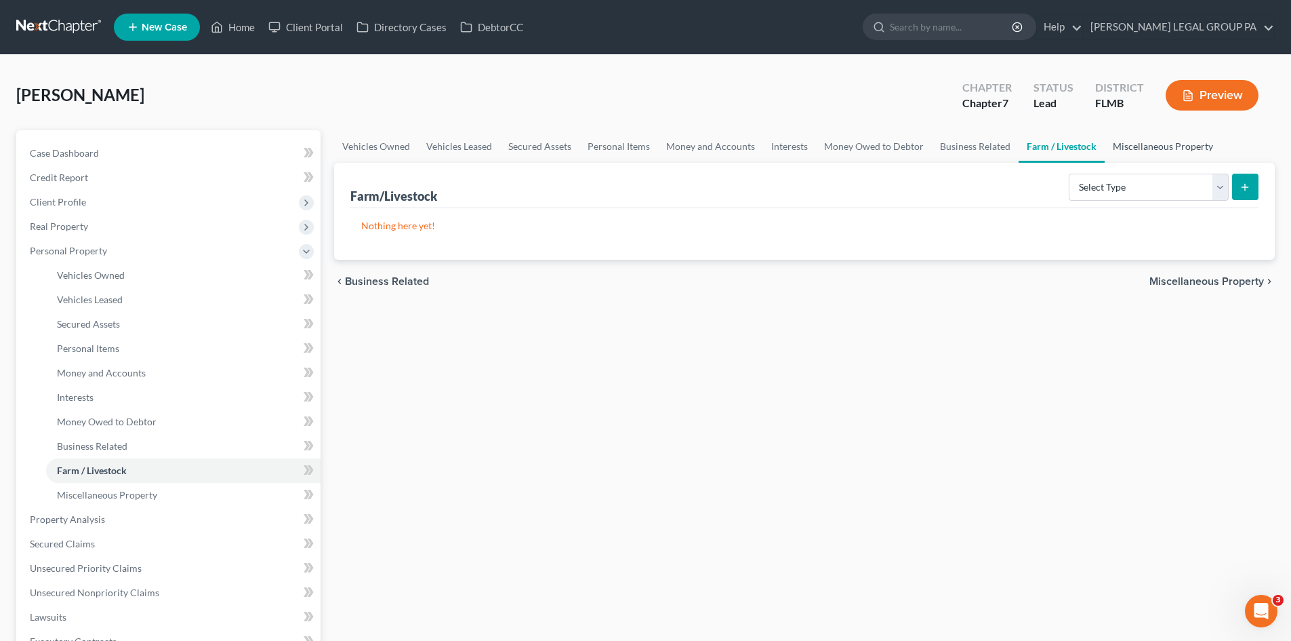
click at [1142, 143] on link "Miscellaneous Property" at bounding box center [1163, 146] width 117 height 33
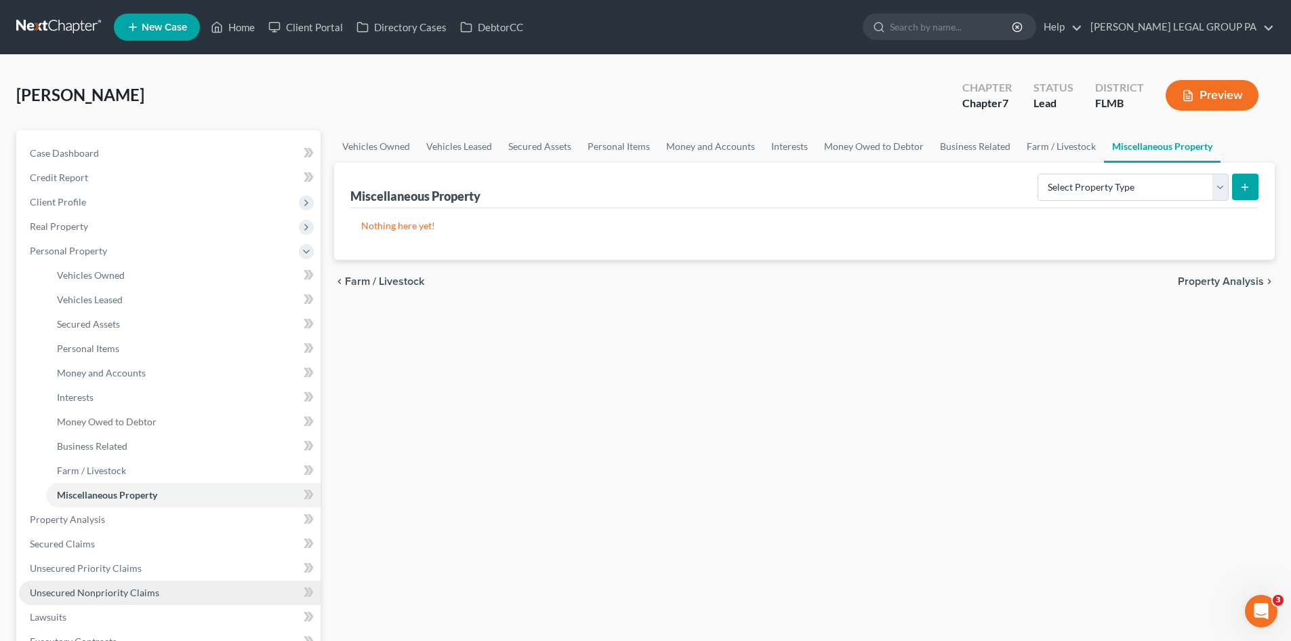
click at [113, 592] on span "Unsecured Nonpriority Claims" at bounding box center [94, 592] width 129 height 12
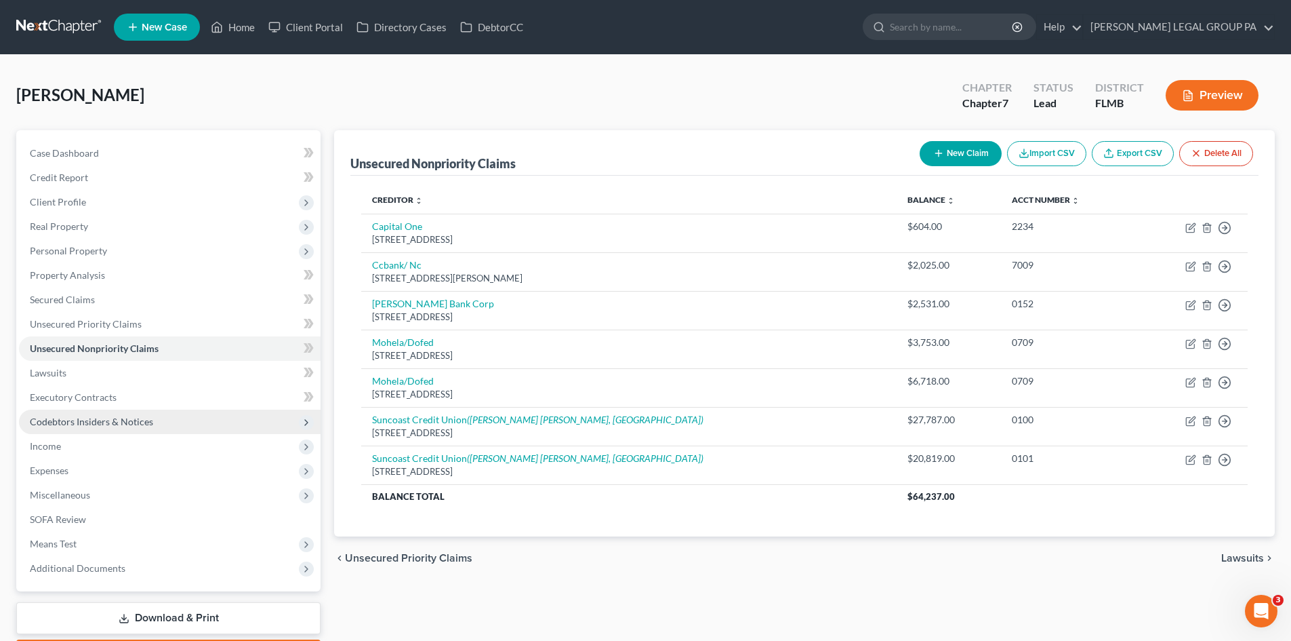
click at [103, 428] on span "Codebtors Insiders & Notices" at bounding box center [170, 421] width 302 height 24
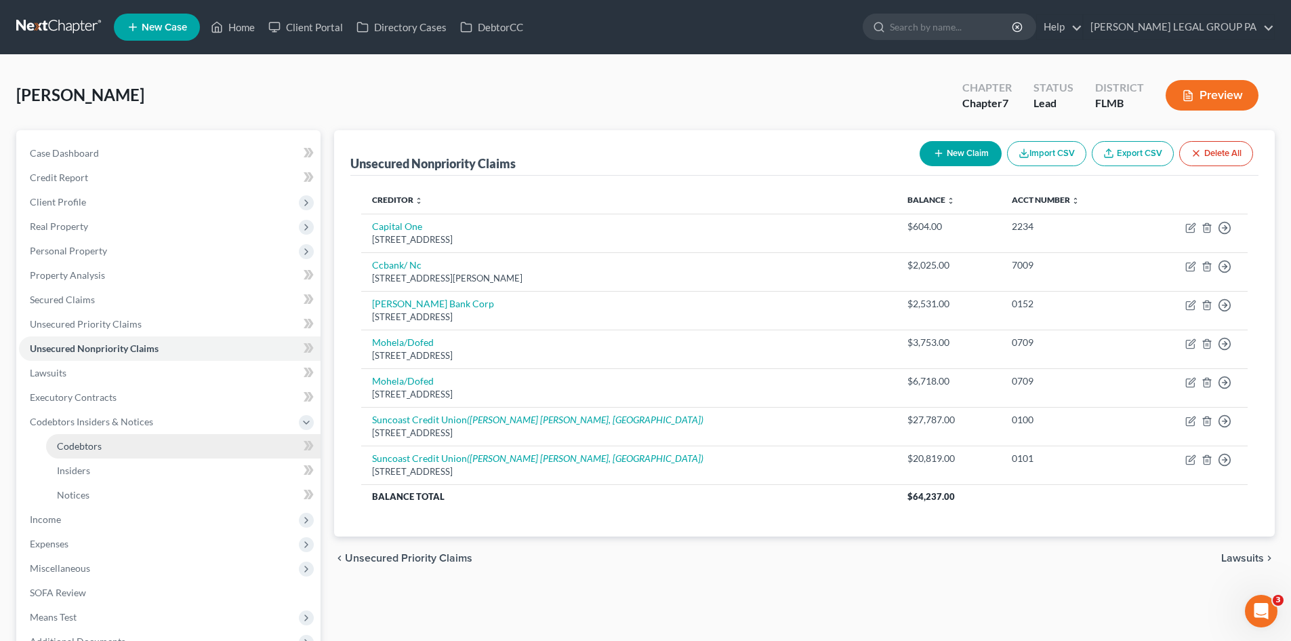
click at [96, 441] on span "Codebtors" at bounding box center [79, 446] width 45 height 12
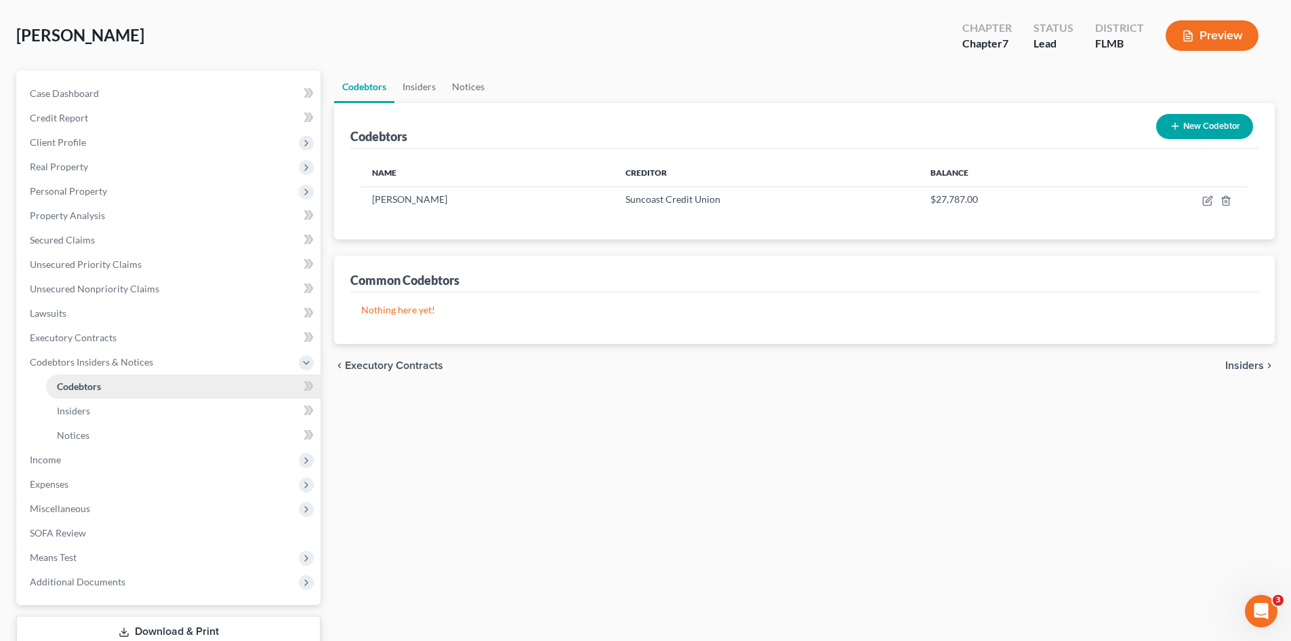
scroll to position [136, 0]
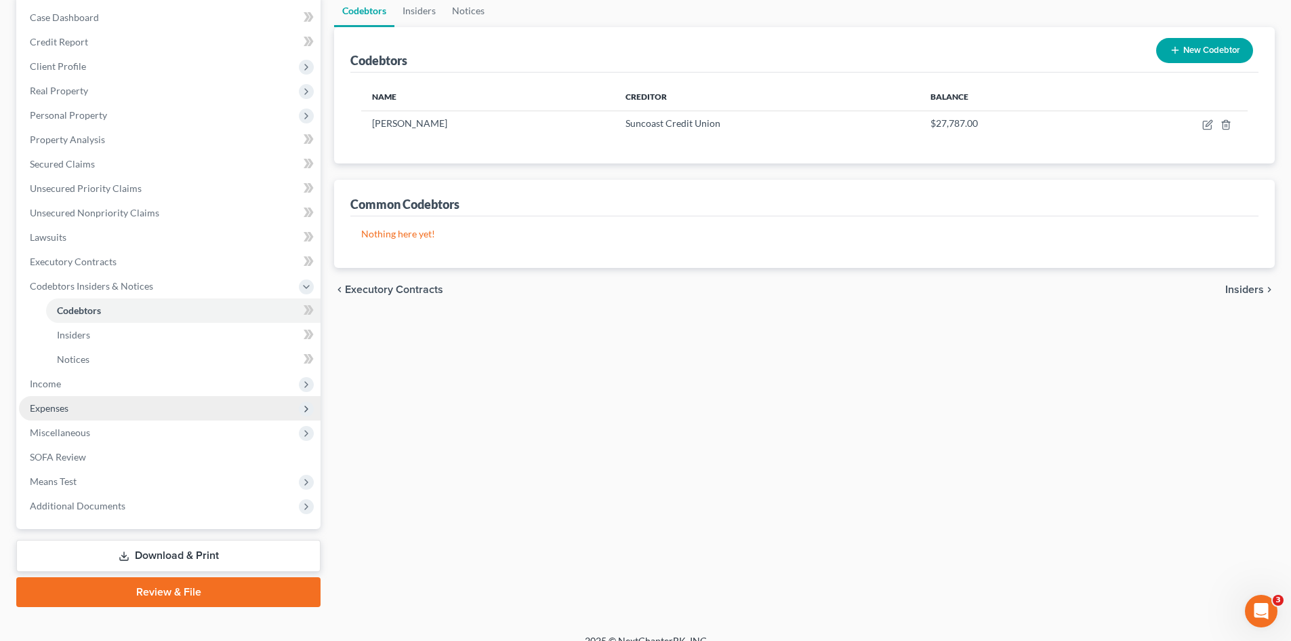
click at [85, 407] on span "Expenses" at bounding box center [170, 408] width 302 height 24
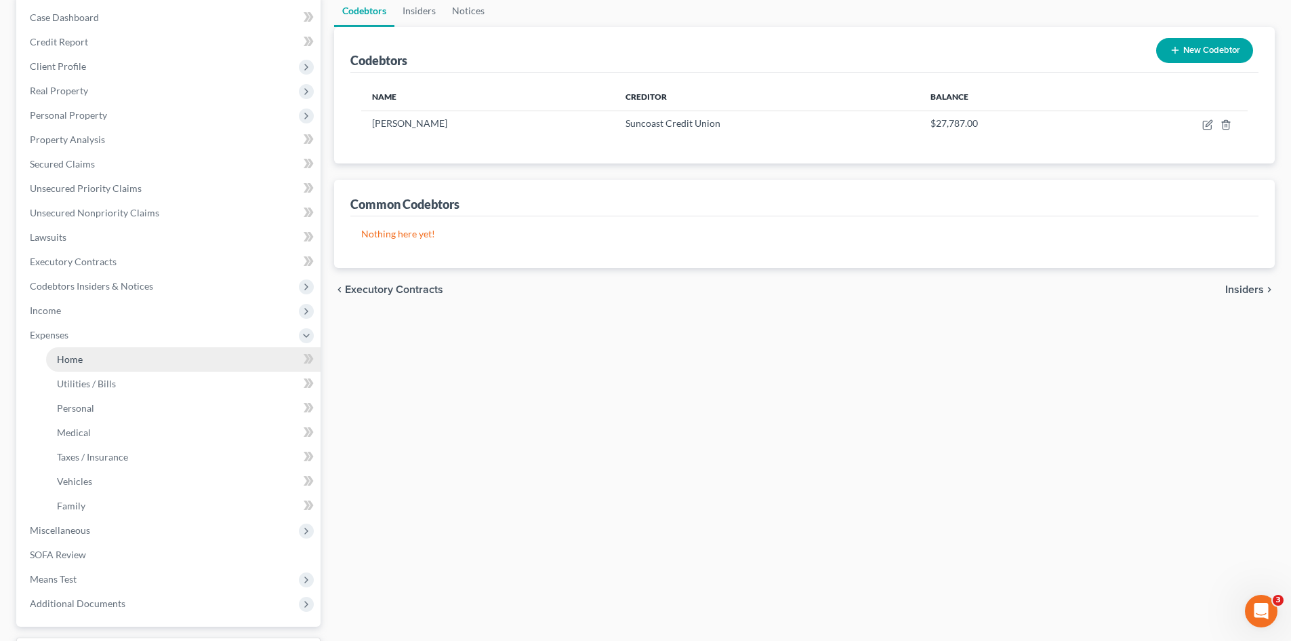
click at [91, 367] on link "Home" at bounding box center [183, 359] width 275 height 24
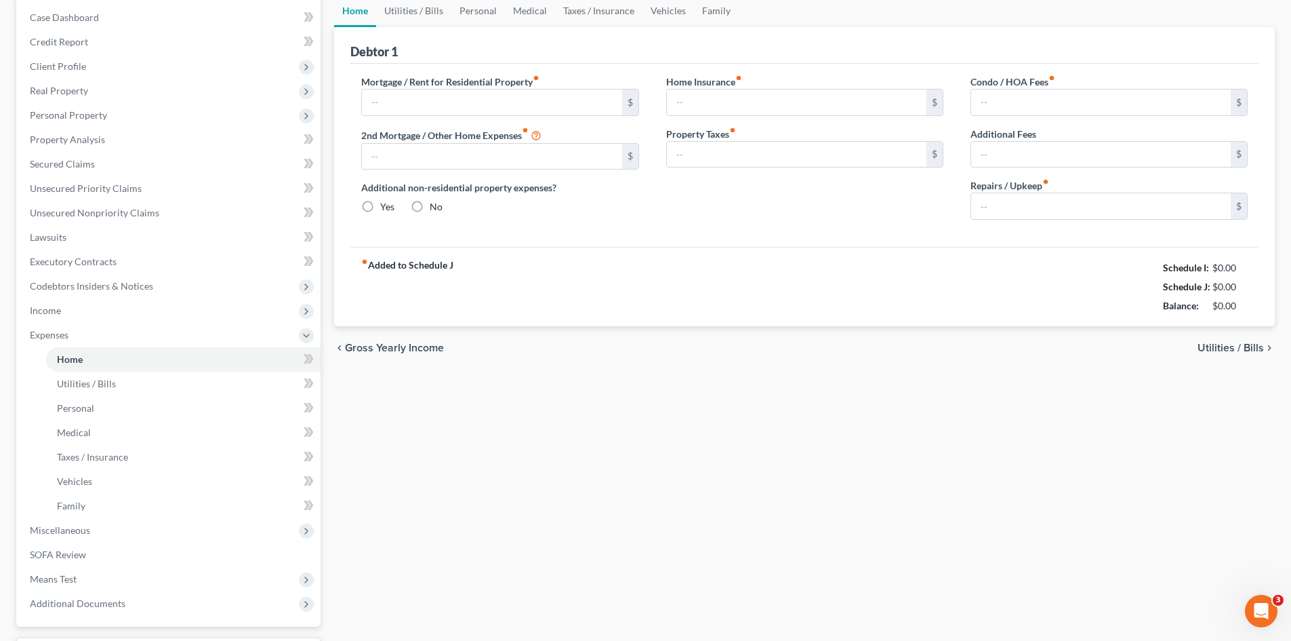
type input "0.00"
radio input "true"
type input "0.00"
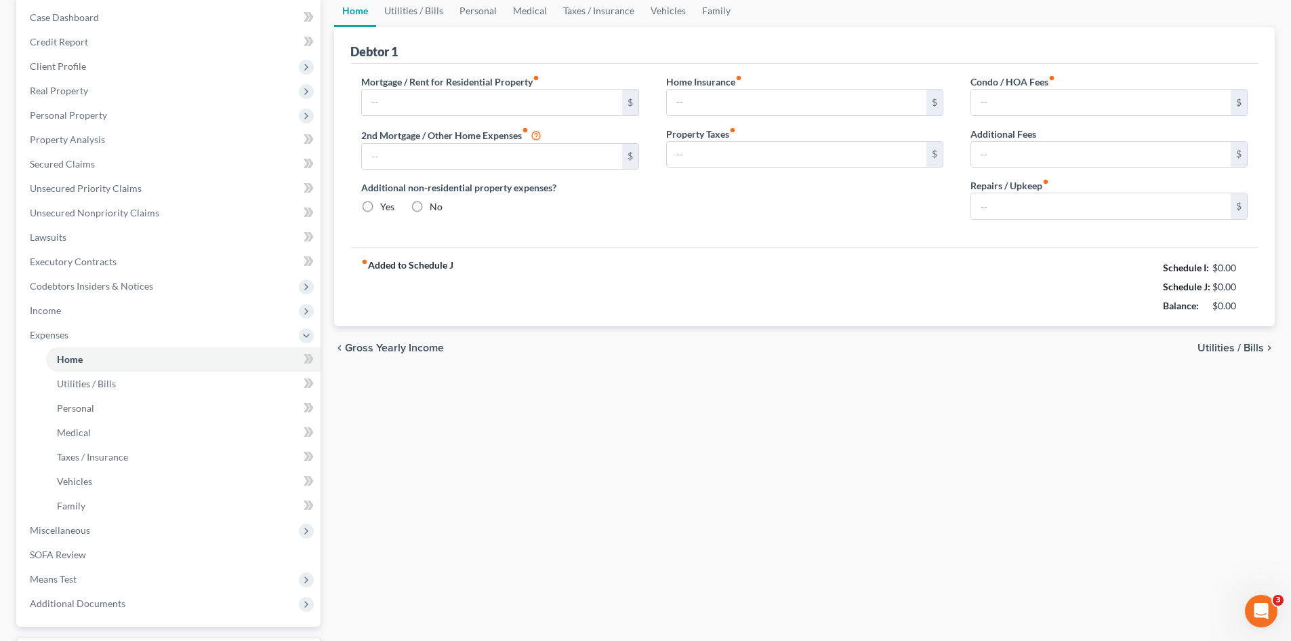
type input "0.00"
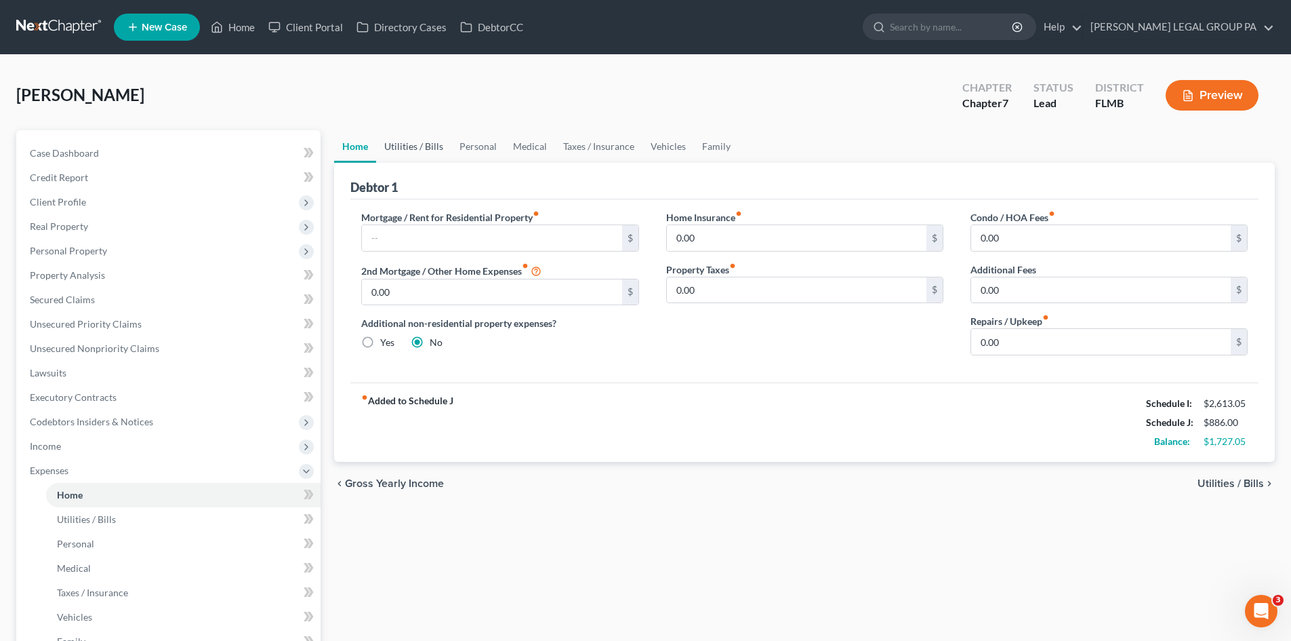
click at [398, 138] on link "Utilities / Bills" at bounding box center [413, 146] width 75 height 33
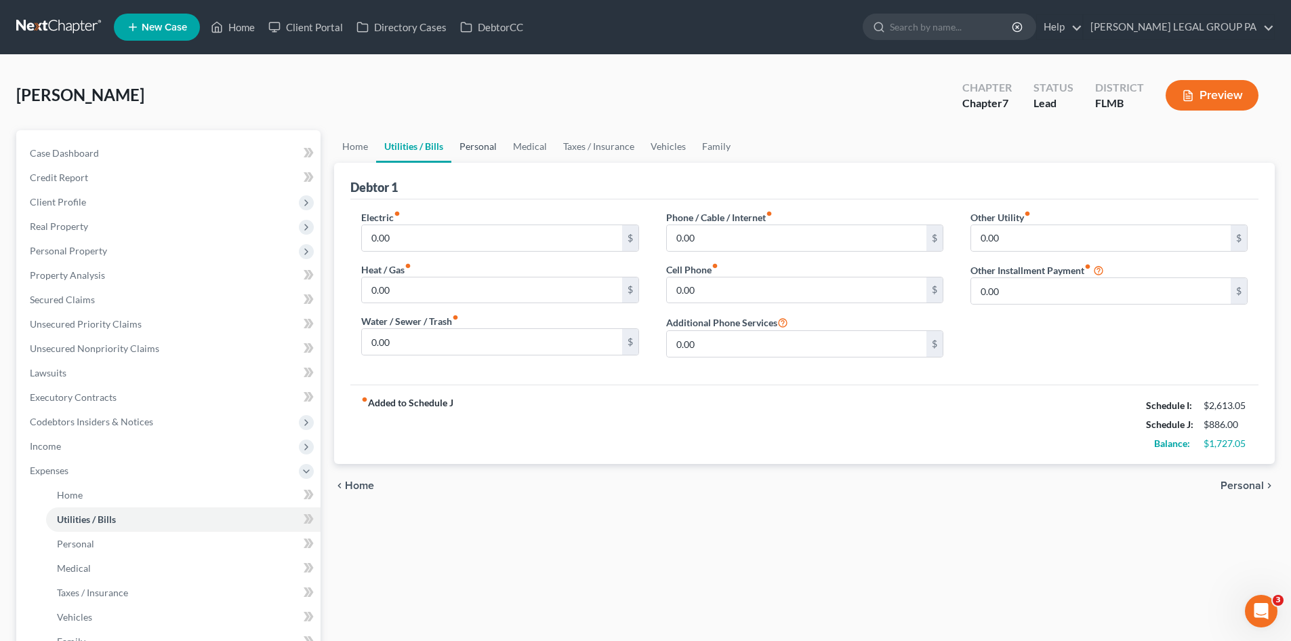
click at [482, 140] on link "Personal" at bounding box center [478, 146] width 54 height 33
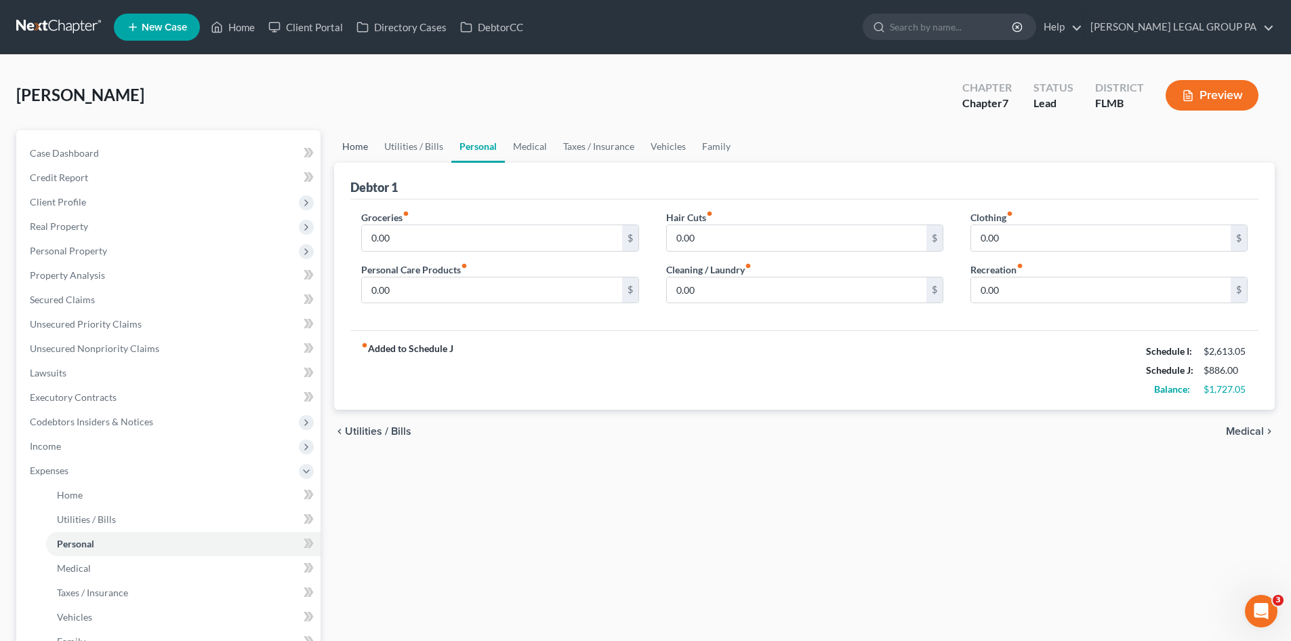
click at [364, 140] on link "Home" at bounding box center [355, 146] width 42 height 33
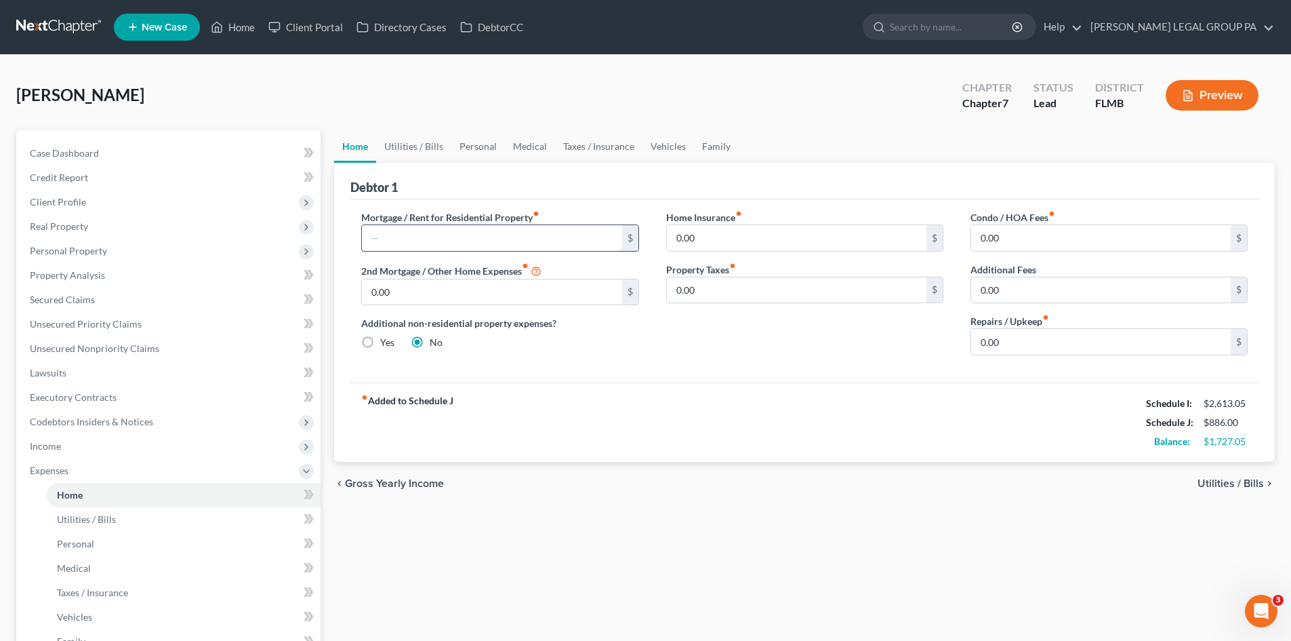
click at [498, 229] on input "text" at bounding box center [492, 238] width 260 height 26
type input "0.00"
drag, startPoint x: 638, startPoint y: 361, endPoint x: 906, endPoint y: 307, distance: 273.0
click at [643, 361] on div "Mortgage / Rent for Residential Property fiber_manual_record 0.00 $ 2nd Mortgag…" at bounding box center [500, 288] width 304 height 156
click at [427, 147] on link "Utilities / Bills" at bounding box center [413, 146] width 75 height 33
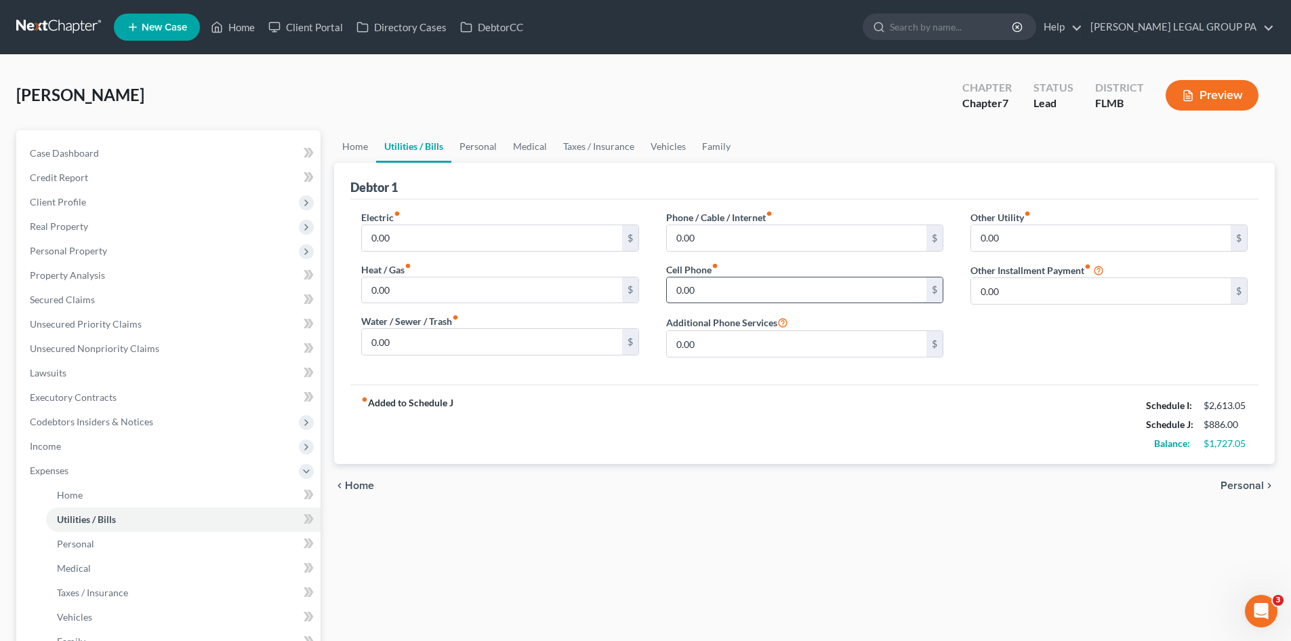
click at [743, 296] on input "0.00" at bounding box center [797, 290] width 260 height 26
click at [718, 245] on input "0.00" at bounding box center [797, 238] width 260 height 26
click at [1032, 227] on input "0.00" at bounding box center [1101, 238] width 260 height 26
click at [1008, 275] on input "text" at bounding box center [1109, 276] width 276 height 26
type input "0.00"
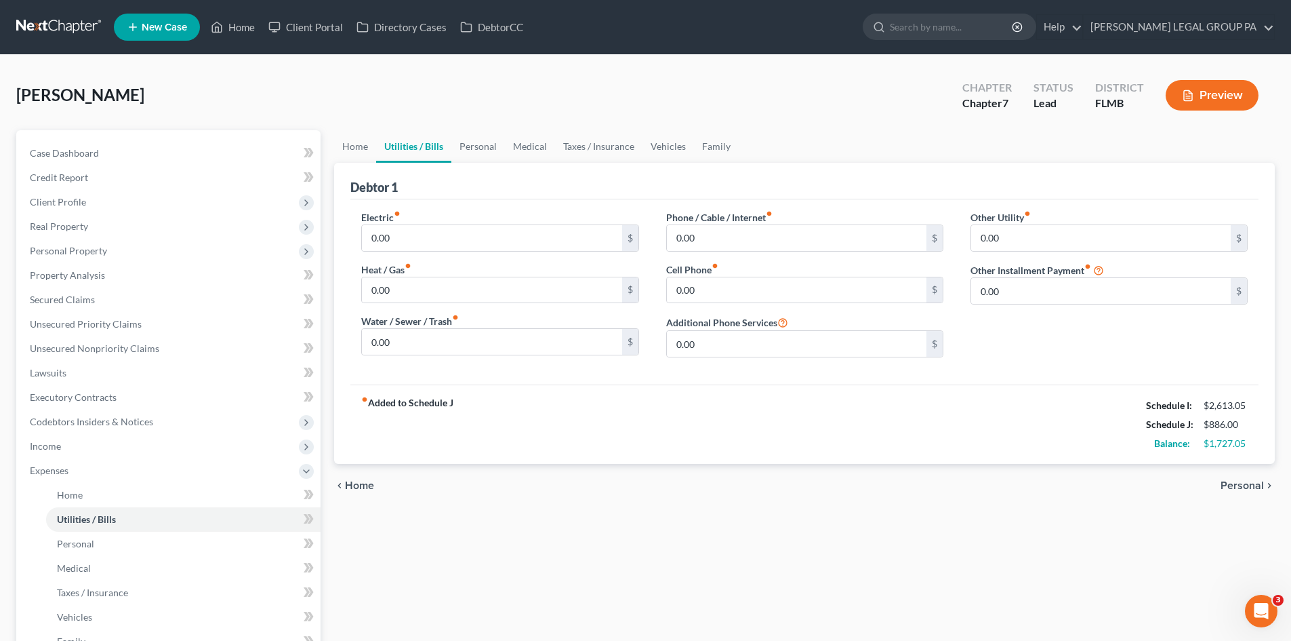
click at [601, 571] on div "Home Utilities / Bills Personal Medical Taxes / Insurance Vehicles Family Debto…" at bounding box center [804, 485] width 954 height 710
click at [491, 140] on link "Personal" at bounding box center [478, 146] width 54 height 33
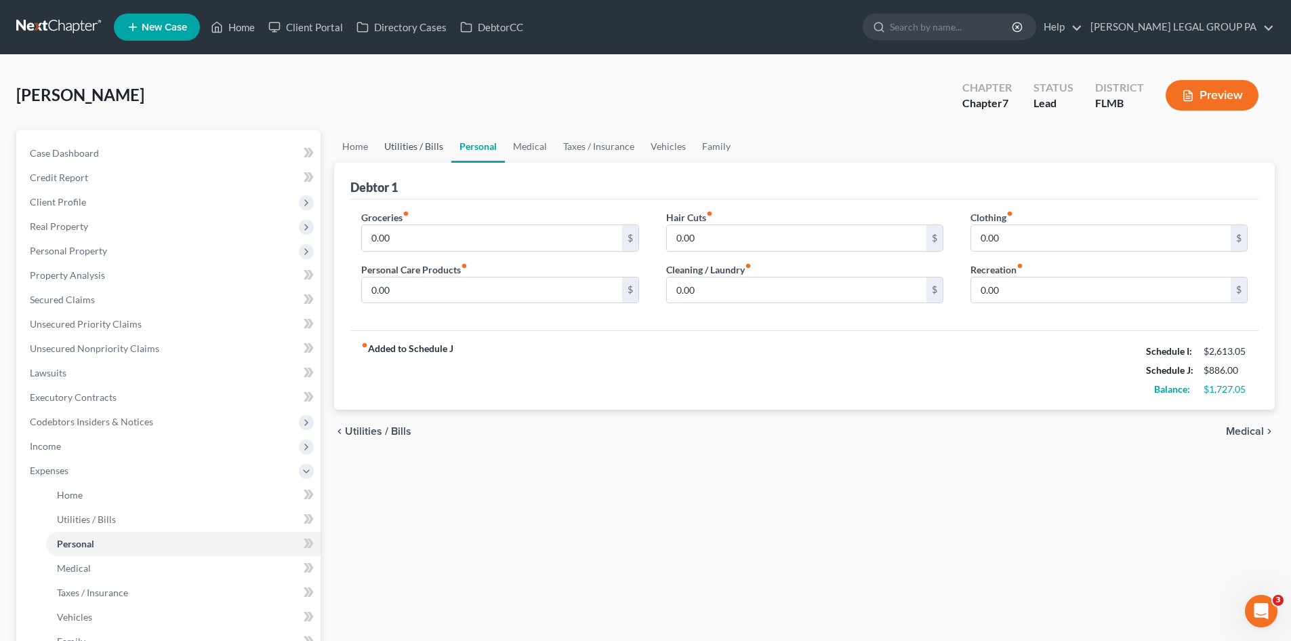
click at [423, 146] on link "Utilities / Bills" at bounding box center [413, 146] width 75 height 33
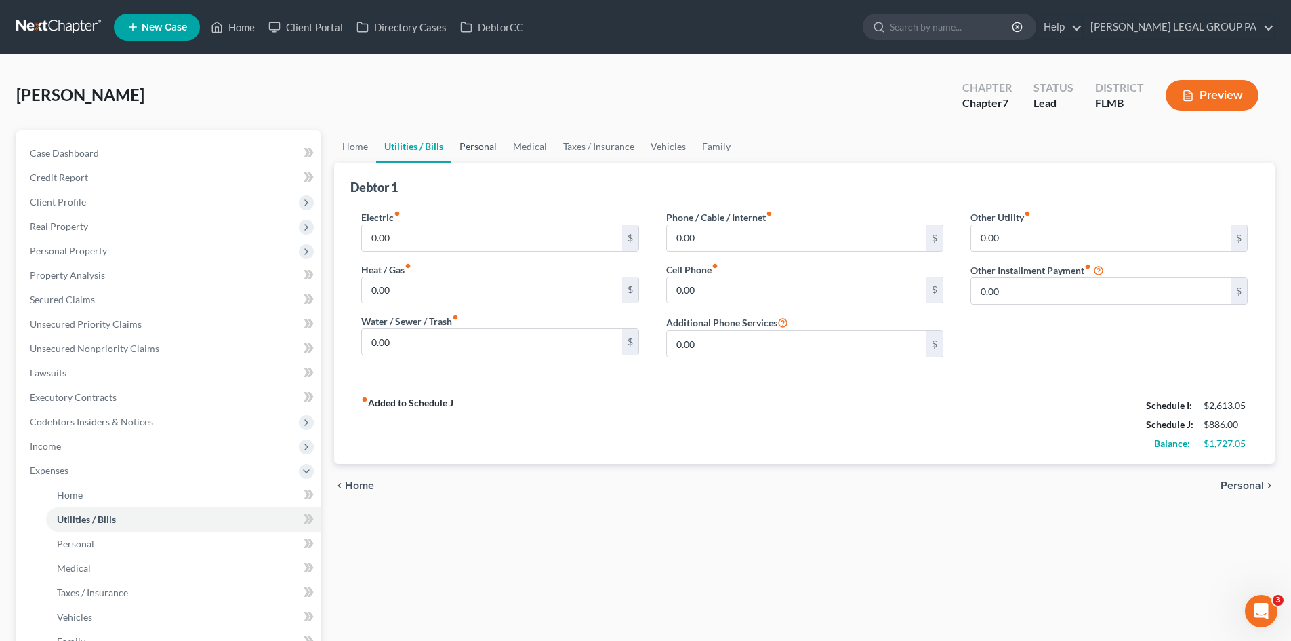
click at [464, 143] on link "Personal" at bounding box center [478, 146] width 54 height 33
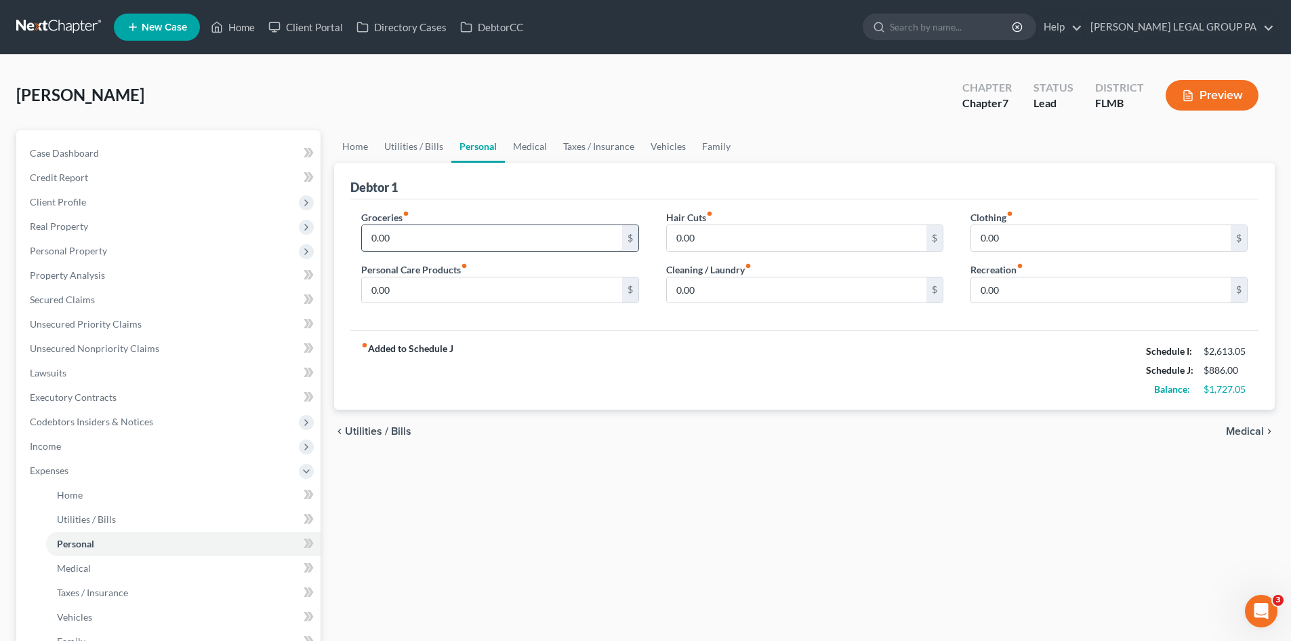
click at [434, 243] on input "0.00" at bounding box center [492, 238] width 260 height 26
type input "500.00"
click at [502, 296] on input "0.00" at bounding box center [492, 290] width 260 height 26
type input "2"
type input "300.00"
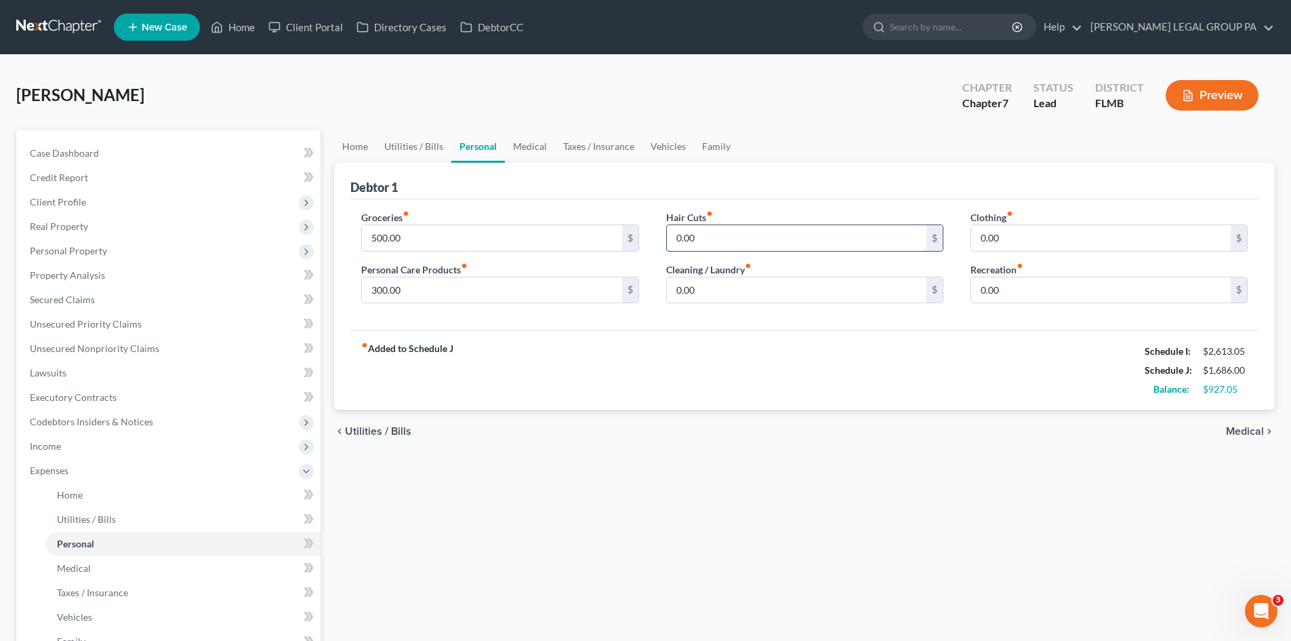
click at [707, 245] on input "0.00" at bounding box center [797, 238] width 260 height 26
type input "50.00"
click at [705, 420] on div "chevron_left Utilities / Bills Medical chevron_right" at bounding box center [804, 430] width 941 height 43
click at [712, 233] on input "50.00" at bounding box center [797, 238] width 260 height 26
click at [714, 291] on input "0.00" at bounding box center [797, 290] width 260 height 26
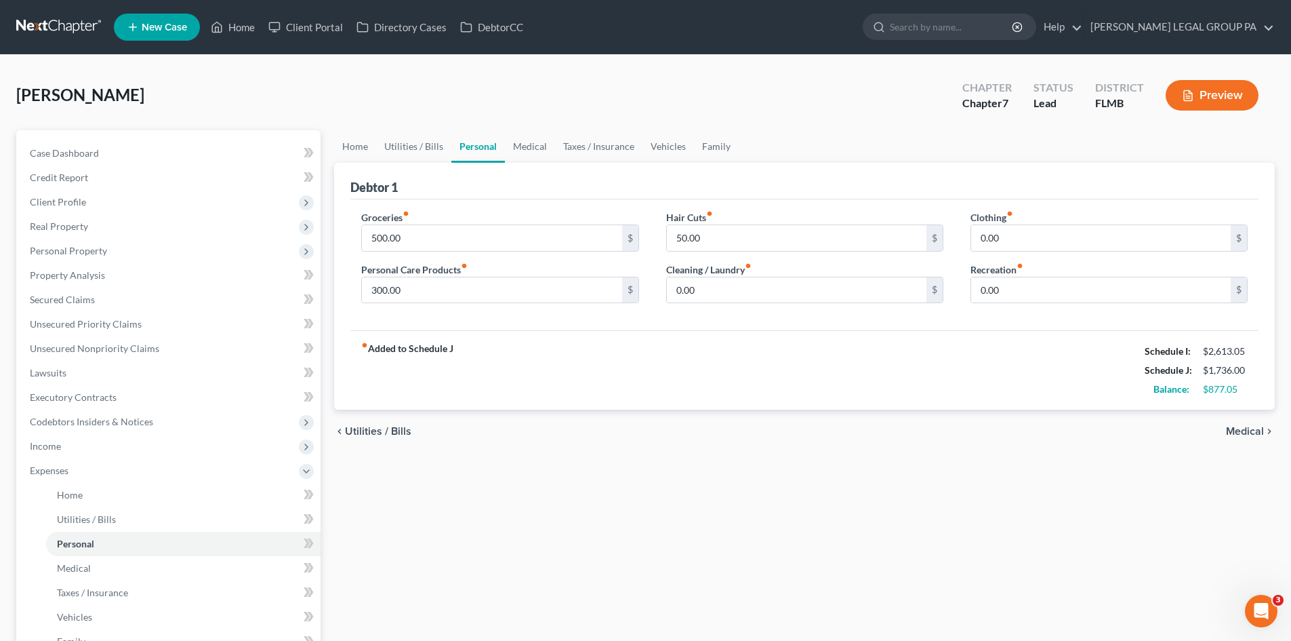
click at [626, 364] on div "fiber_manual_record Added to Schedule J Schedule I: $2,613.05 Schedule J: $1,73…" at bounding box center [804, 369] width 908 height 79
click at [737, 291] on input "0.00" at bounding box center [797, 290] width 260 height 26
click at [738, 288] on input "0.00" at bounding box center [797, 290] width 260 height 26
click at [741, 340] on div "fiber_manual_record Added to Schedule J Schedule I: $2,613.05 Schedule J: $1,73…" at bounding box center [804, 369] width 908 height 79
click at [733, 285] on input "0.00" at bounding box center [797, 290] width 260 height 26
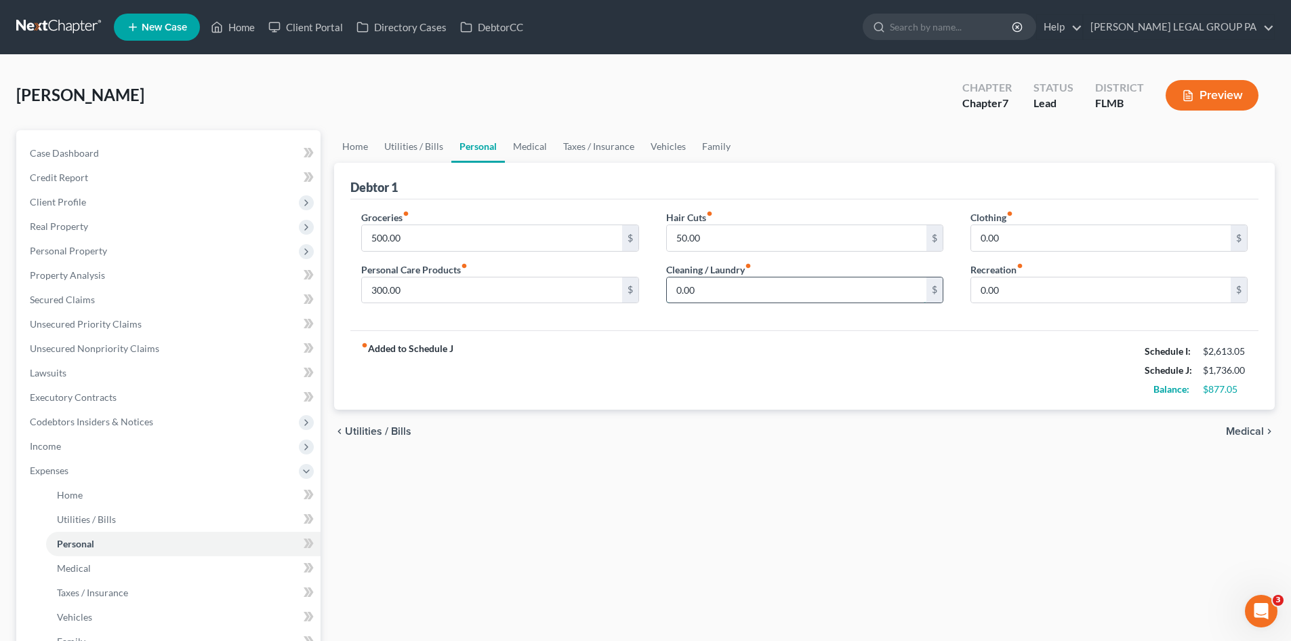
drag, startPoint x: 751, startPoint y: 281, endPoint x: 741, endPoint y: 283, distance: 9.7
click at [750, 281] on input "0.00" at bounding box center [797, 290] width 260 height 26
click at [1012, 238] on input "0.00" at bounding box center [1101, 238] width 260 height 26
click at [797, 295] on input "50.0" at bounding box center [797, 290] width 260 height 26
type input "50.00"
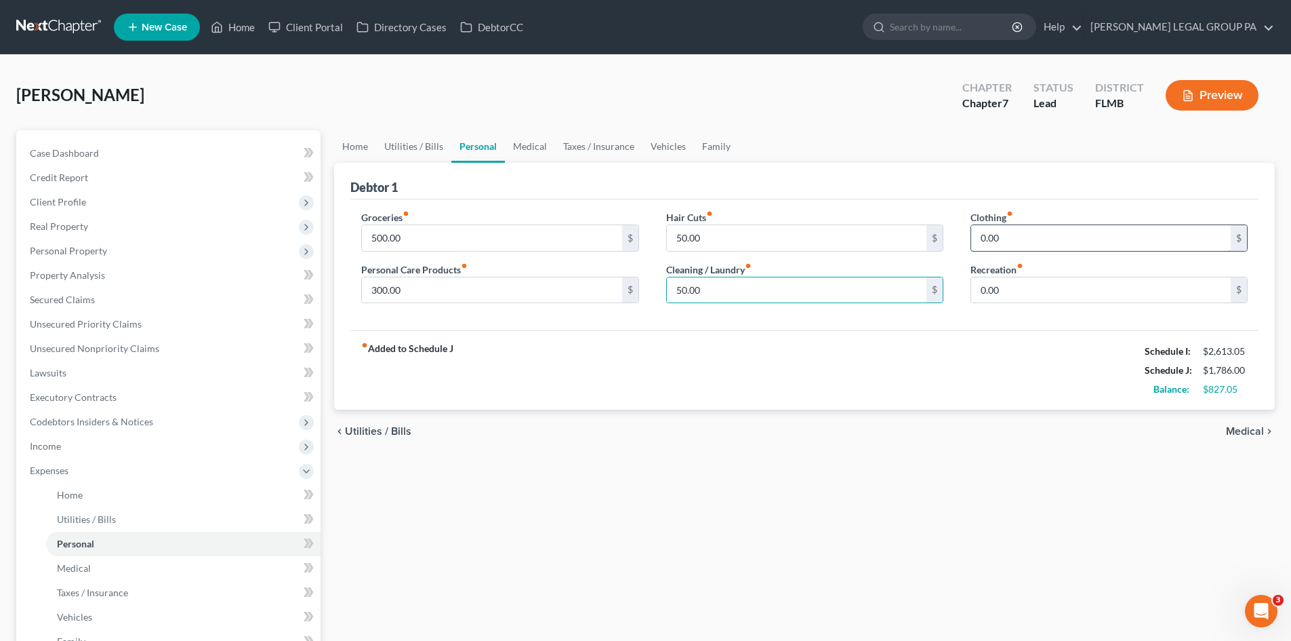
click at [1020, 243] on input "0.00" at bounding box center [1101, 238] width 260 height 26
type input "80.00"
click at [885, 468] on div "Home Utilities / Bills Personal Medical Taxes / Insurance Vehicles Family Debto…" at bounding box center [804, 485] width 954 height 710
click at [1049, 293] on input "0.00" at bounding box center [1101, 290] width 260 height 26
type input "150.00"
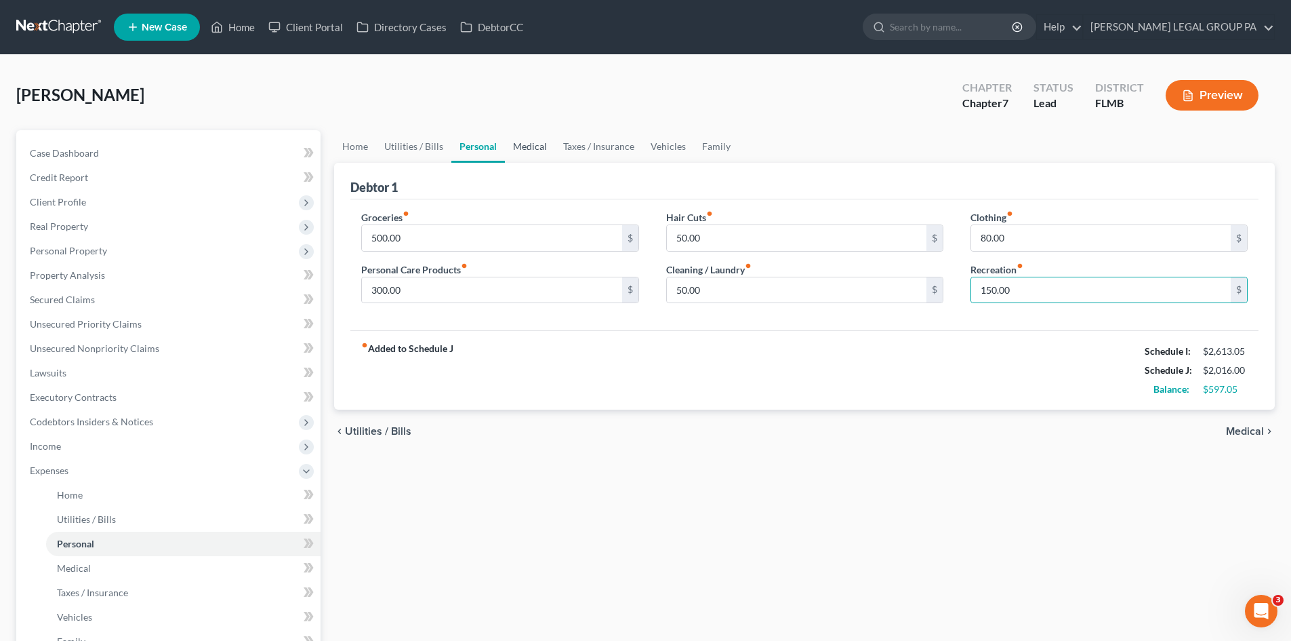
click at [533, 142] on link "Medical" at bounding box center [530, 146] width 50 height 33
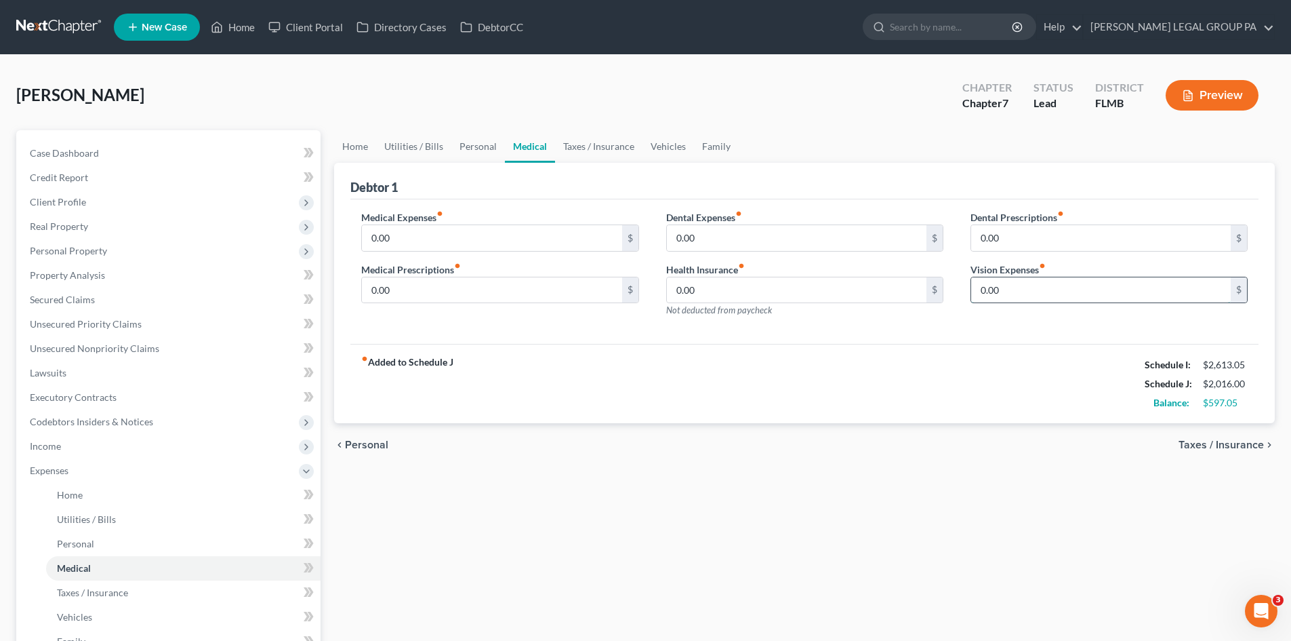
click at [1017, 284] on input "0.00" at bounding box center [1101, 290] width 260 height 26
type input "20.00"
click at [821, 451] on div "chevron_left Personal Taxes / Insurance chevron_right" at bounding box center [804, 444] width 941 height 43
click at [601, 144] on link "Taxes / Insurance" at bounding box center [598, 146] width 87 height 33
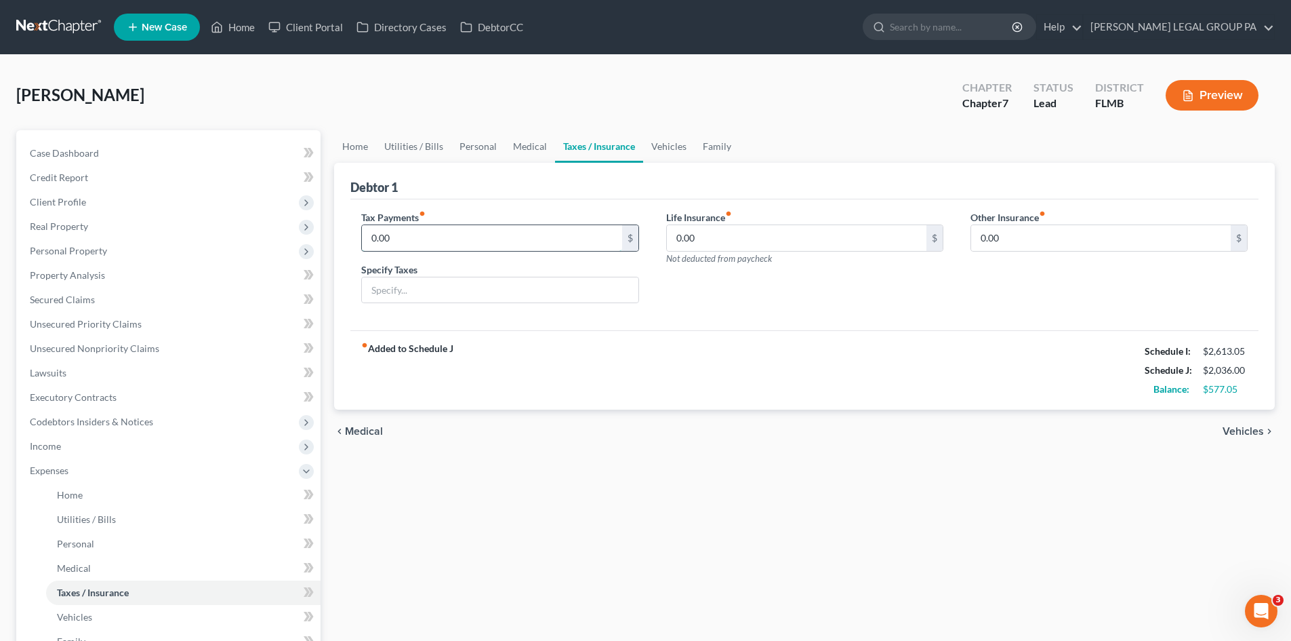
click at [437, 245] on input "0.00" at bounding box center [492, 238] width 260 height 26
click at [693, 344] on div "fiber_manual_record Added to Schedule J Schedule I: $2,613.05 Schedule J: $2,03…" at bounding box center [804, 369] width 908 height 79
click at [728, 232] on input "0.00" at bounding box center [797, 238] width 260 height 26
click at [1063, 225] on input "0.00" at bounding box center [1101, 238] width 260 height 26
click at [681, 149] on link "Vehicles" at bounding box center [669, 146] width 52 height 33
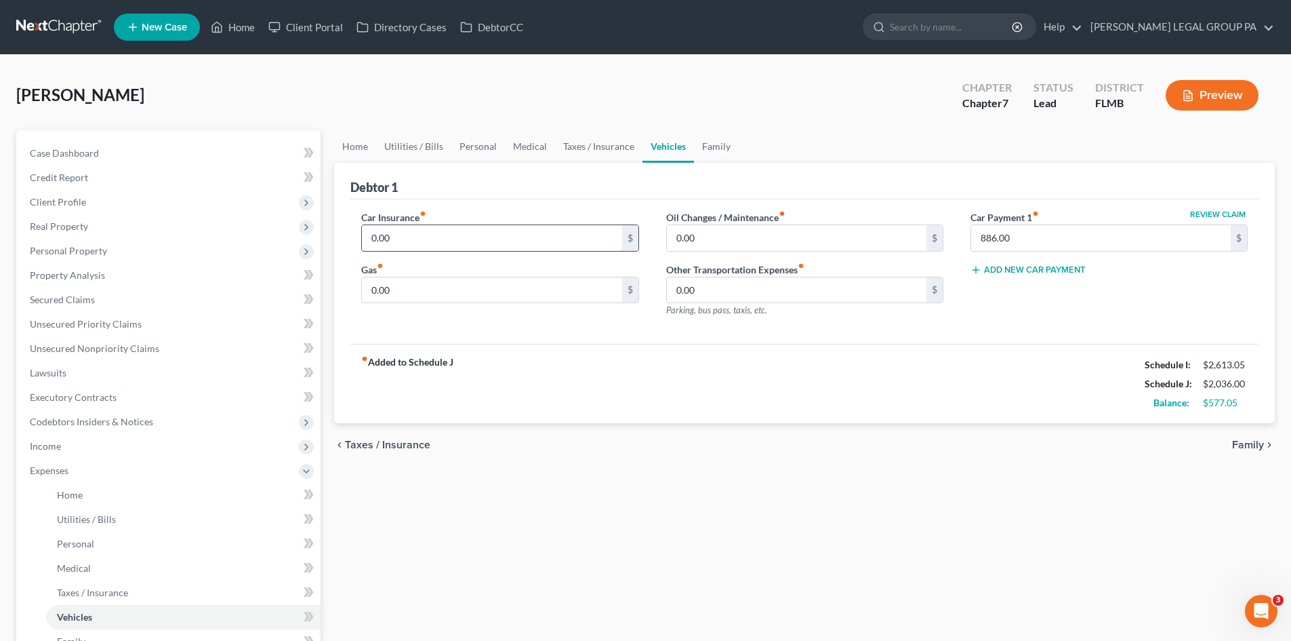
click at [428, 228] on input "0.00" at bounding box center [492, 238] width 260 height 26
type input "200.00"
click at [428, 275] on div "Gas fiber_manual_record 0.00 $" at bounding box center [499, 282] width 277 height 41
click at [426, 283] on input "0.00" at bounding box center [492, 290] width 260 height 26
drag, startPoint x: 447, startPoint y: 289, endPoint x: 278, endPoint y: 291, distance: 169.5
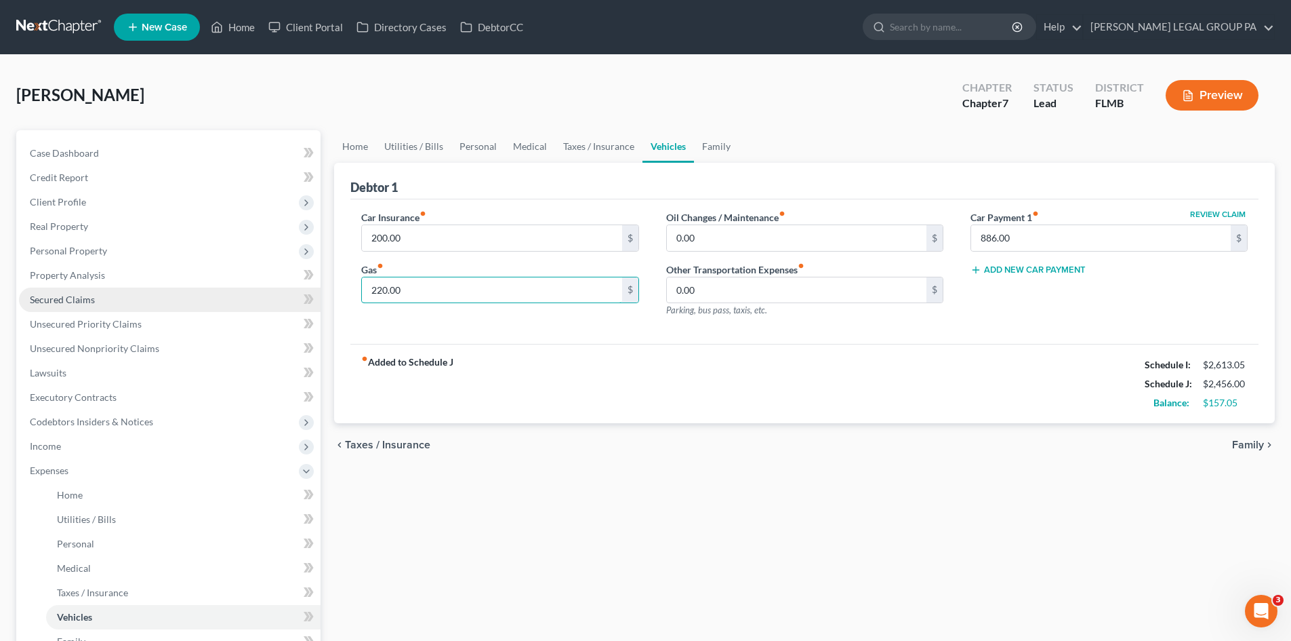
click at [278, 291] on div "Petition Navigation Case Dashboard Payments Invoices Payments Payments Credit R…" at bounding box center [645, 485] width 1272 height 710
type input "240.00"
drag, startPoint x: 810, startPoint y: 428, endPoint x: 758, endPoint y: 238, distance: 196.8
click at [810, 427] on div "chevron_left Taxes / Insurance Family chevron_right" at bounding box center [804, 444] width 941 height 43
click at [756, 238] on input "0.00" at bounding box center [797, 238] width 260 height 26
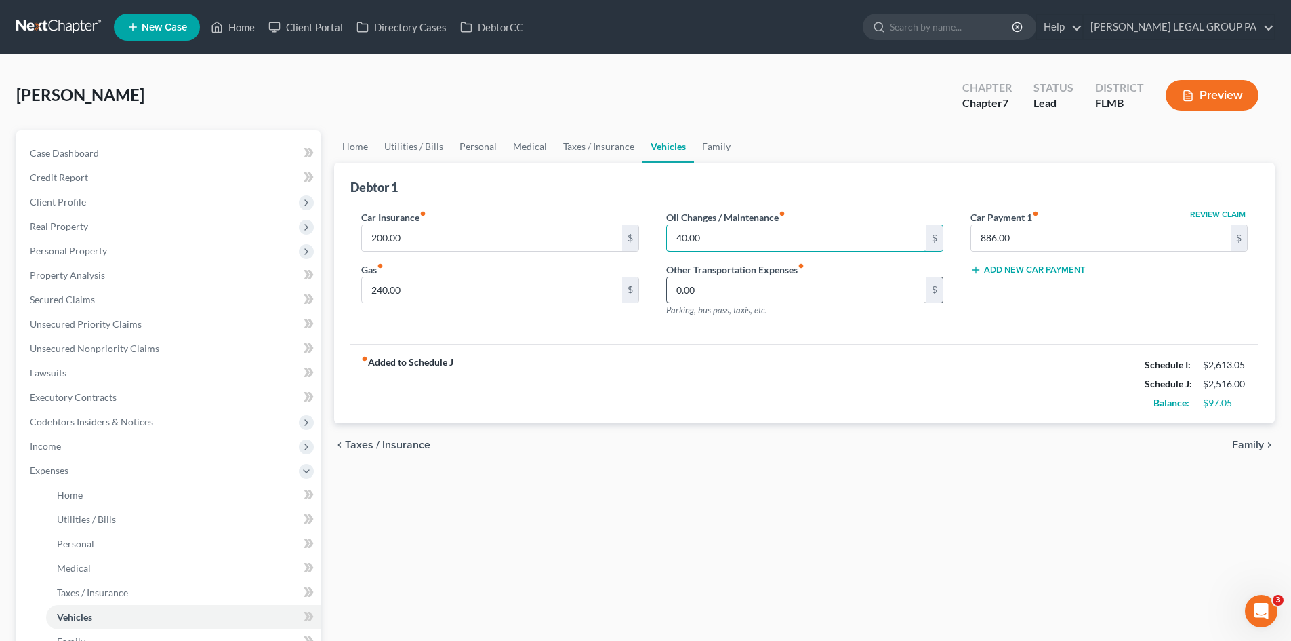
type input "40.00"
click at [718, 291] on input "0.00" at bounding box center [797, 290] width 260 height 26
click at [735, 432] on div "chevron_left Taxes / Insurance Family chevron_right" at bounding box center [804, 444] width 941 height 43
click at [719, 295] on input "0.00" at bounding box center [797, 290] width 260 height 26
click at [129, 152] on link "Case Dashboard" at bounding box center [170, 153] width 302 height 24
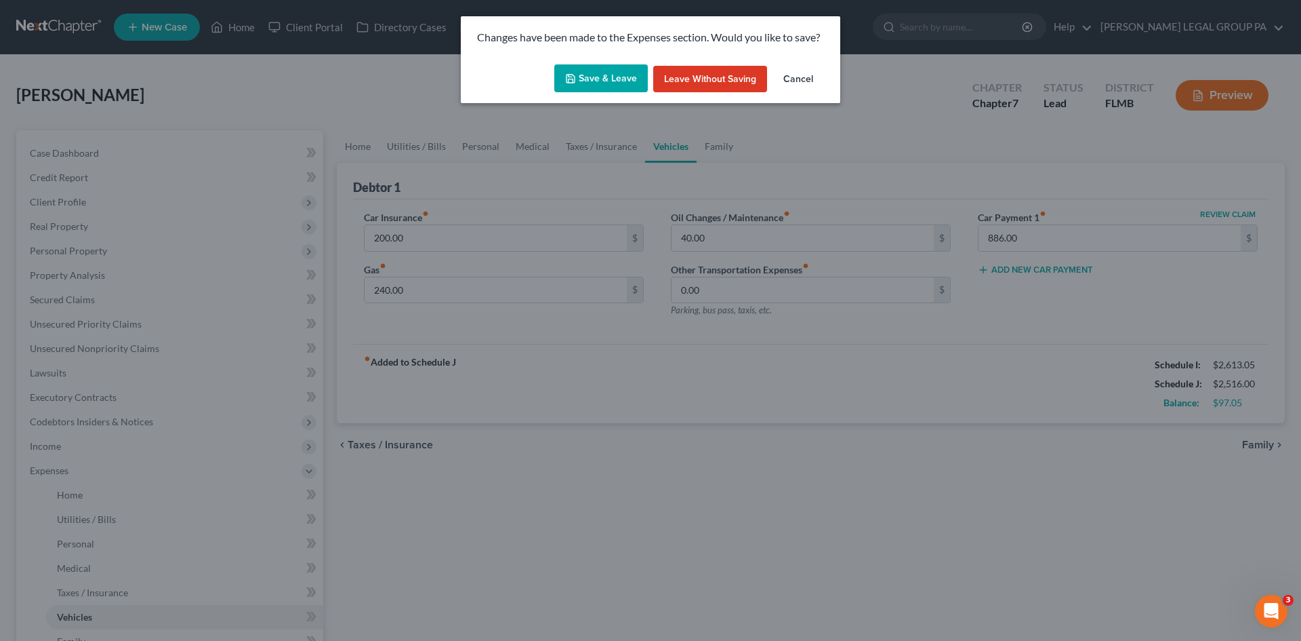
click at [615, 87] on button "Save & Leave" at bounding box center [601, 78] width 94 height 28
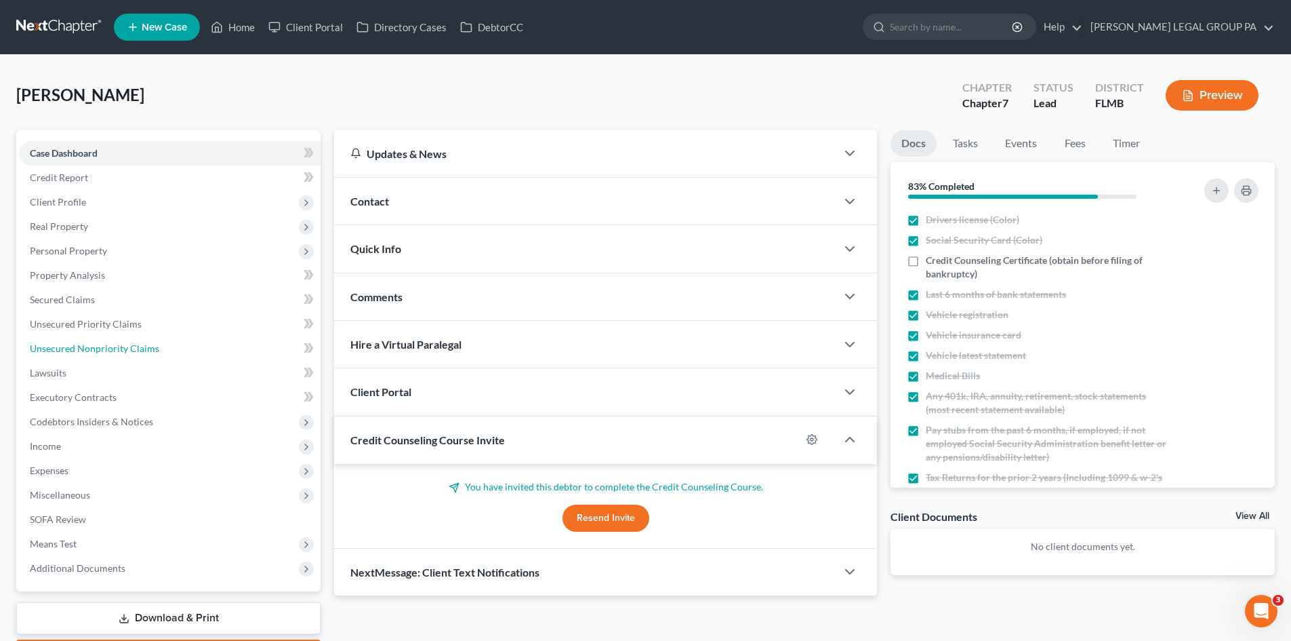
click at [137, 348] on span "Unsecured Nonpriority Claims" at bounding box center [94, 348] width 129 height 12
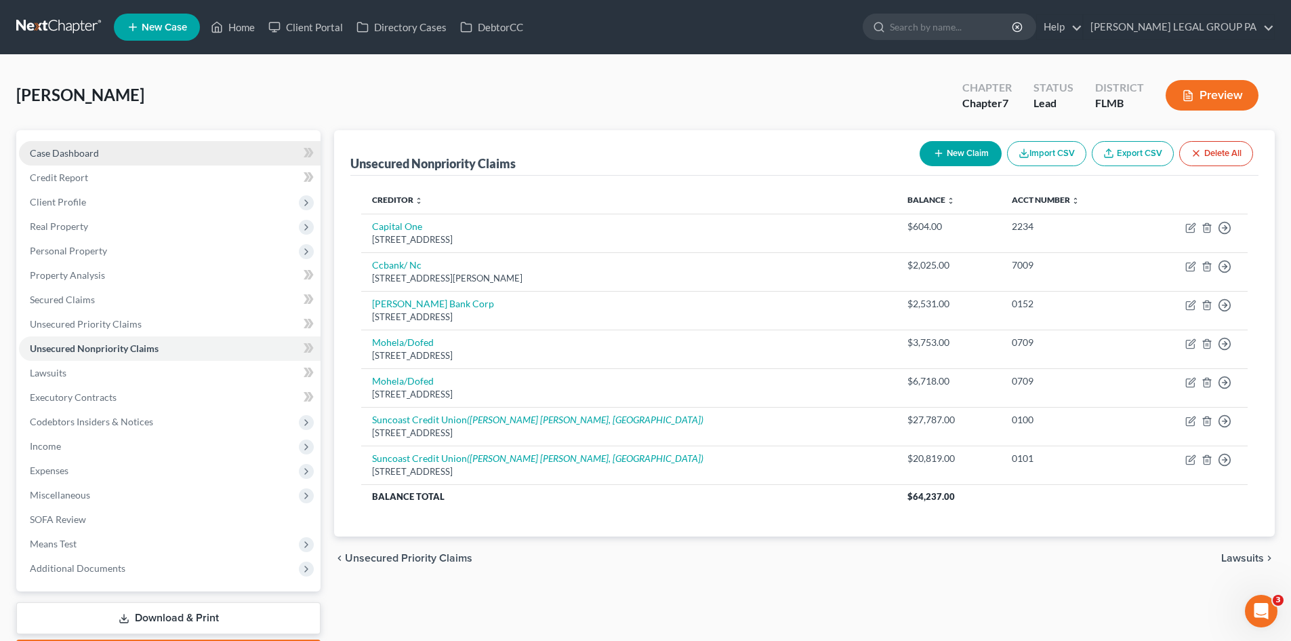
click at [86, 148] on span "Case Dashboard" at bounding box center [64, 153] width 69 height 12
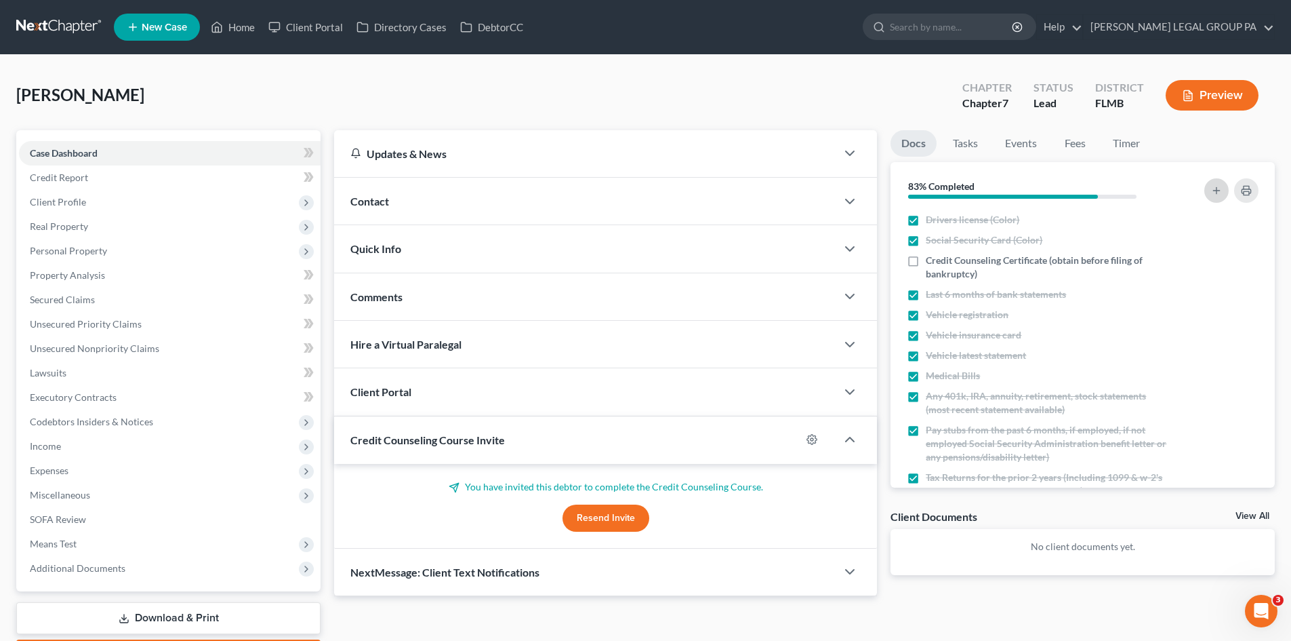
click at [1227, 190] on button "button" at bounding box center [1216, 190] width 24 height 24
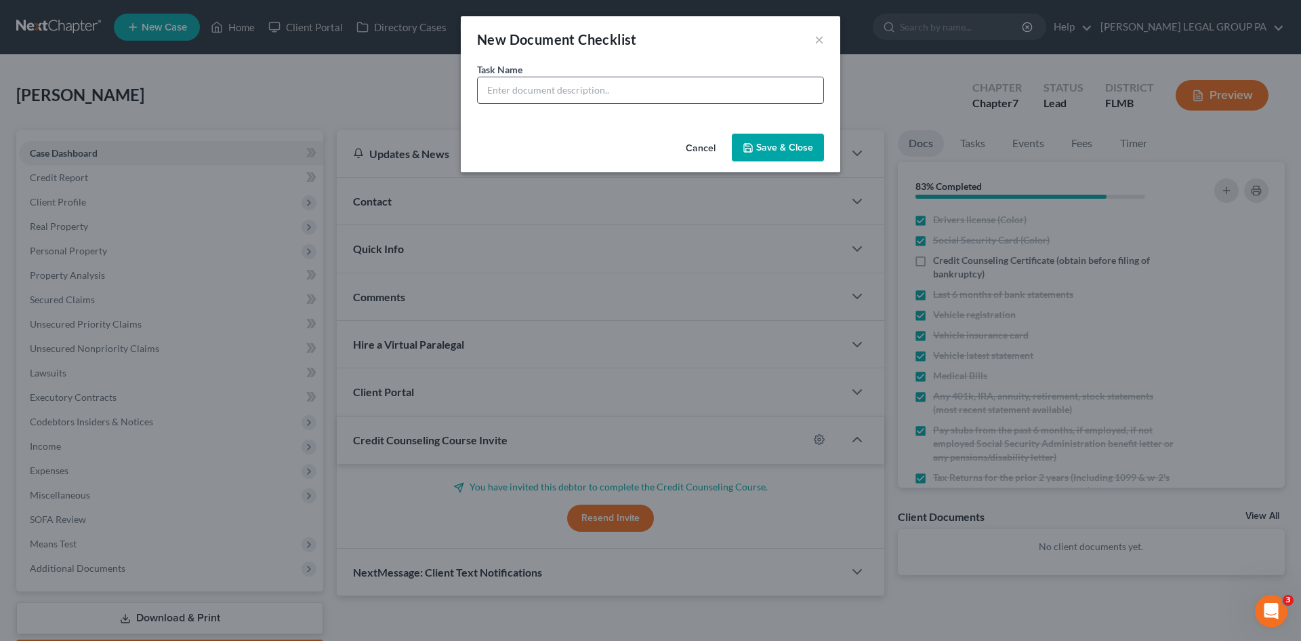
click at [613, 98] on input "text" at bounding box center [651, 90] width 346 height 26
type input "Toll statements - any creditors not listed on credit report"
click at [775, 150] on button "Save & Close" at bounding box center [778, 148] width 92 height 28
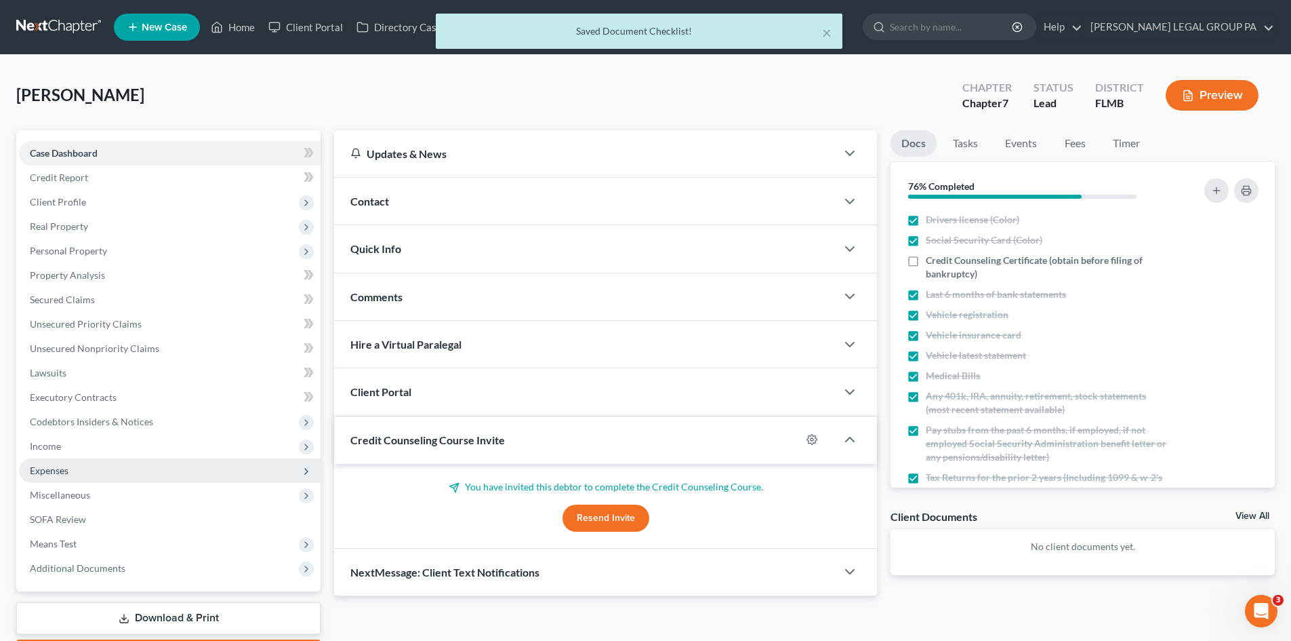
click at [73, 470] on span "Expenses" at bounding box center [170, 470] width 302 height 24
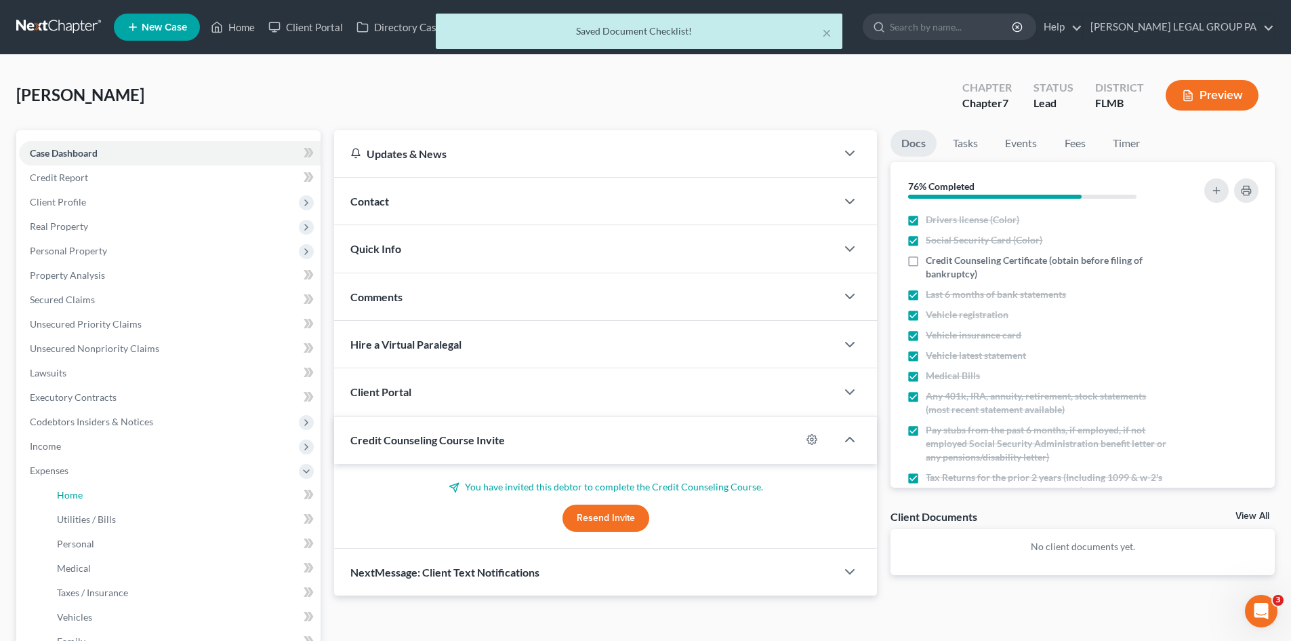
drag, startPoint x: 84, startPoint y: 489, endPoint x: 647, endPoint y: 228, distance: 620.4
click at [84, 489] on link "Home" at bounding box center [183, 495] width 275 height 24
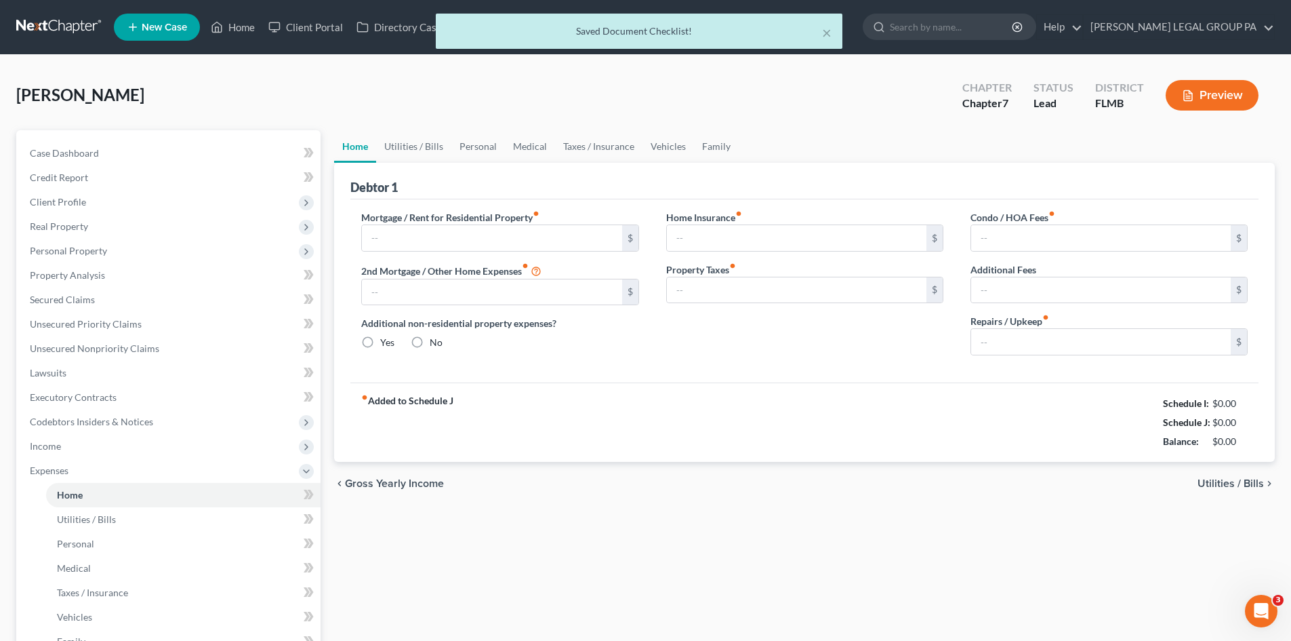
type input "0.00"
radio input "true"
type input "0.00"
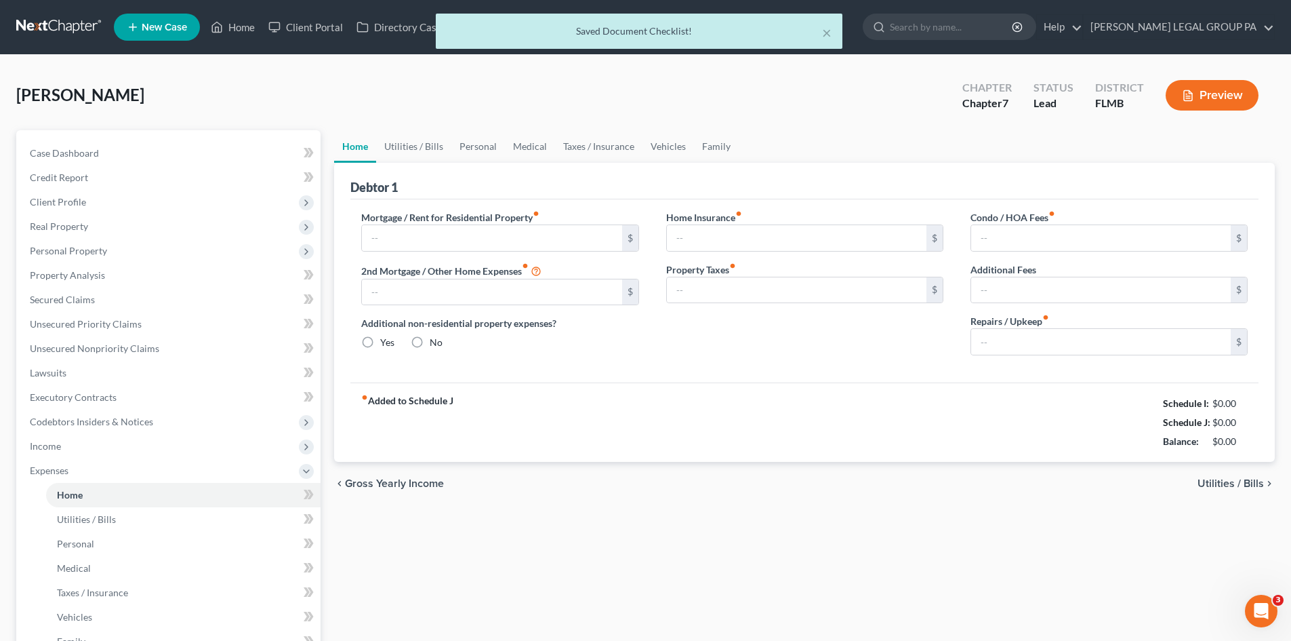
type input "0.00"
click at [697, 139] on link "Family" at bounding box center [716, 146] width 45 height 33
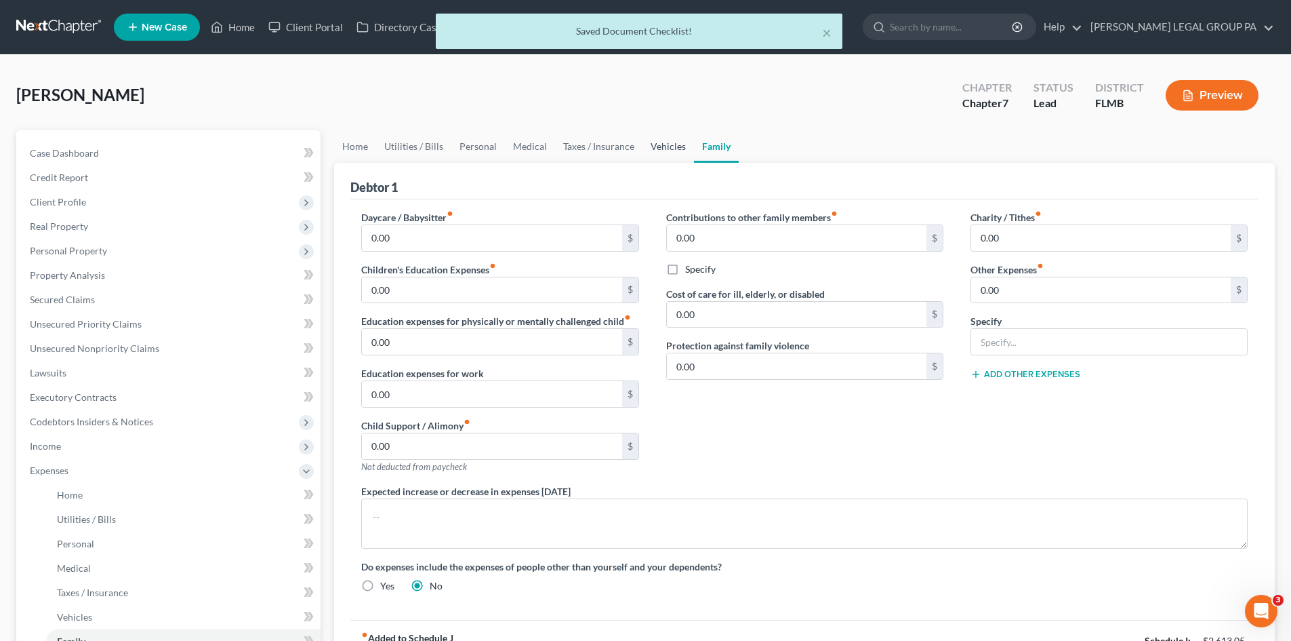
click at [666, 146] on link "Vehicles" at bounding box center [669, 146] width 52 height 33
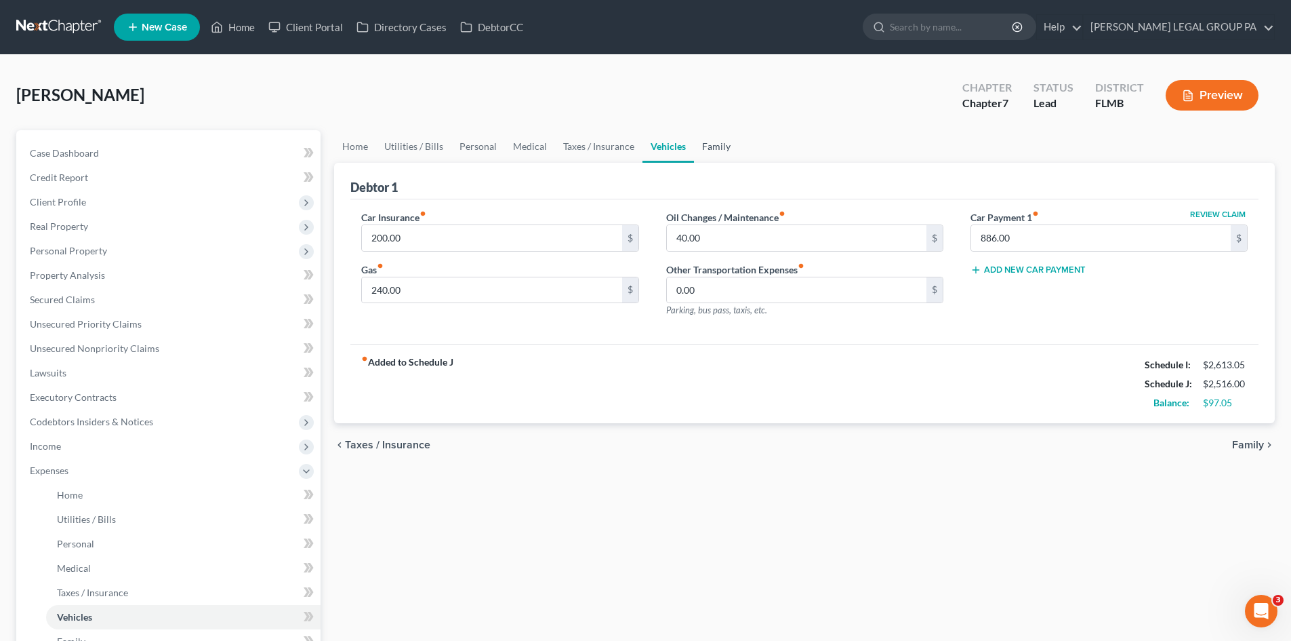
click at [722, 144] on link "Family" at bounding box center [716, 146] width 45 height 33
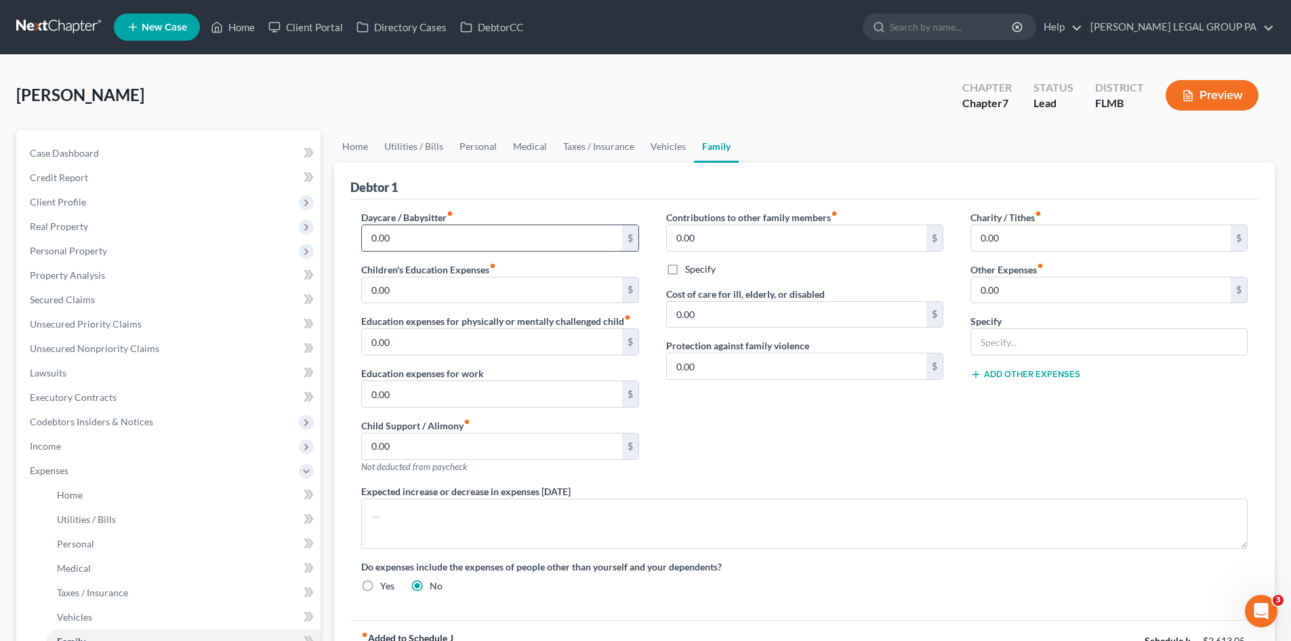
click at [426, 232] on input "0.00" at bounding box center [492, 238] width 260 height 26
drag, startPoint x: 436, startPoint y: 233, endPoint x: 343, endPoint y: 242, distance: 93.9
click at [343, 242] on div "Debtor 1 Daycare / Babysitter fiber_manual_record 61.50 $ Children's Education …" at bounding box center [804, 431] width 941 height 536
type input "246.00"
click at [773, 413] on div "Contributions to other family members fiber_manual_record 0.00 $ Specify Cost o…" at bounding box center [805, 347] width 304 height 274
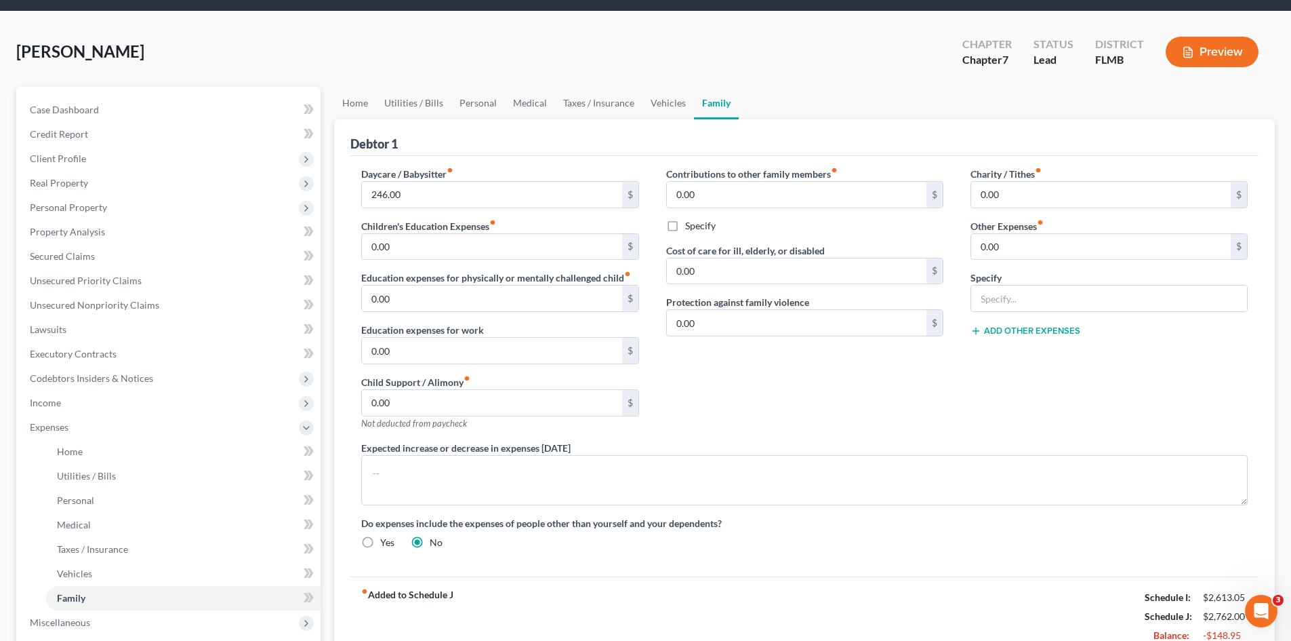
scroll to position [68, 0]
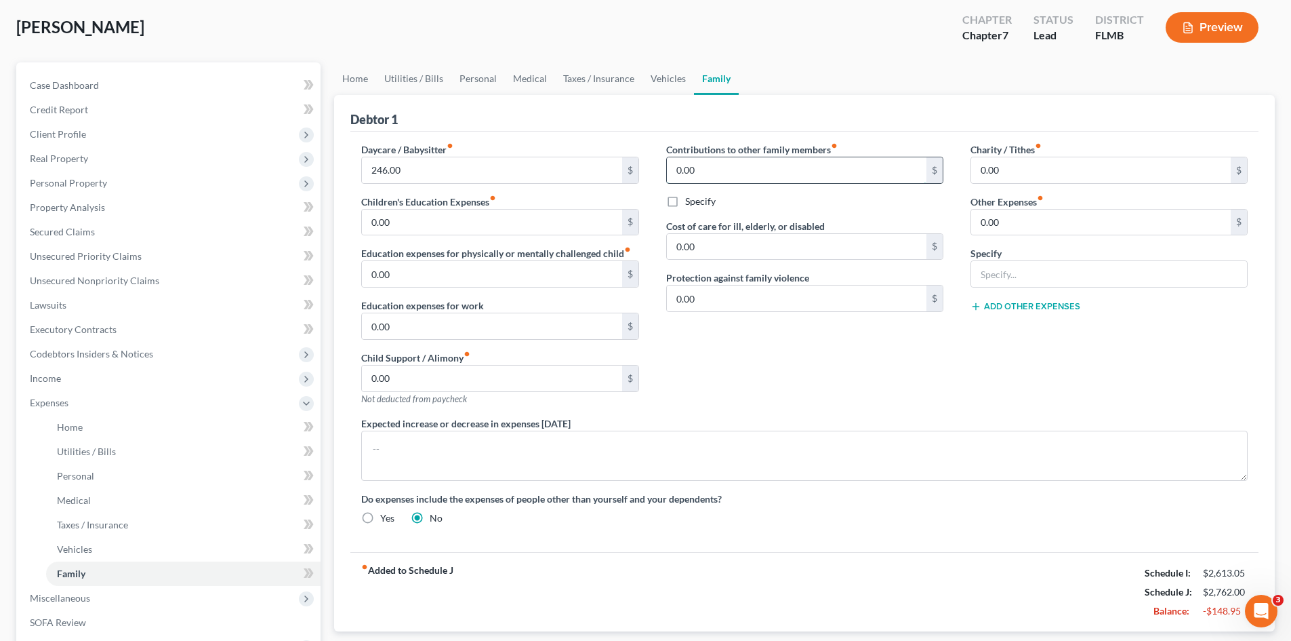
click at [714, 164] on input "0.00" at bounding box center [797, 170] width 260 height 26
click at [502, 219] on input "0.00" at bounding box center [492, 222] width 260 height 26
click at [461, 226] on input "20.00" at bounding box center [492, 222] width 260 height 26
drag, startPoint x: 461, startPoint y: 226, endPoint x: 426, endPoint y: 214, distance: 36.4
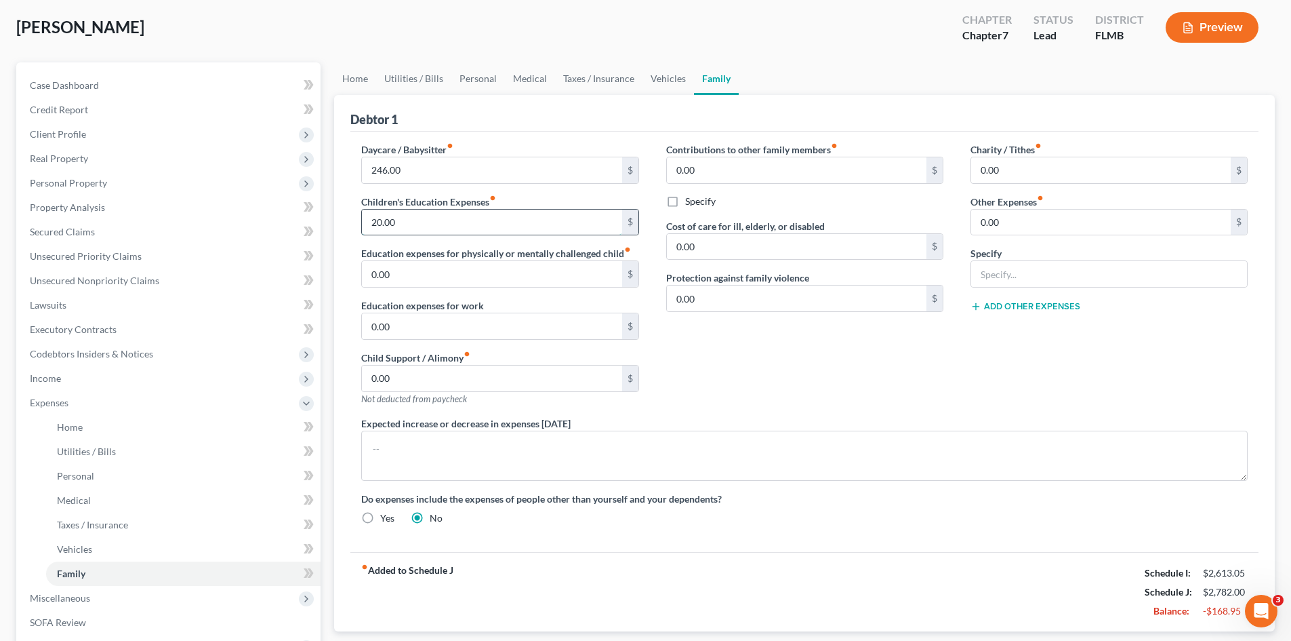
click at [460, 226] on input "20.00" at bounding box center [492, 222] width 260 height 26
type input "40.00"
click at [933, 348] on div "Contributions to other family members fiber_manual_record 0.00 $ Specify Cost o…" at bounding box center [805, 279] width 304 height 274
click at [760, 377] on div "Contributions to other family members fiber_manual_record 0.00 $ Specify Cost o…" at bounding box center [805, 279] width 304 height 274
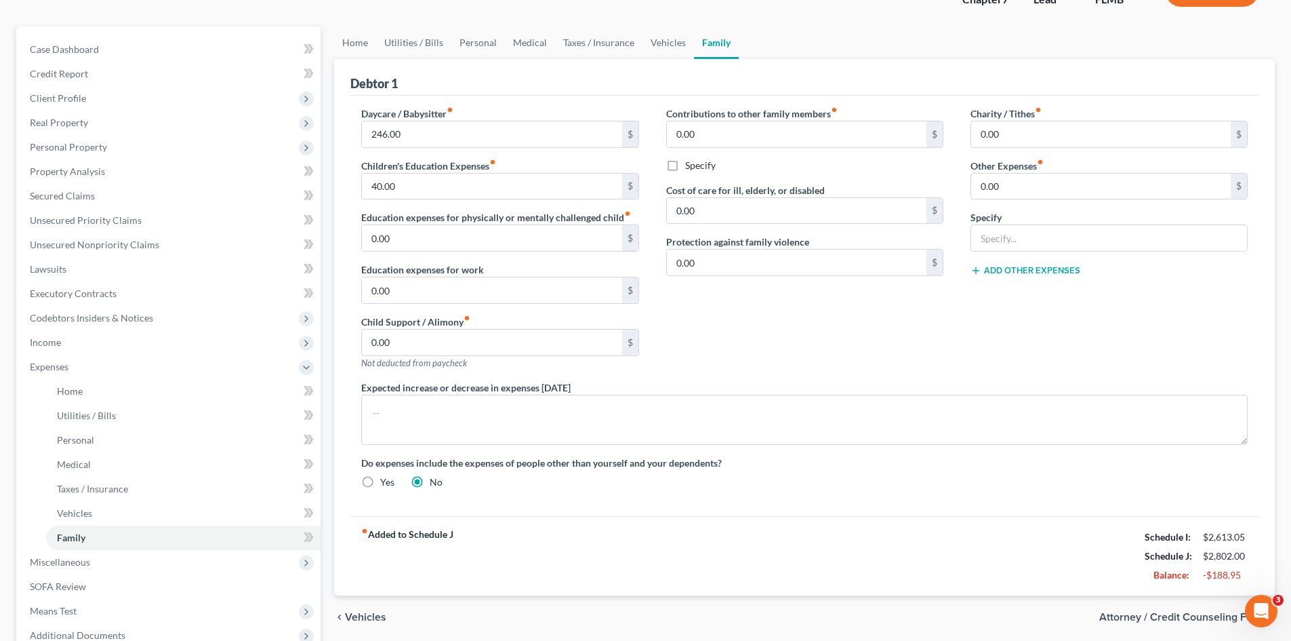
scroll to position [136, 0]
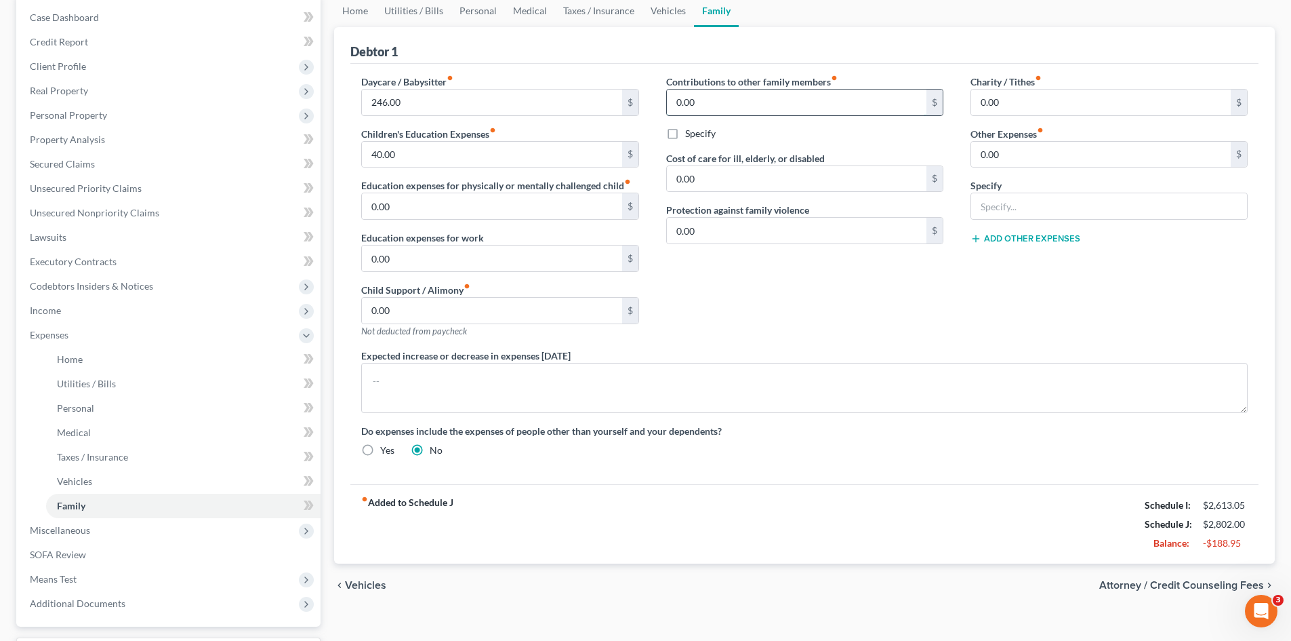
click at [732, 114] on input "0.00" at bounding box center [797, 102] width 260 height 26
click at [830, 287] on div "Contributions to other family members fiber_manual_record 0.00 $ Specify Cost o…" at bounding box center [805, 212] width 304 height 274
click at [1006, 153] on input "0.00" at bounding box center [1101, 155] width 260 height 26
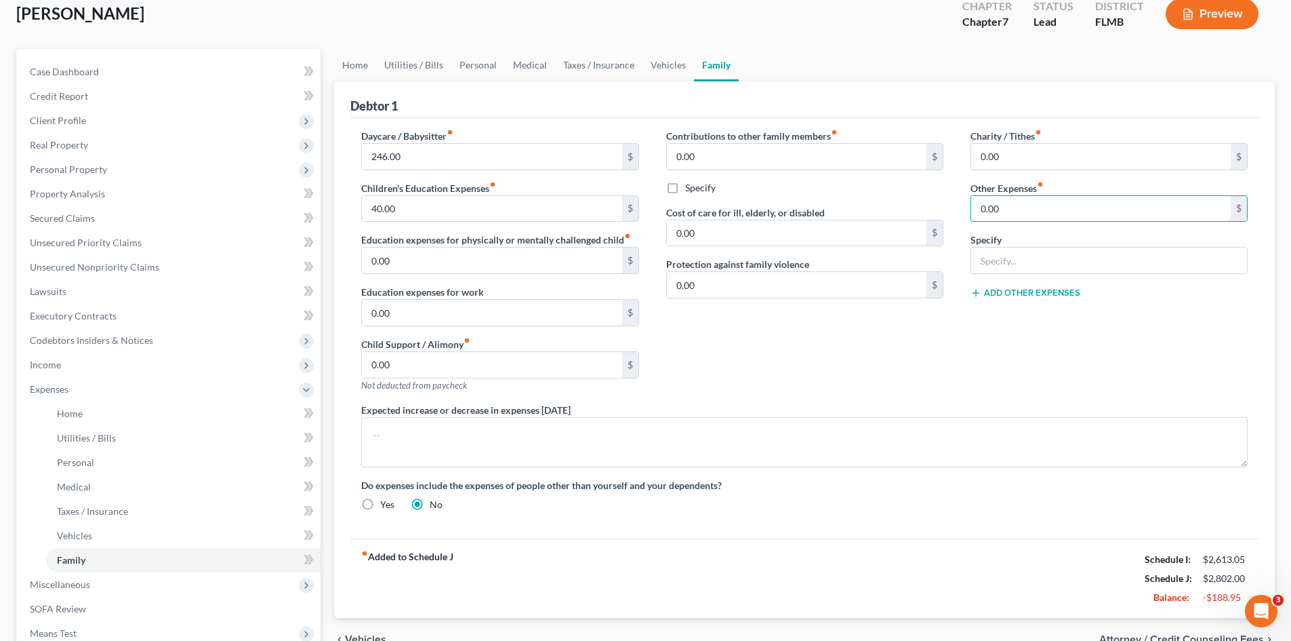
scroll to position [0, 0]
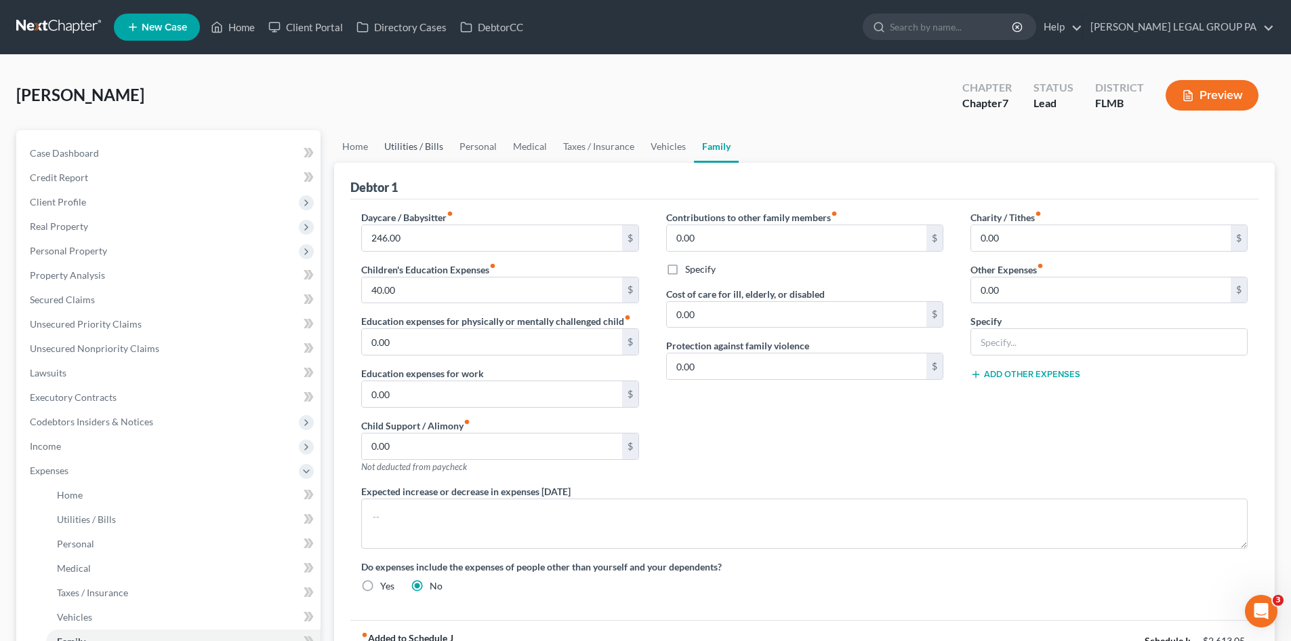
click at [420, 154] on link "Utilities / Bills" at bounding box center [413, 146] width 75 height 33
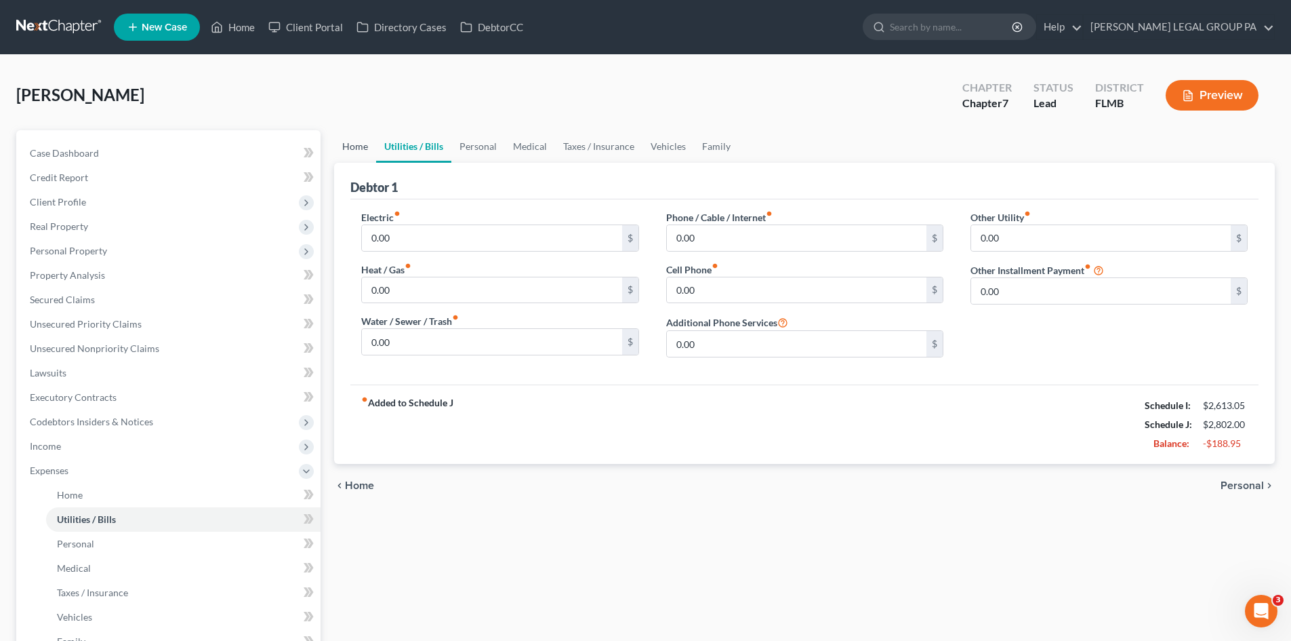
click at [360, 154] on link "Home" at bounding box center [355, 146] width 42 height 33
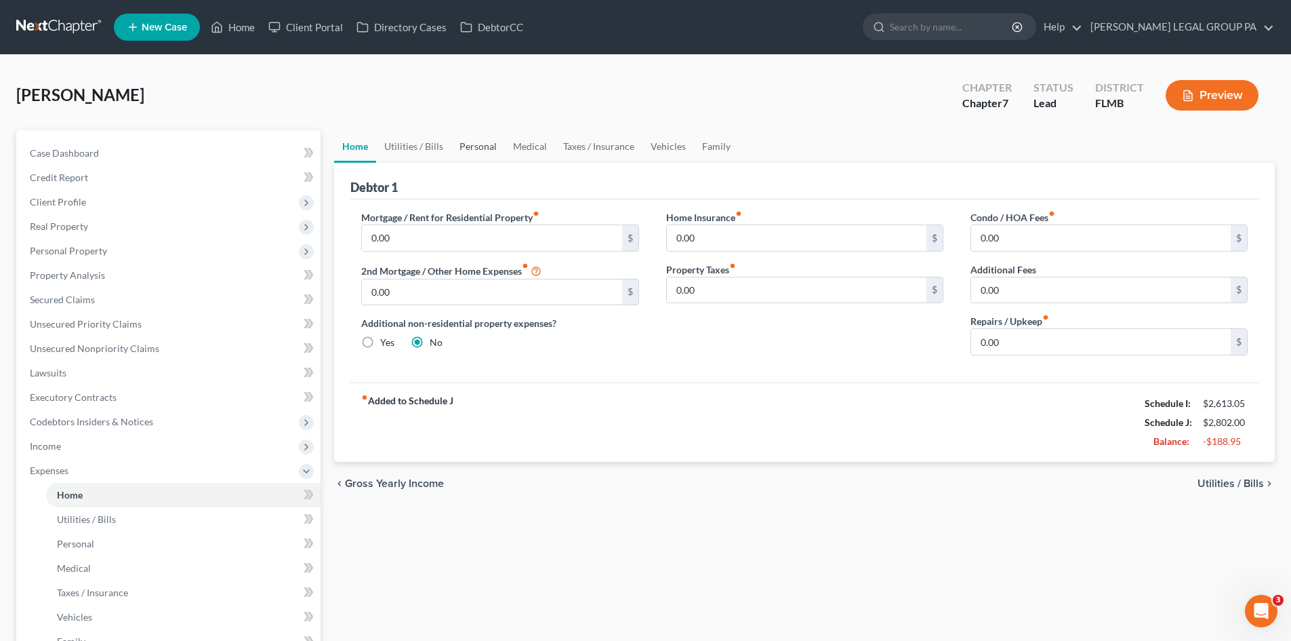
click at [486, 143] on link "Personal" at bounding box center [478, 146] width 54 height 33
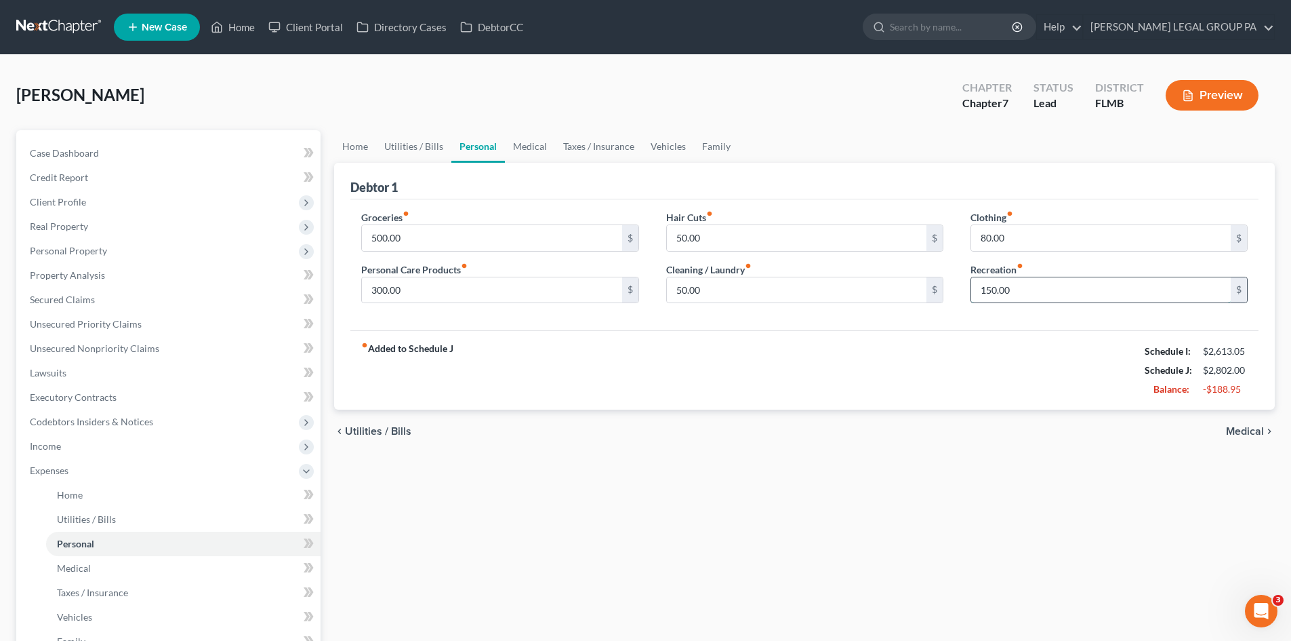
click at [1045, 282] on input "150.00" at bounding box center [1101, 290] width 260 height 26
drag, startPoint x: 1043, startPoint y: 286, endPoint x: 892, endPoint y: 279, distance: 151.3
click at [893, 280] on div "Groceries fiber_manual_record 500.00 $ Personal Care Products fiber_manual_reco…" at bounding box center [805, 262] width 914 height 104
type input "100.00"
click at [493, 295] on input "300.00" at bounding box center [492, 290] width 260 height 26
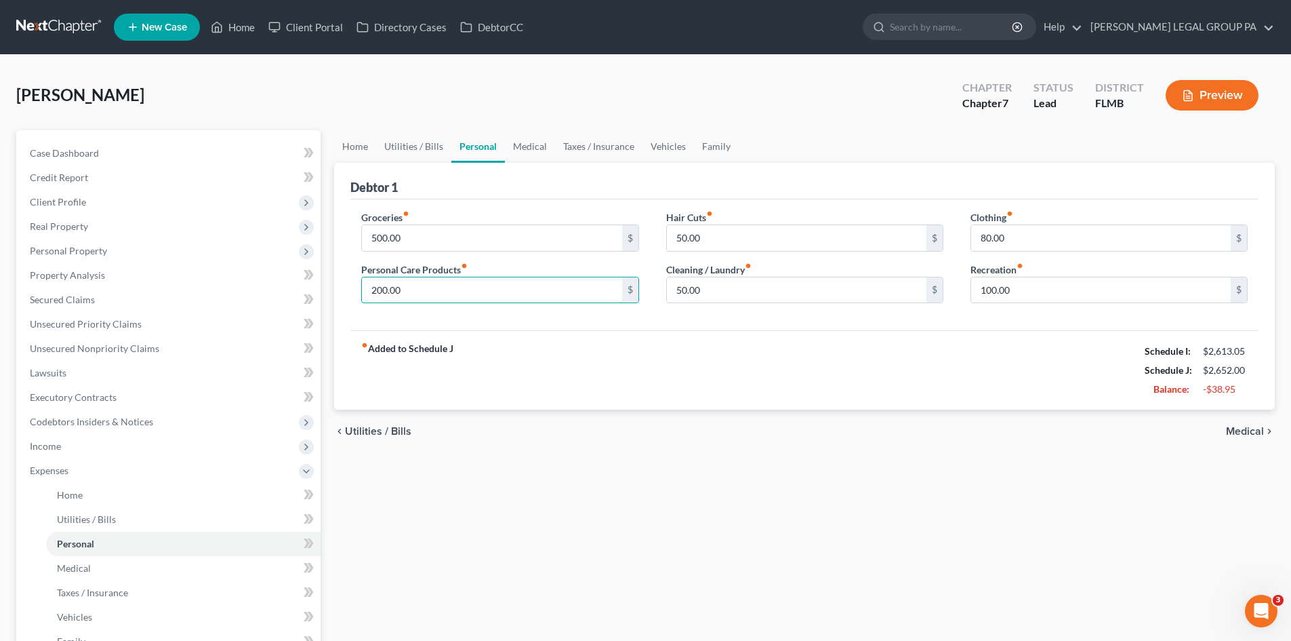
type input "200.00"
click at [599, 459] on div "Home Utilities / Bills Personal Medical Taxes / Insurance Vehicles Family Debto…" at bounding box center [804, 485] width 954 height 710
click at [526, 155] on link "Medical" at bounding box center [530, 146] width 50 height 33
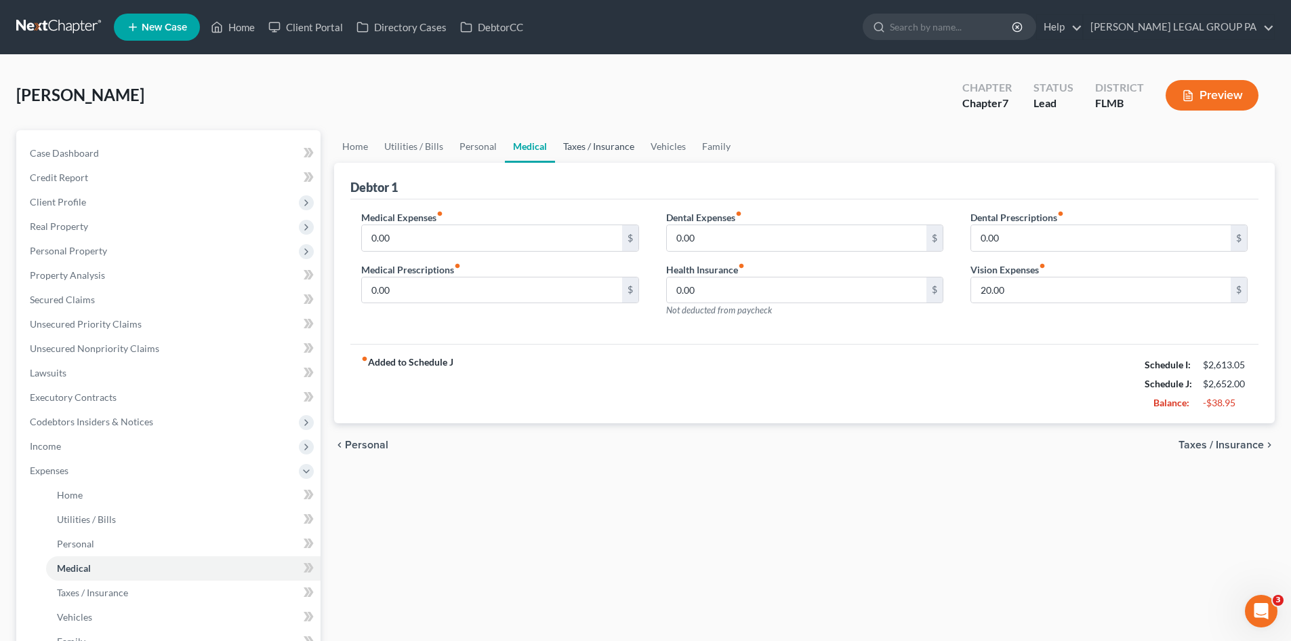
click at [582, 146] on link "Taxes / Insurance" at bounding box center [598, 146] width 87 height 33
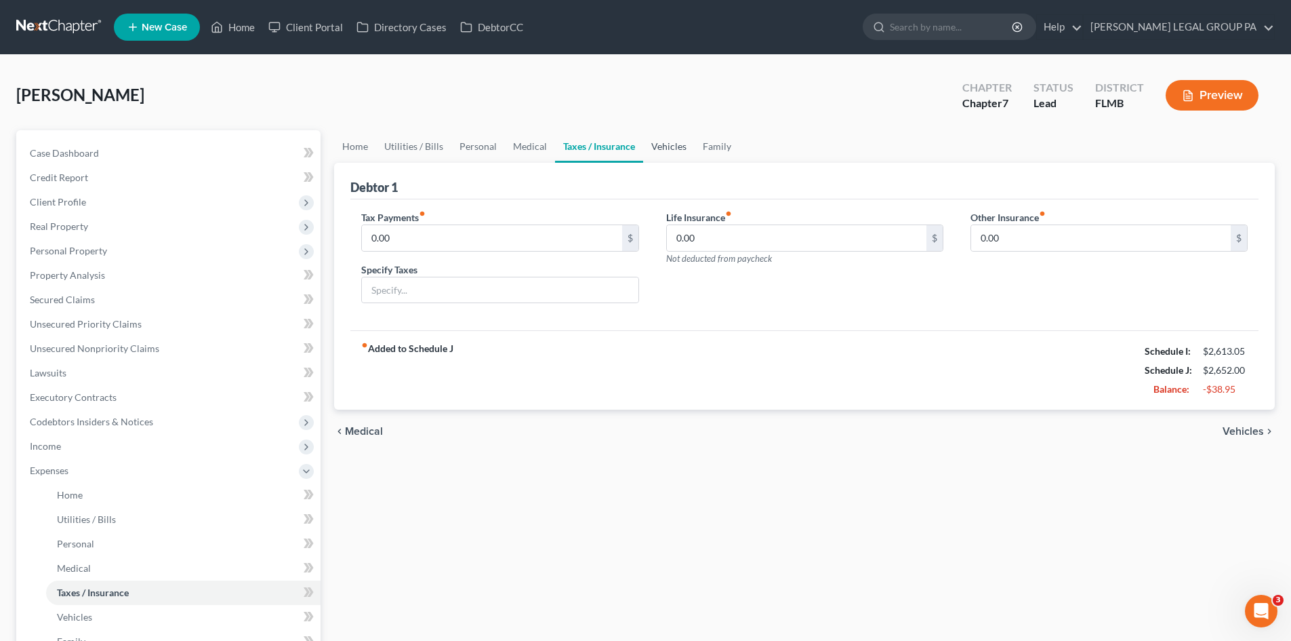
click at [672, 143] on link "Vehicles" at bounding box center [669, 146] width 52 height 33
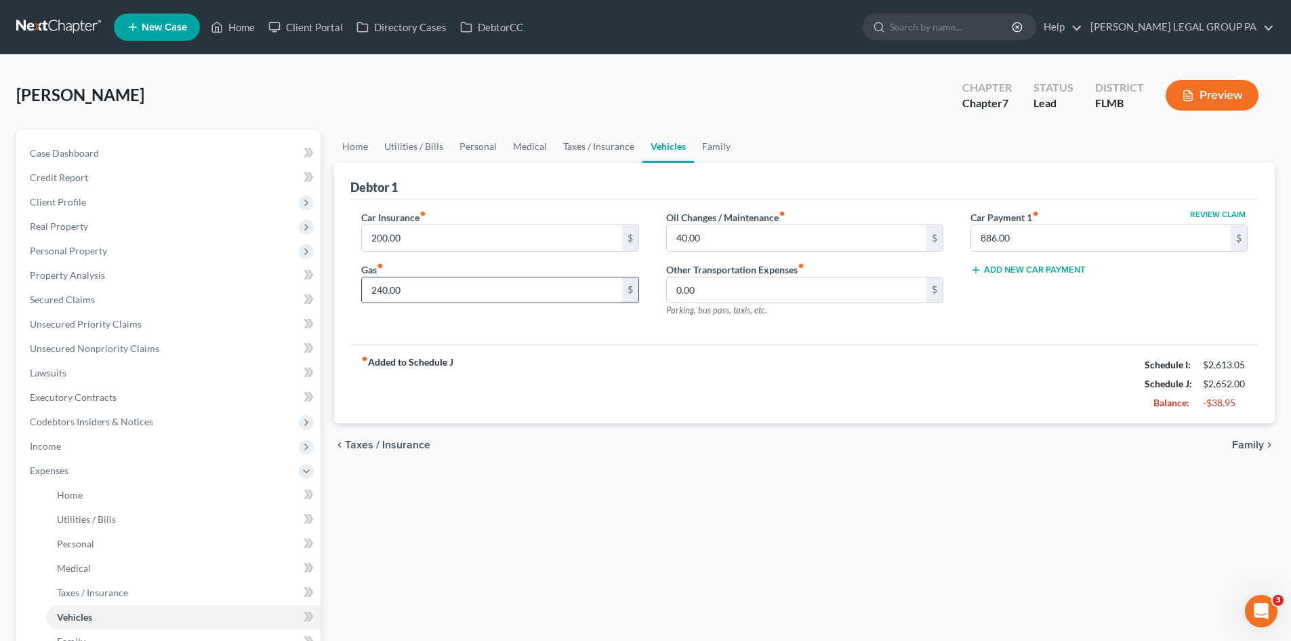
click at [466, 286] on input "240.00" at bounding box center [492, 290] width 260 height 26
type input "200.00"
click at [575, 455] on div "chevron_left Taxes / Insurance Family chevron_right" at bounding box center [804, 444] width 941 height 43
click at [710, 142] on link "Family" at bounding box center [716, 146] width 45 height 33
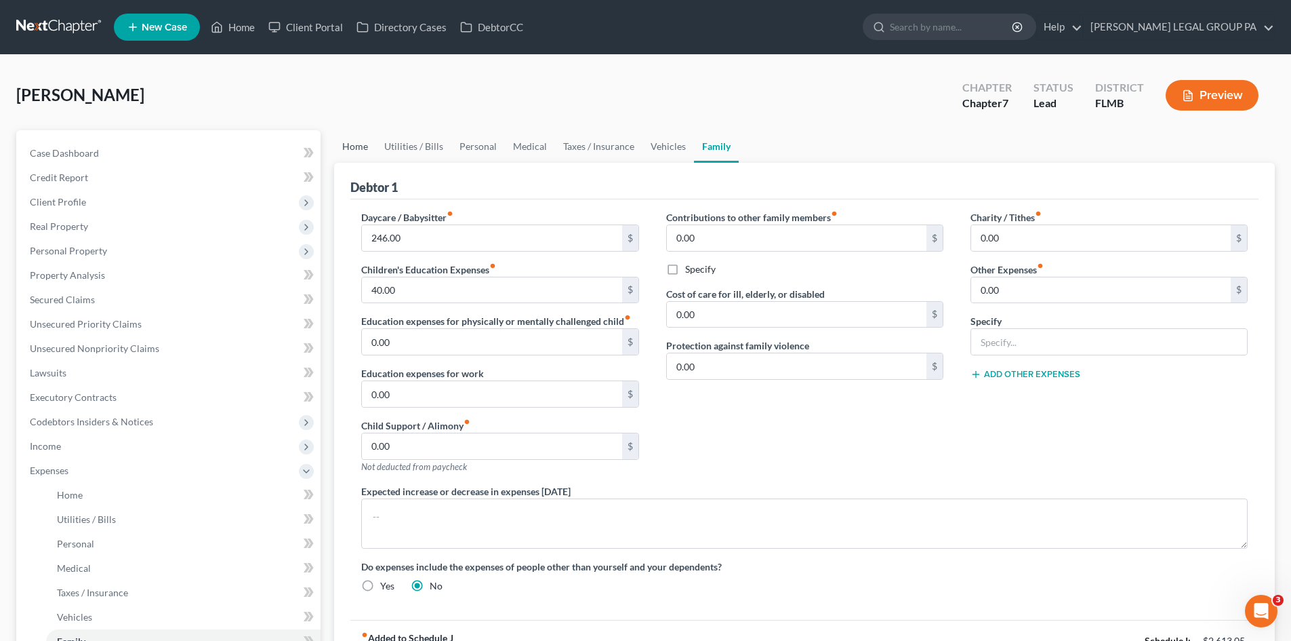
click at [359, 144] on link "Home" at bounding box center [355, 146] width 42 height 33
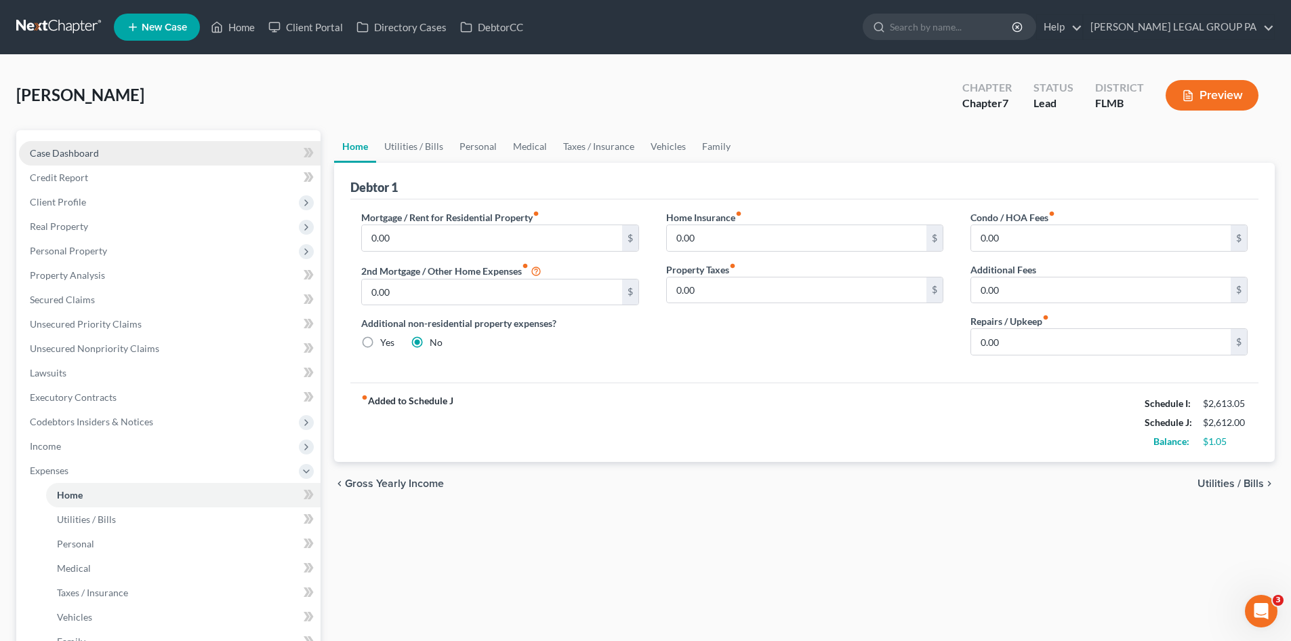
click at [92, 155] on span "Case Dashboard" at bounding box center [64, 153] width 69 height 12
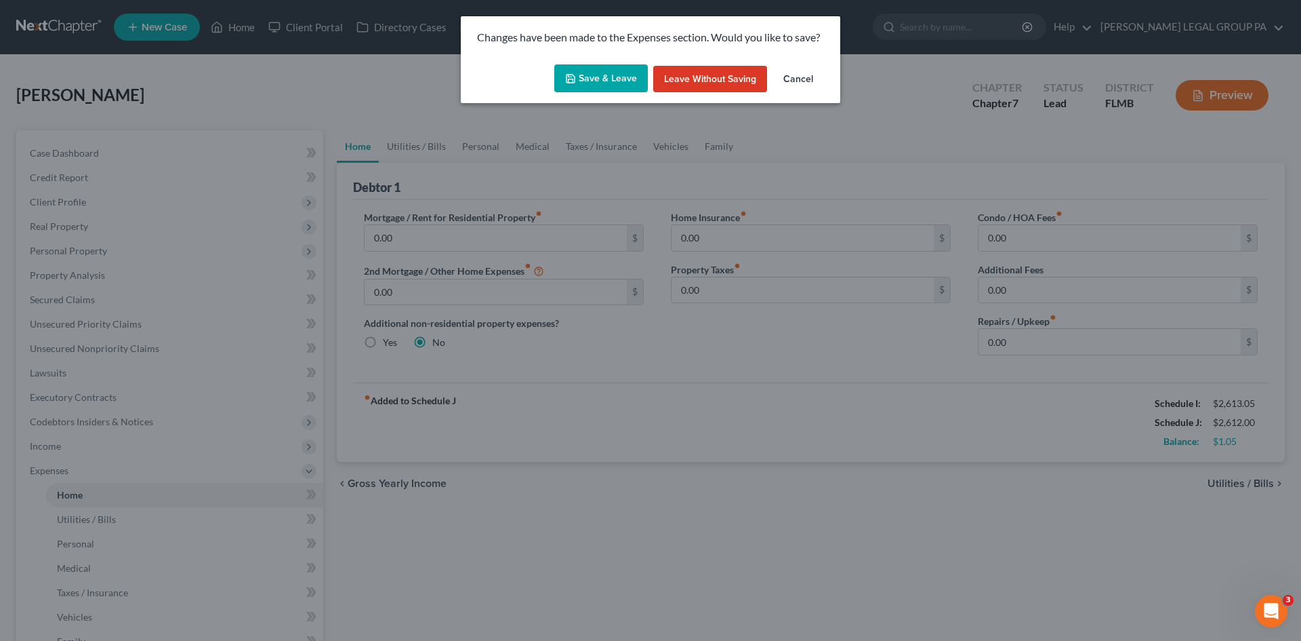
click at [609, 83] on button "Save & Leave" at bounding box center [601, 78] width 94 height 28
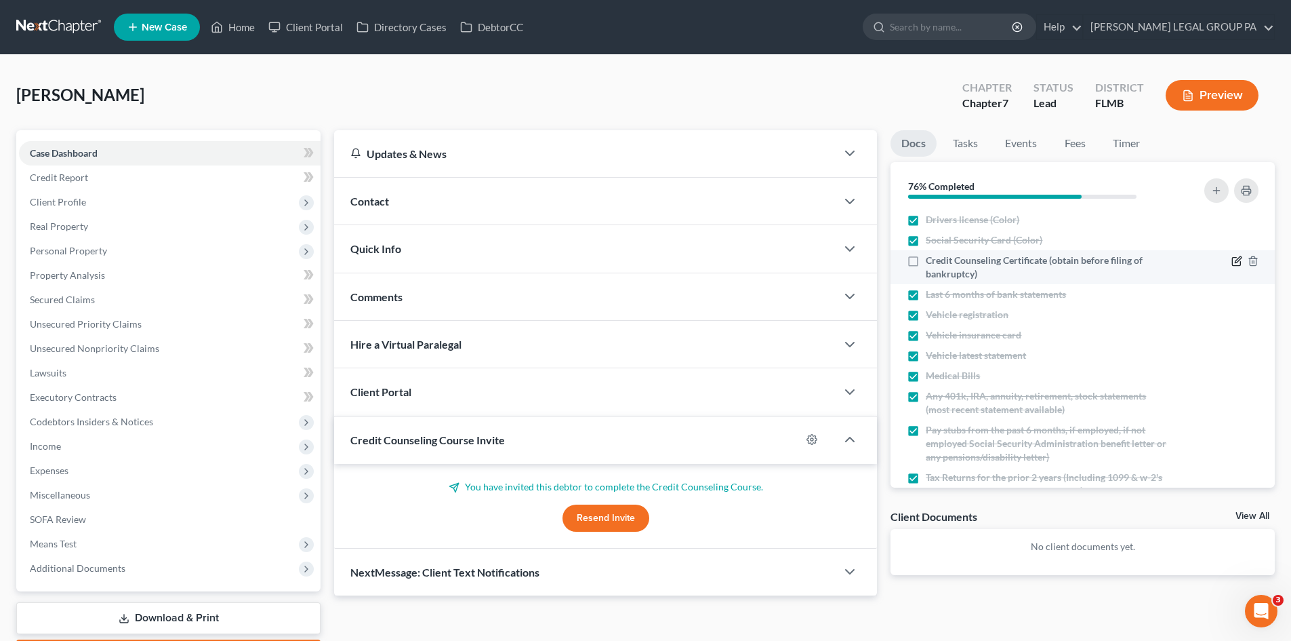
click at [1232, 262] on icon "button" at bounding box center [1237, 261] width 11 height 11
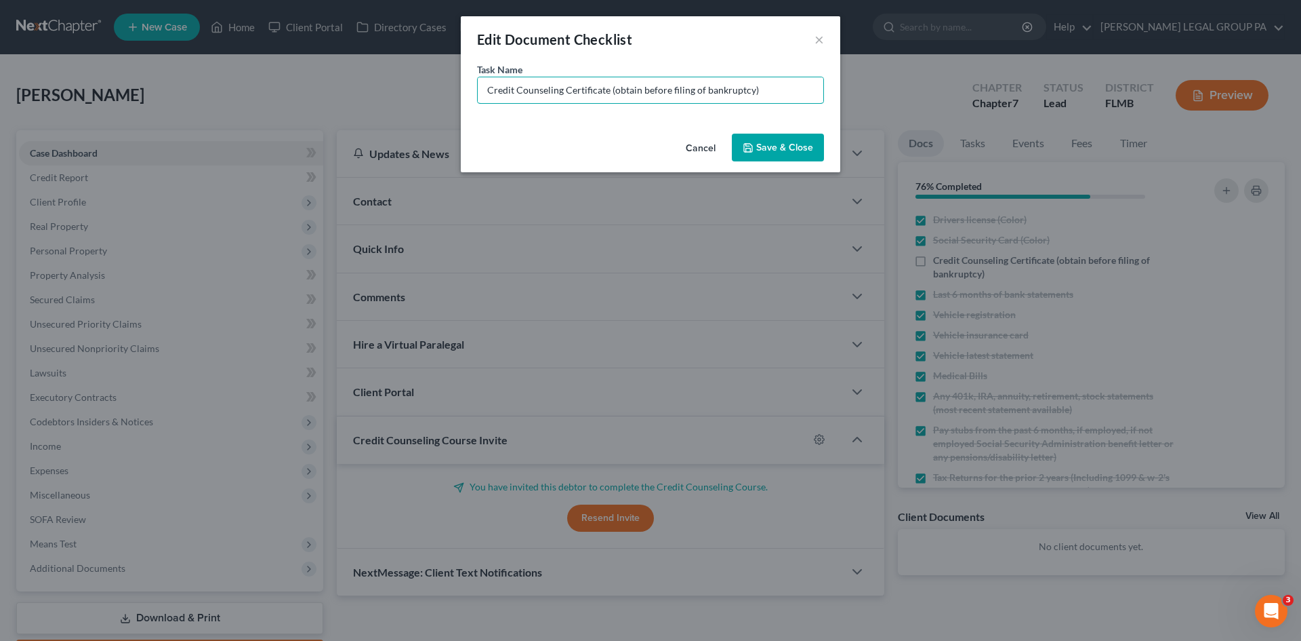
drag, startPoint x: 613, startPoint y: 89, endPoint x: 1065, endPoint y: 73, distance: 451.7
click at [1063, 75] on div "Edit Document Checklist × Task Name * Credit Counseling Certificate (obtain bef…" at bounding box center [650, 320] width 1301 height 641
type input "Credit Counseling Certificate (sent via email)"
click at [760, 145] on button "Save & Close" at bounding box center [778, 148] width 92 height 28
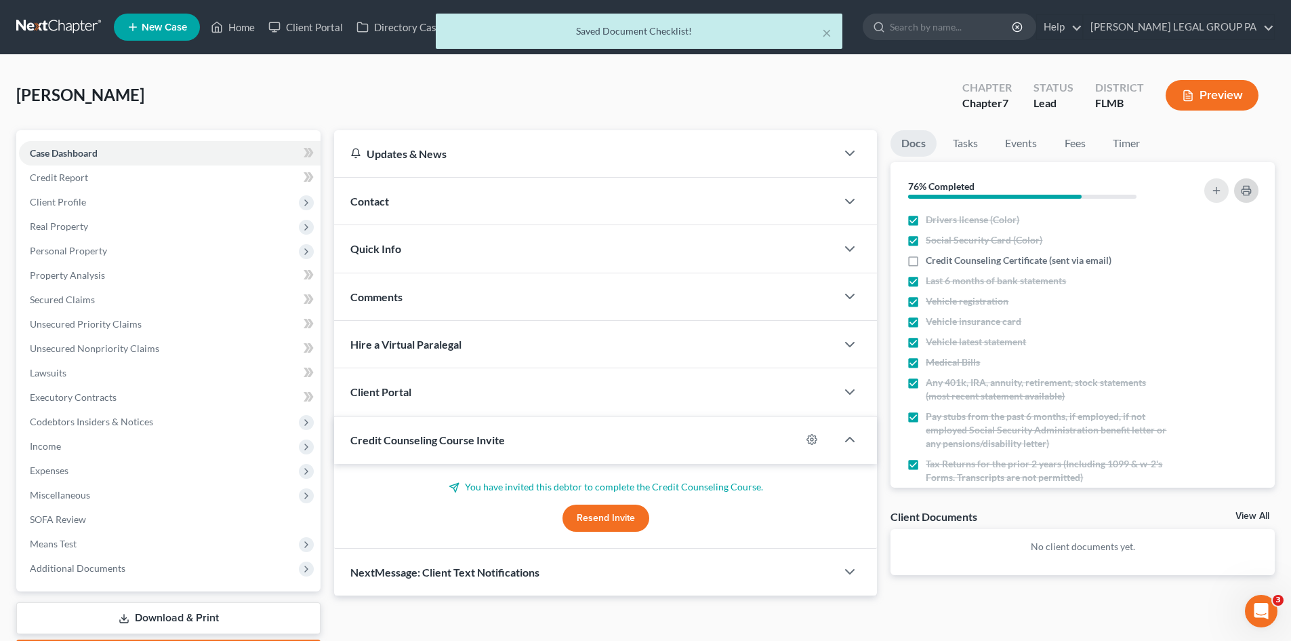
click at [1253, 193] on button "button" at bounding box center [1246, 190] width 24 height 24
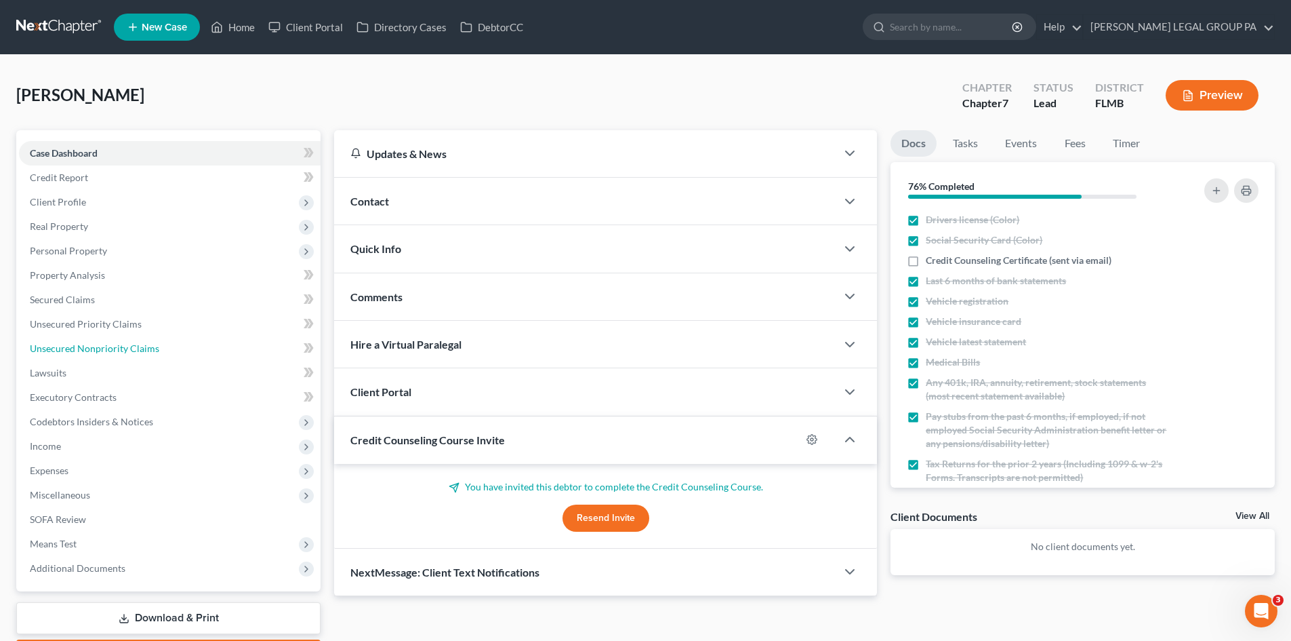
drag, startPoint x: 92, startPoint y: 349, endPoint x: 666, endPoint y: 405, distance: 576.8
click at [92, 349] on span "Unsecured Nonpriority Claims" at bounding box center [94, 348] width 129 height 12
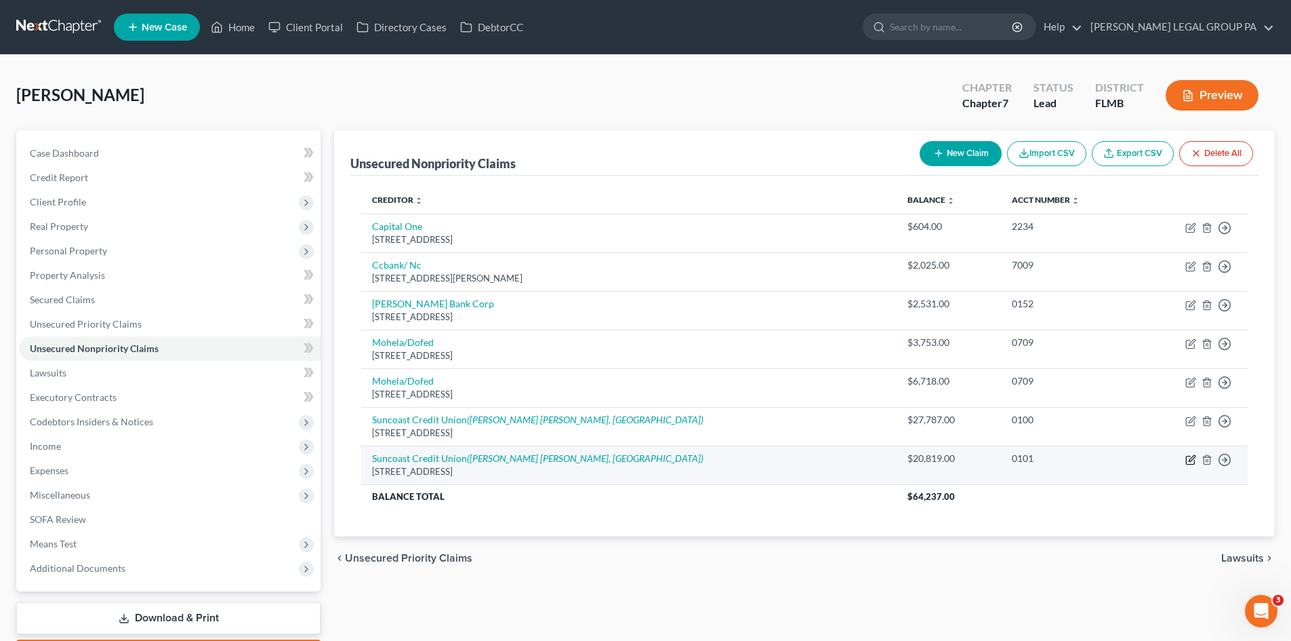
click at [1192, 459] on icon "button" at bounding box center [1190, 459] width 11 height 11
select select "9"
select select "0"
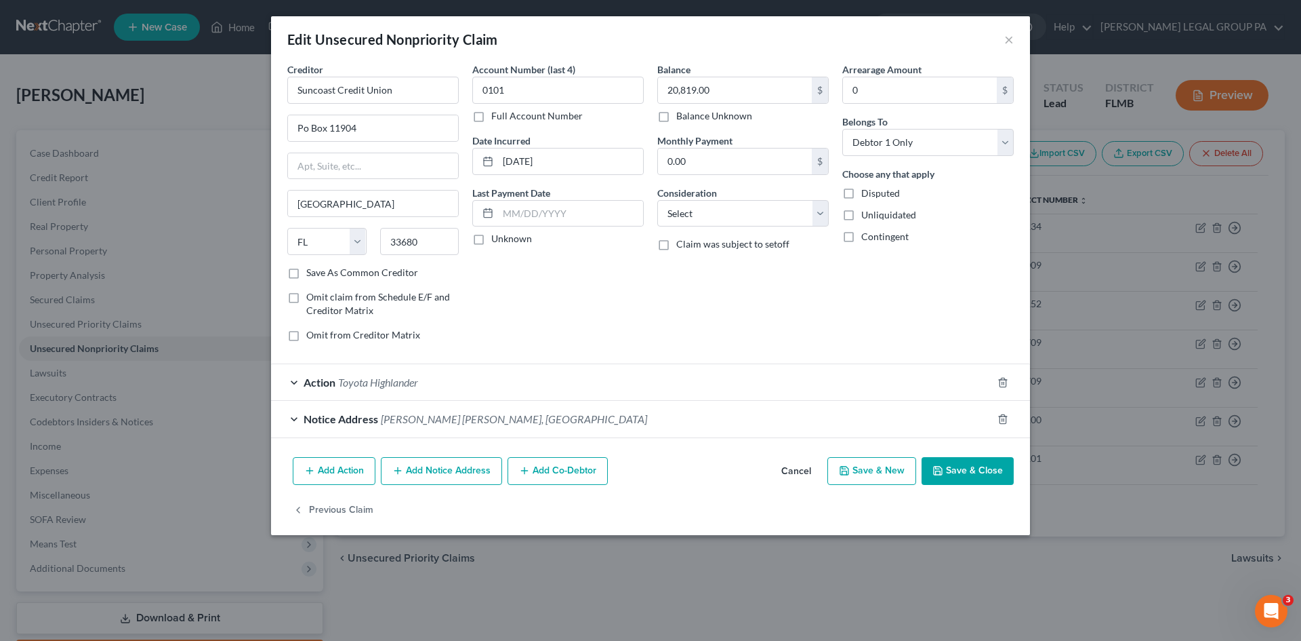
click at [447, 387] on div "Action Toyota Highlander" at bounding box center [631, 382] width 721 height 36
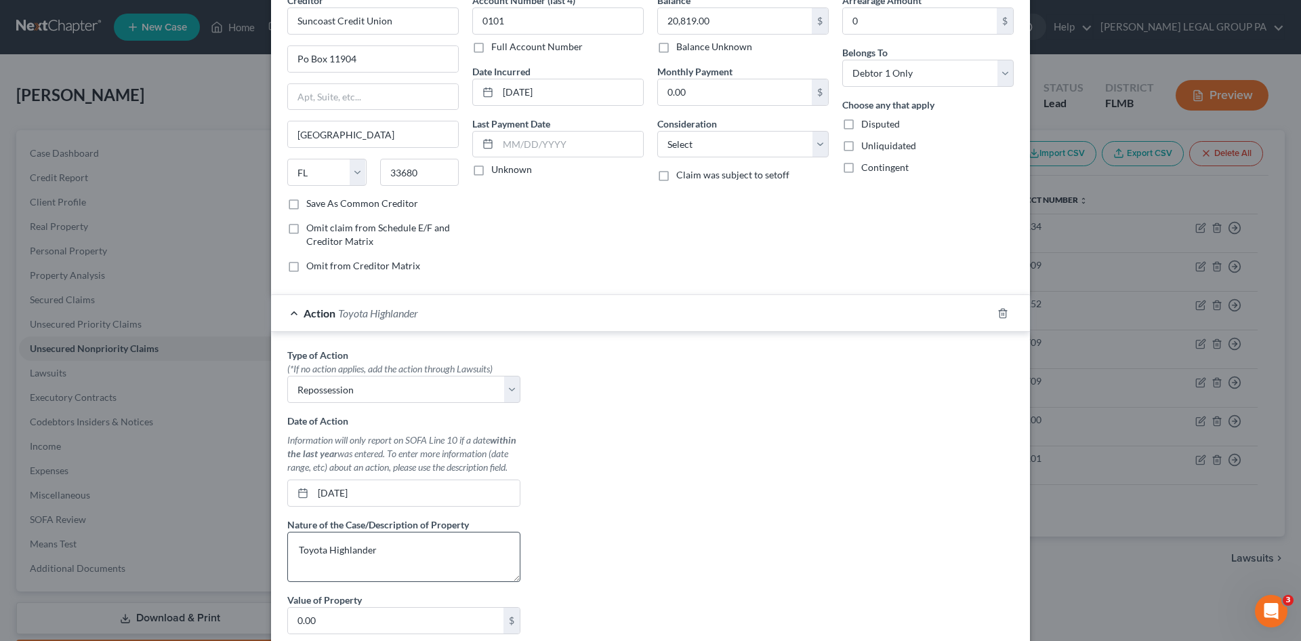
scroll to position [136, 0]
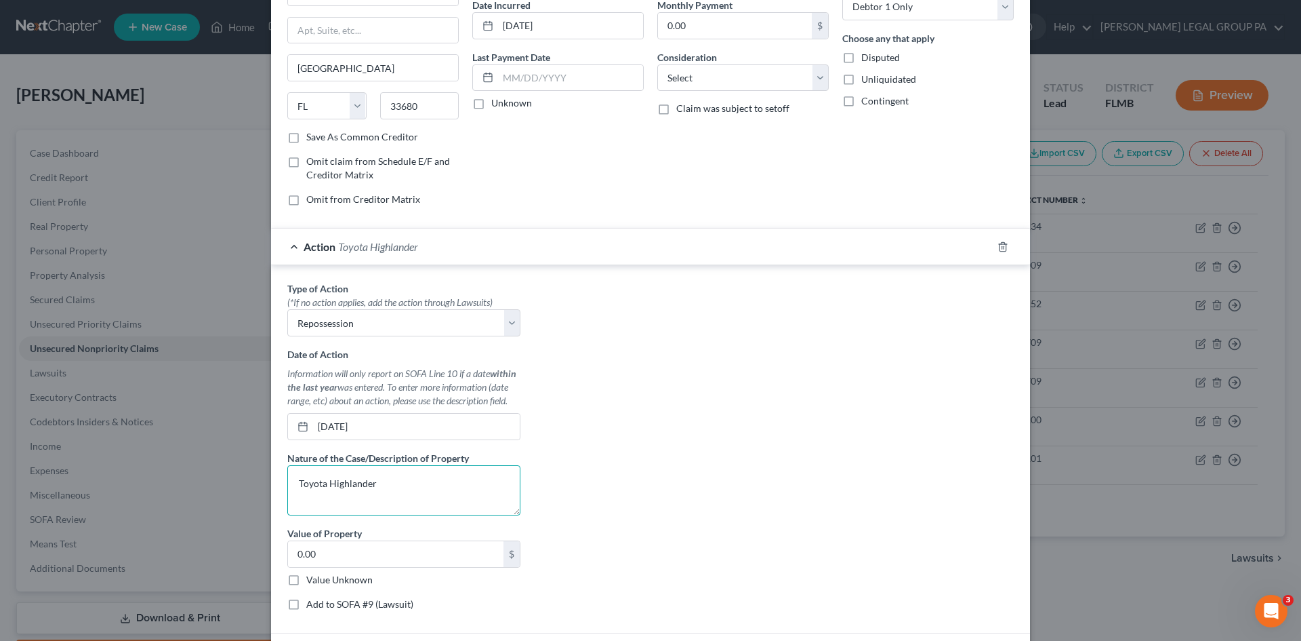
click at [287, 484] on textarea "Toyota Highlander" at bounding box center [403, 490] width 233 height 50
click at [418, 485] on textarea "2022 Toyota Highlander" at bounding box center [403, 490] width 233 height 50
type textarea "2022 Toyota Highlander VIN: [US_VEHICLE_IDENTIFICATION_NUMBER]"
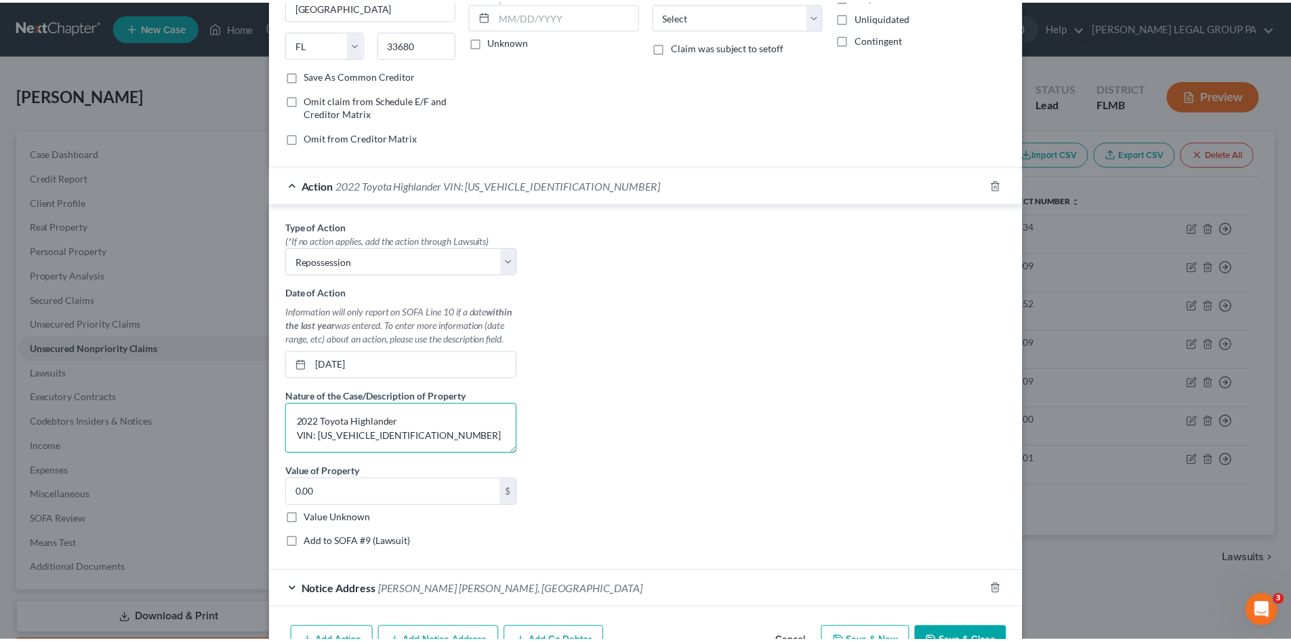
scroll to position [278, 0]
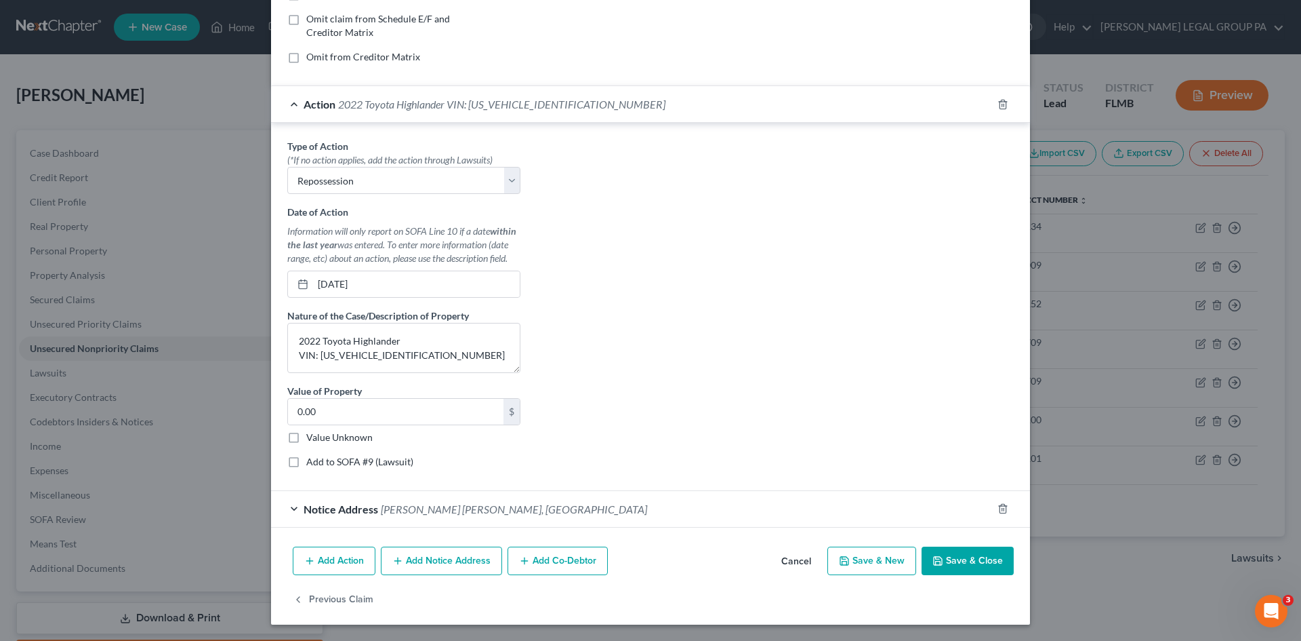
click at [948, 553] on button "Save & Close" at bounding box center [968, 560] width 92 height 28
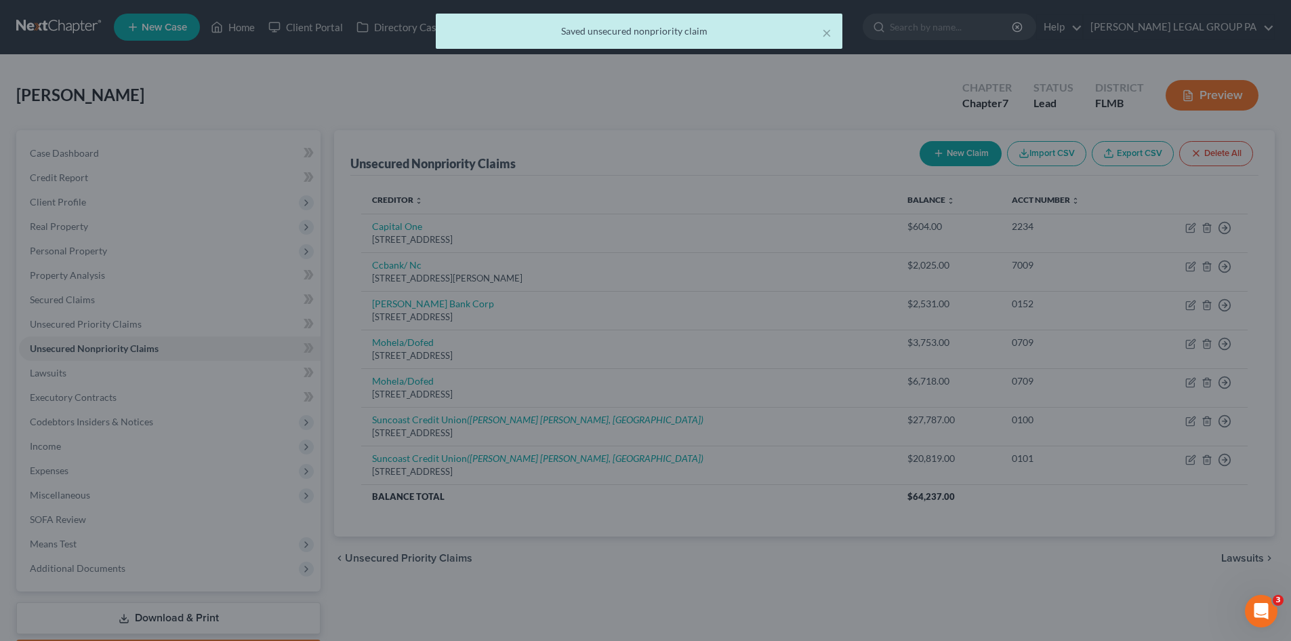
scroll to position [0, 0]
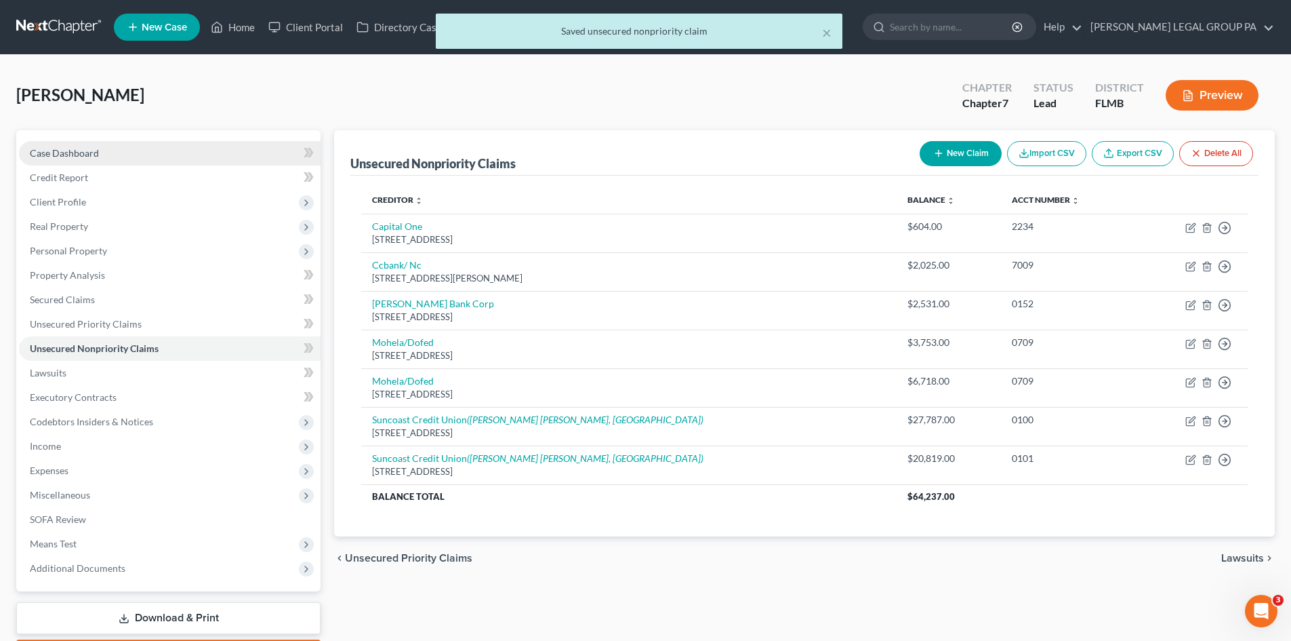
click at [111, 153] on link "Case Dashboard" at bounding box center [170, 153] width 302 height 24
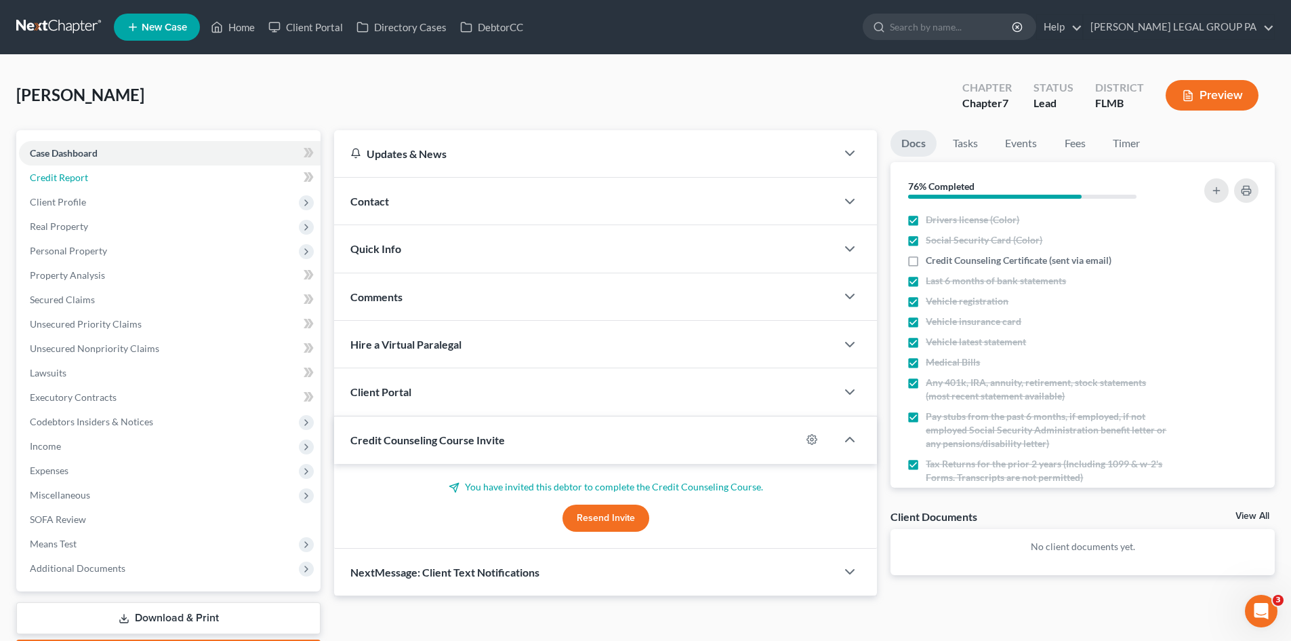
click at [96, 173] on link "Credit Report" at bounding box center [170, 177] width 302 height 24
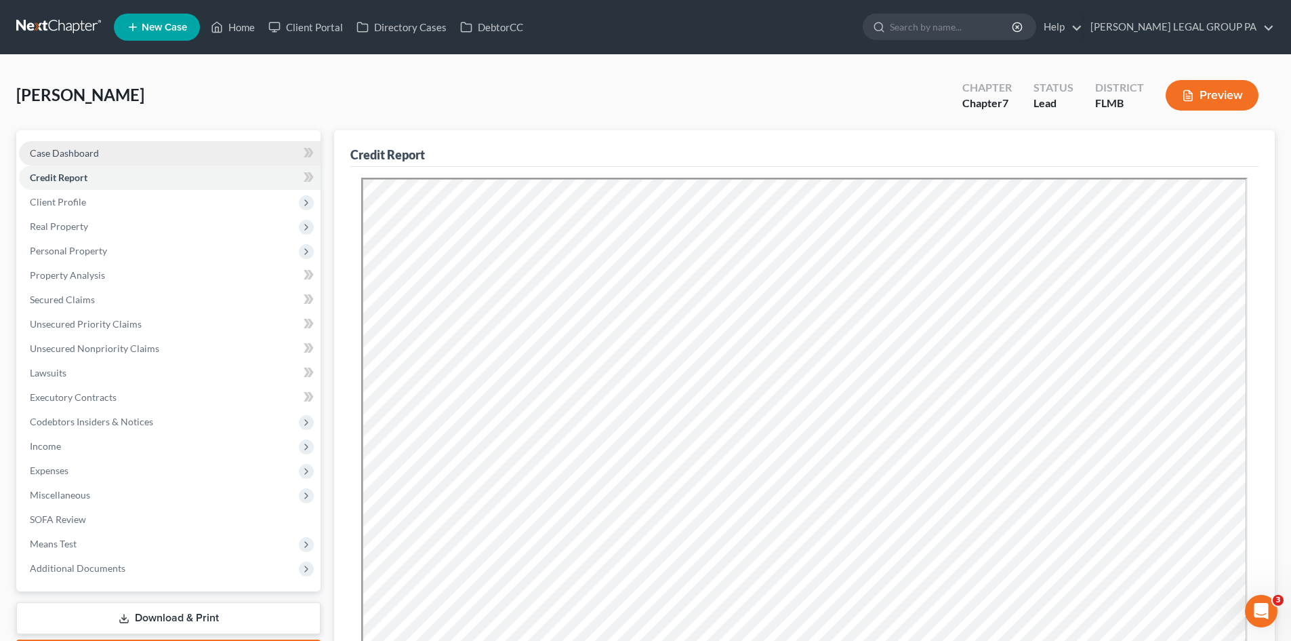
click at [41, 151] on span "Case Dashboard" at bounding box center [64, 153] width 69 height 12
